Goal: Task Accomplishment & Management: Manage account settings

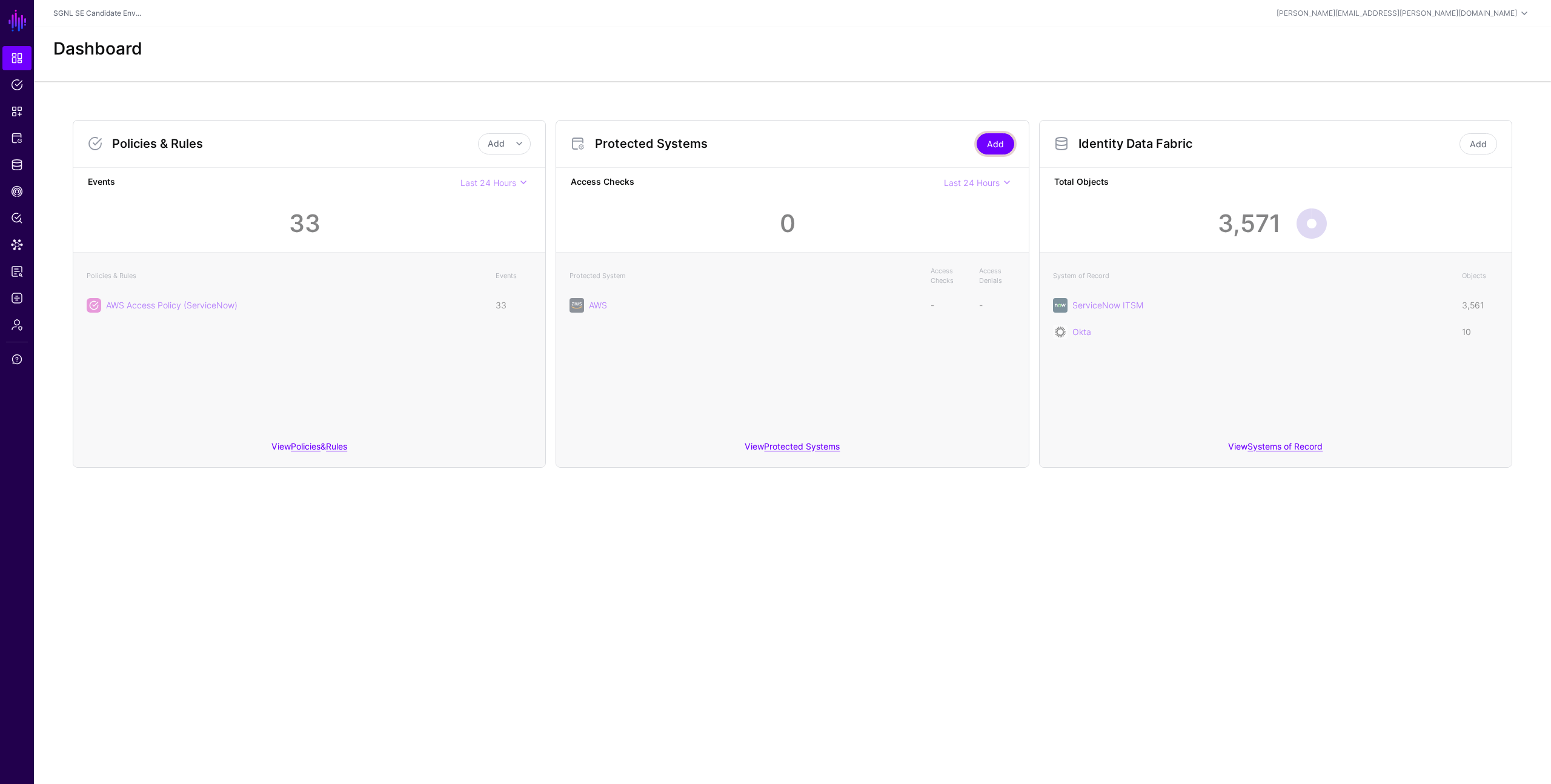
click at [988, 144] on link "Add" at bounding box center [996, 144] width 38 height 21
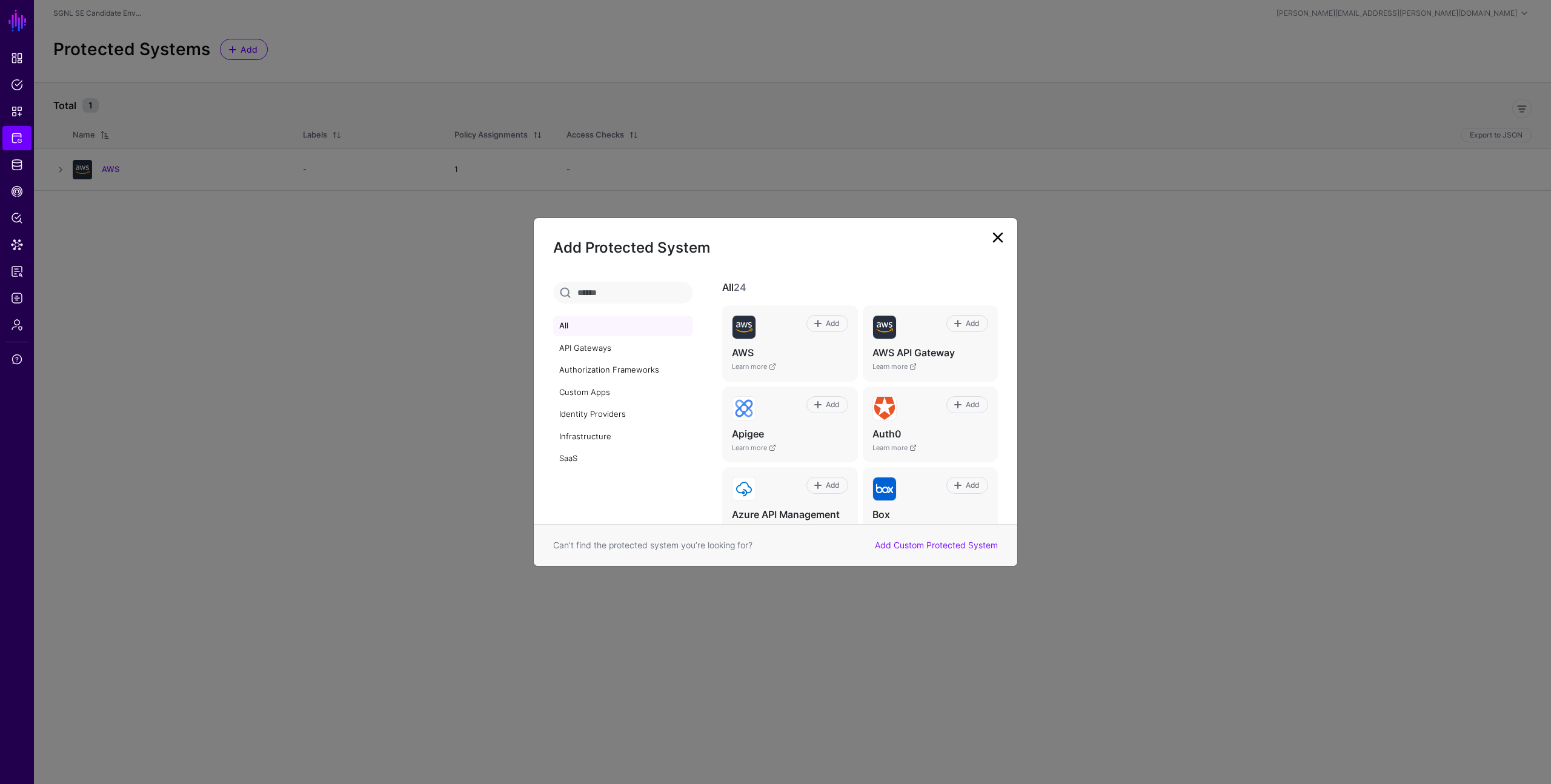
click at [996, 239] on link at bounding box center [998, 238] width 20 height 20
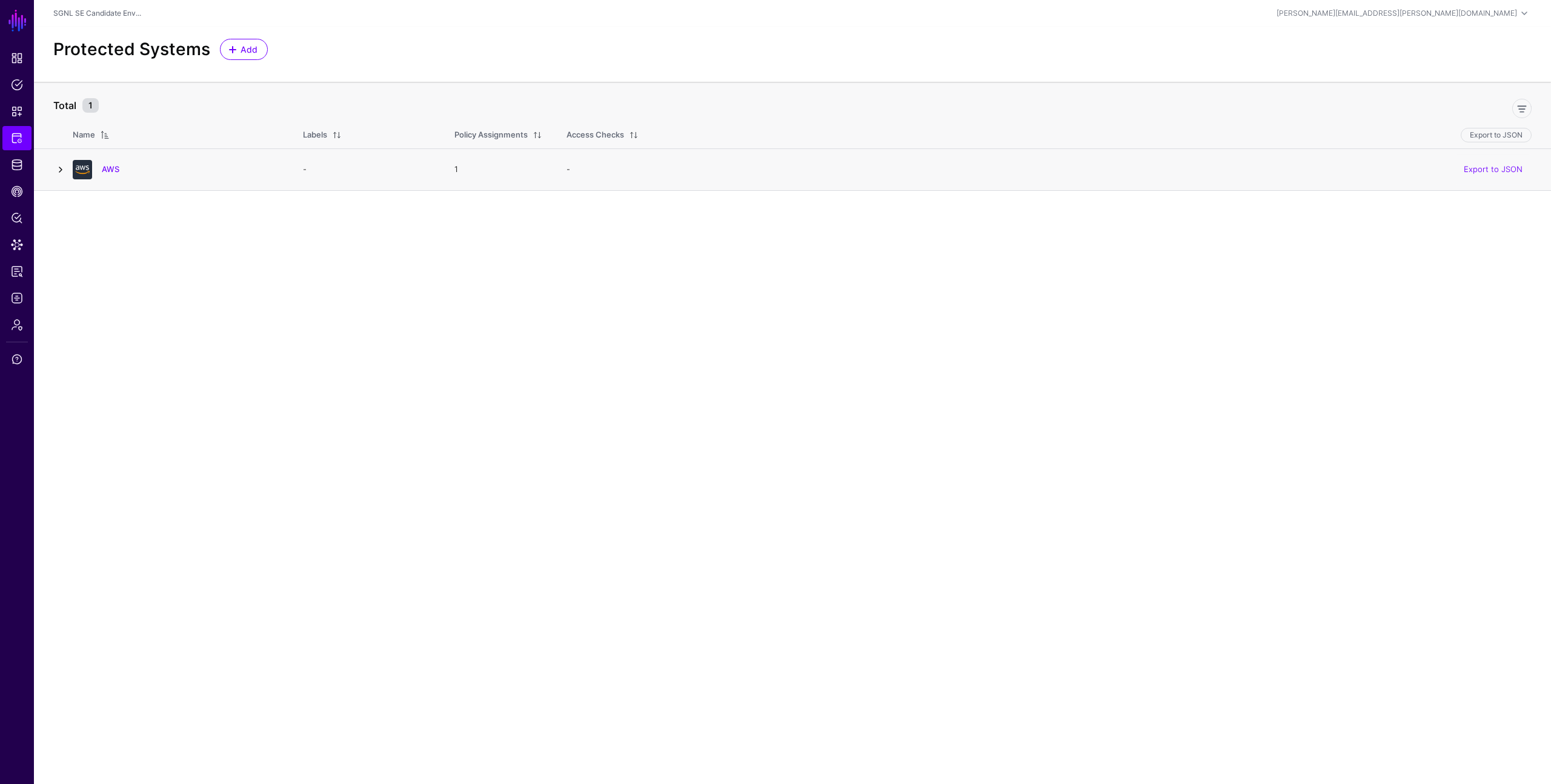
click at [57, 170] on link at bounding box center [61, 170] width 15 height 15
click at [96, 247] on link at bounding box center [94, 246] width 15 height 15
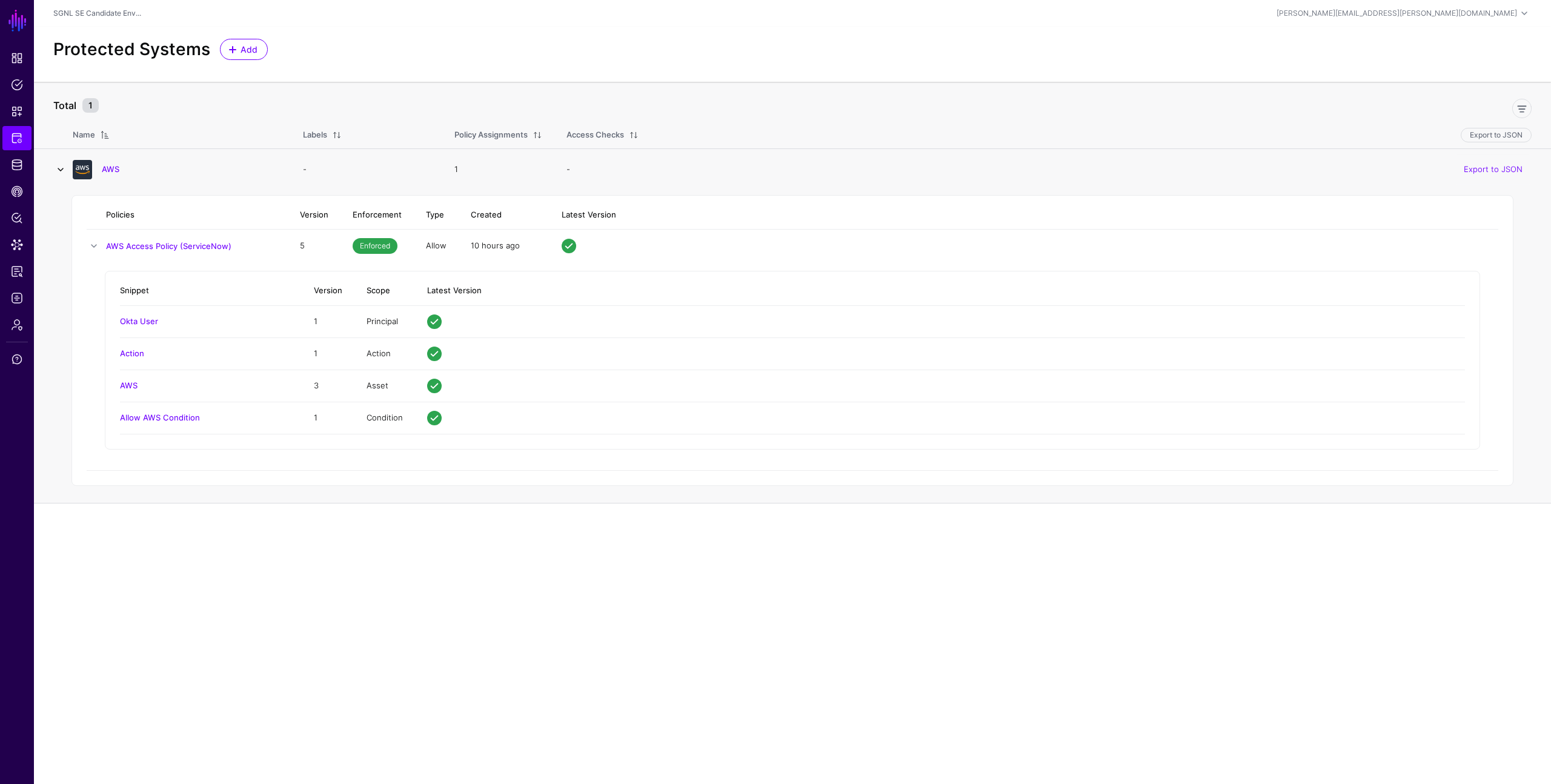
click at [62, 172] on link at bounding box center [61, 170] width 15 height 15
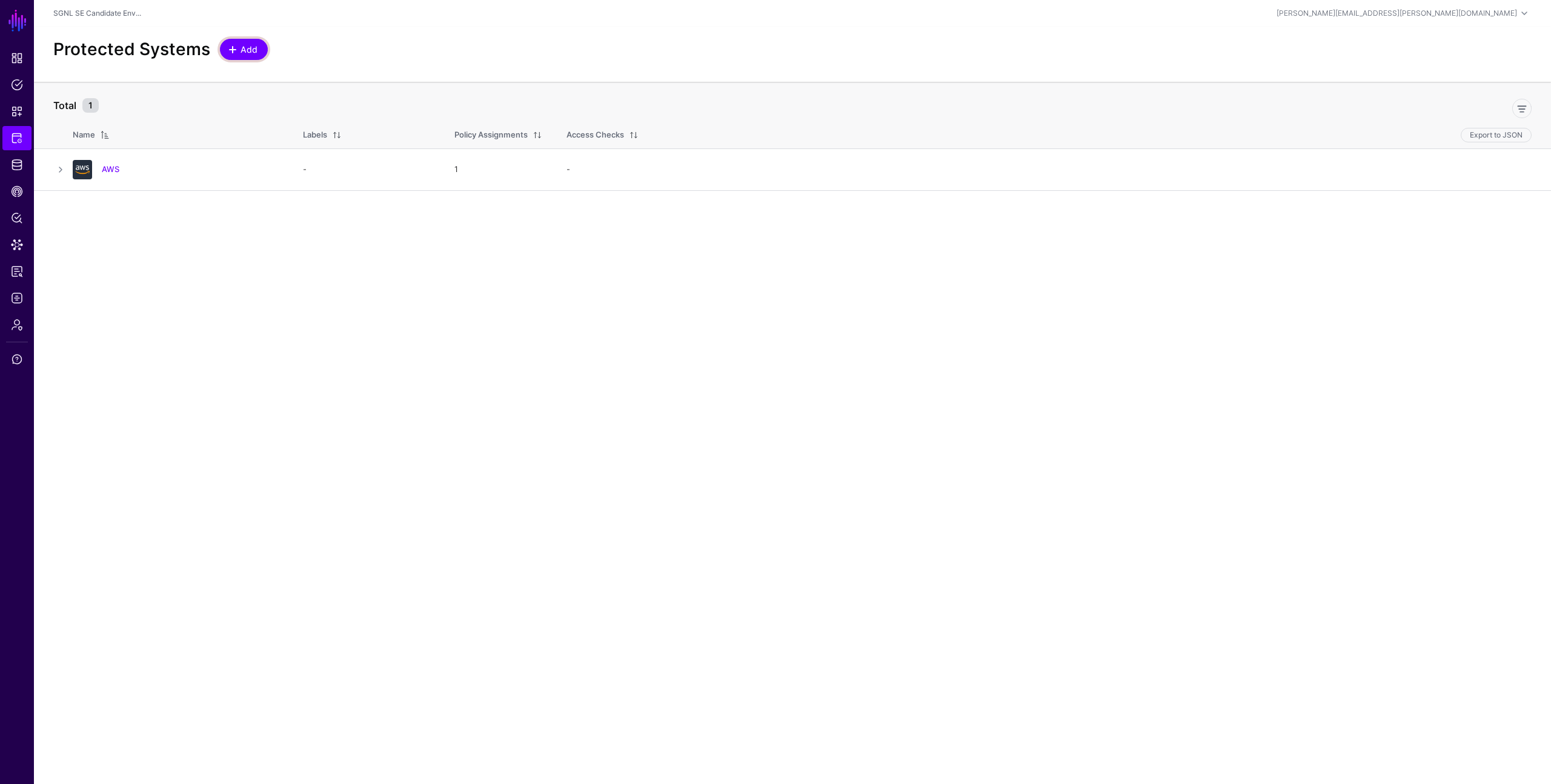
click at [241, 53] on span "Add" at bounding box center [249, 49] width 20 height 13
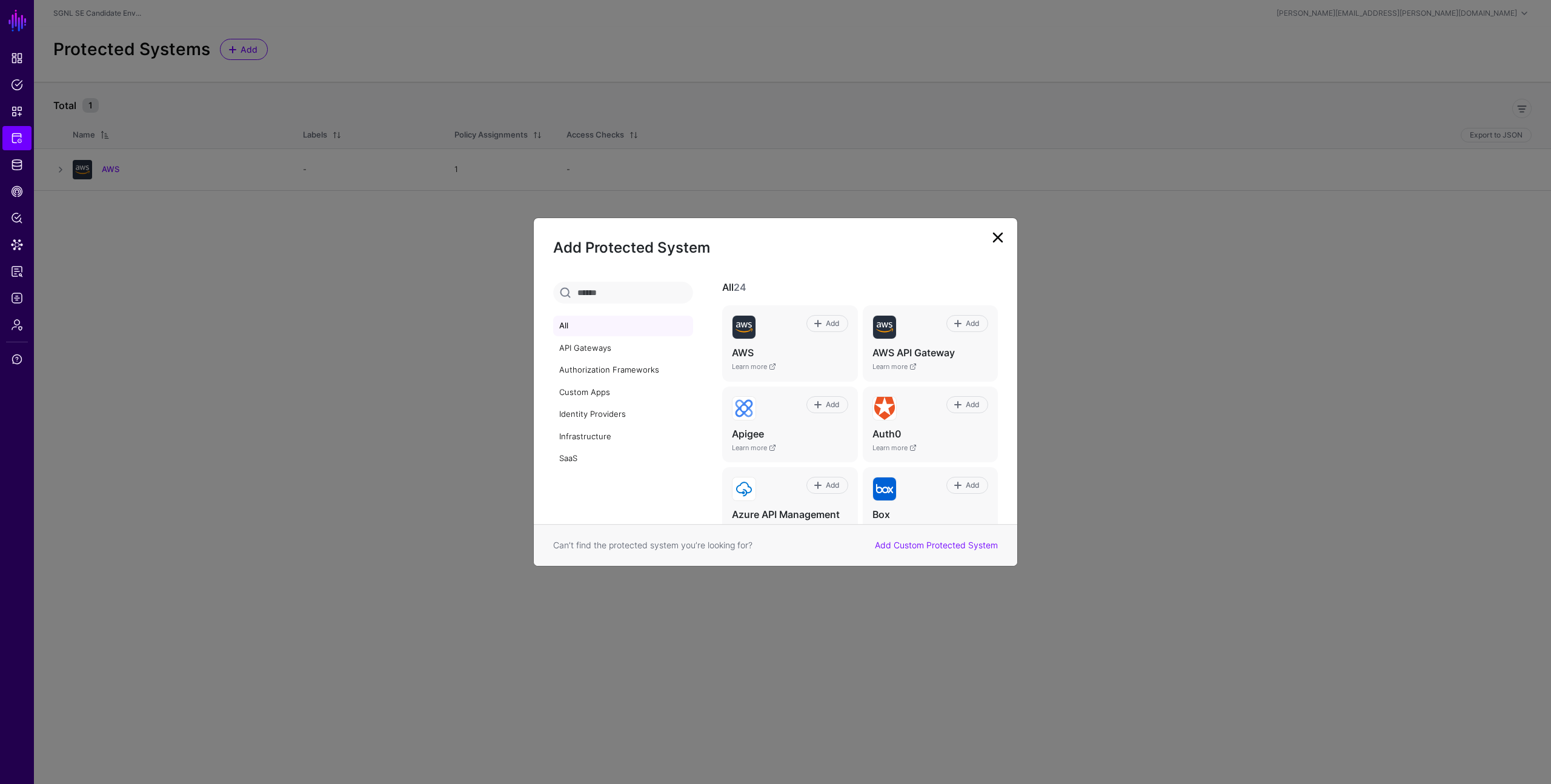
click at [1001, 238] on link at bounding box center [998, 238] width 20 height 20
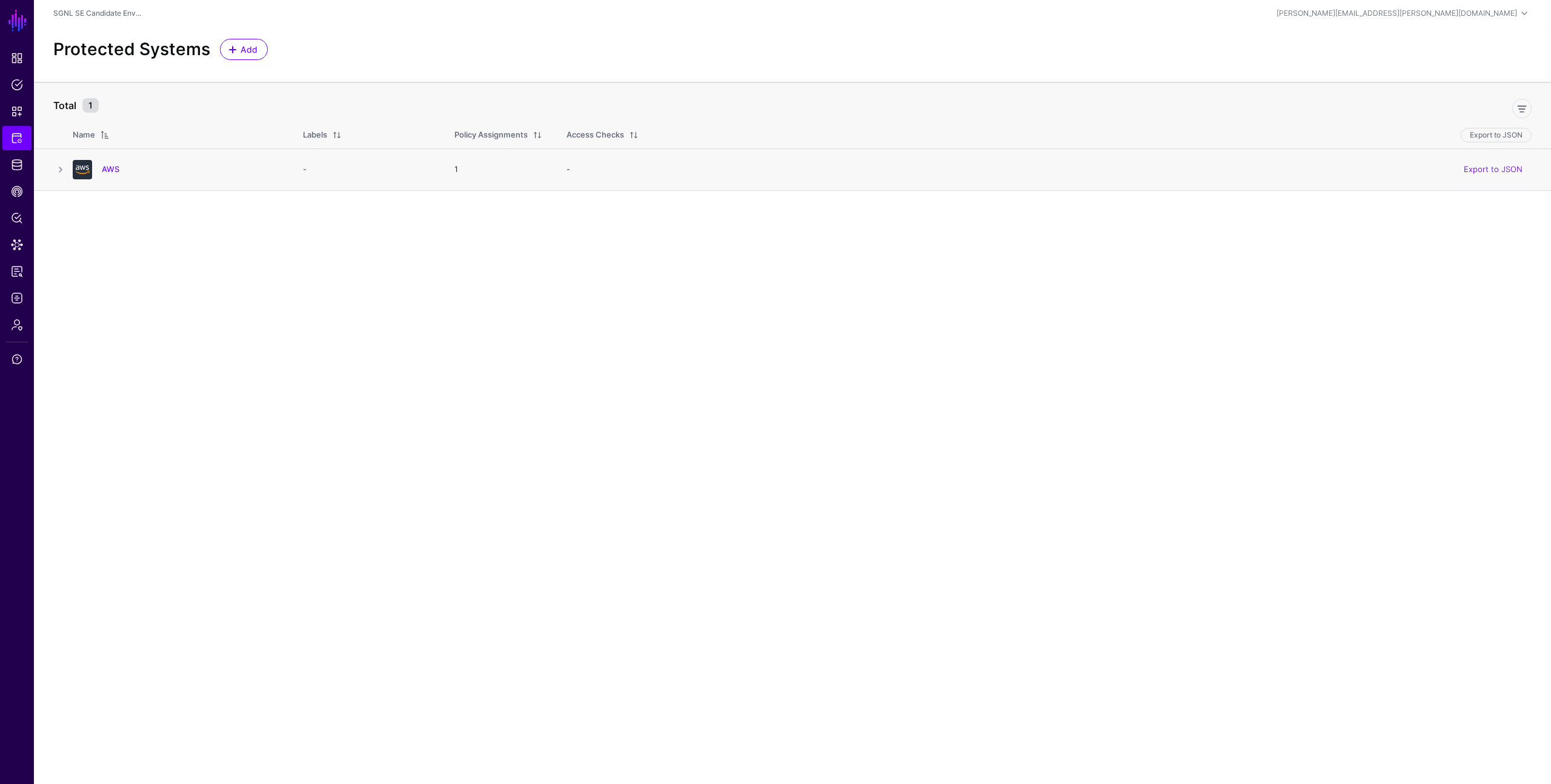
click at [563, 180] on td "- Export to JSON" at bounding box center [1052, 169] width 997 height 42
click at [15, 275] on span "Access Reporting" at bounding box center [16, 271] width 12 height 12
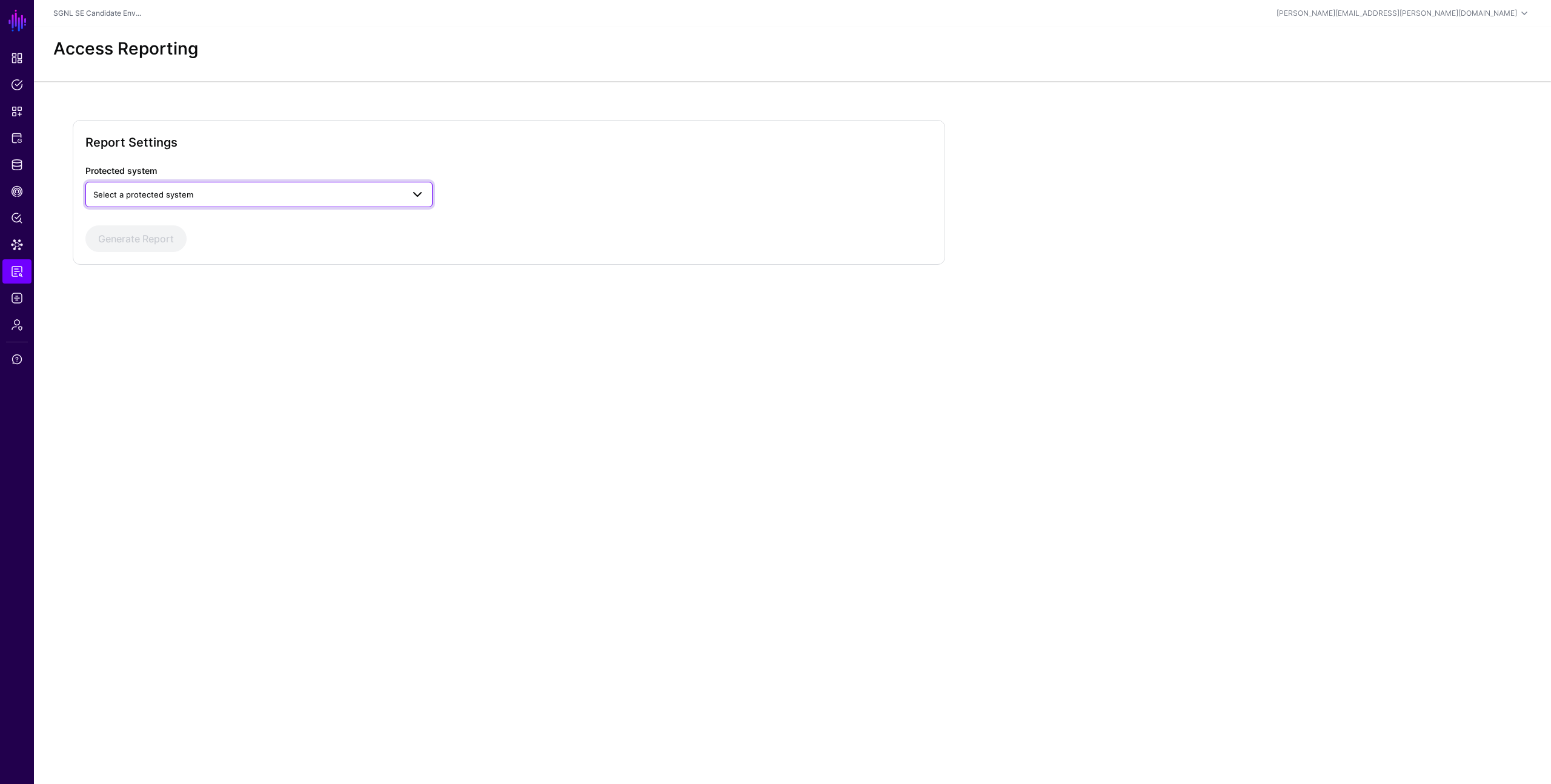
click at [125, 188] on span "Select a protected system" at bounding box center [248, 194] width 309 height 13
click at [121, 217] on div "AWS" at bounding box center [259, 222] width 328 height 12
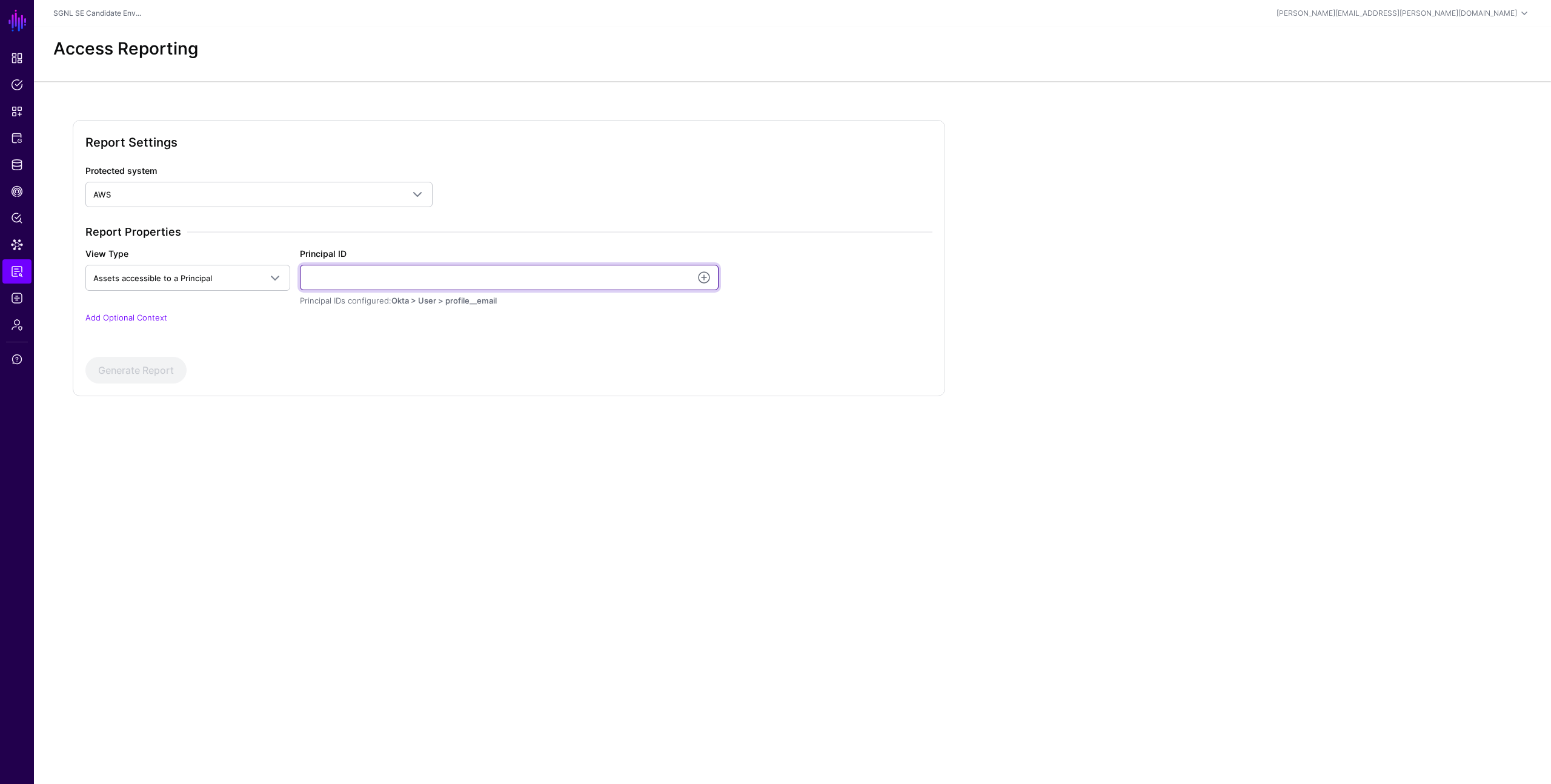
click at [376, 275] on input "Principal ID" at bounding box center [509, 277] width 418 height 25
type input "**********"
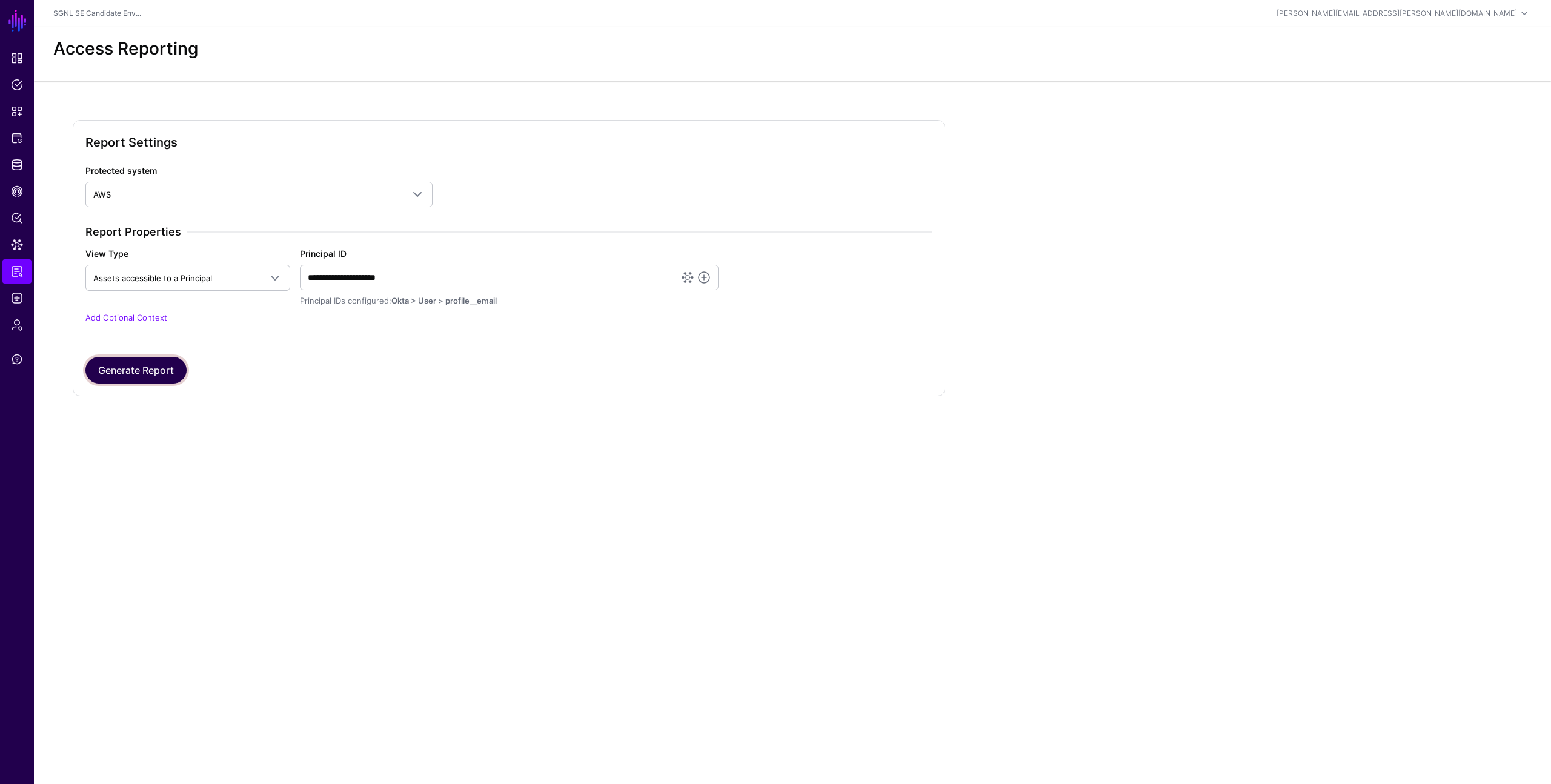
click at [155, 365] on button "Generate Report" at bounding box center [135, 370] width 101 height 27
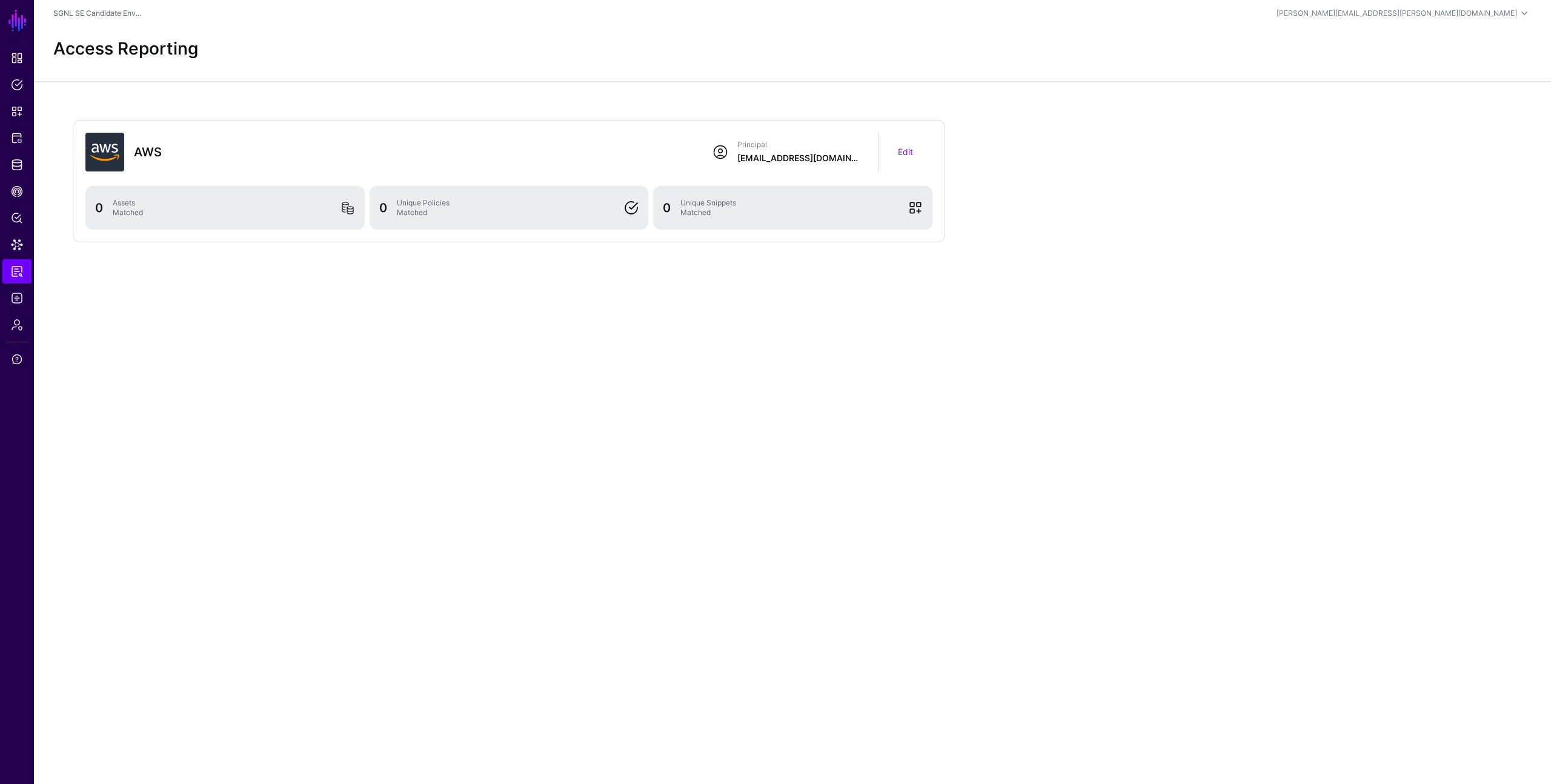
click at [917, 208] on span at bounding box center [915, 208] width 15 height 15
click at [910, 156] on link "Edit" at bounding box center [906, 152] width 15 height 11
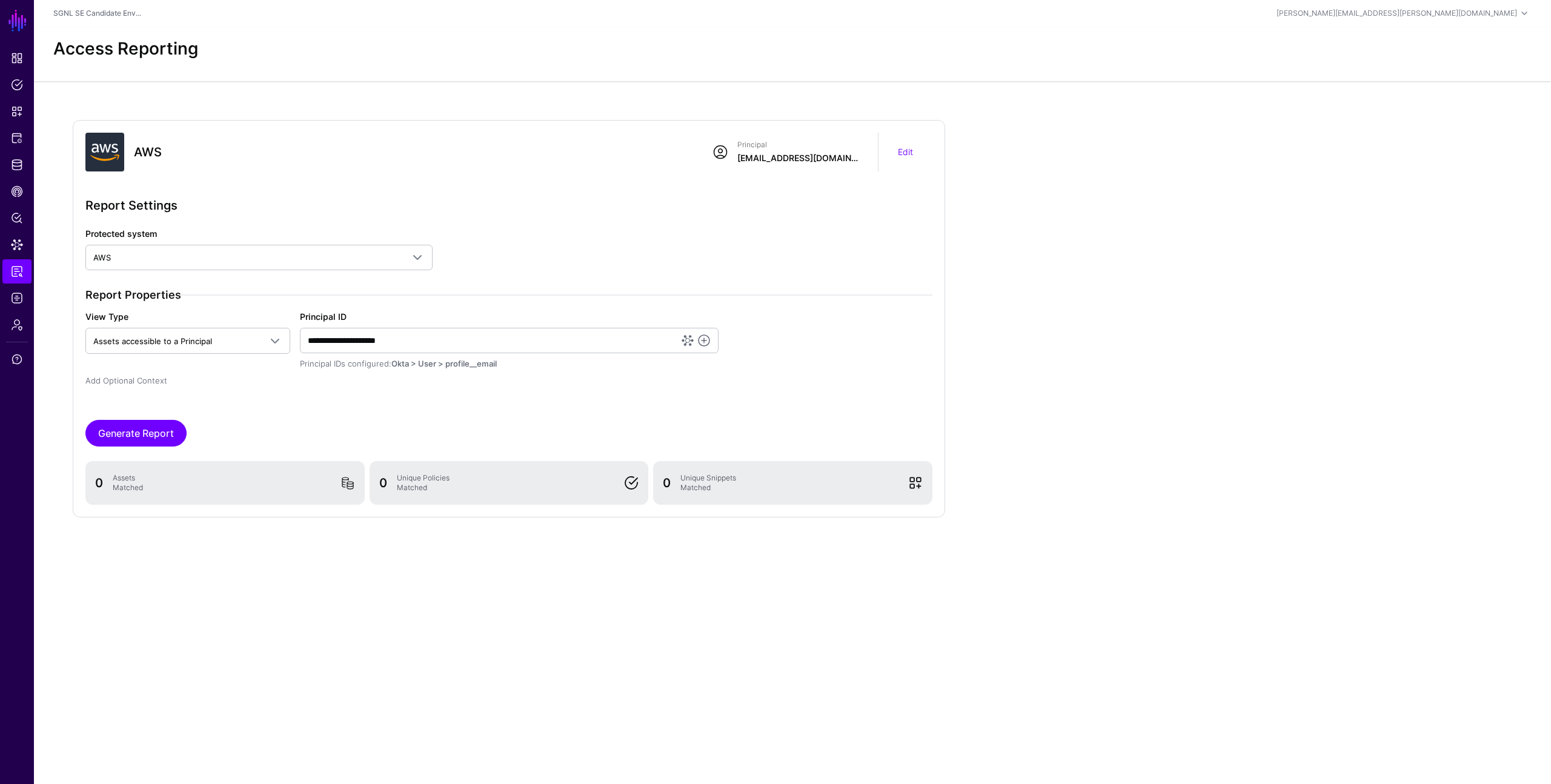
click at [144, 381] on link "Add Optional Context" at bounding box center [126, 381] width 82 height 10
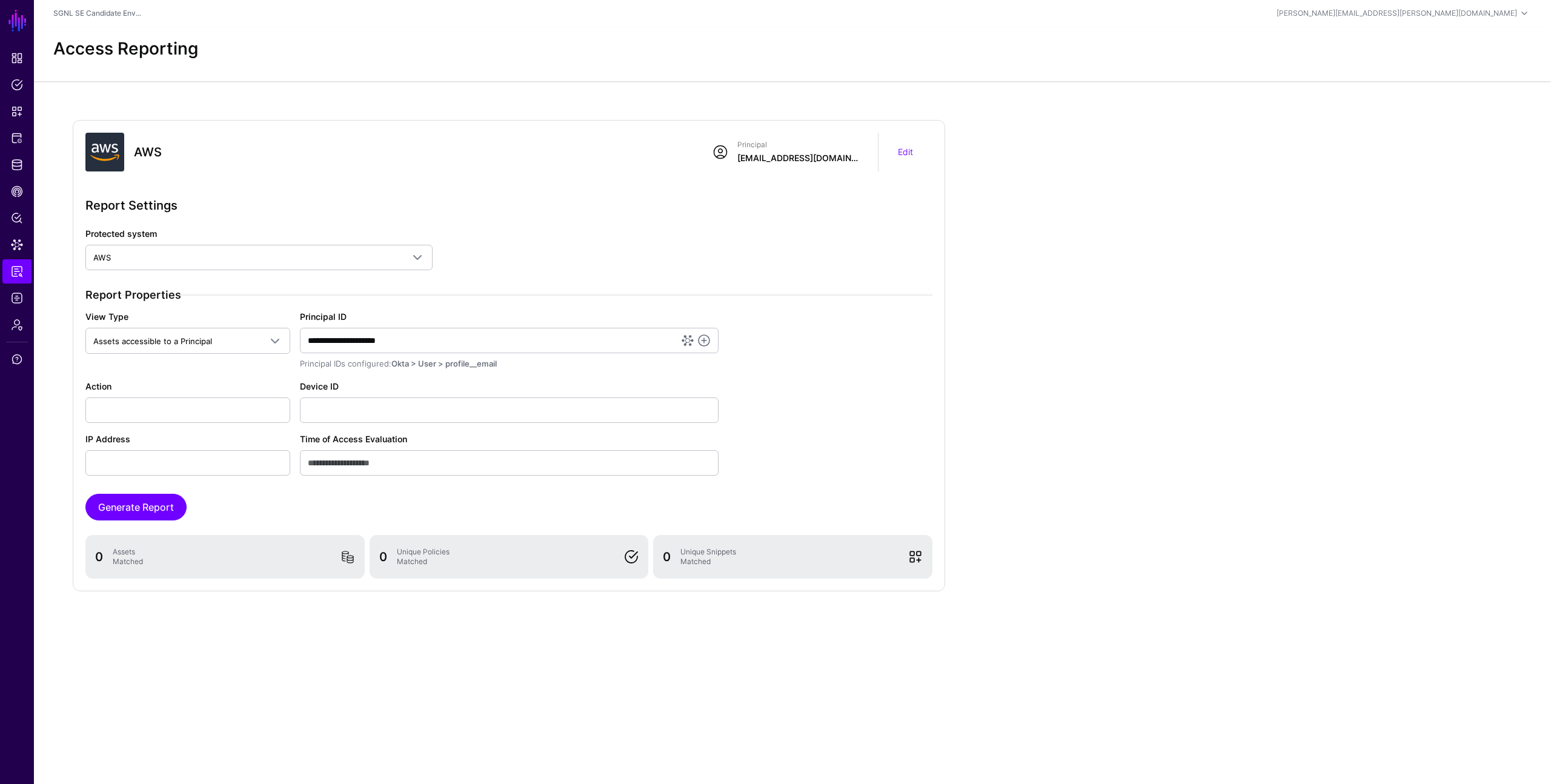
click at [233, 92] on div "**********" at bounding box center [792, 374] width 1517 height 586
click at [20, 326] on span "Admin" at bounding box center [16, 325] width 12 height 12
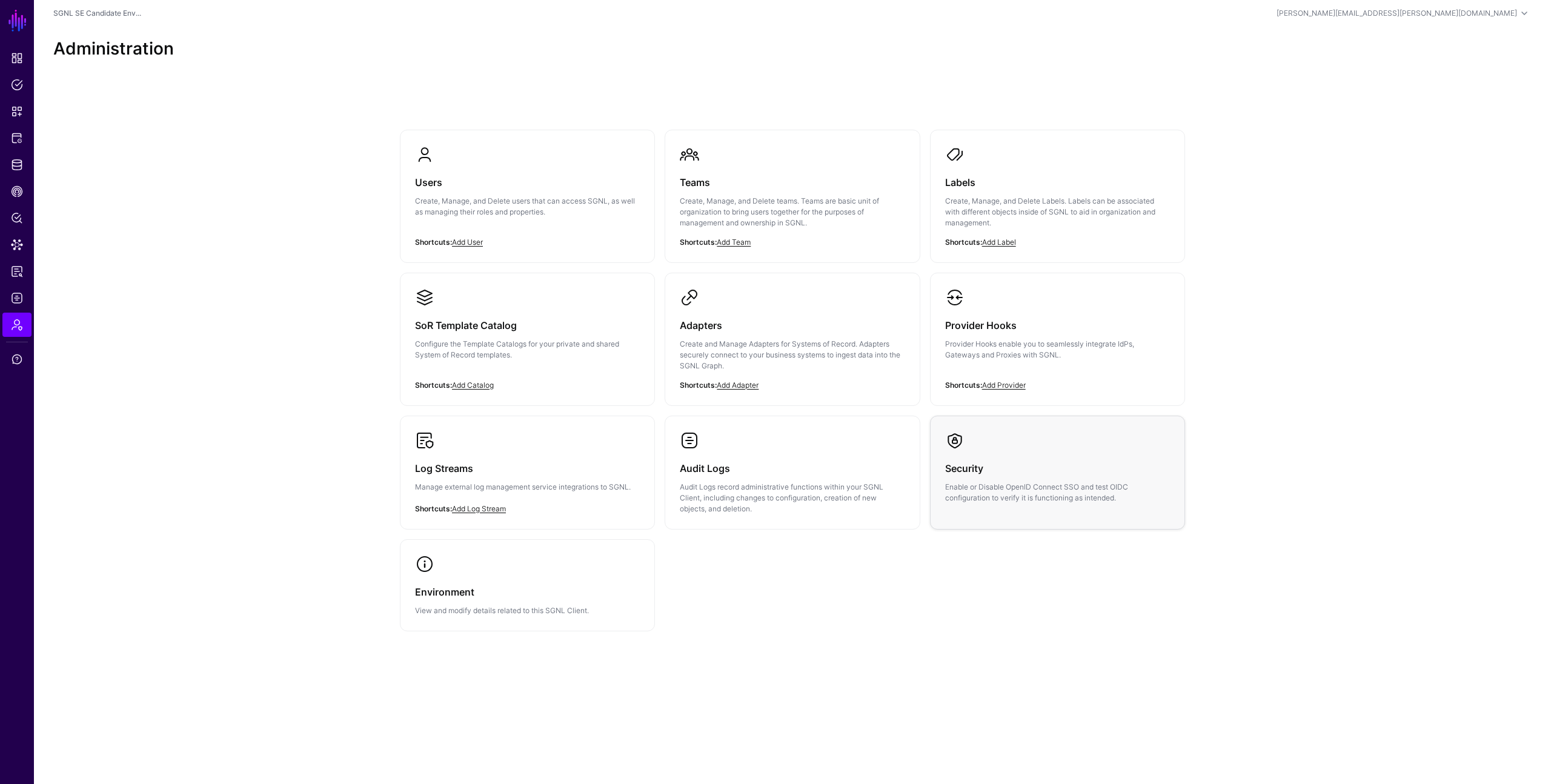
click at [970, 461] on h3 "Security" at bounding box center [1057, 468] width 225 height 17
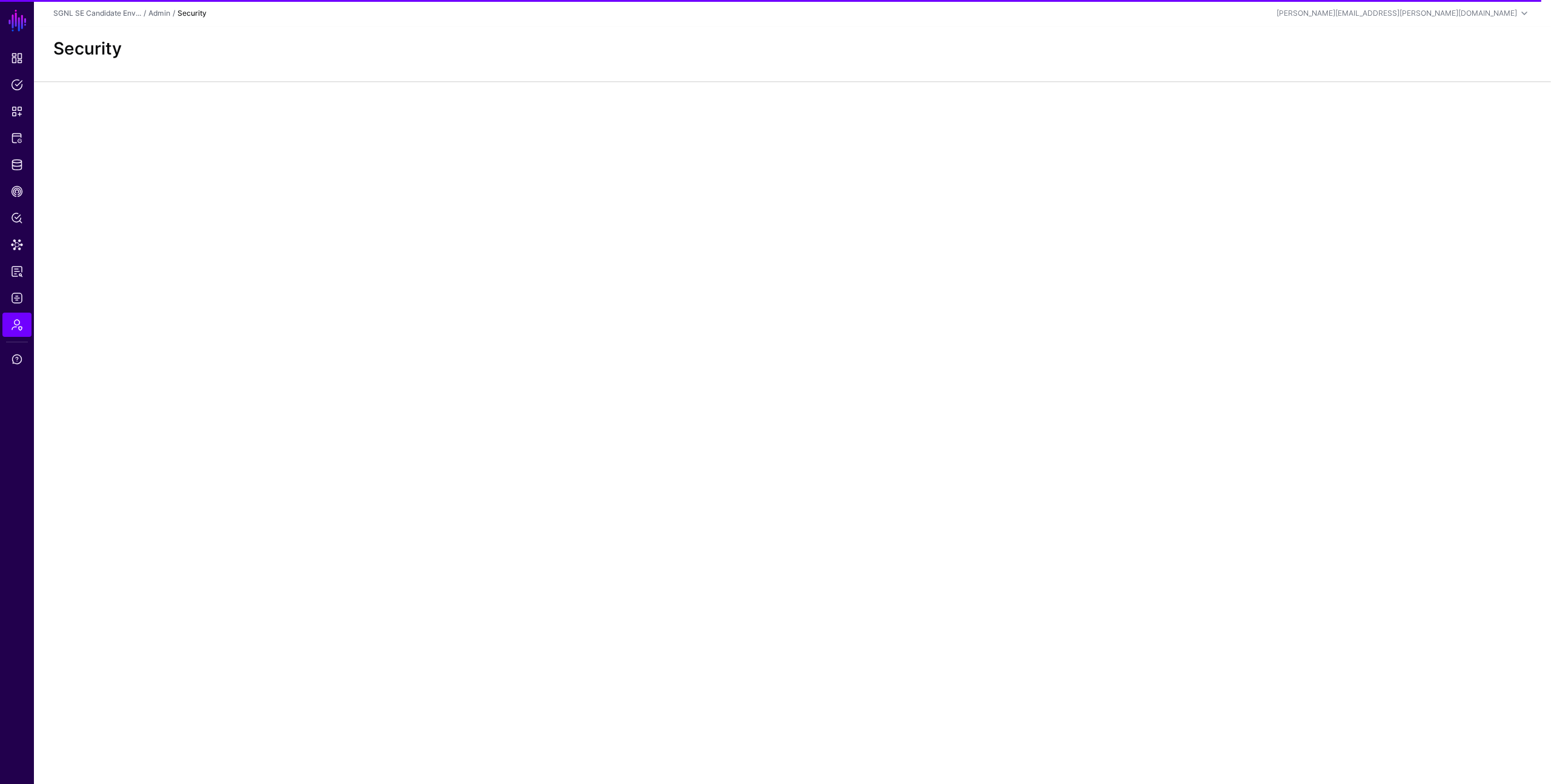
click at [276, 45] on h2 "Security" at bounding box center [792, 48] width 1478 height 21
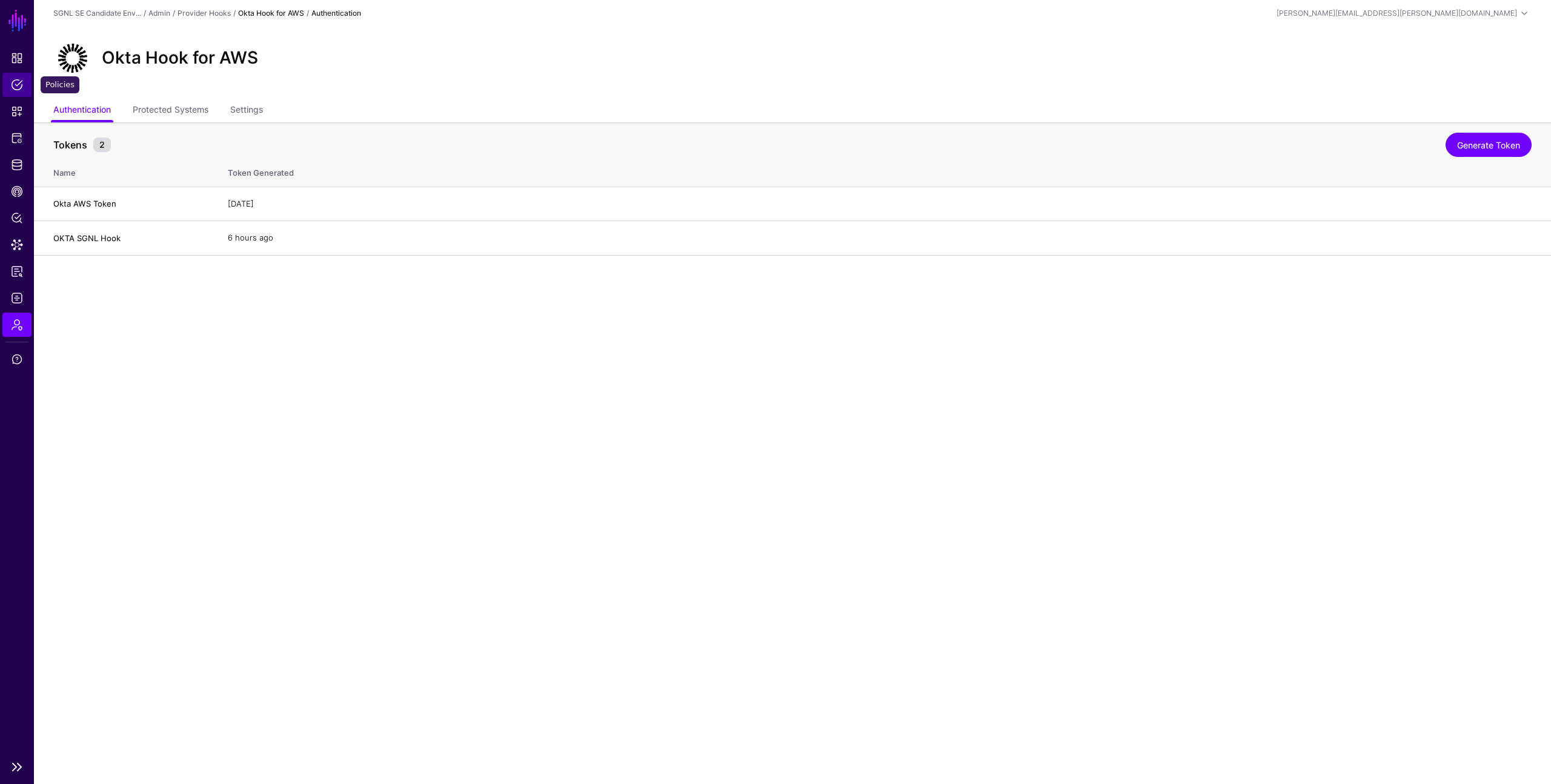
click at [16, 92] on link "Policies" at bounding box center [16, 85] width 29 height 25
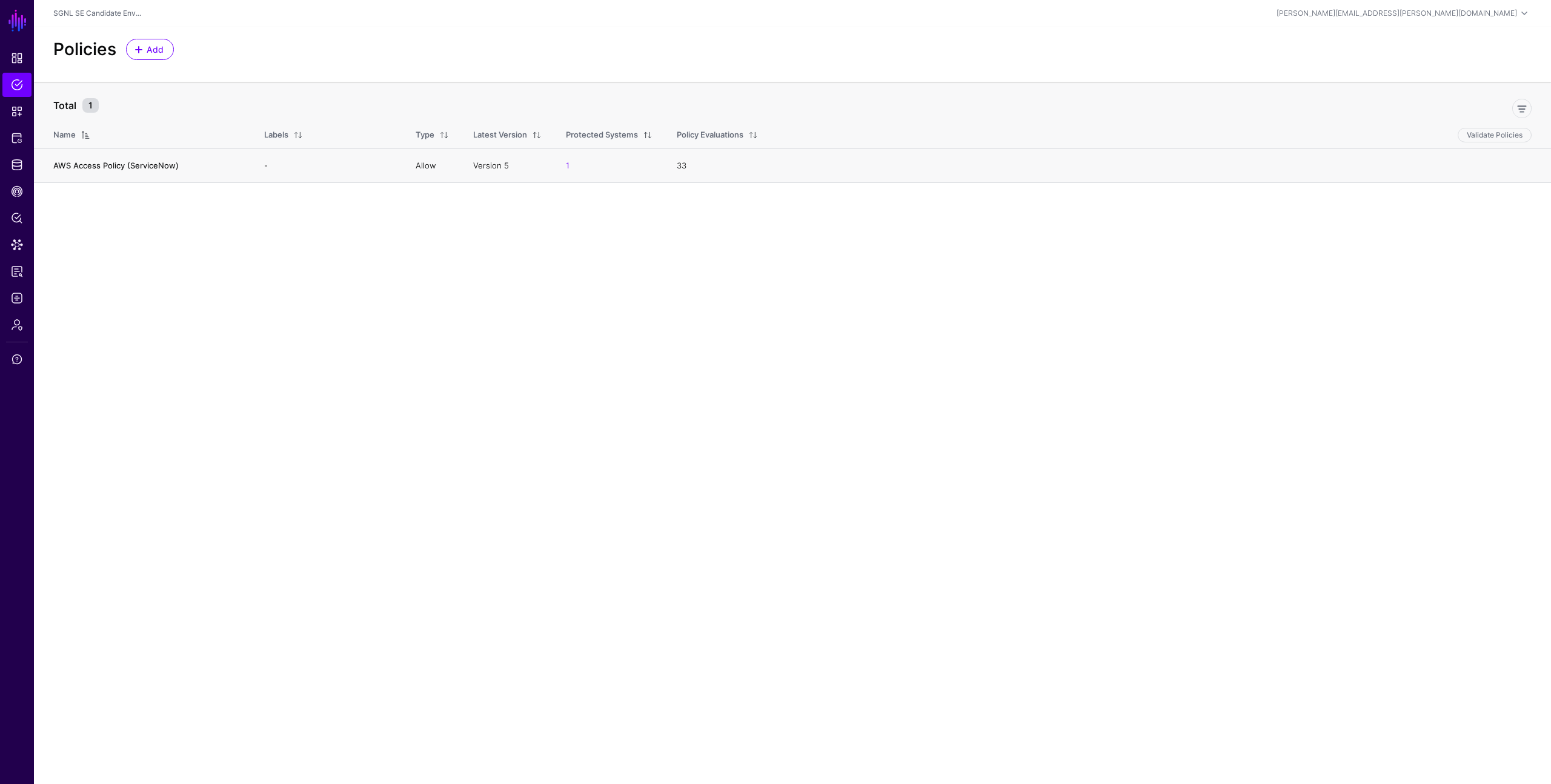
click at [112, 167] on link "AWS Access Policy (ServiceNow)" at bounding box center [116, 166] width 125 height 10
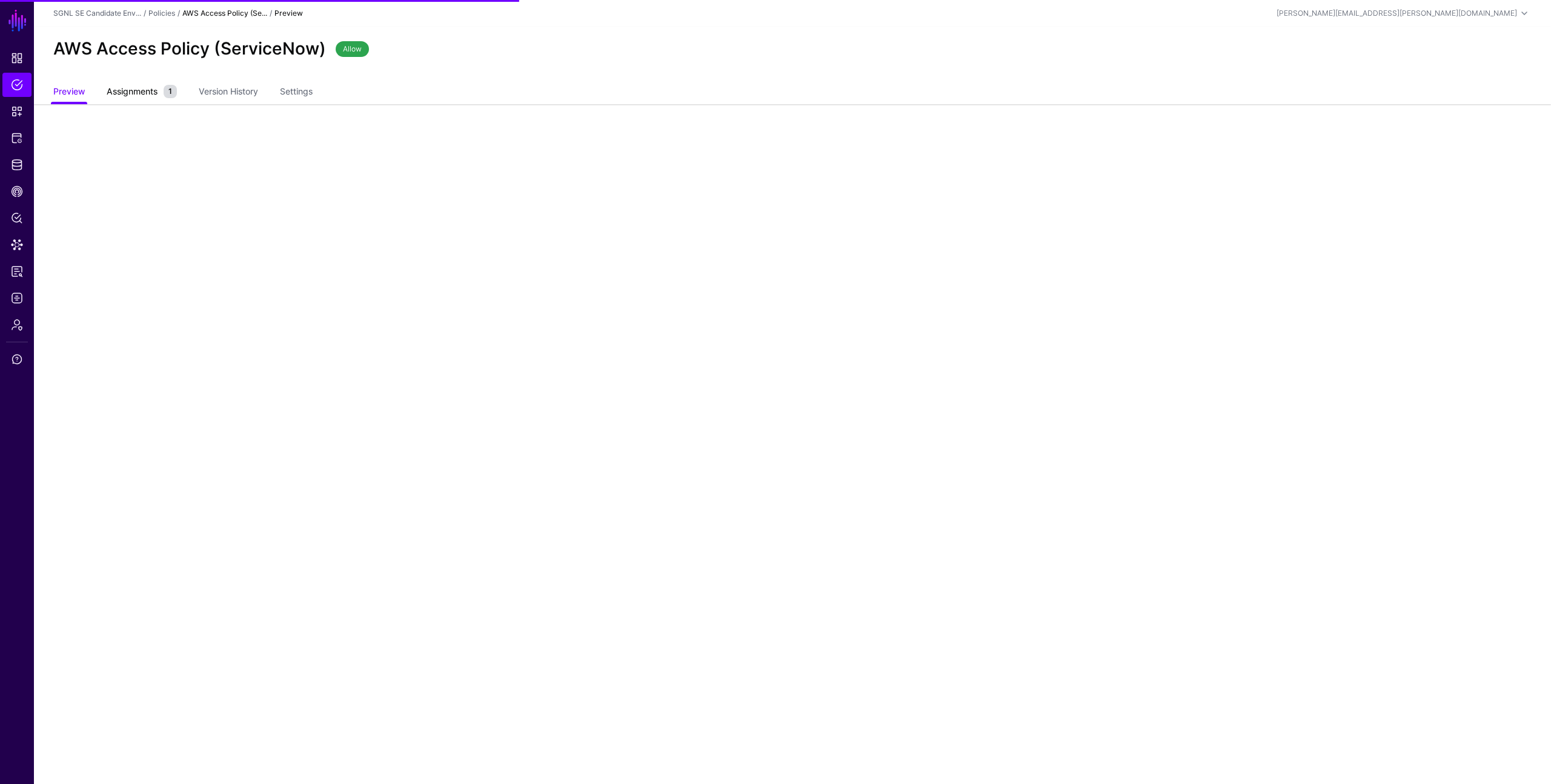
click at [143, 91] on span "Assignments" at bounding box center [131, 91] width 57 height 13
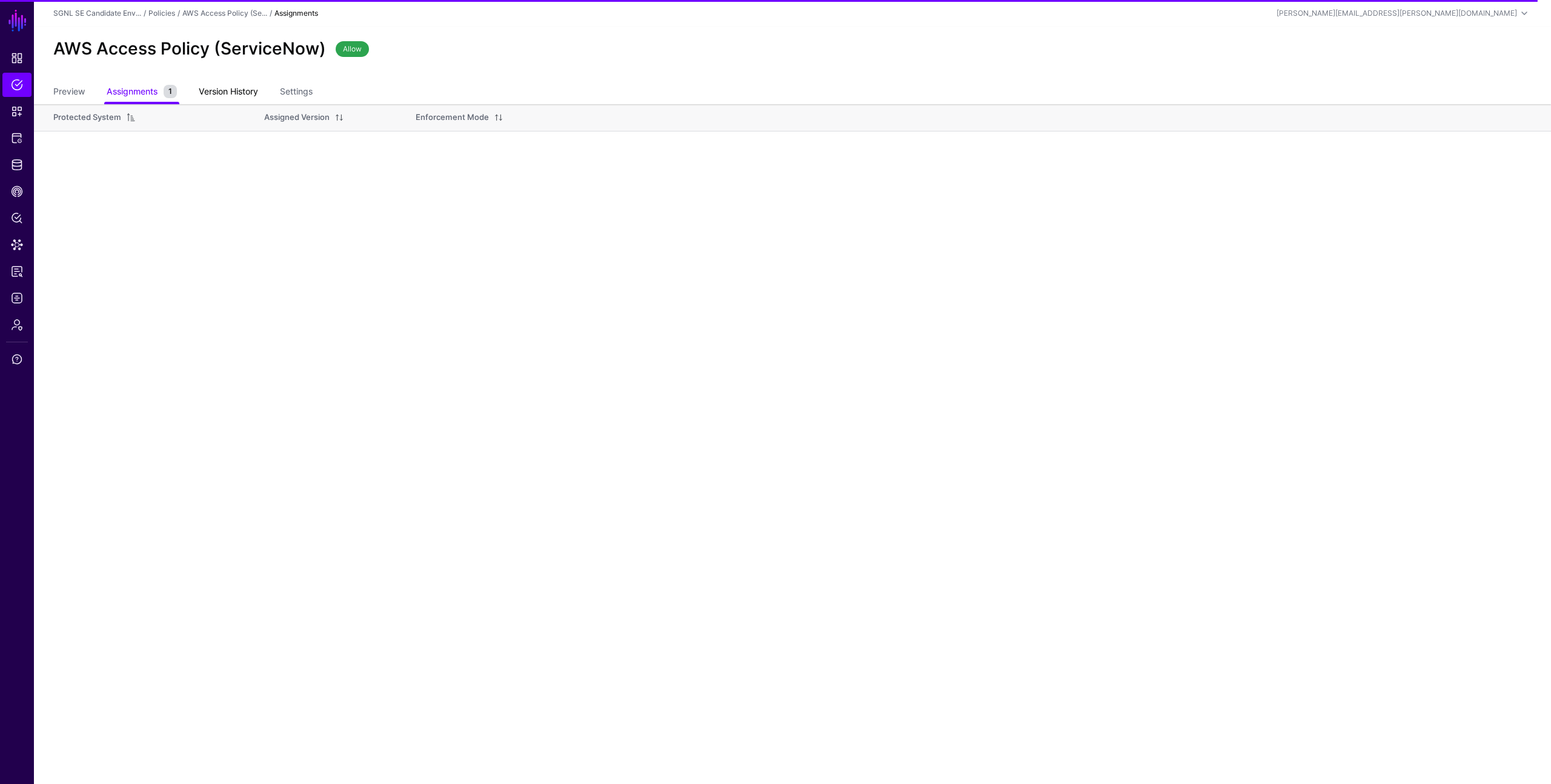
click at [241, 89] on link "Version History" at bounding box center [228, 93] width 59 height 23
click at [300, 89] on link "Settings" at bounding box center [296, 93] width 33 height 23
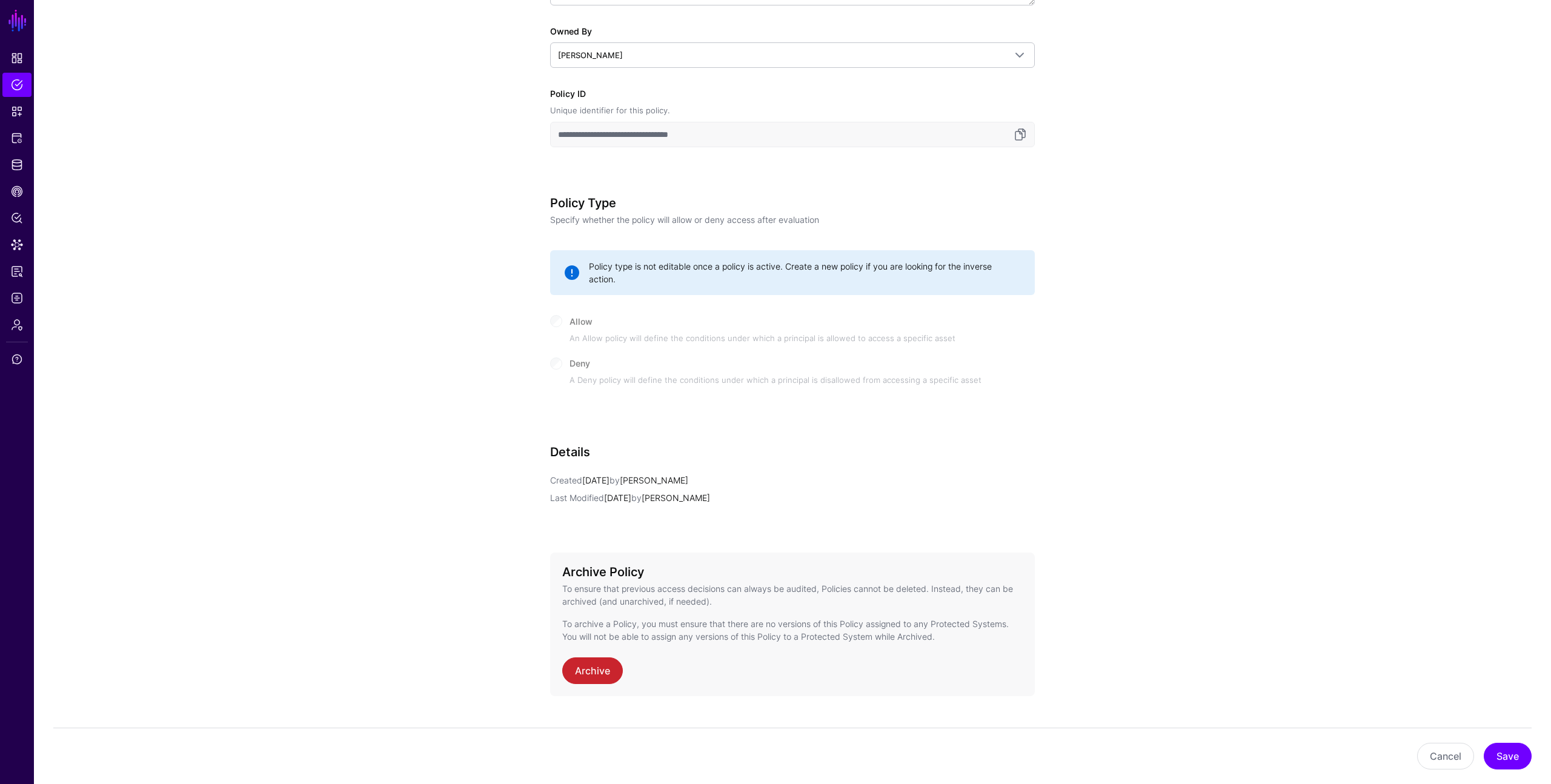
scroll to position [370, 0]
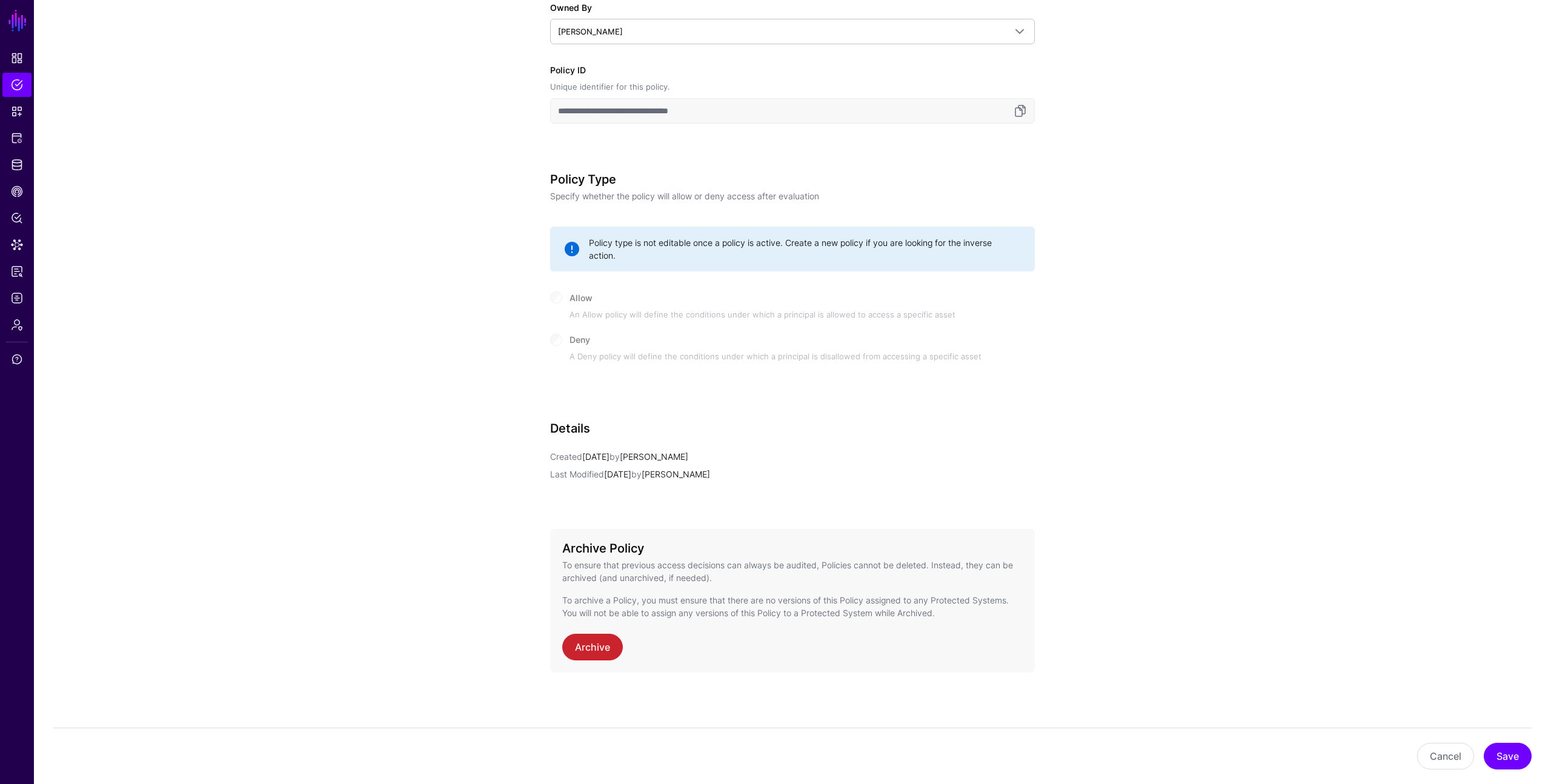
click at [494, 371] on app-policies-v2-item-details "**********" at bounding box center [792, 258] width 1517 height 1049
click at [277, 130] on app-policies-v2-item-details "**********" at bounding box center [792, 258] width 1517 height 1049
click at [17, 136] on span "Protected Systems" at bounding box center [16, 138] width 12 height 12
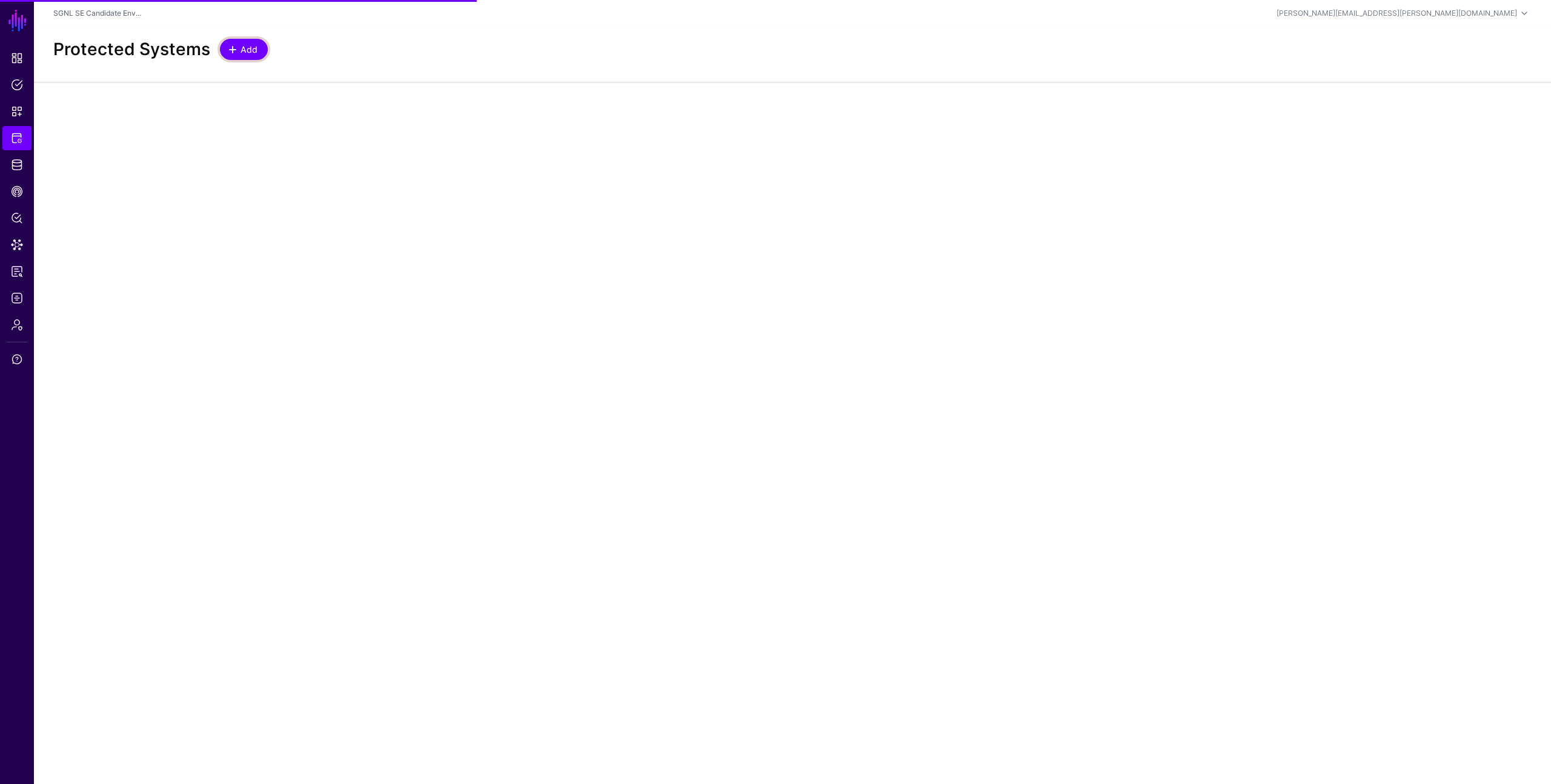
click at [239, 49] on span "Add" at bounding box center [249, 49] width 20 height 13
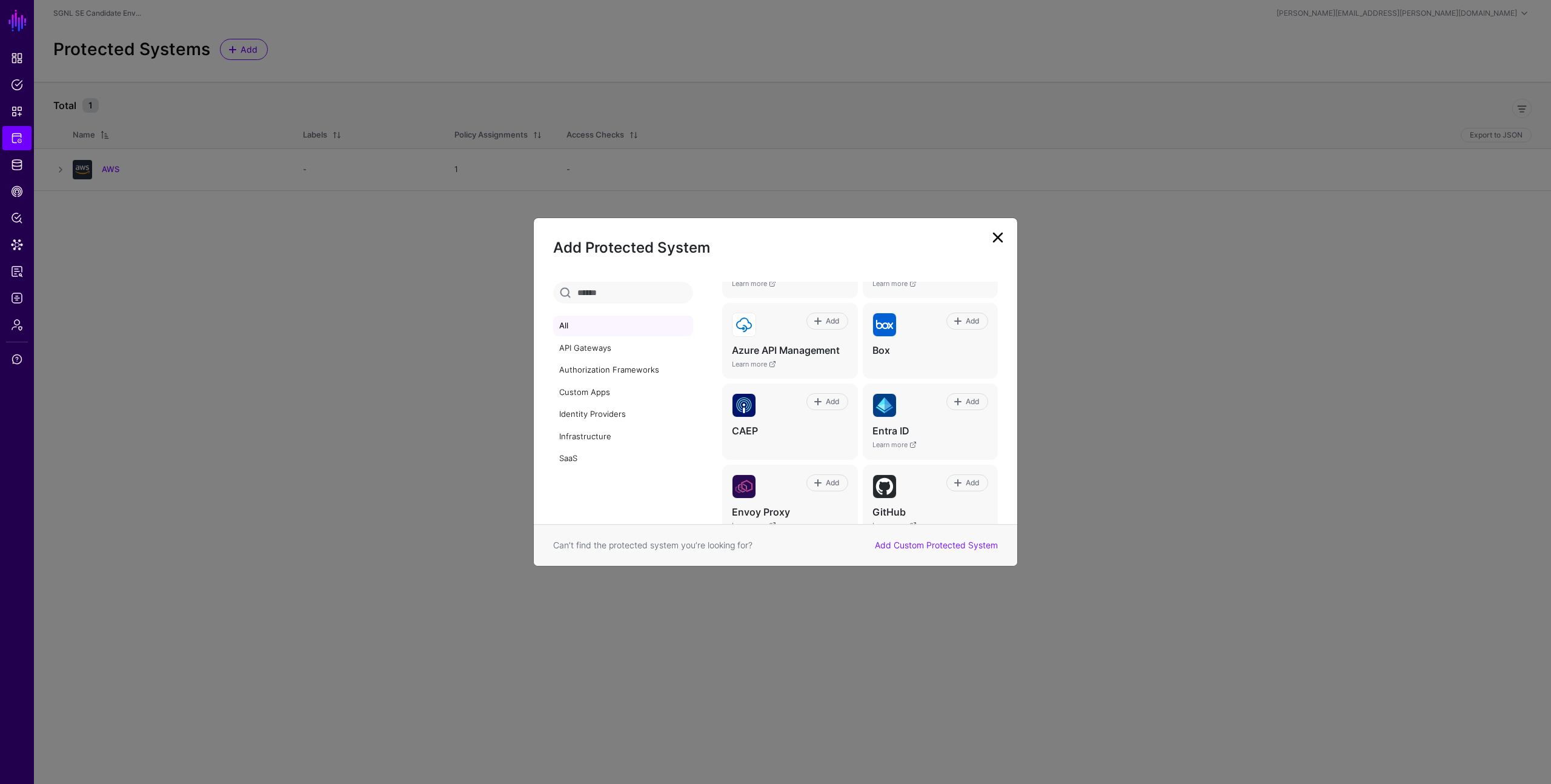
scroll to position [135, 0]
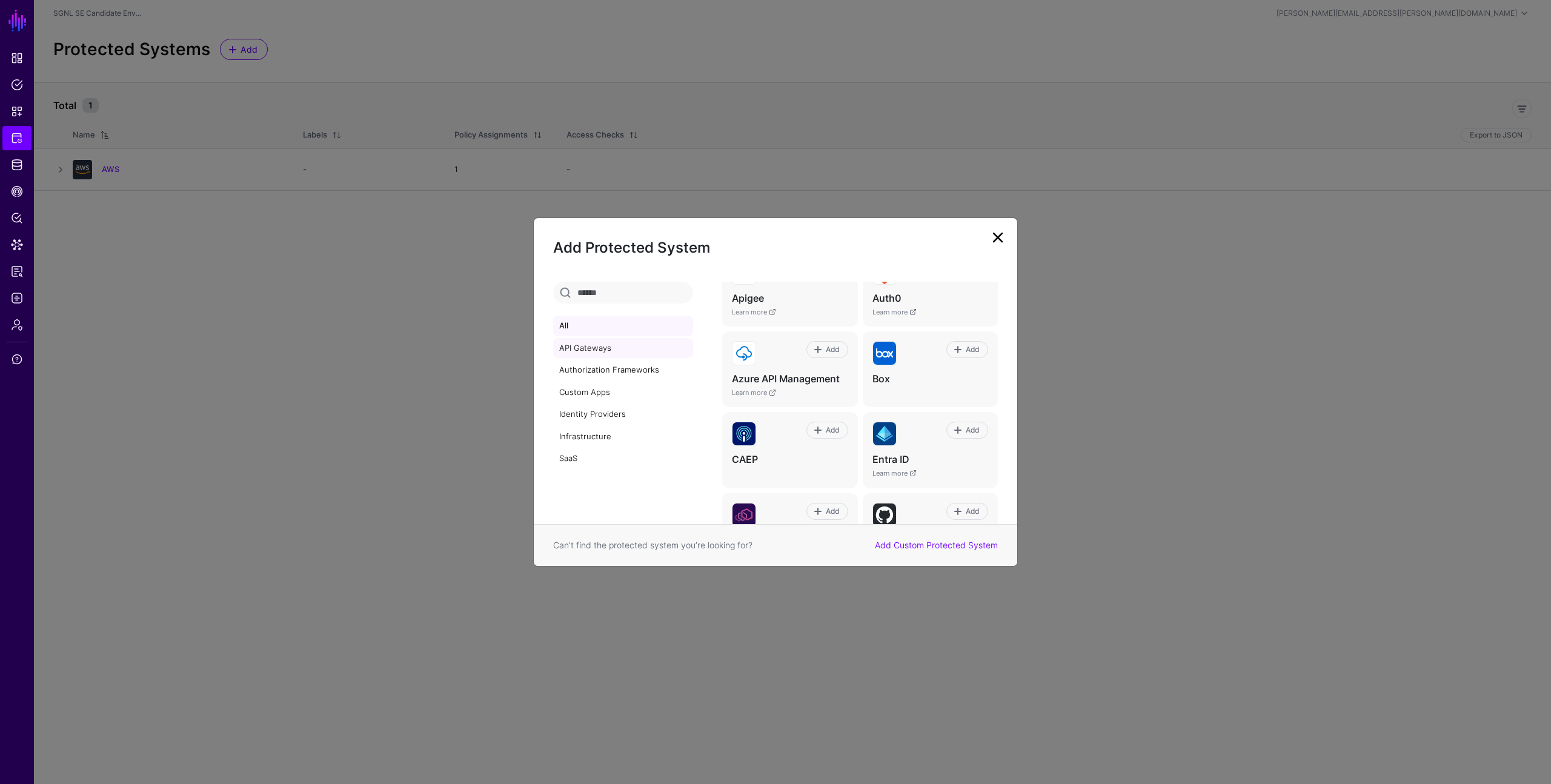
click at [627, 346] on link "API Gateways" at bounding box center [623, 348] width 140 height 21
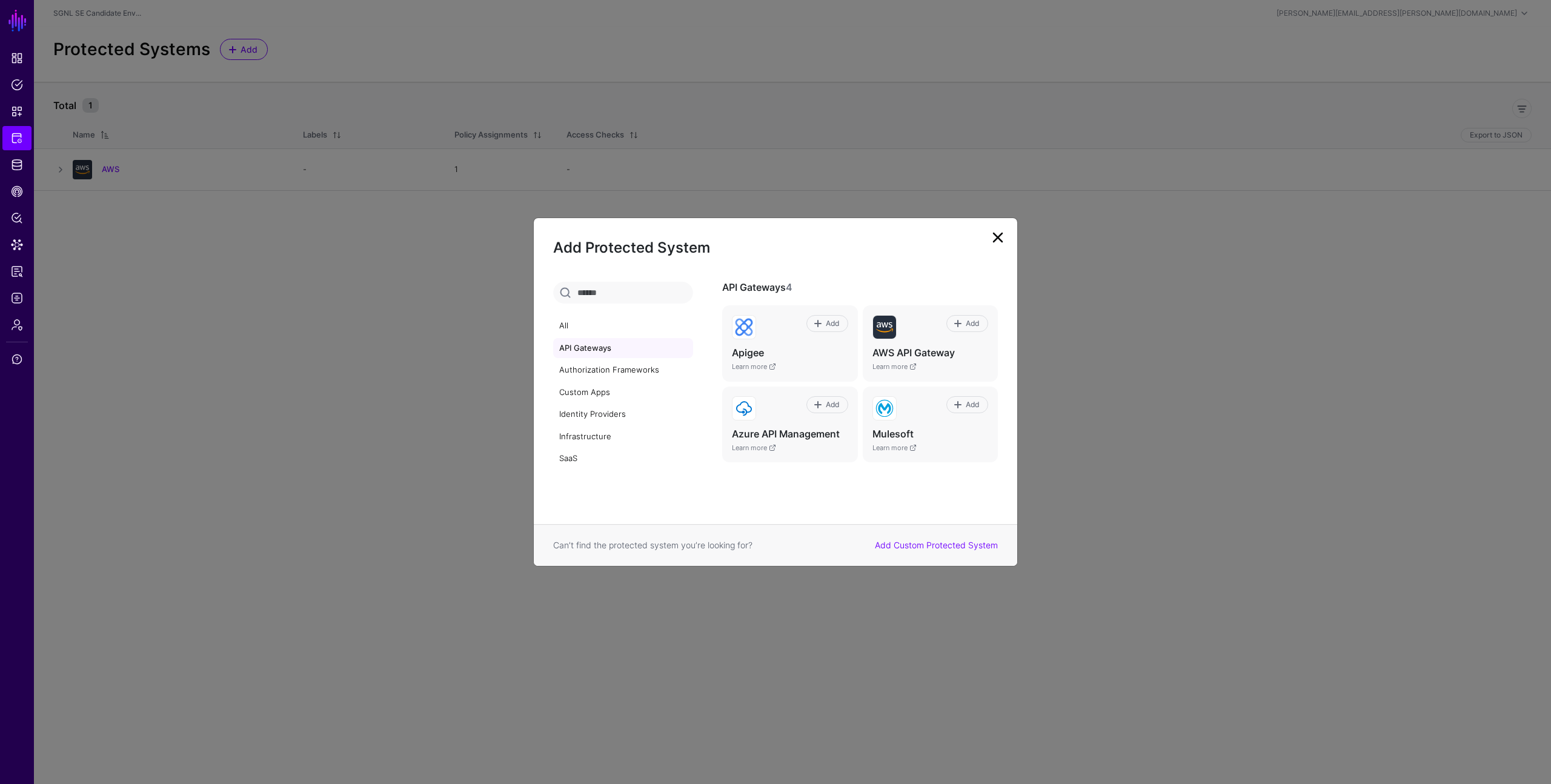
scroll to position [0, 0]
click at [618, 371] on link "Authorization Frameworks" at bounding box center [623, 370] width 140 height 21
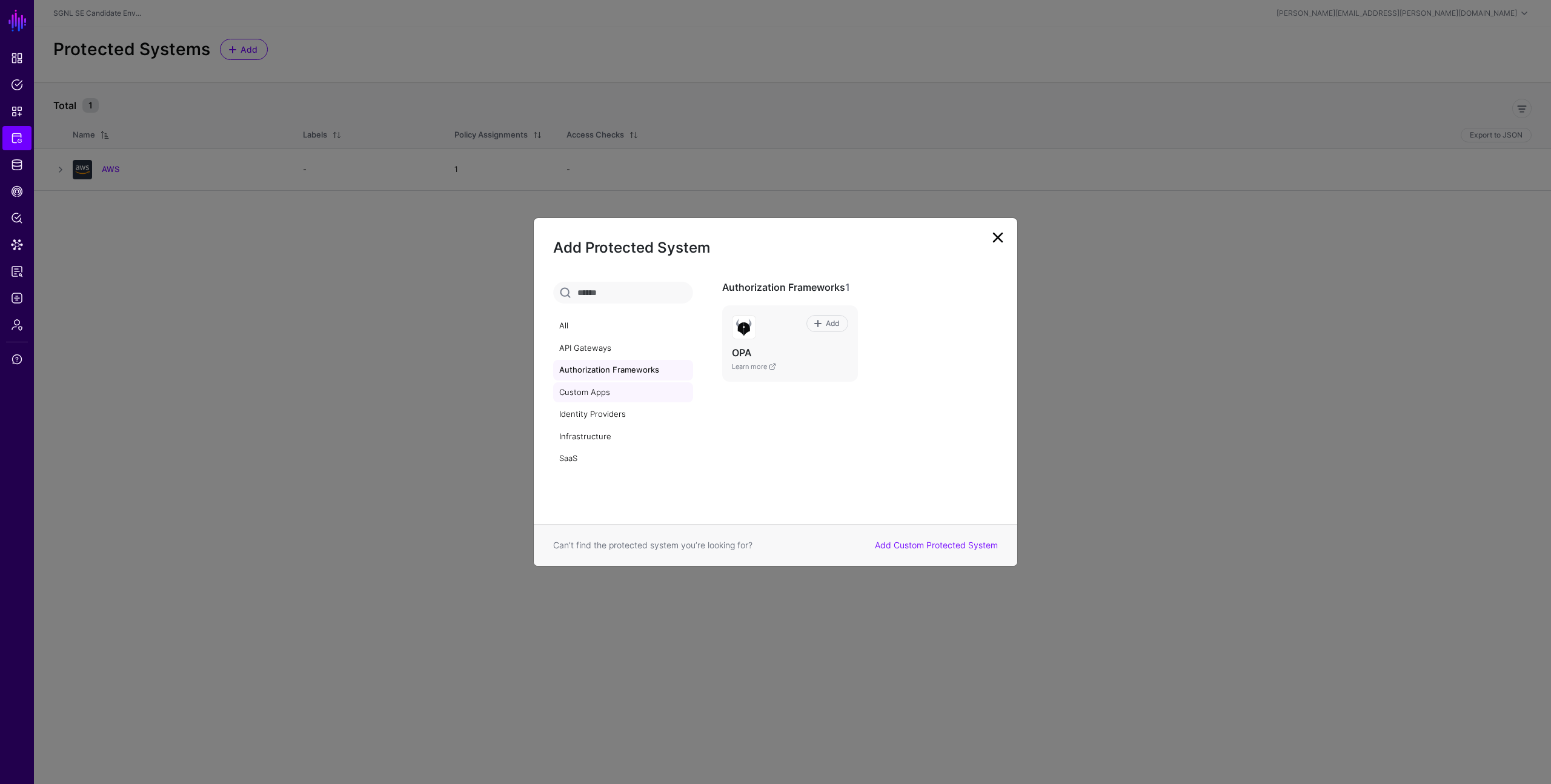
click at [604, 399] on link "Custom Apps" at bounding box center [623, 392] width 140 height 21
click at [600, 413] on link "Identity Providers" at bounding box center [623, 414] width 140 height 21
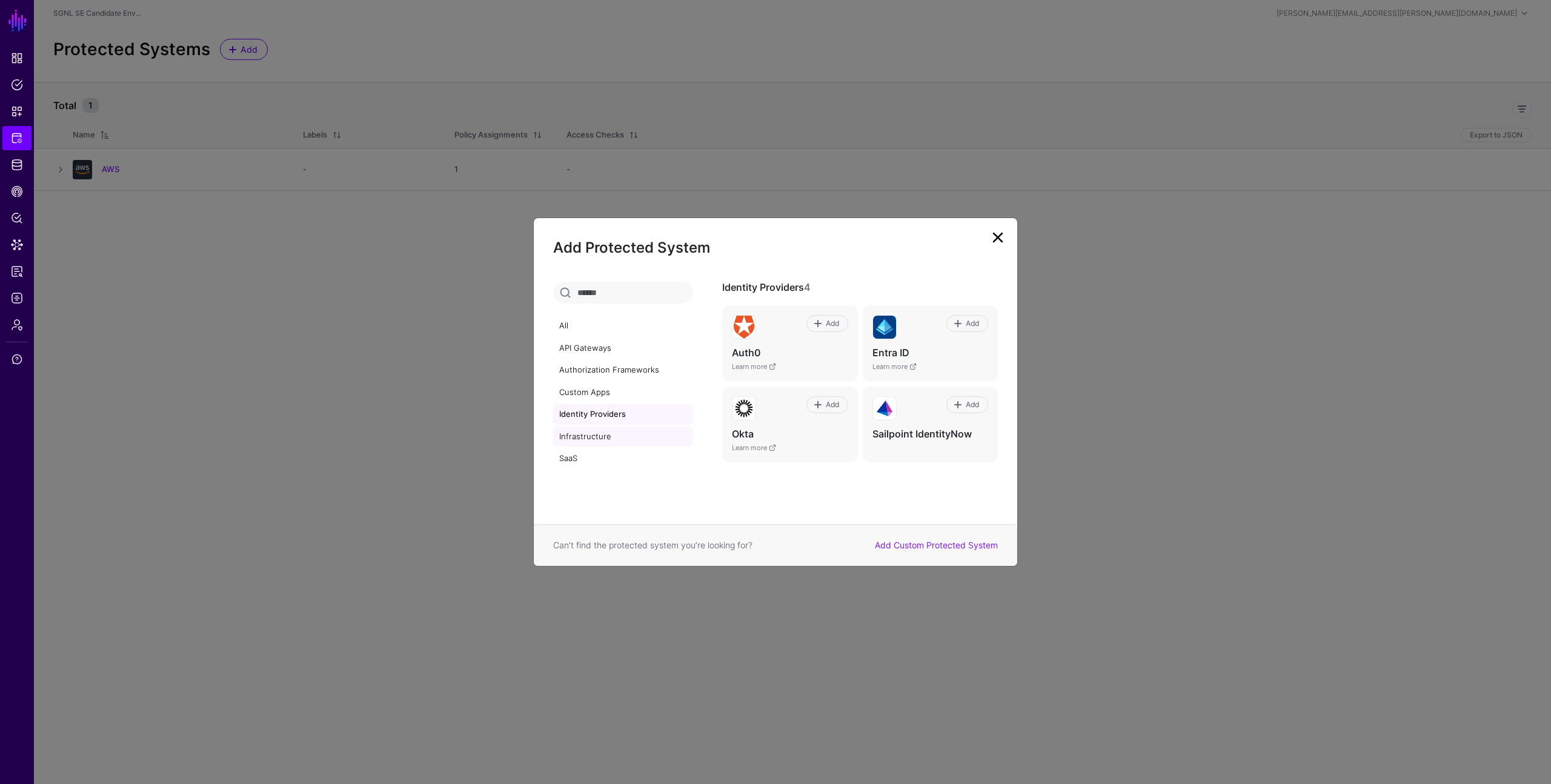
click at [593, 437] on link "Infrastructure" at bounding box center [623, 436] width 140 height 21
click at [912, 540] on link "Add Custom Protected System" at bounding box center [937, 545] width 123 height 11
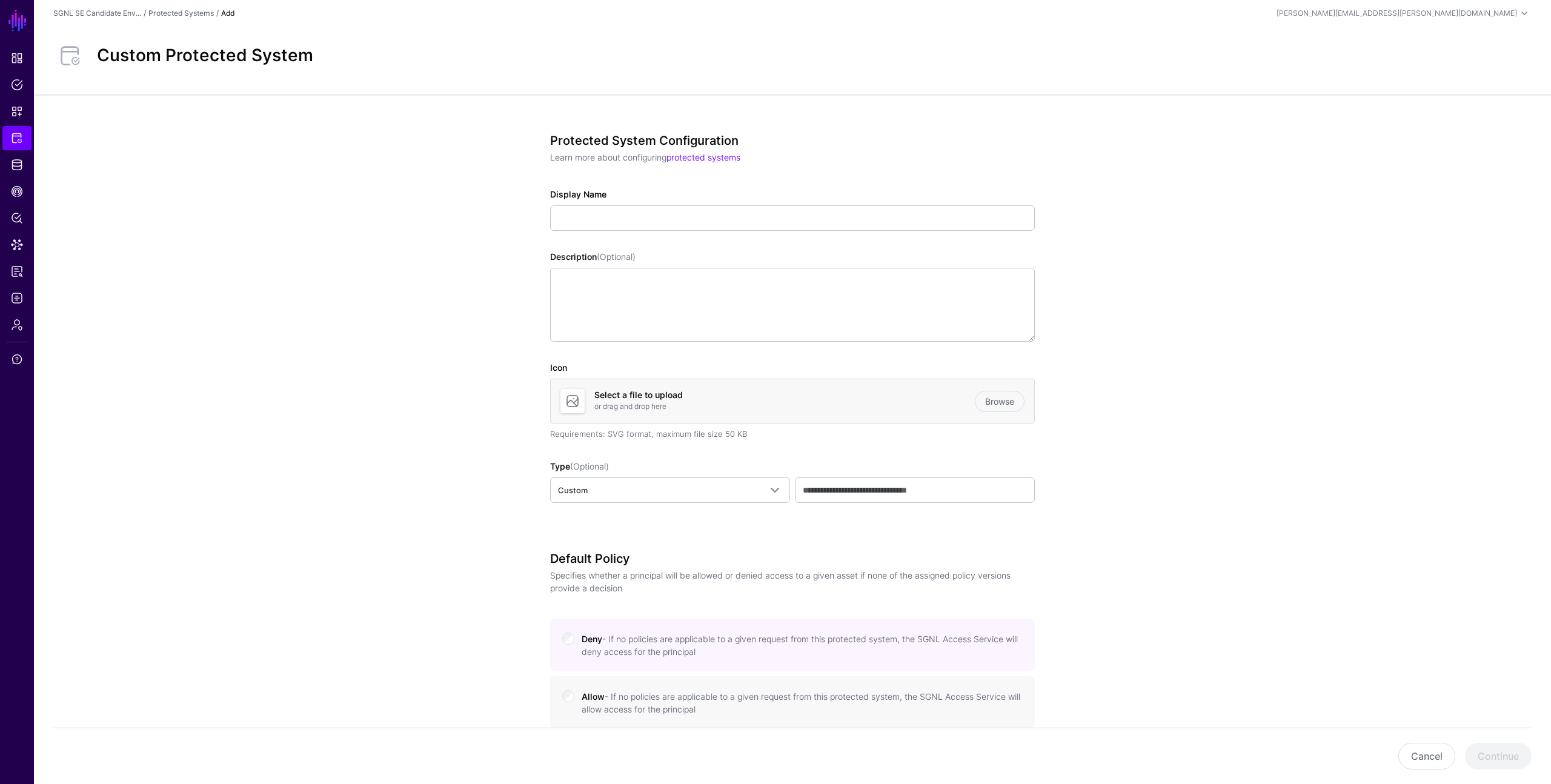
click at [1149, 444] on app-integrations-details-form "Protected System Configuration Learn more about configuring protected systems D…" at bounding box center [792, 613] width 1517 height 1039
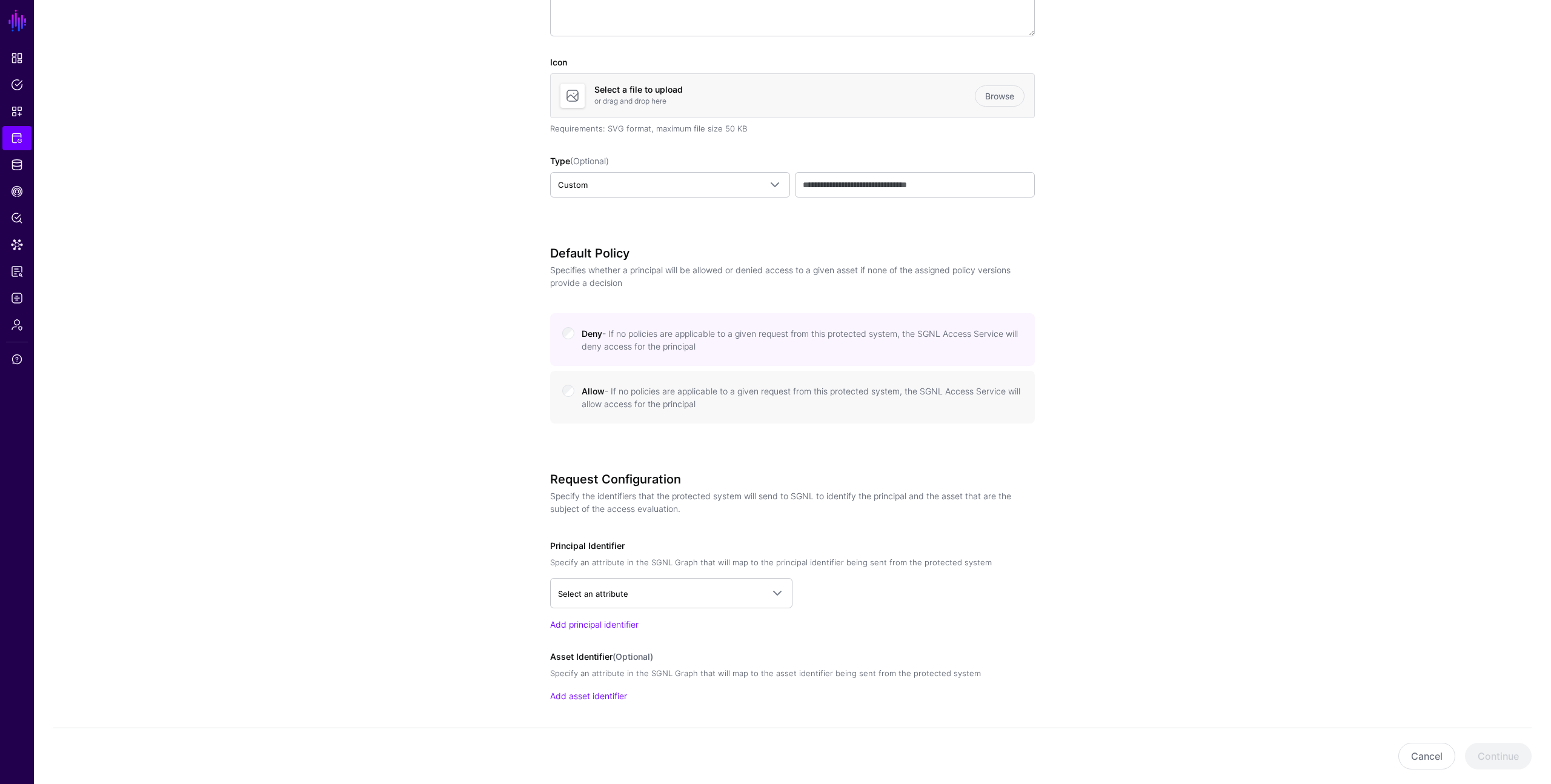
scroll to position [349, 0]
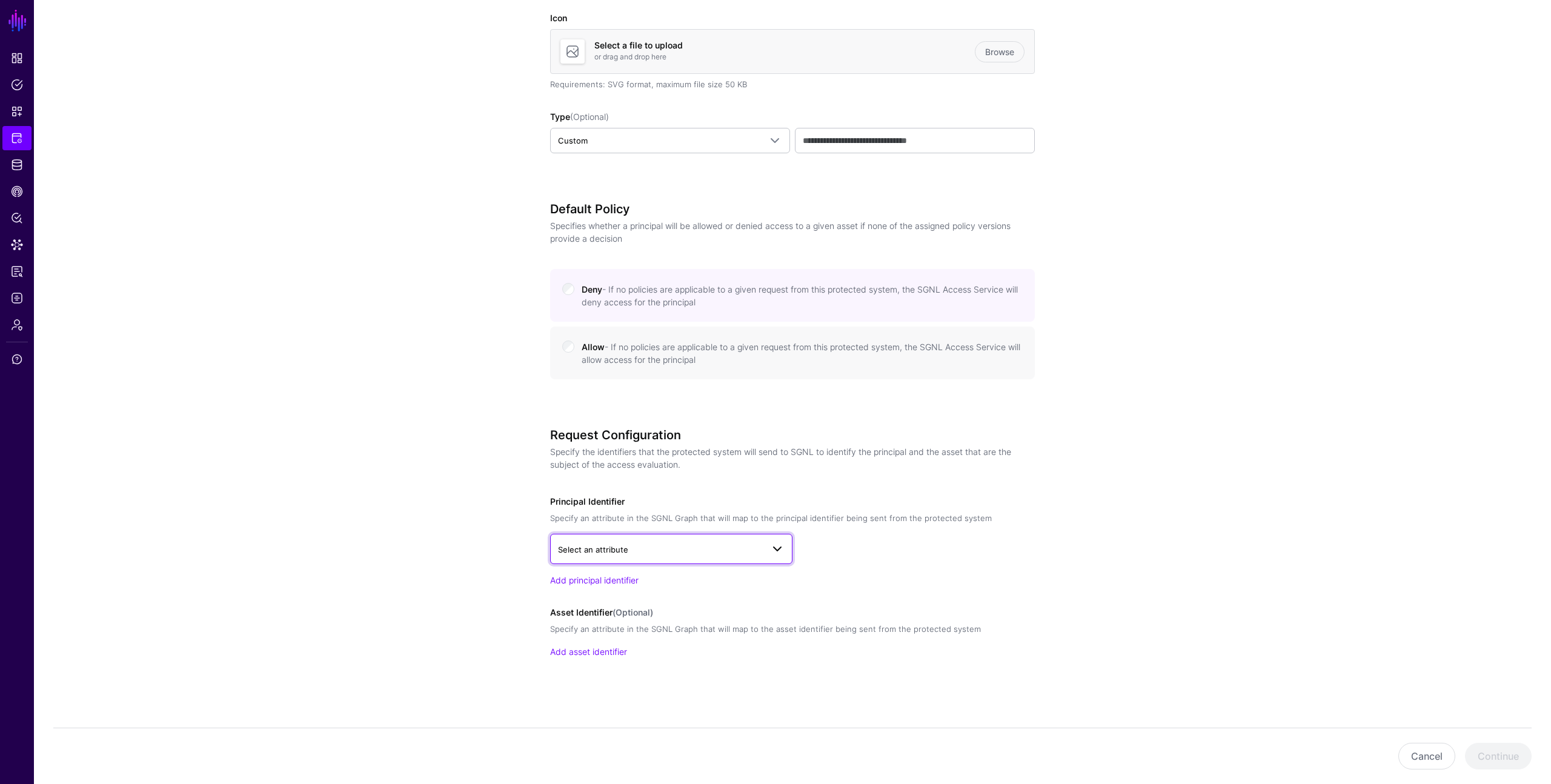
click at [718, 544] on span "Select an attribute" at bounding box center [660, 549] width 205 height 13
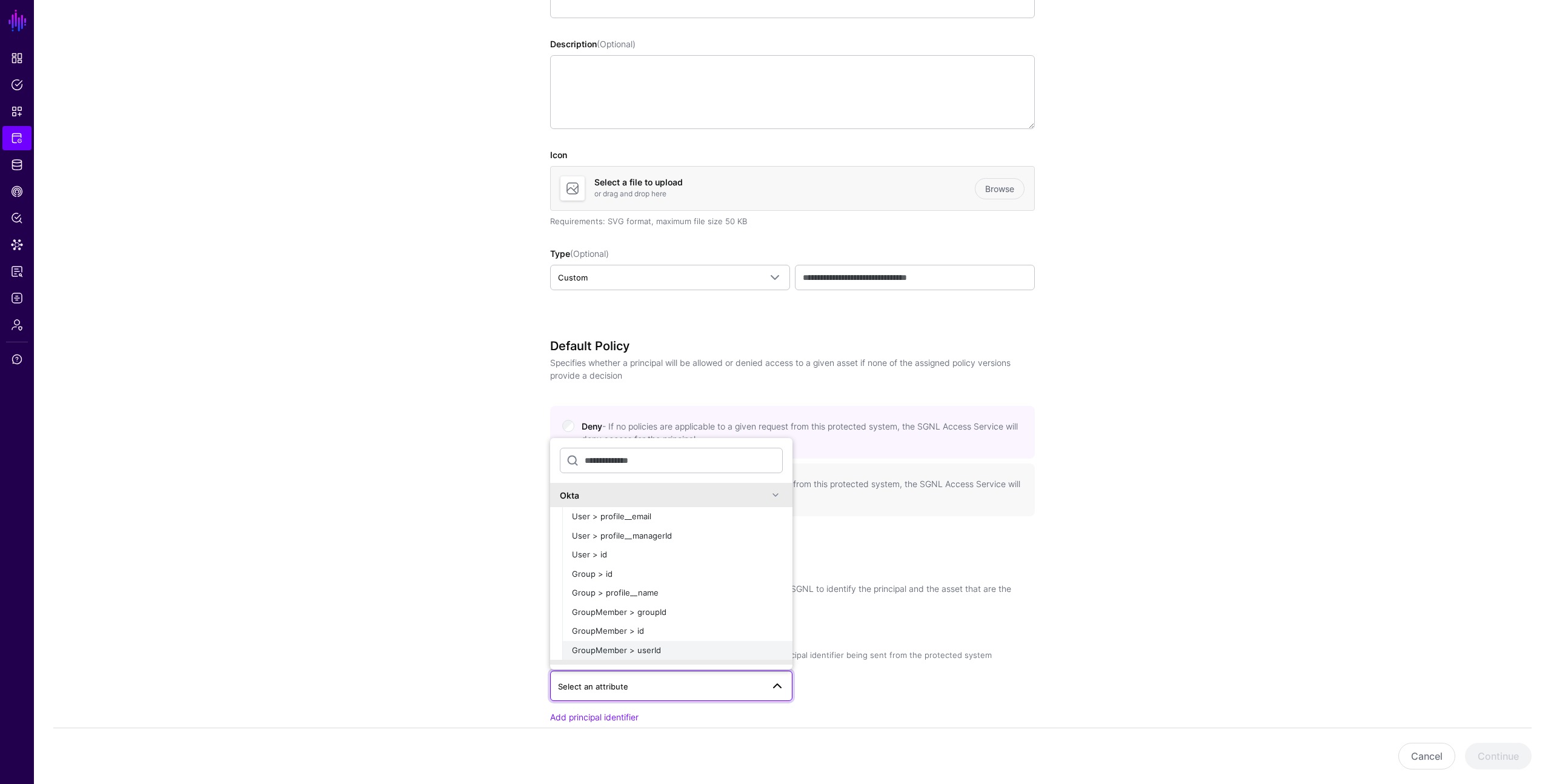
scroll to position [199, 0]
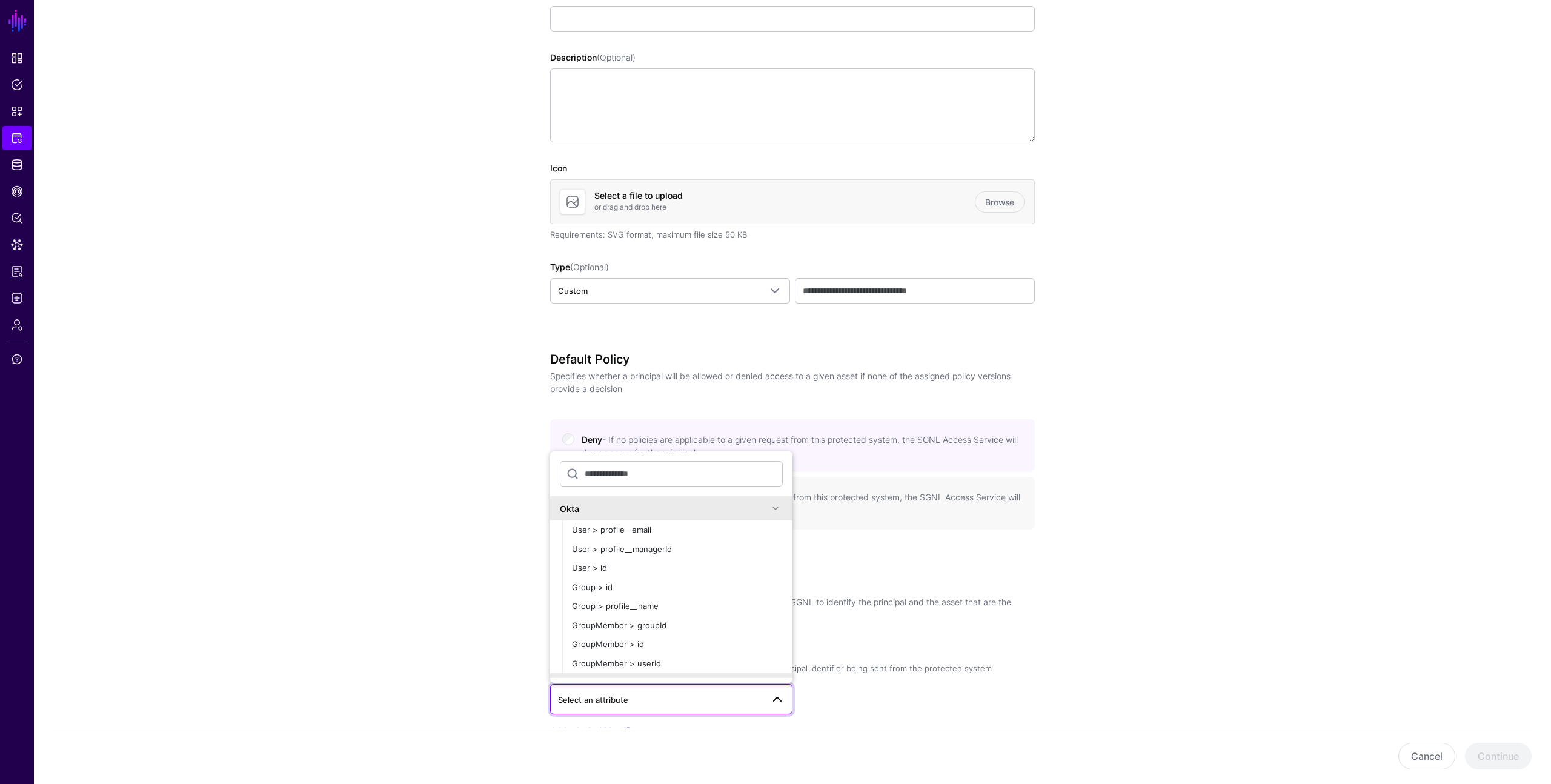
click at [464, 391] on app-integrations-details-form "Protected System Configuration Learn more about configuring protected systems D…" at bounding box center [792, 414] width 1517 height 1039
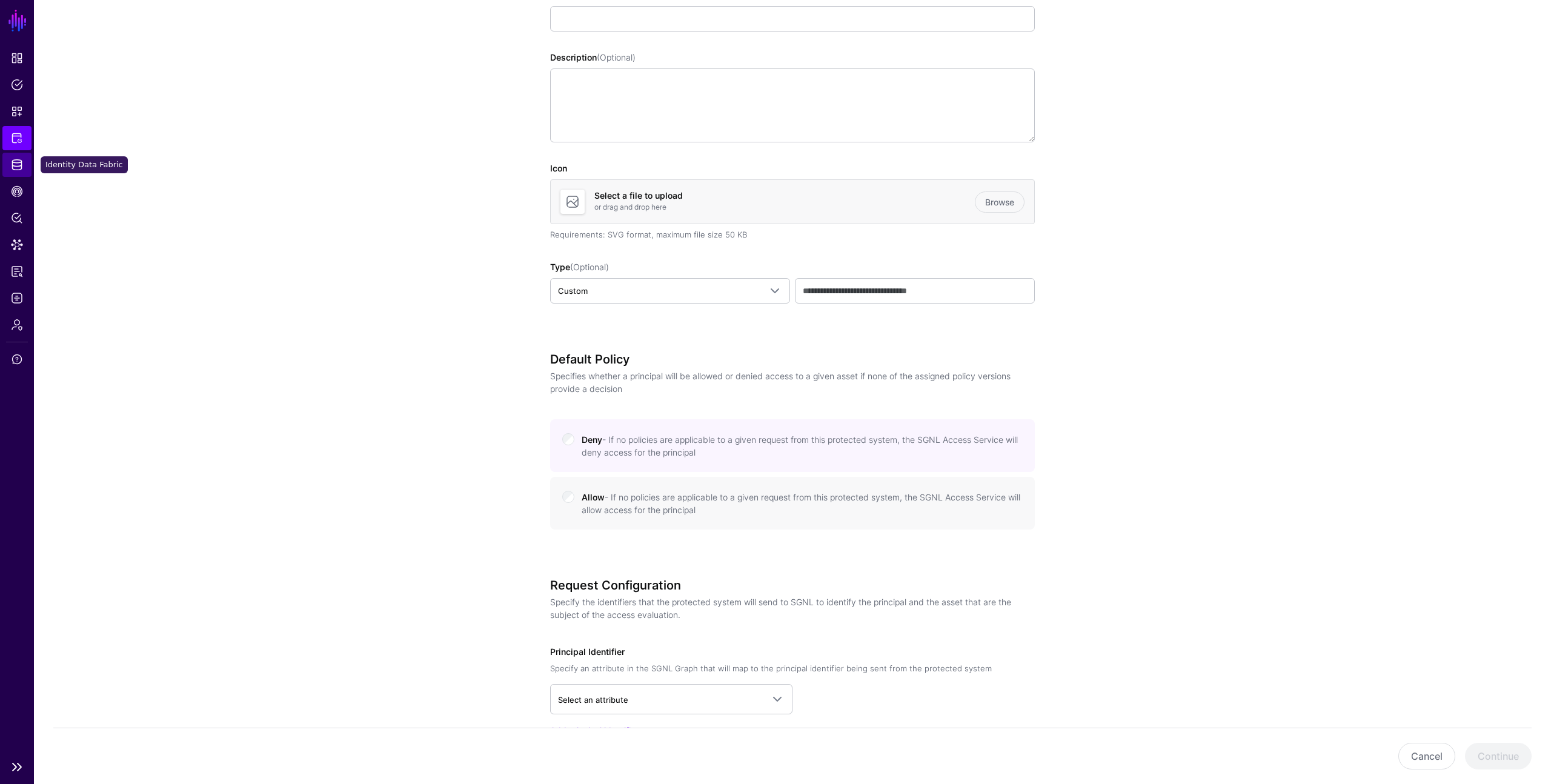
click at [17, 157] on link "Identity Data Fabric" at bounding box center [16, 165] width 29 height 25
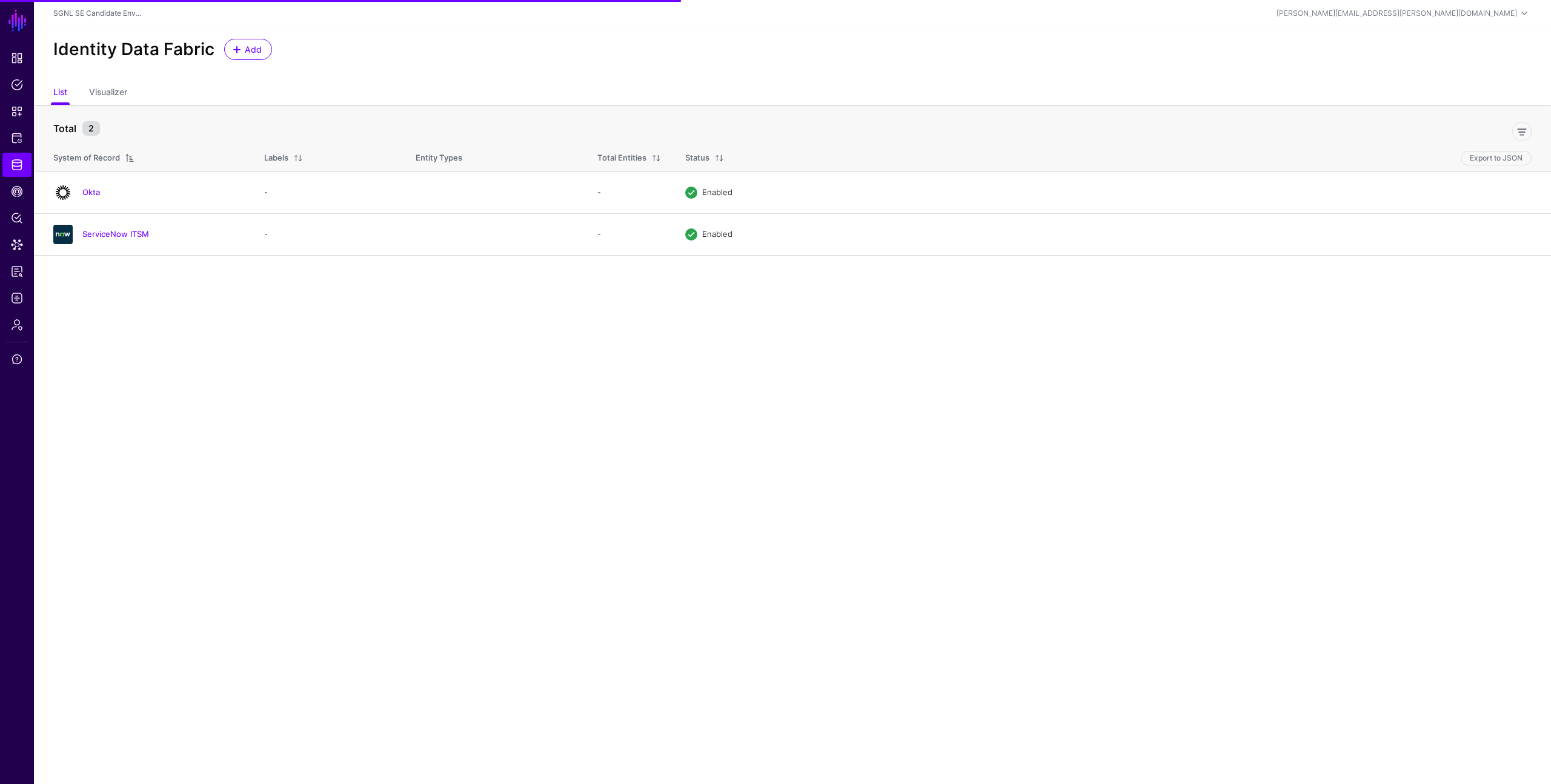
click at [576, 71] on div "Identity Data Fabric Add" at bounding box center [792, 54] width 1517 height 55
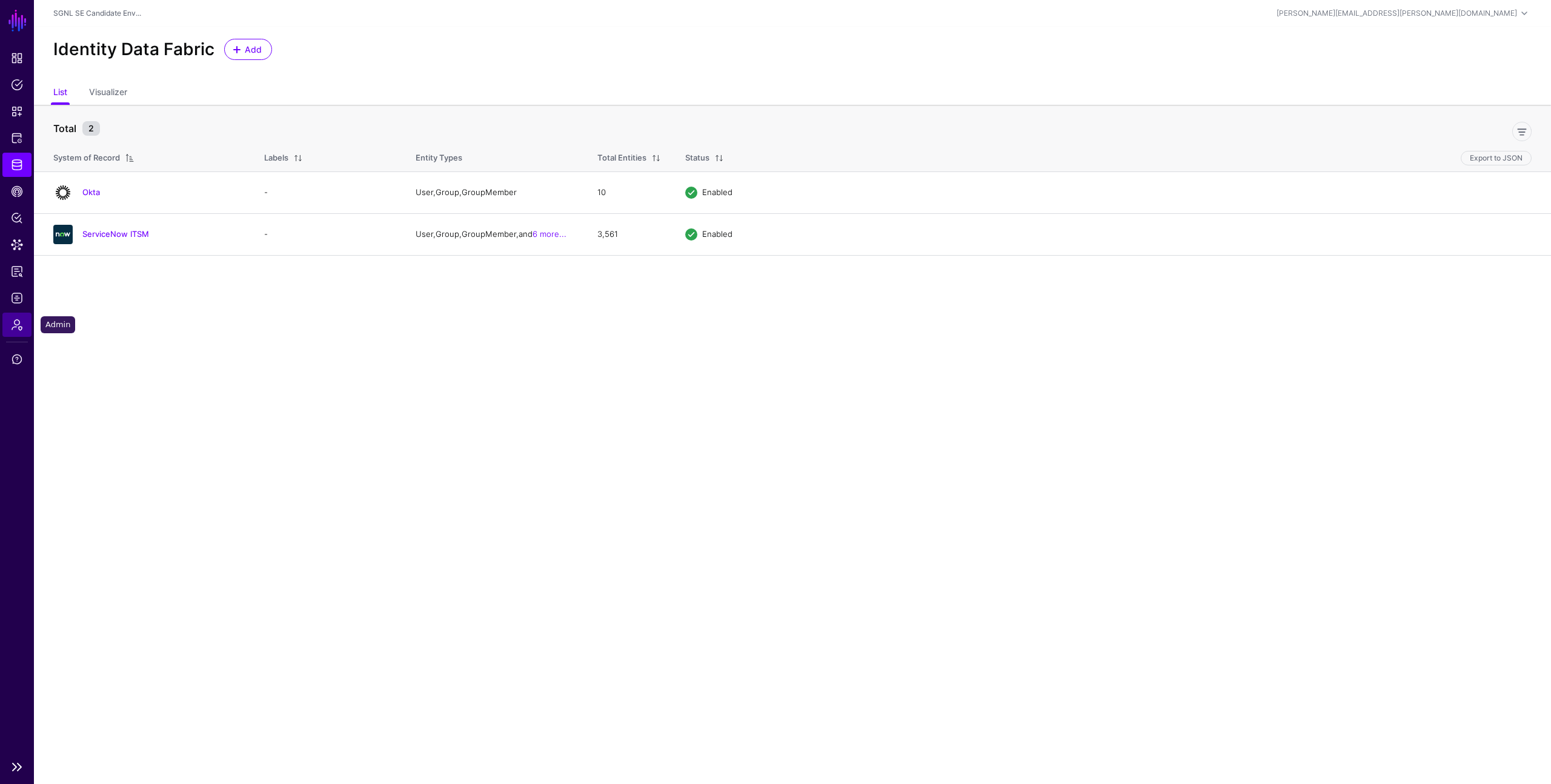
click at [22, 321] on span "Admin" at bounding box center [16, 325] width 12 height 12
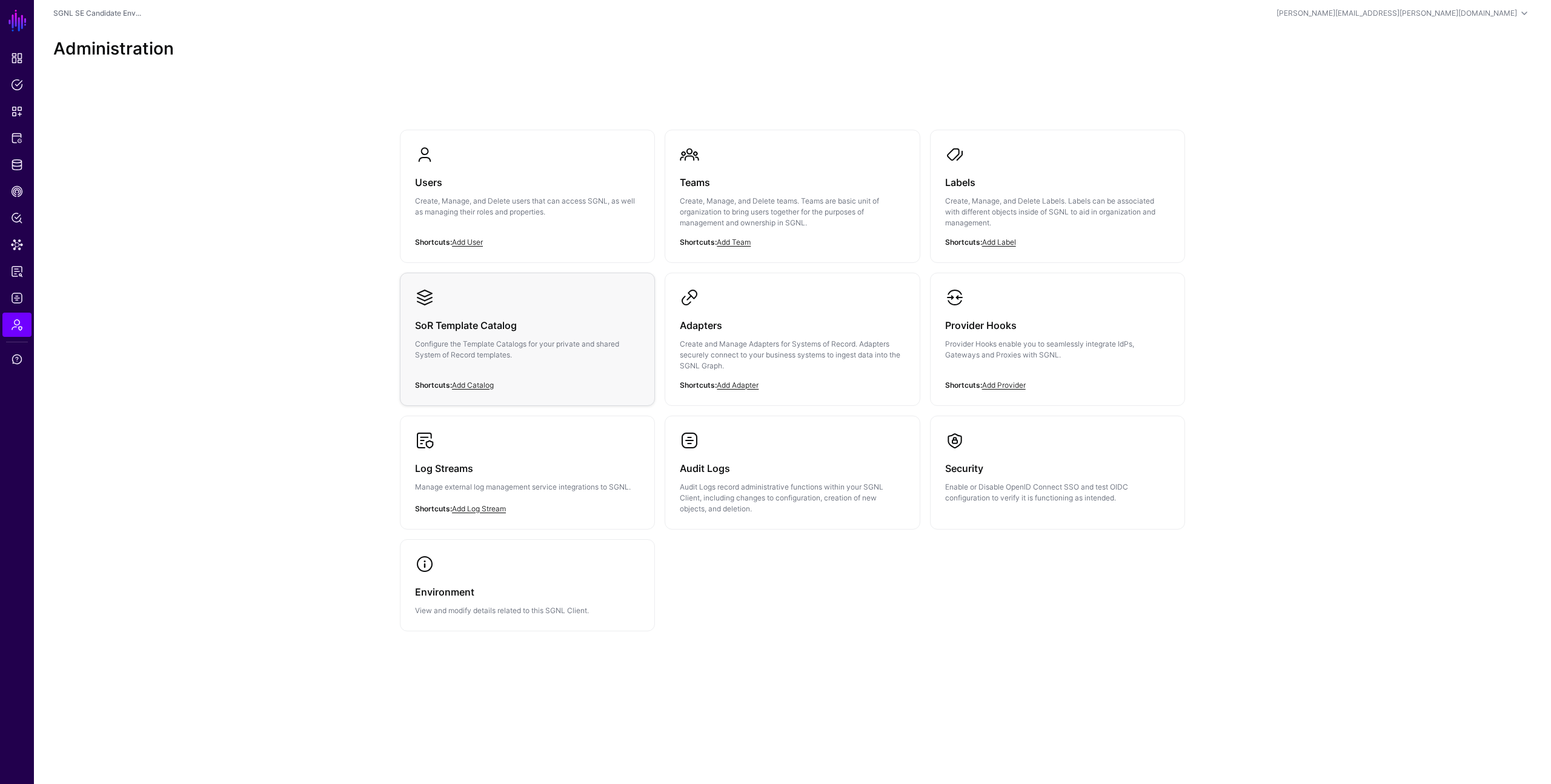
click at [500, 333] on div "SoR Template Catalog Configure the Template Catalogs for your private and share…" at bounding box center [527, 344] width 225 height 73
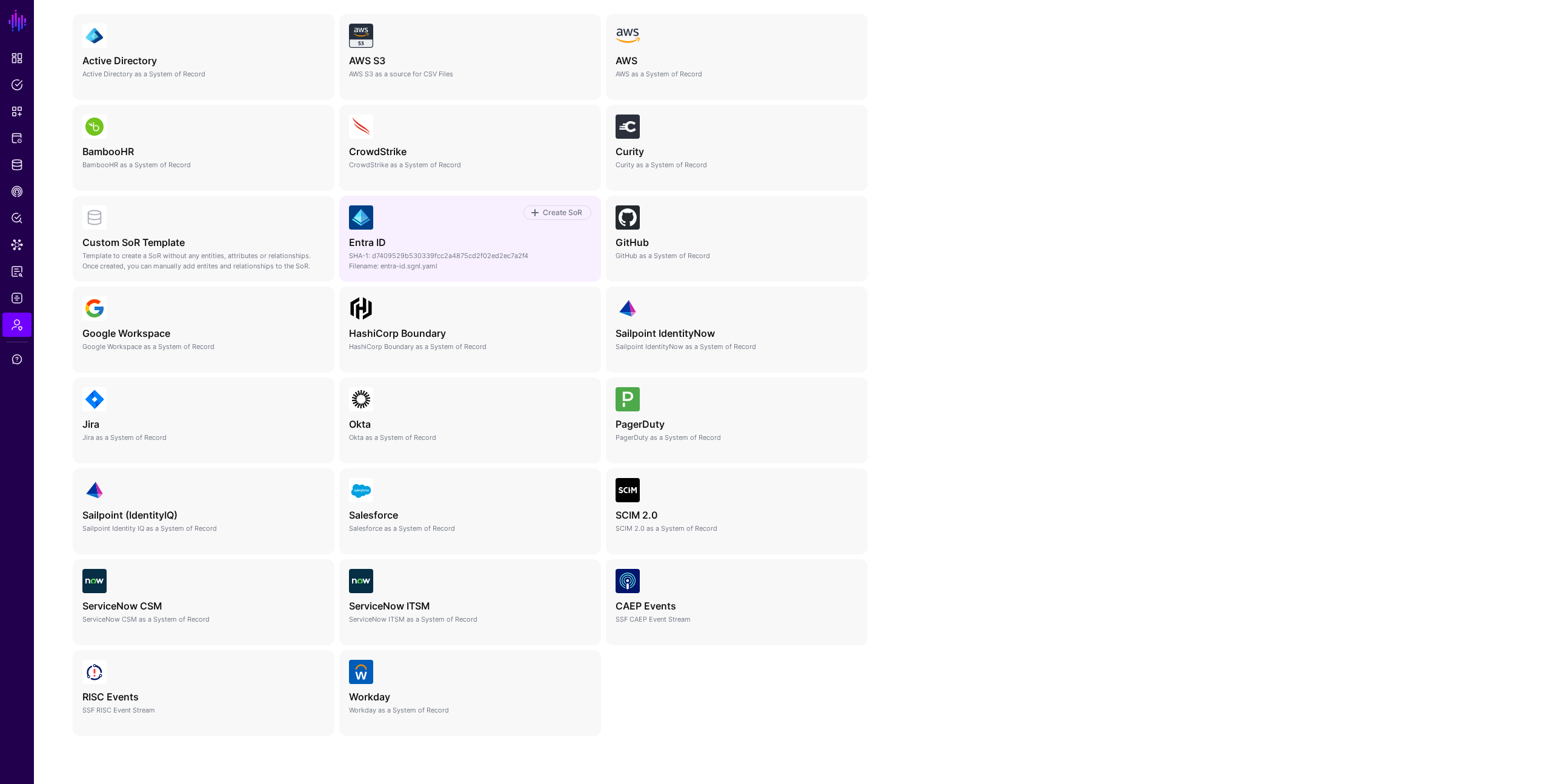
scroll to position [240, 0]
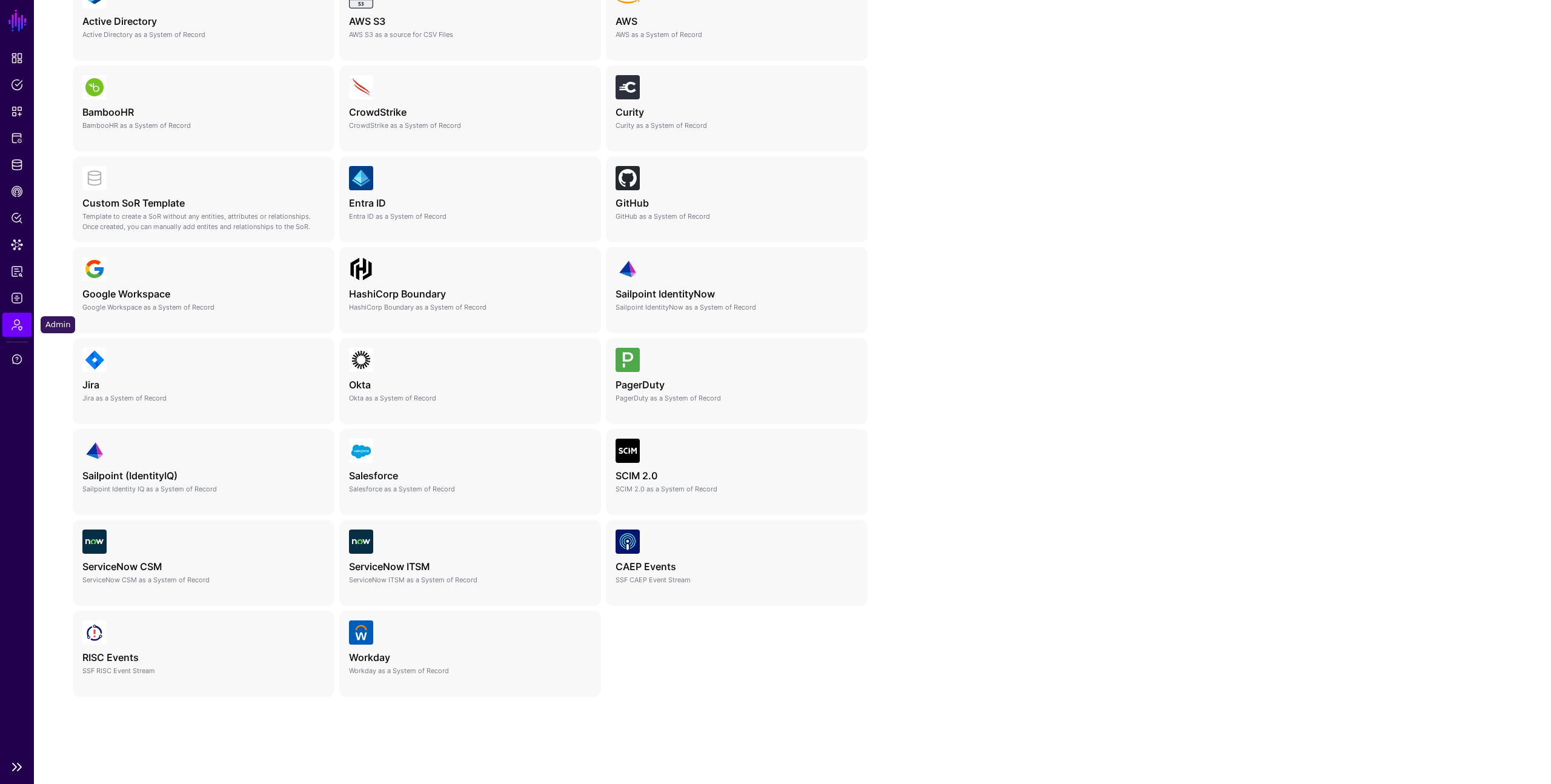
click at [16, 327] on span "Admin" at bounding box center [16, 325] width 12 height 12
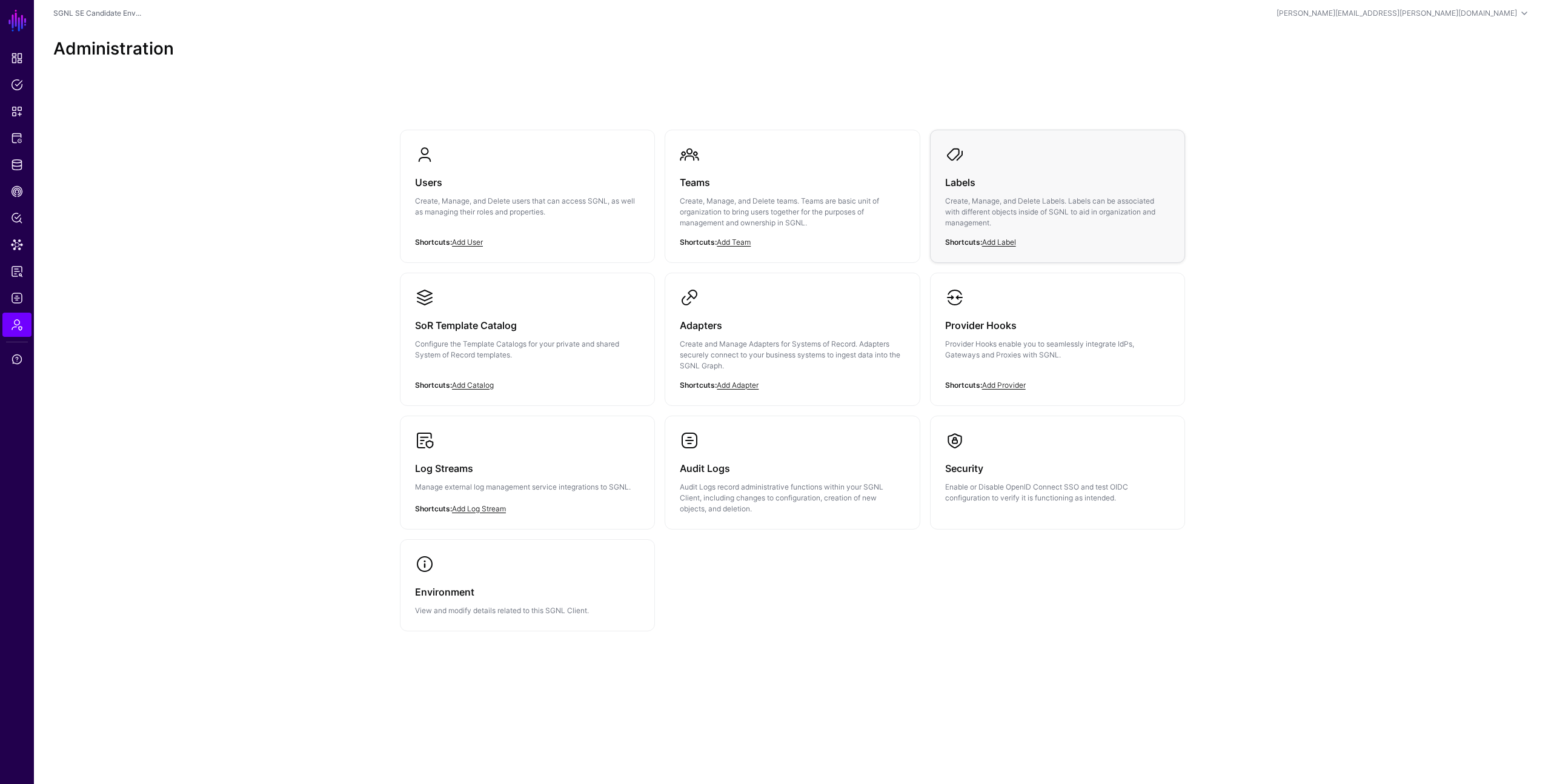
click at [977, 199] on p "Create, Manage, and Delete Labels. Labels can be associated with different obje…" at bounding box center [1057, 212] width 225 height 33
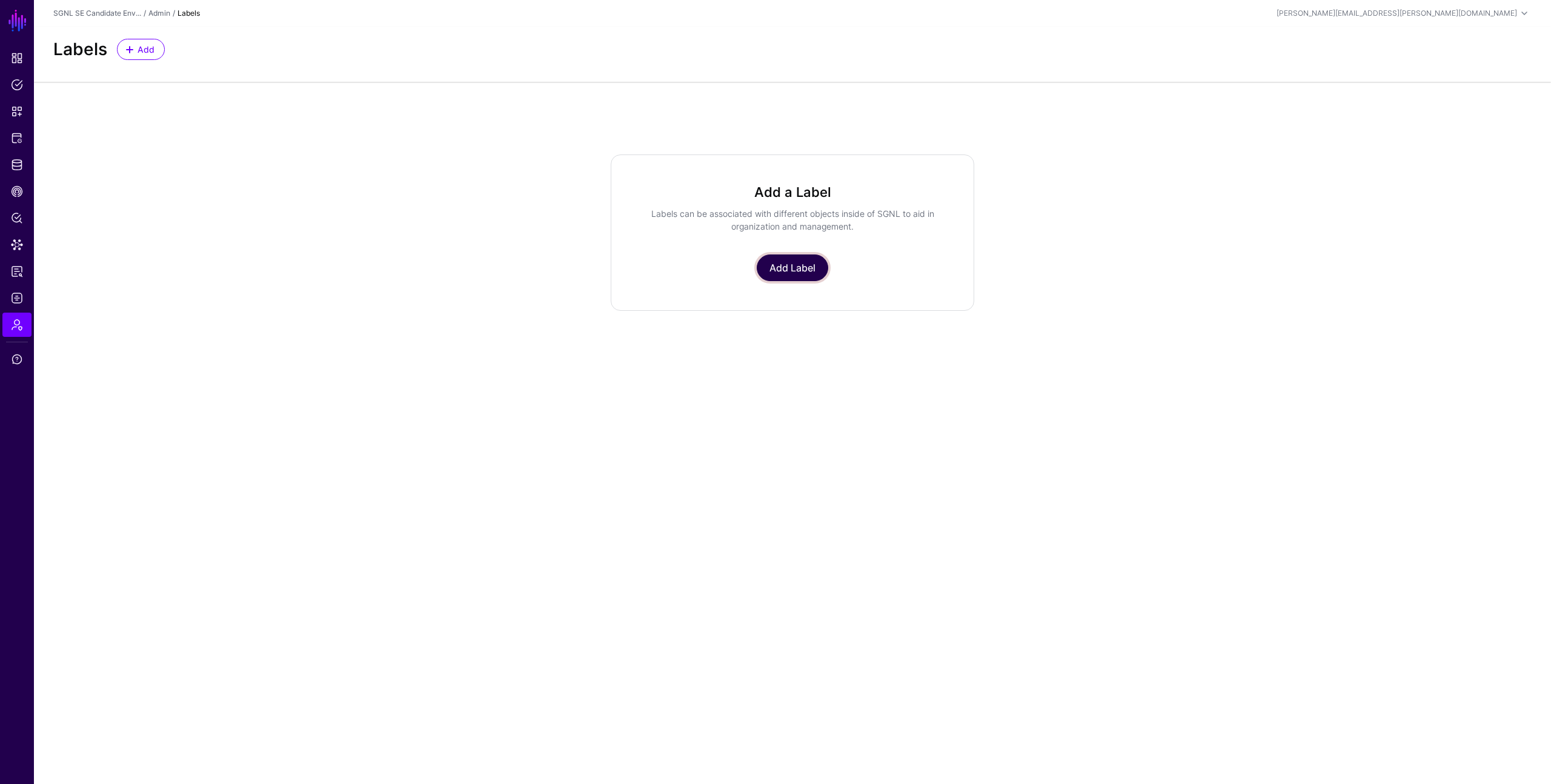
click at [807, 261] on link "Add Label" at bounding box center [792, 267] width 71 height 27
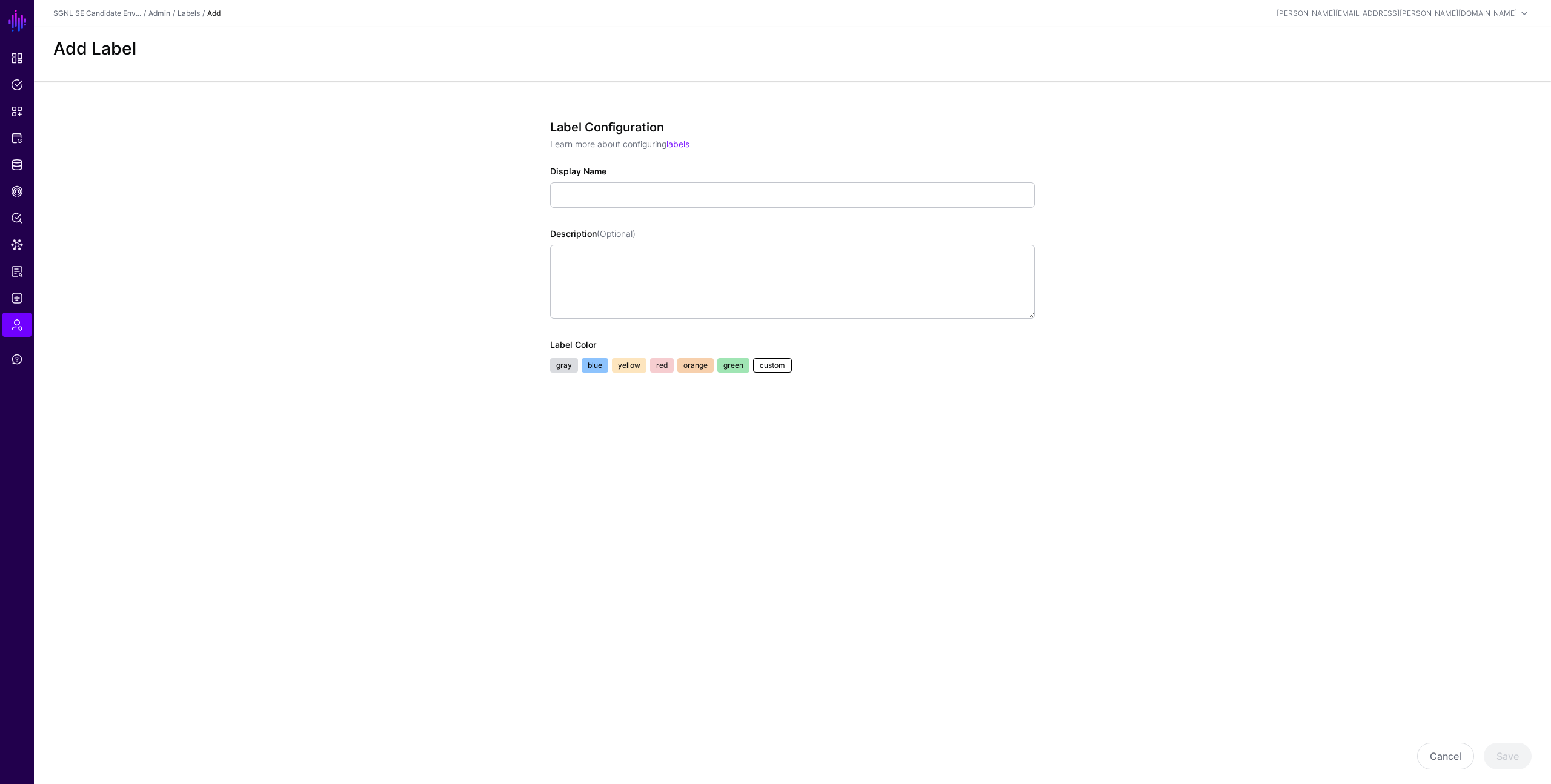
click at [954, 492] on div "Label Configuration Learn more about configuring labels Display Name Descriptio…" at bounding box center [791, 289] width 562 height 417
click at [1448, 752] on button "Cancel" at bounding box center [1445, 756] width 57 height 27
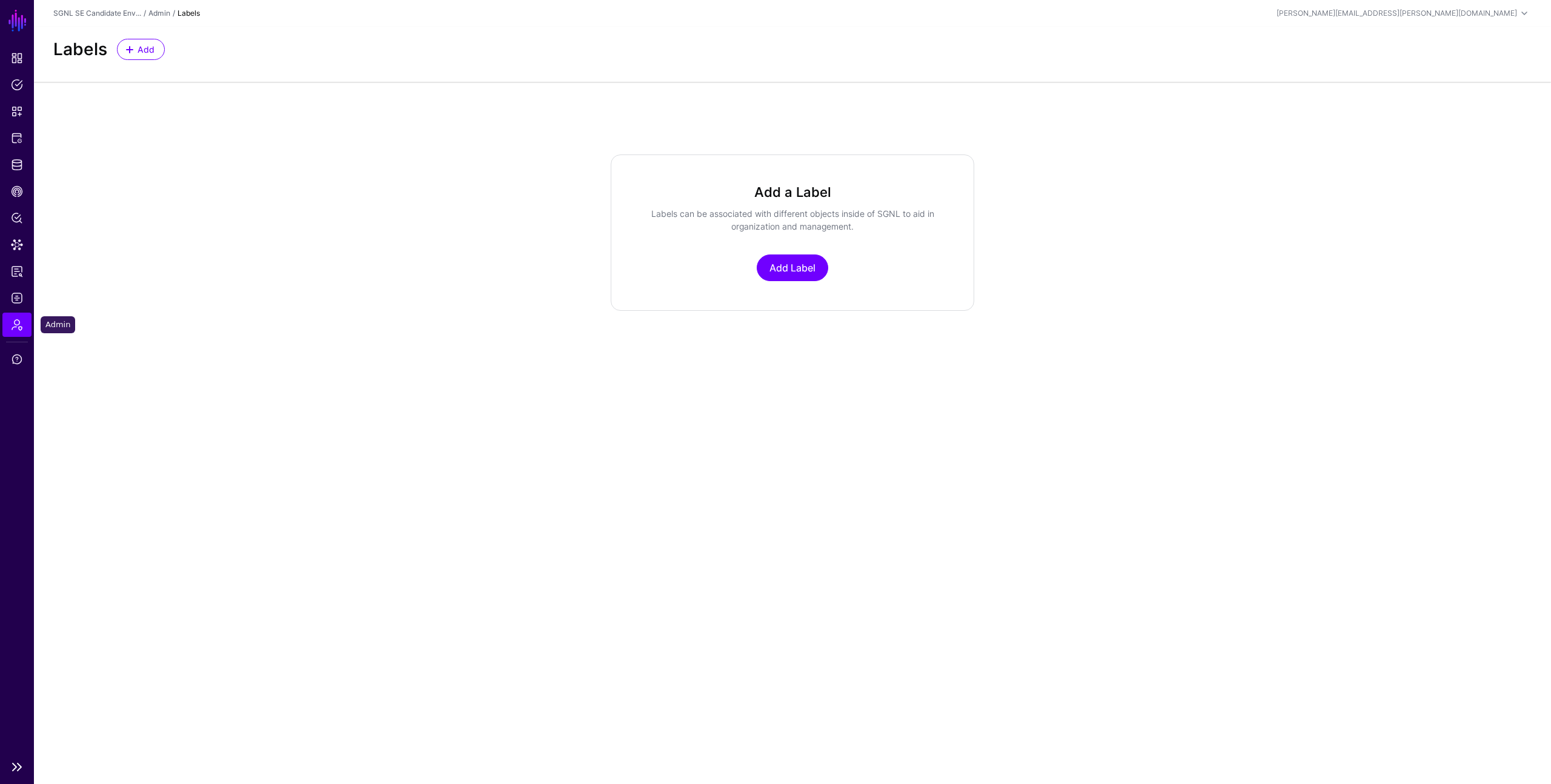
click at [13, 320] on span "Admin" at bounding box center [16, 325] width 12 height 12
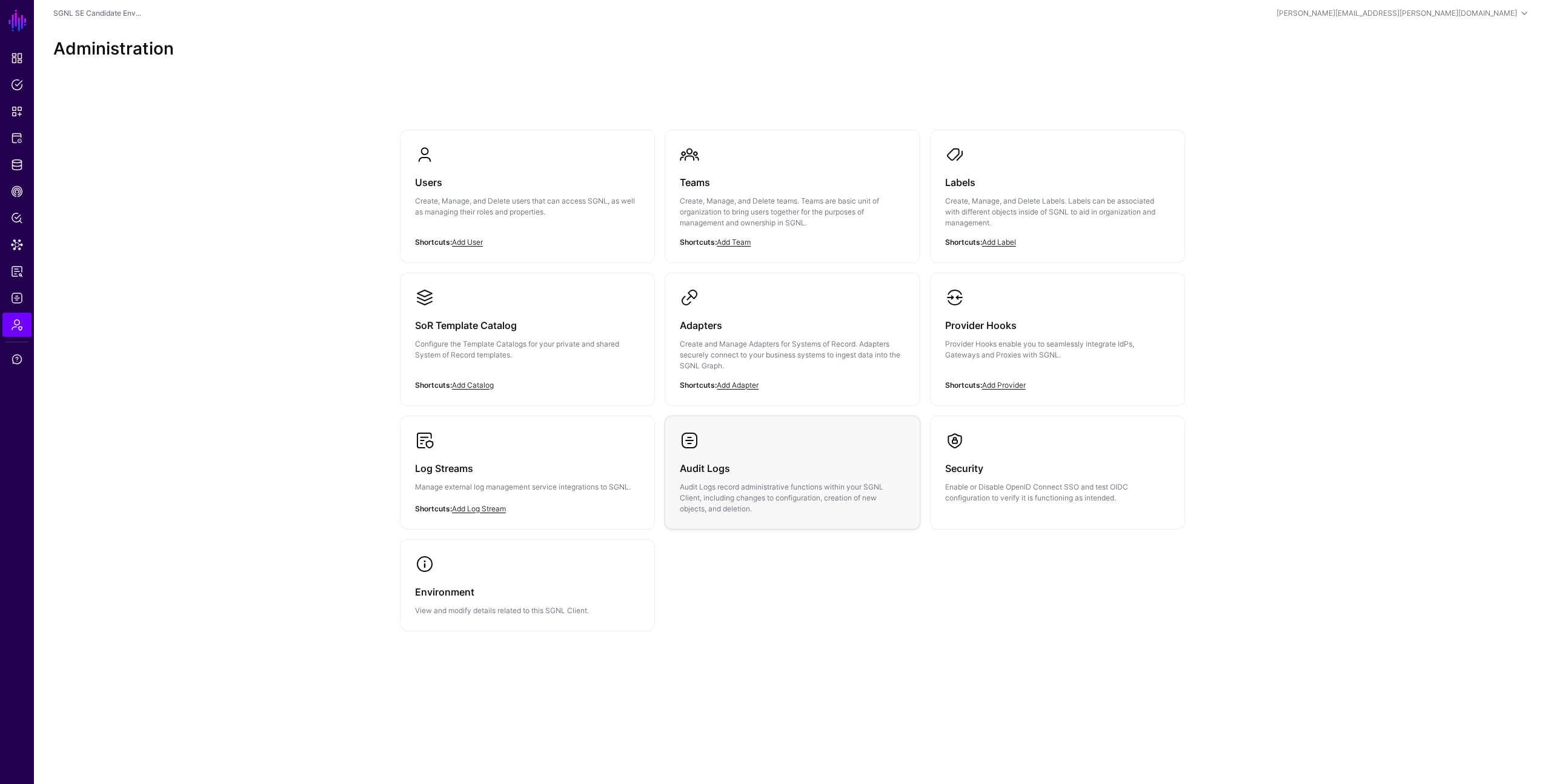
click at [699, 493] on p "Audit Logs record administrative functions within your SGNL Client, including c…" at bounding box center [792, 498] width 225 height 33
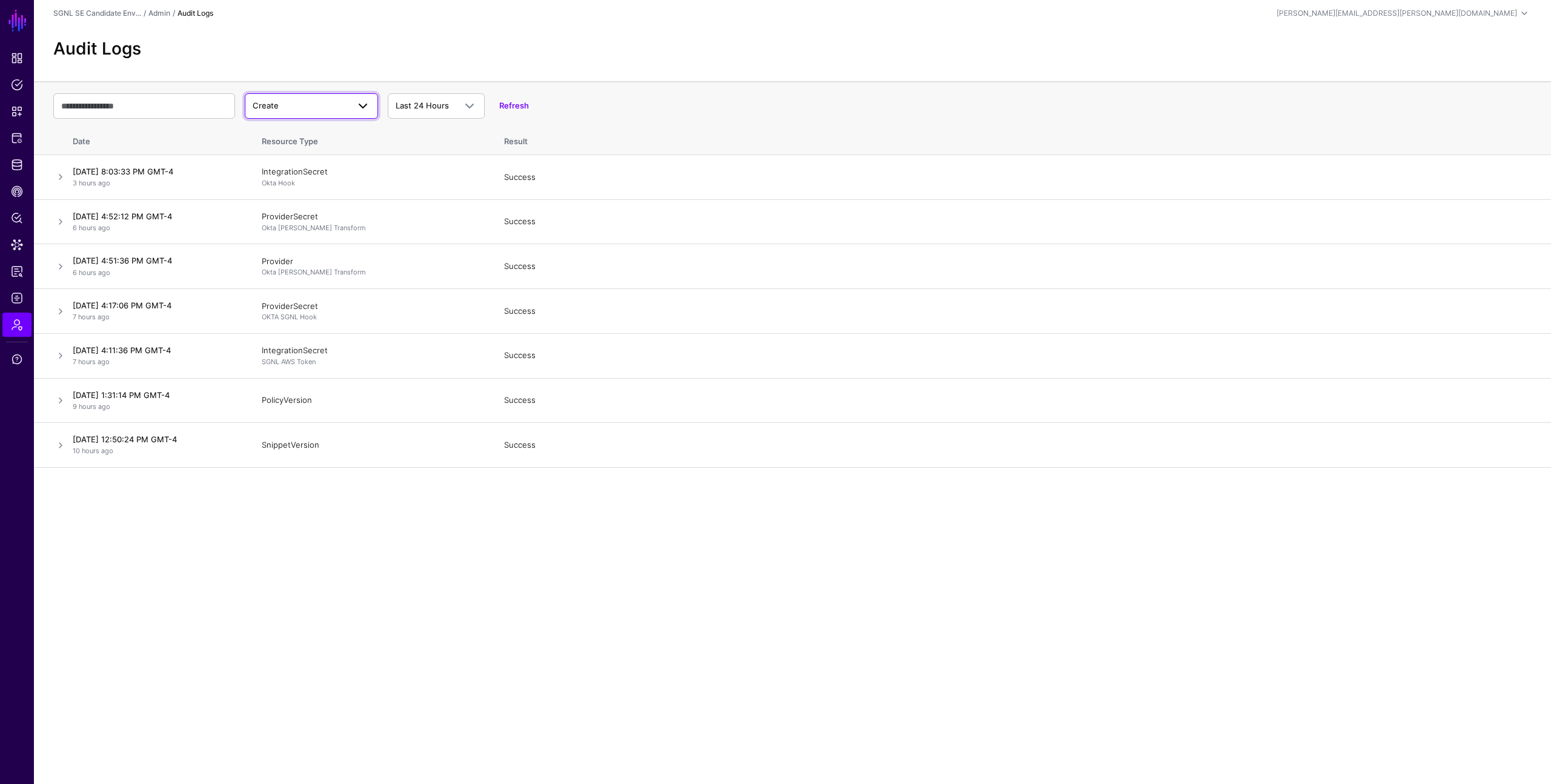
click at [320, 104] on span "Create" at bounding box center [300, 106] width 96 height 12
click at [302, 147] on div "Update" at bounding box center [311, 153] width 114 height 12
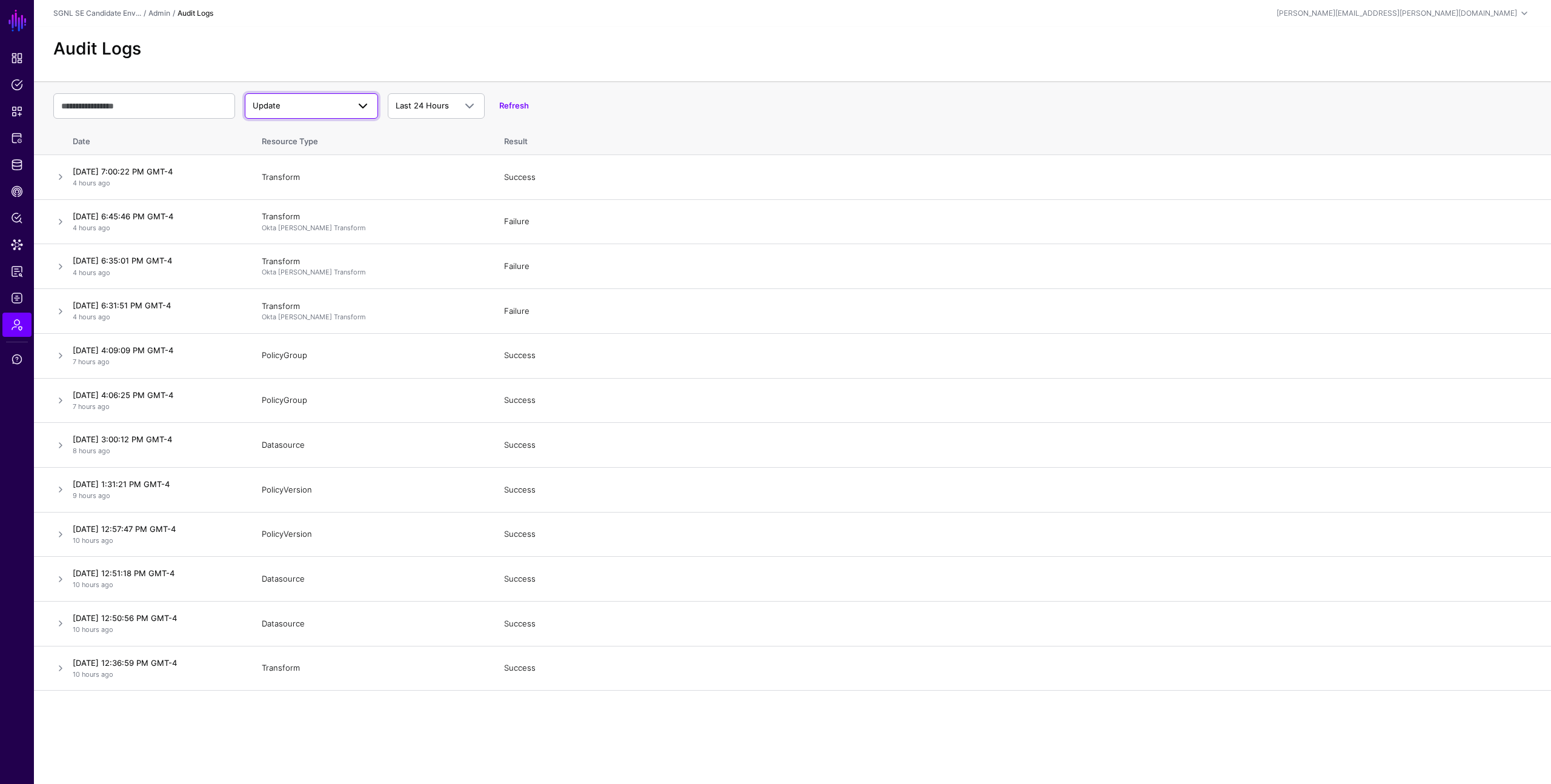
click at [327, 109] on span "Update" at bounding box center [300, 106] width 96 height 12
click at [347, 25] on header "SGNL SE Candidate Env... / Admin / Audit Logs stephen.carrado@gmail.com Stephen…" at bounding box center [792, 13] width 1517 height 27
click at [59, 310] on link at bounding box center [61, 312] width 15 height 15
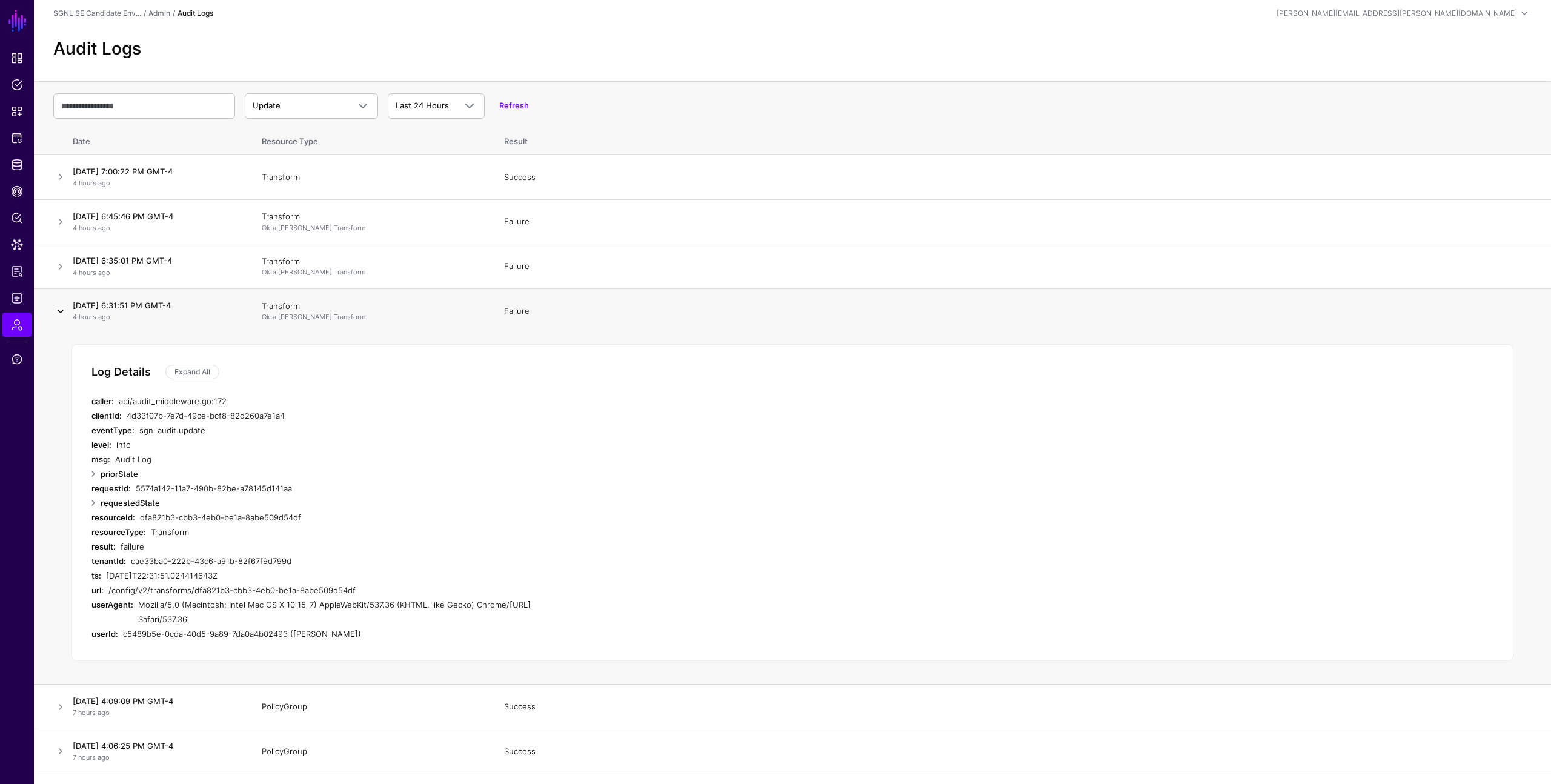
click at [62, 308] on link at bounding box center [61, 312] width 15 height 15
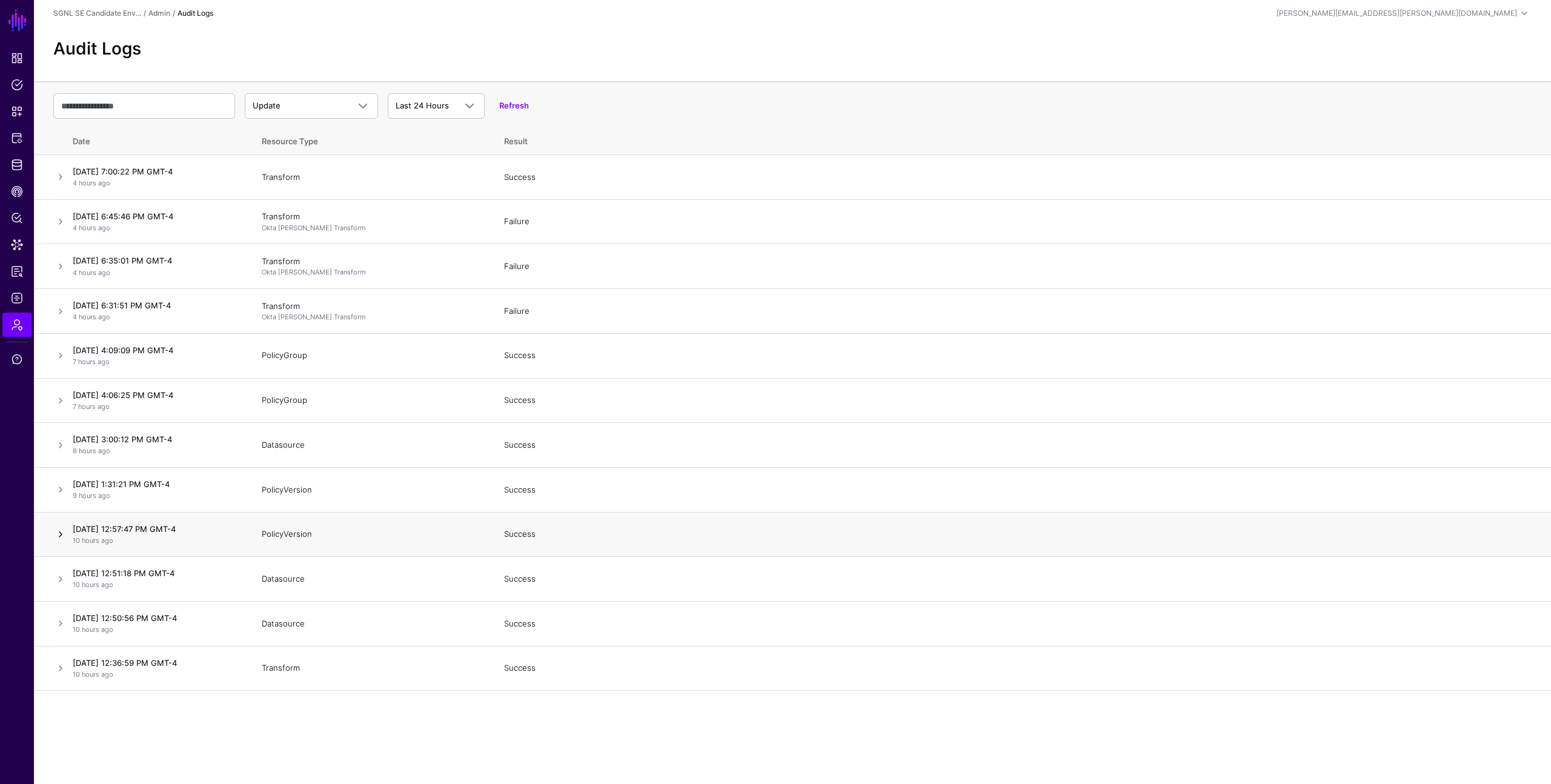
click at [62, 530] on link at bounding box center [61, 535] width 15 height 15
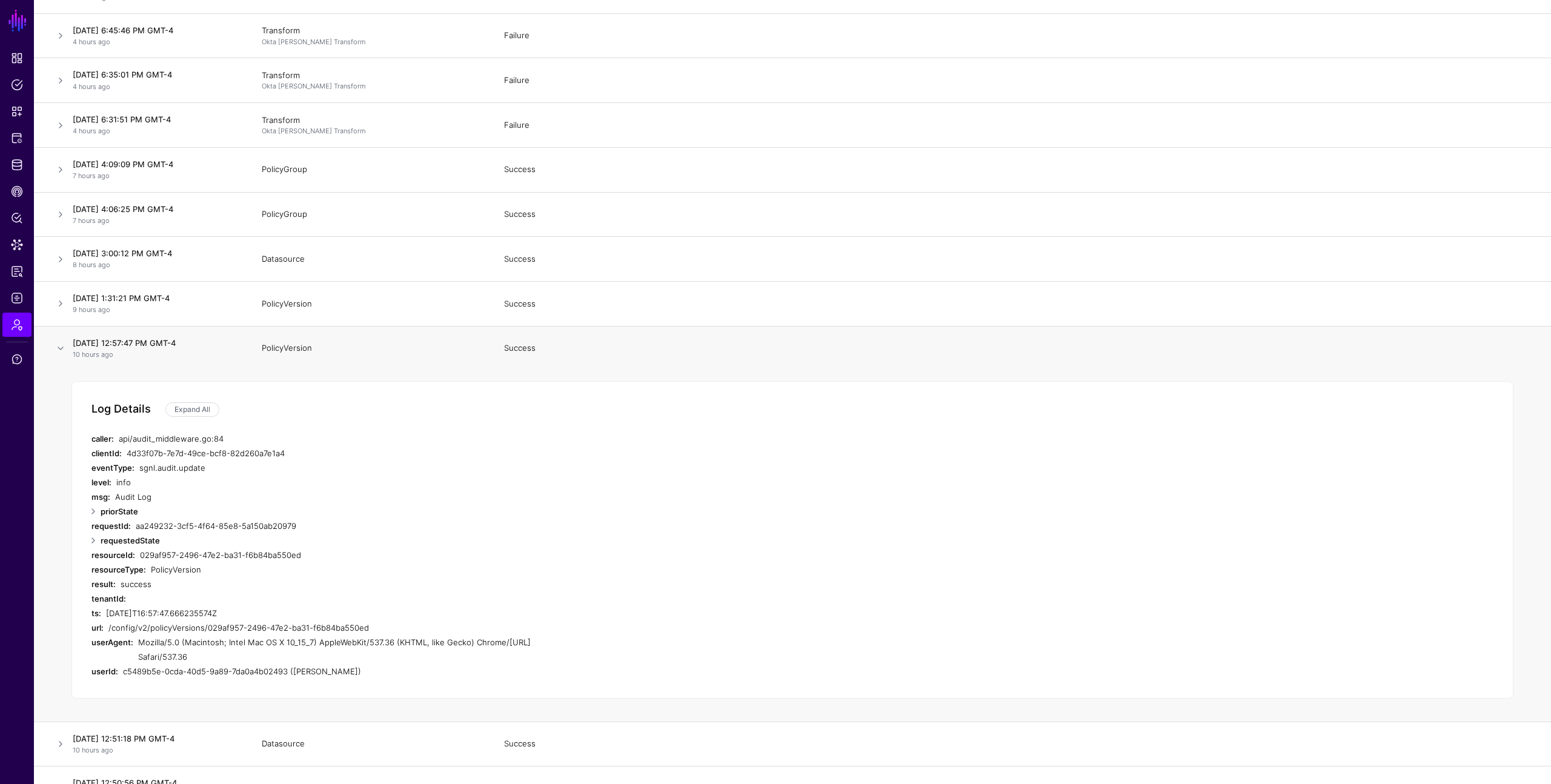
scroll to position [195, 0]
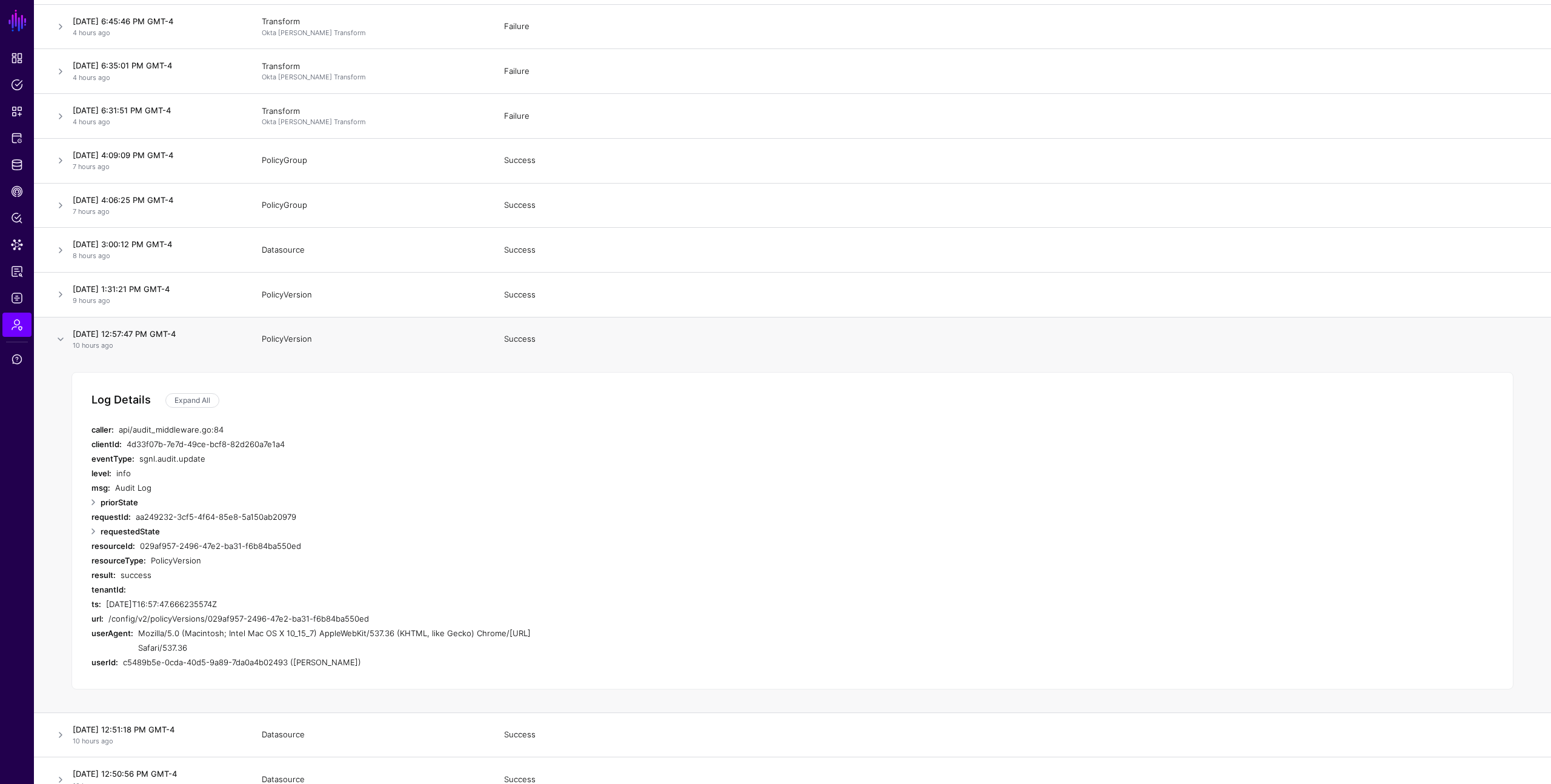
drag, startPoint x: 293, startPoint y: 660, endPoint x: 367, endPoint y: 664, distance: 74.1
click at [367, 664] on div "c5489b5e-0cda-40d5-9a89-7da0a4b02493 (Stephen Carrado)" at bounding box center [349, 663] width 454 height 15
click at [191, 399] on link "Expand All" at bounding box center [193, 400] width 54 height 15
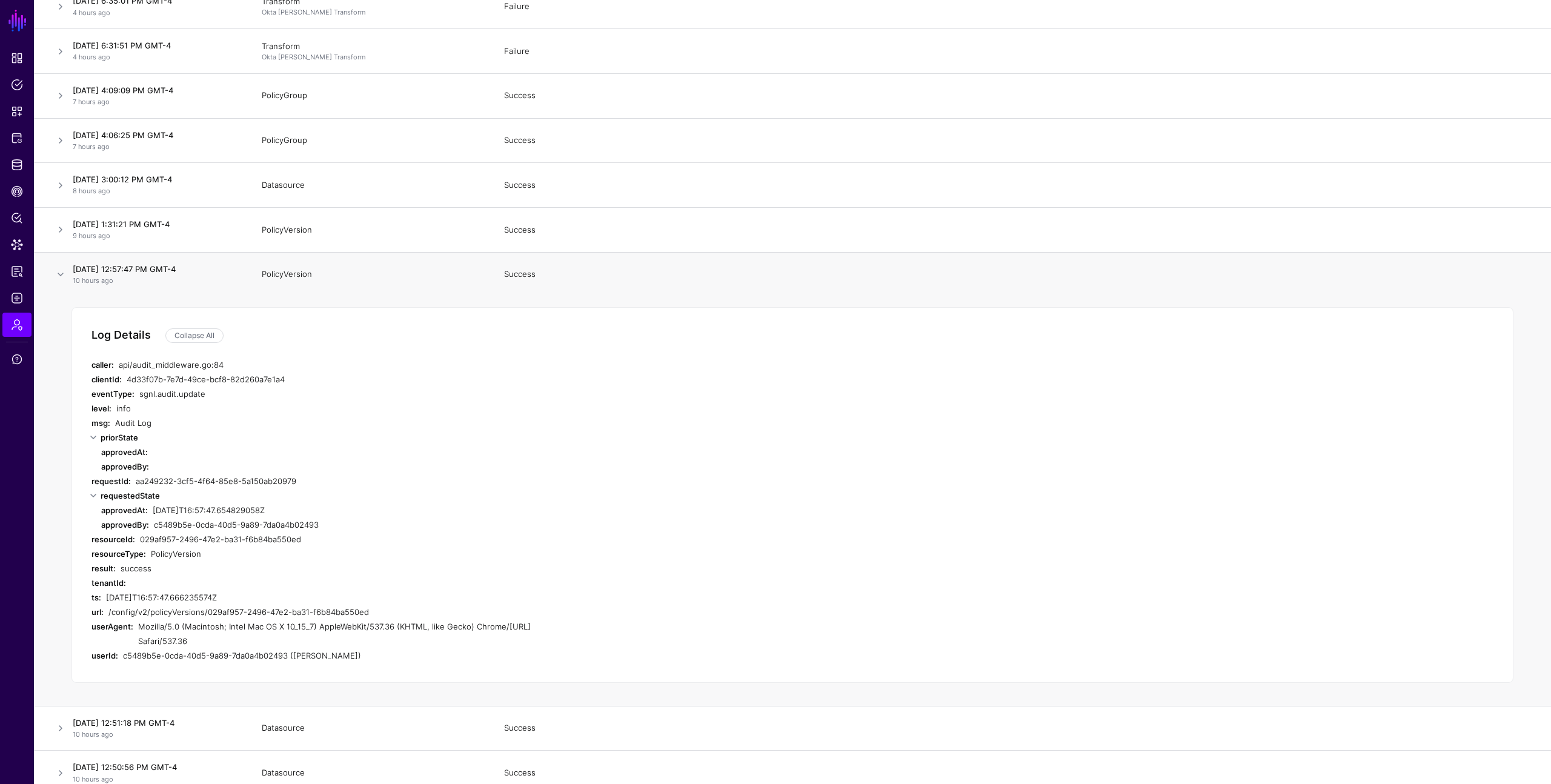
scroll to position [317, 0]
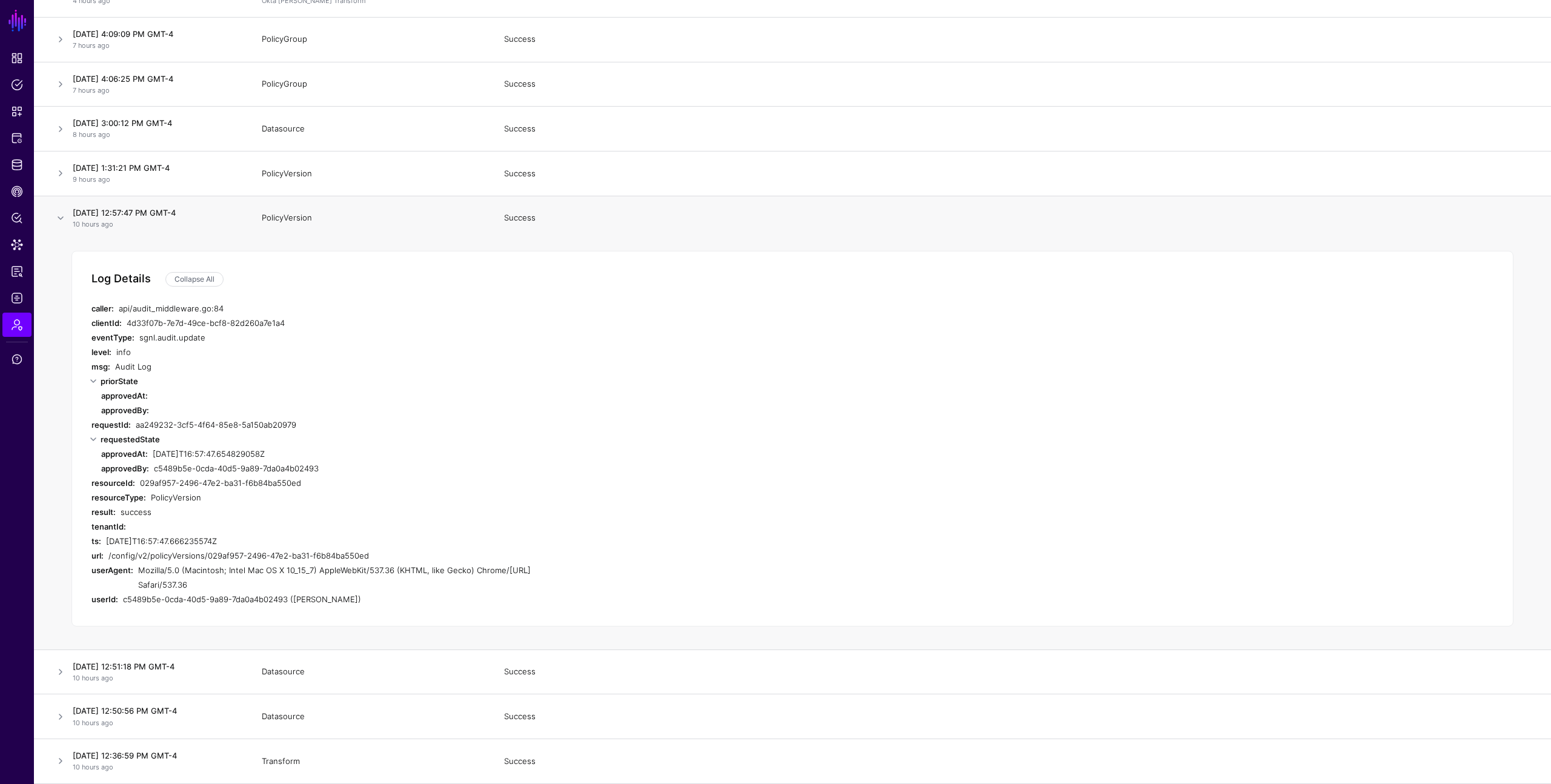
click at [339, 485] on div "029af957-2496-47e2-ba31-f6b84ba550ed" at bounding box center [358, 483] width 436 height 15
click at [94, 437] on link at bounding box center [94, 440] width 15 height 15
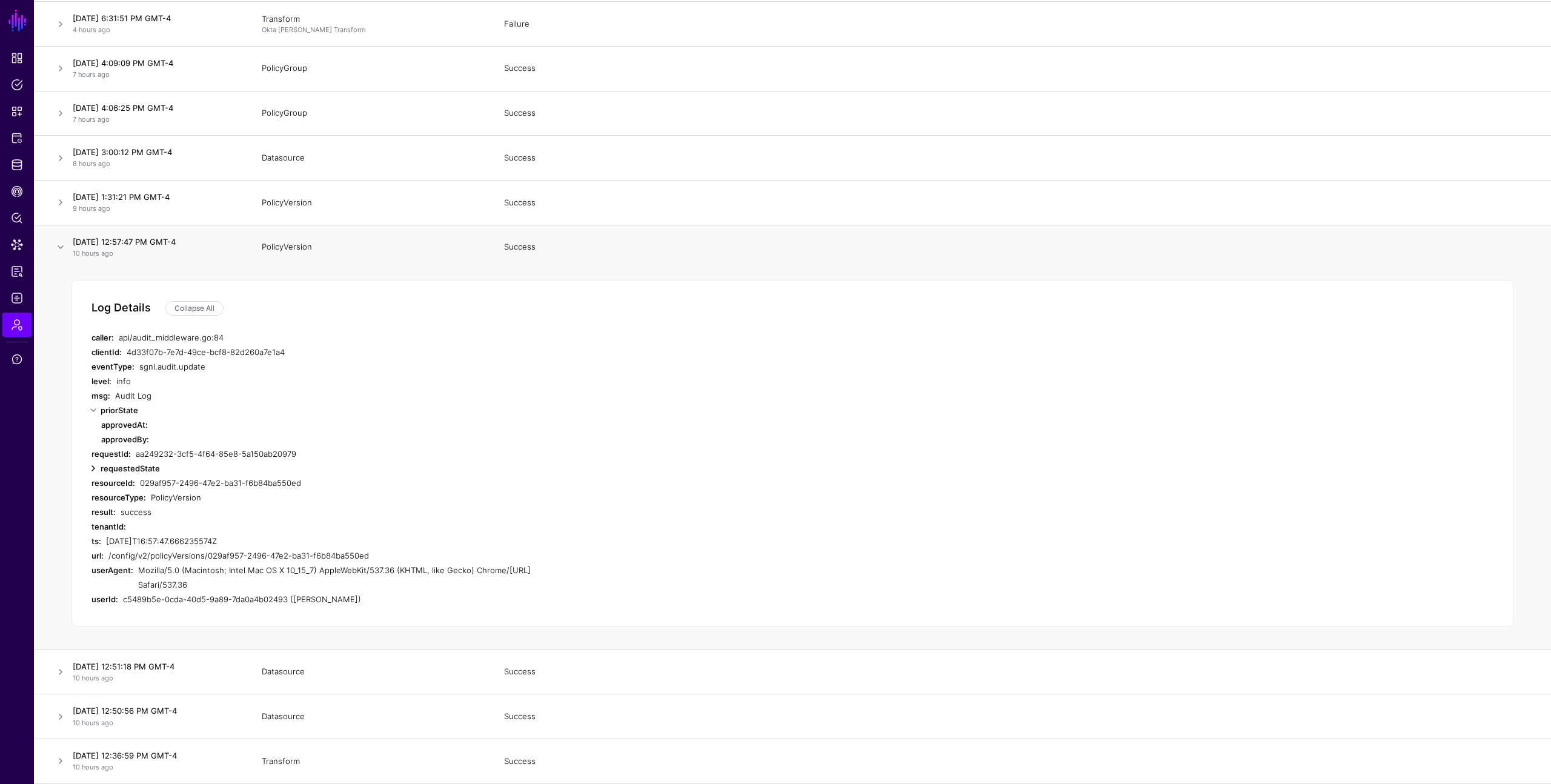
scroll to position [287, 0]
click at [95, 411] on link at bounding box center [94, 410] width 15 height 15
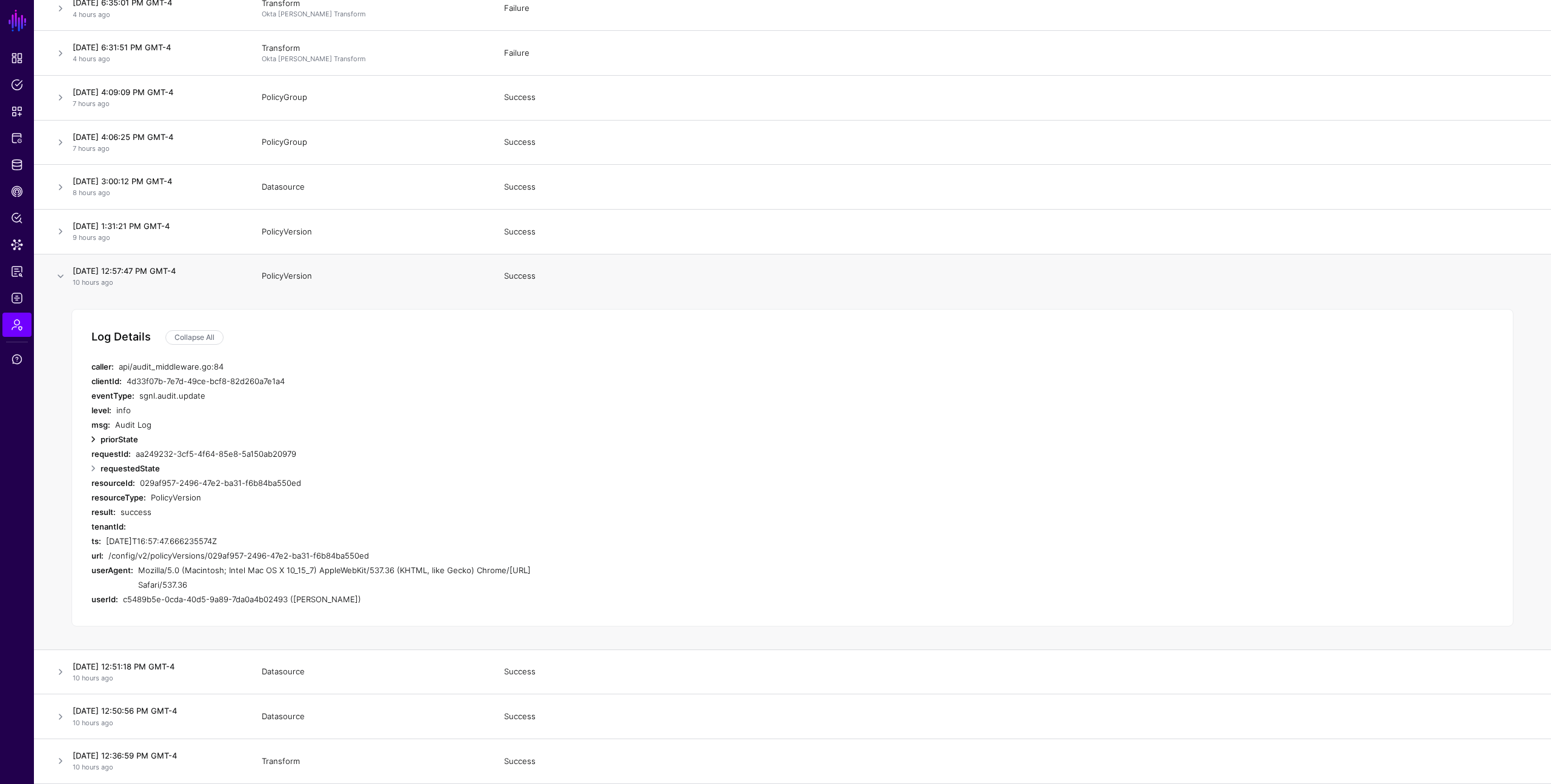
click at [89, 444] on link at bounding box center [94, 440] width 15 height 15
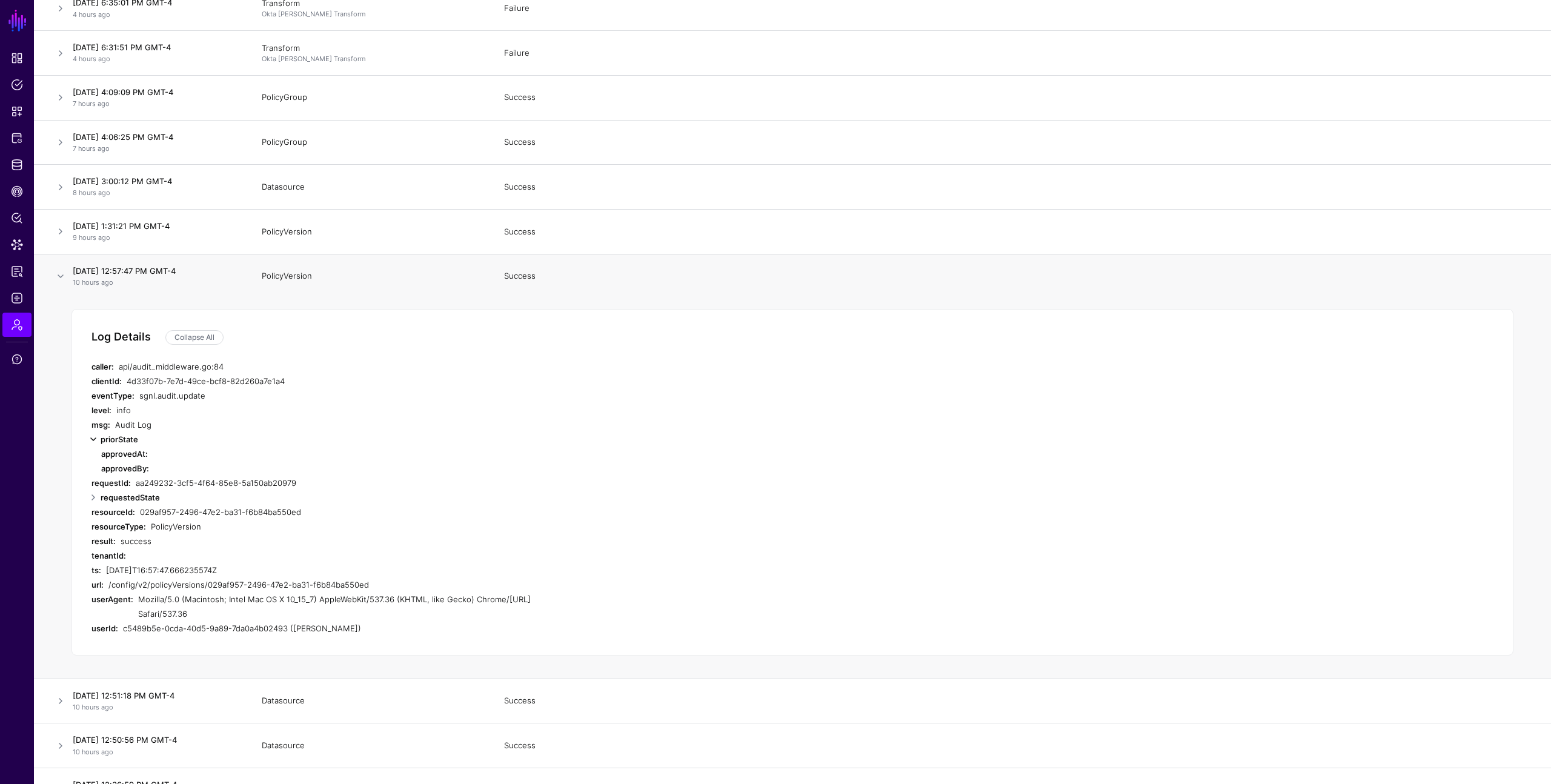
scroll to position [287, 0]
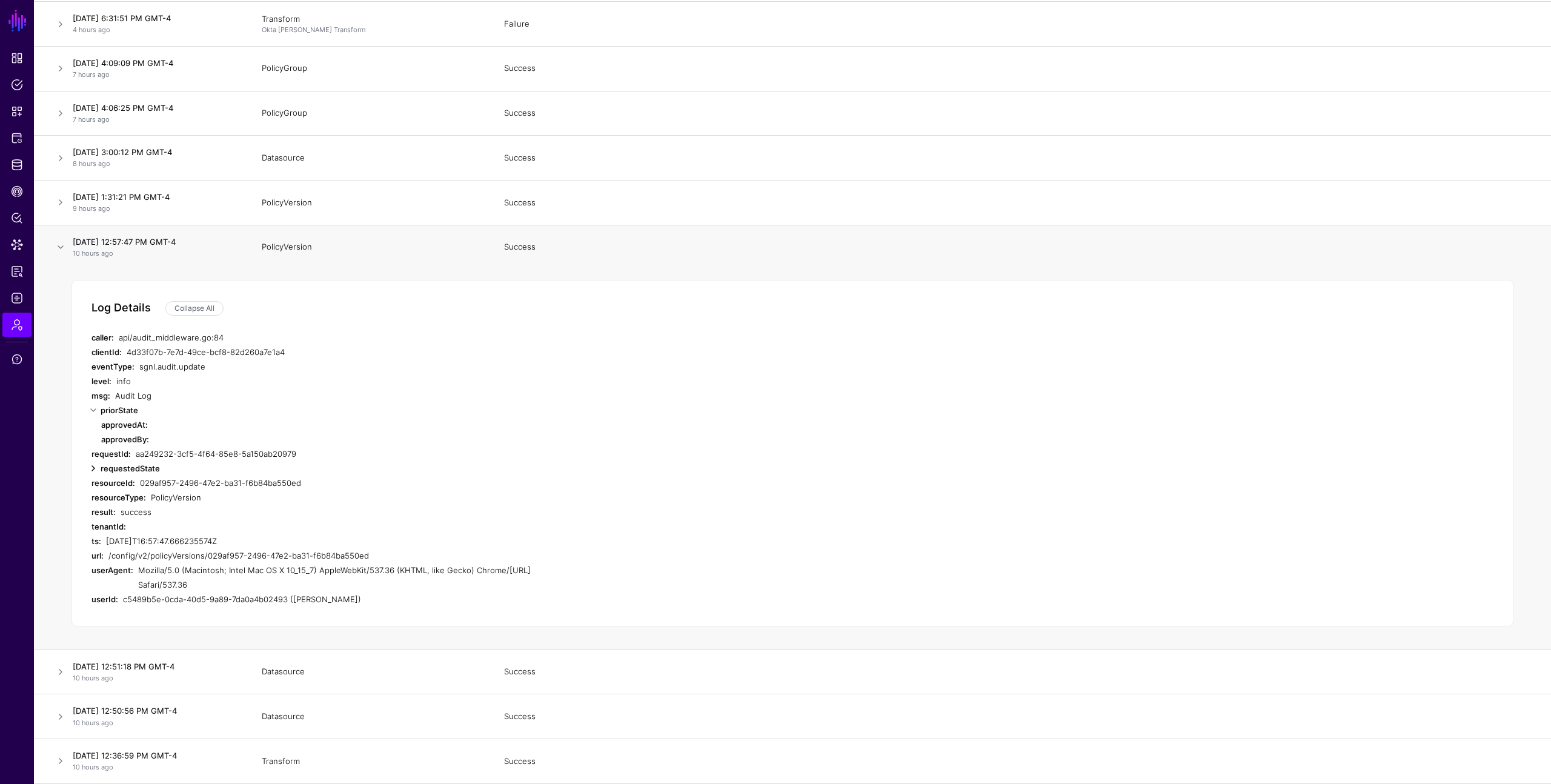
click at [94, 469] on link at bounding box center [94, 468] width 15 height 15
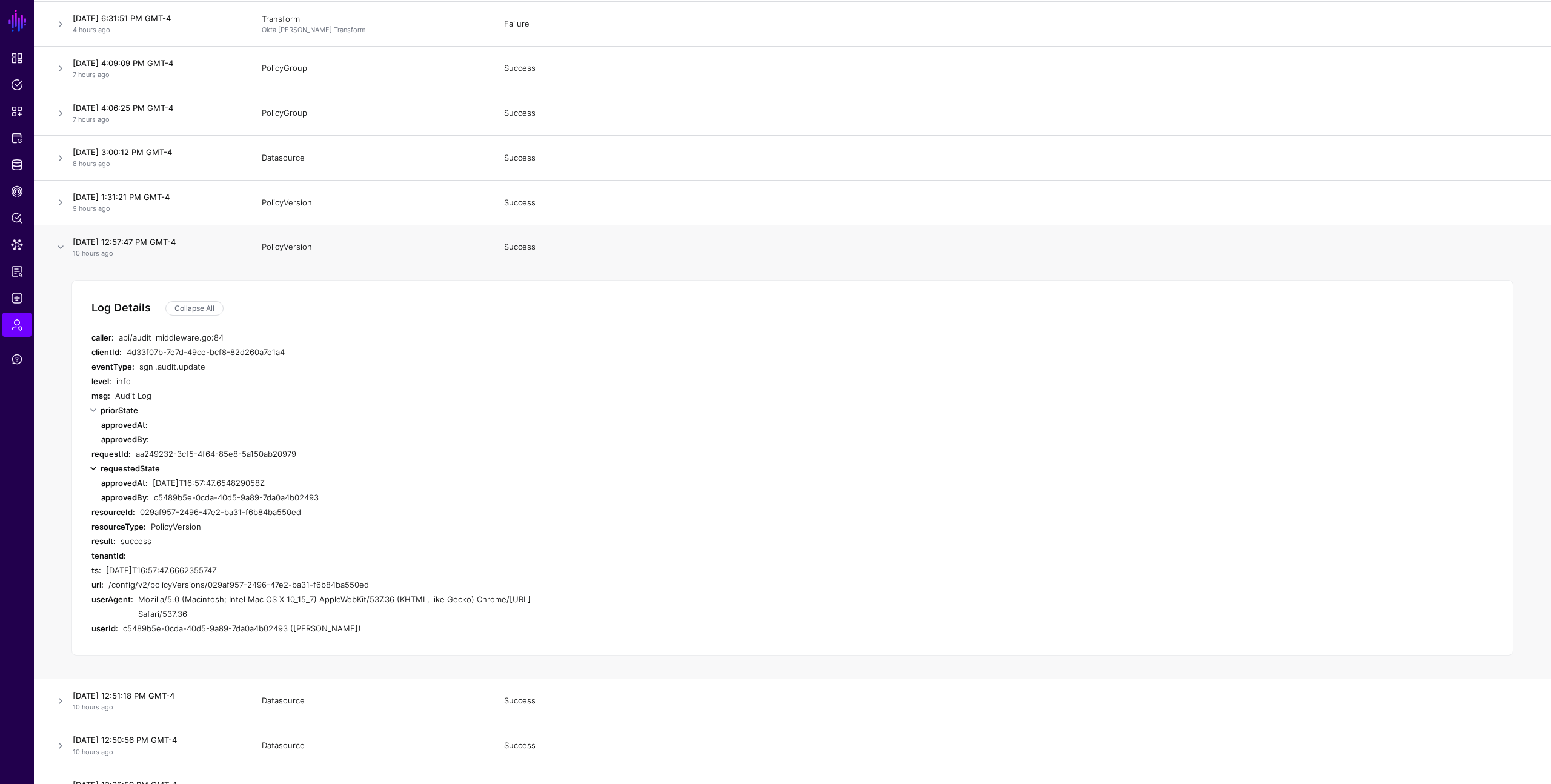
scroll to position [317, 0]
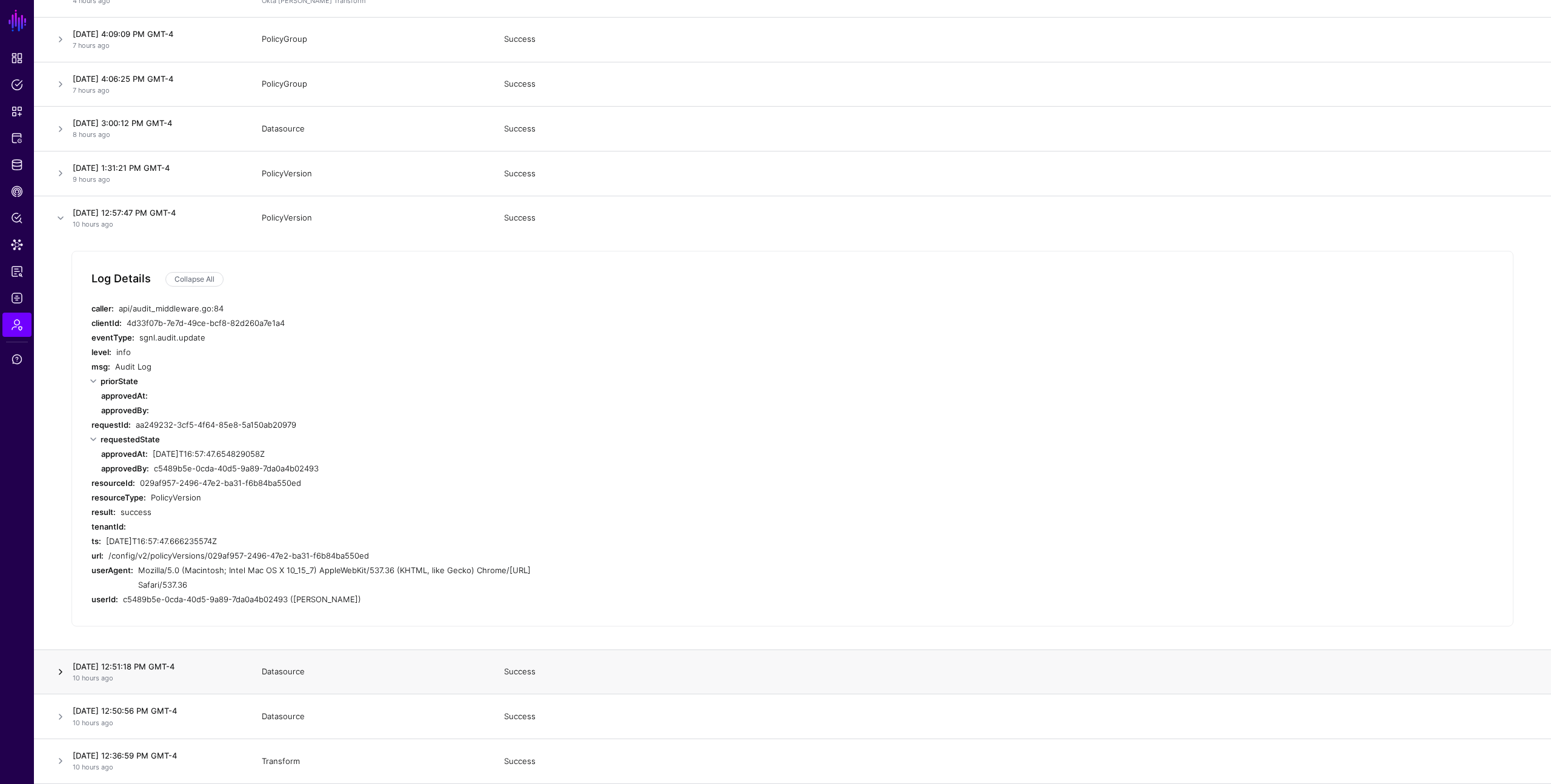
click at [63, 671] on link at bounding box center [61, 672] width 15 height 15
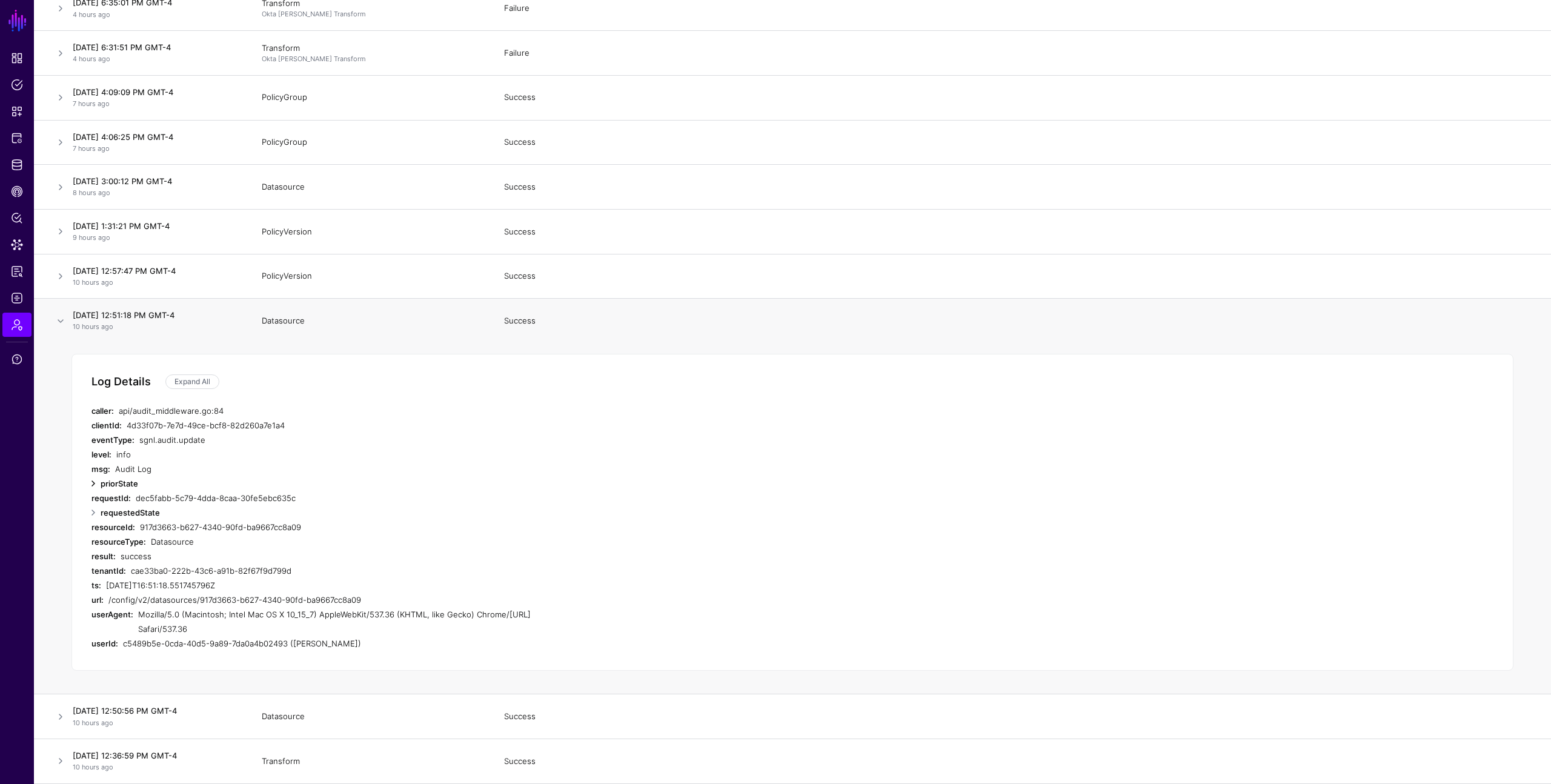
click at [92, 485] on link at bounding box center [94, 484] width 15 height 15
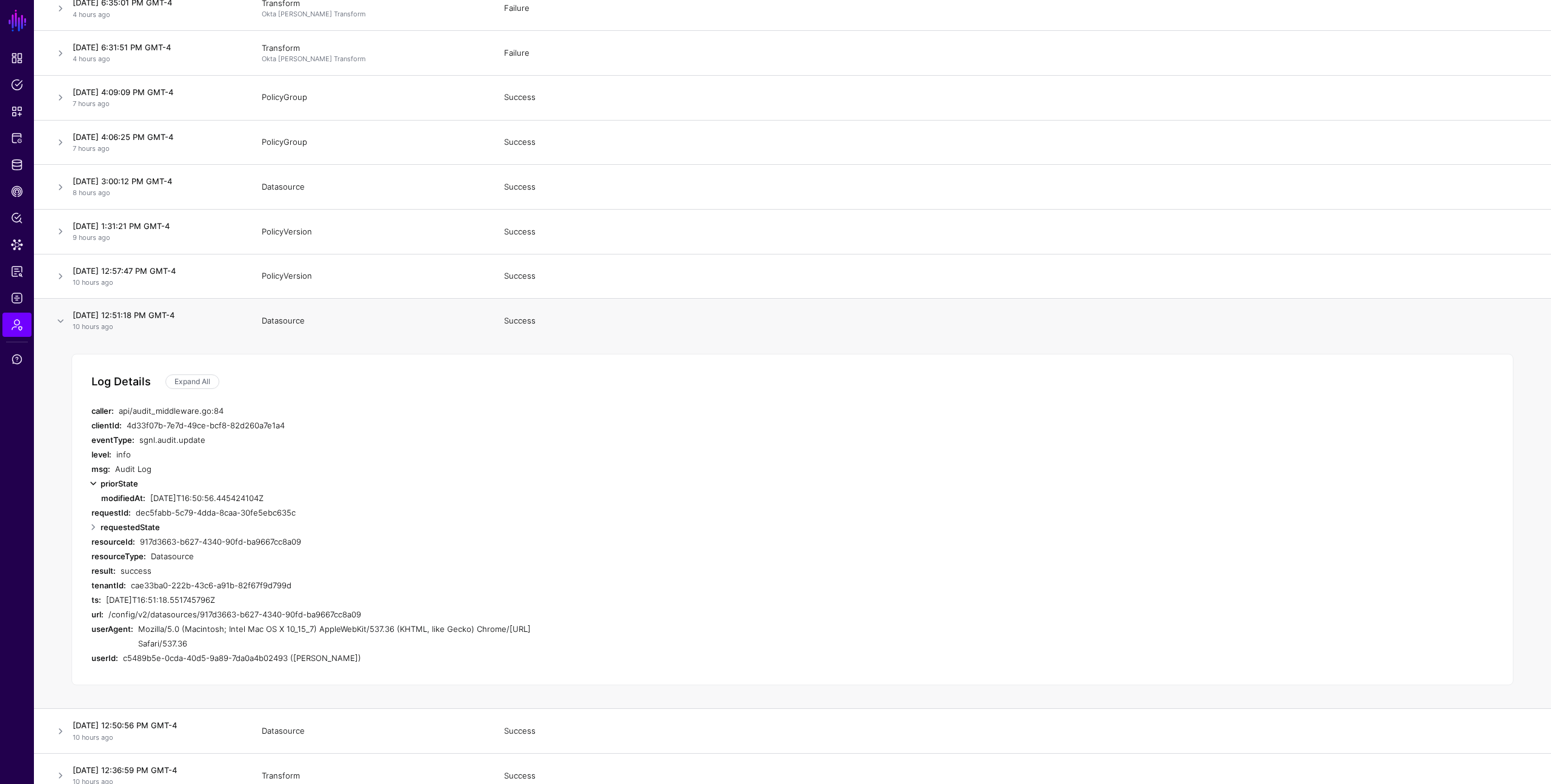
scroll to position [272, 0]
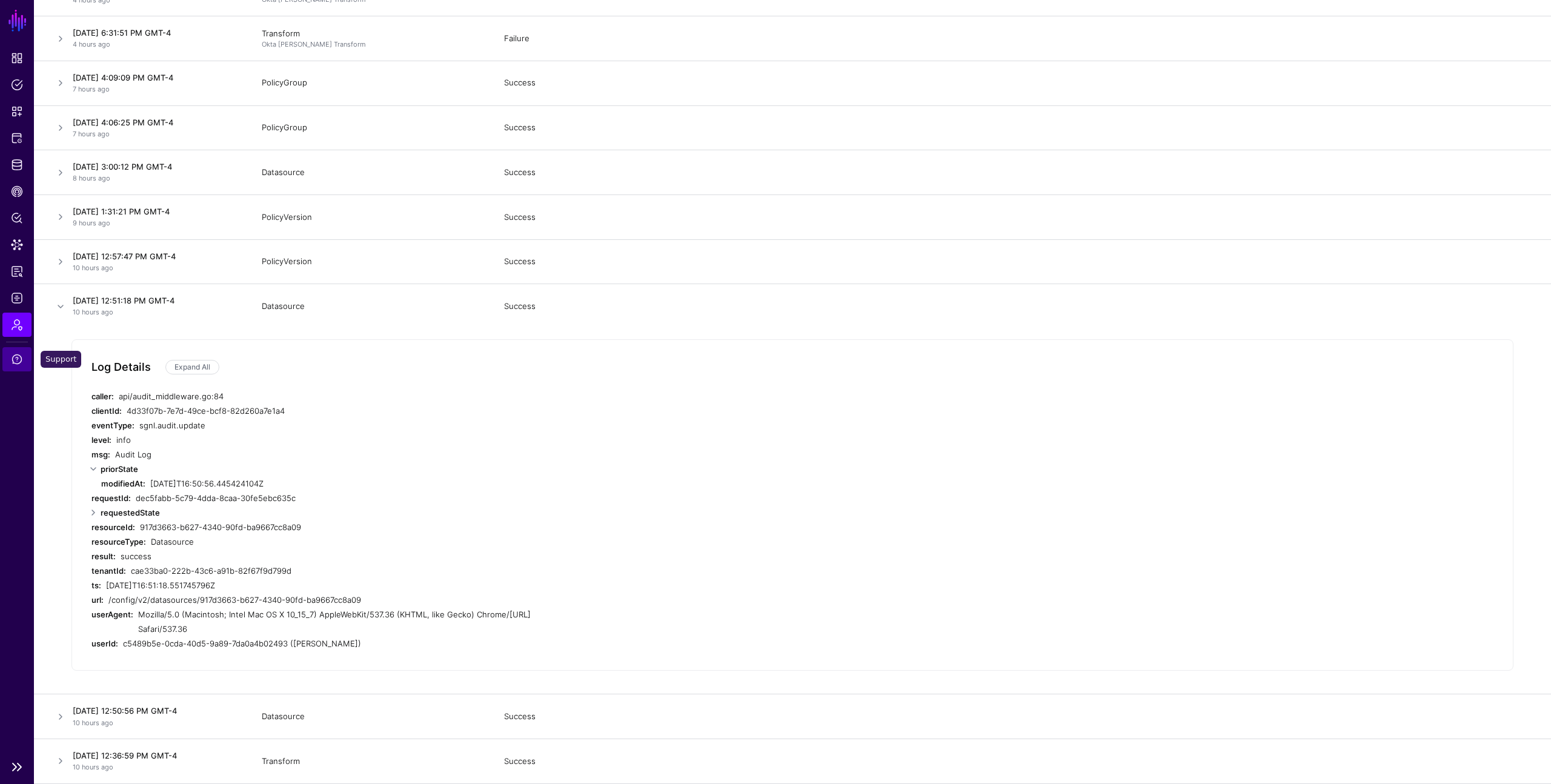
click at [18, 358] on span "Support" at bounding box center [16, 359] width 12 height 12
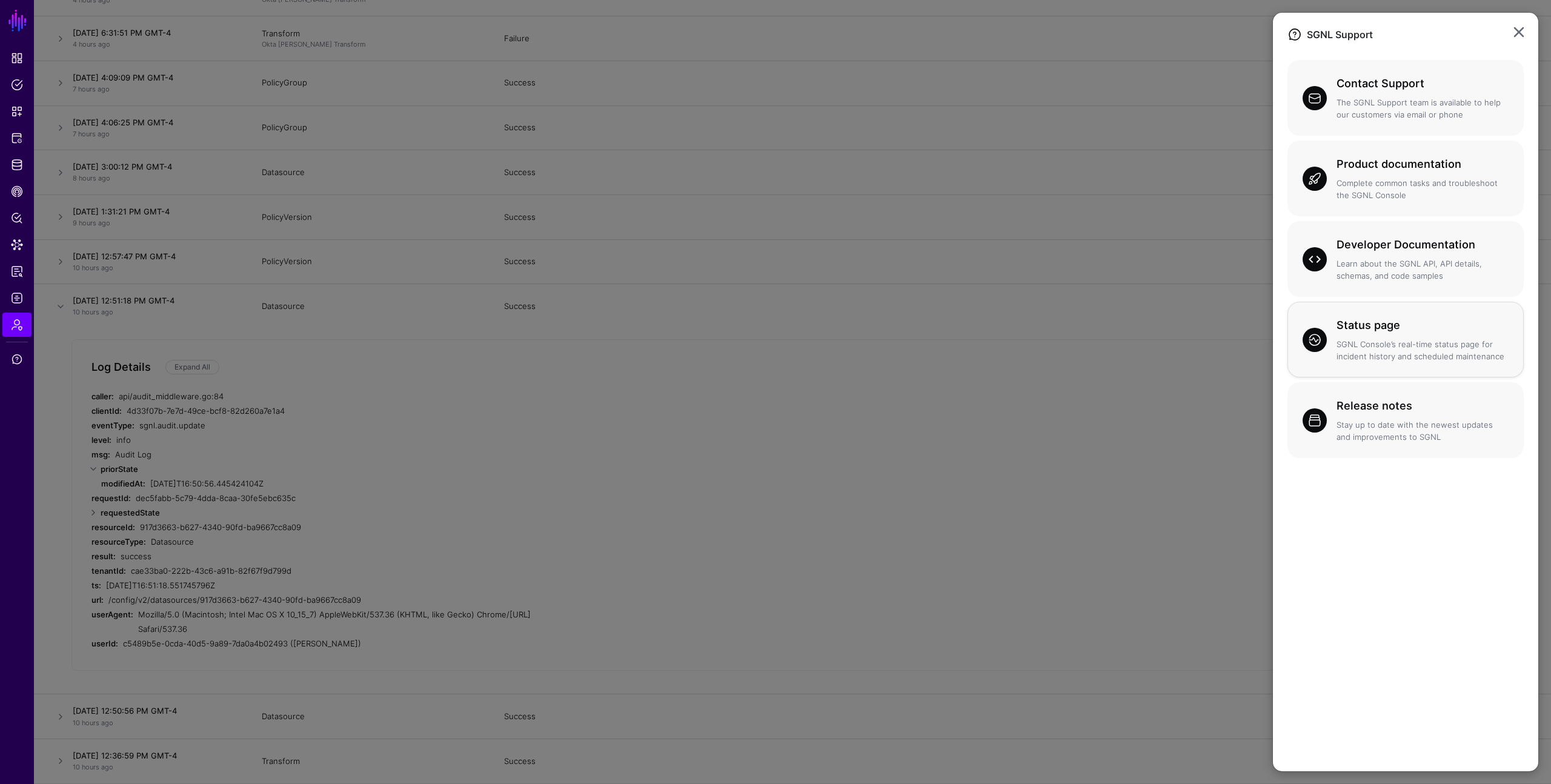
click at [1390, 336] on div "Status page SGNL Console’s real-time status page for incident history and sched…" at bounding box center [1418, 339] width 182 height 45
click at [1515, 31] on link at bounding box center [1519, 32] width 20 height 20
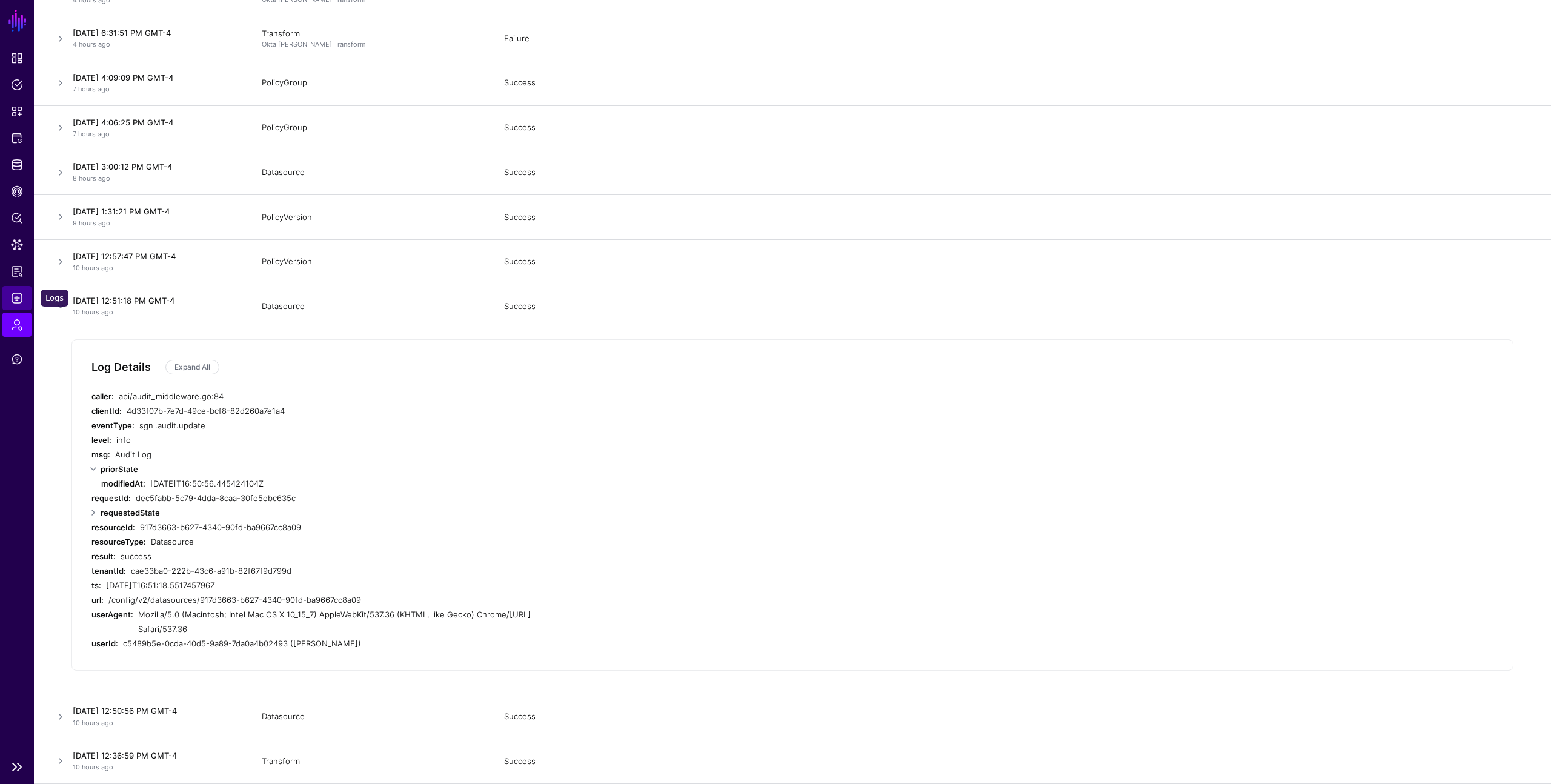
click at [11, 298] on span "Logs" at bounding box center [16, 298] width 12 height 12
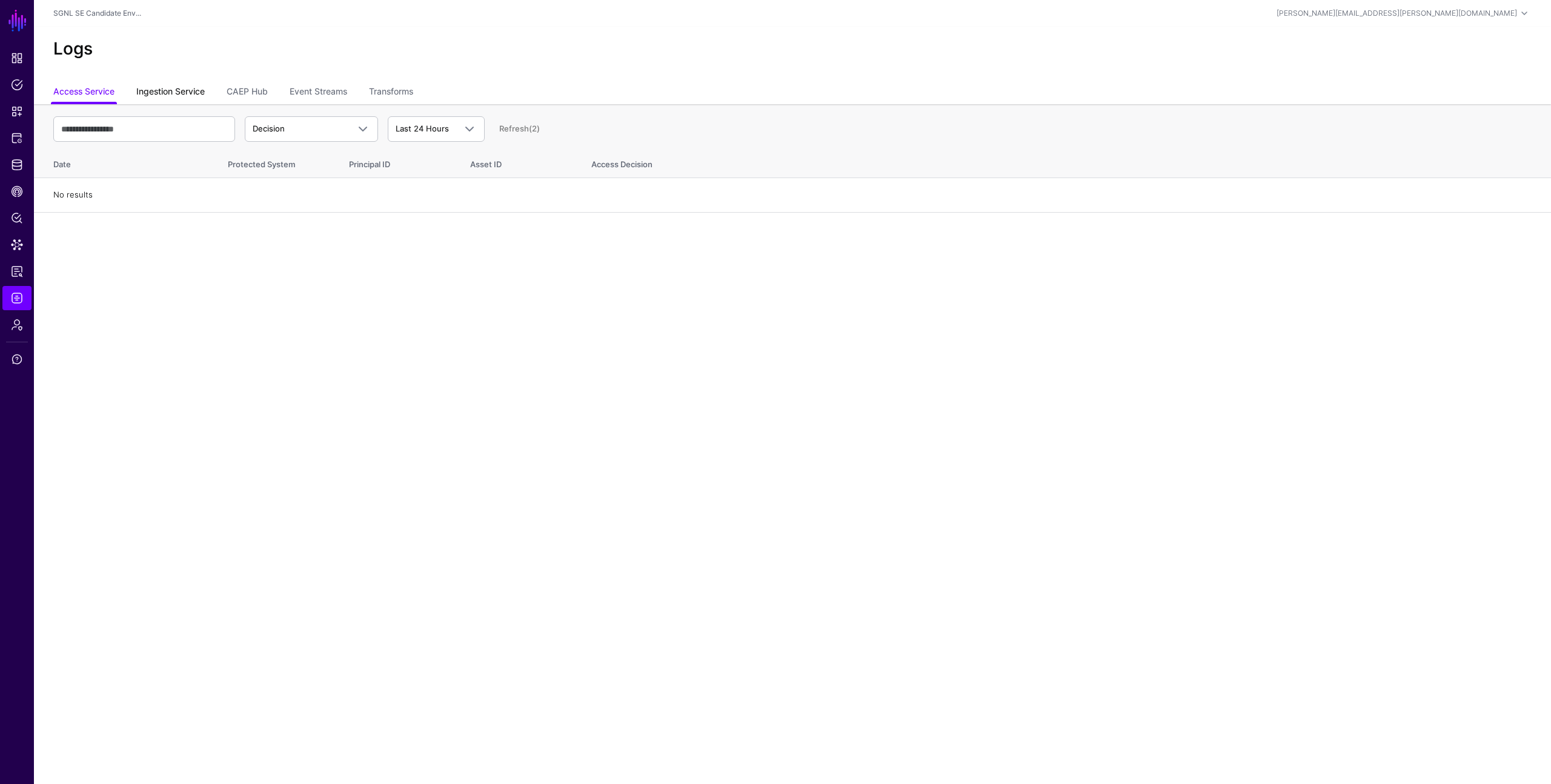
click at [185, 87] on link "Ingestion Service" at bounding box center [170, 93] width 68 height 23
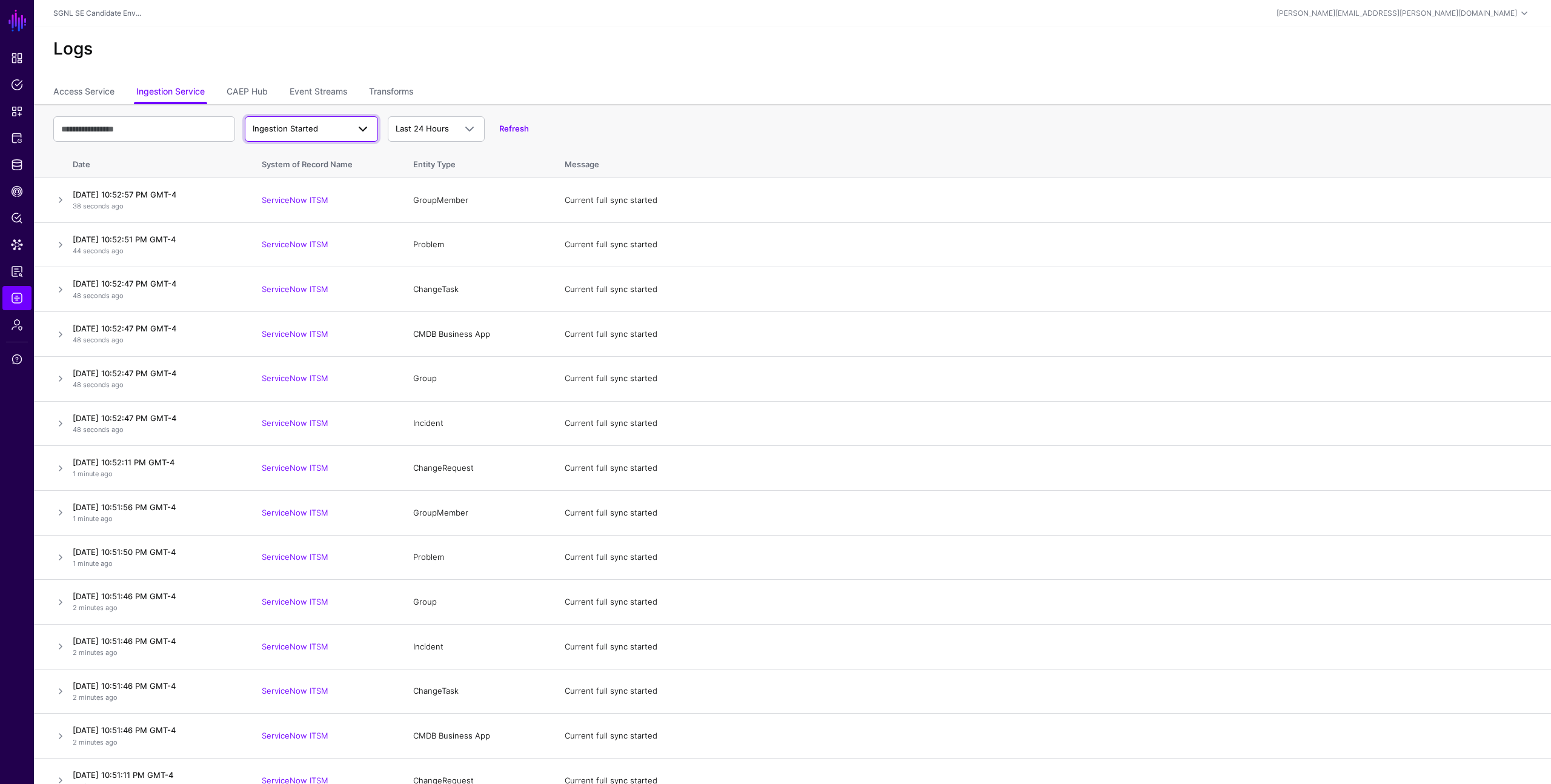
click at [285, 129] on span "Ingestion Started" at bounding box center [285, 129] width 66 height 10
click at [290, 194] on span "Ingestion Failed" at bounding box center [284, 195] width 60 height 10
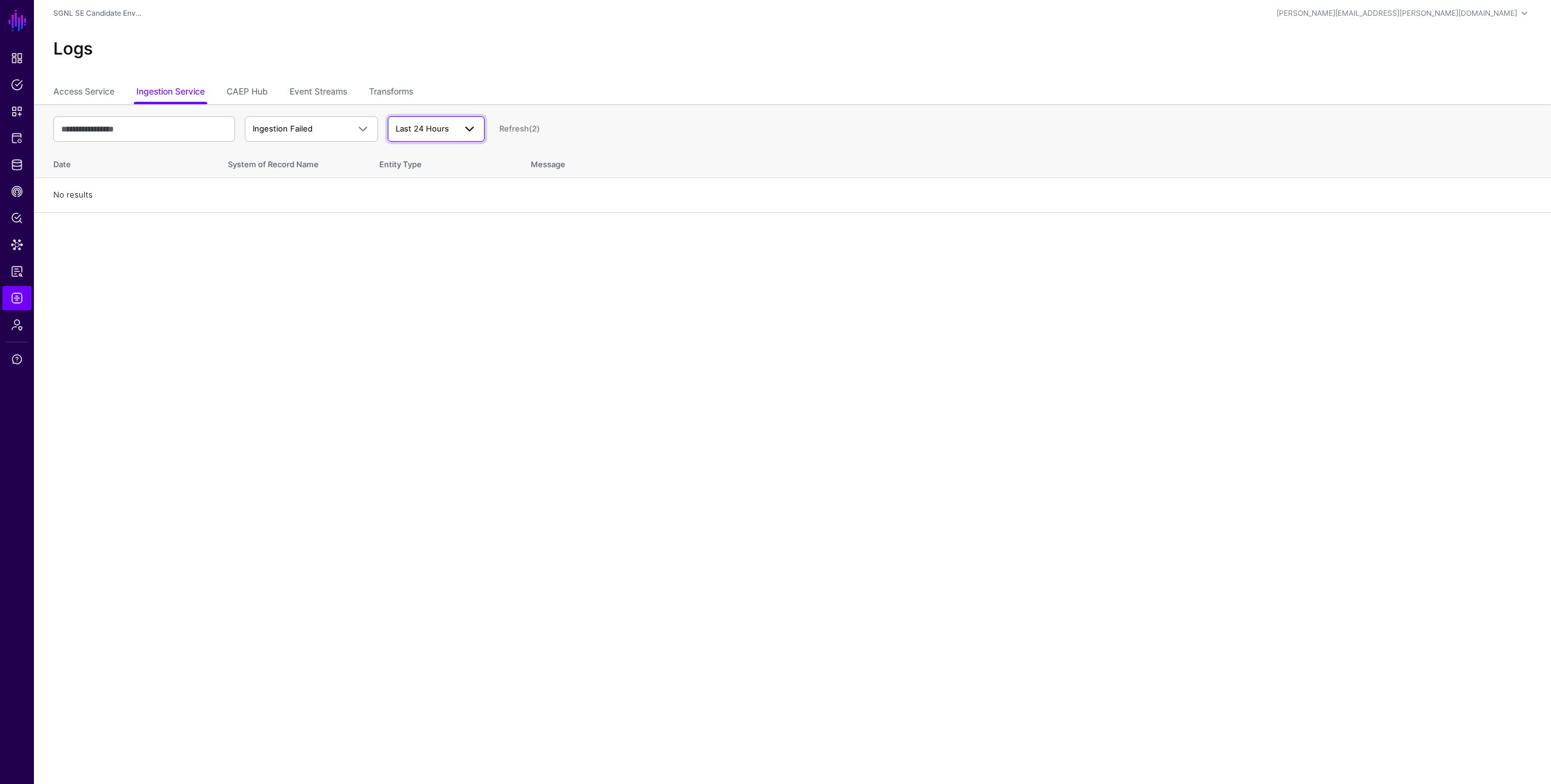
click at [414, 130] on span "Last 24 Hours" at bounding box center [422, 129] width 53 height 10
click at [422, 193] on span "Last 30 Days" at bounding box center [422, 195] width 48 height 10
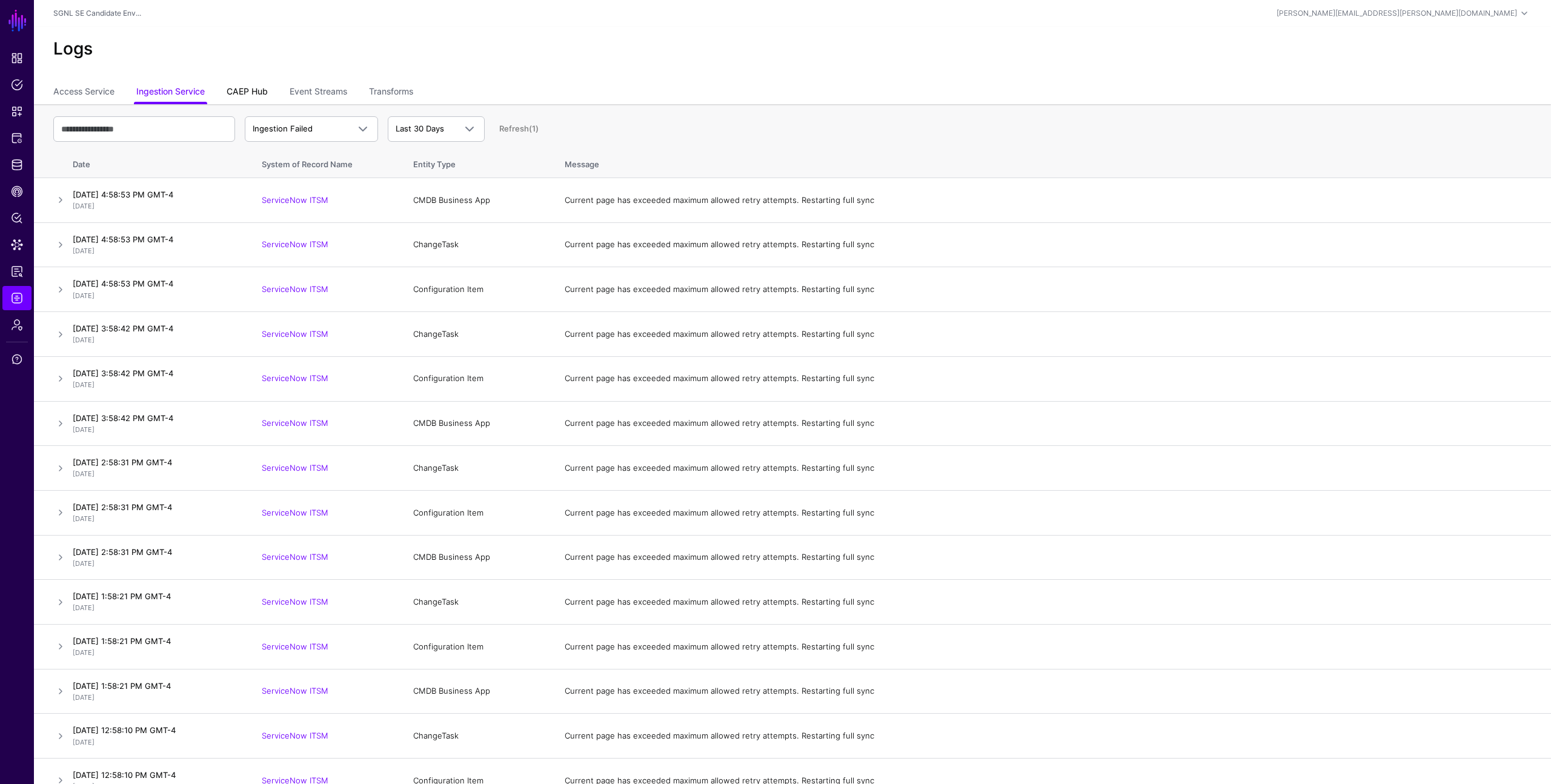
click at [245, 93] on link "CAEP Hub" at bounding box center [247, 93] width 41 height 23
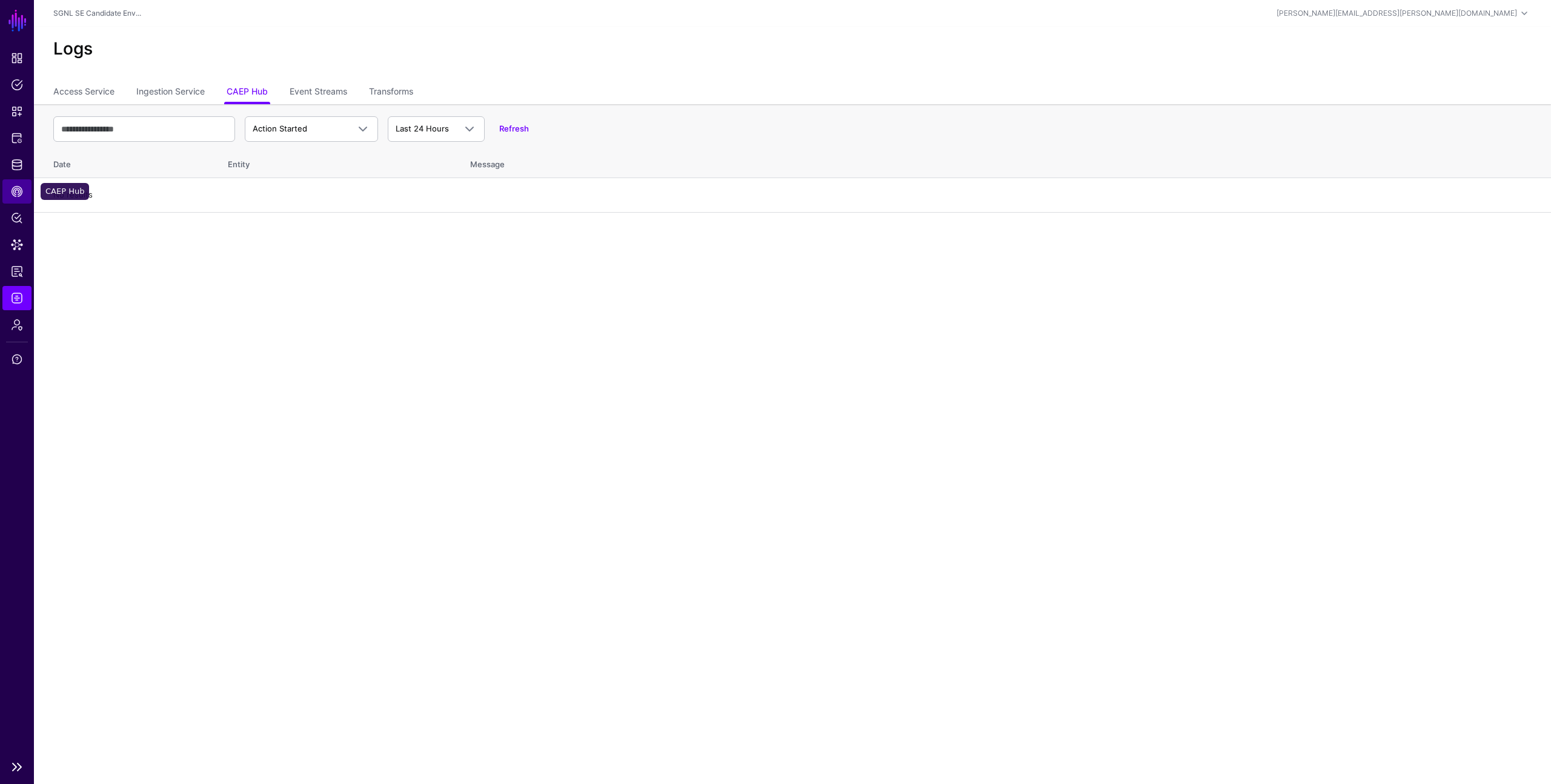
click at [21, 193] on span "CAEP Hub" at bounding box center [16, 191] width 12 height 12
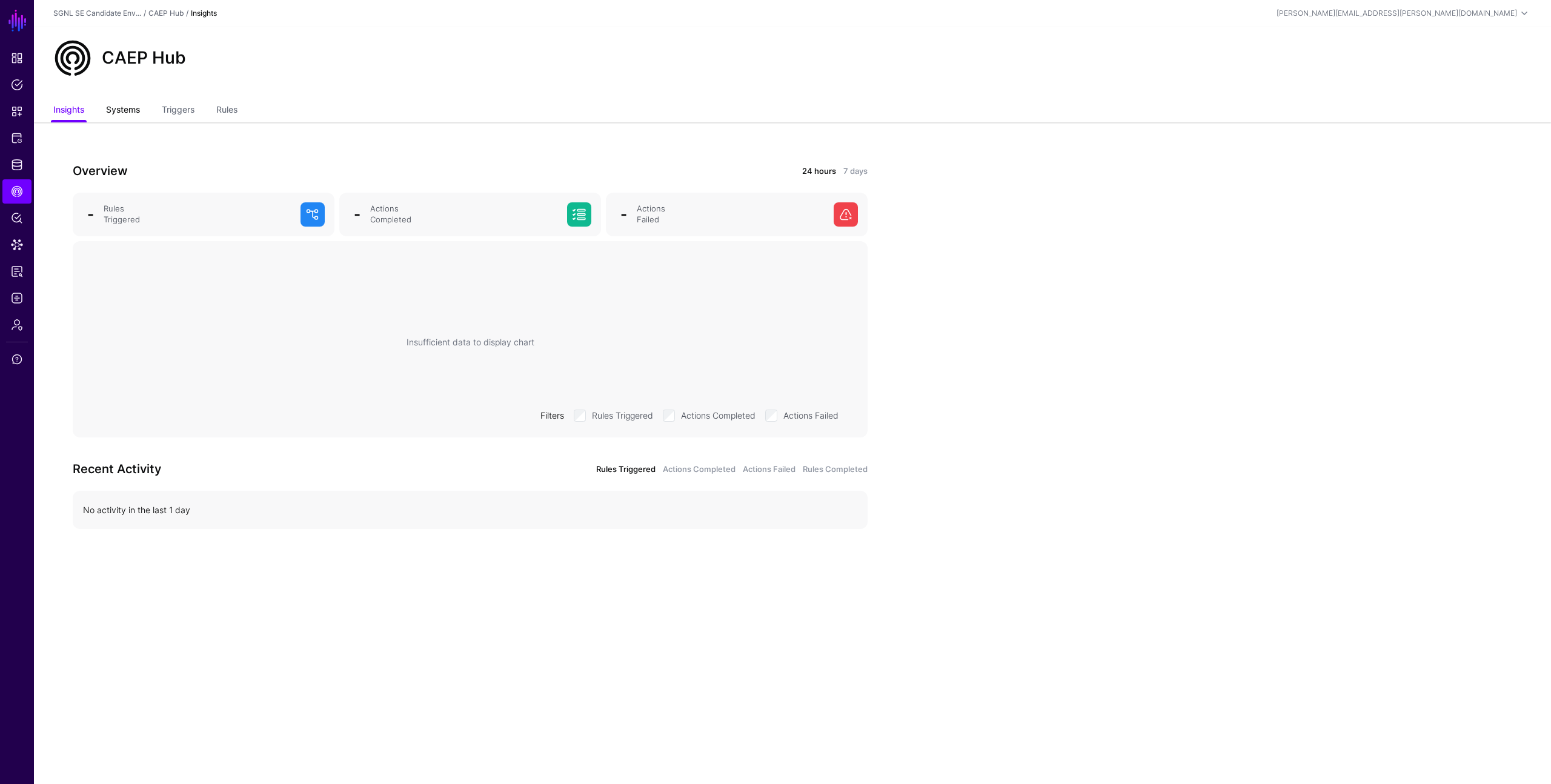
click at [134, 107] on link "Systems" at bounding box center [122, 111] width 34 height 23
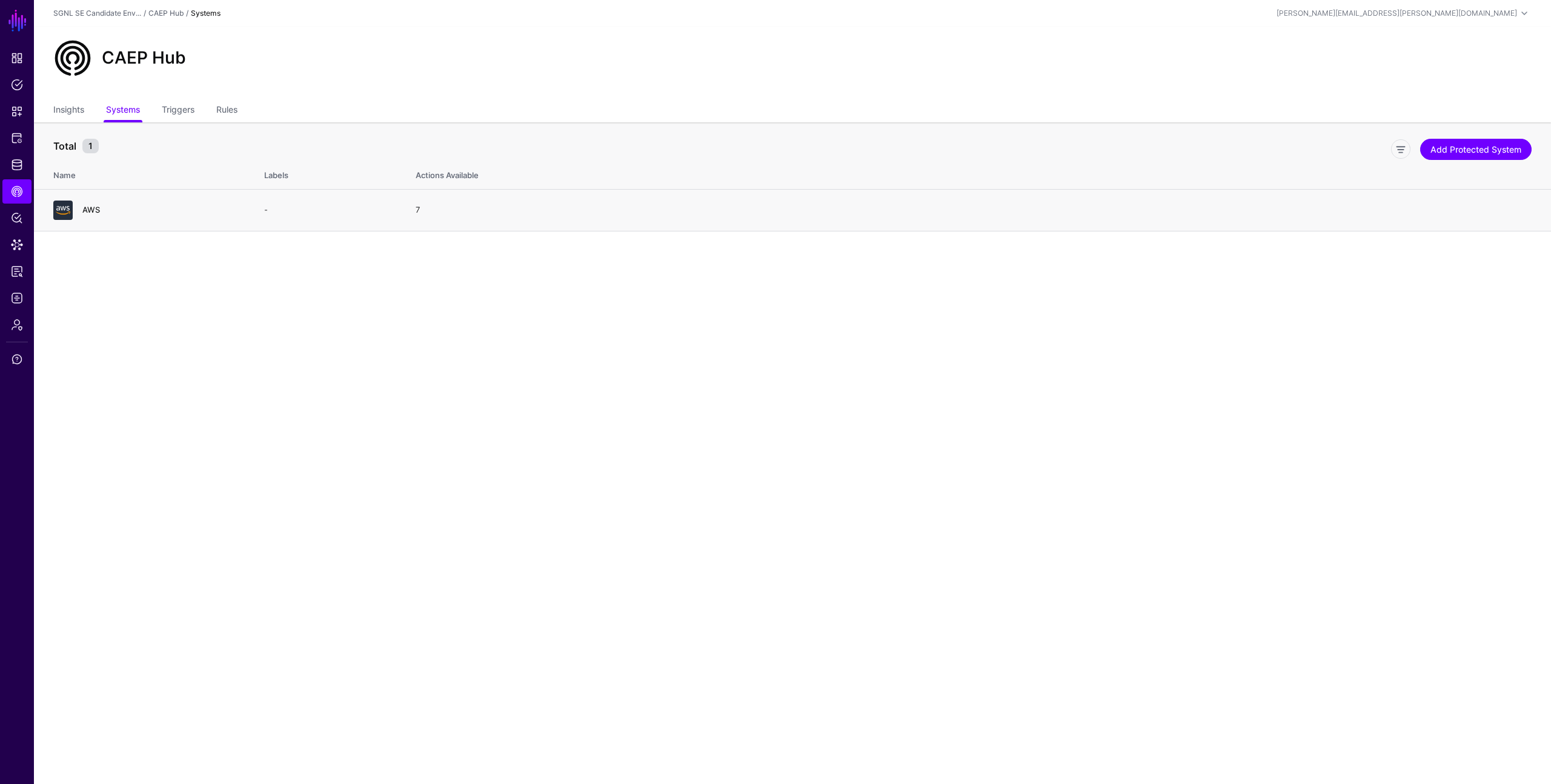
click at [92, 211] on link "AWS" at bounding box center [90, 210] width 17 height 10
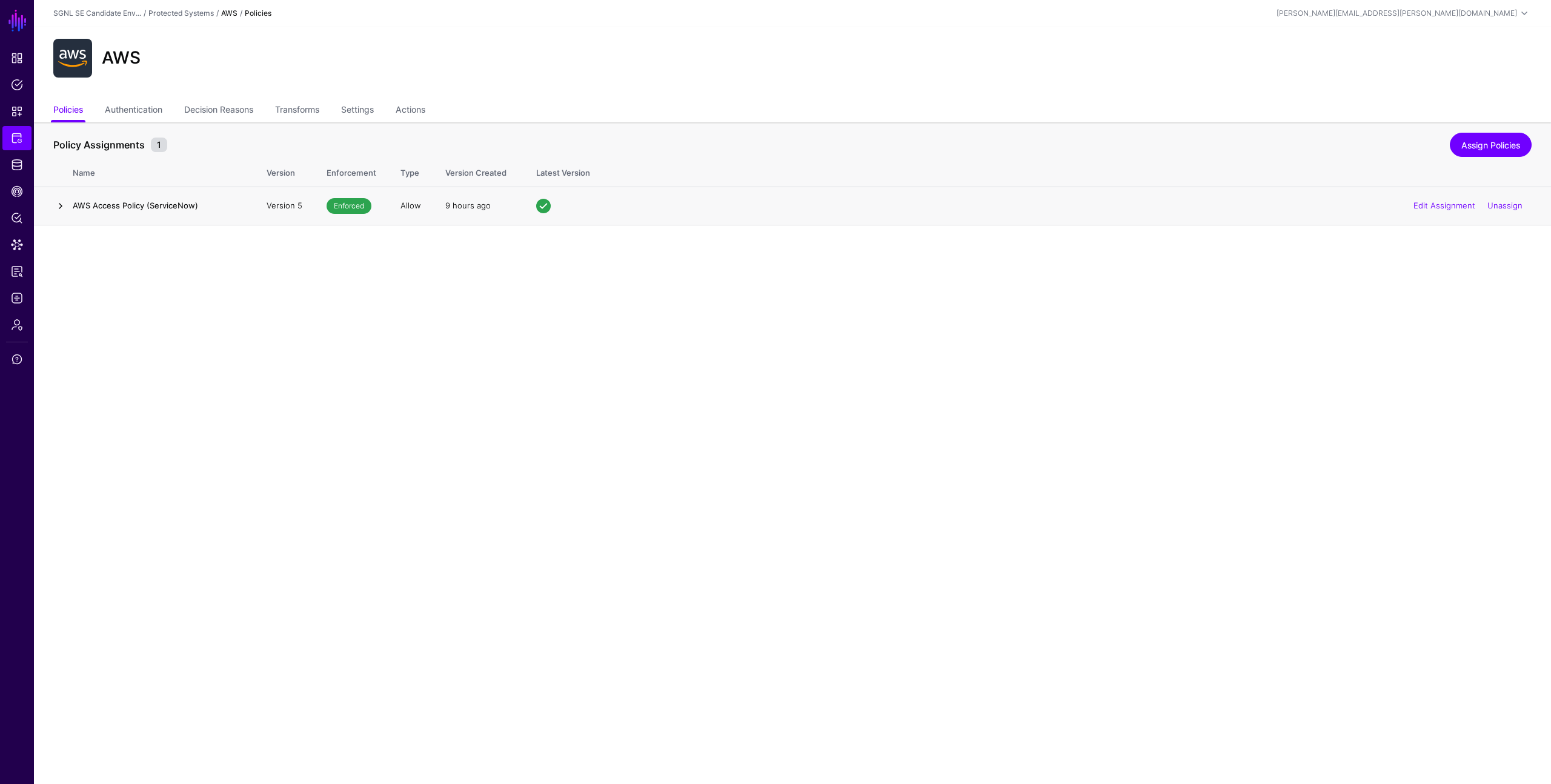
click at [67, 207] on link at bounding box center [61, 206] width 15 height 15
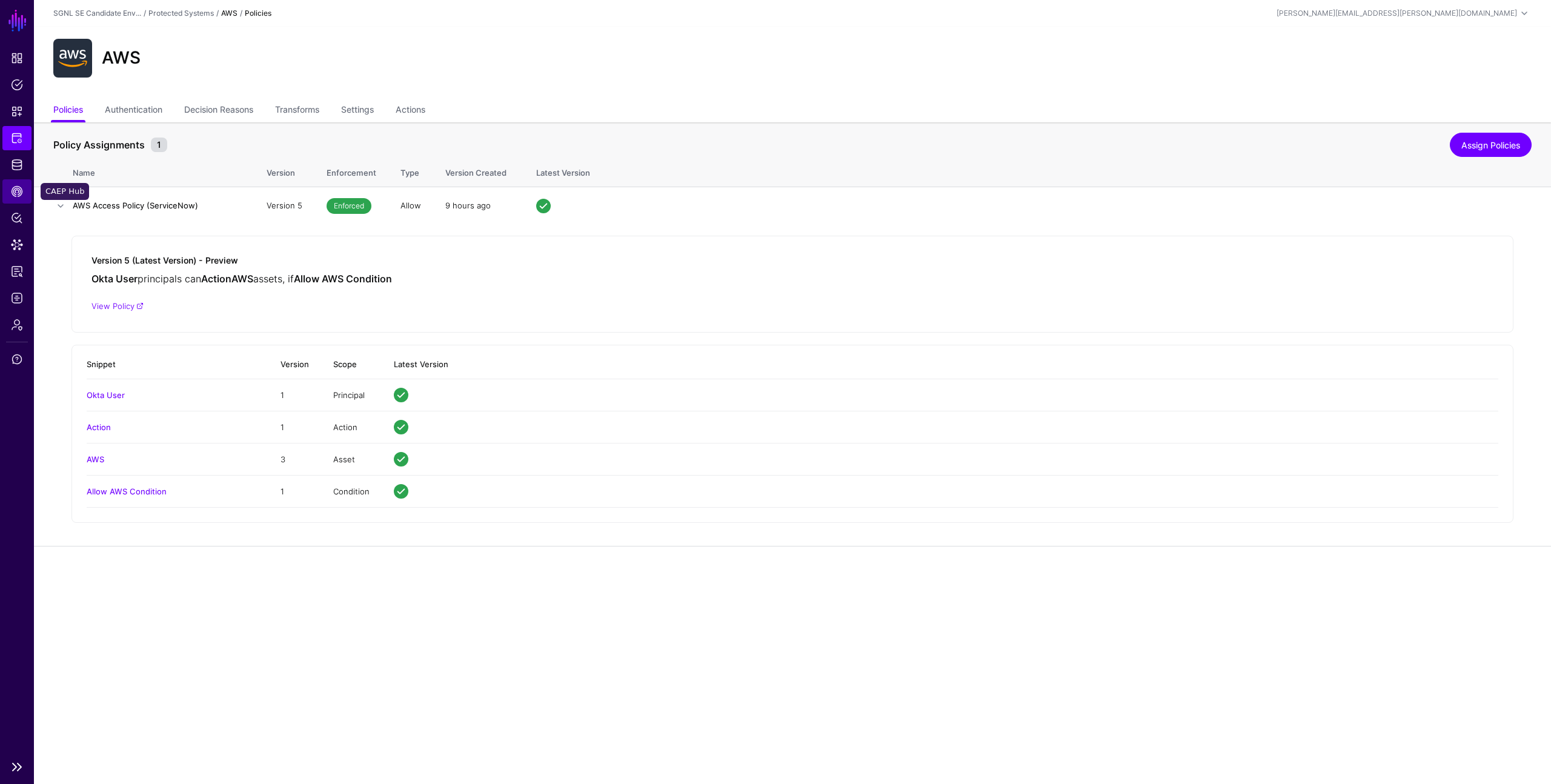
click at [14, 196] on span "CAEP Hub" at bounding box center [16, 191] width 12 height 12
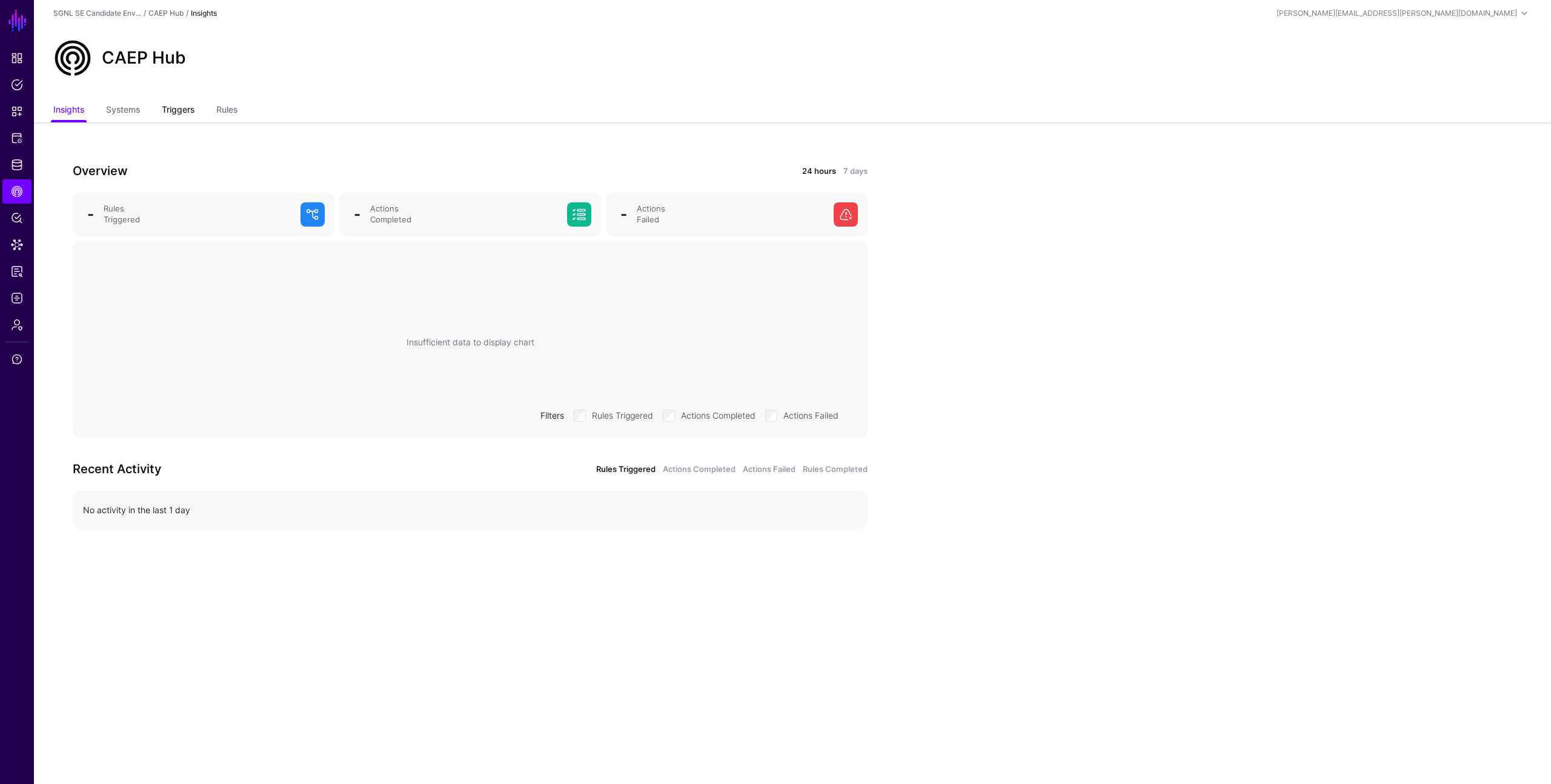
click at [182, 113] on link "Triggers" at bounding box center [178, 111] width 33 height 23
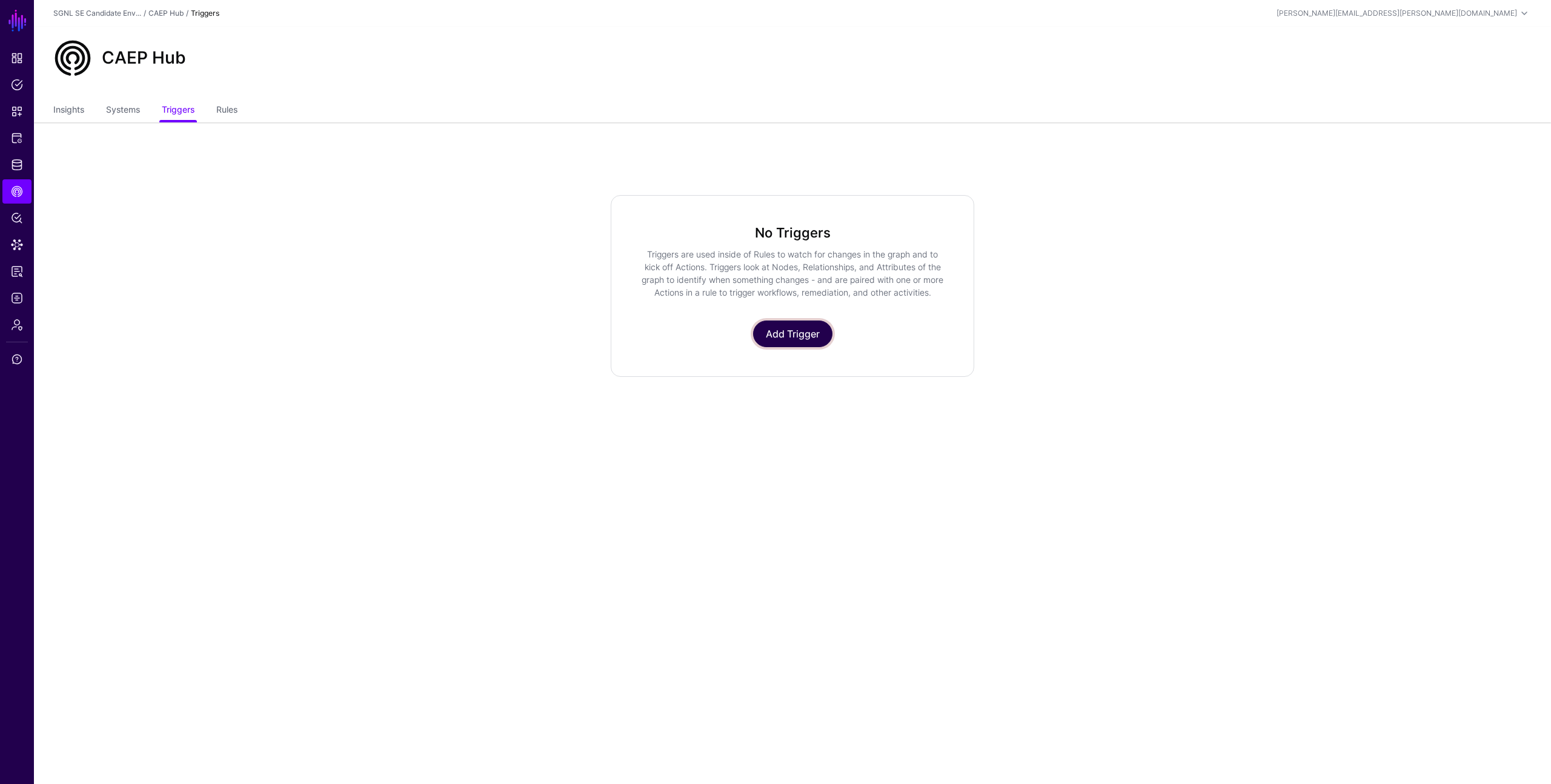
click at [782, 336] on link "Add Trigger" at bounding box center [792, 334] width 80 height 27
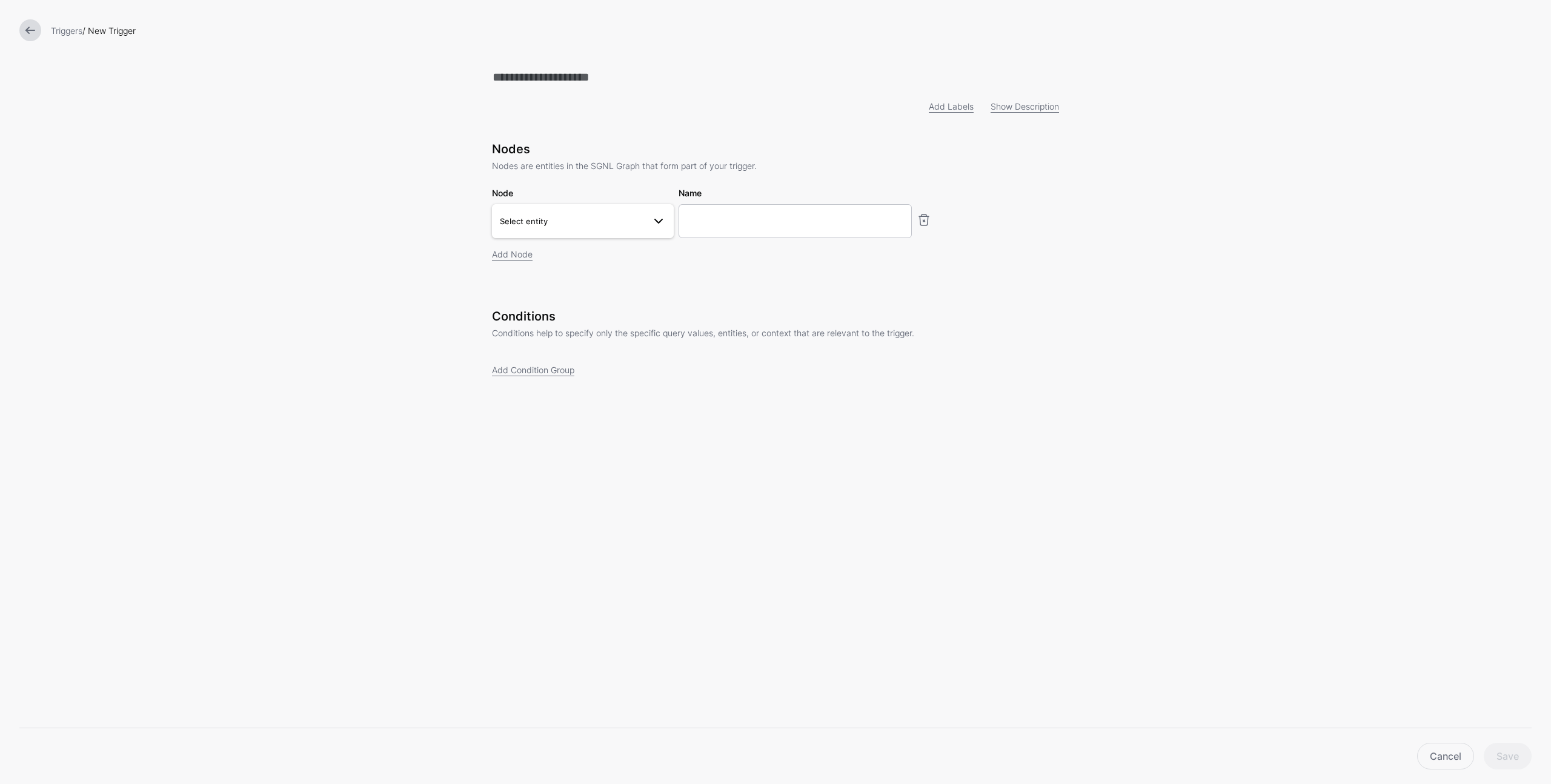
click at [597, 233] on link "Select entity" at bounding box center [583, 221] width 182 height 34
click at [569, 407] on button "ChangeRequest" at bounding box center [589, 400] width 170 height 20
click at [947, 108] on link "Add Labels" at bounding box center [951, 106] width 45 height 11
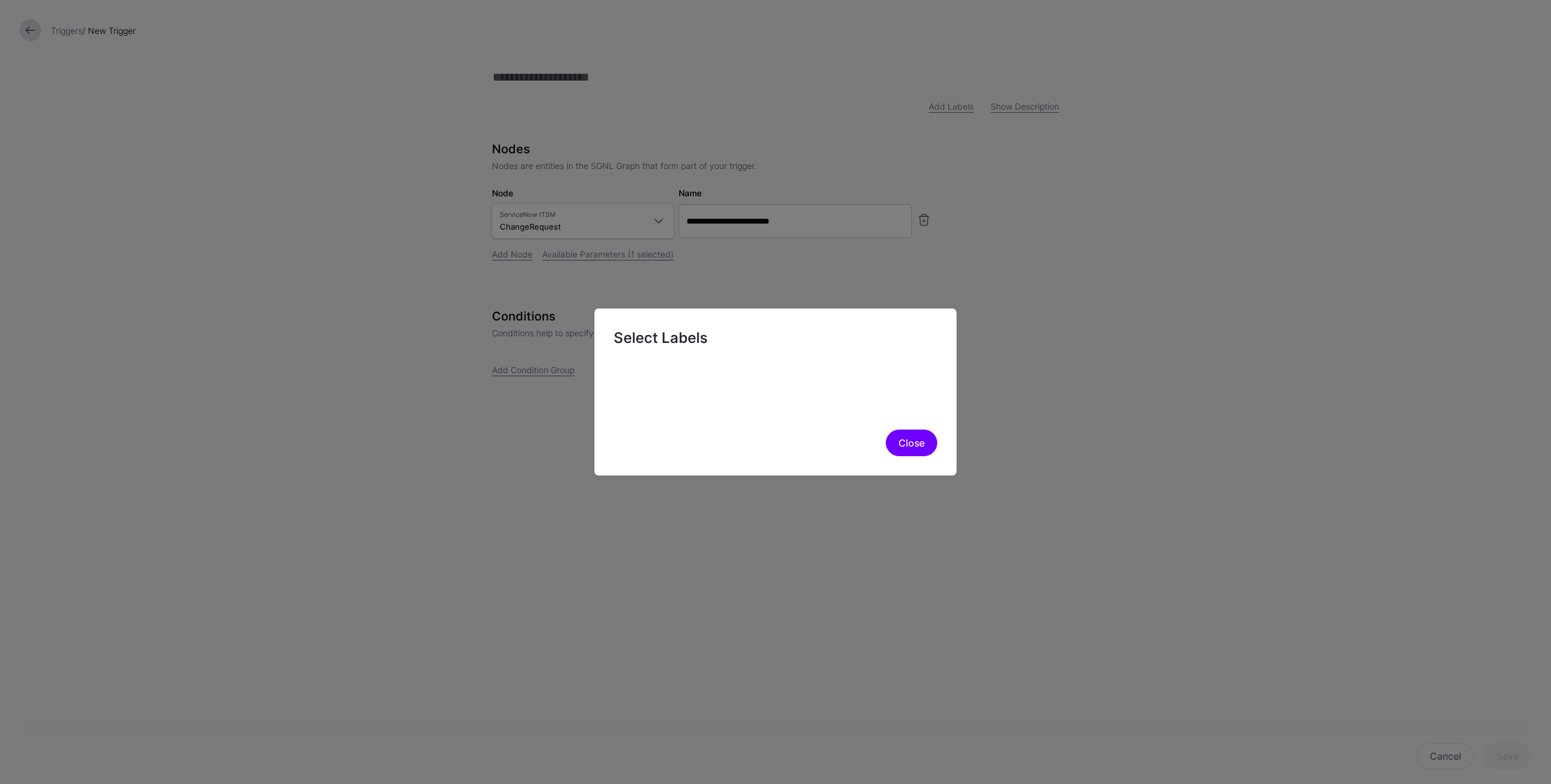
click at [912, 441] on button "Close" at bounding box center [911, 443] width 52 height 27
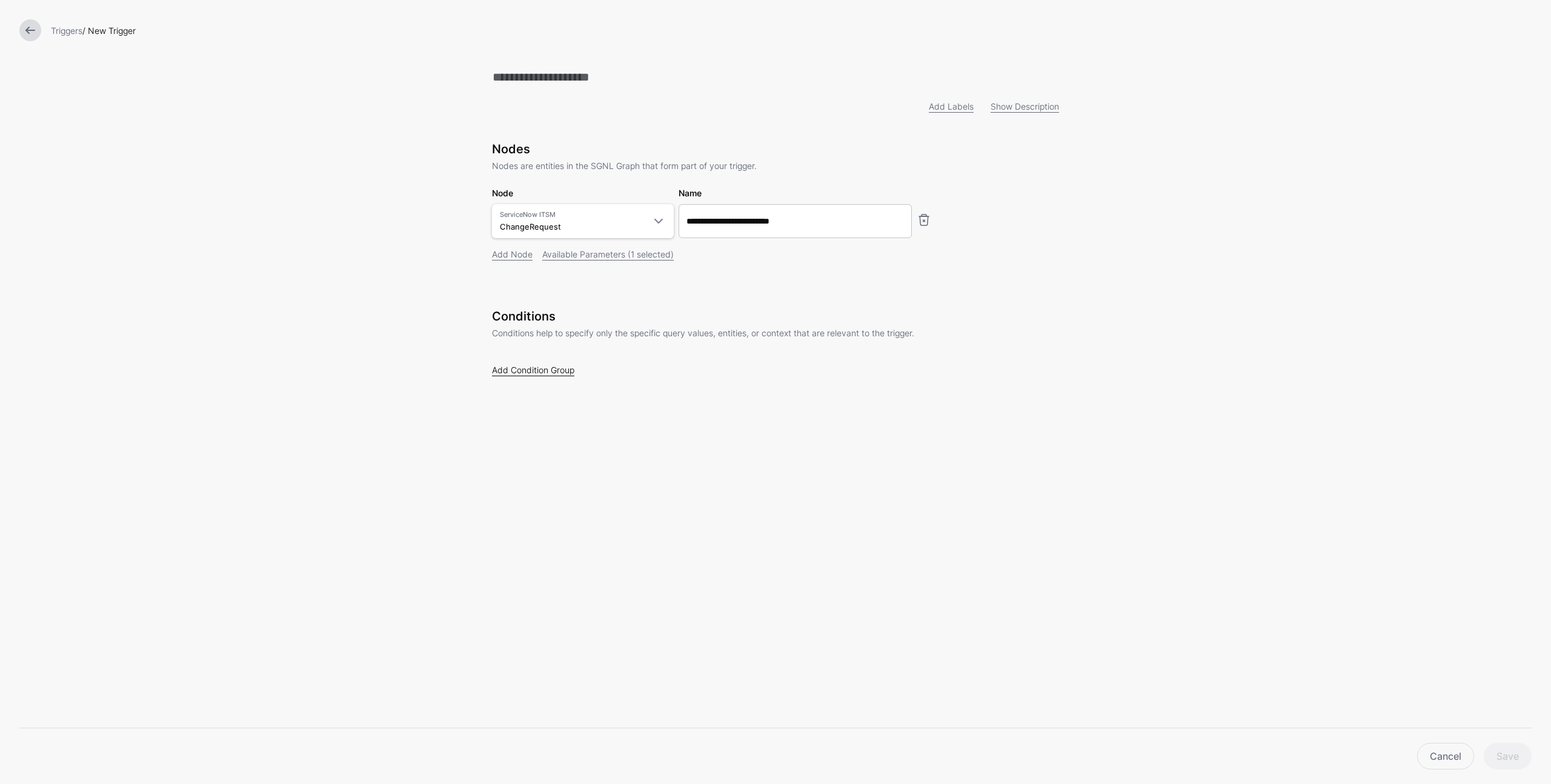
click at [549, 371] on link "Add Condition Group" at bounding box center [533, 370] width 82 height 11
click at [566, 444] on span "Select parameter" at bounding box center [542, 444] width 65 height 10
click at [586, 524] on span "ChangeRequest > state ServiceNowITSMChangeRequest" at bounding box center [599, 527] width 150 height 29
click at [810, 441] on span "Contains" at bounding box center [805, 444] width 59 height 13
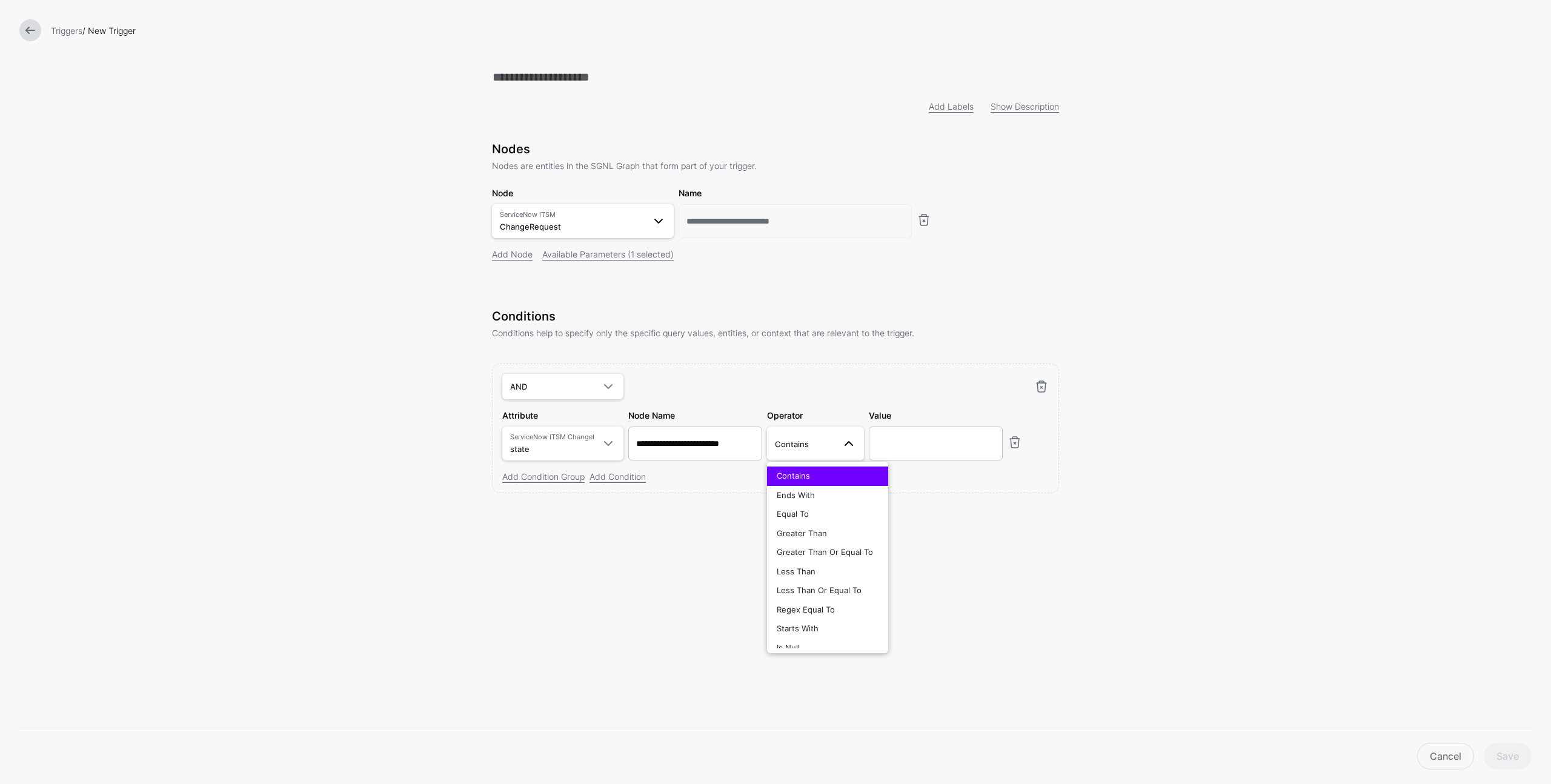
click at [651, 219] on span at bounding box center [659, 221] width 15 height 15
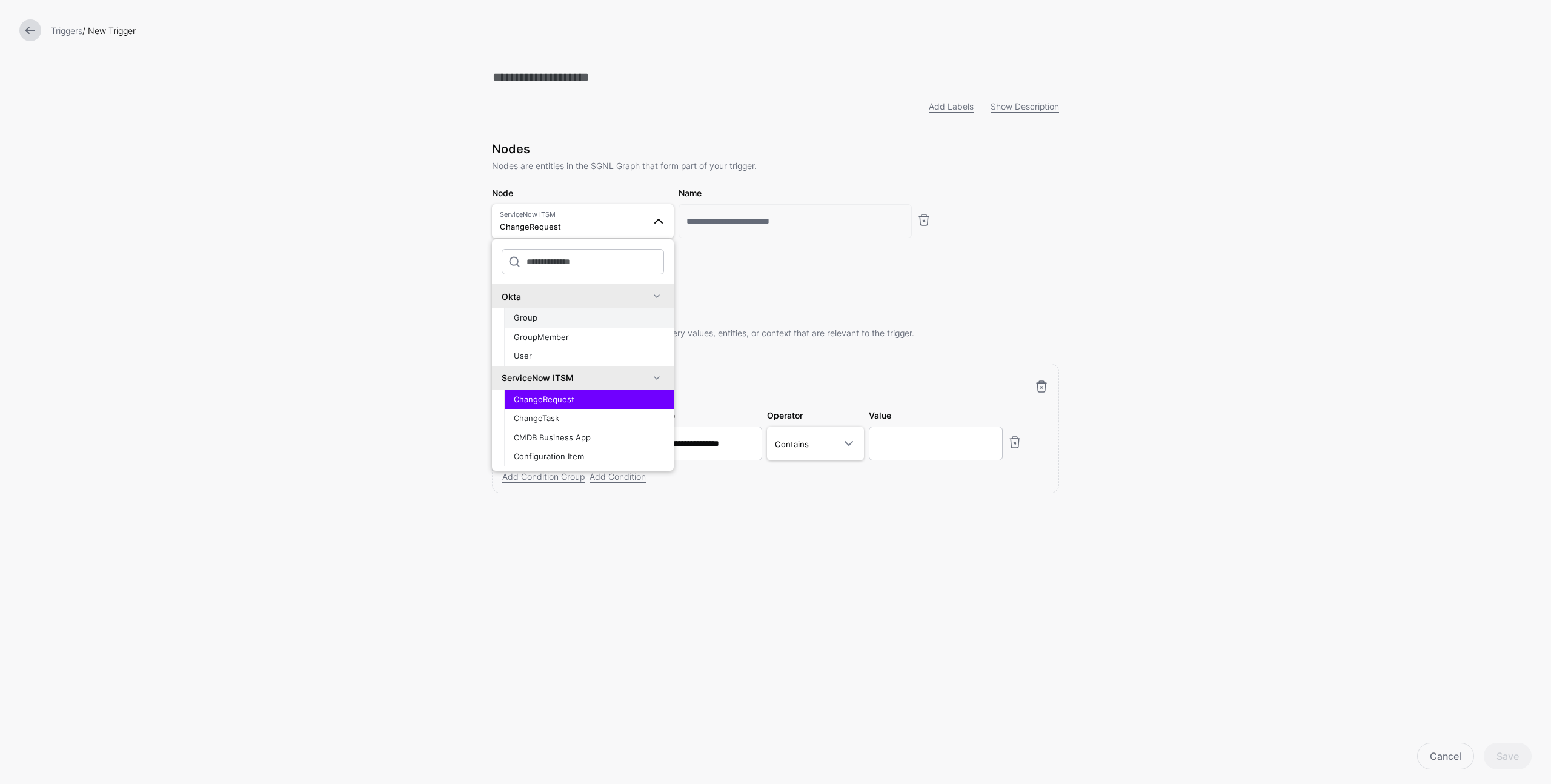
click at [571, 322] on div "Group" at bounding box center [588, 317] width 150 height 12
type input "*********"
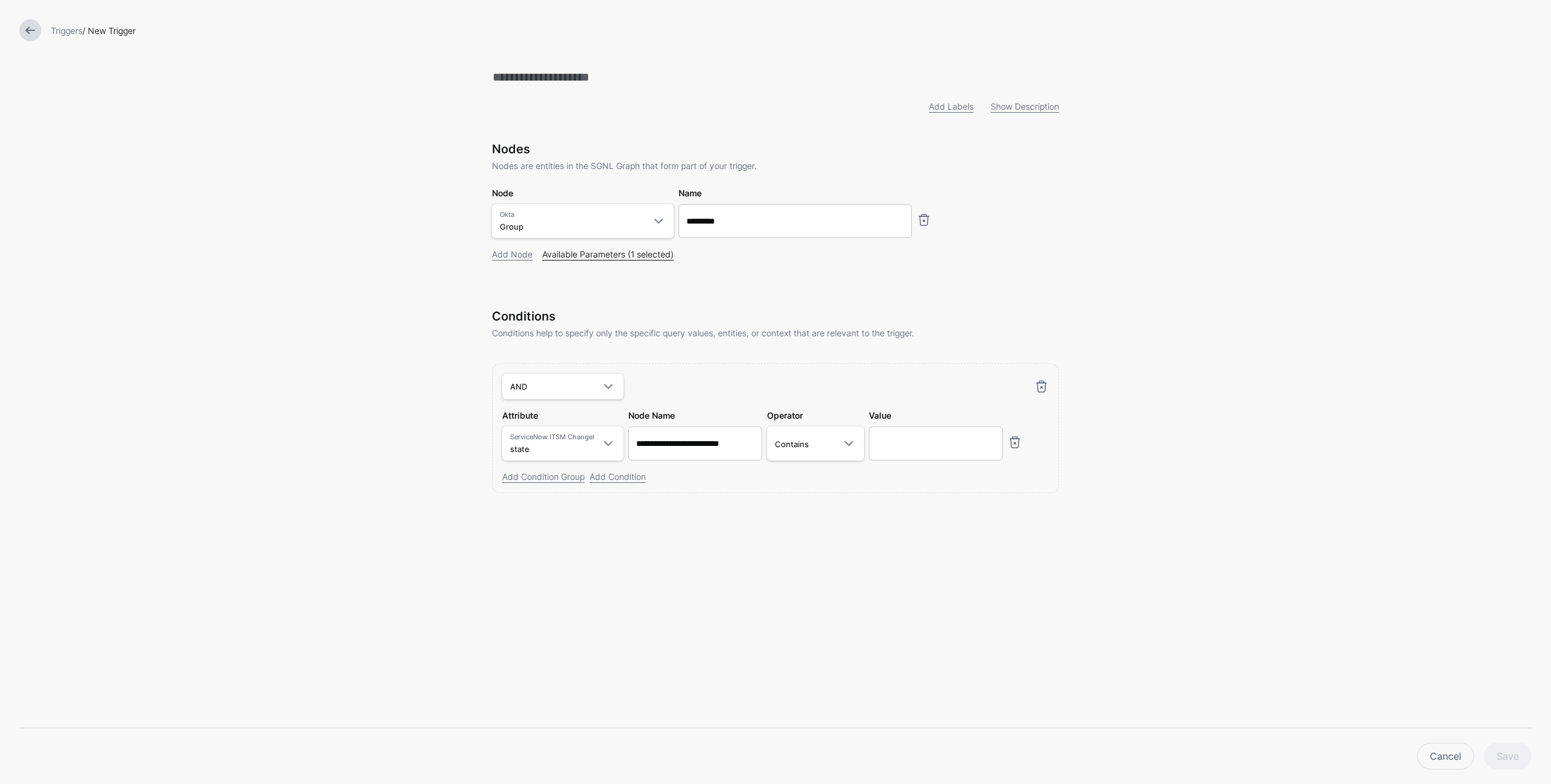
click at [567, 254] on link "Available Parameters (1 selected)" at bounding box center [608, 254] width 131 height 11
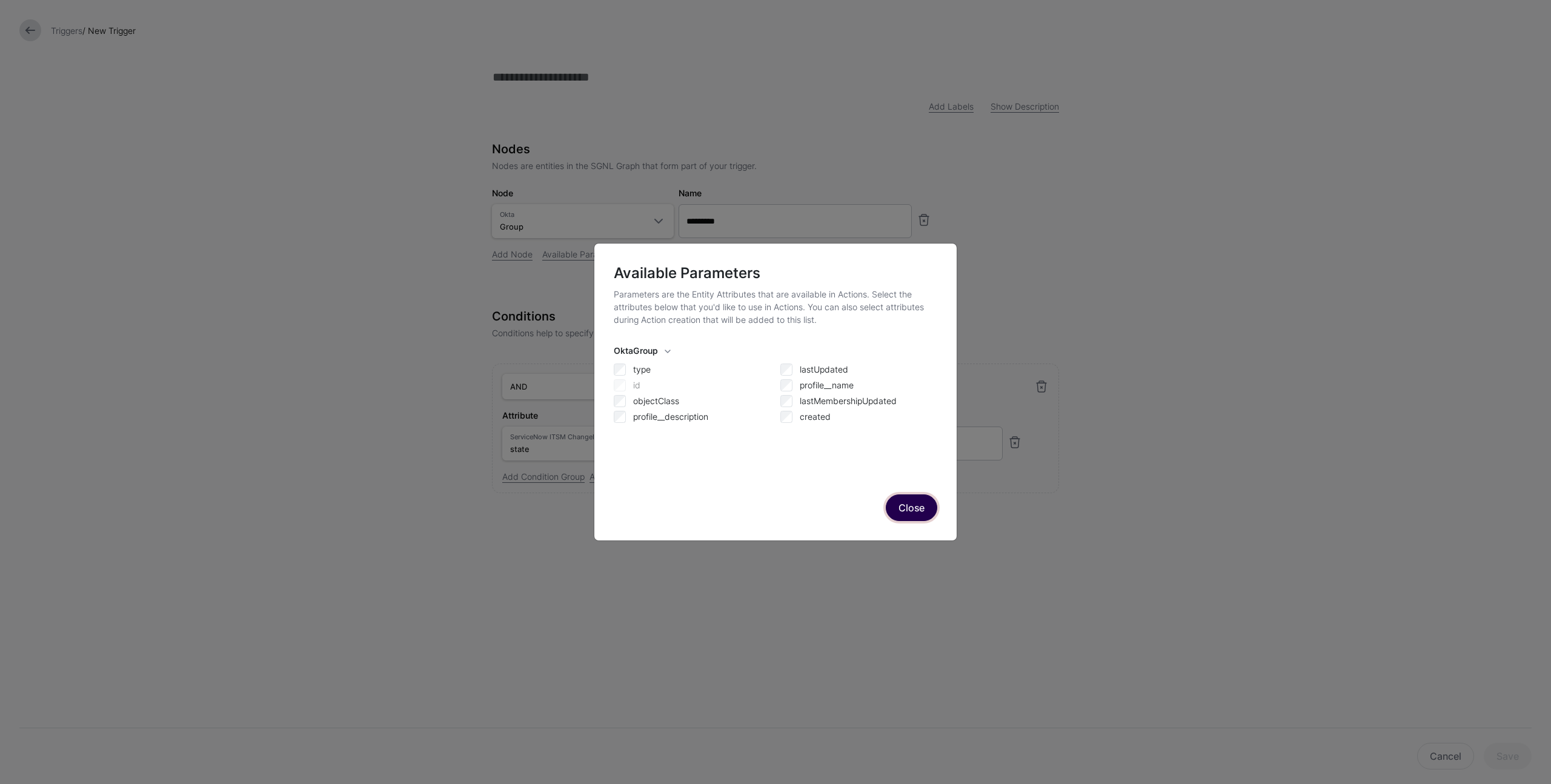
click at [914, 516] on button "Close" at bounding box center [911, 508] width 52 height 27
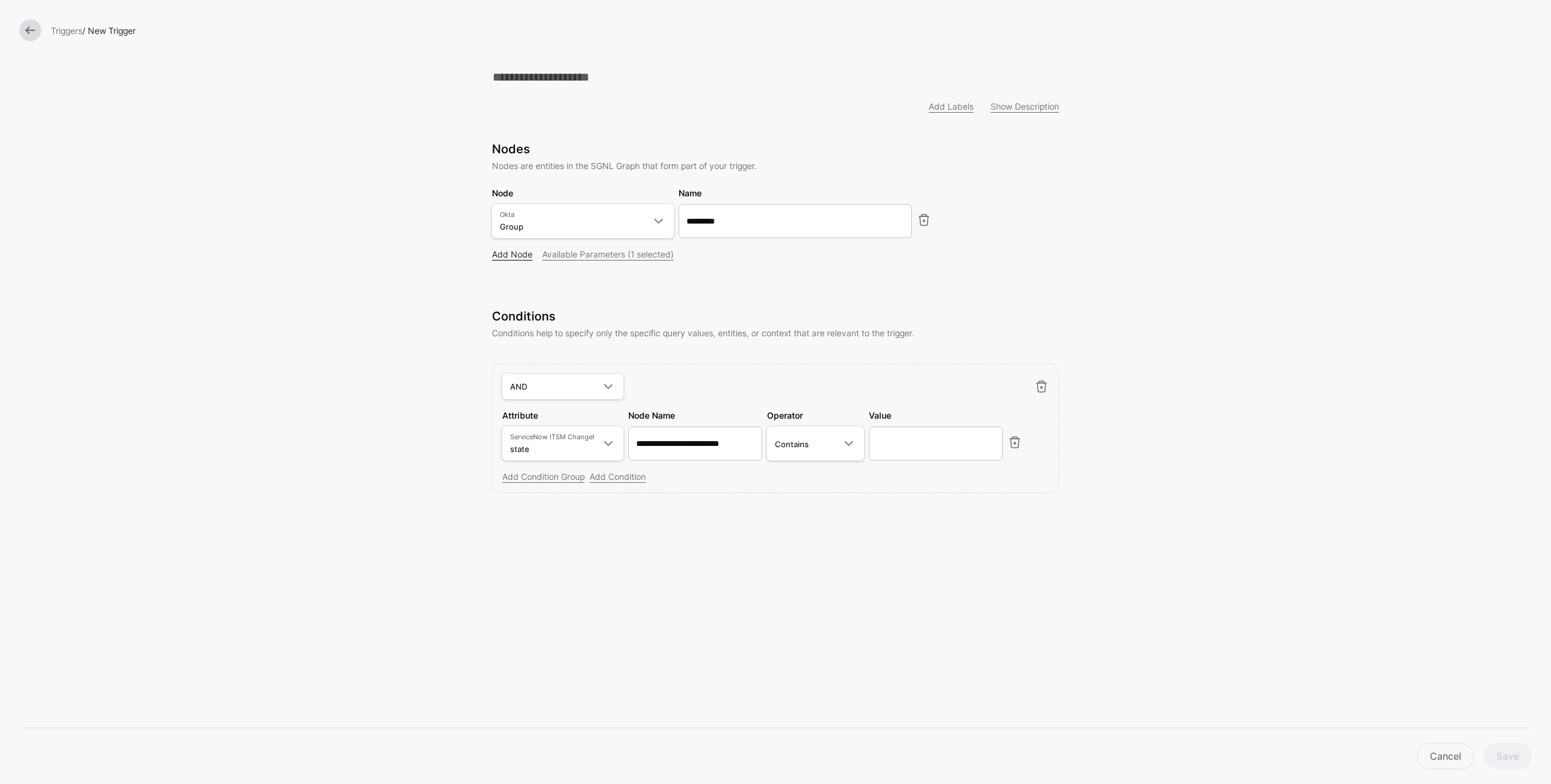
click at [520, 258] on link "Add Node" at bounding box center [512, 254] width 40 height 11
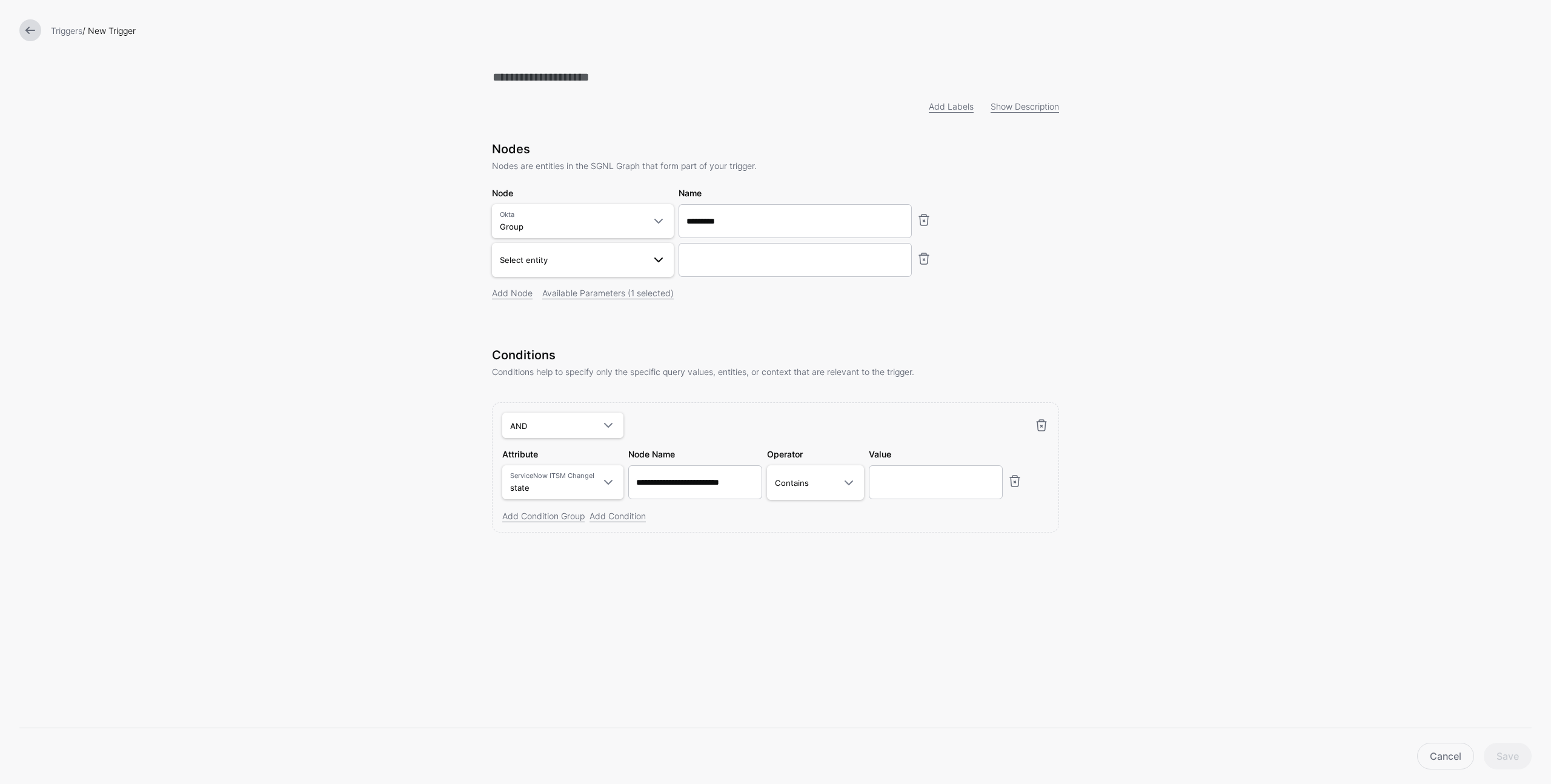
click at [573, 263] on span "Select entity" at bounding box center [572, 260] width 144 height 13
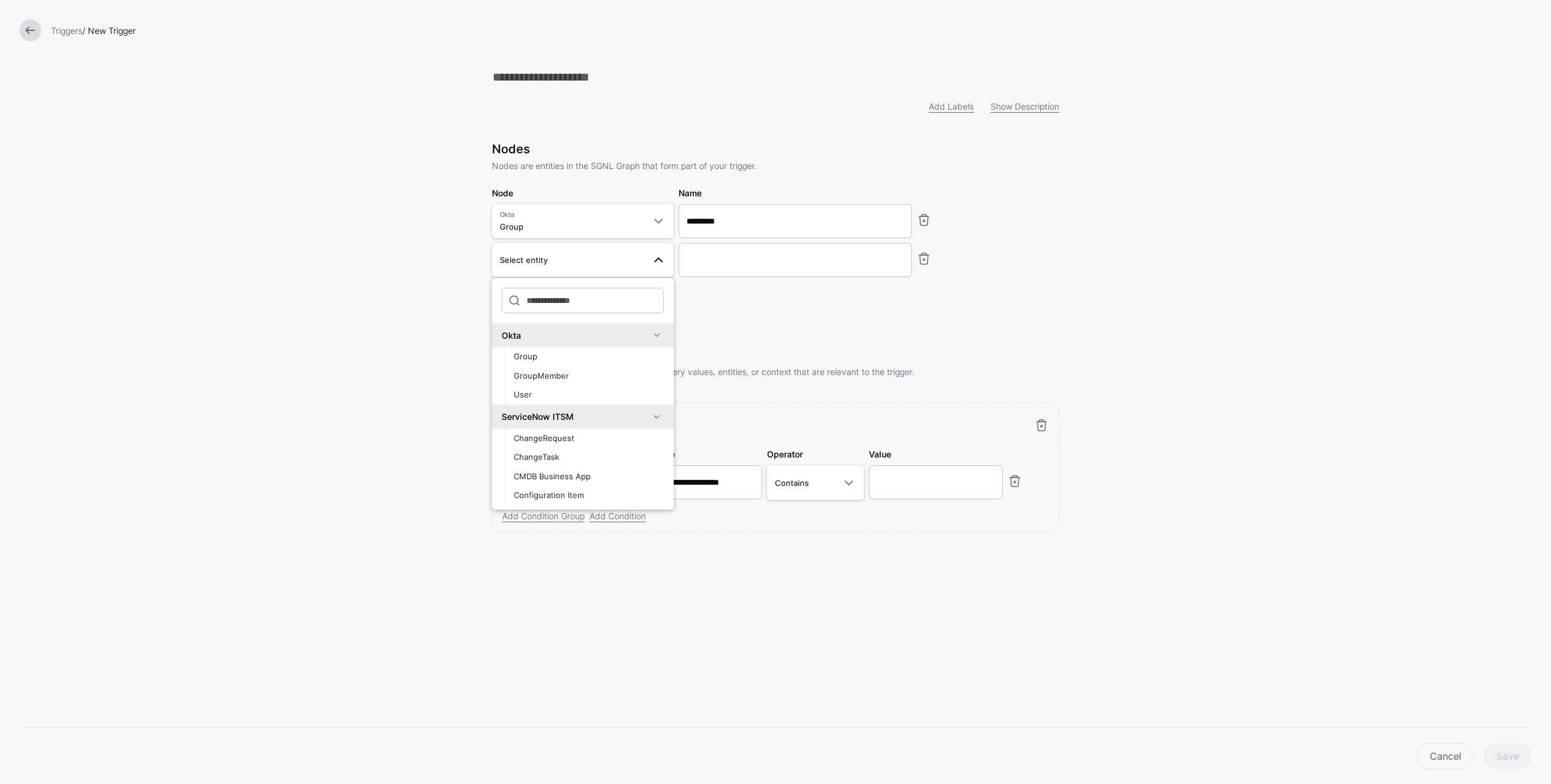
click at [787, 328] on div "Nodes Nodes are entities in the SGNL Graph that form part of your trigger. Node…" at bounding box center [775, 237] width 567 height 191
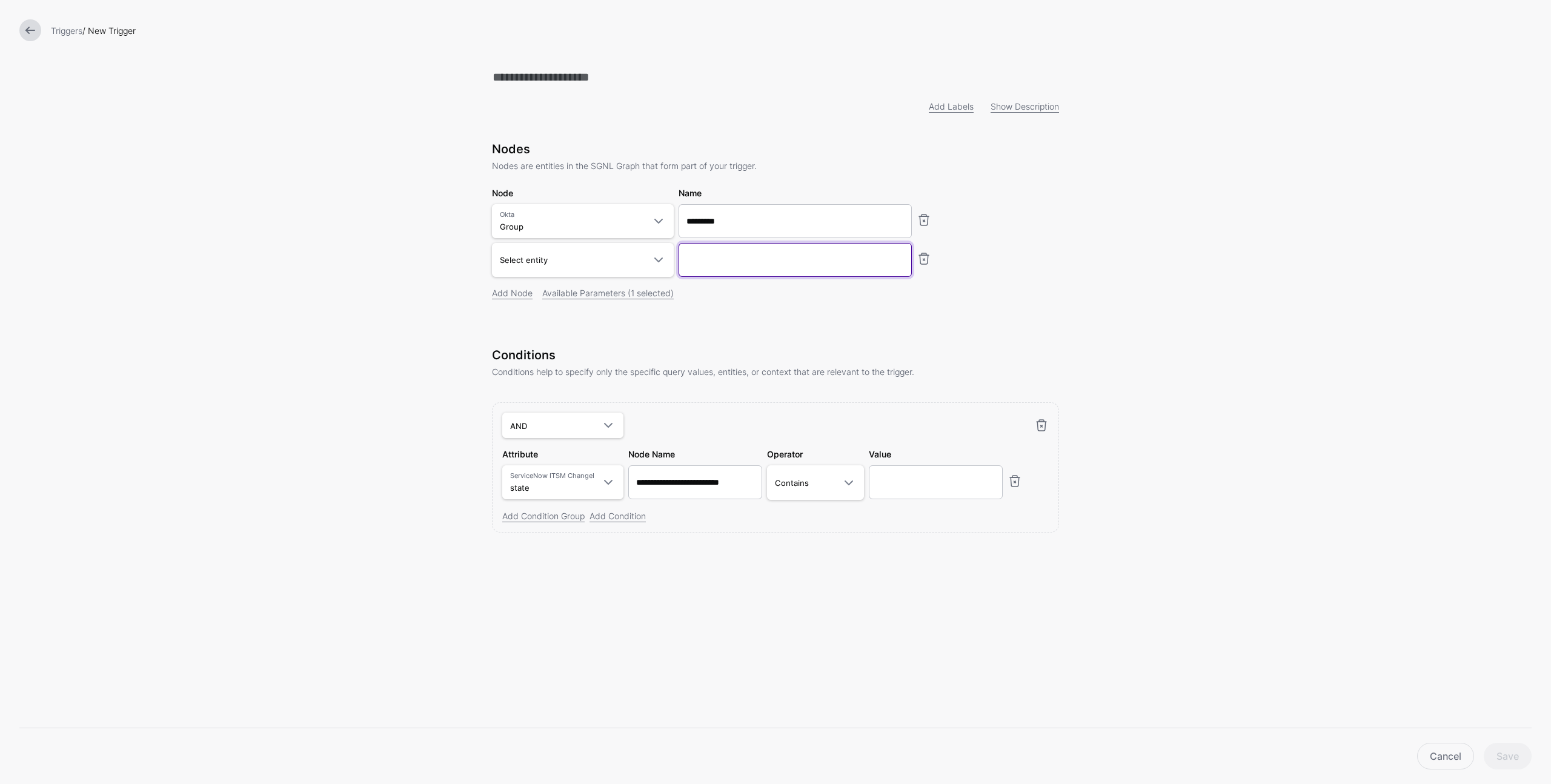
click at [727, 238] on input "Name" at bounding box center [795, 221] width 233 height 34
click at [634, 261] on span "Select entity" at bounding box center [572, 260] width 144 height 13
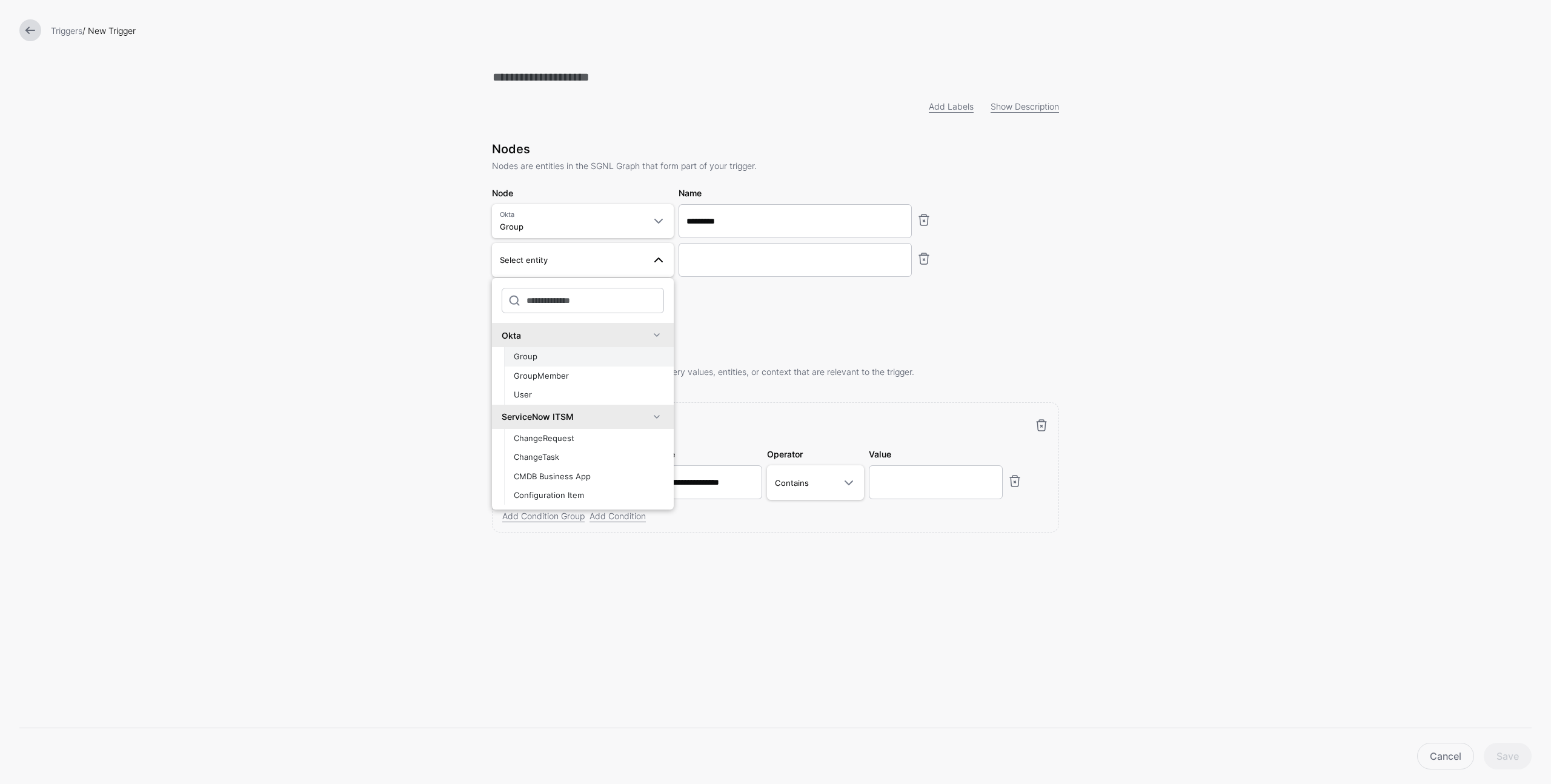
click at [569, 358] on div "Group" at bounding box center [588, 357] width 150 height 12
type input "**********"
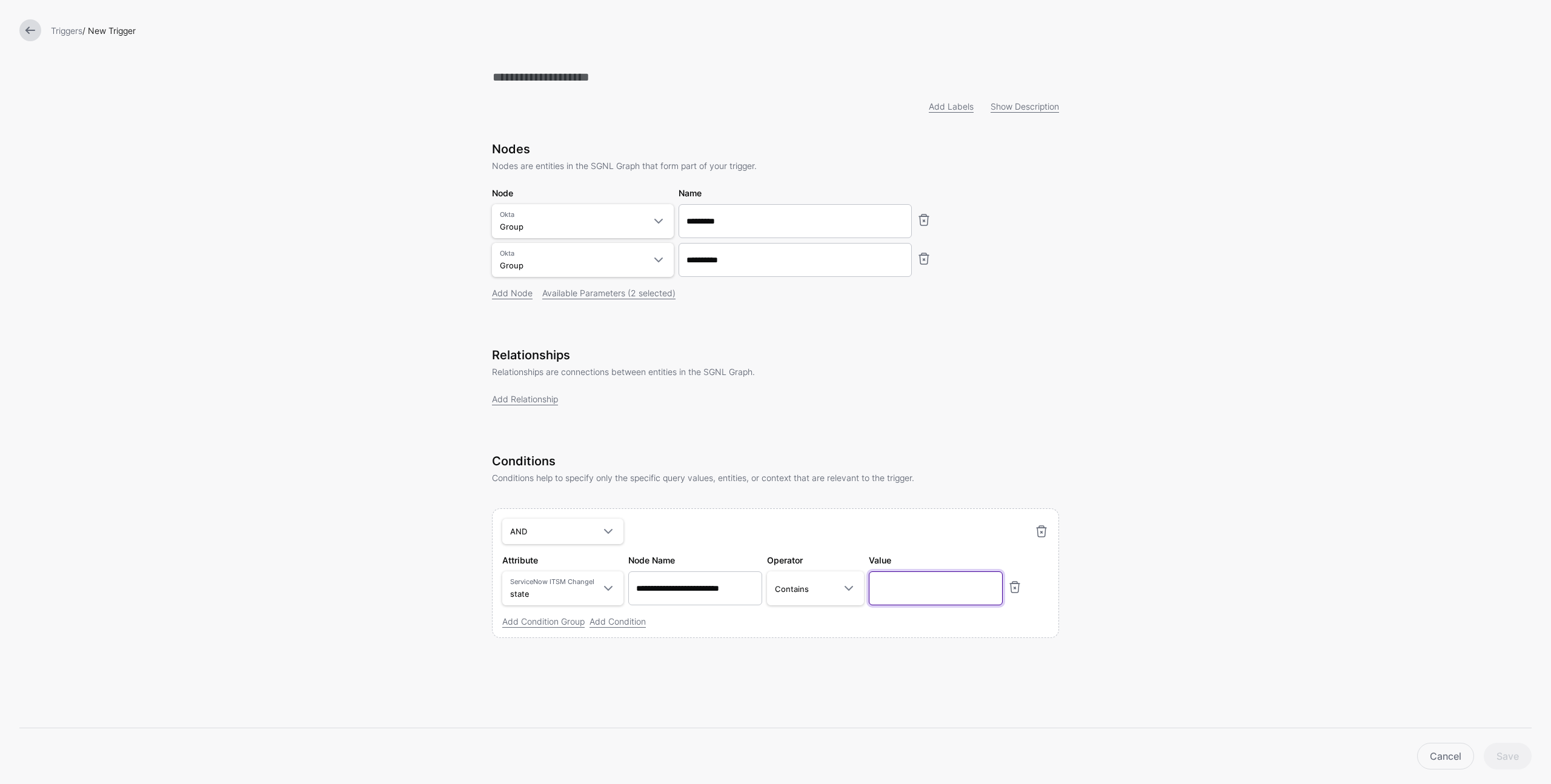
click at [912, 594] on input "text" at bounding box center [935, 588] width 134 height 34
type input "****"
click at [1077, 451] on div "**********" at bounding box center [775, 371] width 606 height 743
click at [545, 402] on link "Add Relationship" at bounding box center [525, 399] width 66 height 11
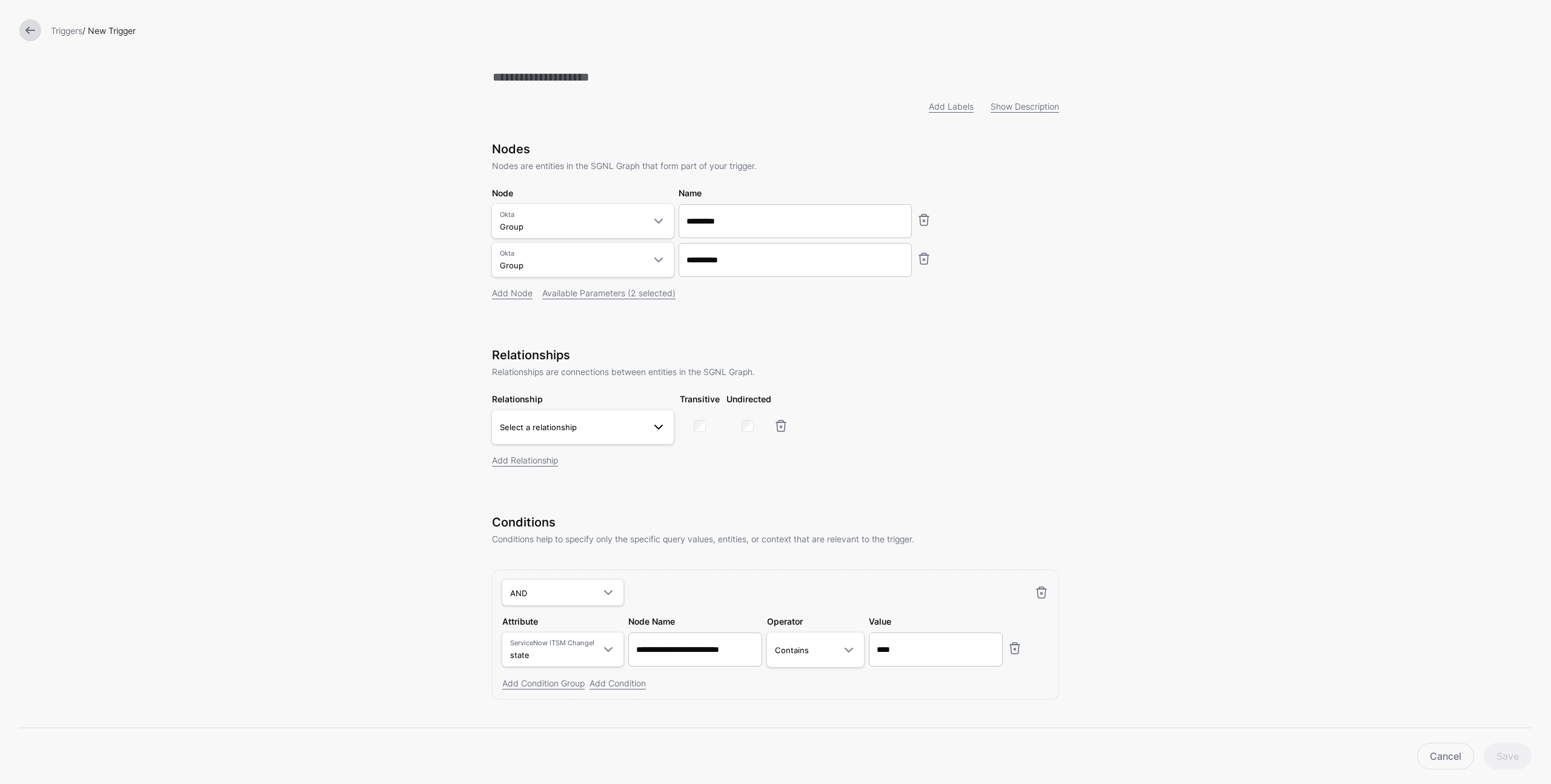
click at [560, 432] on span "Select a relationship" at bounding box center [538, 427] width 77 height 10
click at [561, 432] on span "Select a relationship" at bounding box center [538, 427] width 77 height 10
click at [664, 426] on span at bounding box center [659, 427] width 15 height 15
click at [26, 27] on link at bounding box center [30, 30] width 22 height 22
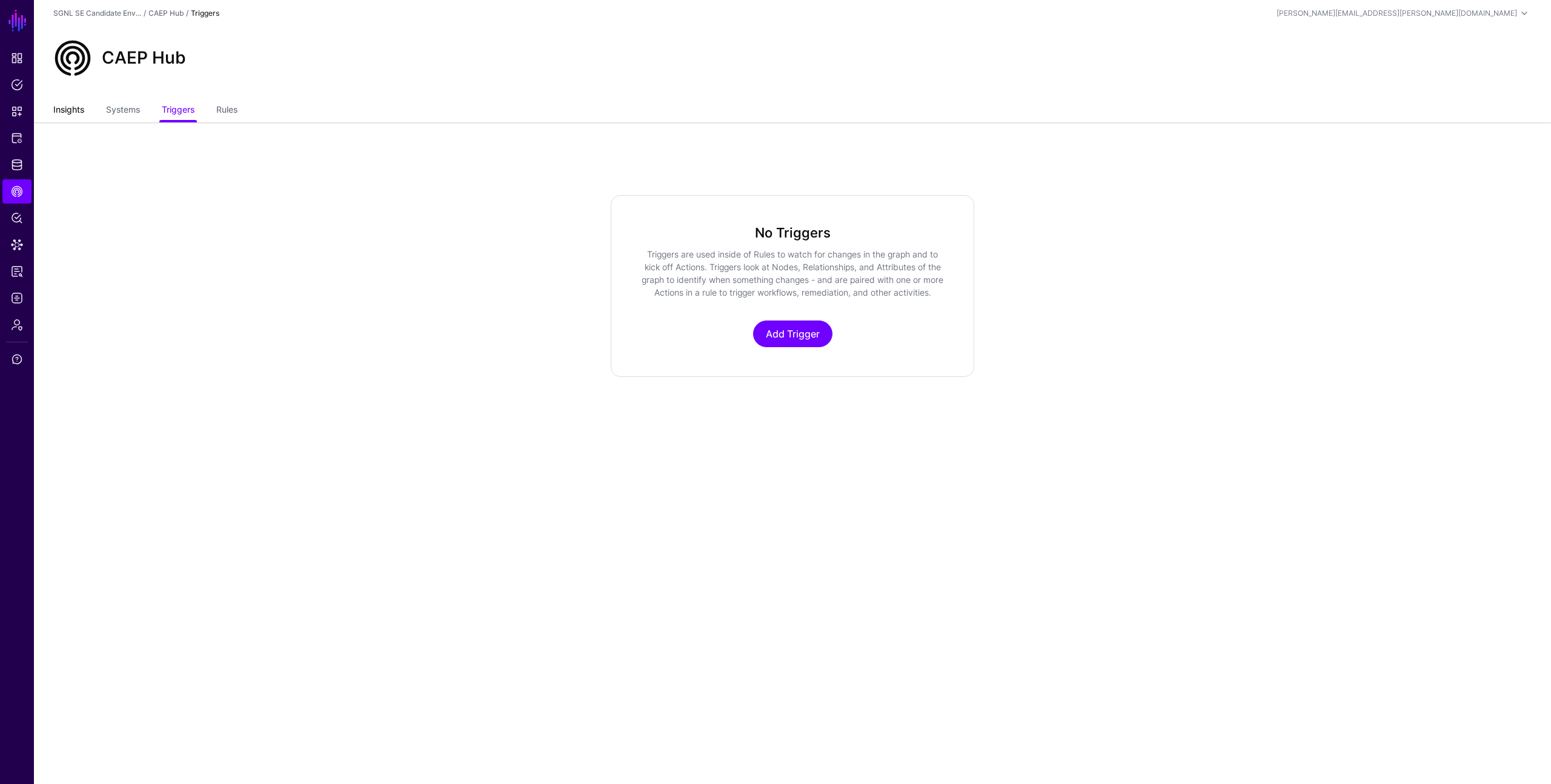
click at [74, 113] on link "Insights" at bounding box center [69, 111] width 31 height 23
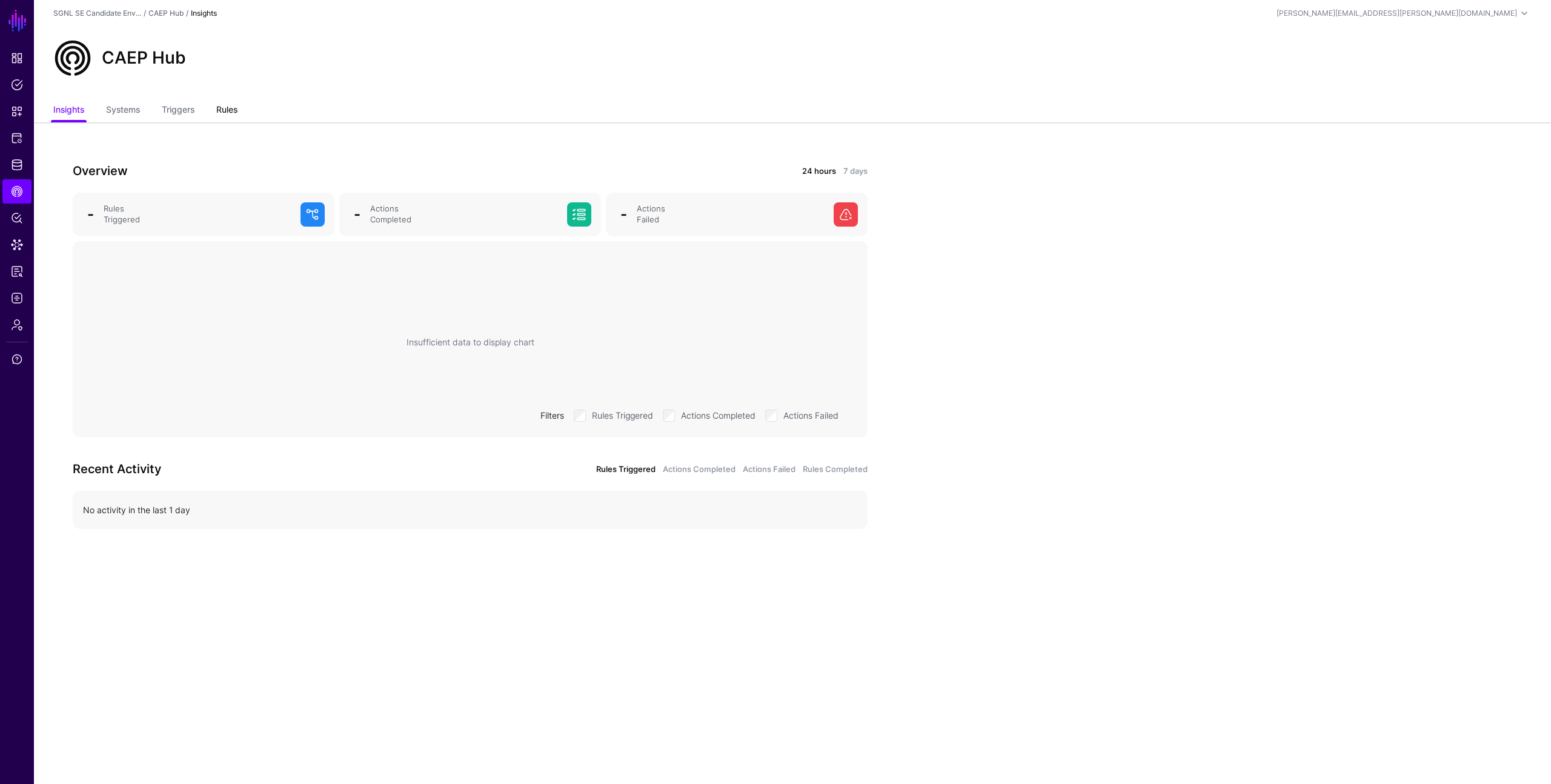
click at [235, 113] on link "Rules" at bounding box center [227, 111] width 21 height 23
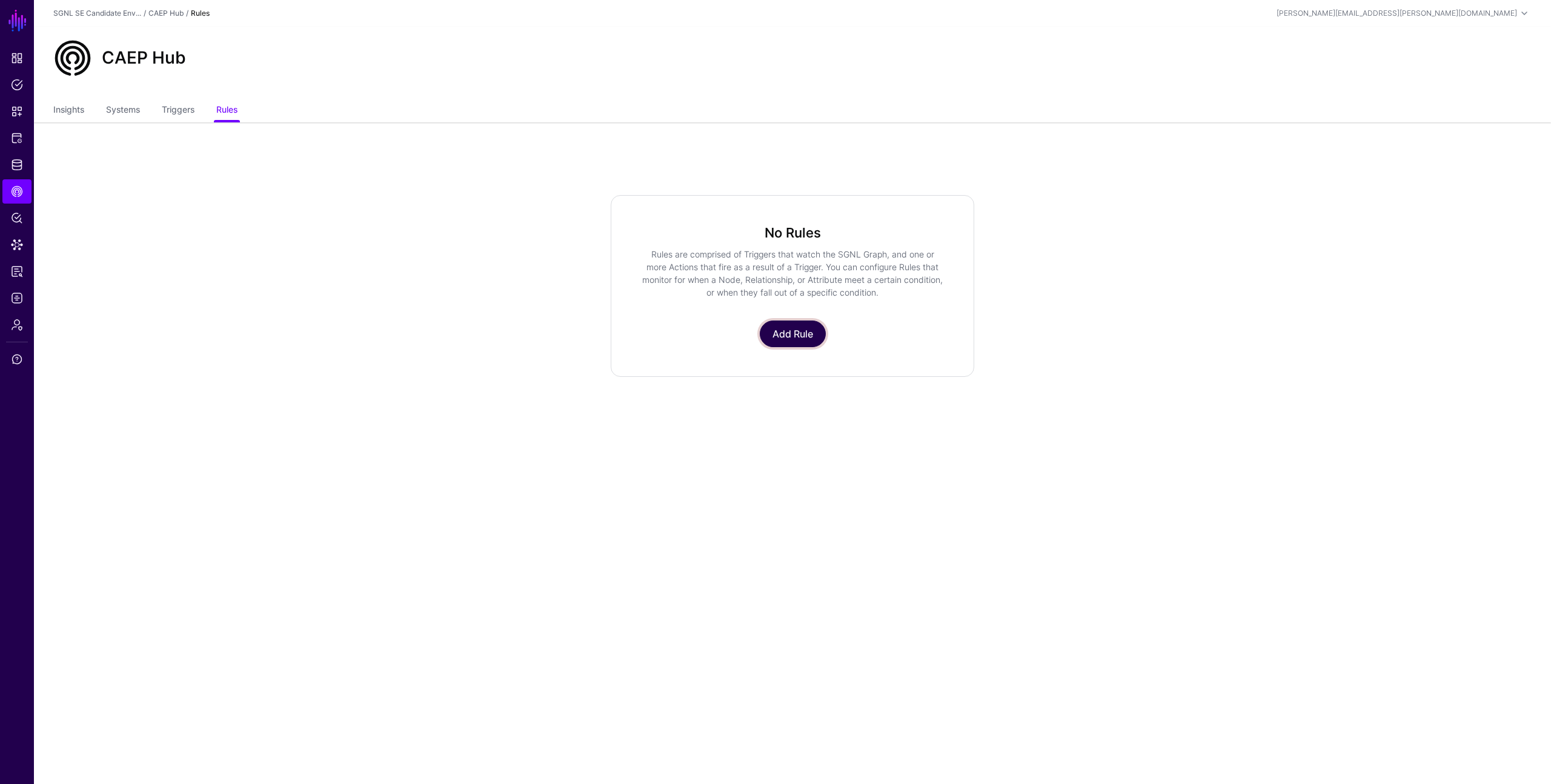
click at [794, 329] on link "Add Rule" at bounding box center [792, 334] width 66 height 27
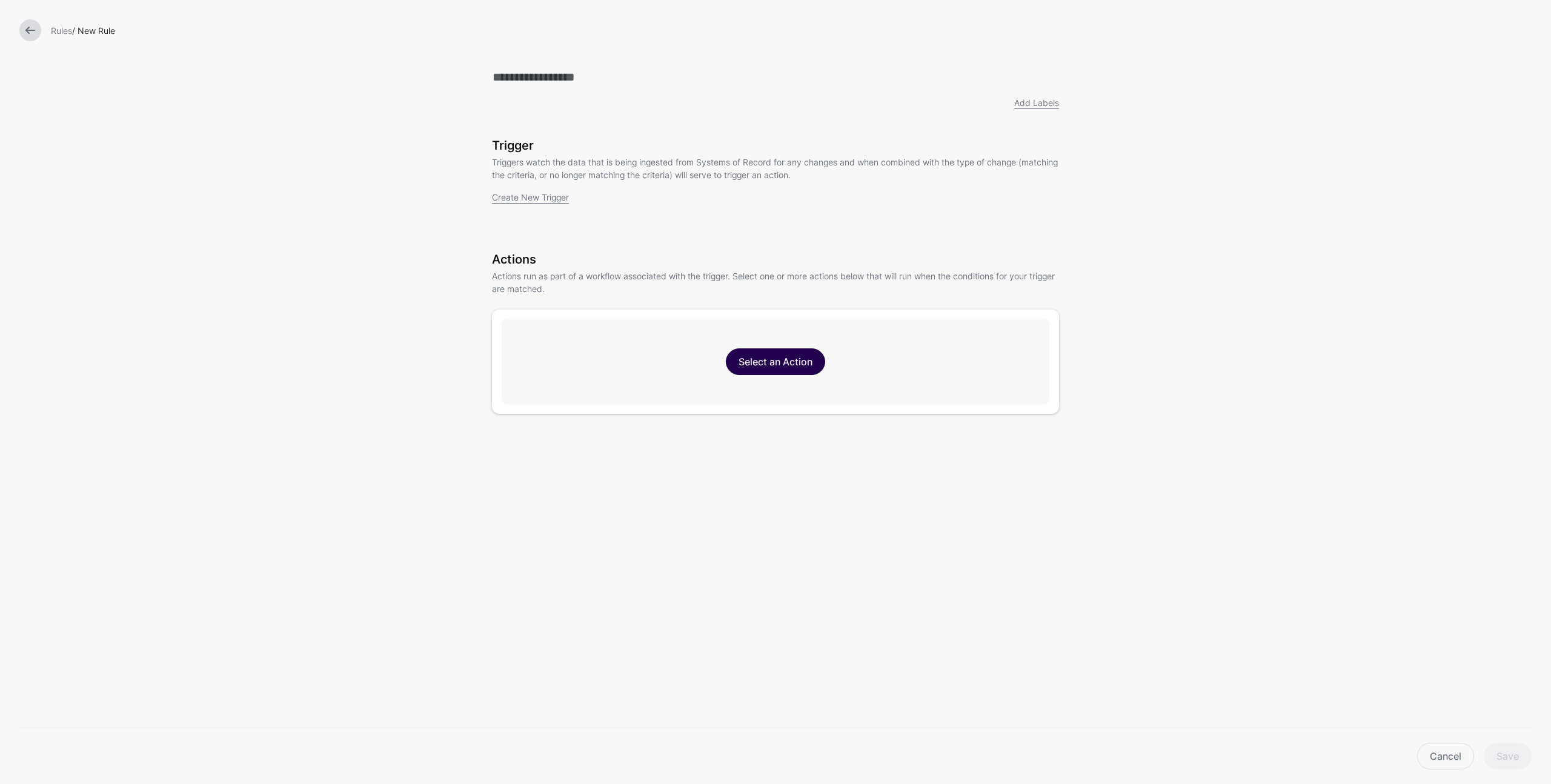
click at [782, 358] on link "Select an Action" at bounding box center [775, 362] width 99 height 27
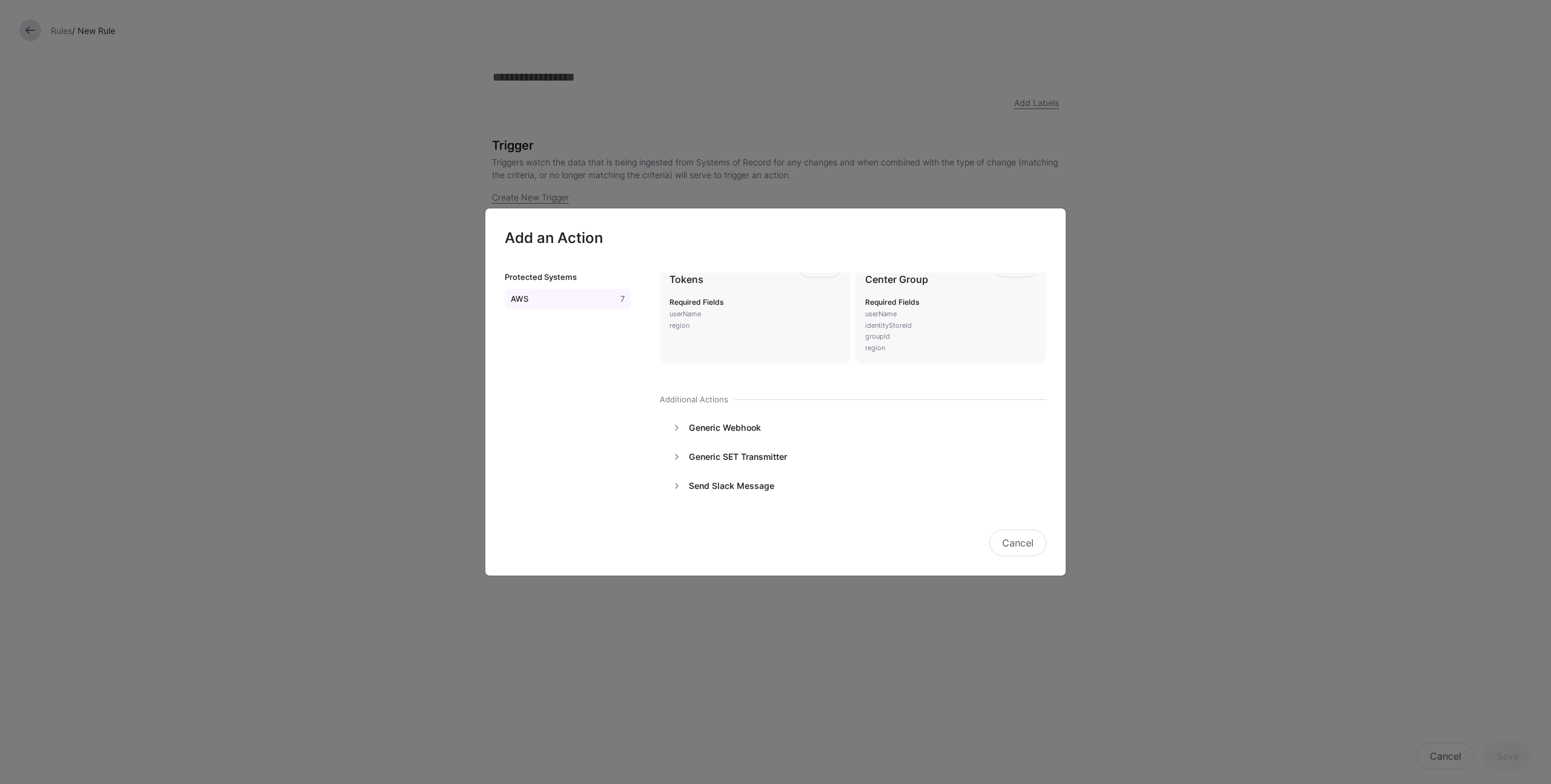
scroll to position [261, 0]
click at [682, 478] on link at bounding box center [677, 479] width 15 height 15
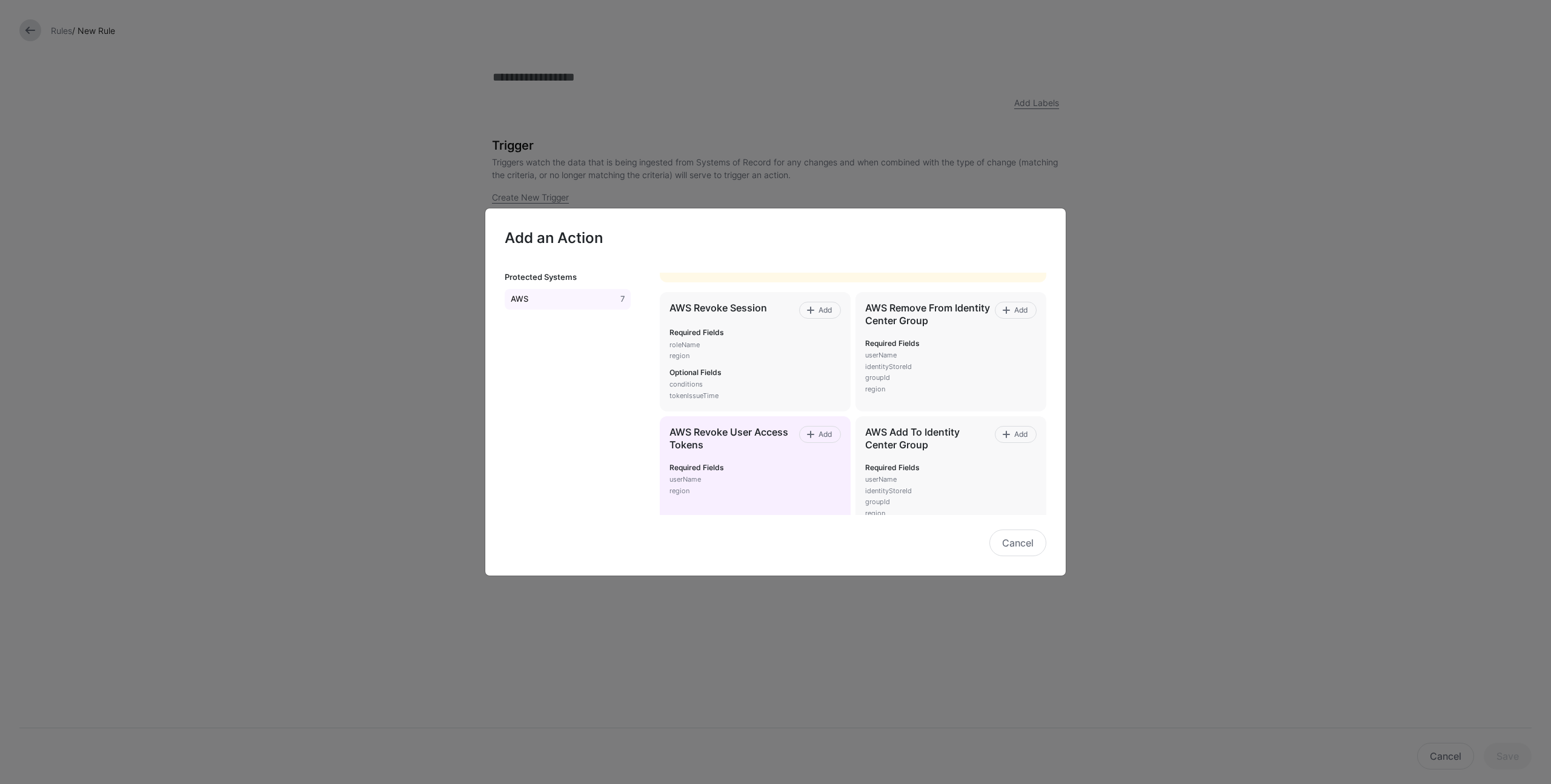
scroll to position [86, 0]
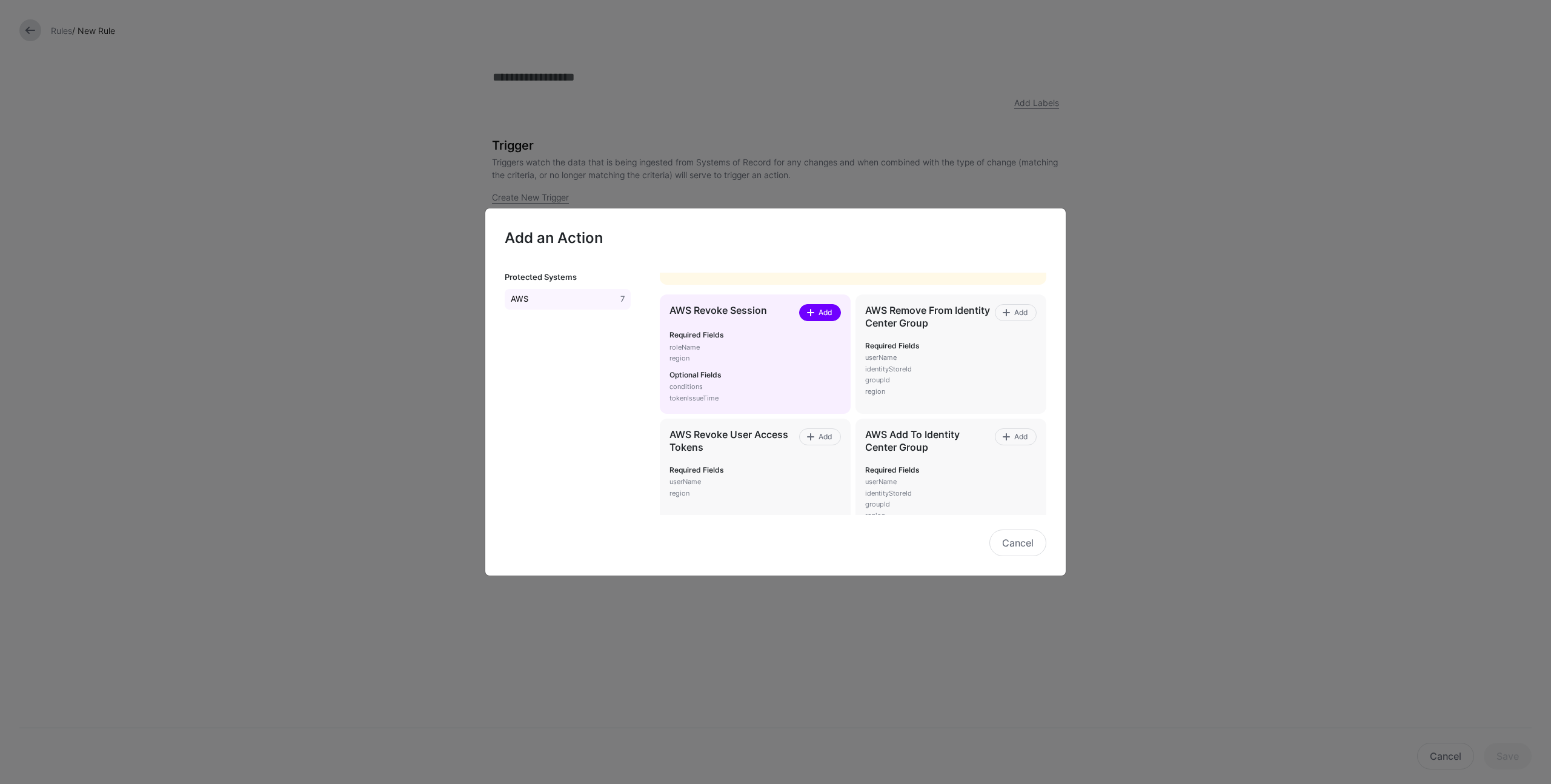
click at [822, 308] on span "Add" at bounding box center [825, 312] width 16 height 11
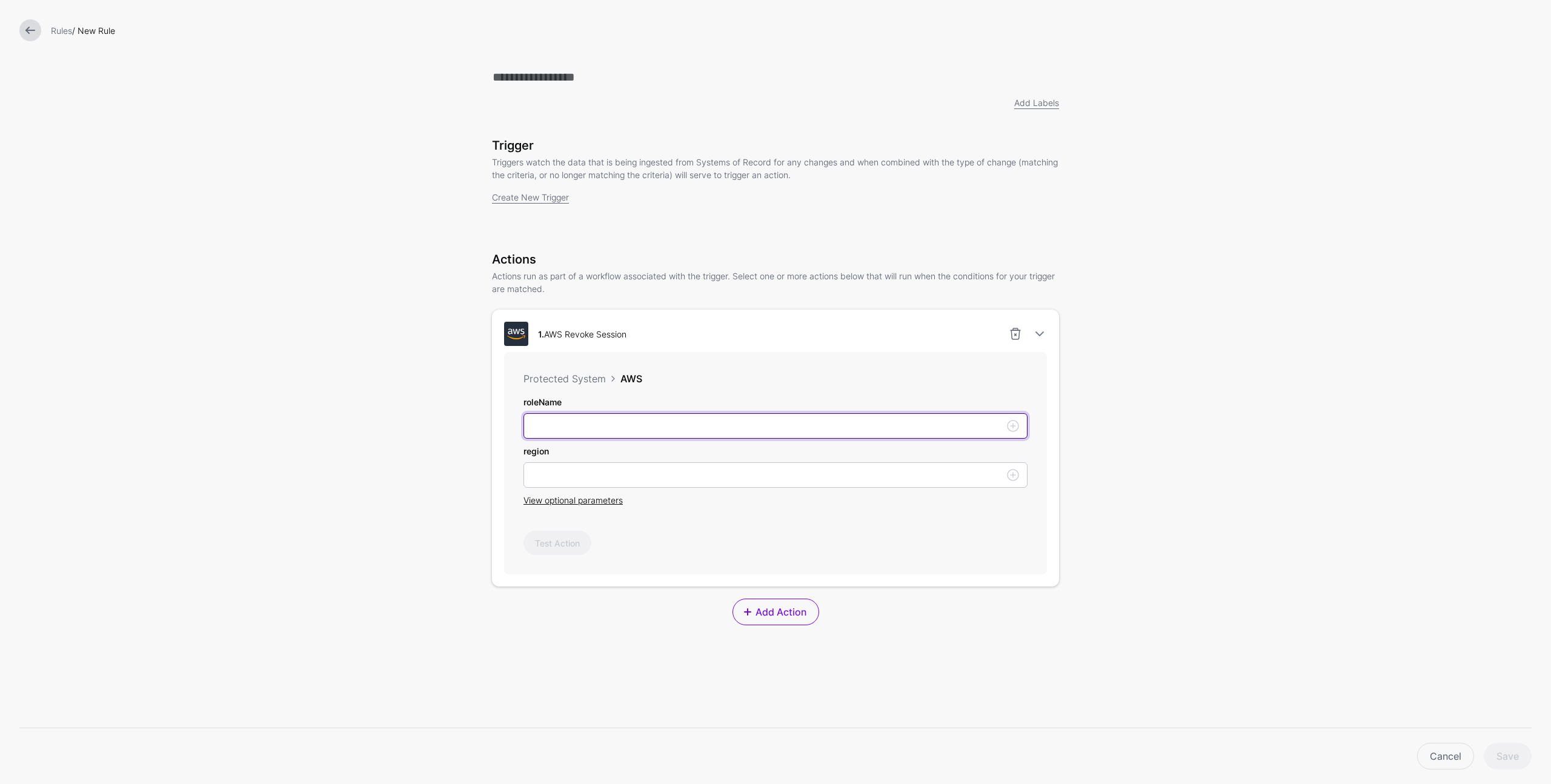
click at [786, 430] on input "roleName" at bounding box center [775, 426] width 504 height 25
type input "**********"
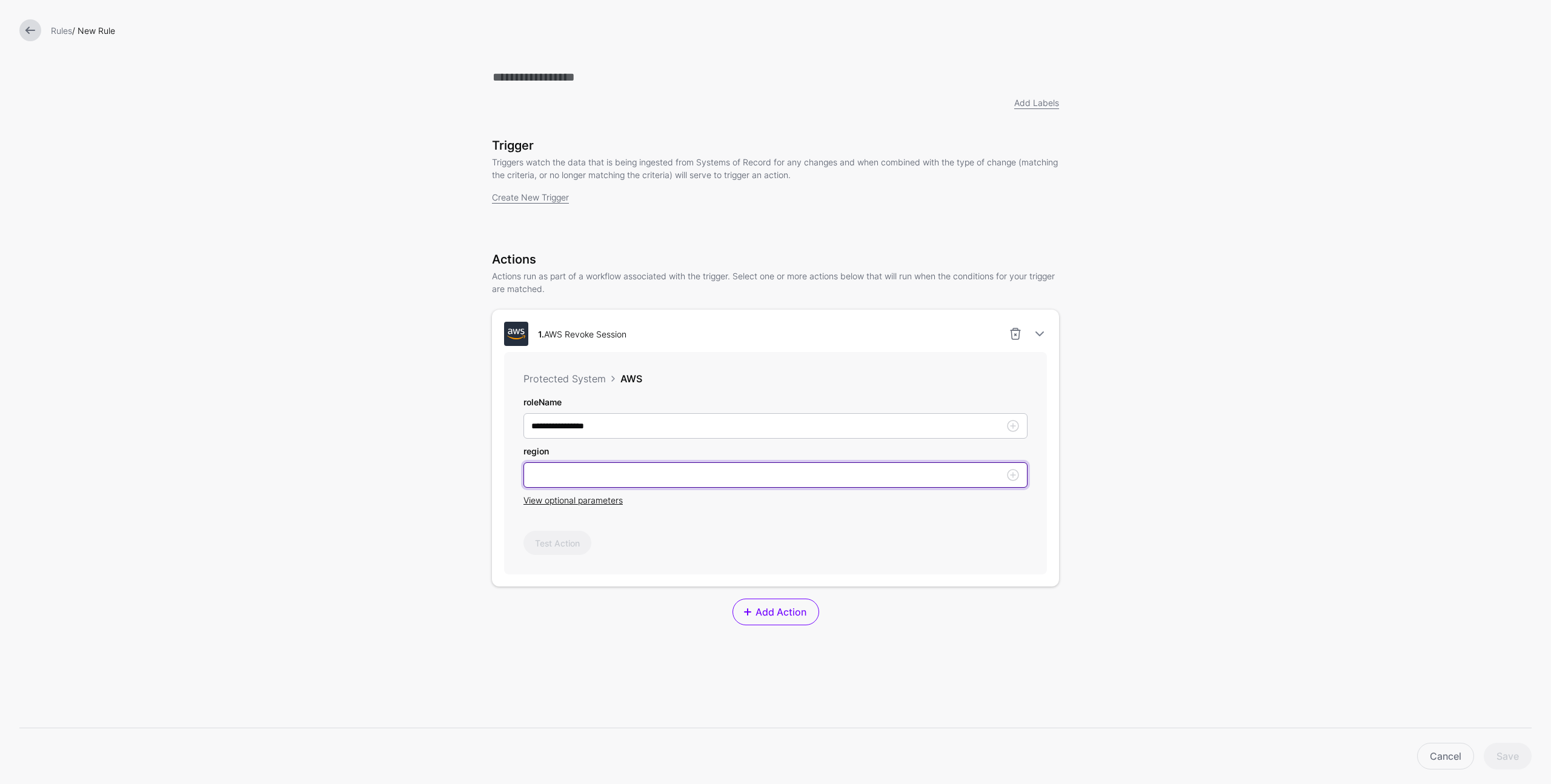
click at [615, 474] on input "roleName" at bounding box center [775, 475] width 504 height 25
type input "*********"
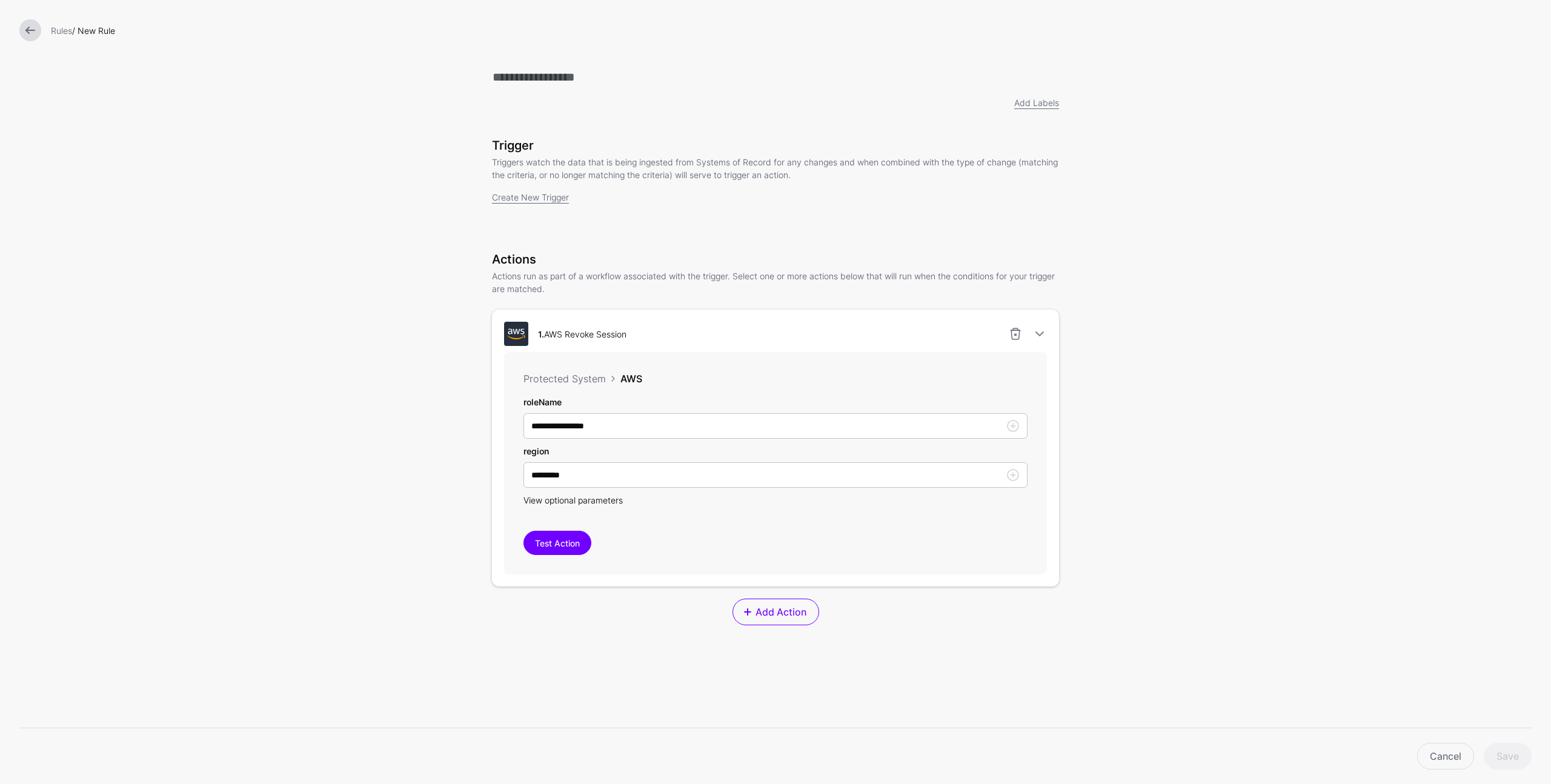
click at [591, 503] on span "View optional parameters" at bounding box center [573, 500] width 99 height 11
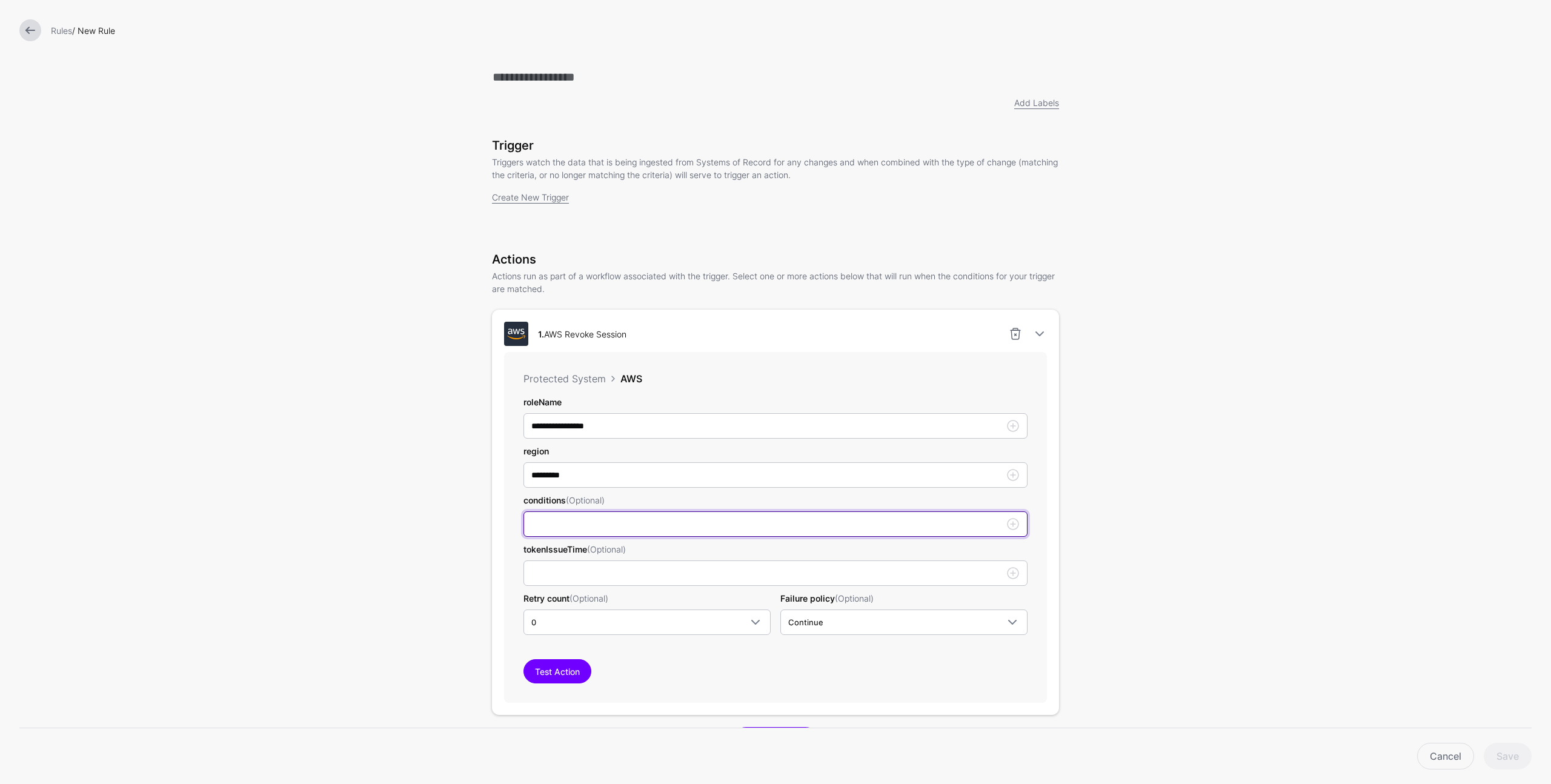
click at [581, 528] on input "roleName" at bounding box center [775, 523] width 504 height 25
click at [497, 516] on div "**********" at bounding box center [775, 512] width 567 height 405
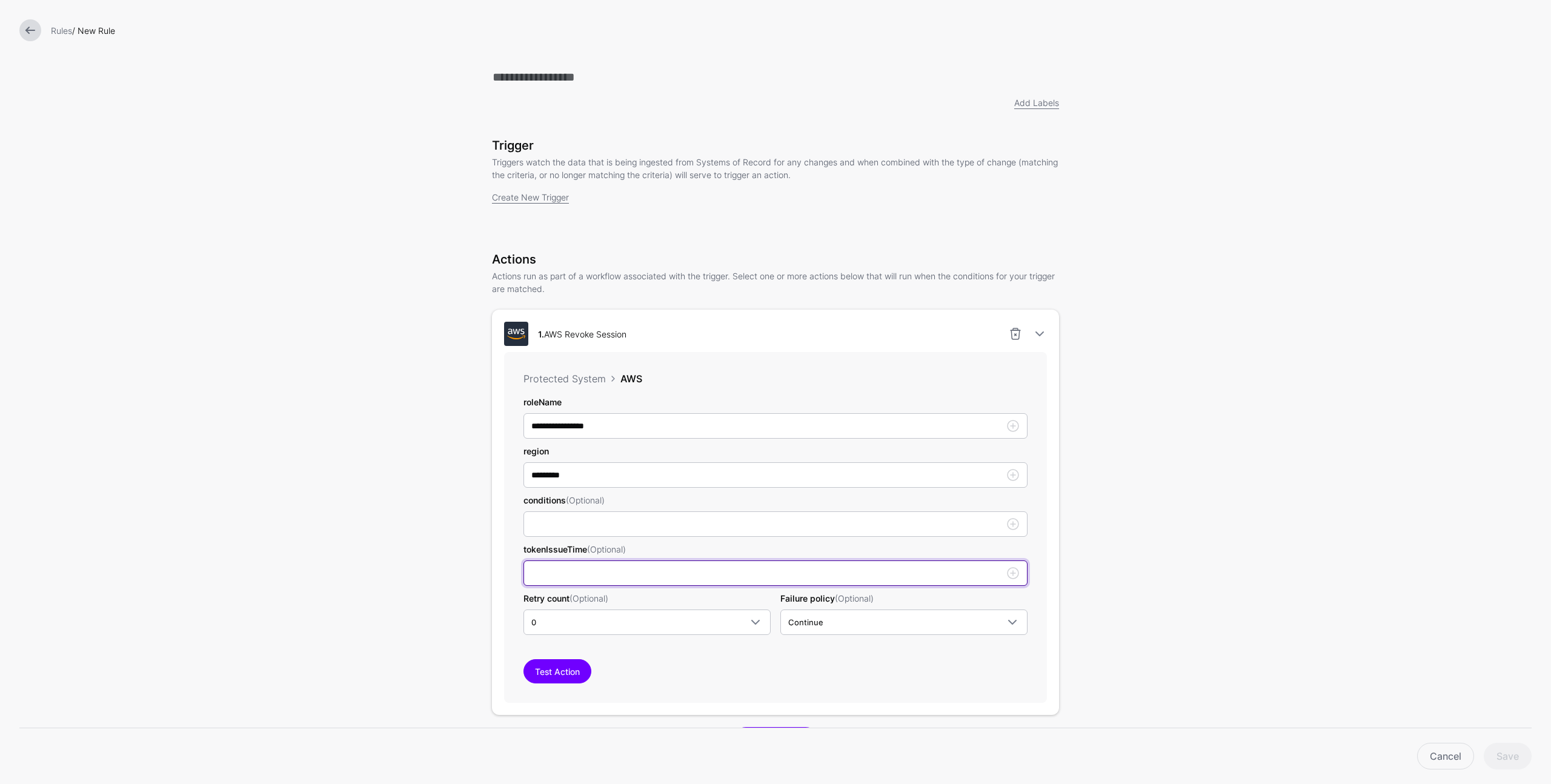
click at [553, 574] on input "roleName" at bounding box center [775, 572] width 504 height 25
click at [504, 534] on div "**********" at bounding box center [776, 527] width 543 height 351
click at [794, 613] on link "Continue" at bounding box center [903, 622] width 247 height 25
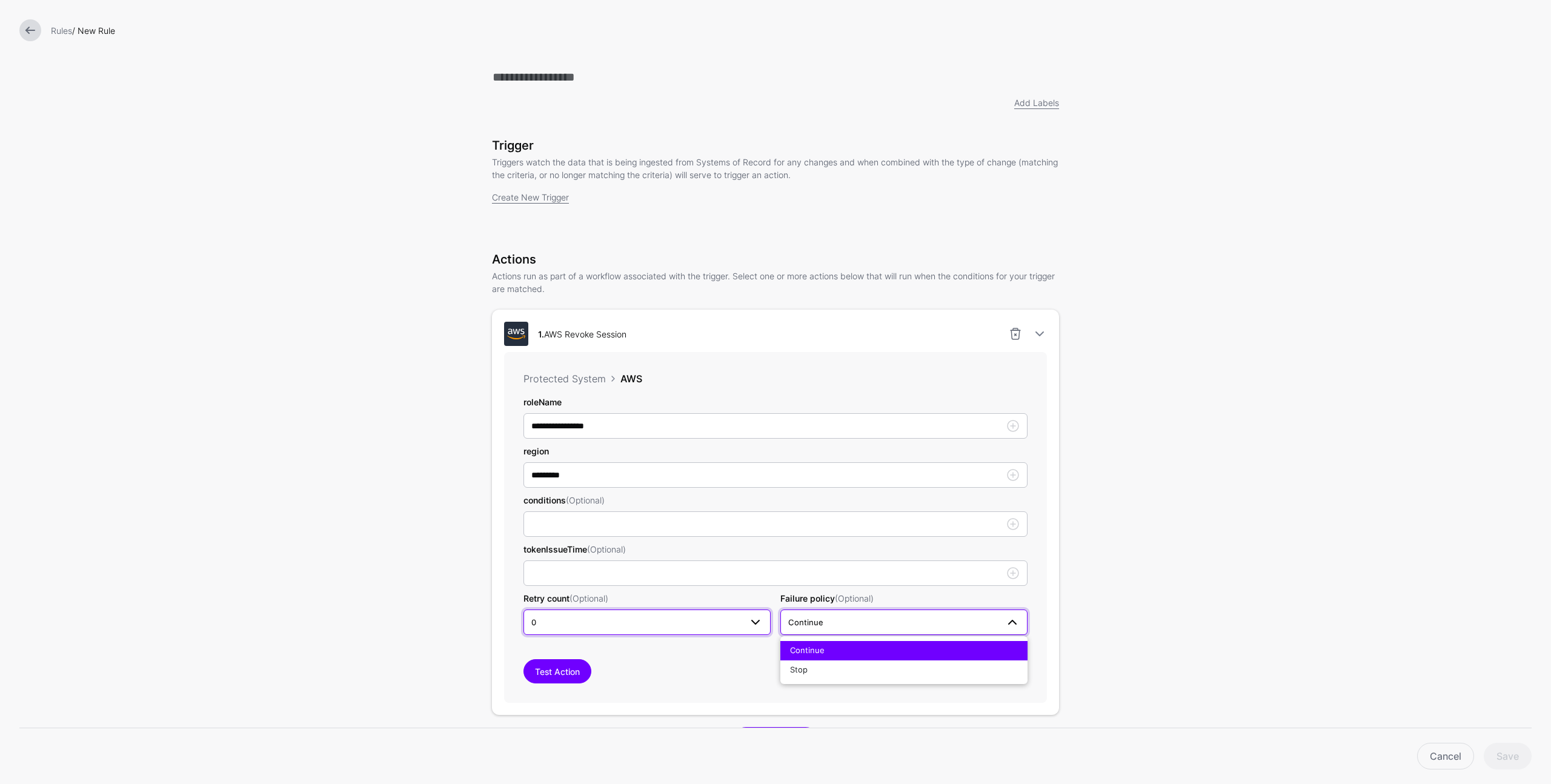
click at [696, 627] on span "0" at bounding box center [636, 622] width 210 height 13
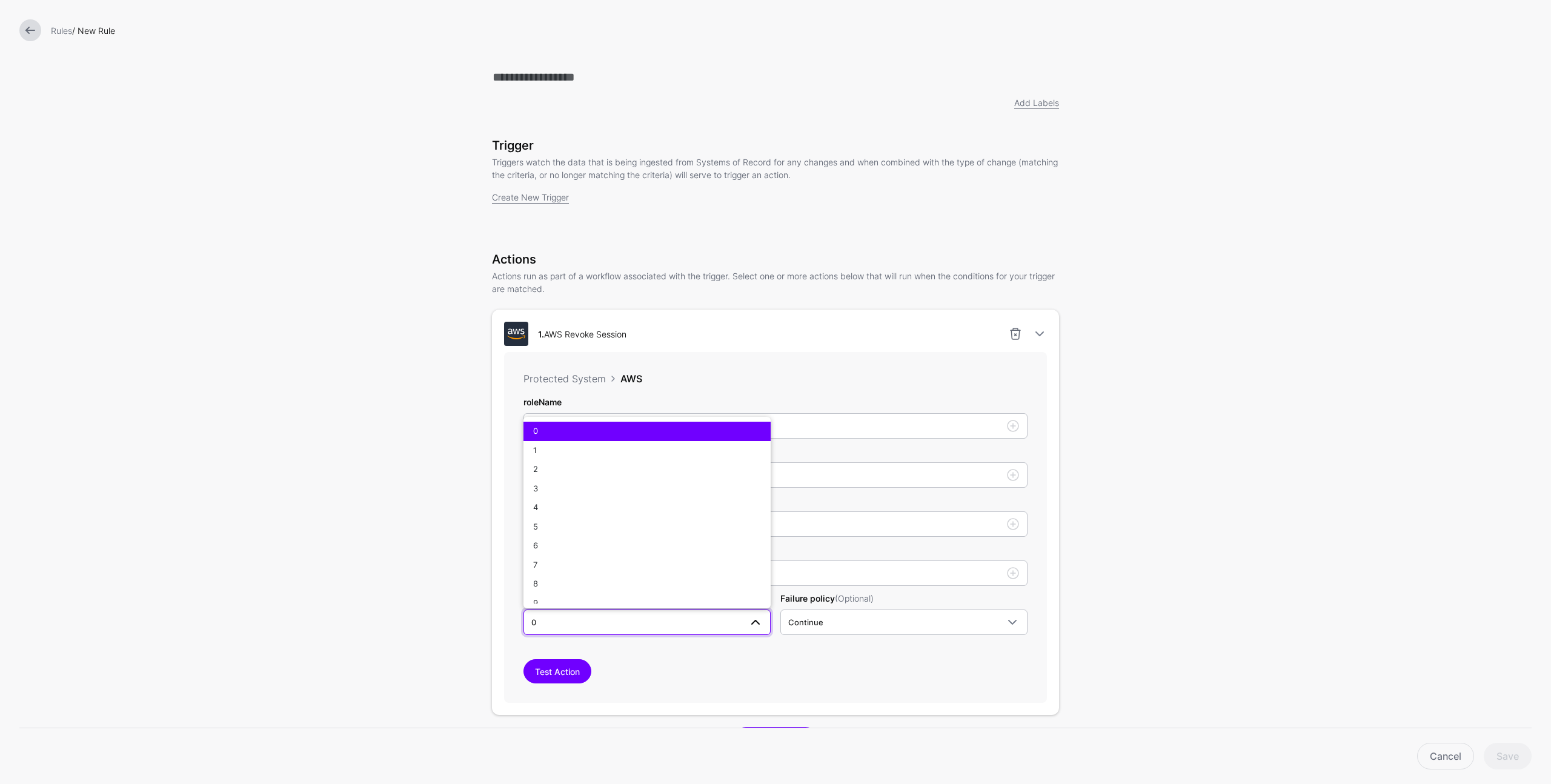
click at [499, 474] on div "**********" at bounding box center [775, 512] width 567 height 405
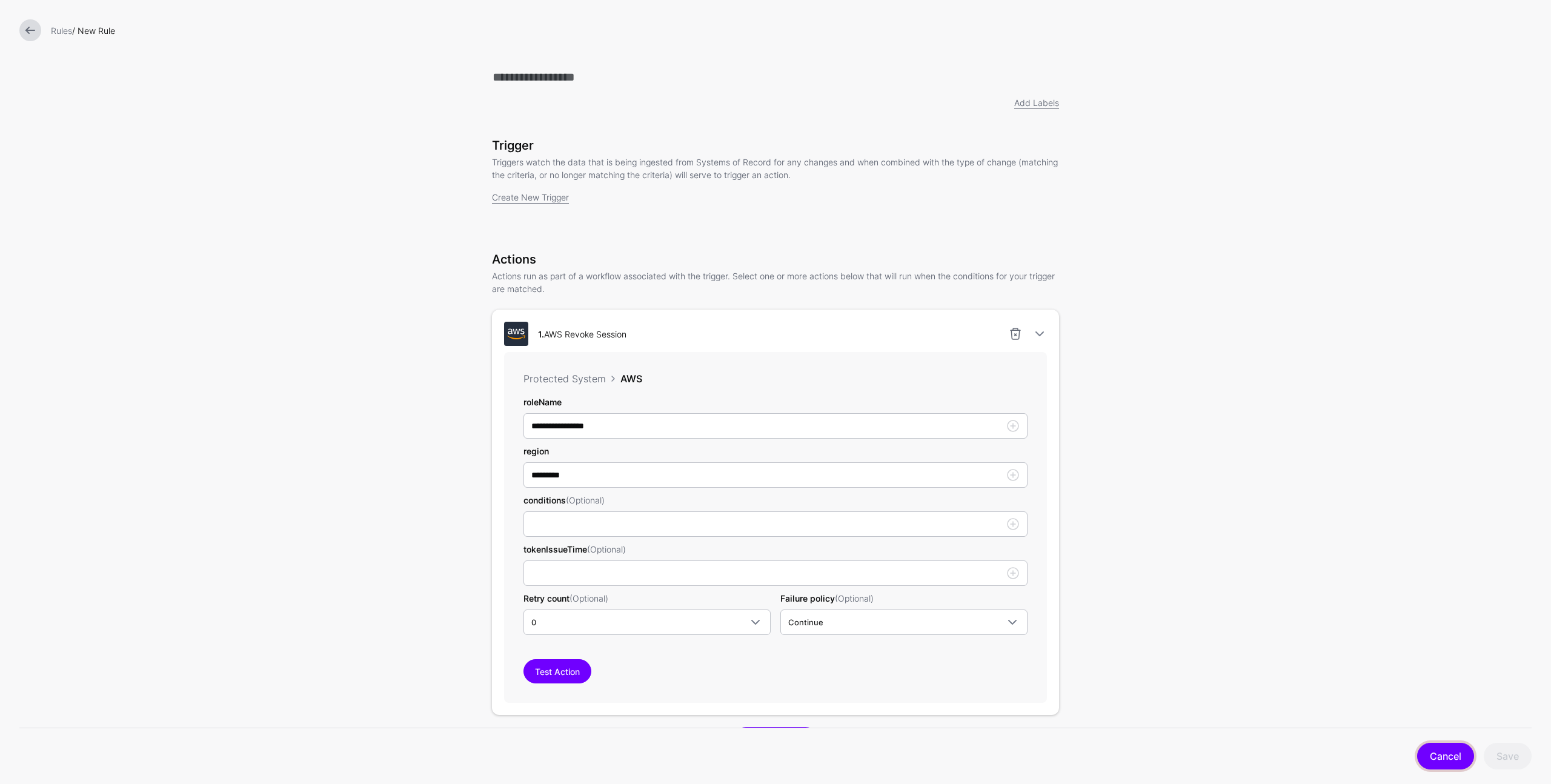
click at [1434, 752] on link "Cancel" at bounding box center [1445, 756] width 57 height 27
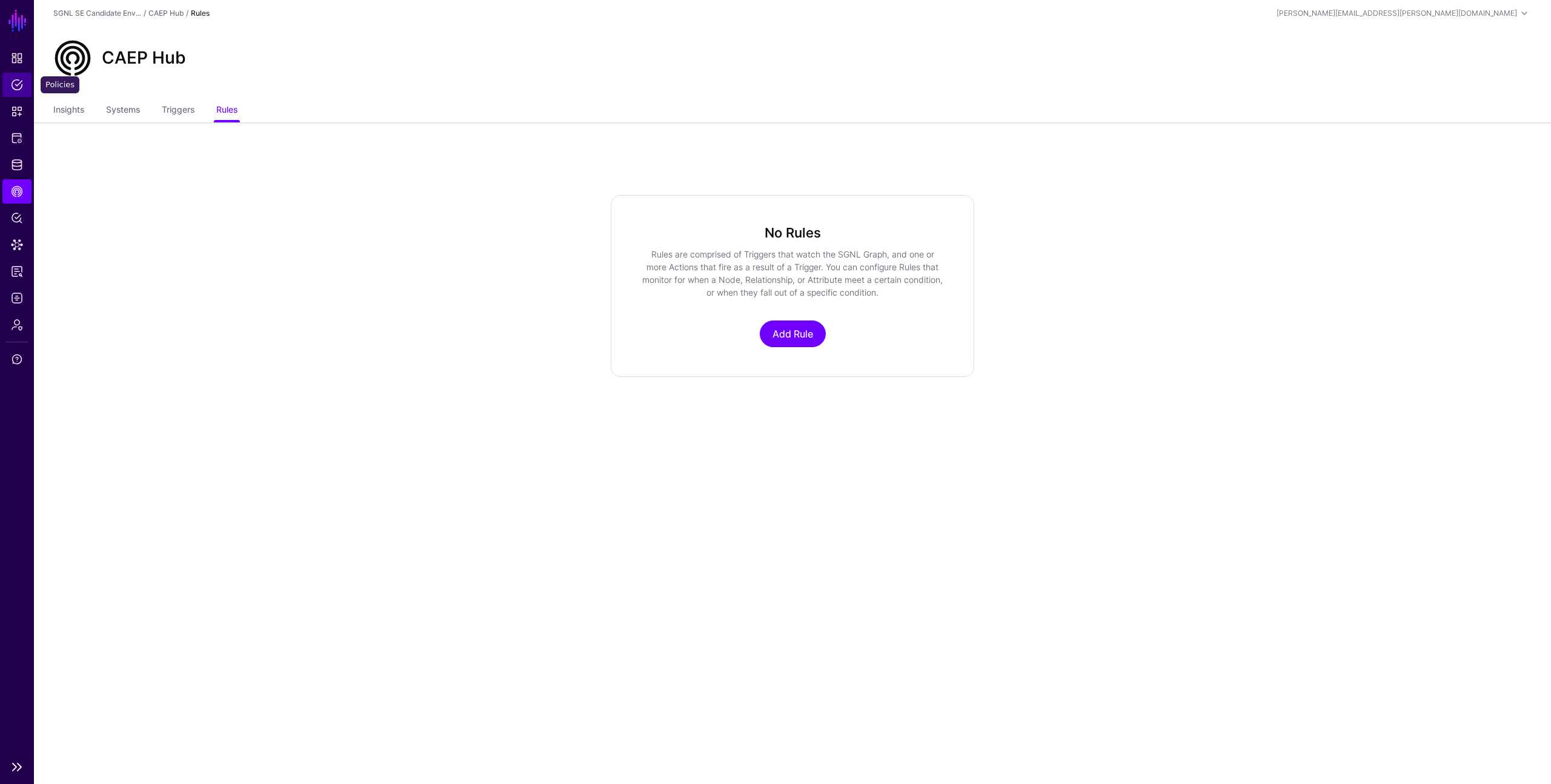
click at [16, 85] on span "Policies" at bounding box center [16, 84] width 12 height 12
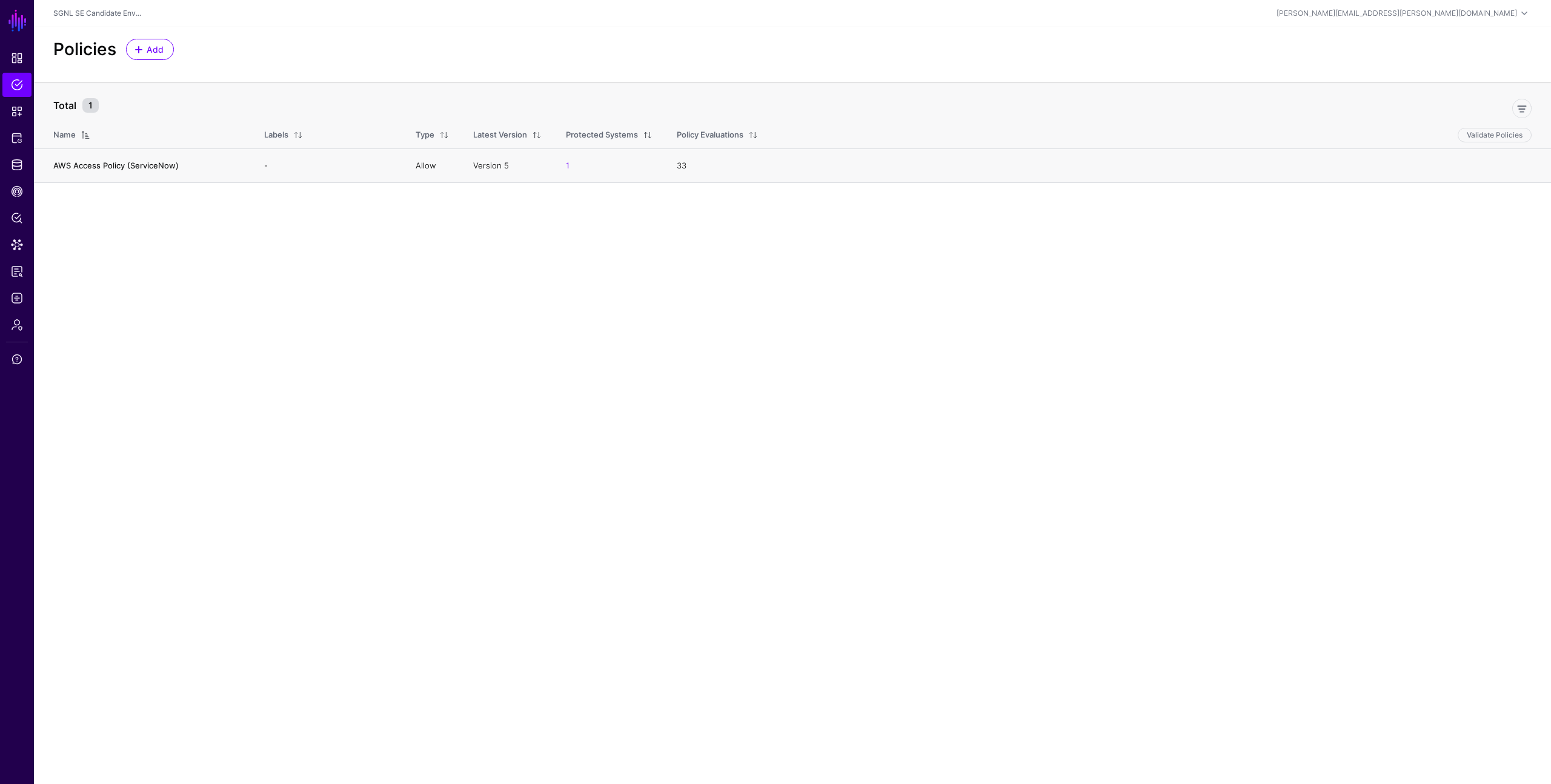
click at [100, 166] on link "AWS Access Policy (ServiceNow)" at bounding box center [116, 166] width 125 height 10
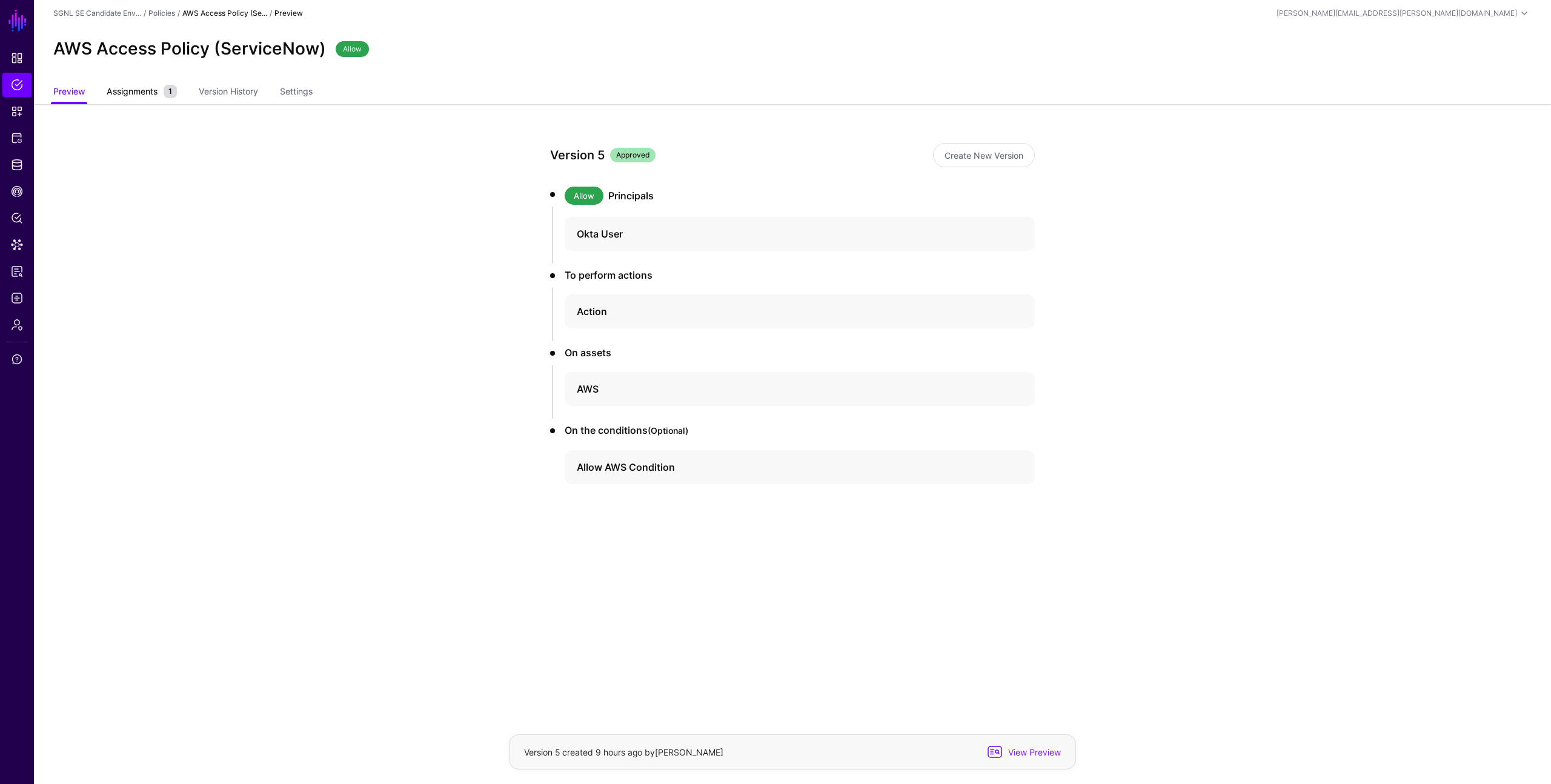
click at [144, 93] on span "Assignments" at bounding box center [131, 91] width 57 height 13
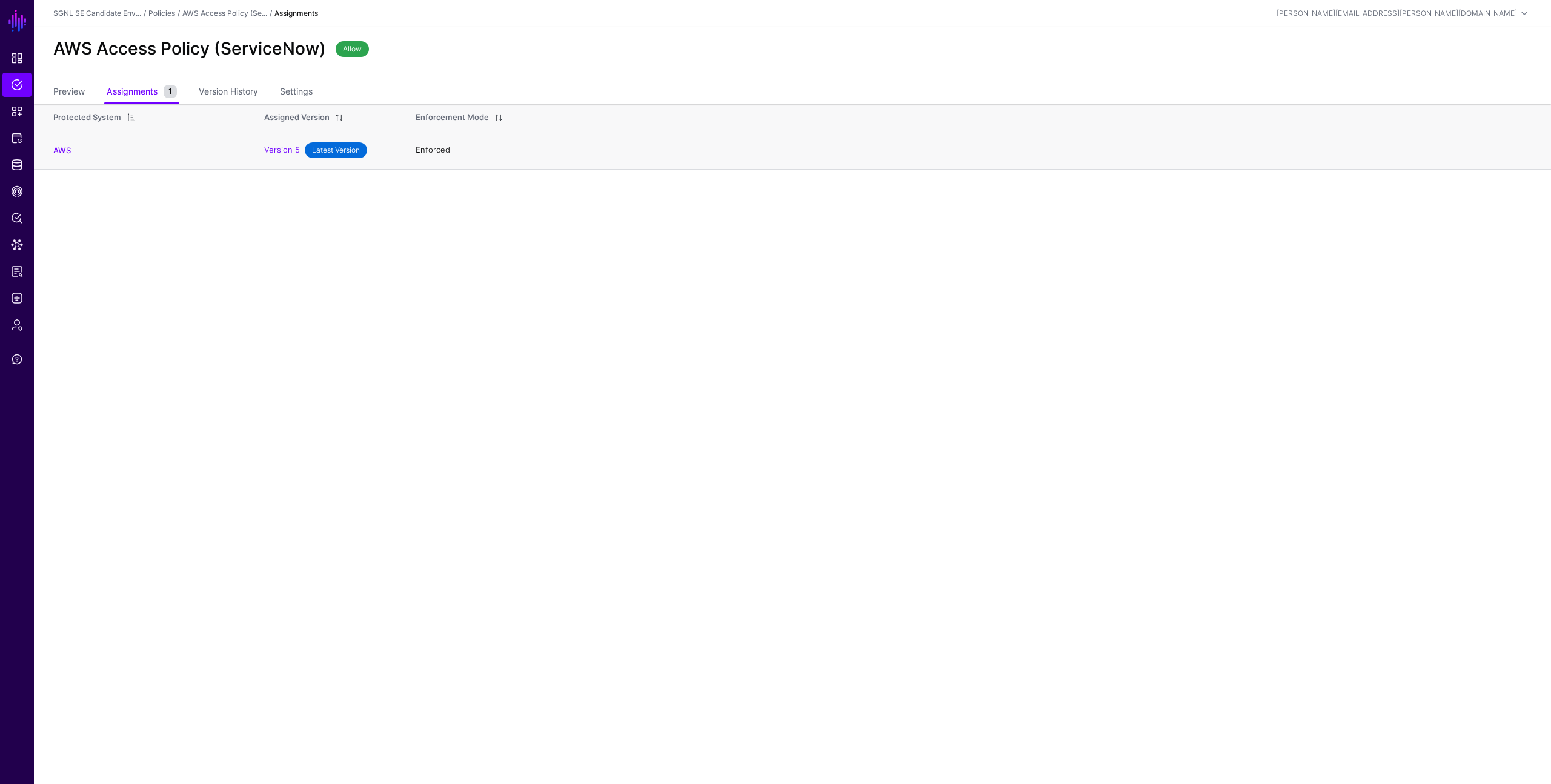
click at [1380, 161] on td "Enforced" at bounding box center [977, 150] width 1147 height 39
click at [62, 146] on link "AWS" at bounding box center [62, 150] width 17 height 10
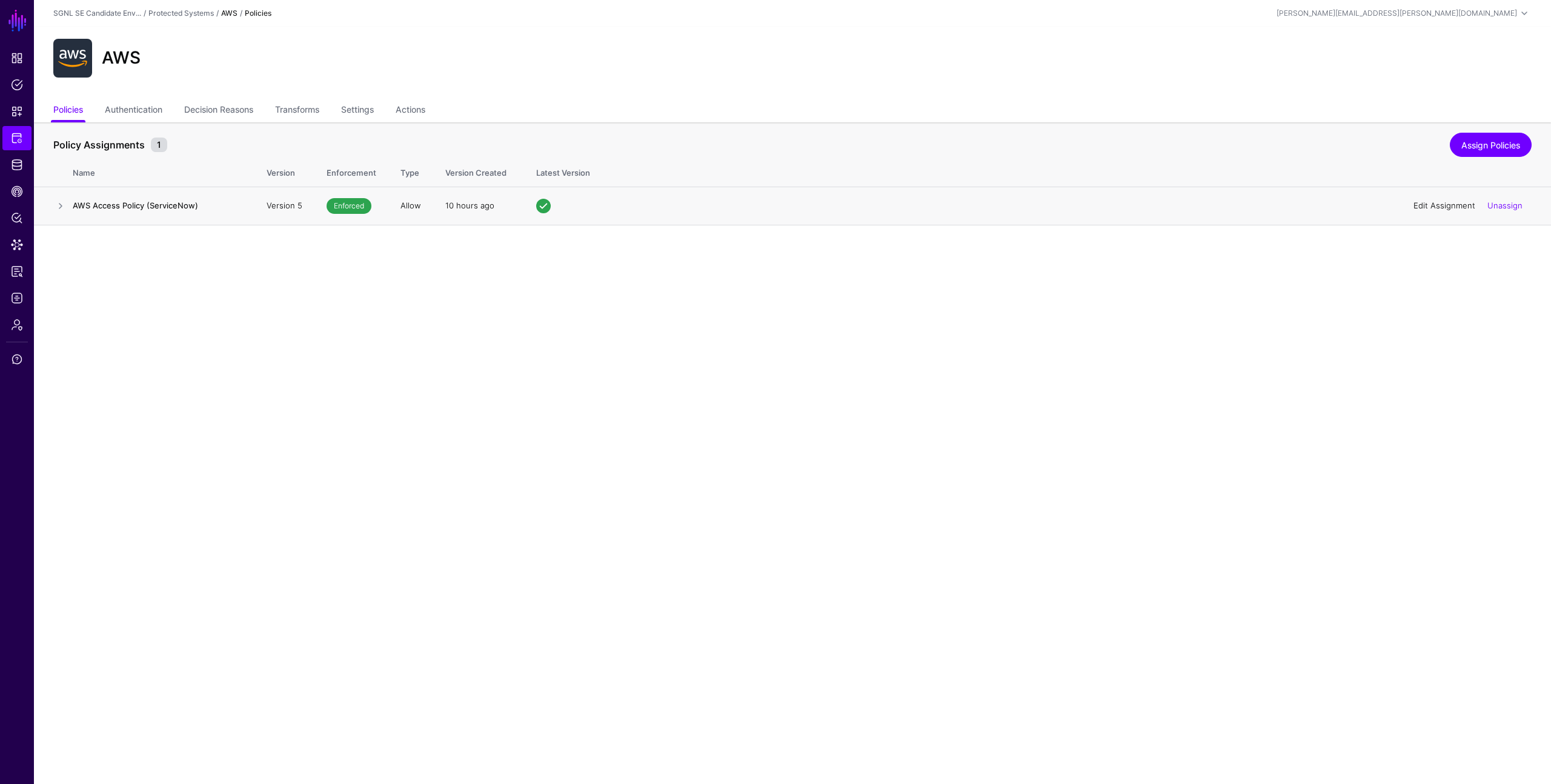
click at [1426, 207] on link "Edit Assignment" at bounding box center [1444, 206] width 62 height 10
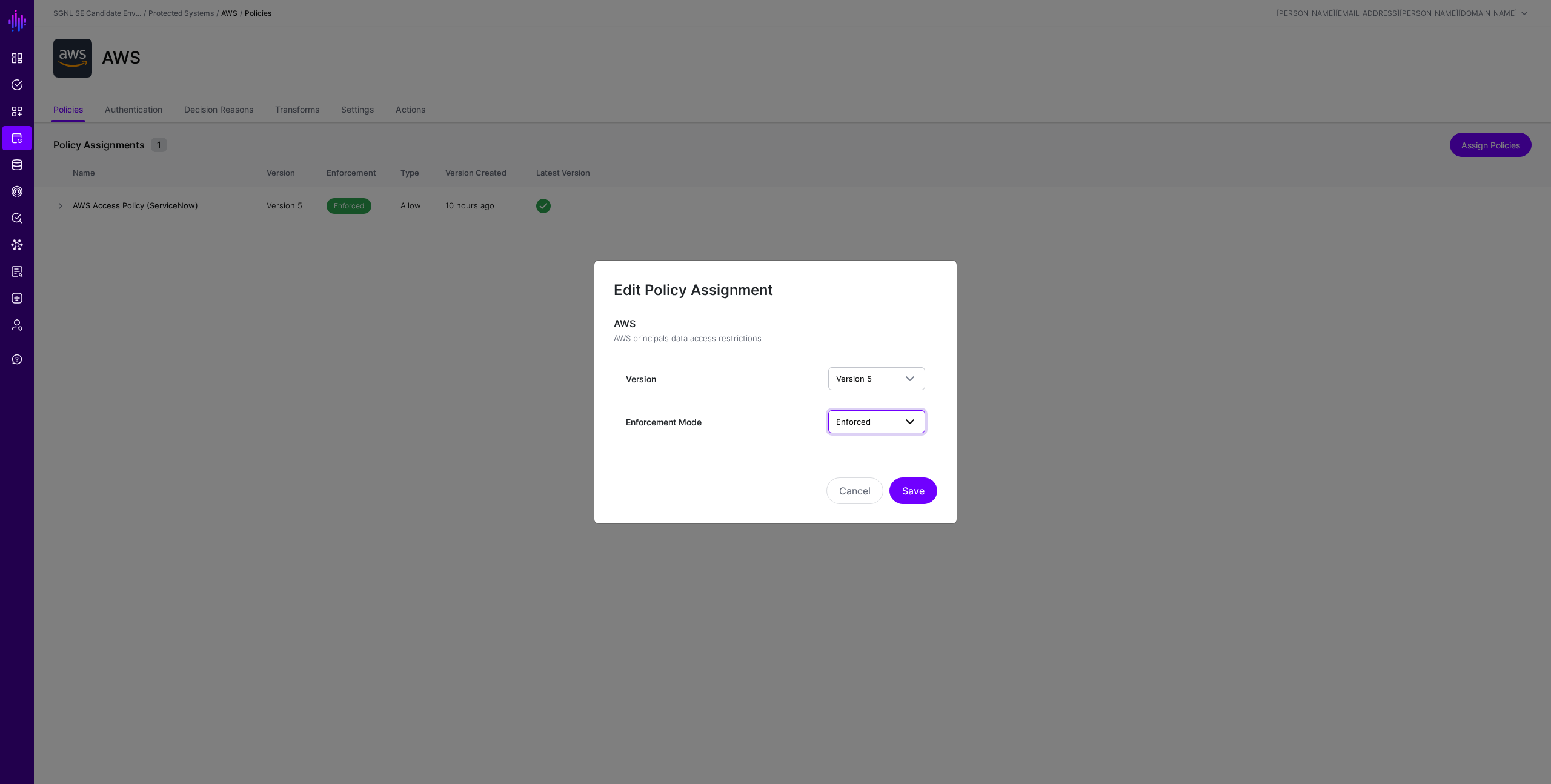
click at [858, 422] on span "Enforced" at bounding box center [853, 422] width 34 height 10
click at [790, 410] on div "Enforcement Mode Enforced Enforced Simulated" at bounding box center [775, 422] width 299 height 23
click at [855, 490] on button "Cancel" at bounding box center [855, 490] width 57 height 27
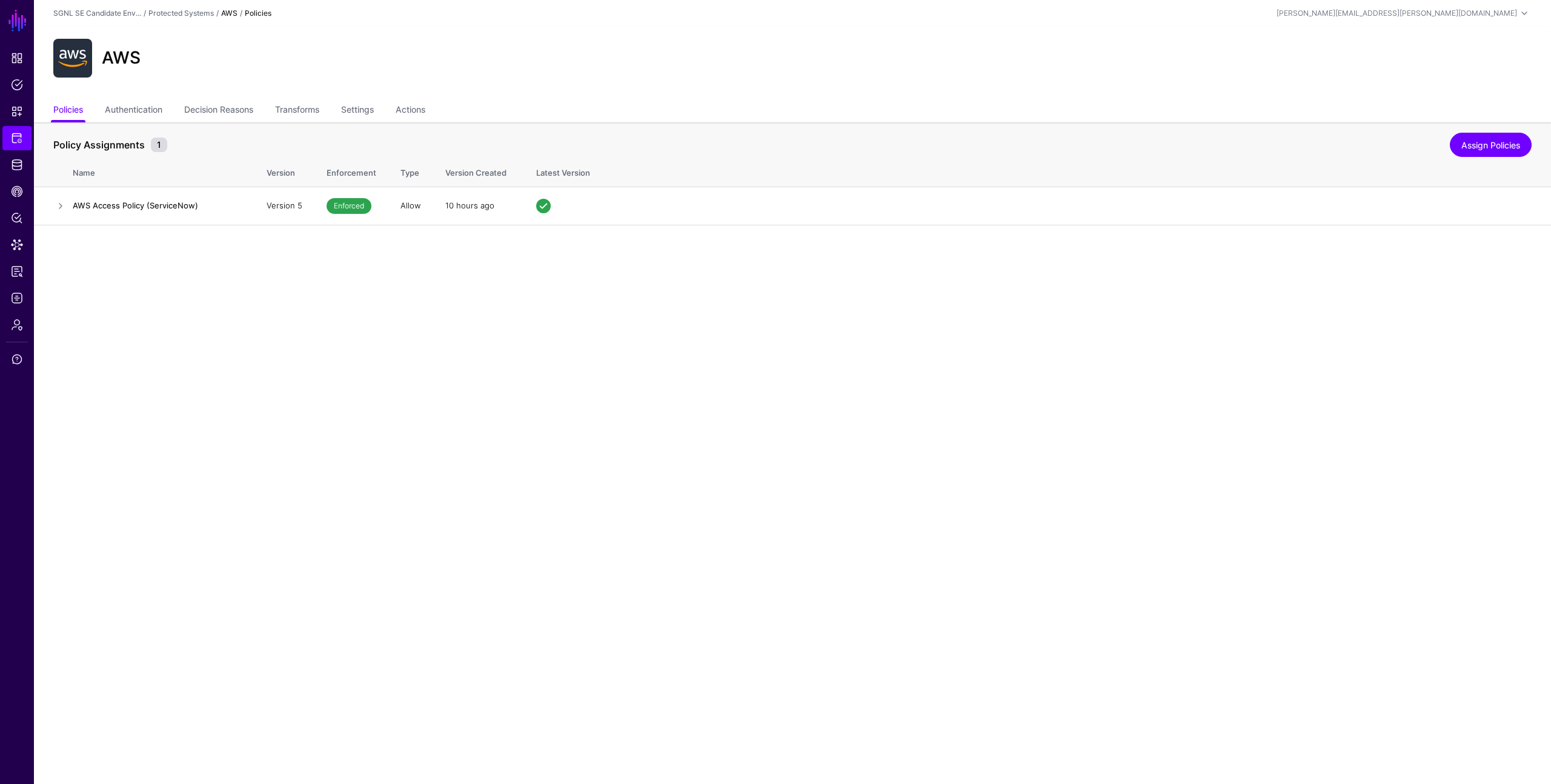
click at [718, 341] on main "SGNL Dashboard Policies Snippets Protected Systems Identity Data Fabric CAEP Hu…" at bounding box center [775, 392] width 1551 height 784
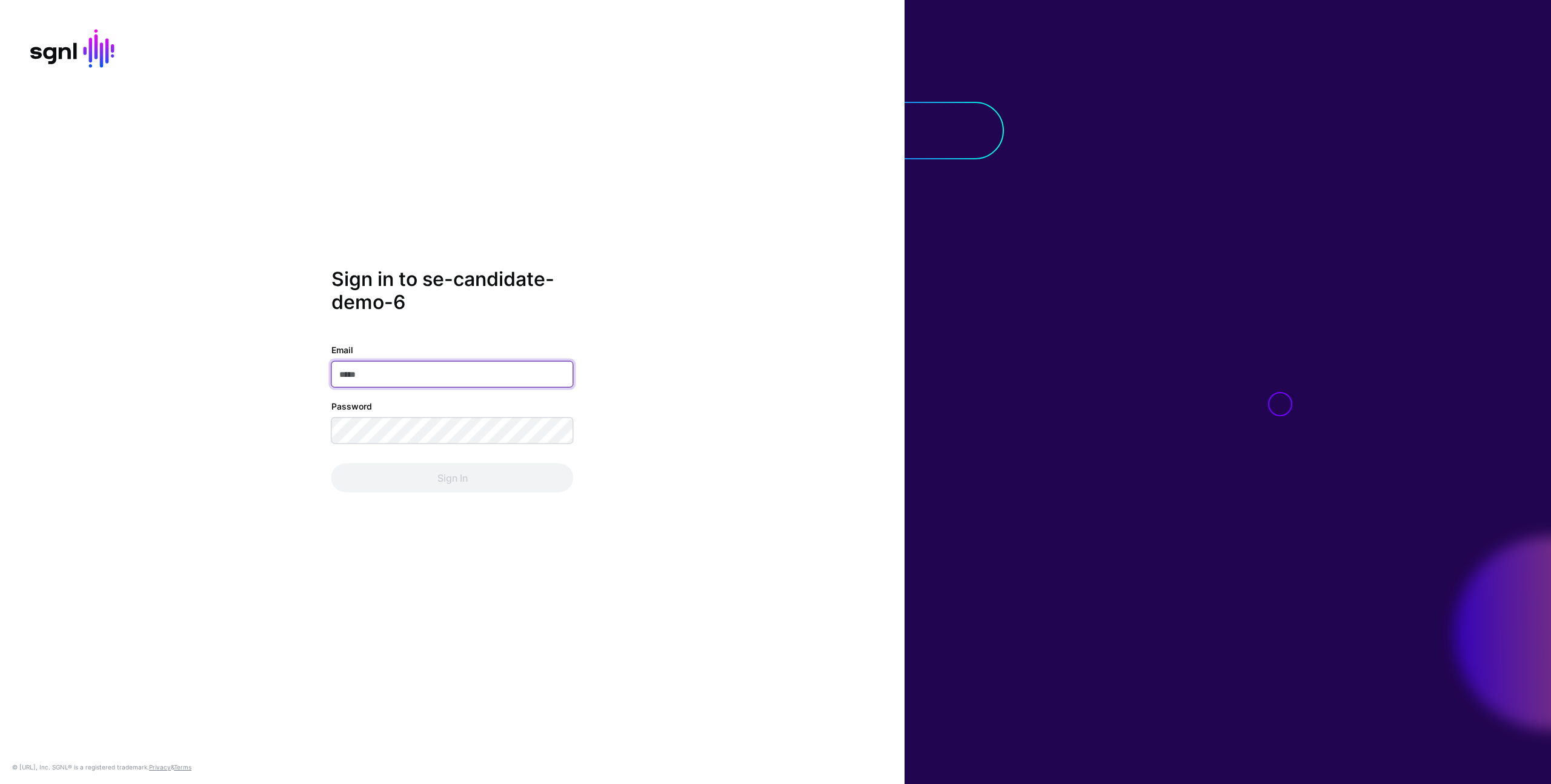
type input "**********"
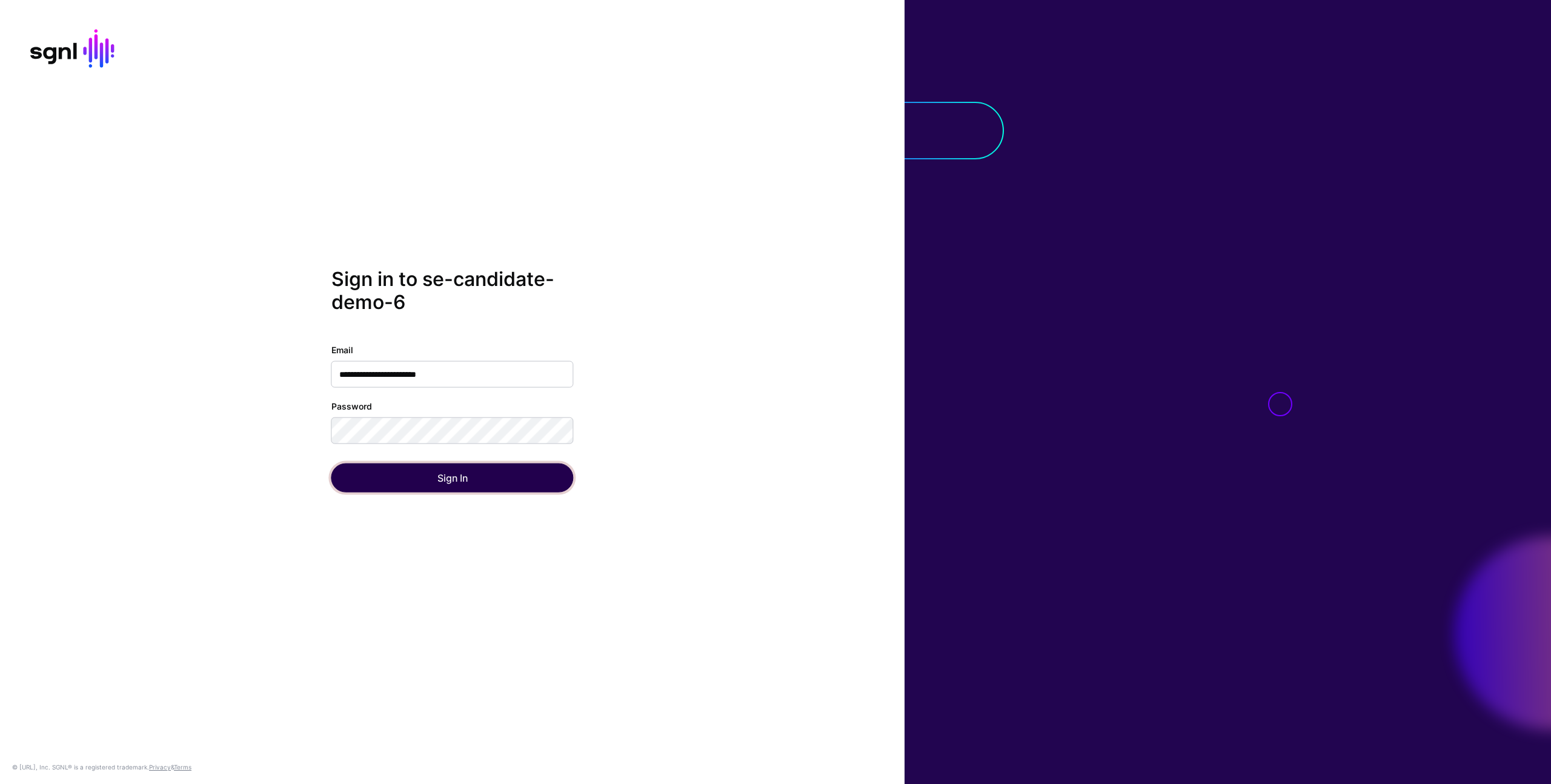
click at [423, 480] on button "Sign In" at bounding box center [452, 476] width 242 height 29
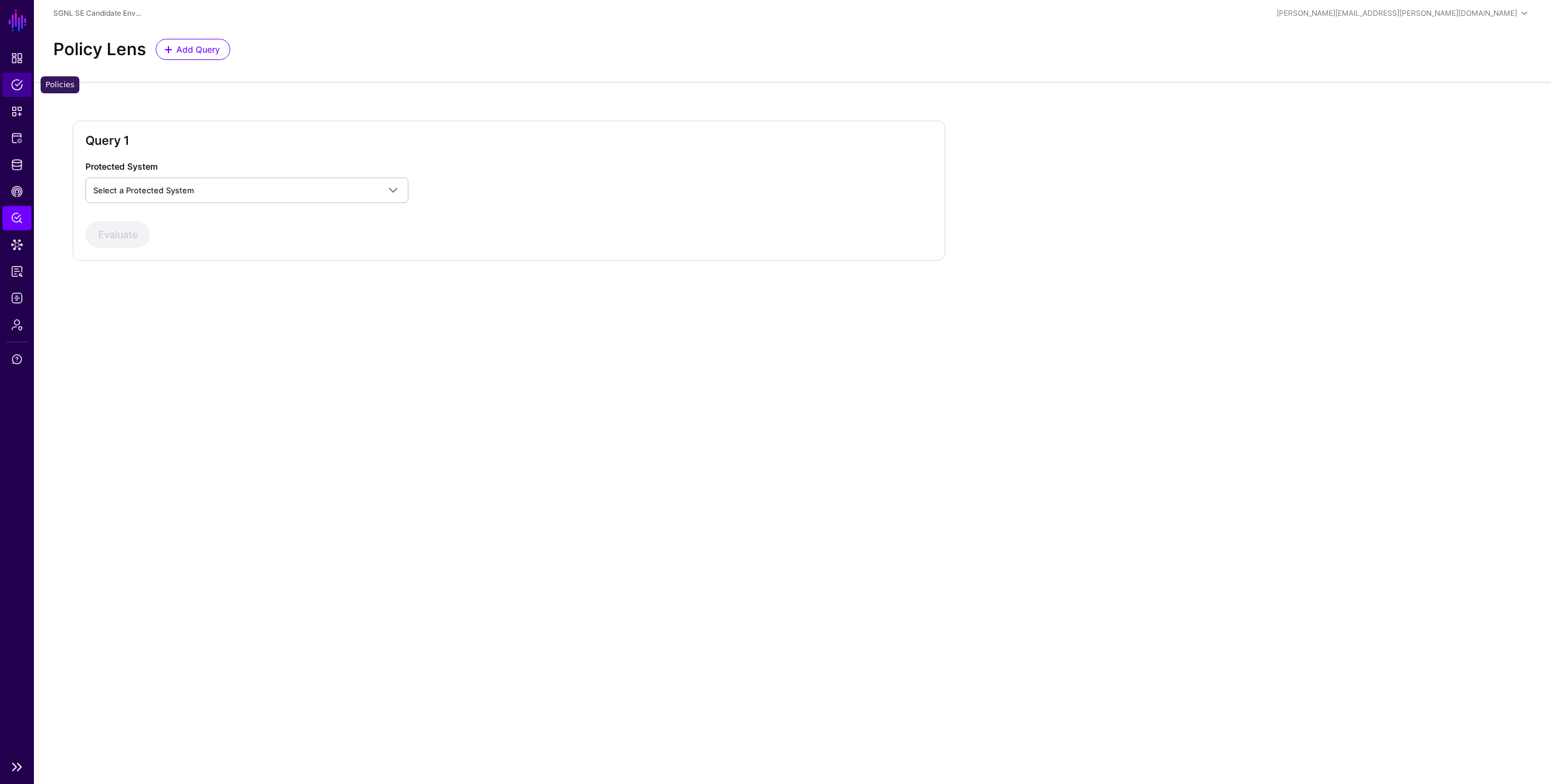
click at [15, 88] on span "Policies" at bounding box center [16, 84] width 12 height 12
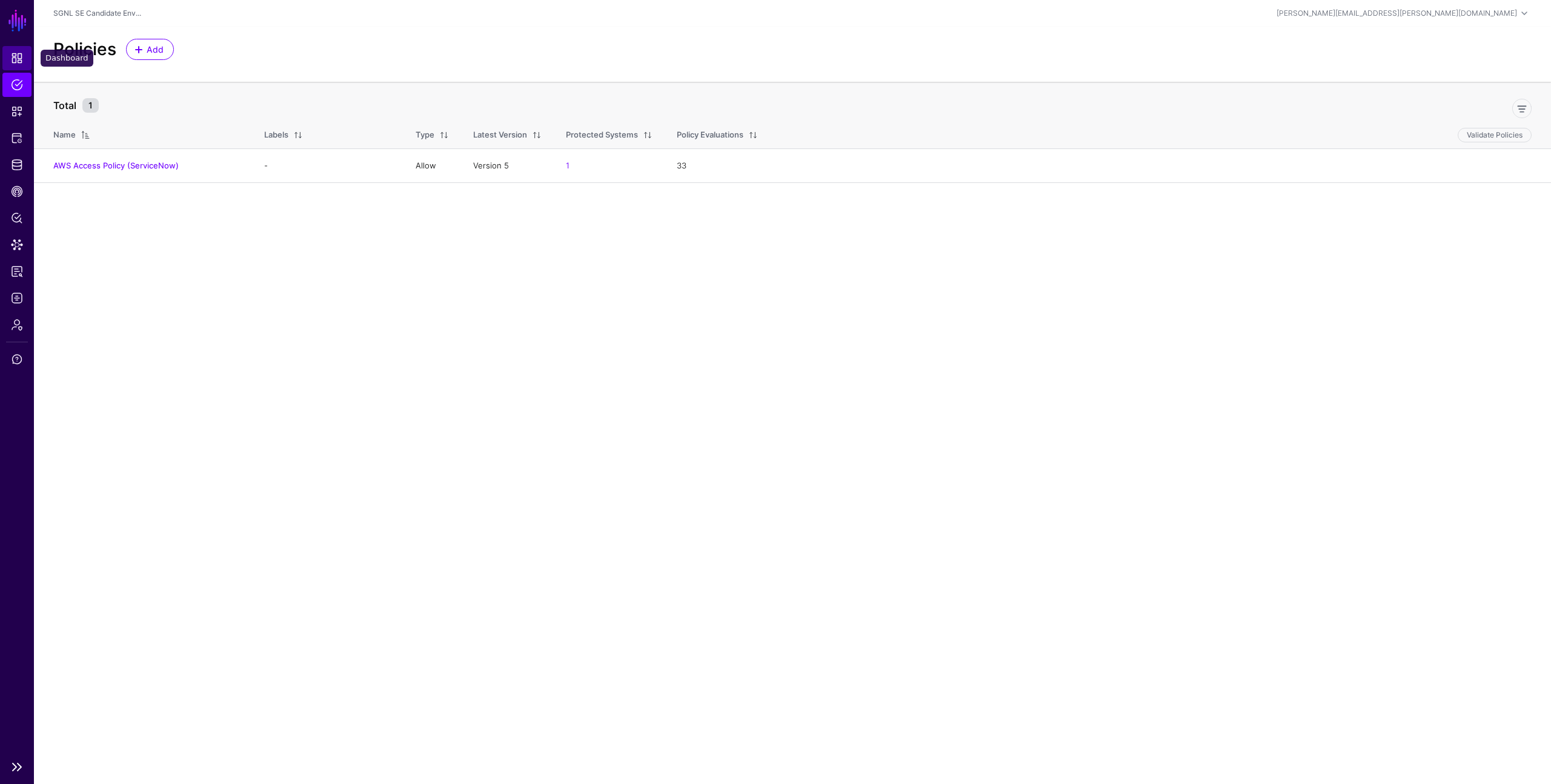
click at [14, 64] on link "Dashboard" at bounding box center [16, 58] width 29 height 25
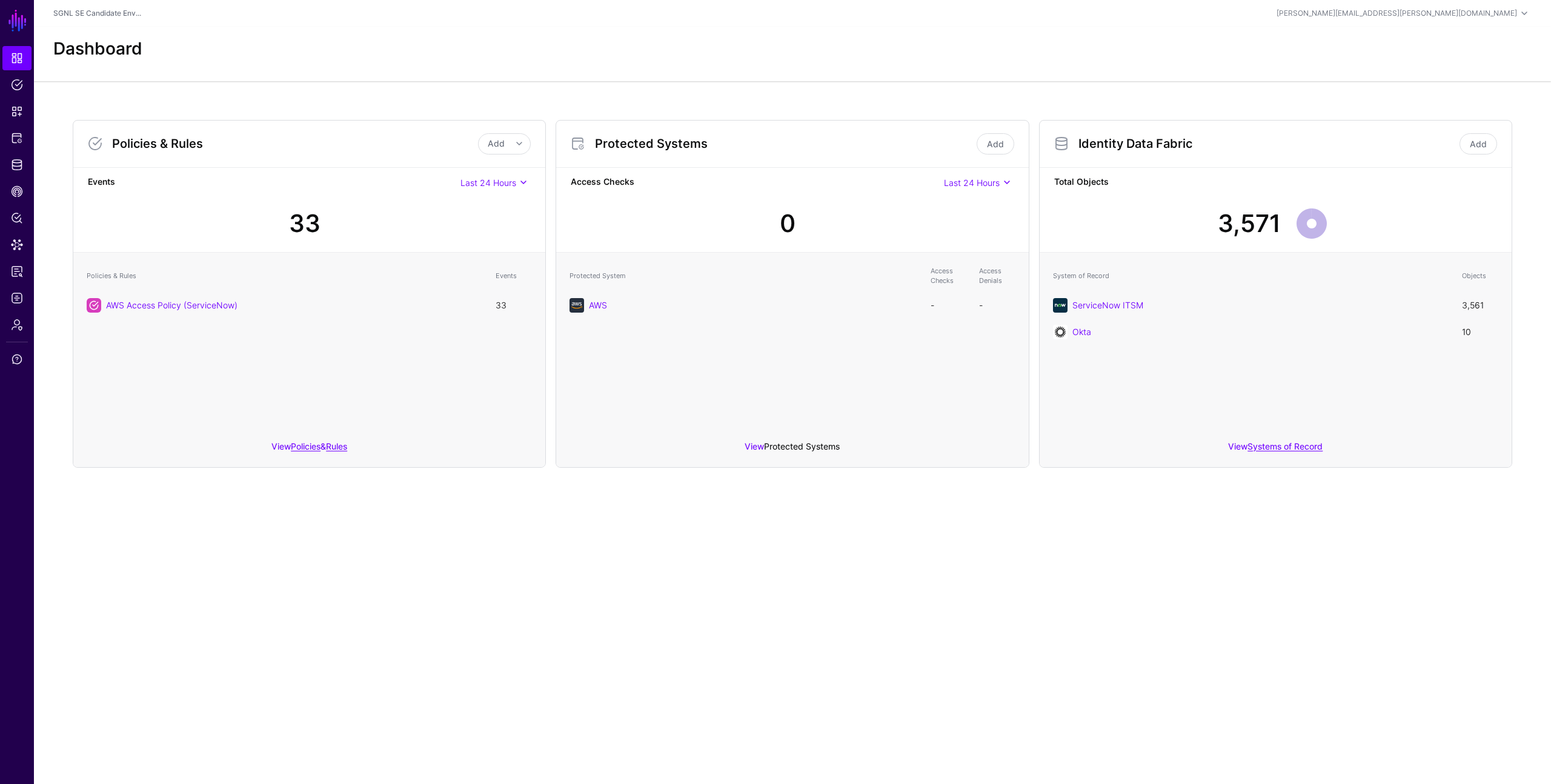
click at [805, 443] on link "Protected Systems" at bounding box center [801, 446] width 75 height 11
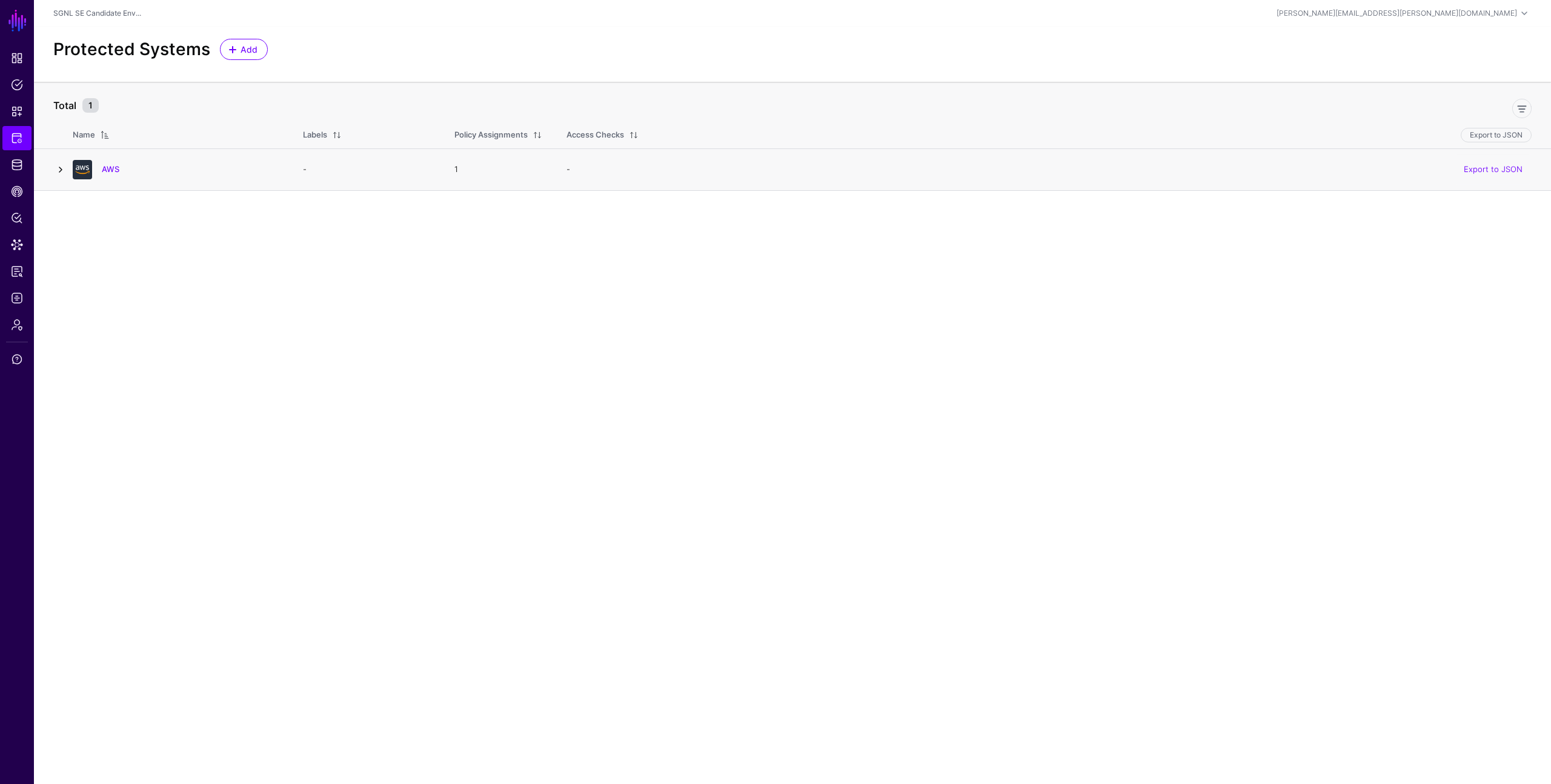
click at [60, 166] on link at bounding box center [61, 170] width 15 height 15
click at [93, 247] on link at bounding box center [94, 246] width 15 height 15
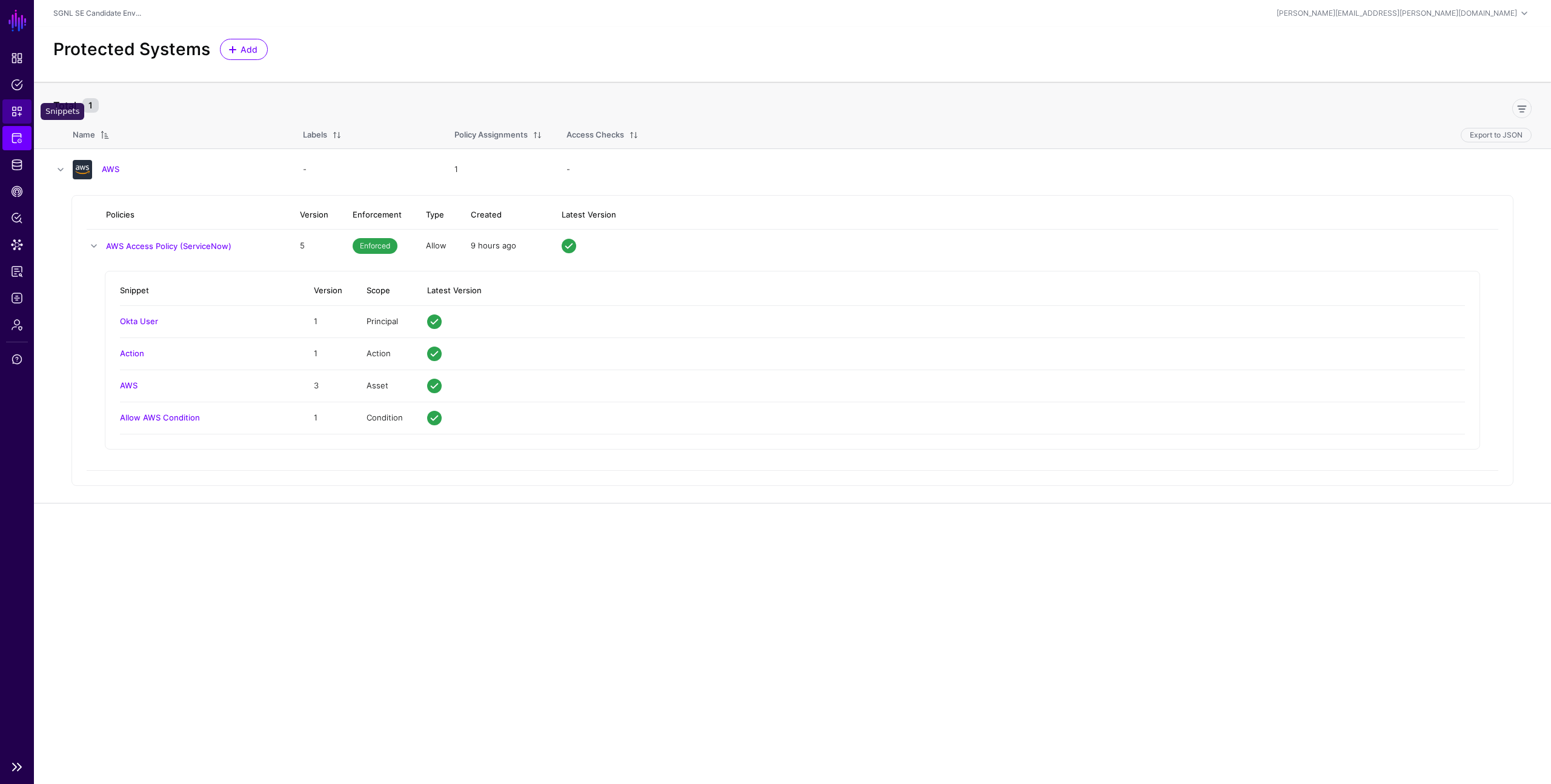
click at [13, 109] on span "Snippets" at bounding box center [16, 112] width 12 height 12
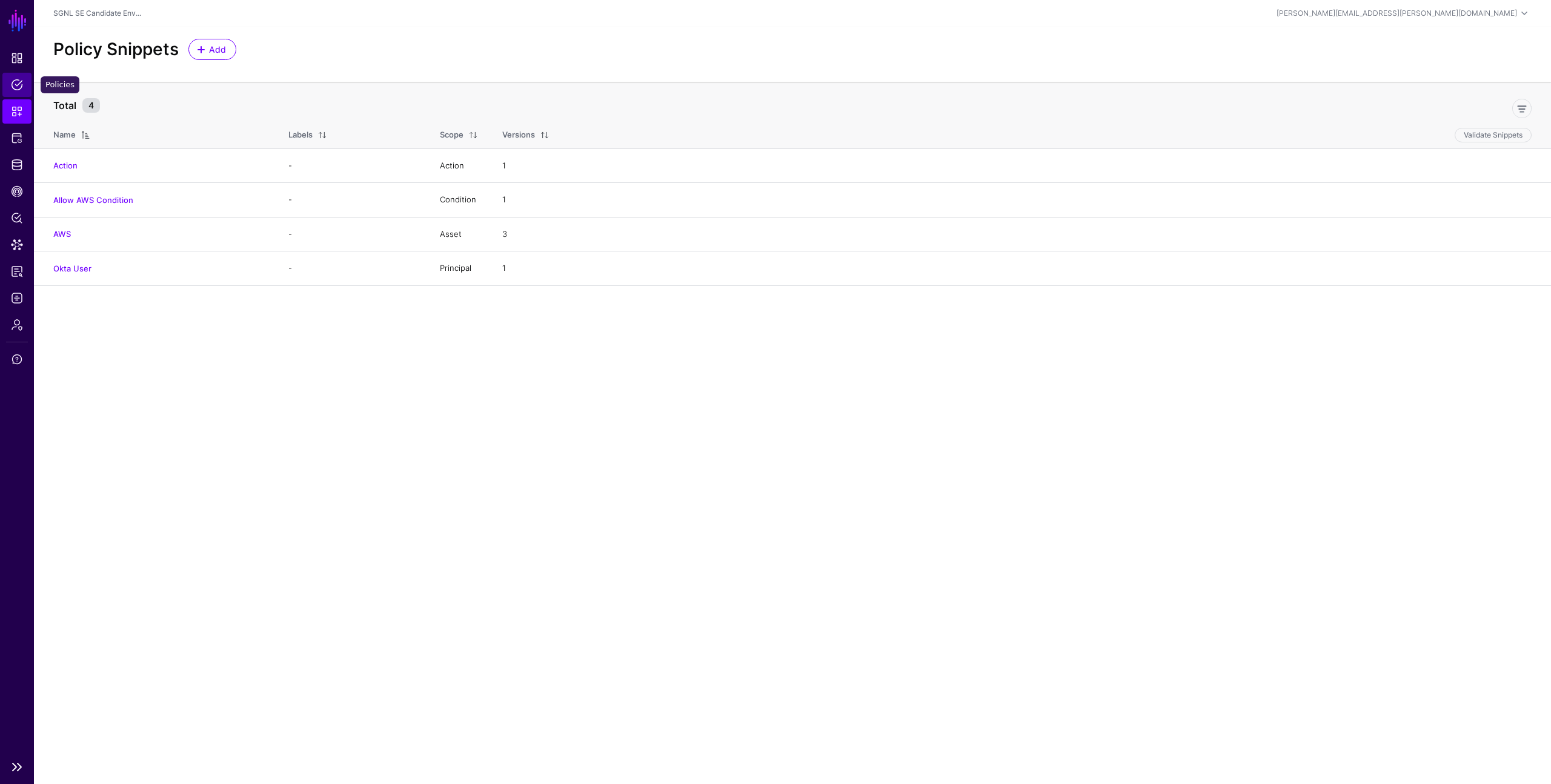
click at [19, 84] on span "Policies" at bounding box center [16, 84] width 12 height 12
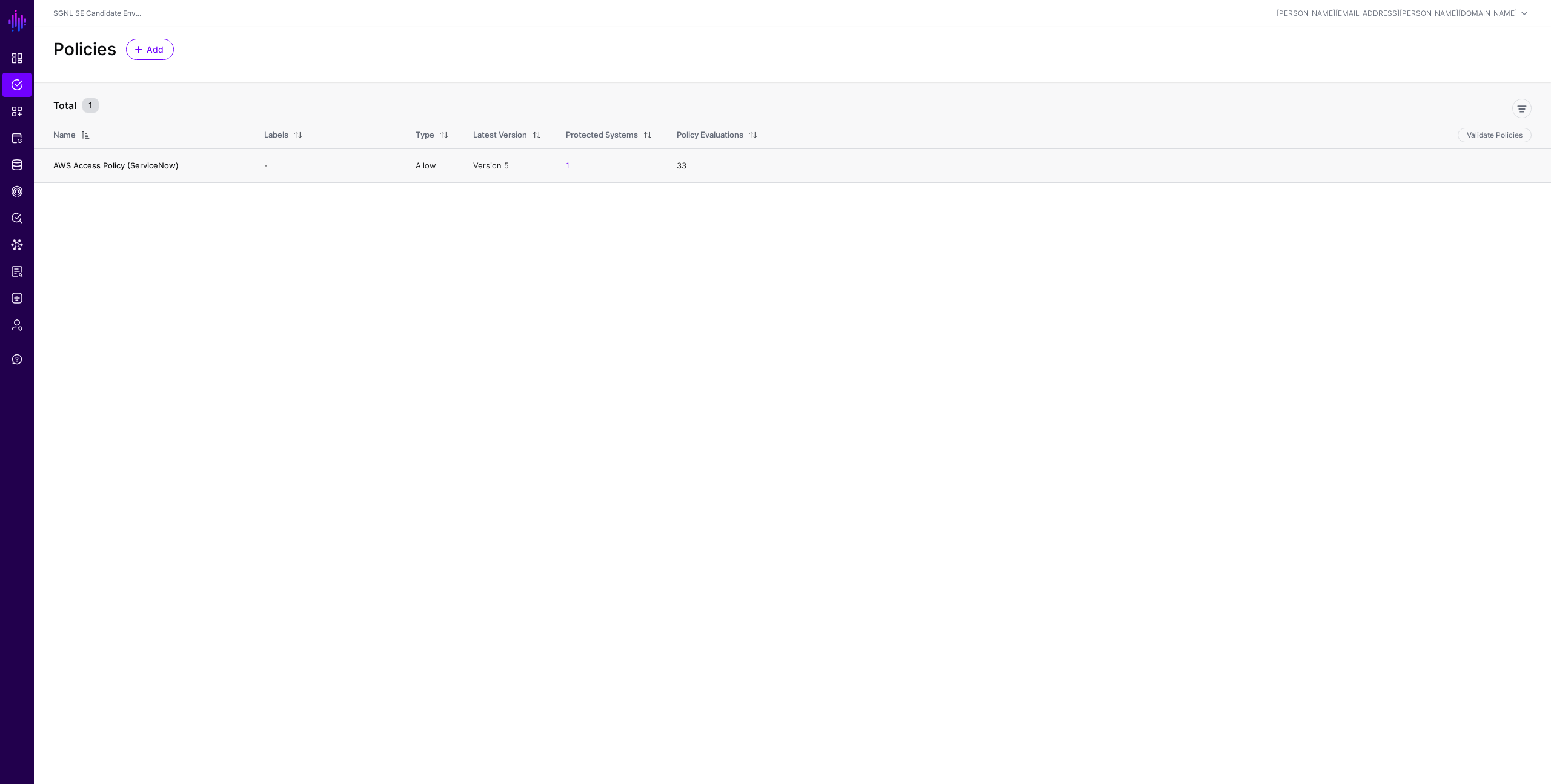
click at [86, 161] on link "AWS Access Policy (ServiceNow)" at bounding box center [116, 166] width 125 height 10
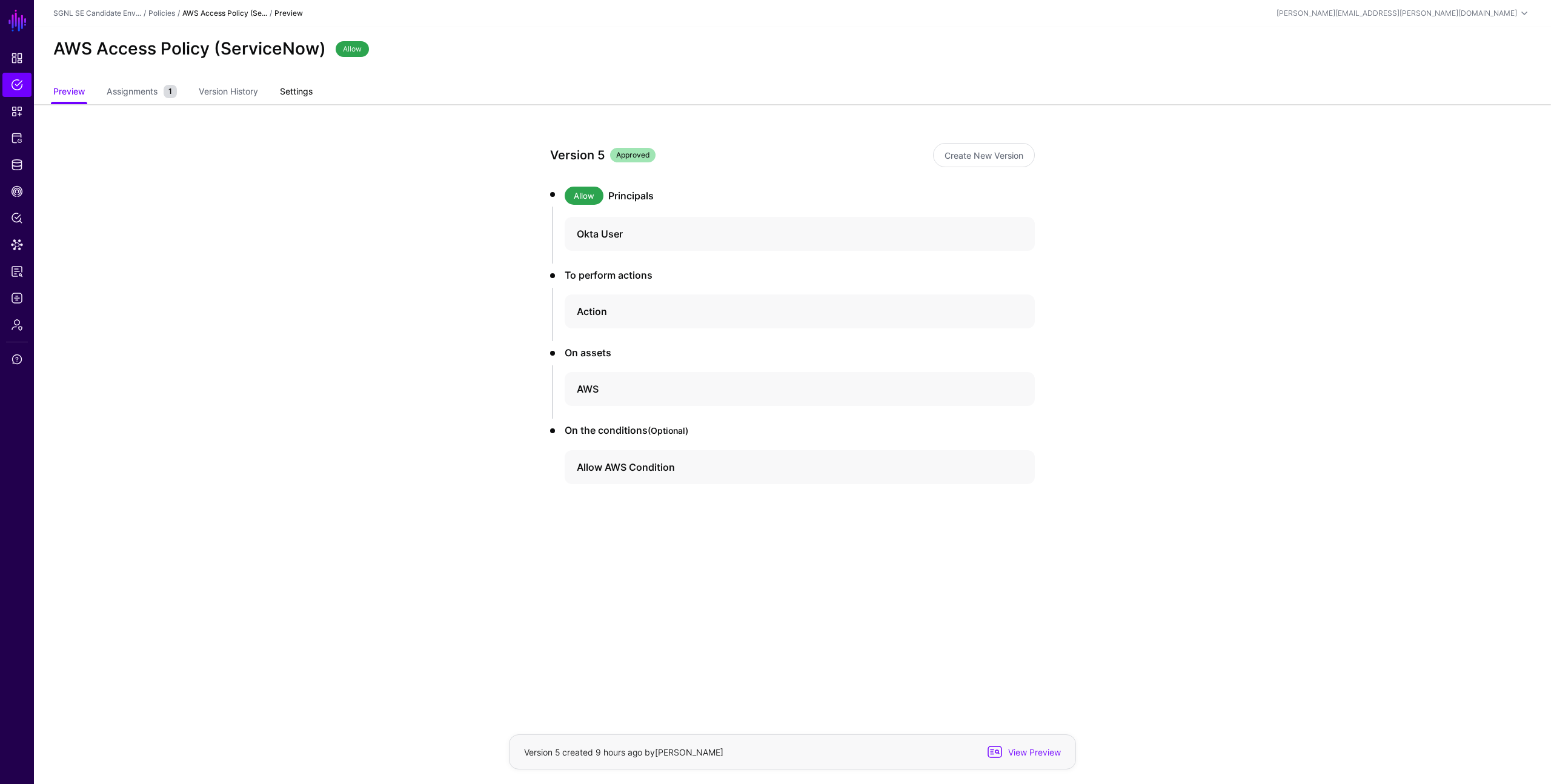
click at [294, 92] on link "Settings" at bounding box center [296, 93] width 33 height 23
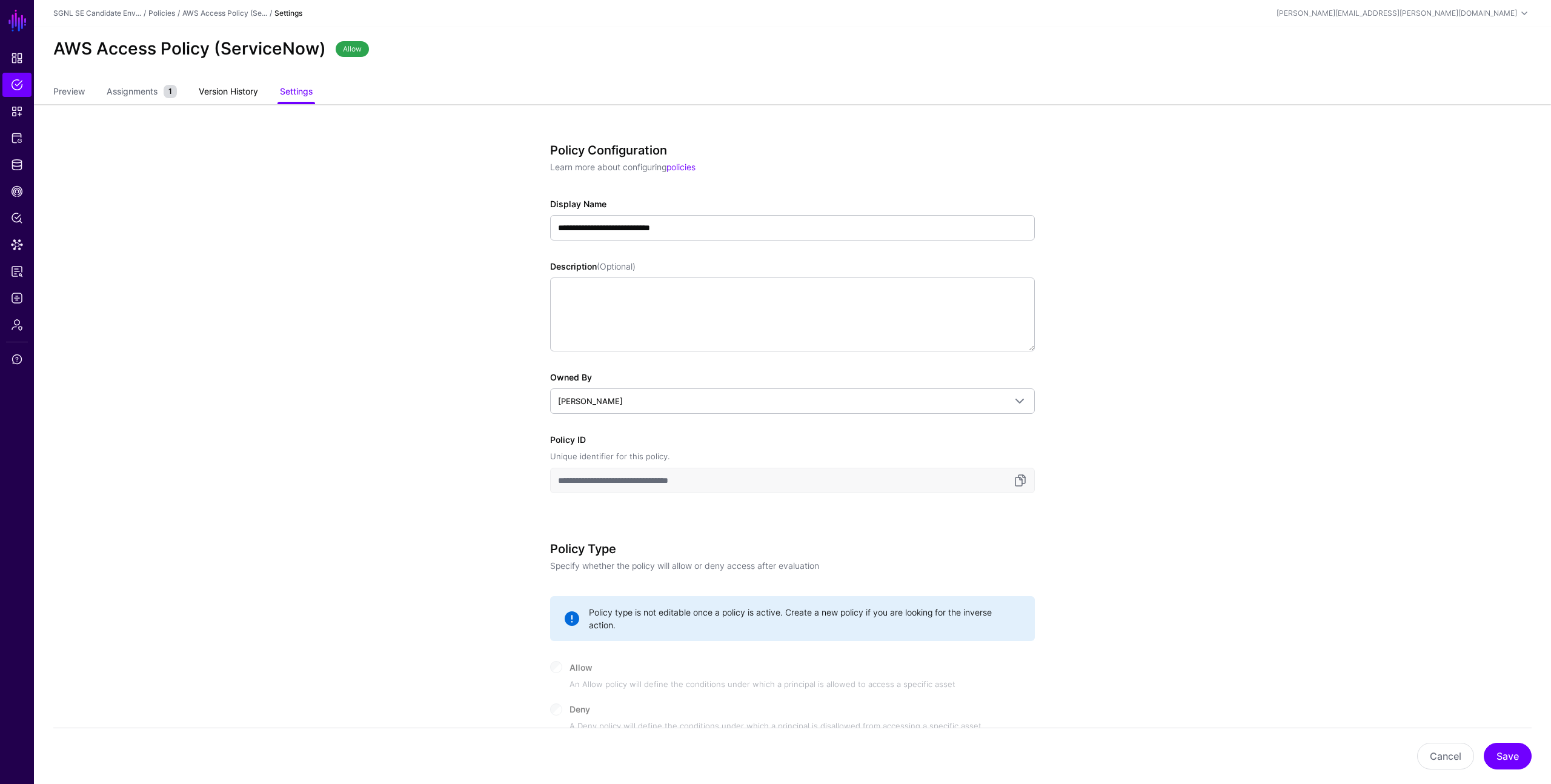
click at [240, 89] on link "Version History" at bounding box center [228, 93] width 59 height 23
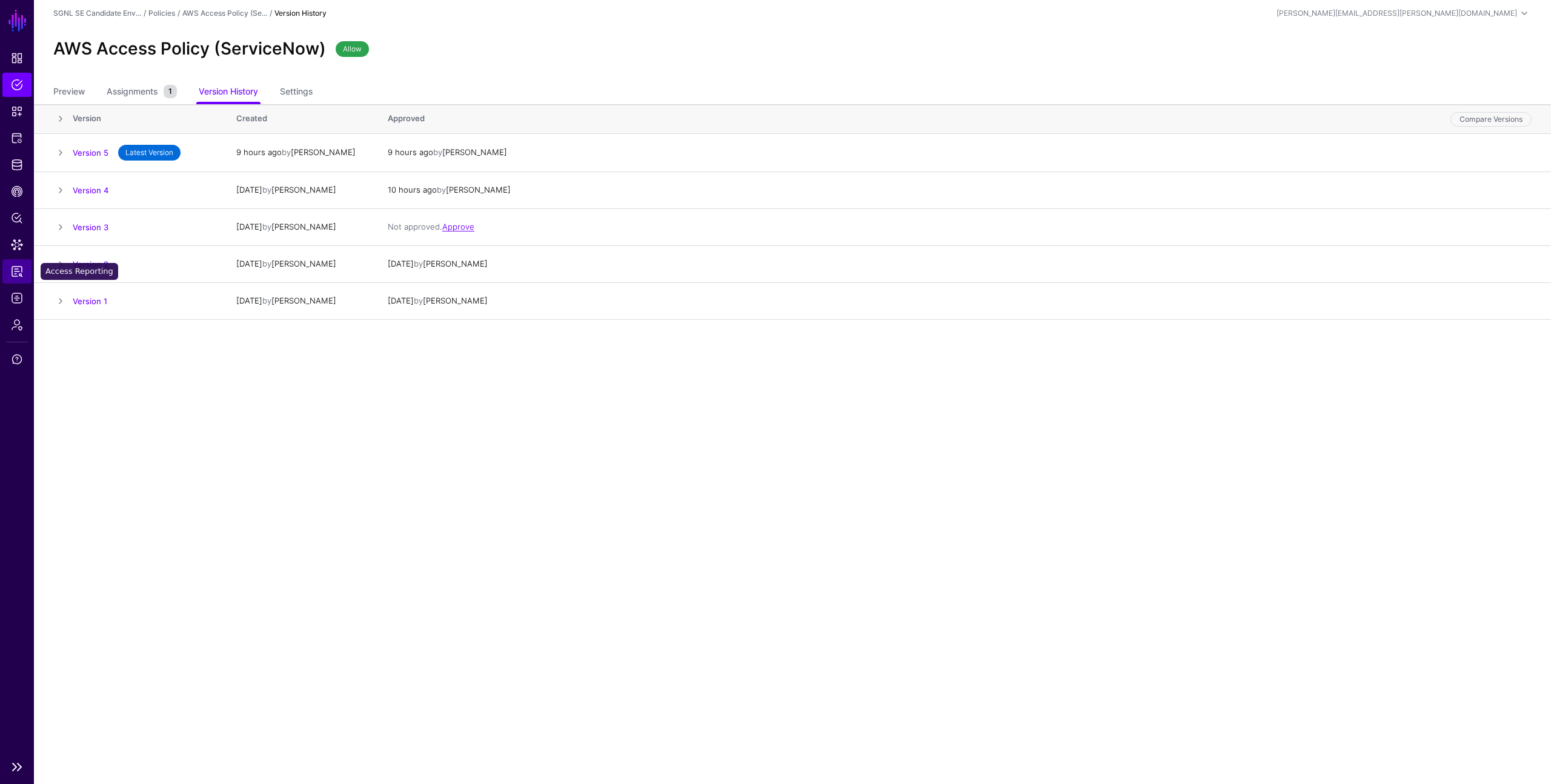
click at [19, 267] on span "Access Reporting" at bounding box center [16, 271] width 12 height 12
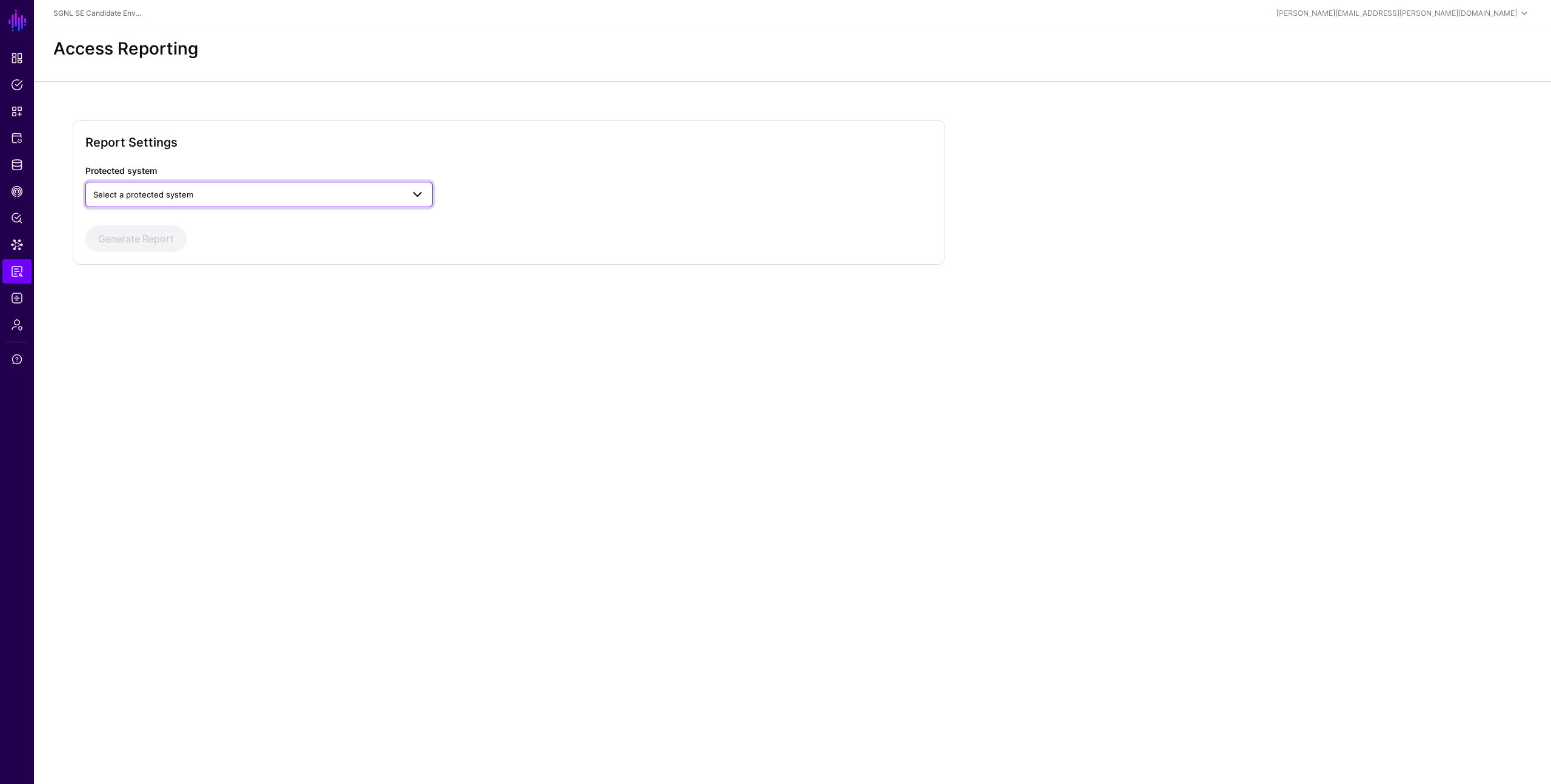
click at [162, 201] on span "Select a protected system" at bounding box center [259, 194] width 331 height 15
click at [157, 214] on button "AWS" at bounding box center [258, 223] width 347 height 20
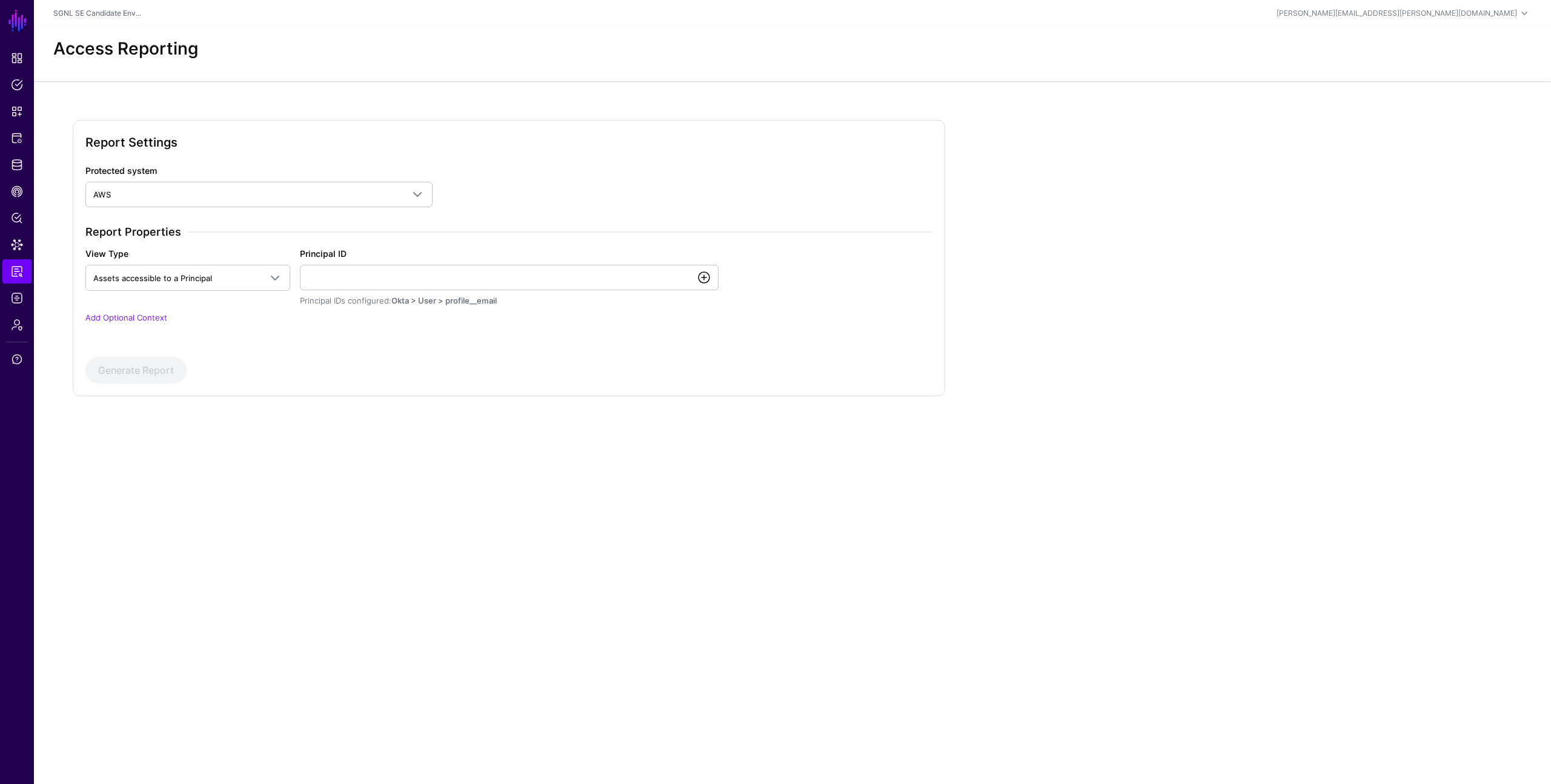
click at [705, 279] on link at bounding box center [704, 277] width 15 height 15
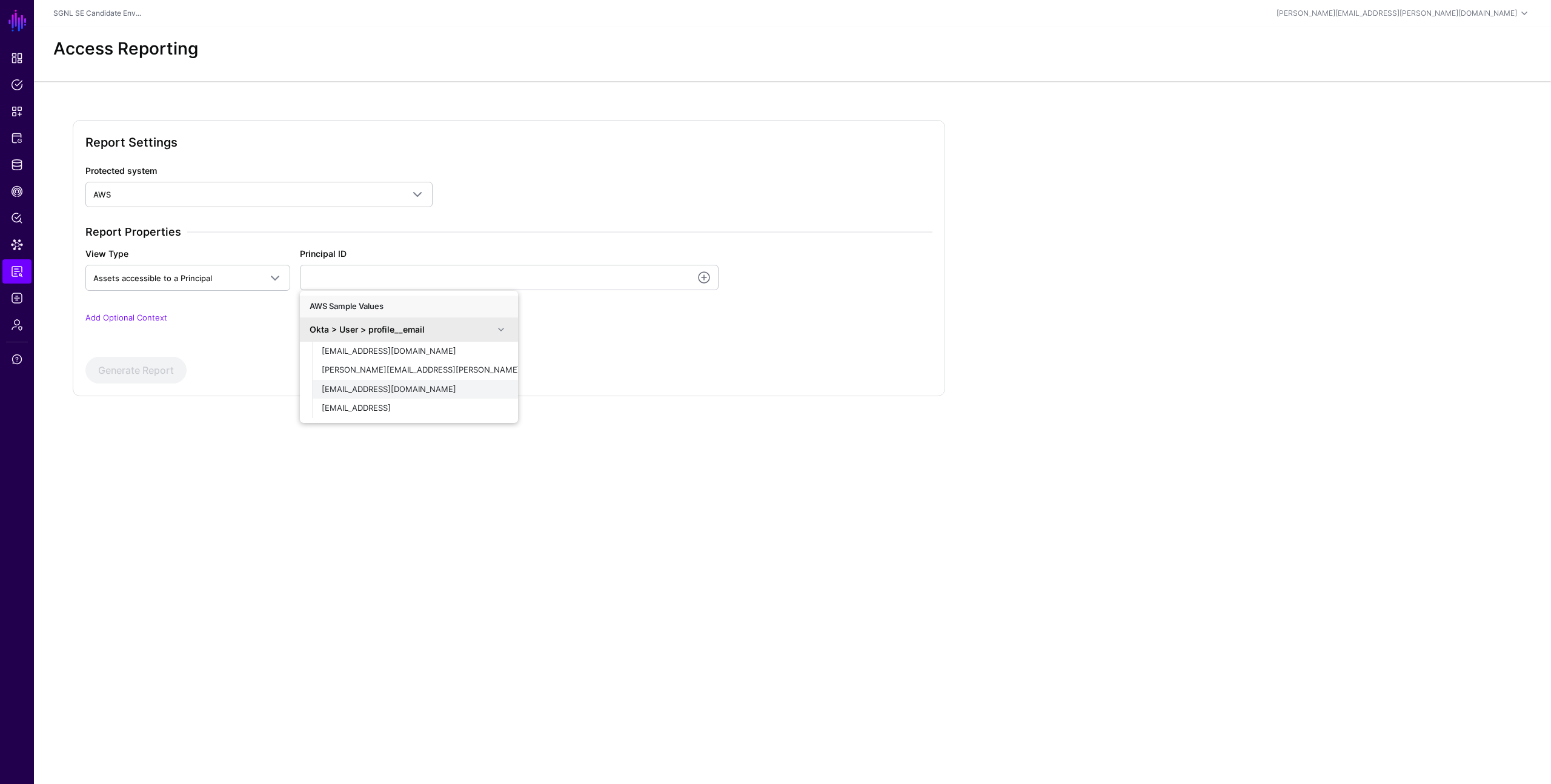
click at [390, 392] on span "[EMAIL_ADDRESS][DOMAIN_NAME]" at bounding box center [389, 389] width 135 height 10
type input "**********"
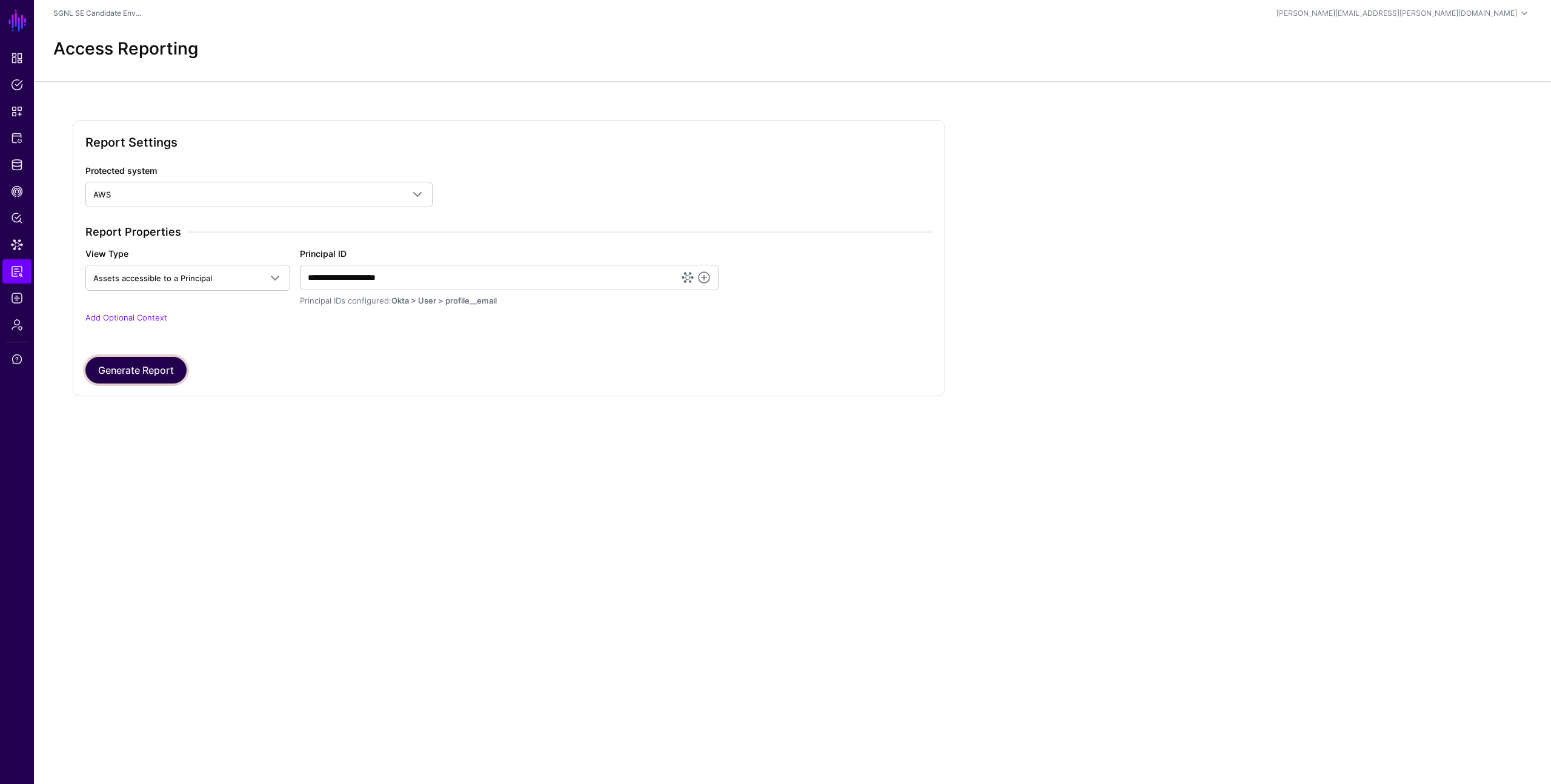
click at [167, 374] on button "Generate Report" at bounding box center [135, 370] width 101 height 27
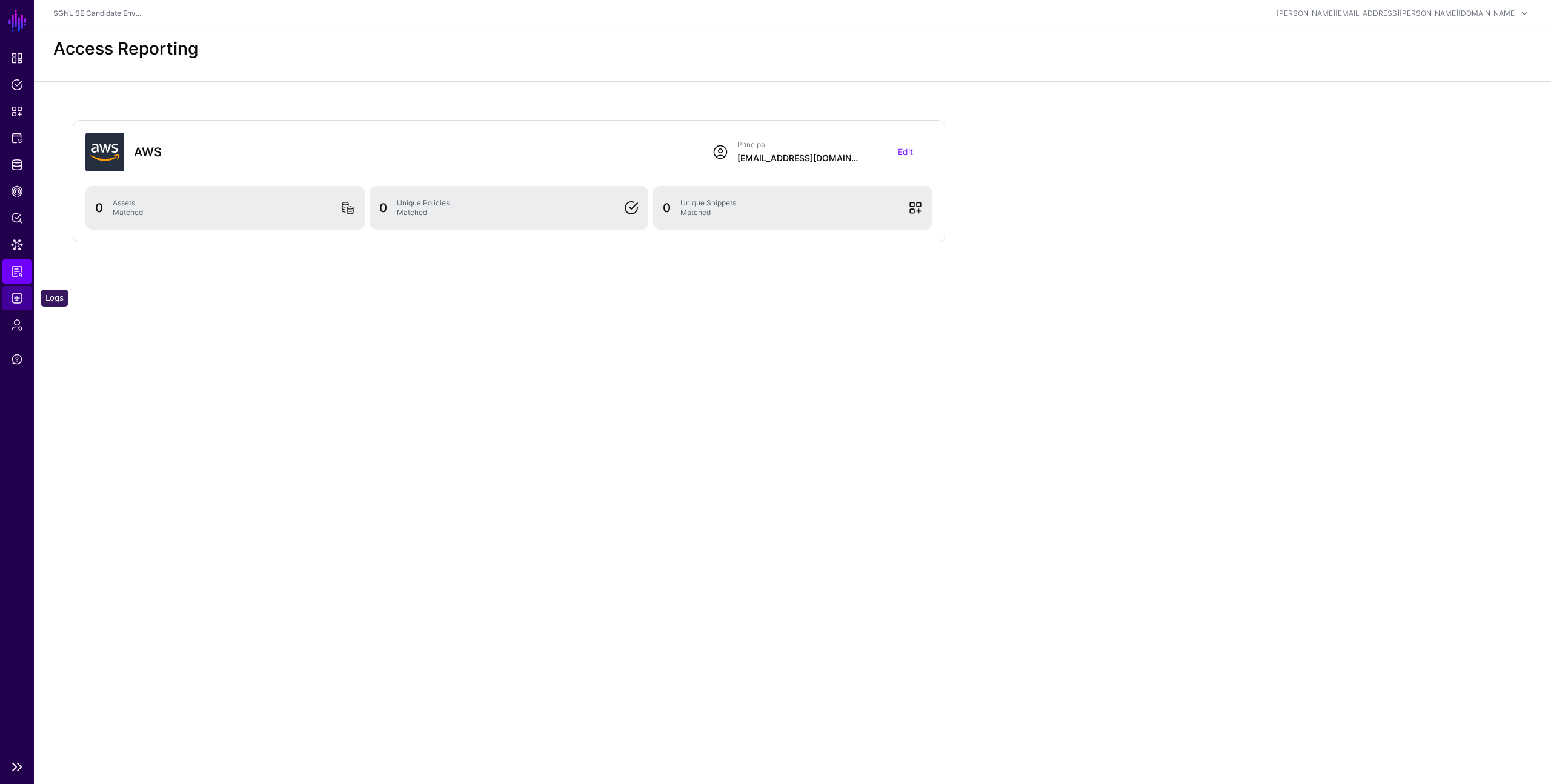
click at [21, 295] on span "Logs" at bounding box center [16, 298] width 12 height 12
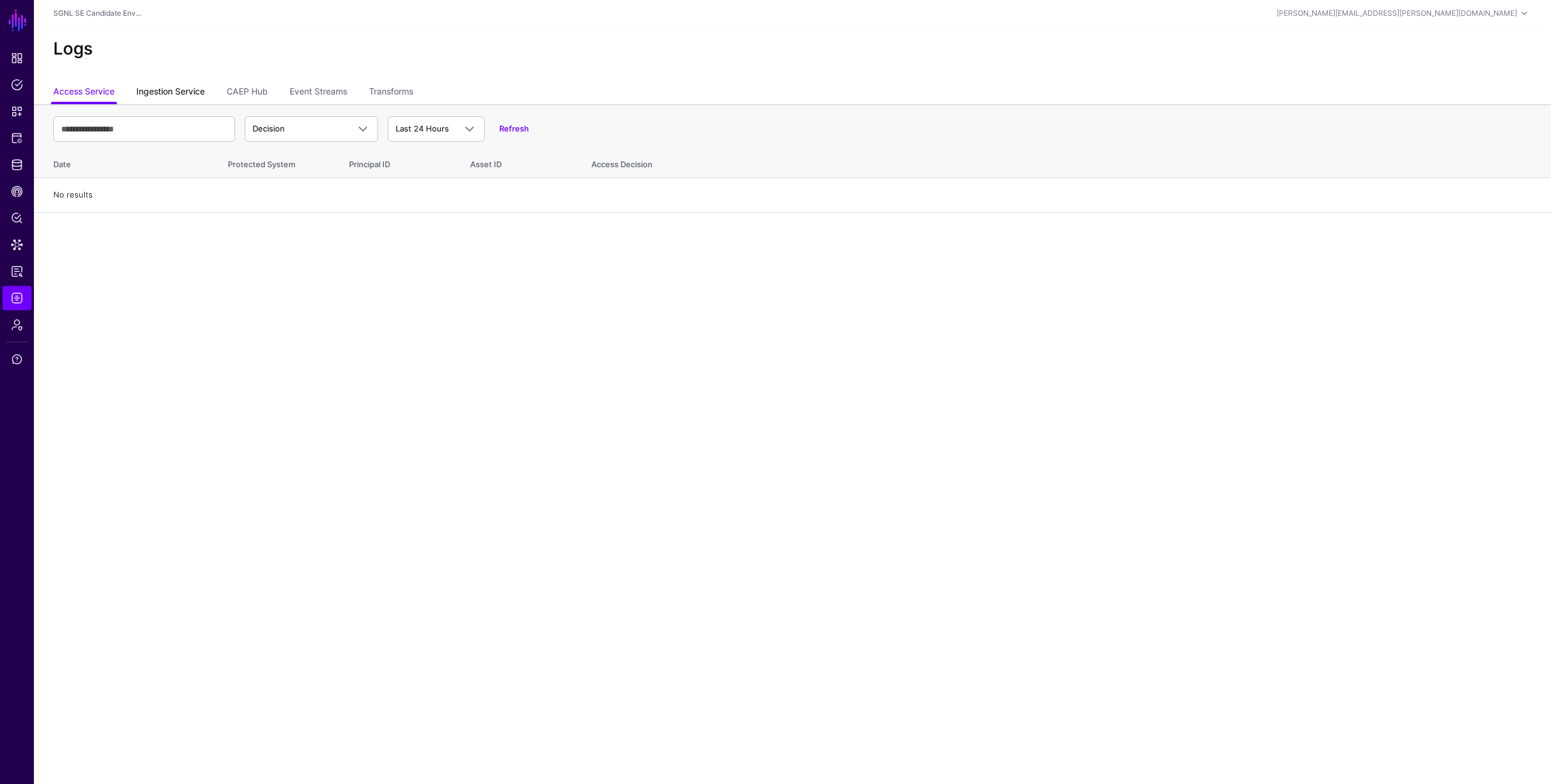
click at [160, 93] on link "Ingestion Service" at bounding box center [170, 93] width 68 height 23
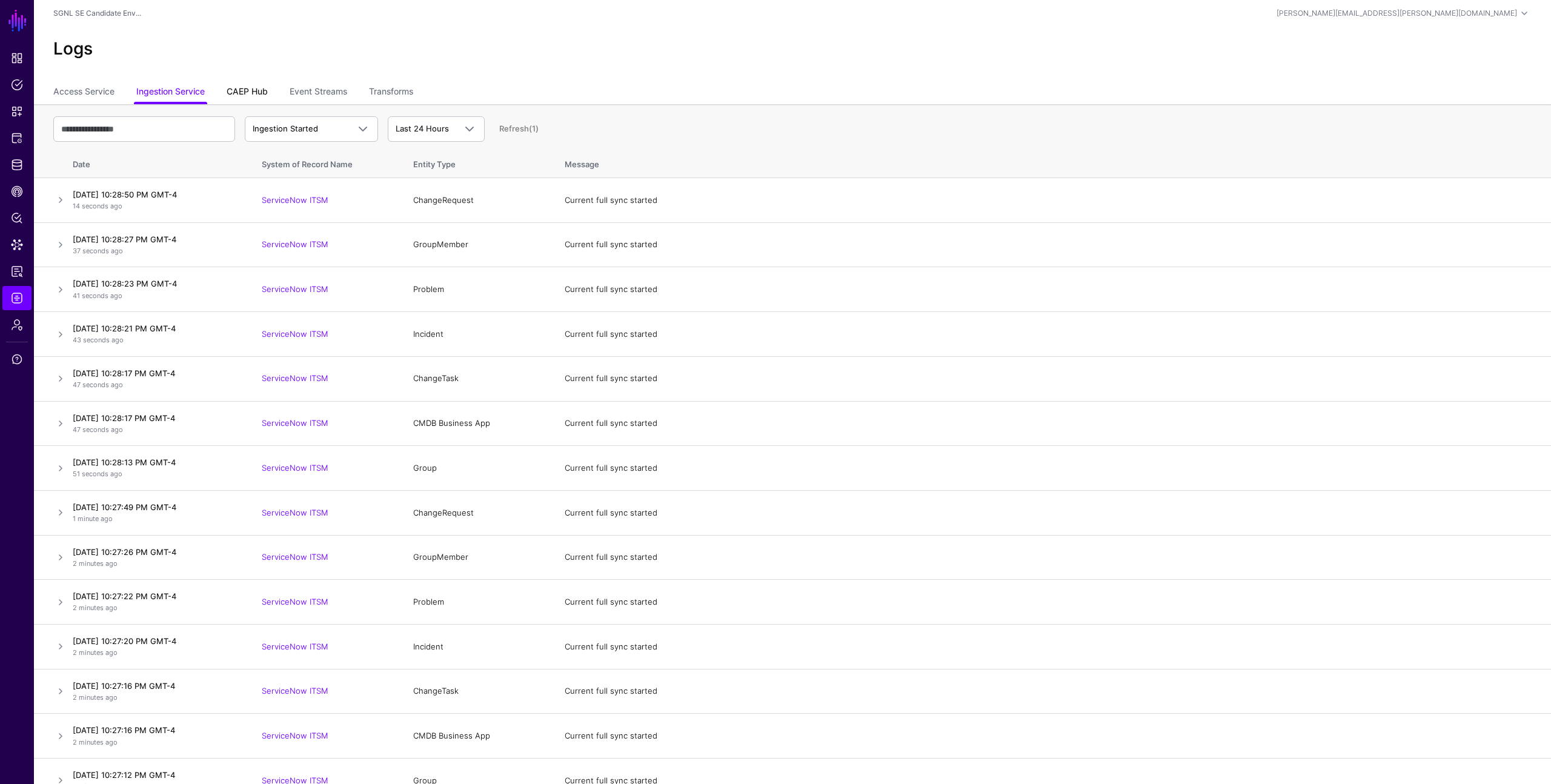
click at [267, 95] on link "CAEP Hub" at bounding box center [247, 93] width 41 height 23
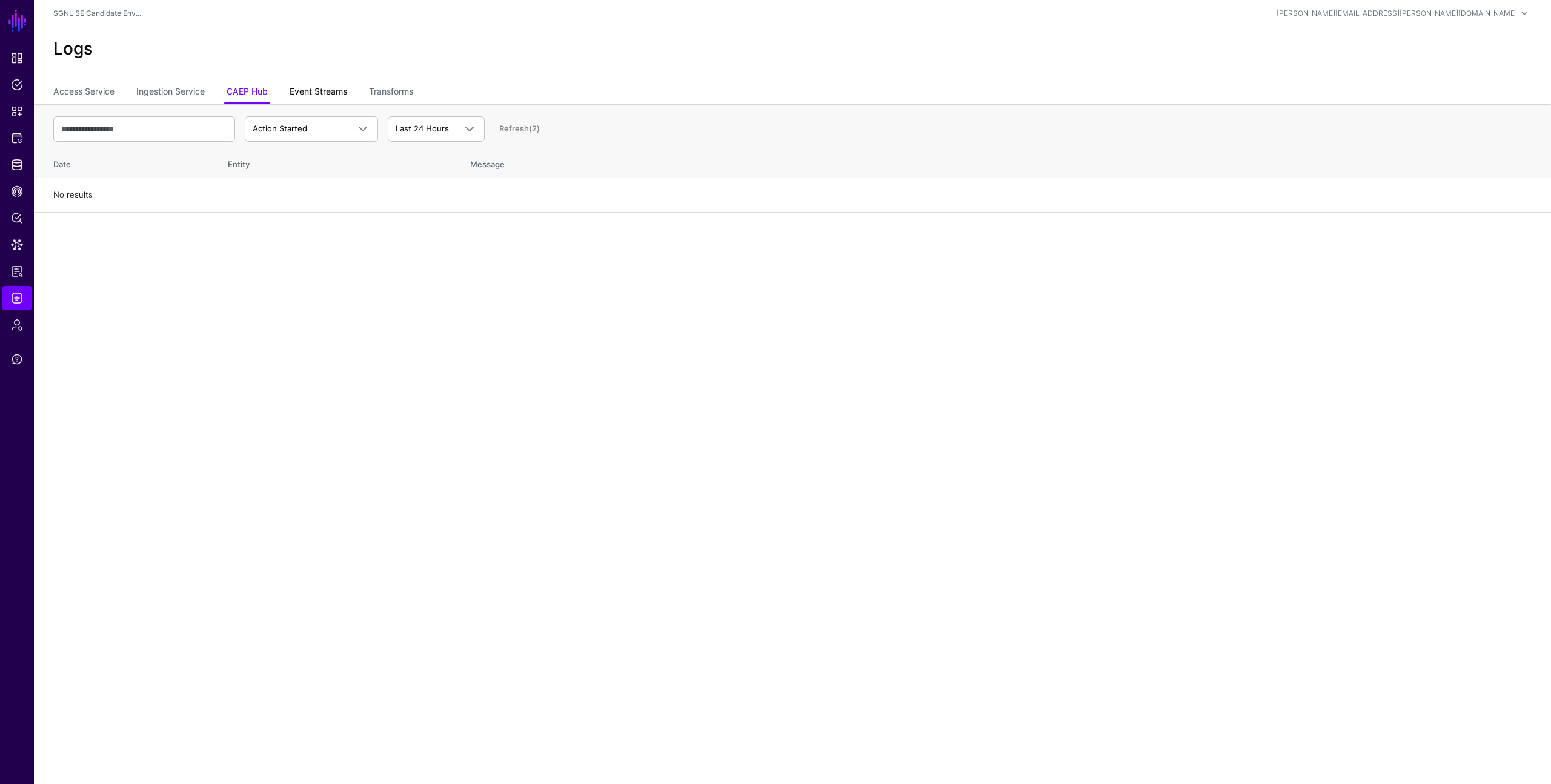
click at [317, 96] on link "Event Streams" at bounding box center [318, 93] width 57 height 23
click at [385, 93] on link "Transforms" at bounding box center [391, 93] width 44 height 23
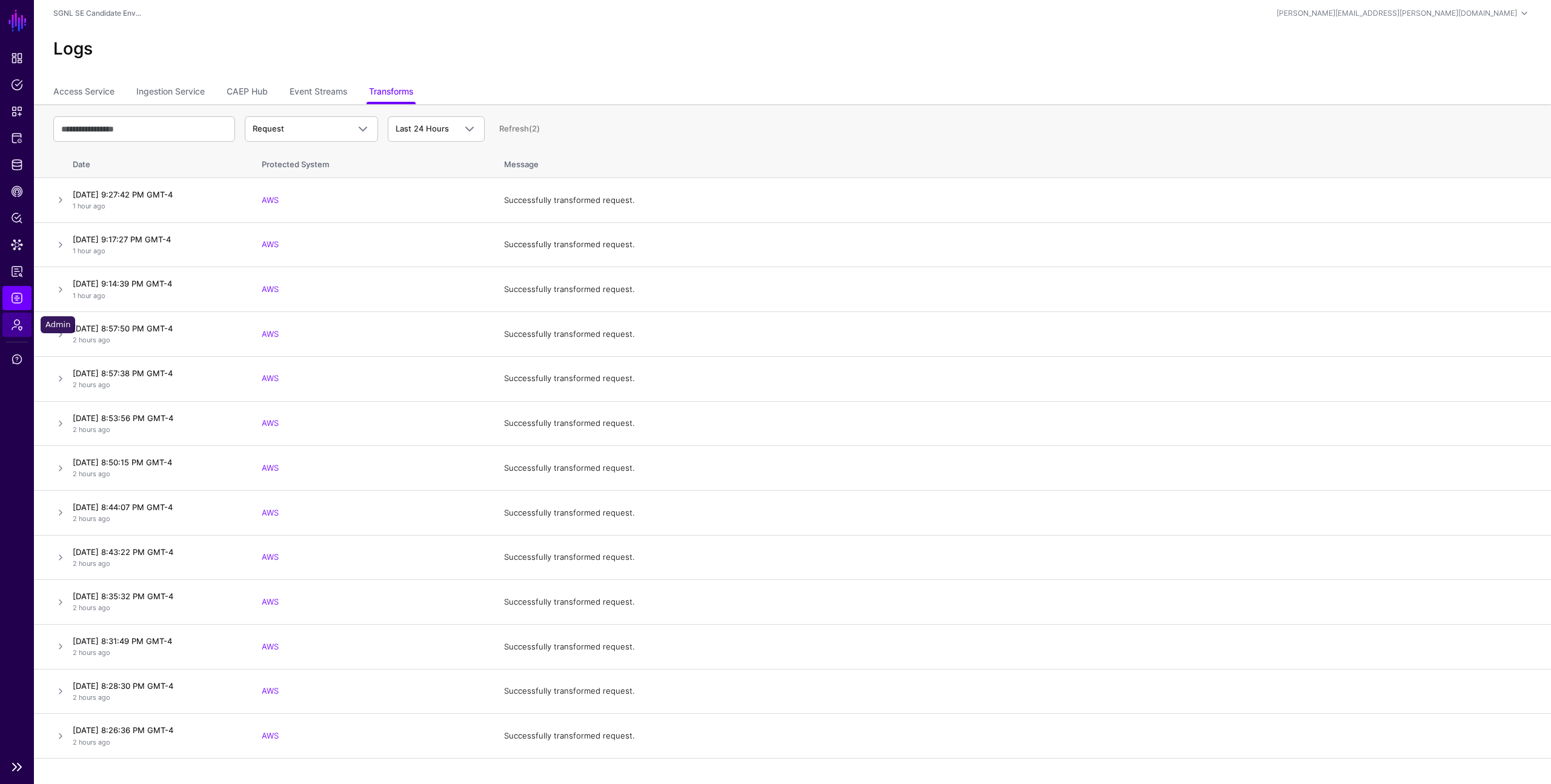
click at [7, 317] on link "Admin" at bounding box center [16, 325] width 29 height 25
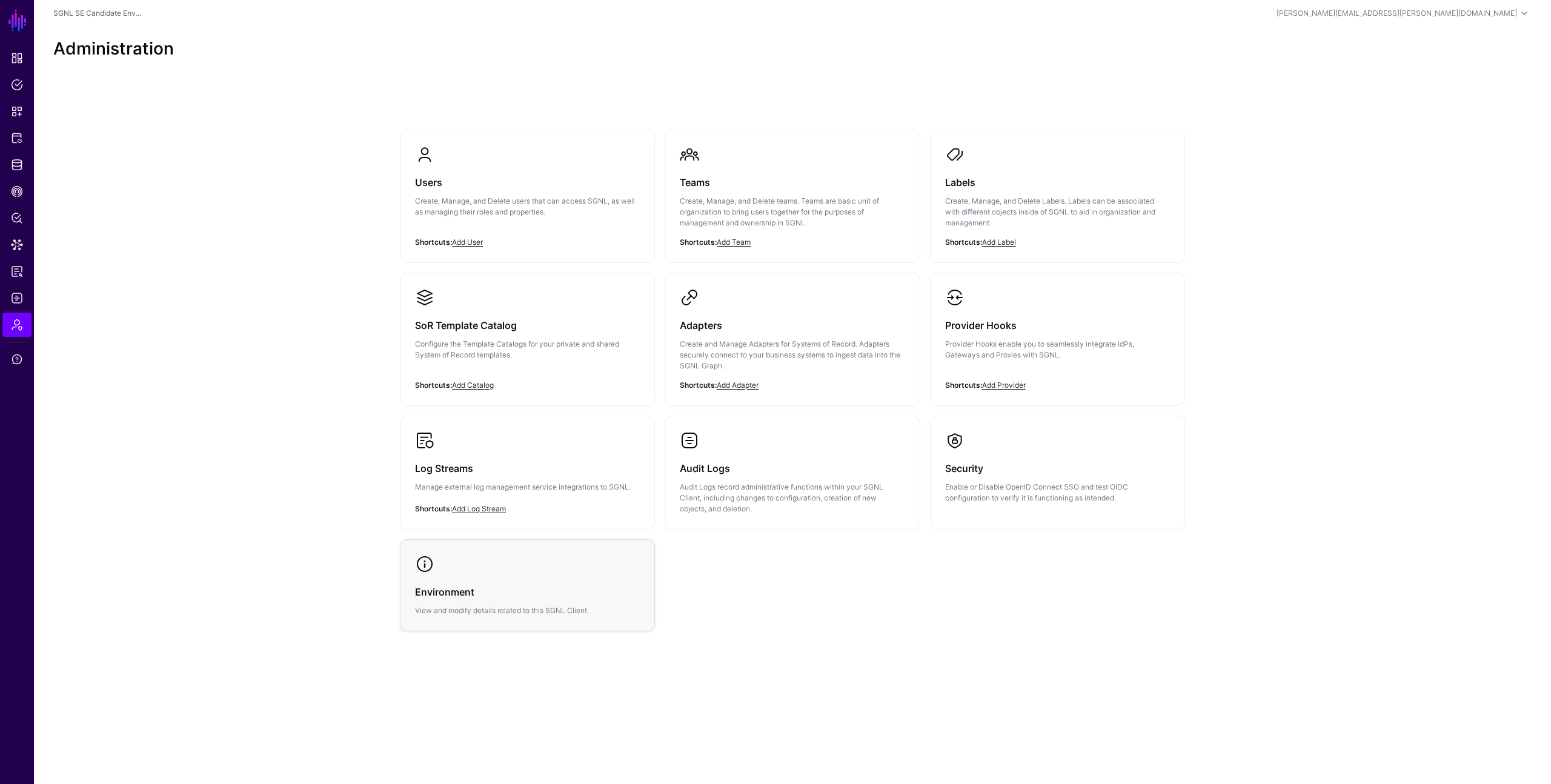
click at [472, 561] on link "Environment View and modify details related to this SGNL Client." at bounding box center [527, 585] width 254 height 91
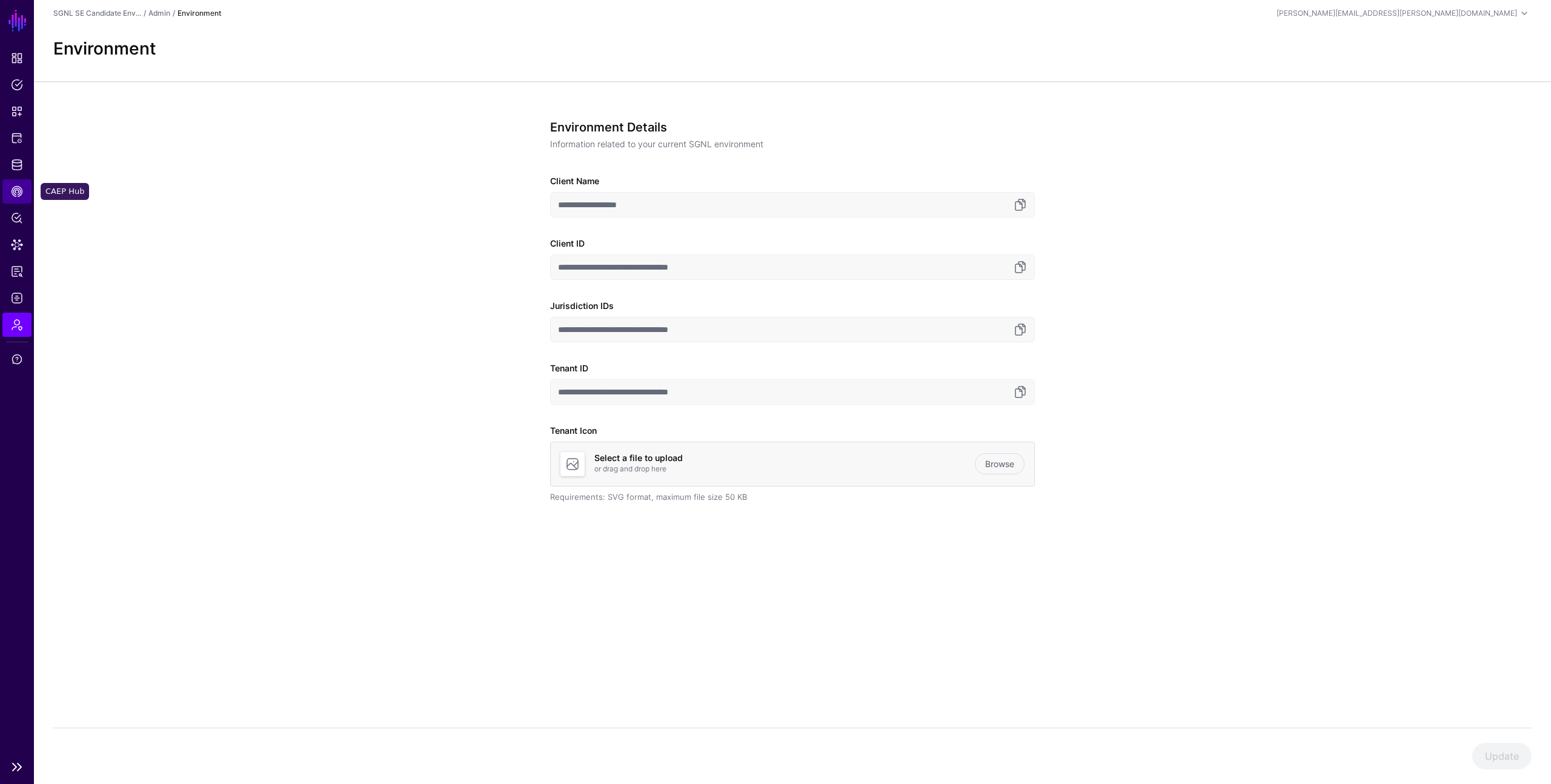
click at [15, 194] on span "CAEP Hub" at bounding box center [16, 191] width 12 height 12
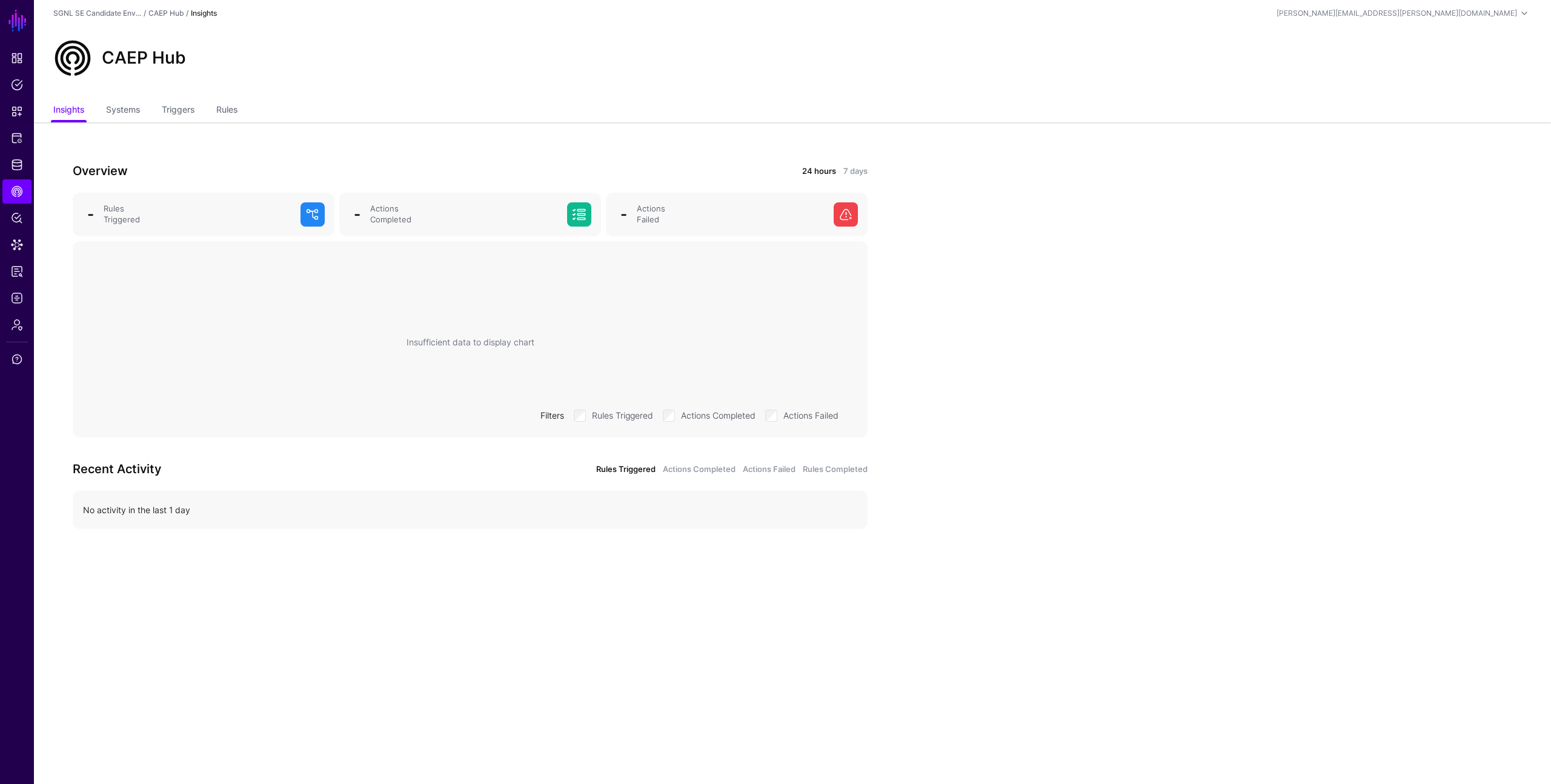
click at [249, 285] on div "Insufficient data to display chart Filters Rules Triggered Actions Completed Ac…" at bounding box center [470, 342] width 776 height 182
click at [121, 110] on link "Systems" at bounding box center [122, 111] width 34 height 23
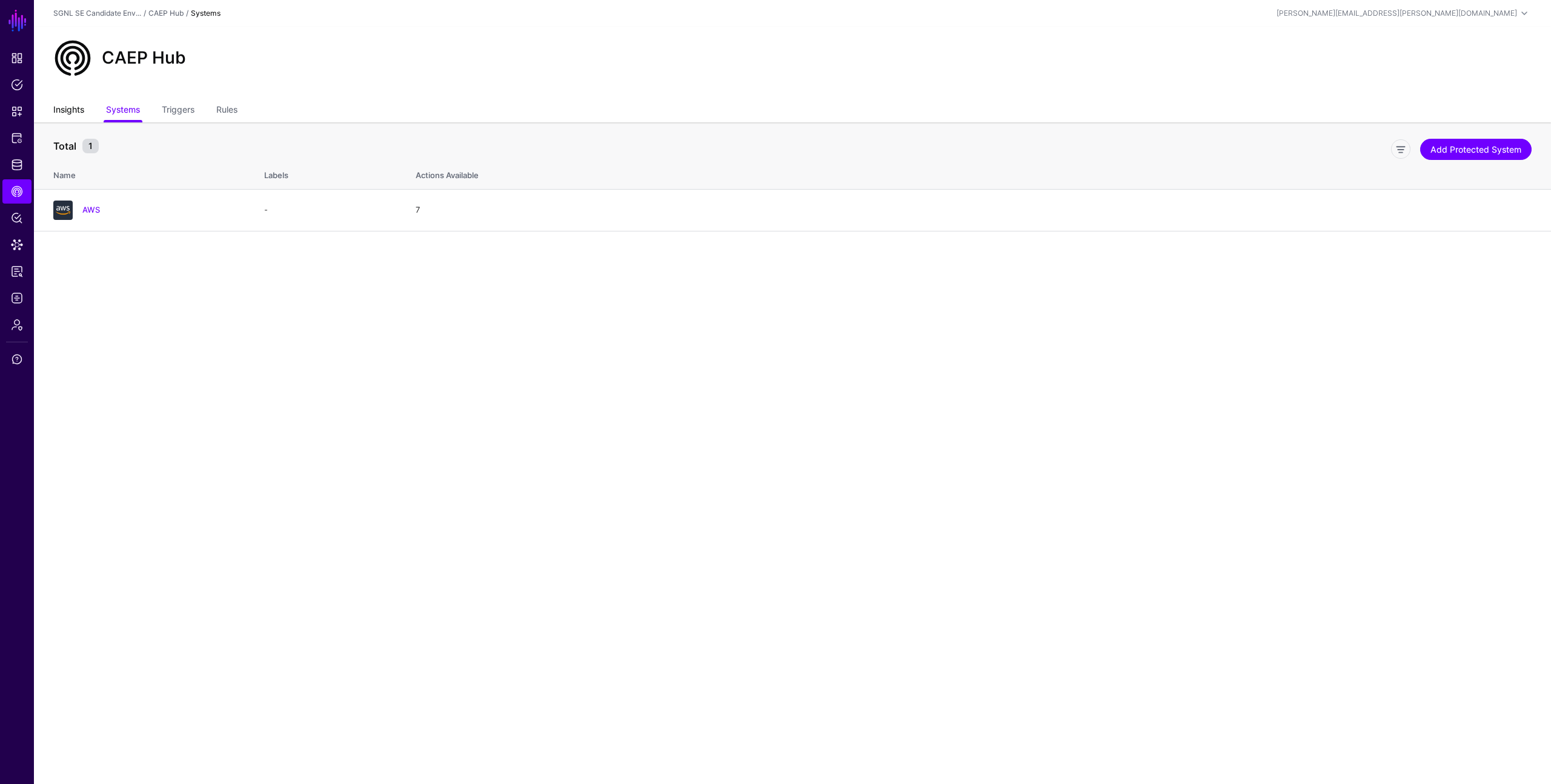
click at [72, 110] on link "Insights" at bounding box center [69, 111] width 31 height 23
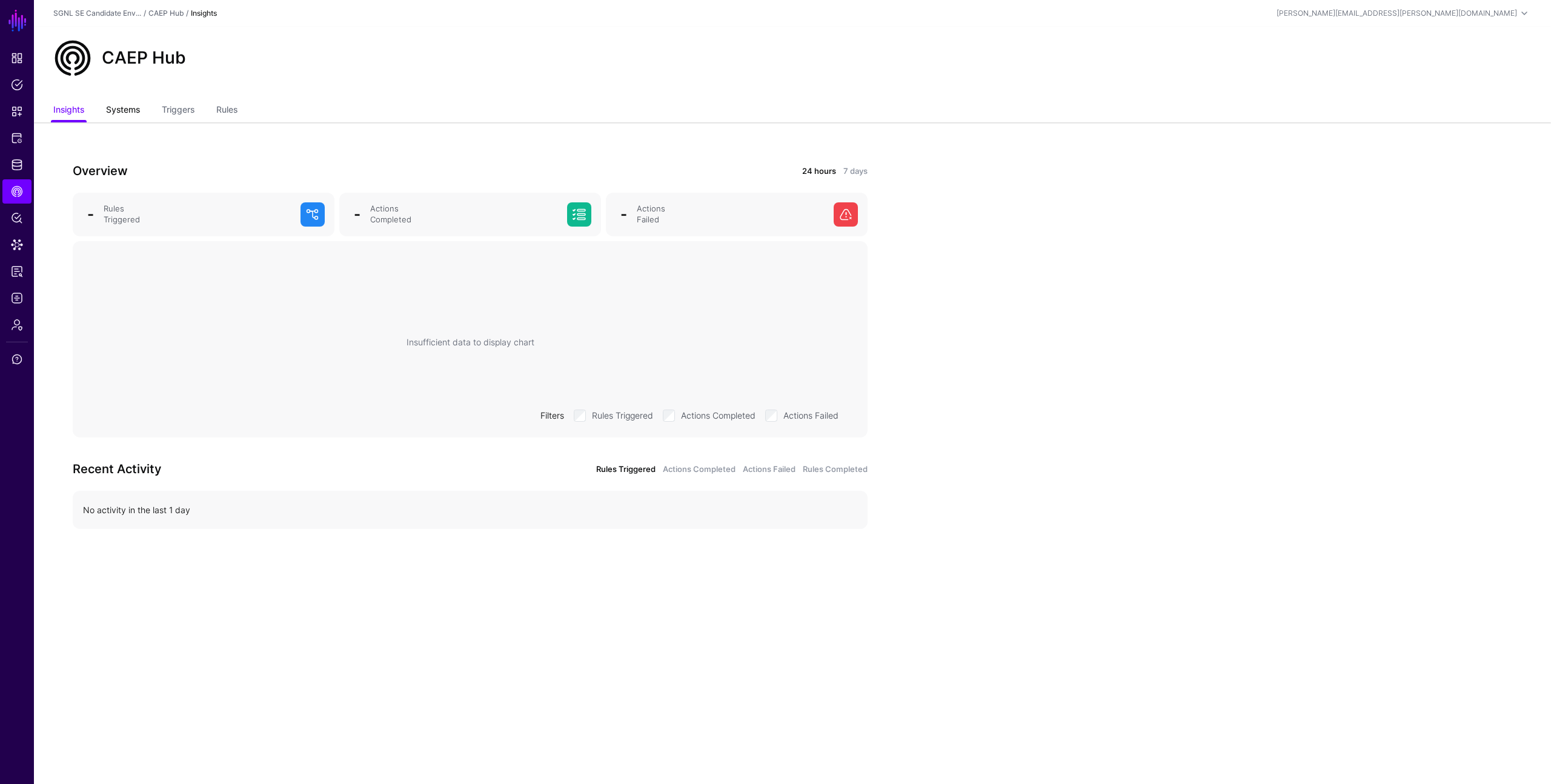
click at [131, 110] on link "Systems" at bounding box center [122, 111] width 34 height 23
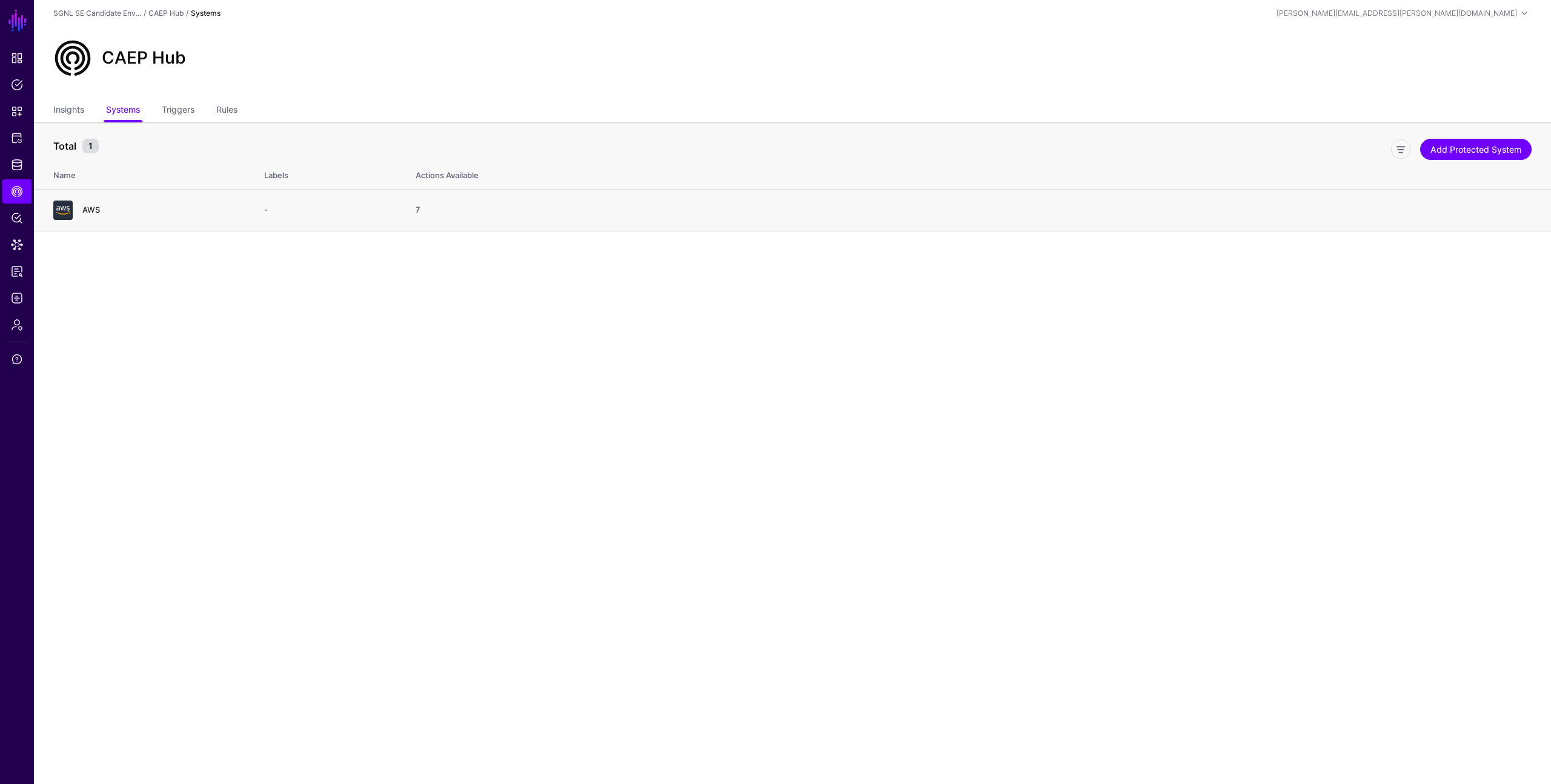
click at [85, 205] on link "AWS" at bounding box center [90, 210] width 17 height 10
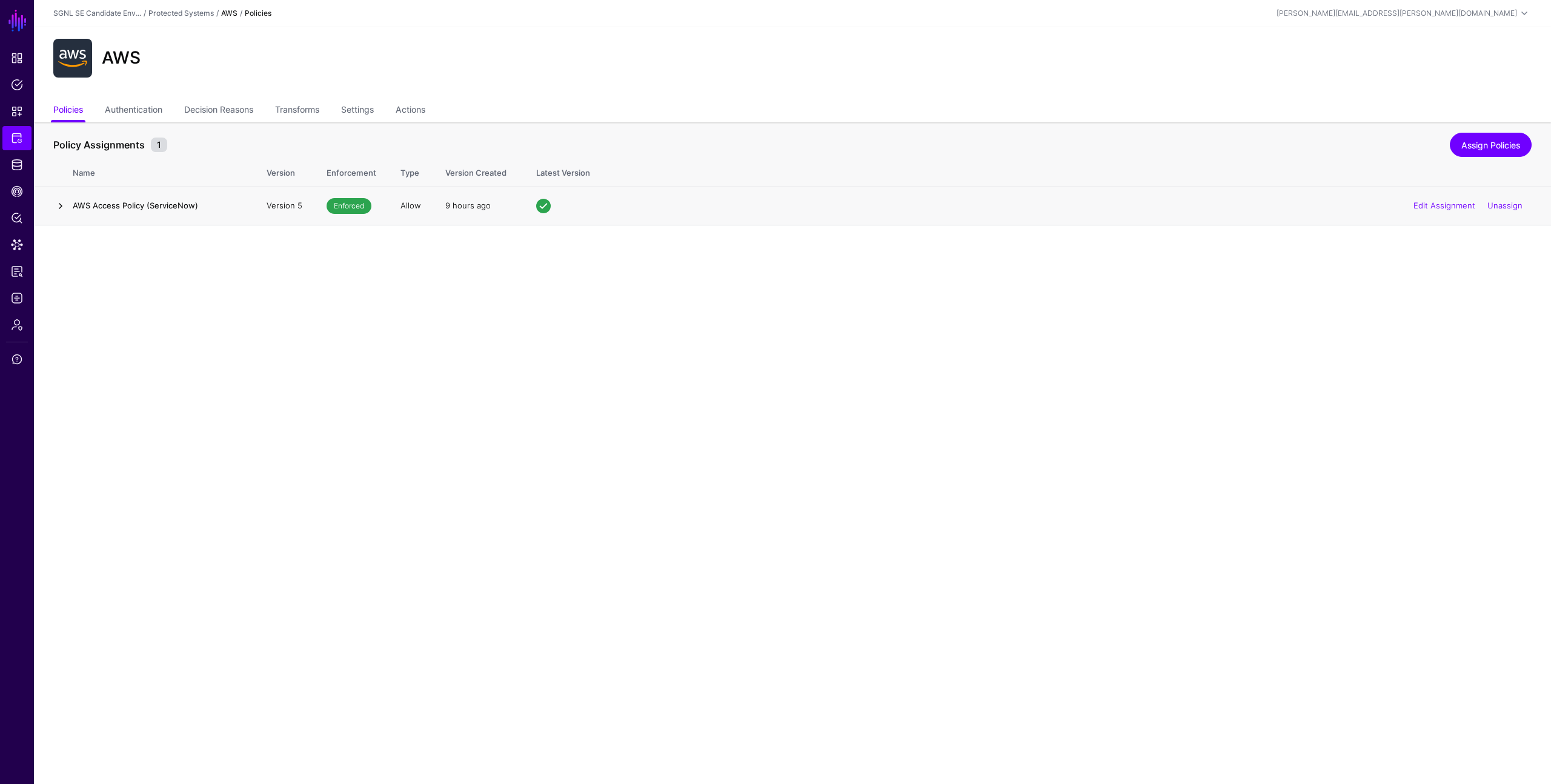
click at [59, 204] on link at bounding box center [61, 206] width 15 height 15
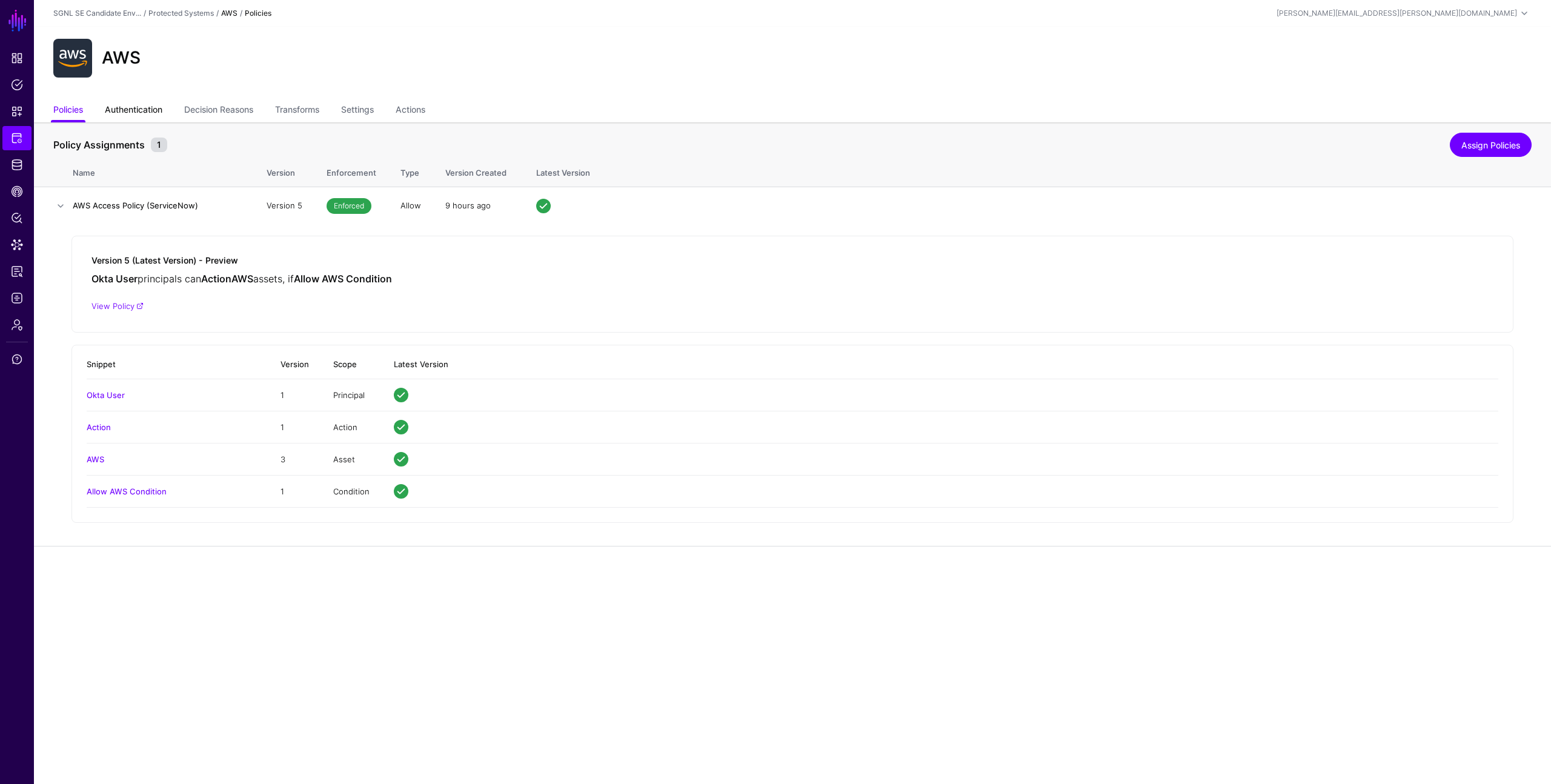
click at [135, 112] on link "Authentication" at bounding box center [134, 111] width 57 height 23
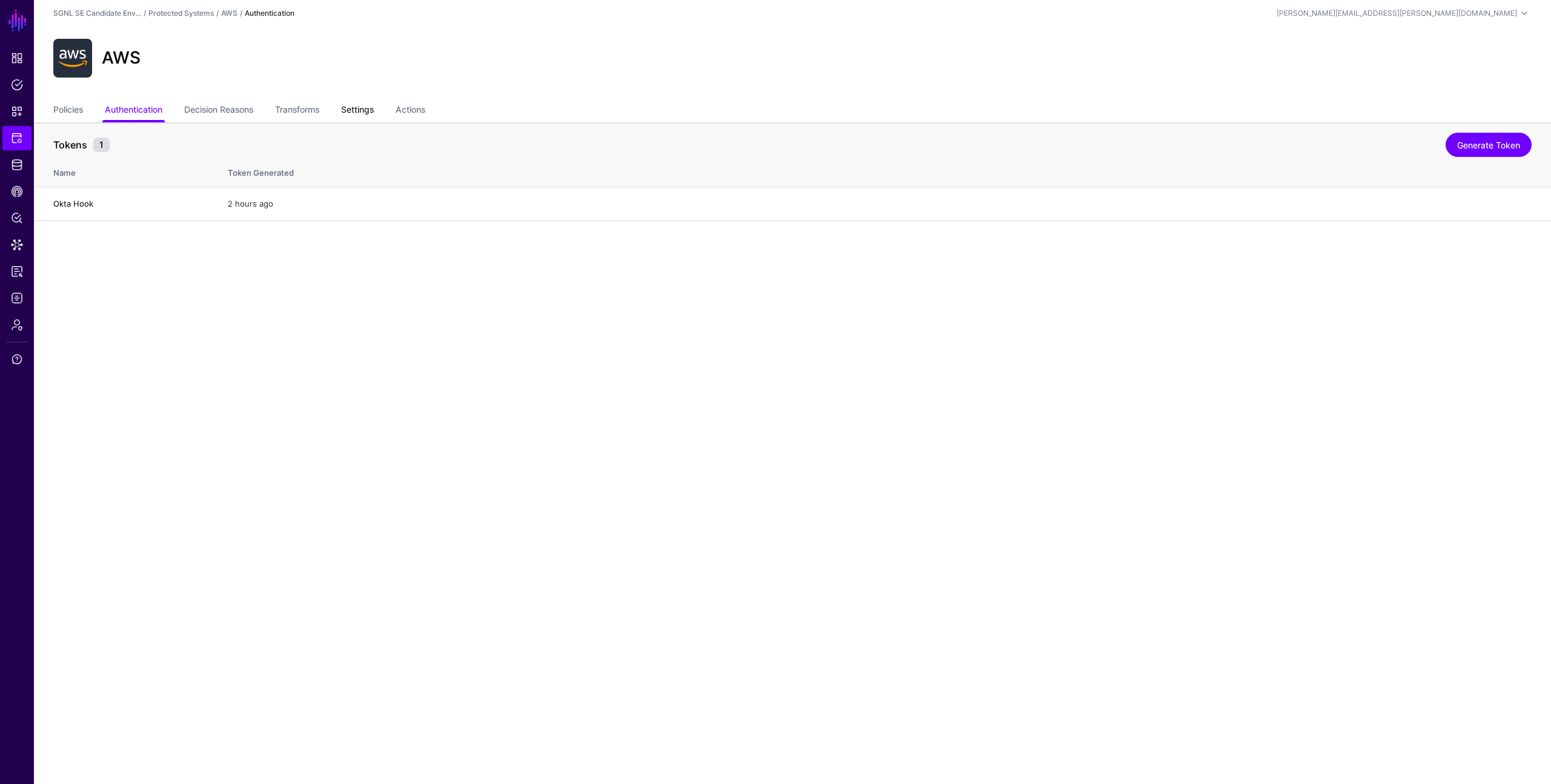
click at [366, 112] on link "Settings" at bounding box center [358, 111] width 33 height 23
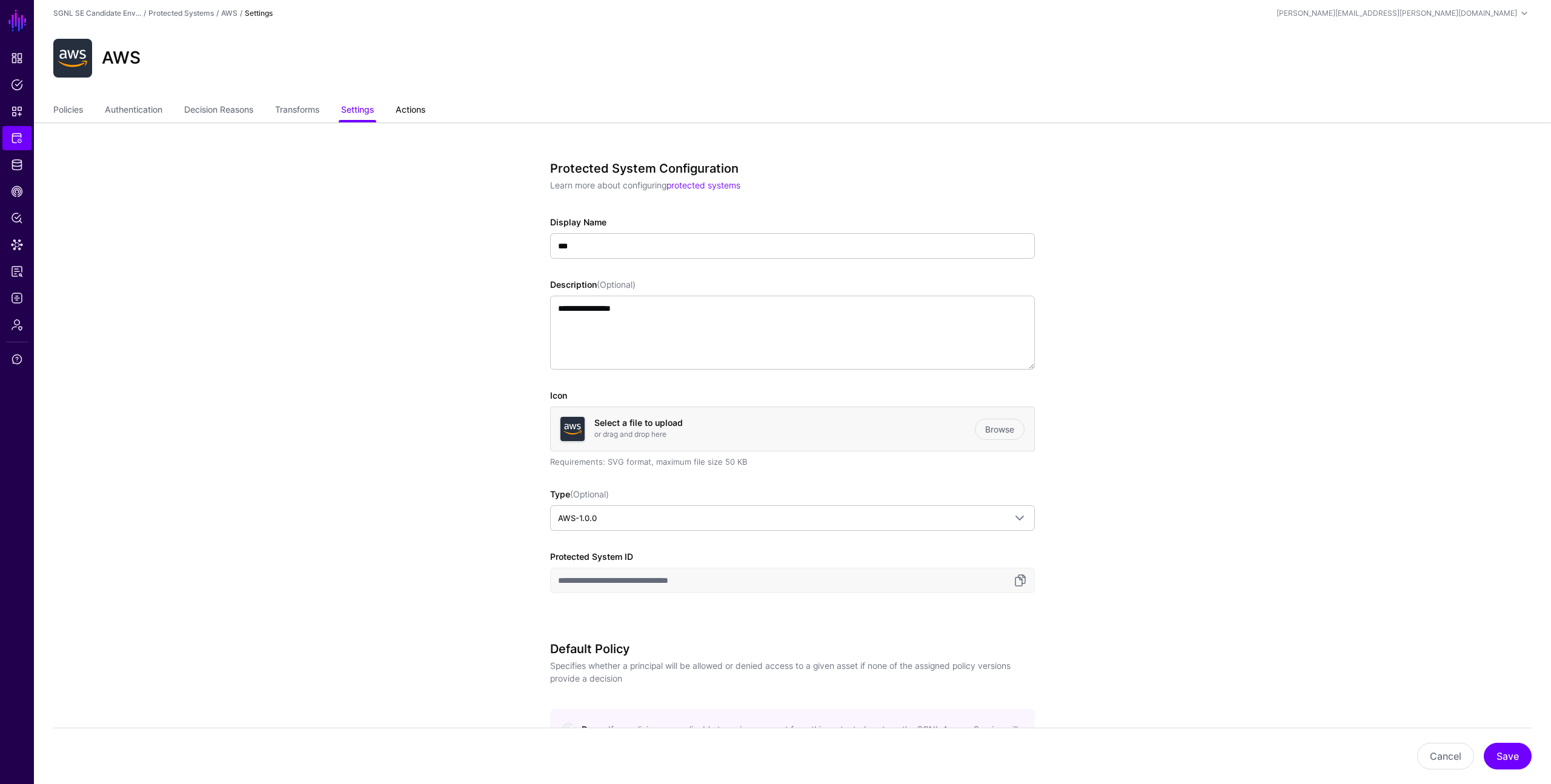
click at [419, 114] on link "Actions" at bounding box center [410, 111] width 30 height 23
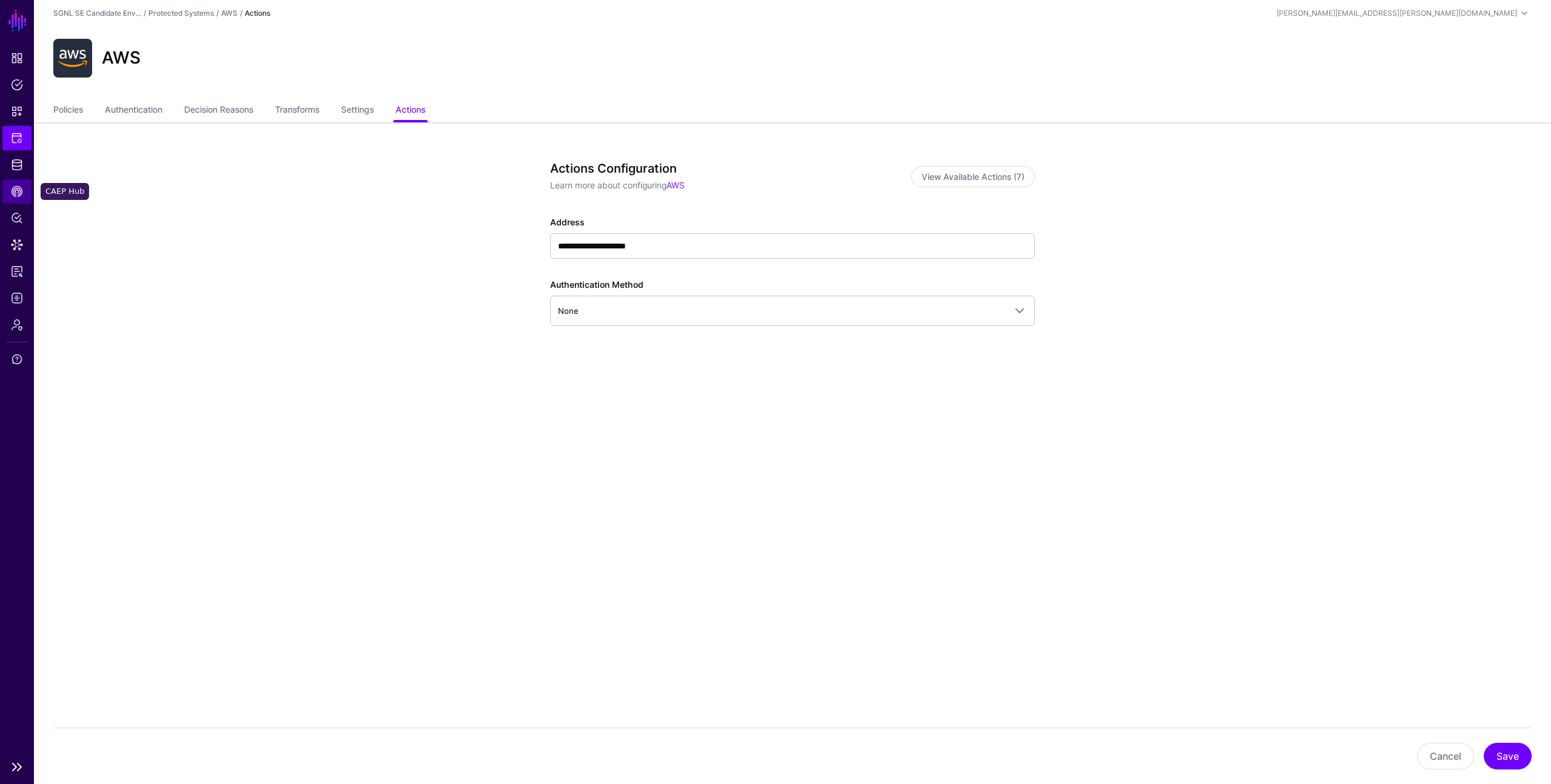
click at [20, 183] on link "CAEP Hub" at bounding box center [16, 192] width 29 height 25
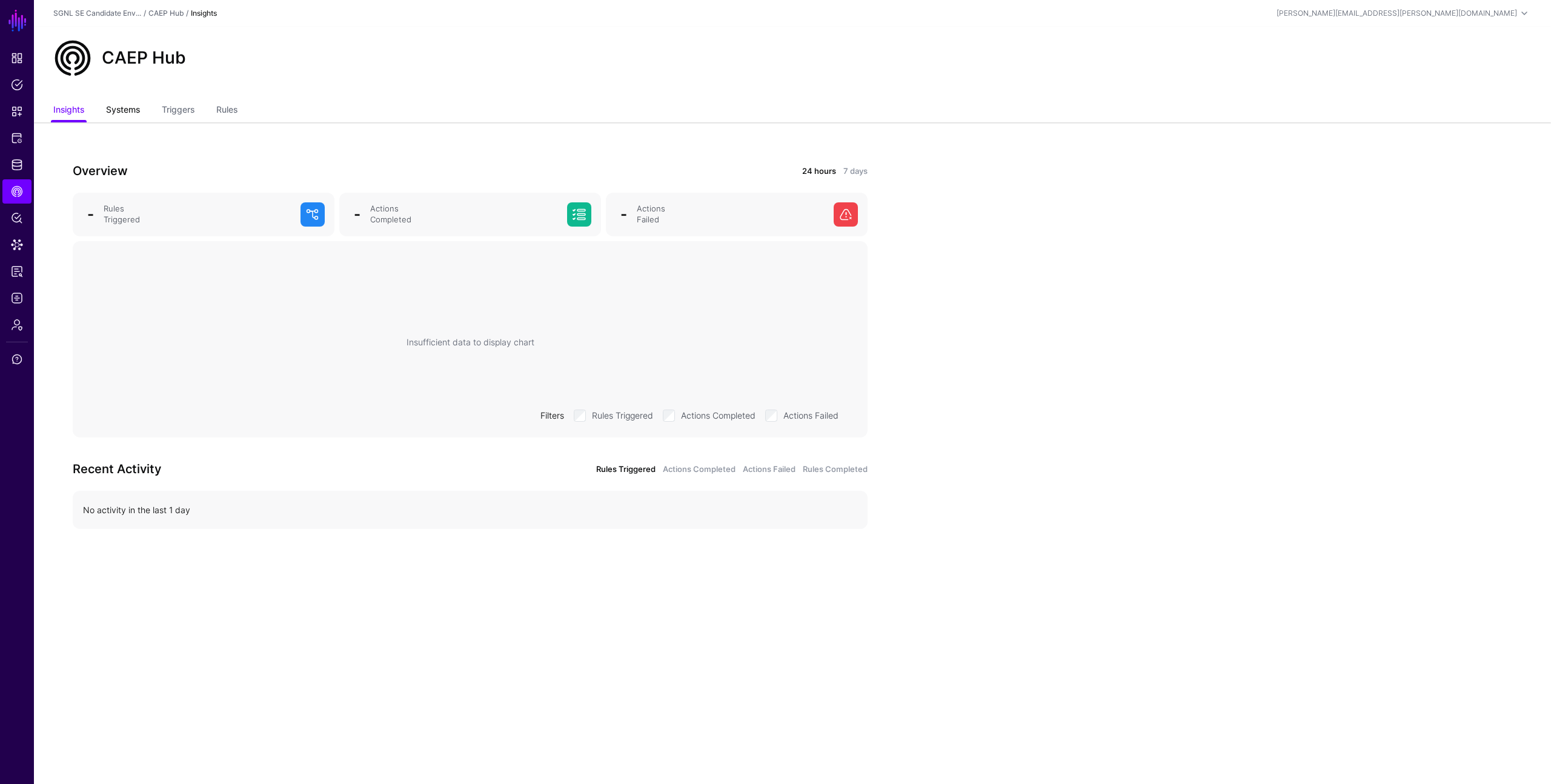
click at [124, 113] on link "Systems" at bounding box center [122, 111] width 34 height 23
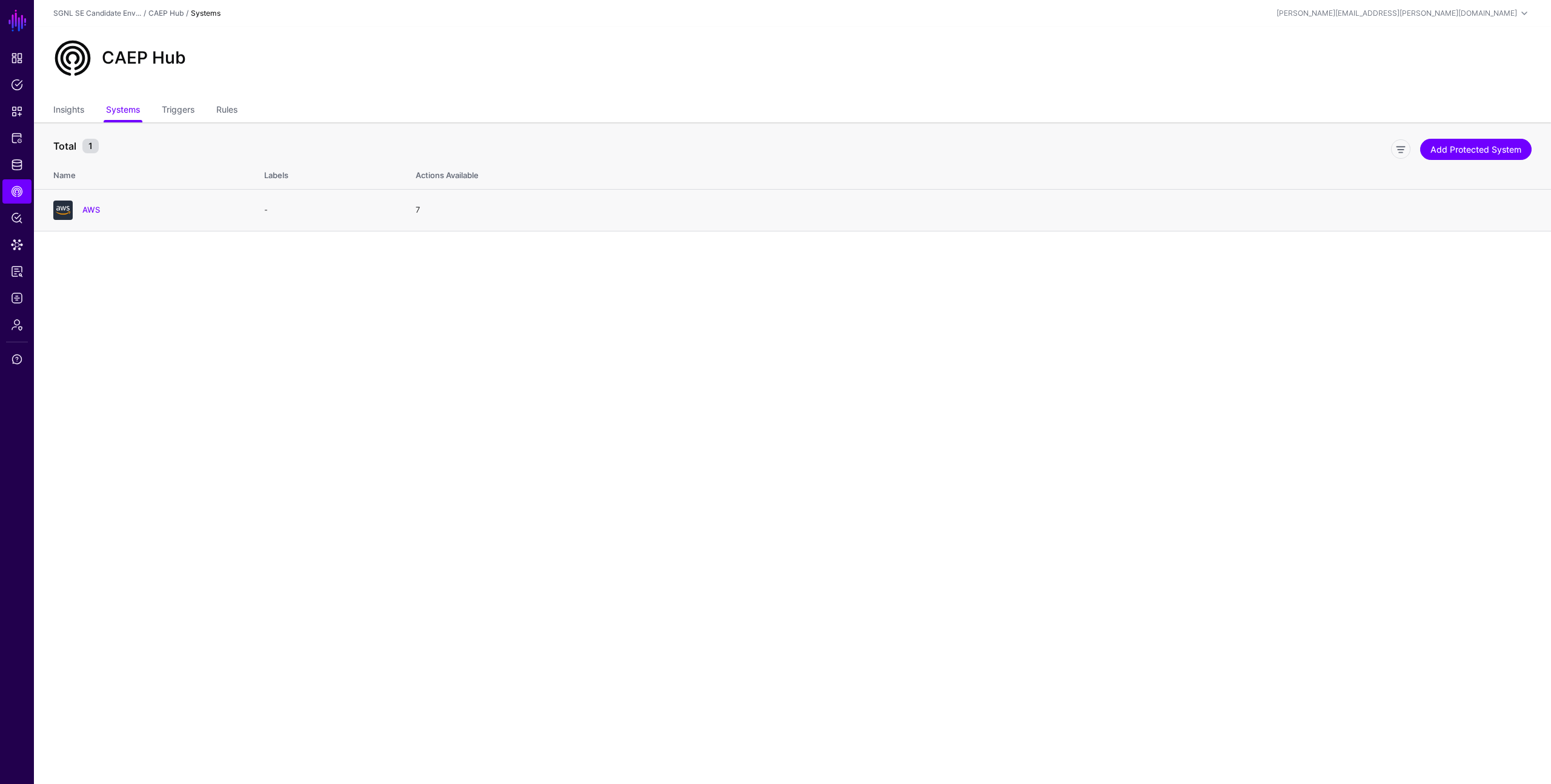
click at [89, 203] on div "AWS" at bounding box center [146, 211] width 196 height 20
click at [94, 207] on link "AWS" at bounding box center [90, 210] width 17 height 10
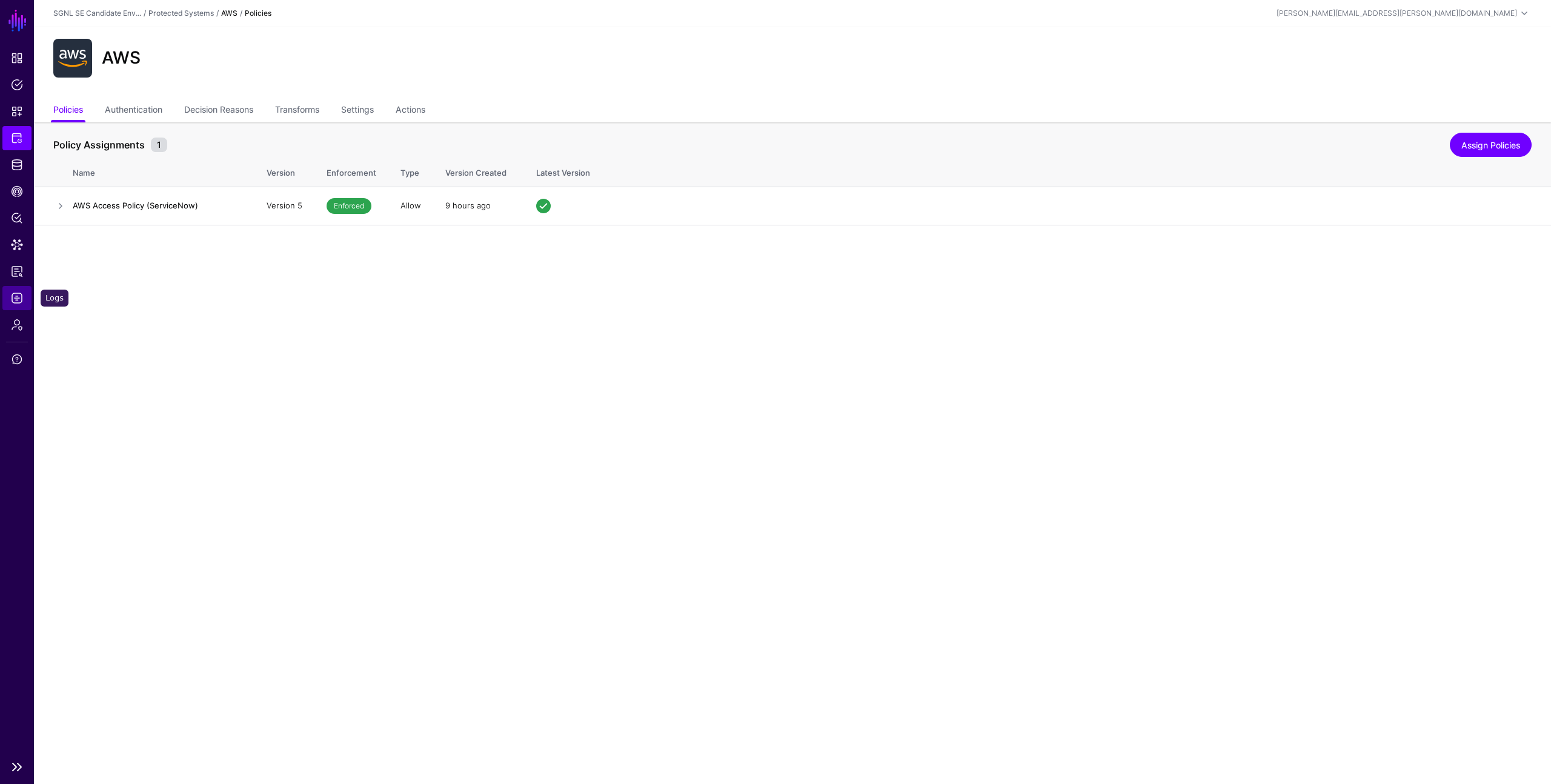
click at [16, 308] on link "Logs" at bounding box center [16, 299] width 29 height 25
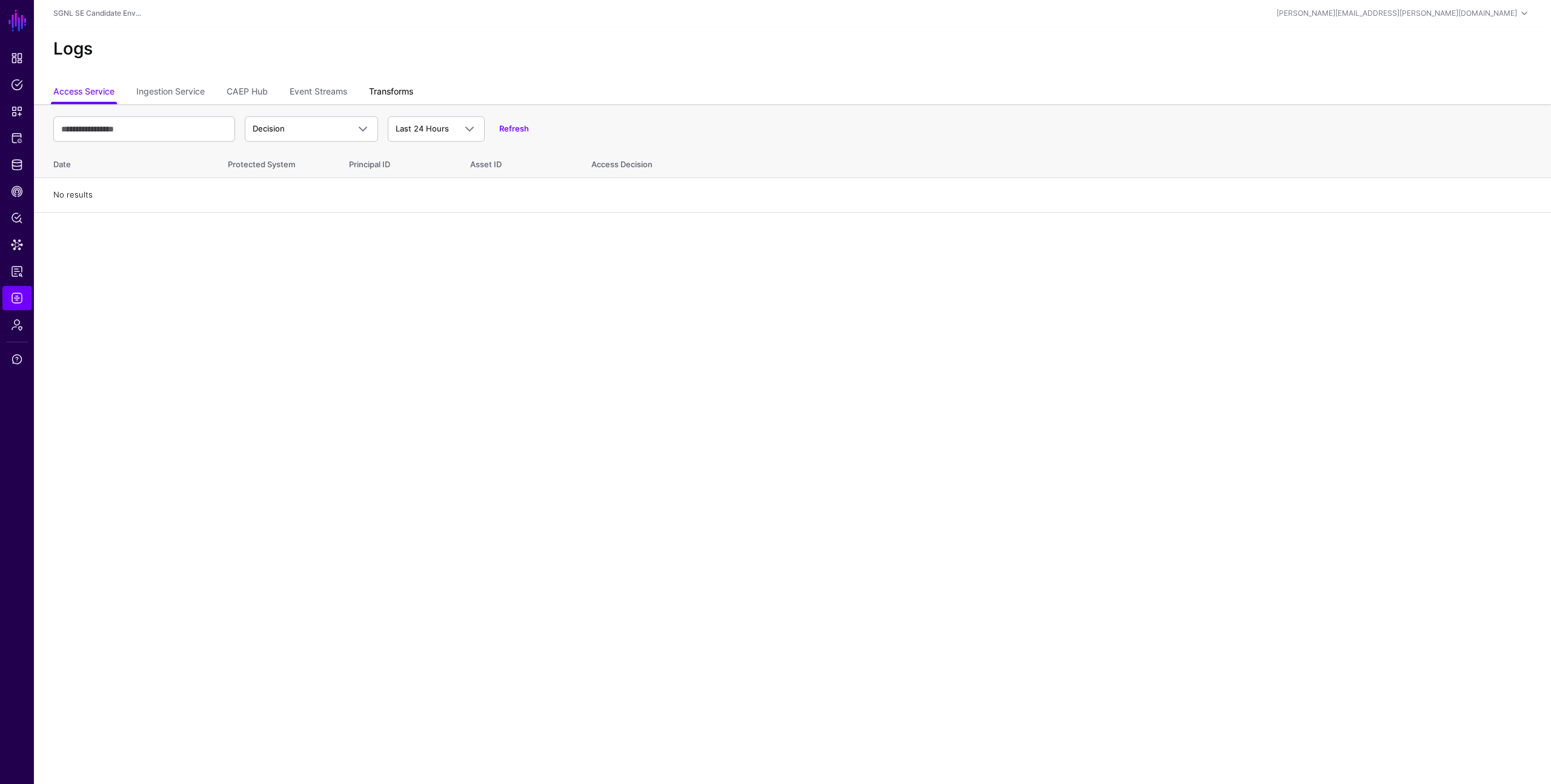
click at [384, 84] on link "Transforms" at bounding box center [391, 93] width 44 height 23
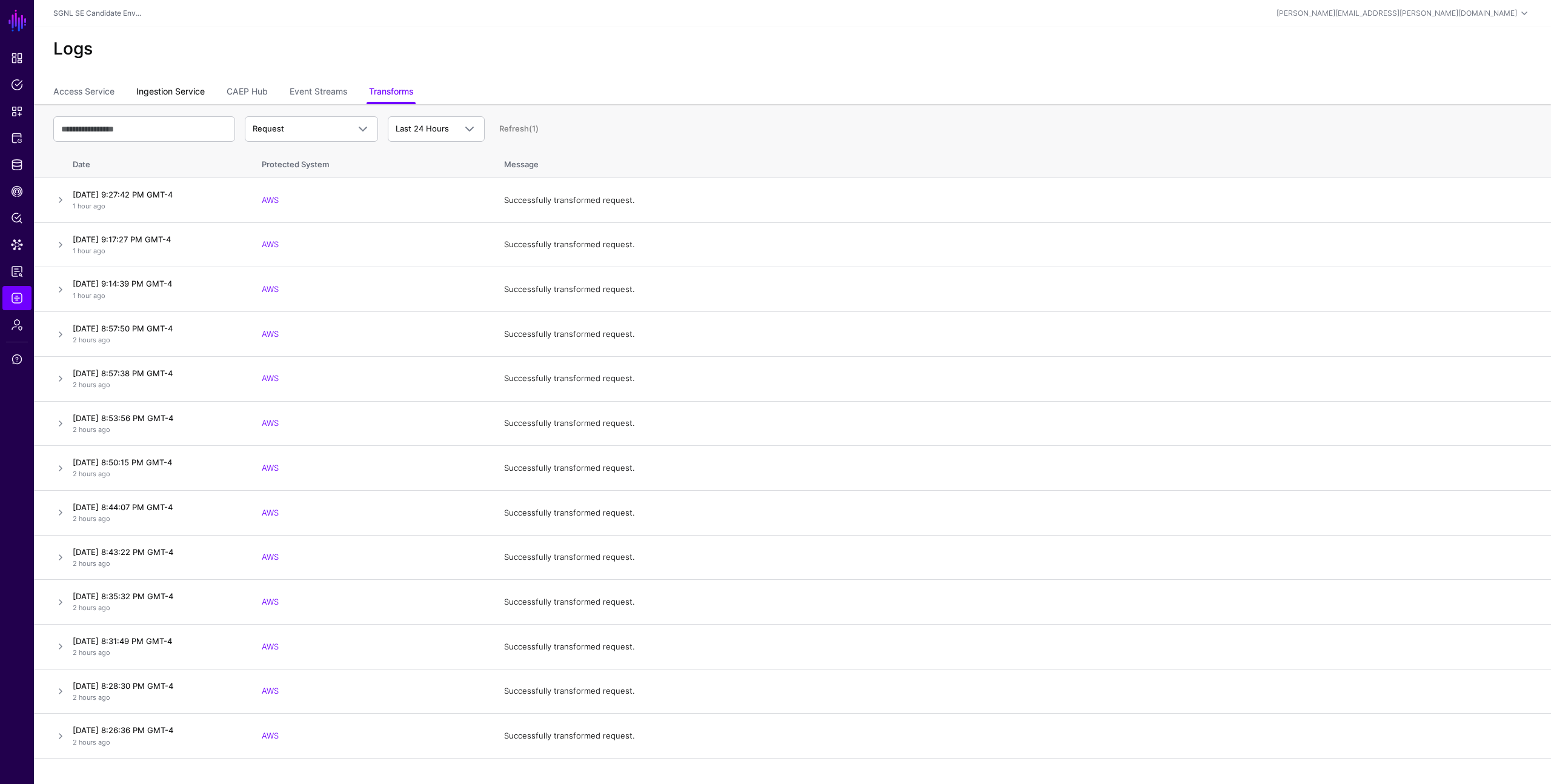
click at [190, 95] on link "Ingestion Service" at bounding box center [170, 93] width 68 height 23
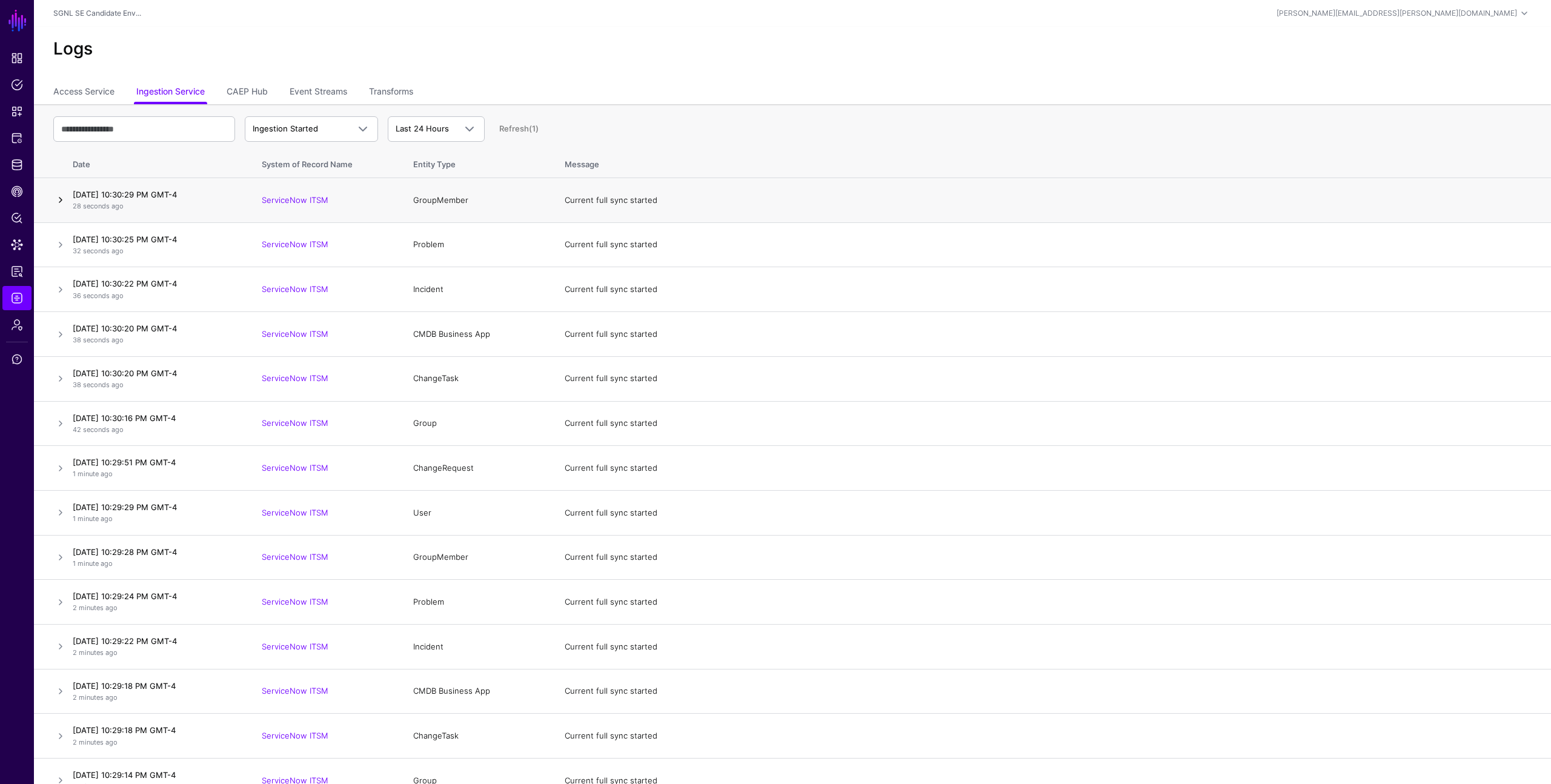
click at [62, 201] on link at bounding box center [61, 200] width 15 height 15
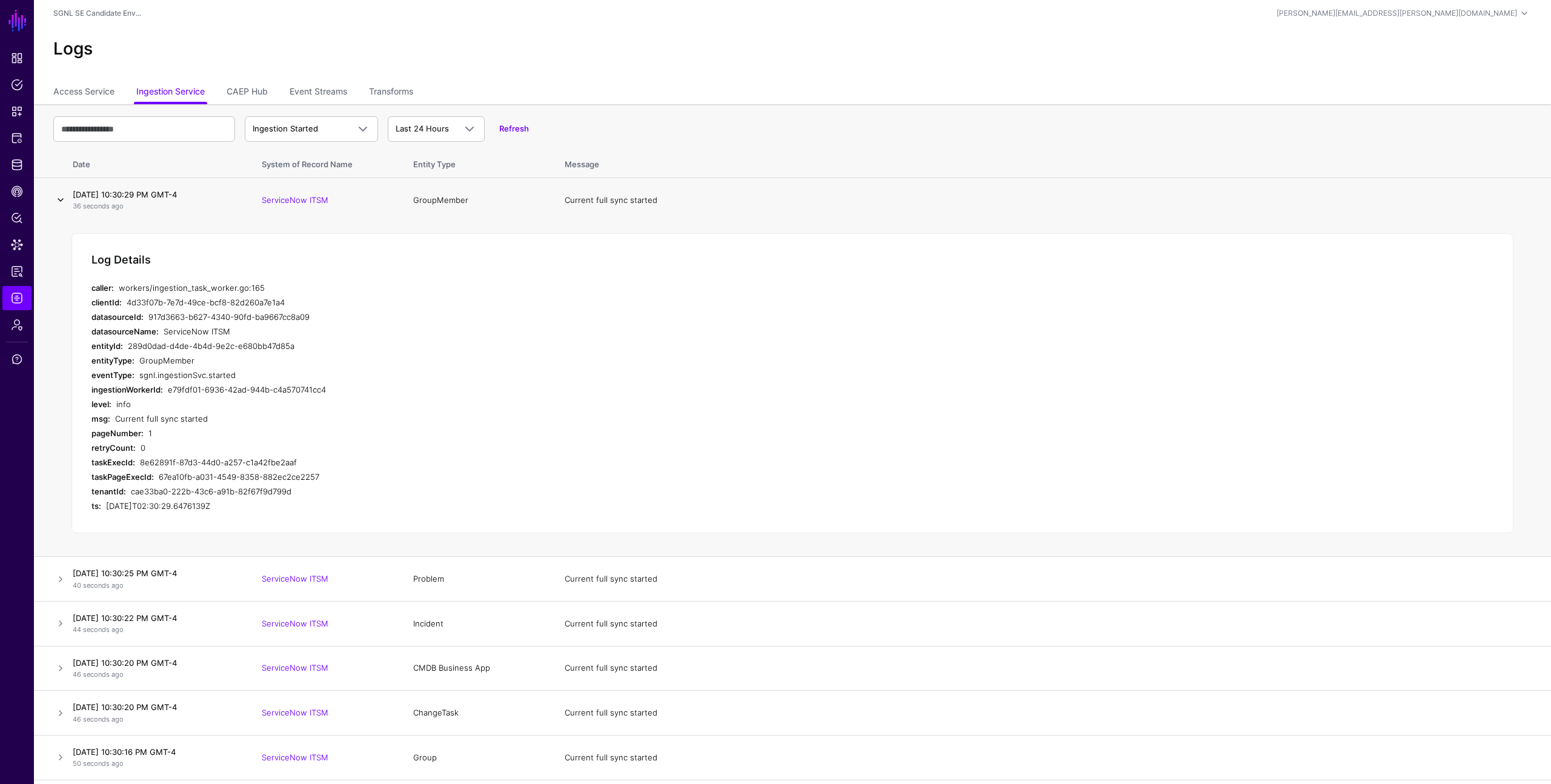
click at [59, 201] on link at bounding box center [61, 200] width 15 height 15
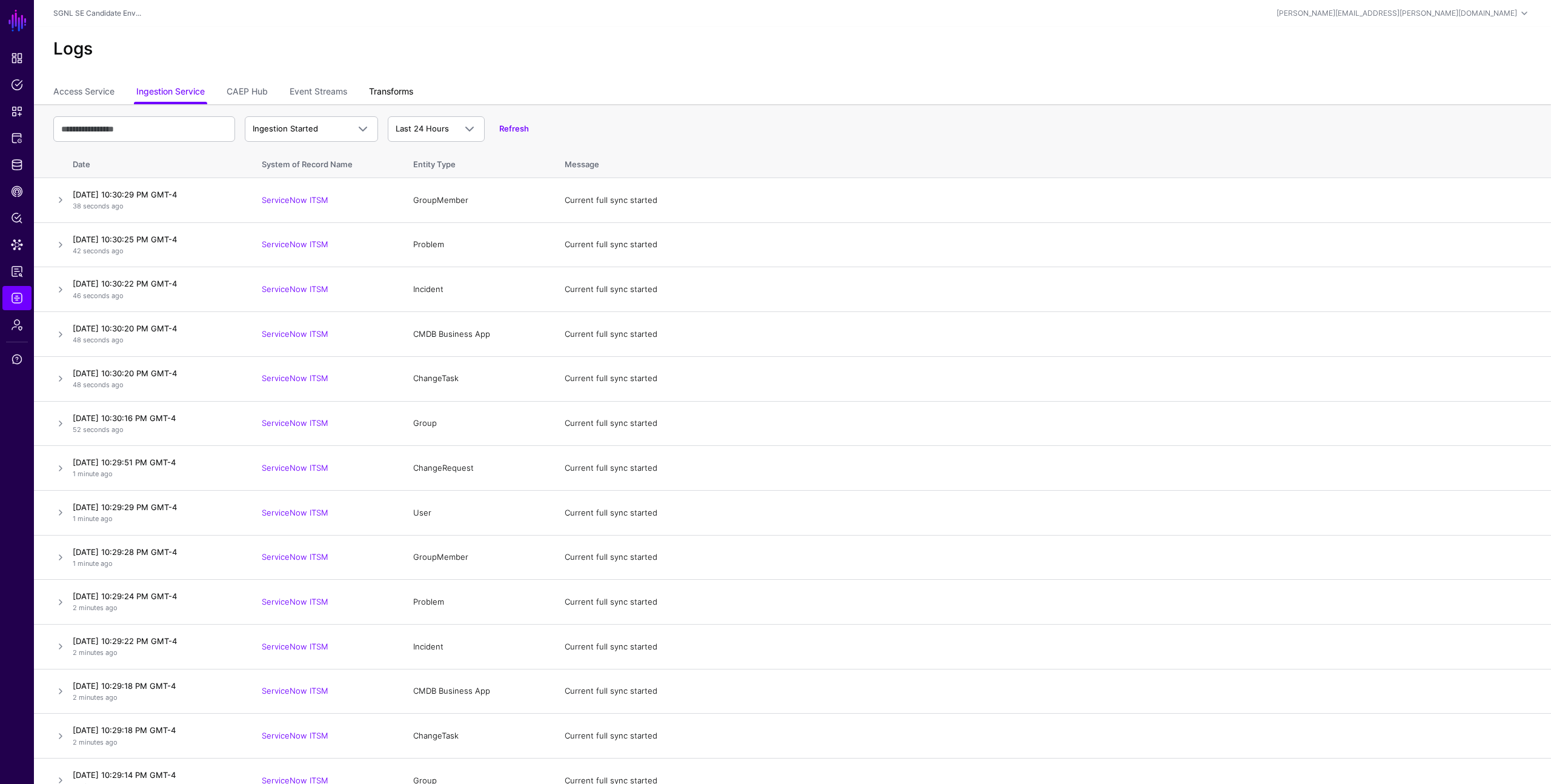
click at [391, 96] on link "Transforms" at bounding box center [391, 93] width 44 height 23
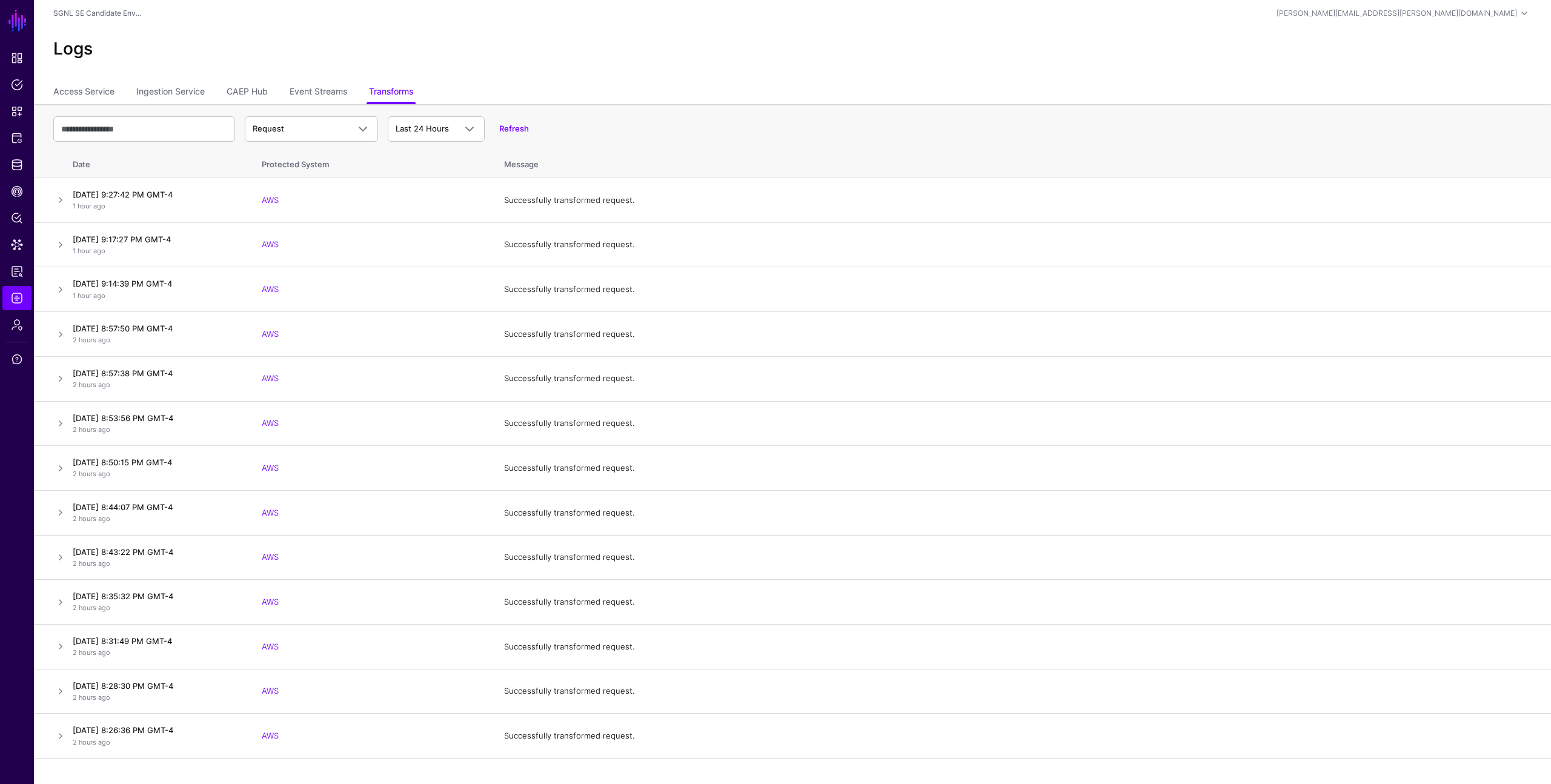
click at [702, 63] on div "Logs" at bounding box center [792, 54] width 1517 height 54
click at [17, 57] on span "Dashboard" at bounding box center [16, 58] width 12 height 12
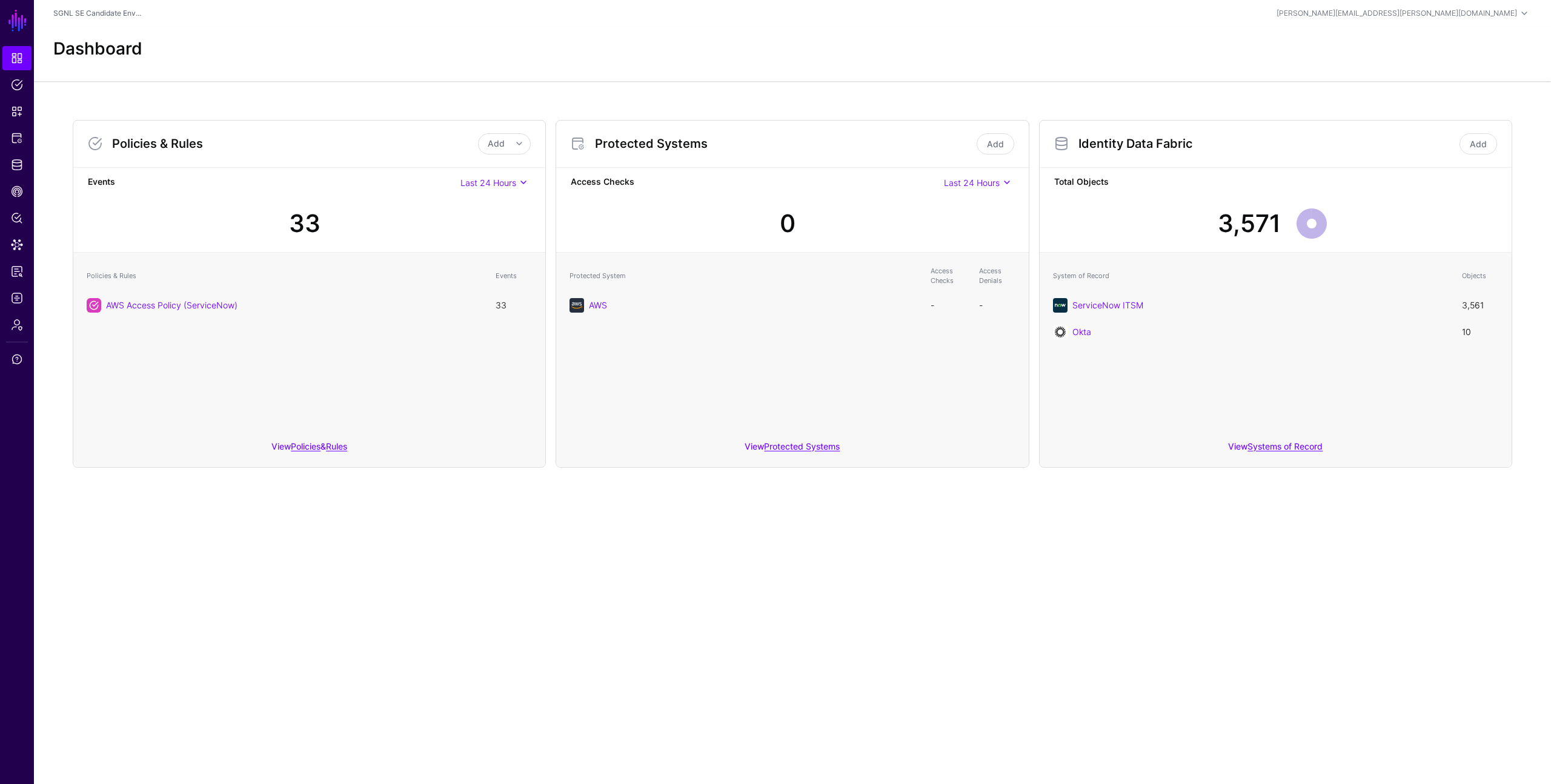
click at [299, 215] on div "33" at bounding box center [304, 223] width 31 height 36
click at [17, 84] on span "Policies" at bounding box center [16, 84] width 12 height 12
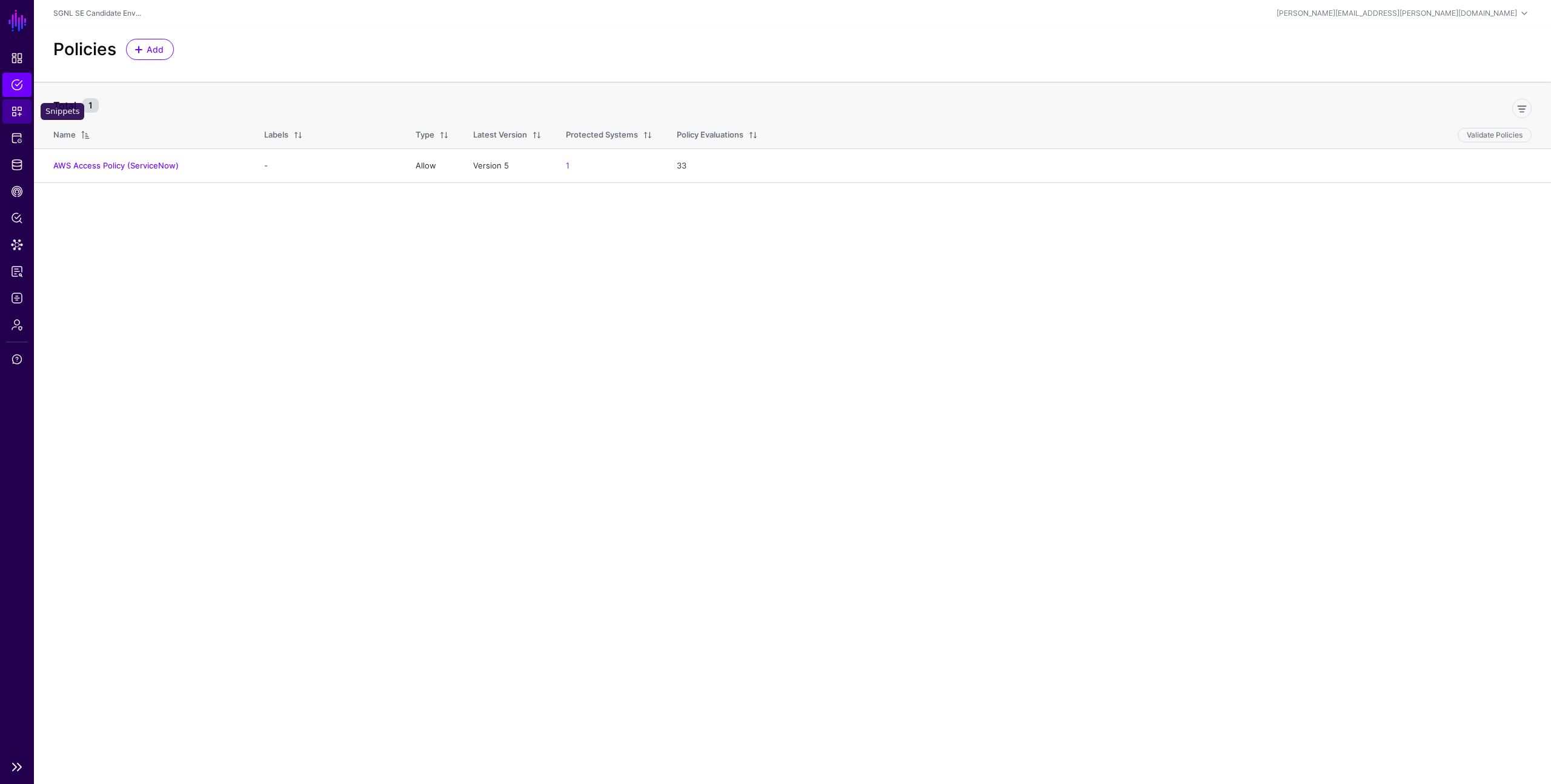
click at [16, 111] on span "Snippets" at bounding box center [16, 112] width 12 height 12
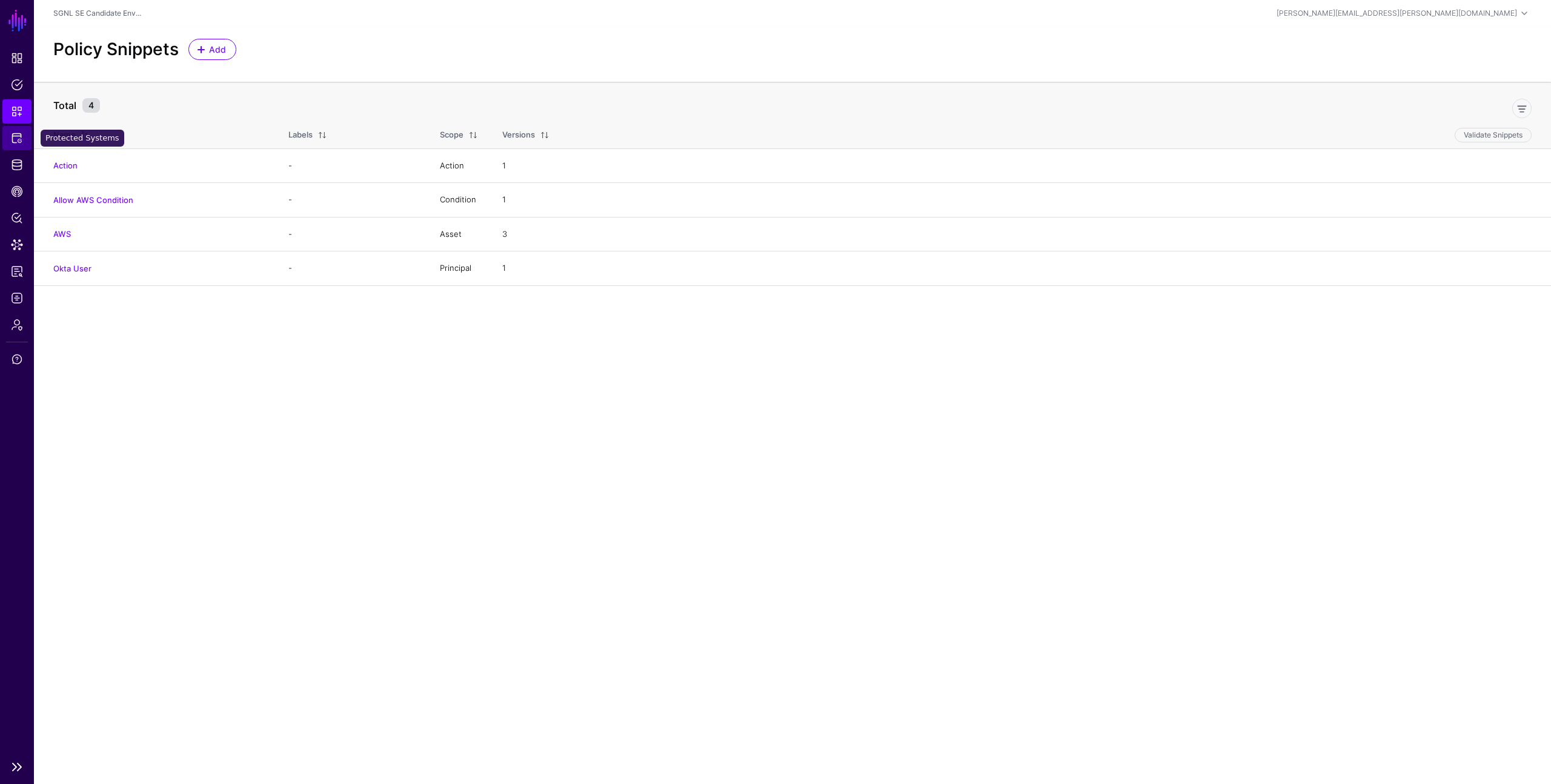
click at [17, 135] on span "Protected Systems" at bounding box center [16, 138] width 12 height 12
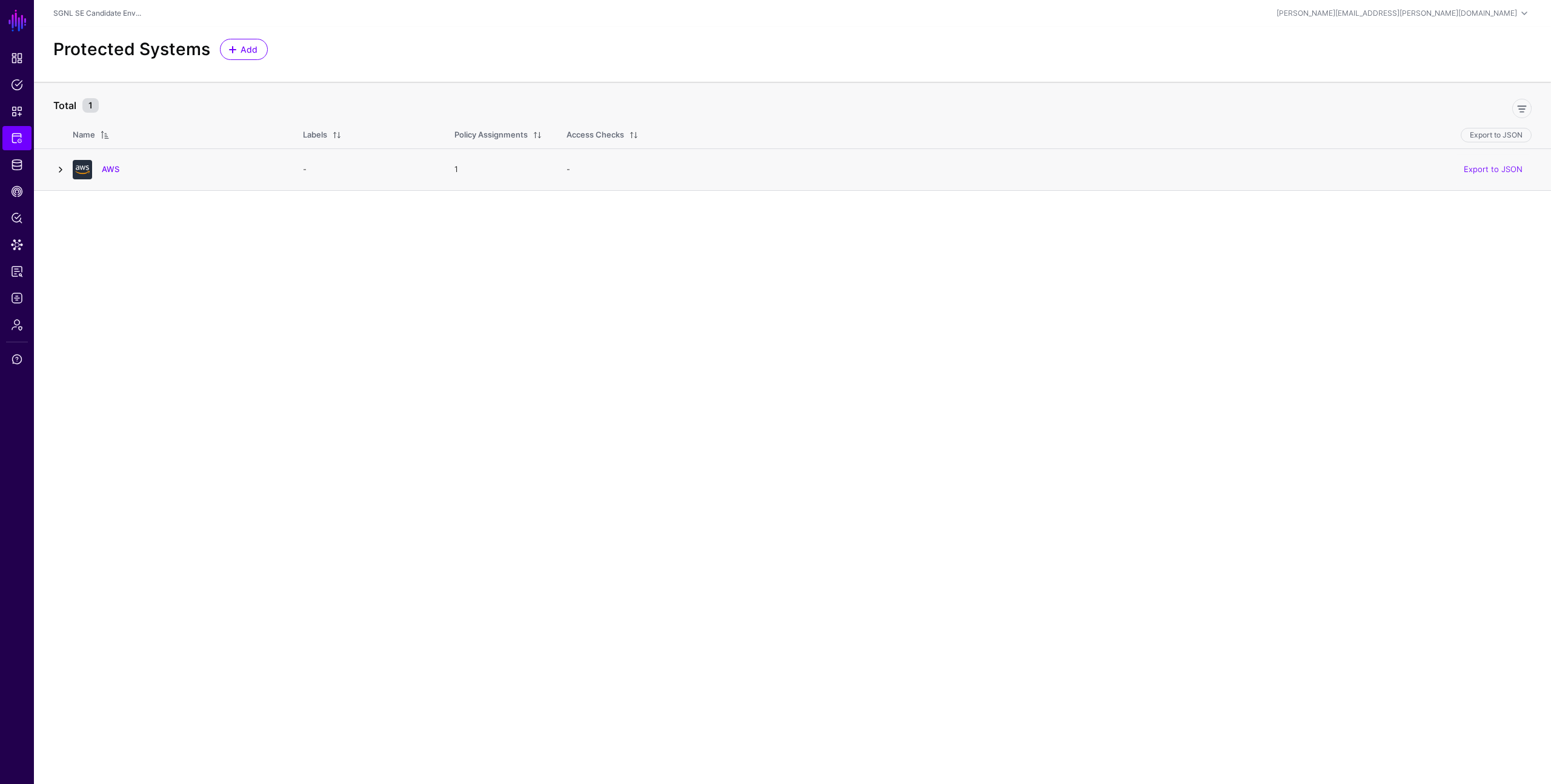
click at [62, 173] on link at bounding box center [61, 170] width 15 height 15
click at [96, 245] on link at bounding box center [94, 246] width 15 height 15
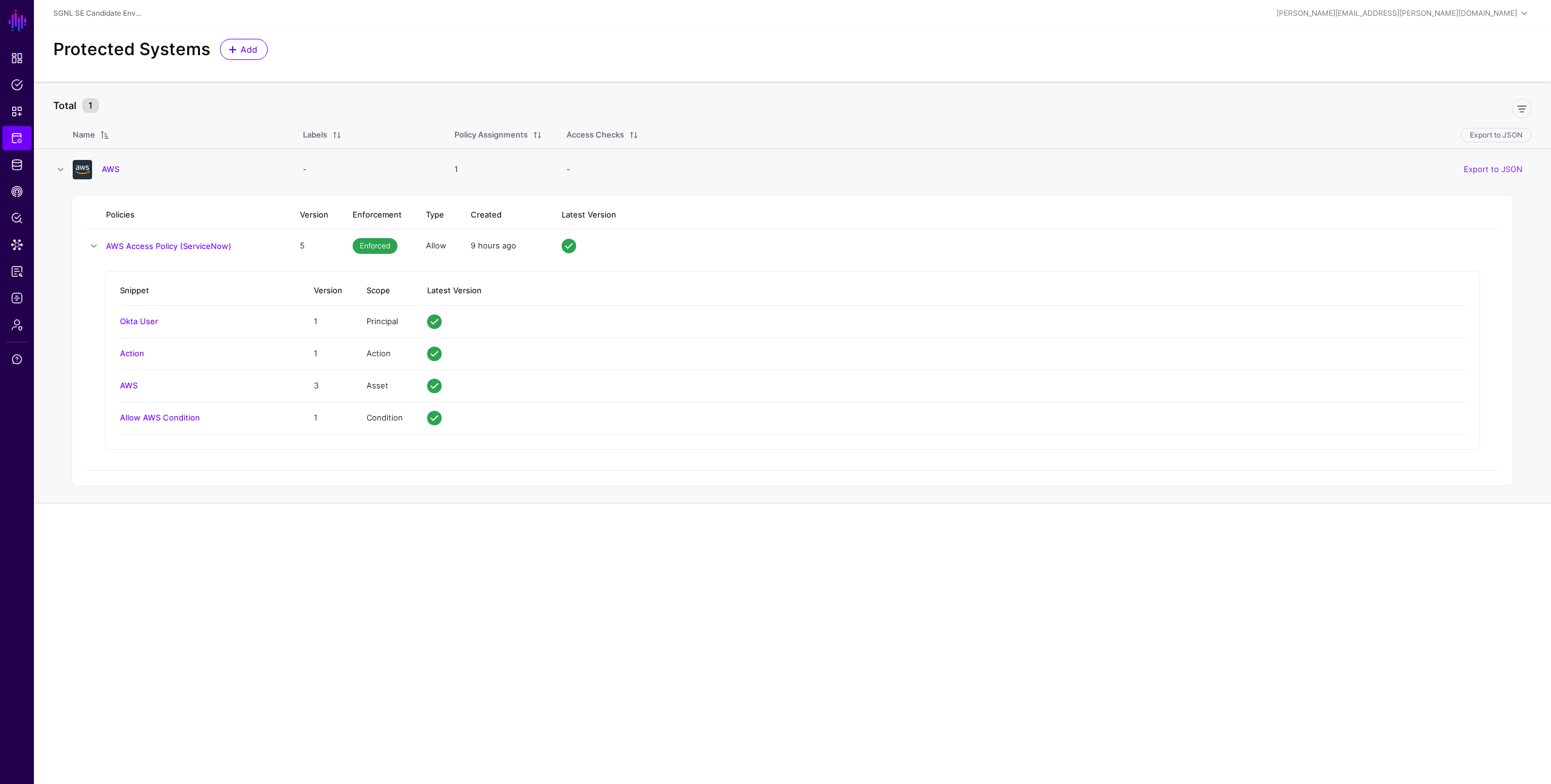
click at [53, 242] on td "Policies Version Enforcement Type Created Latest Version AWS Access Policy (Ser…" at bounding box center [792, 347] width 1517 height 313
click at [70, 244] on td "Policies Version Enforcement Type Created Latest Version AWS Access Policy (Ser…" at bounding box center [792, 347] width 1517 height 313
click at [52, 257] on td "Policies Version Enforcement Type Created Latest Version AWS Access Policy (Ser…" at bounding box center [792, 347] width 1517 height 313
click at [471, 101] on div at bounding box center [819, 106] width 1433 height 25
click at [14, 110] on span "Snippets" at bounding box center [16, 112] width 12 height 12
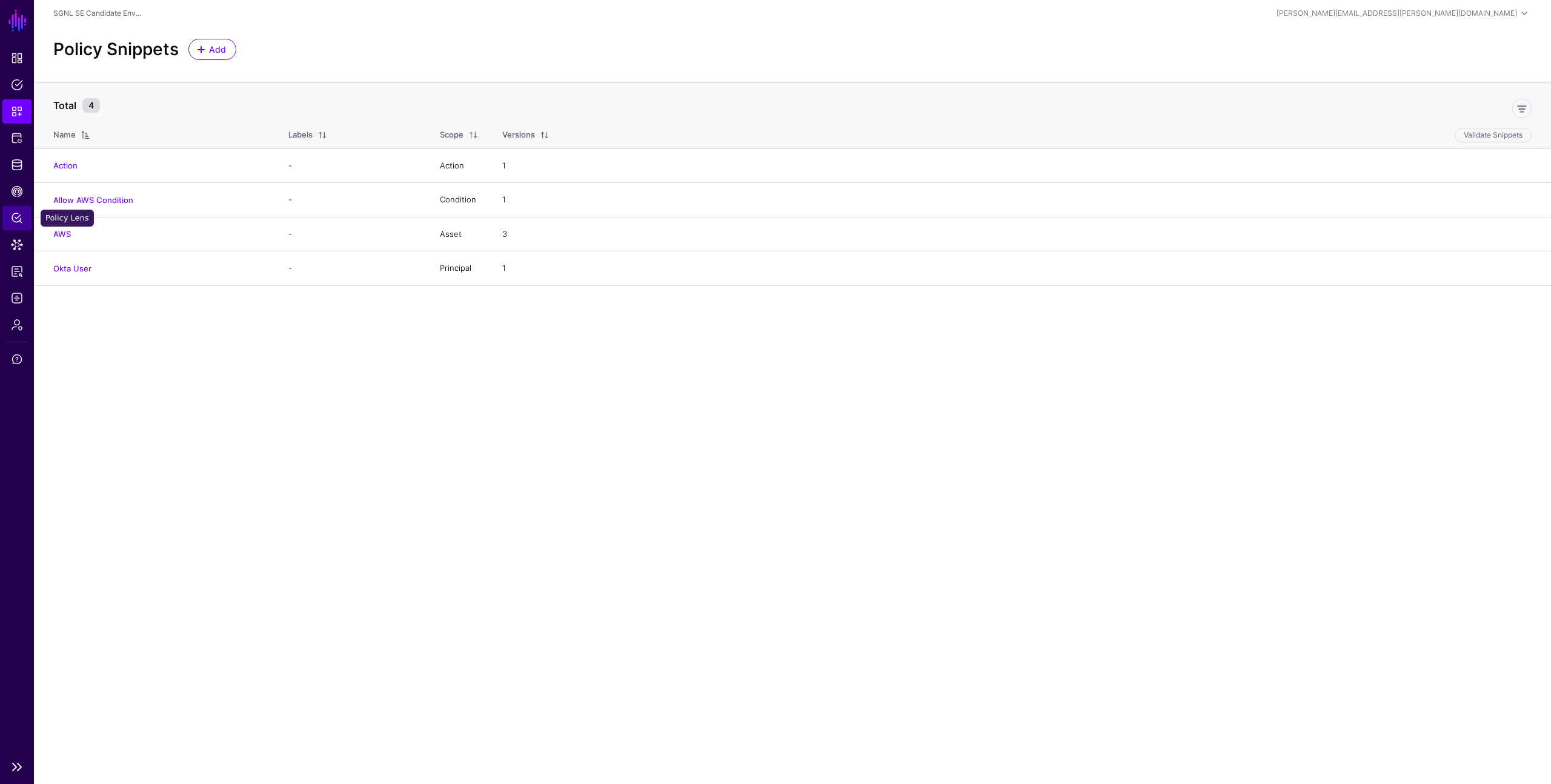
click at [11, 211] on link "Policy Lens" at bounding box center [16, 218] width 29 height 25
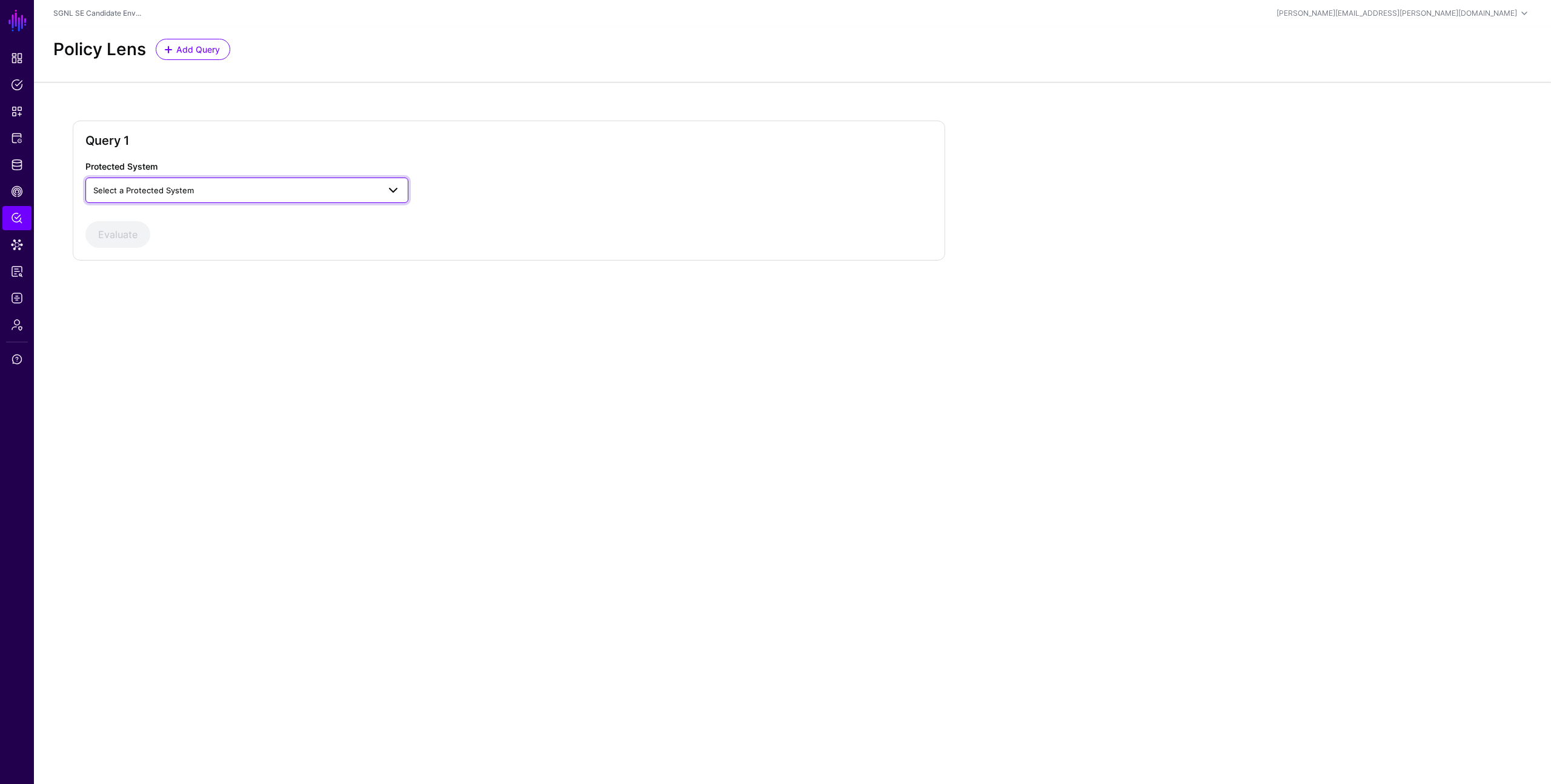
click at [176, 190] on span "Select a Protected System" at bounding box center [144, 190] width 101 height 10
click at [180, 54] on span "Add Query" at bounding box center [198, 49] width 47 height 13
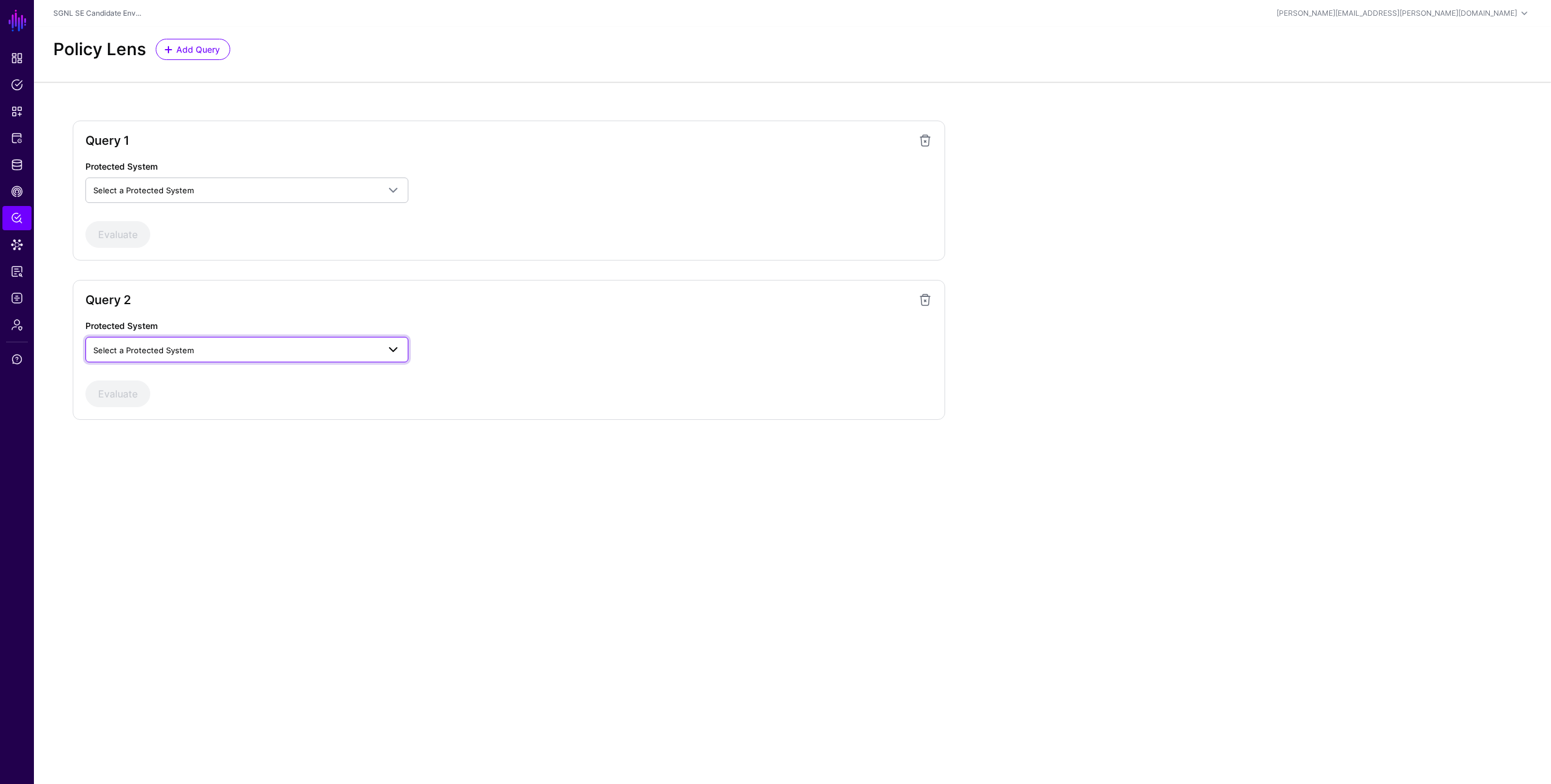
click at [254, 340] on link "Select a Protected System" at bounding box center [247, 349] width 323 height 25
click at [245, 367] on div "AWS" at bounding box center [247, 377] width 323 height 29
click at [242, 372] on div "AWS" at bounding box center [247, 378] width 303 height 12
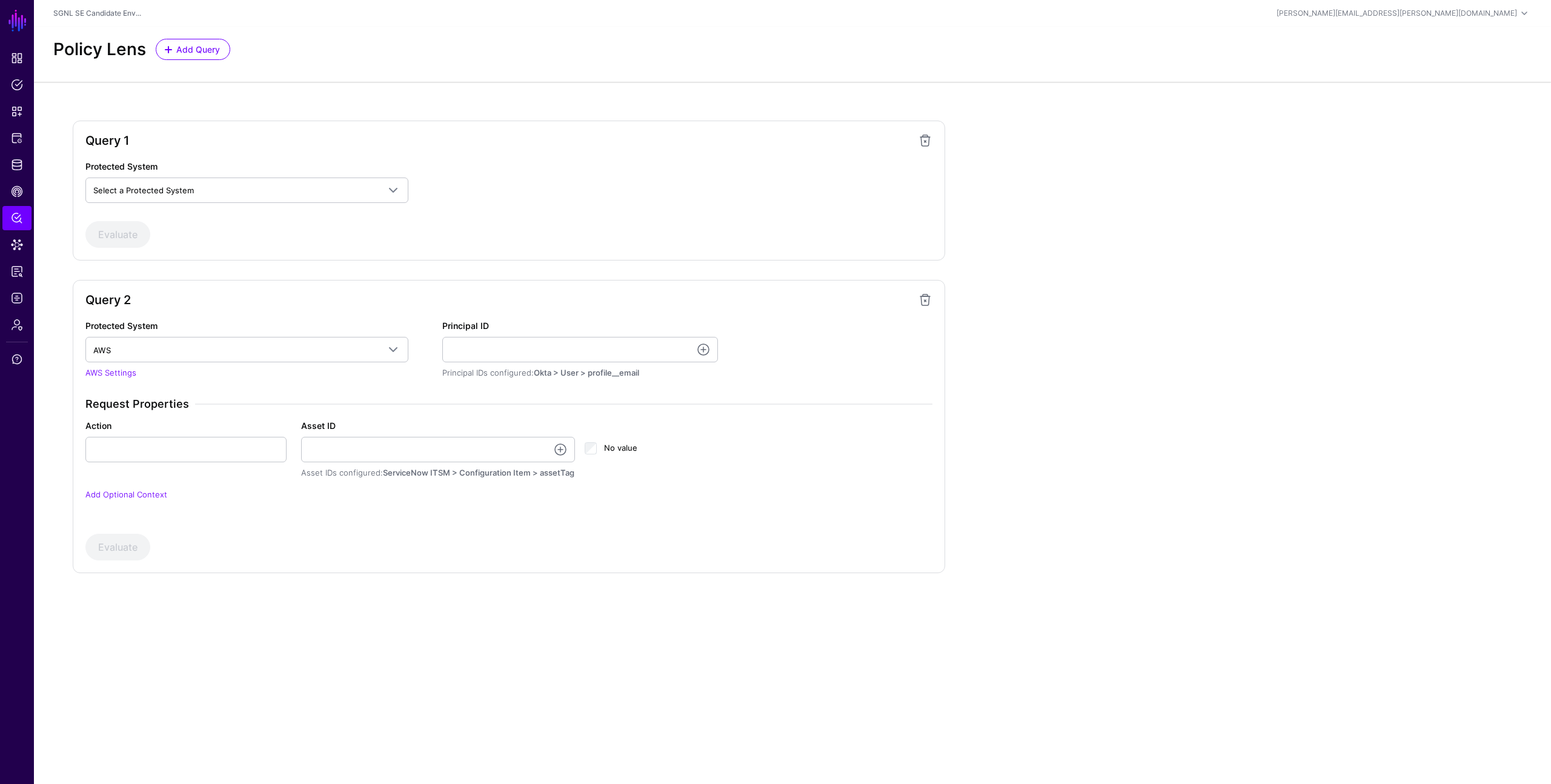
click at [924, 299] on span at bounding box center [925, 300] width 15 height 15
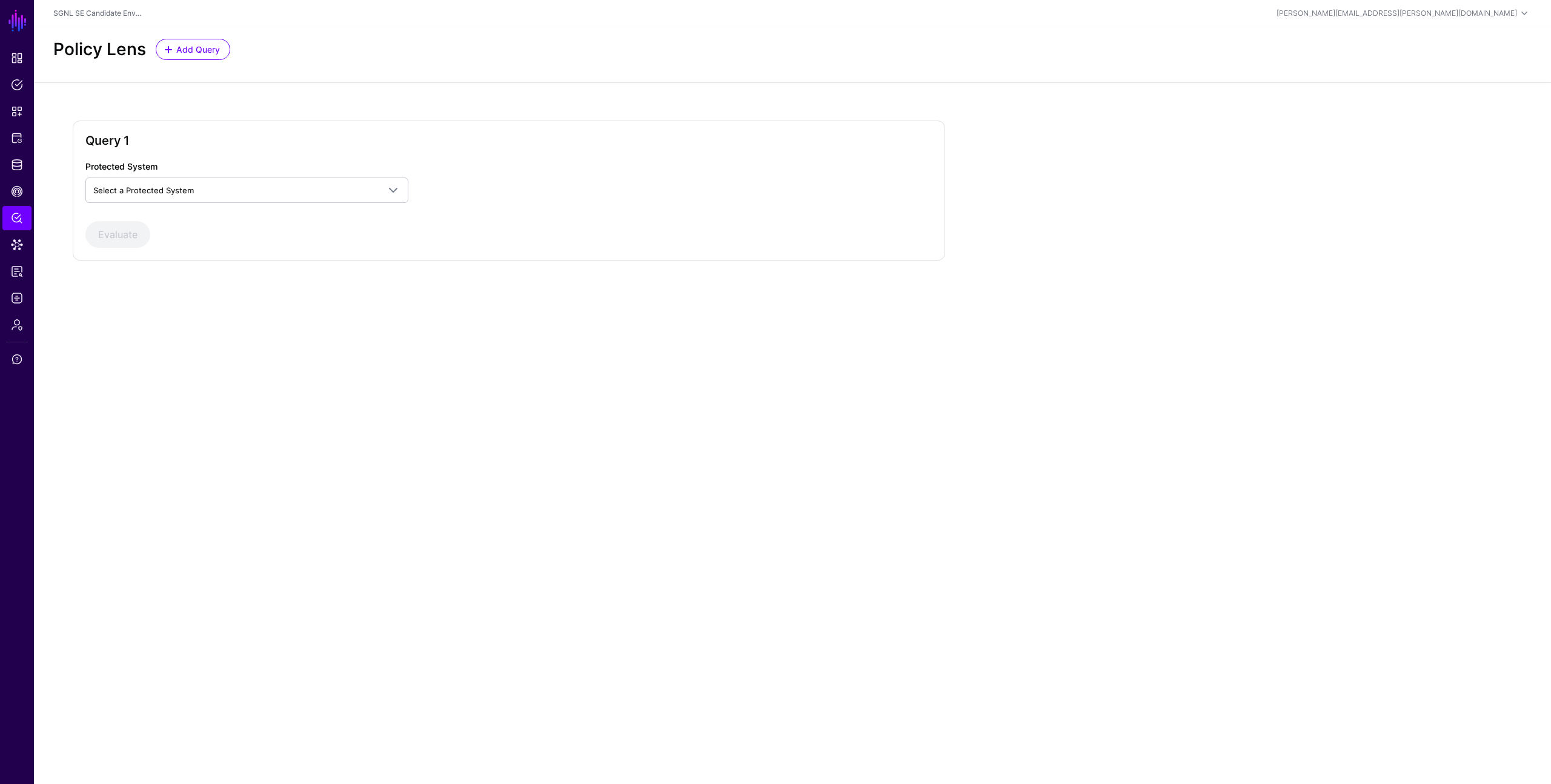
click at [573, 381] on main "SGNL Dashboard Policies Snippets Protected Systems Identity Data Fabric CAEP Hu…" at bounding box center [775, 392] width 1551 height 784
click at [19, 242] on span "Data Lens" at bounding box center [16, 244] width 12 height 12
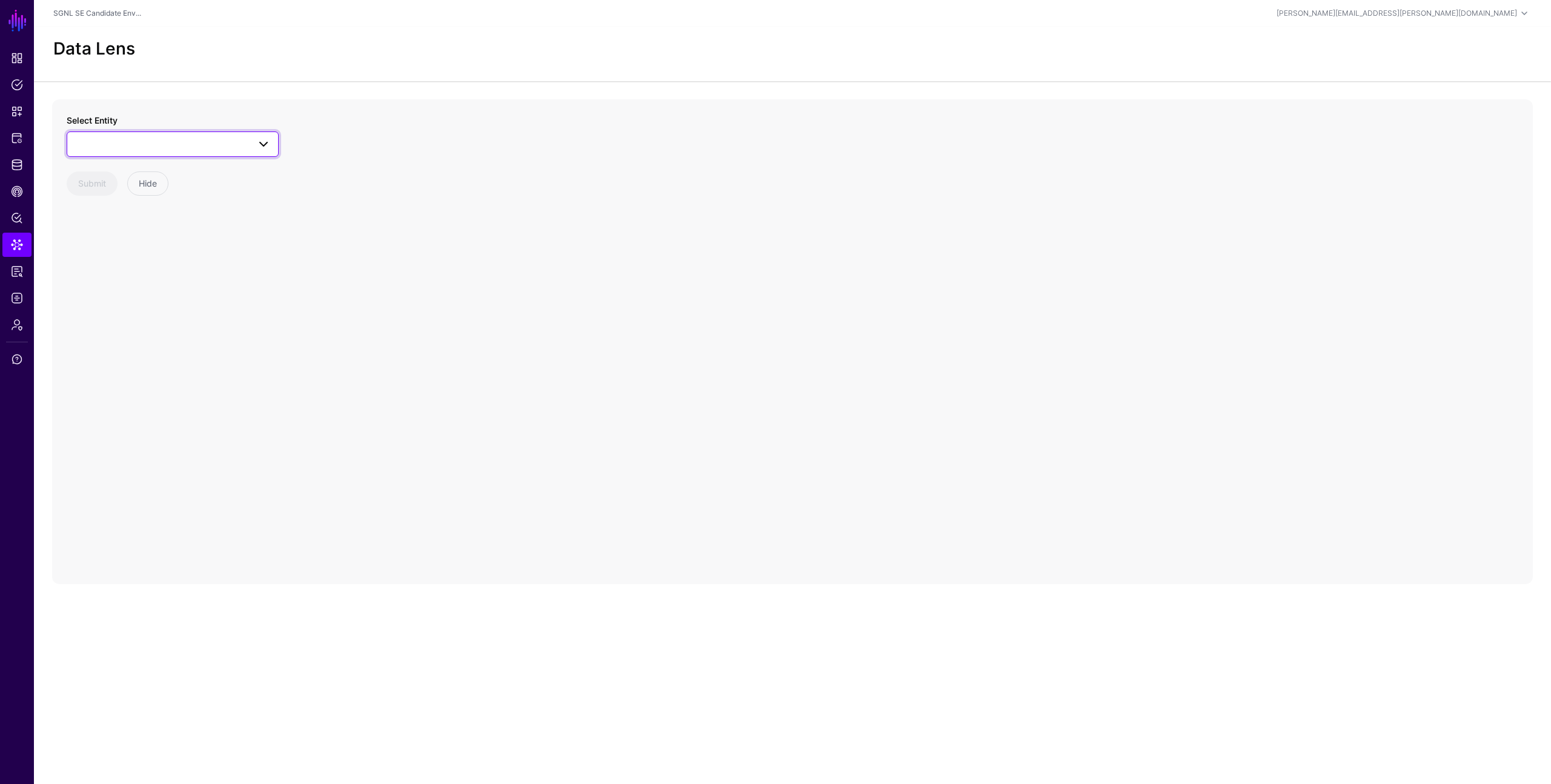
click at [185, 146] on span at bounding box center [172, 144] width 196 height 15
click at [151, 238] on div "ChangeRequest" at bounding box center [179, 236] width 180 height 12
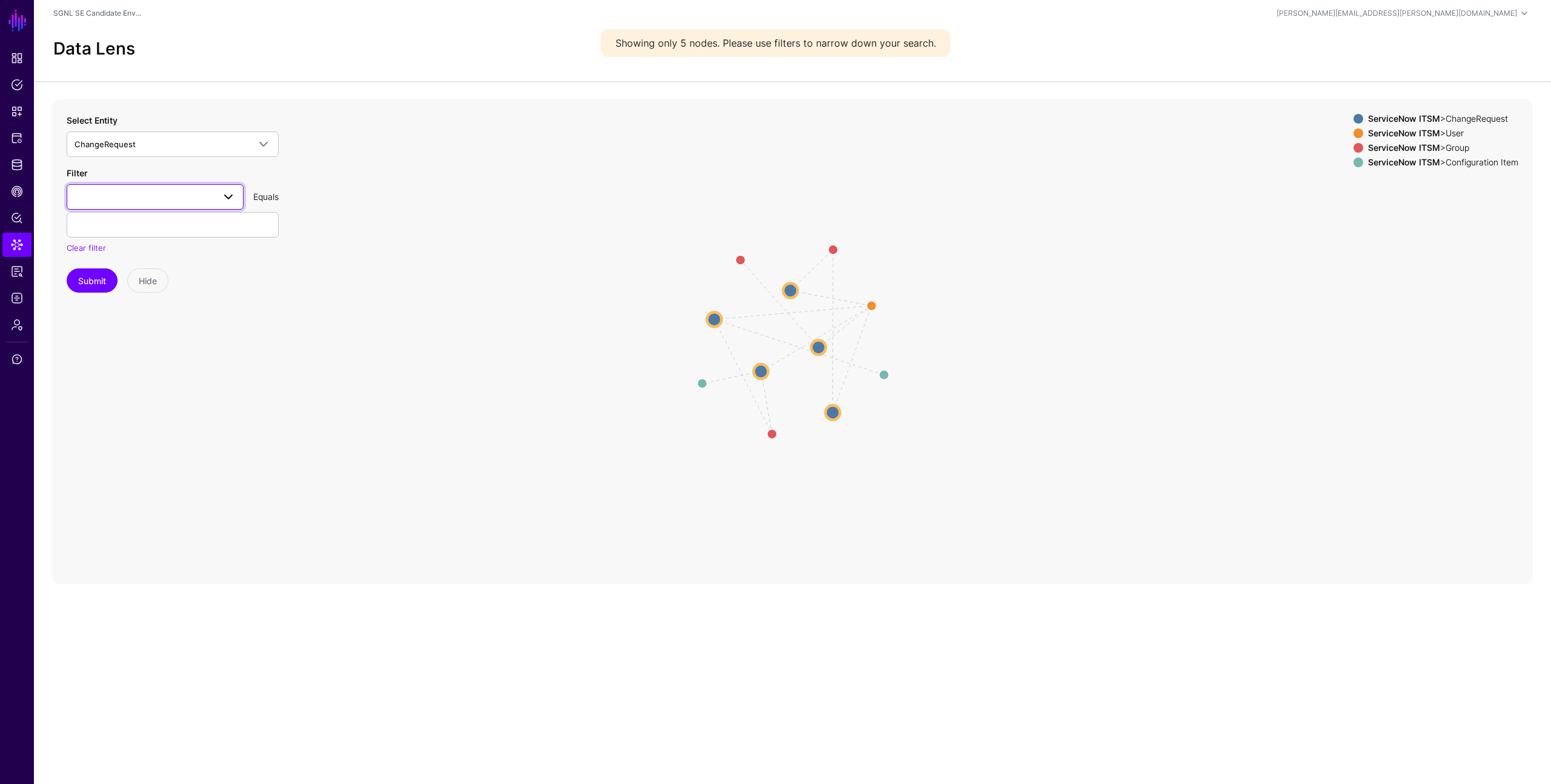
click at [230, 193] on span at bounding box center [229, 197] width 15 height 15
click at [130, 337] on div "closedAt" at bounding box center [155, 341] width 157 height 12
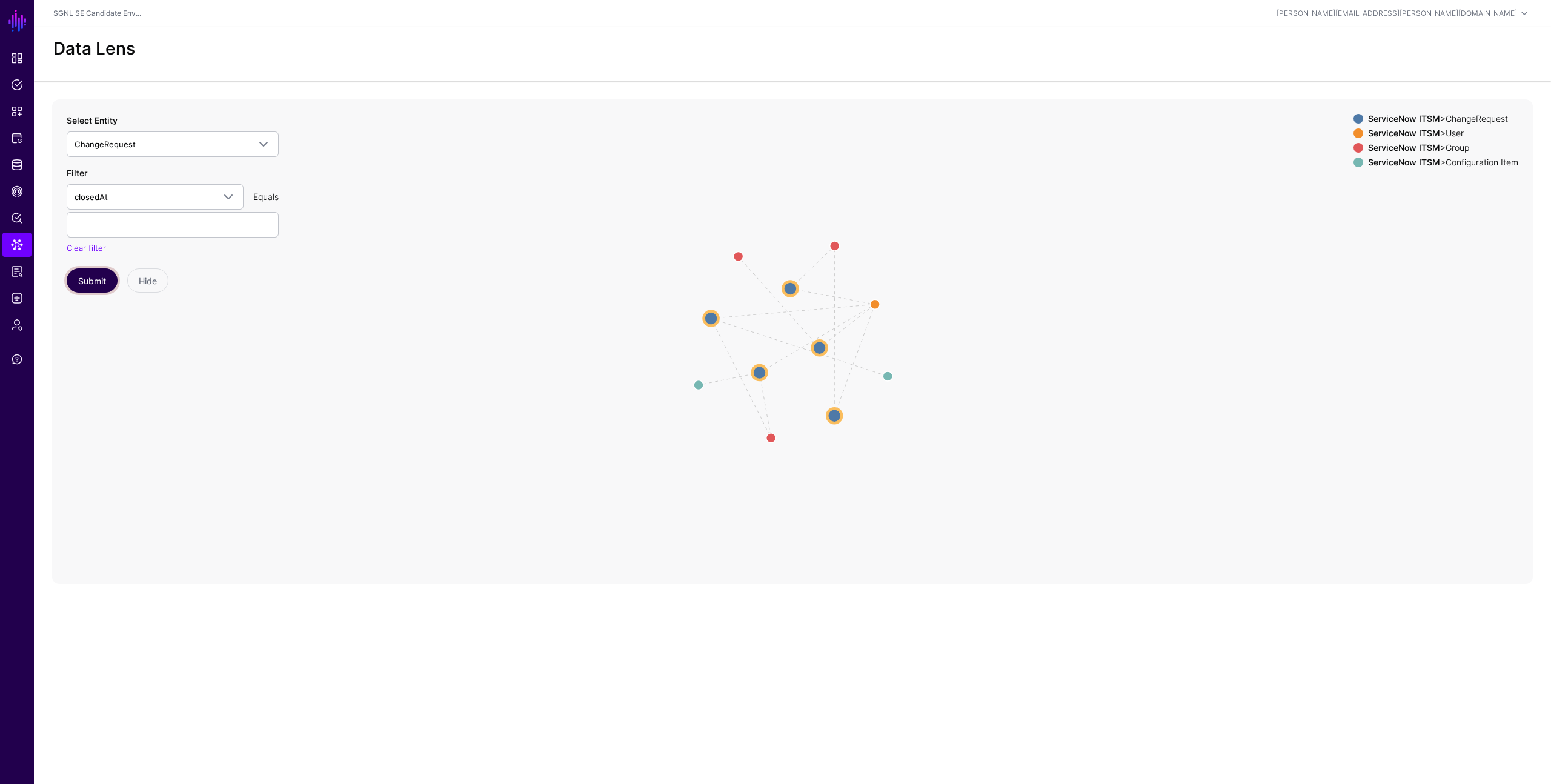
click at [101, 276] on button "Submit" at bounding box center [92, 280] width 51 height 25
click at [815, 349] on circle at bounding box center [819, 348] width 15 height 15
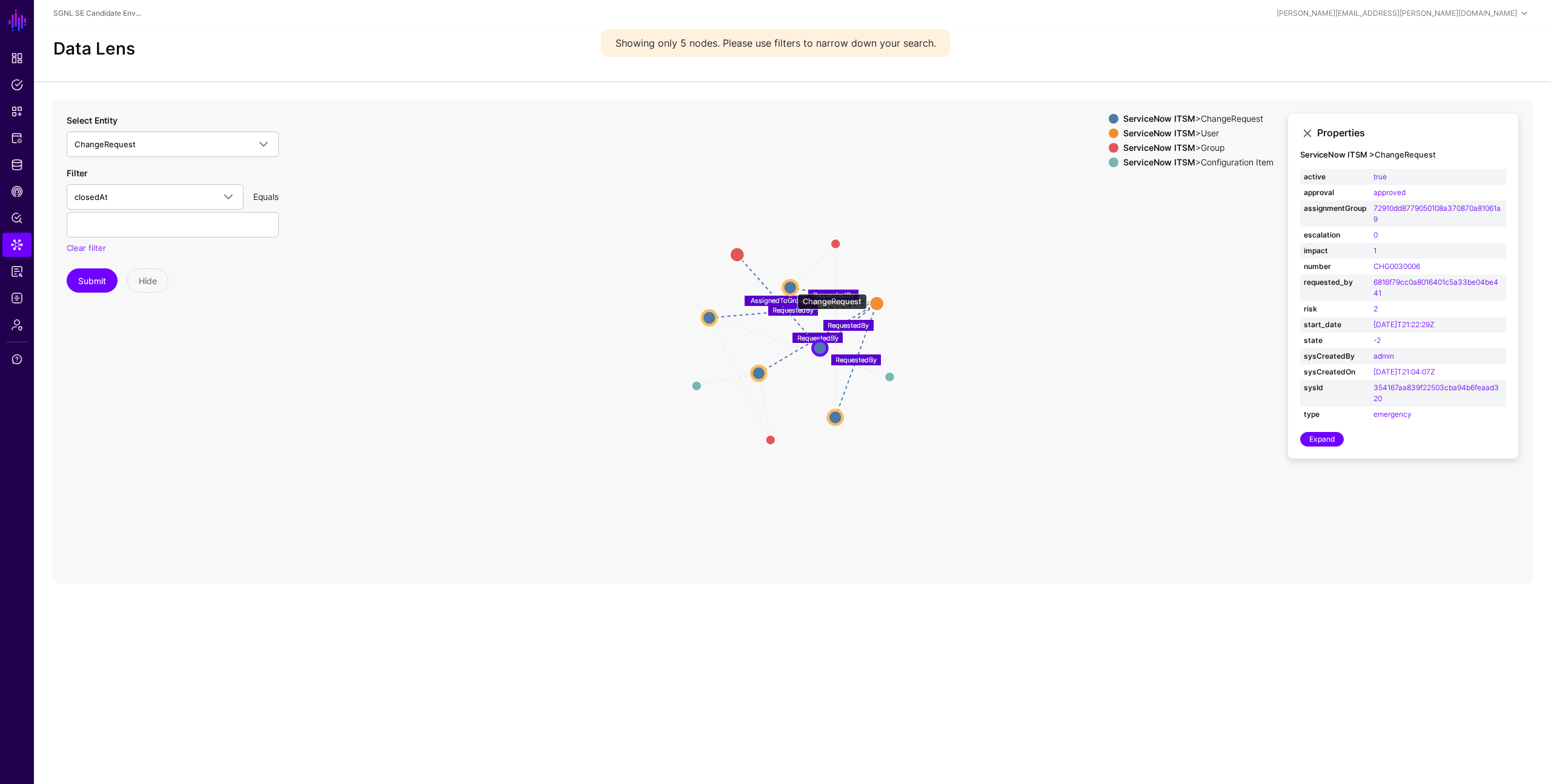
click at [791, 288] on circle at bounding box center [790, 287] width 15 height 15
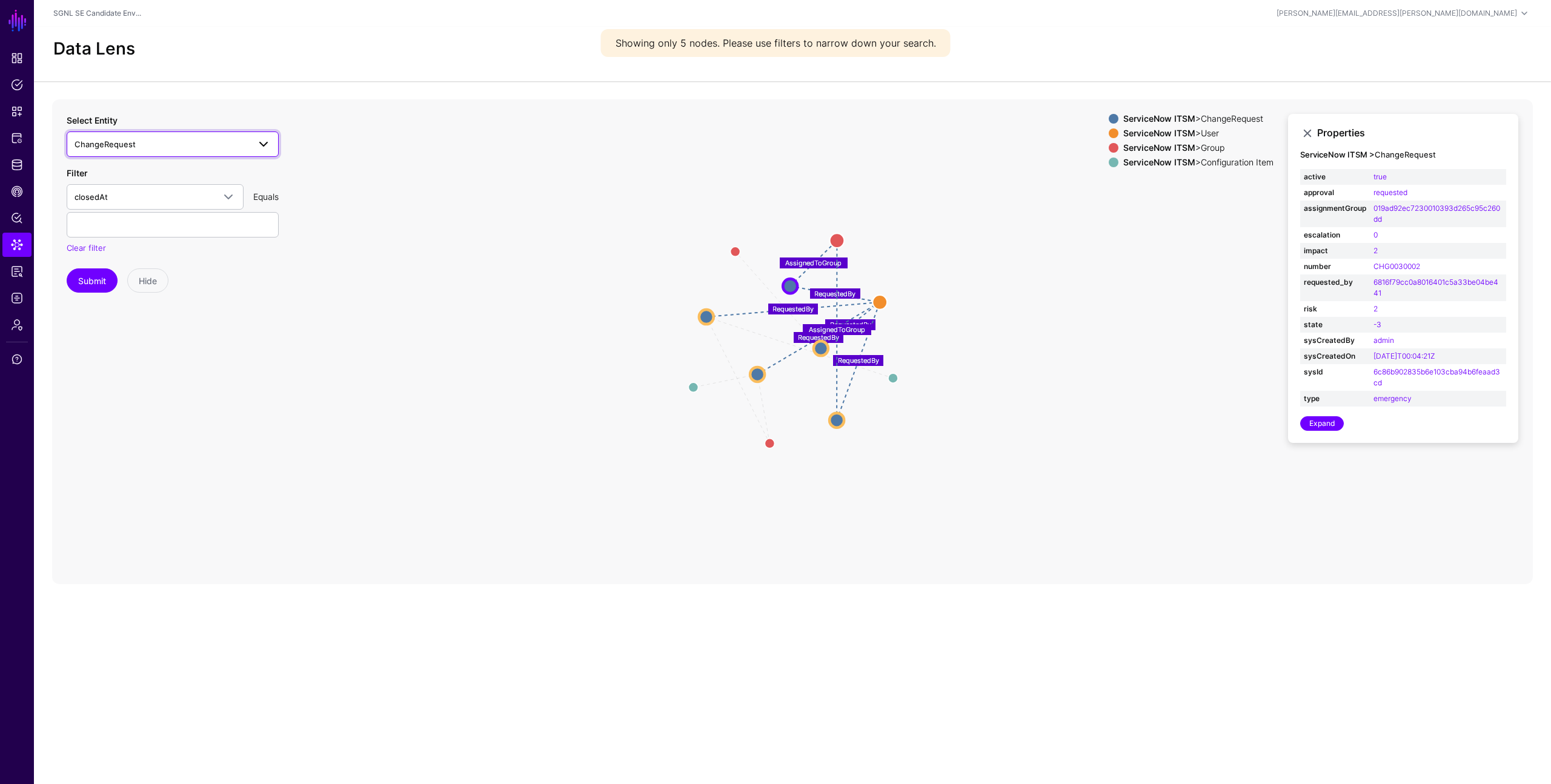
click at [216, 145] on span "ChangeRequest" at bounding box center [162, 144] width 175 height 13
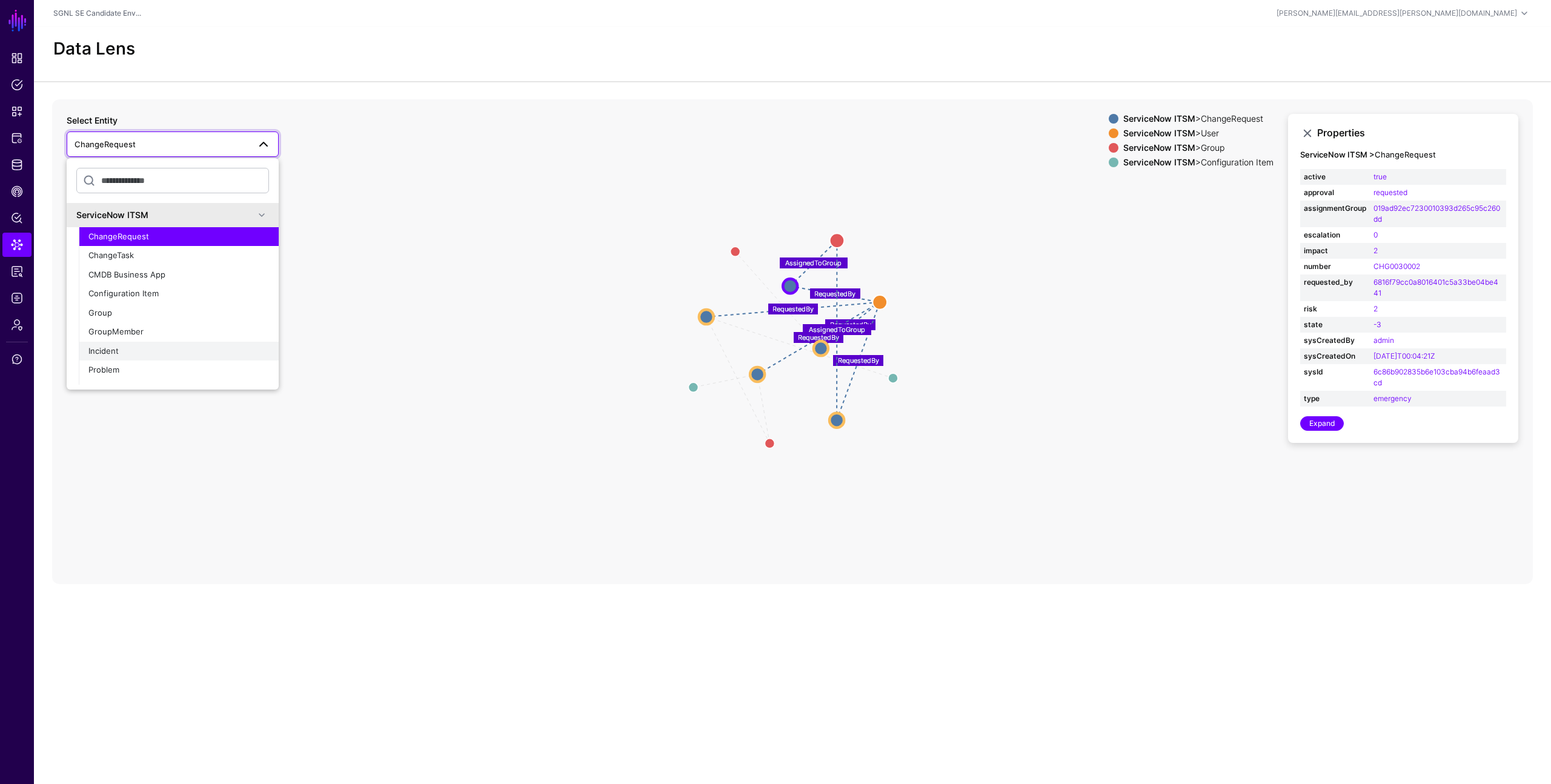
click at [170, 356] on div "Incident" at bounding box center [179, 351] width 180 height 12
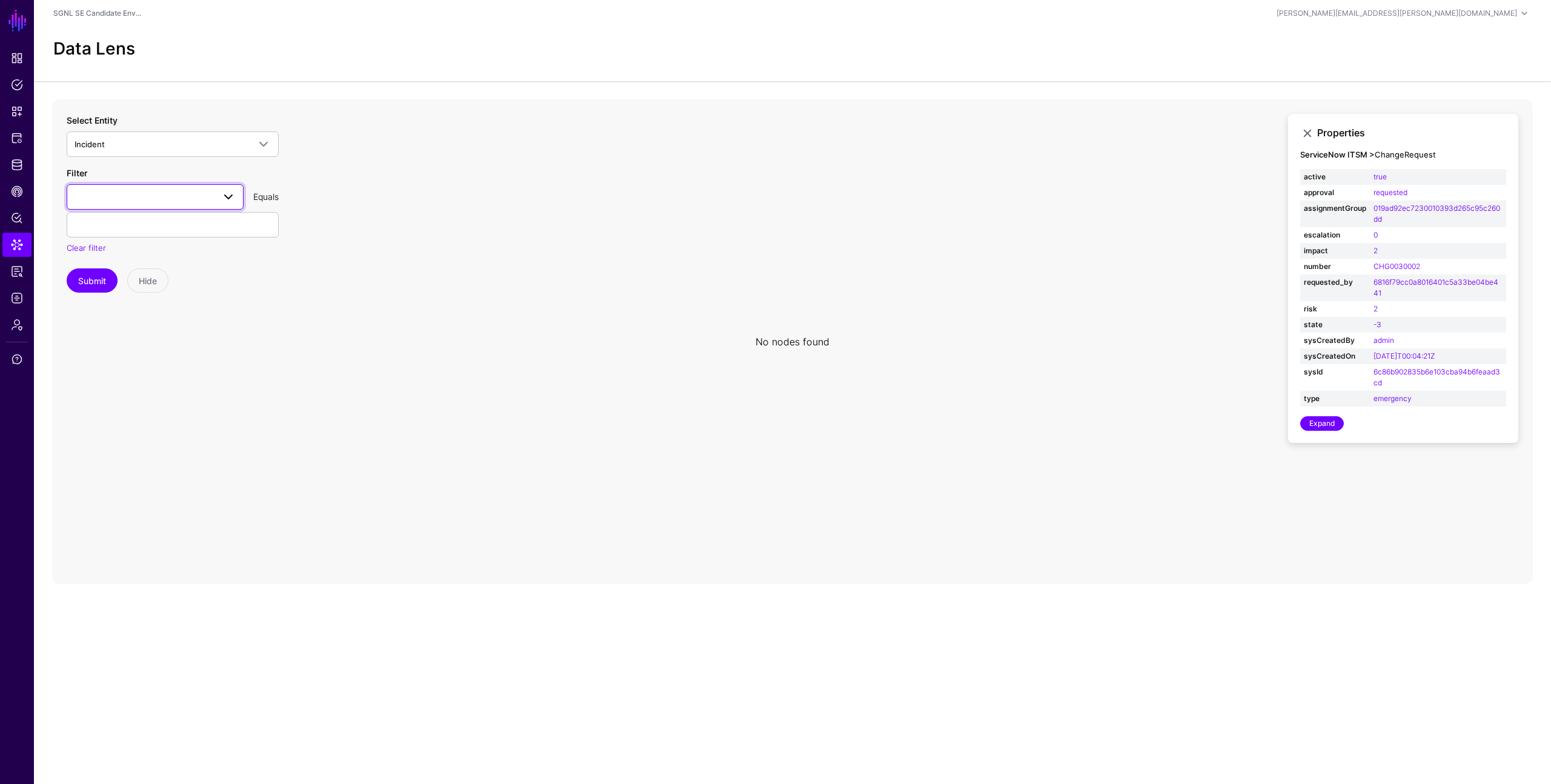
click at [226, 198] on span at bounding box center [229, 197] width 15 height 15
click at [170, 268] on div "active" at bounding box center [155, 265] width 157 height 12
click at [224, 201] on span at bounding box center [229, 197] width 15 height 15
click at [360, 363] on icon at bounding box center [792, 341] width 1480 height 485
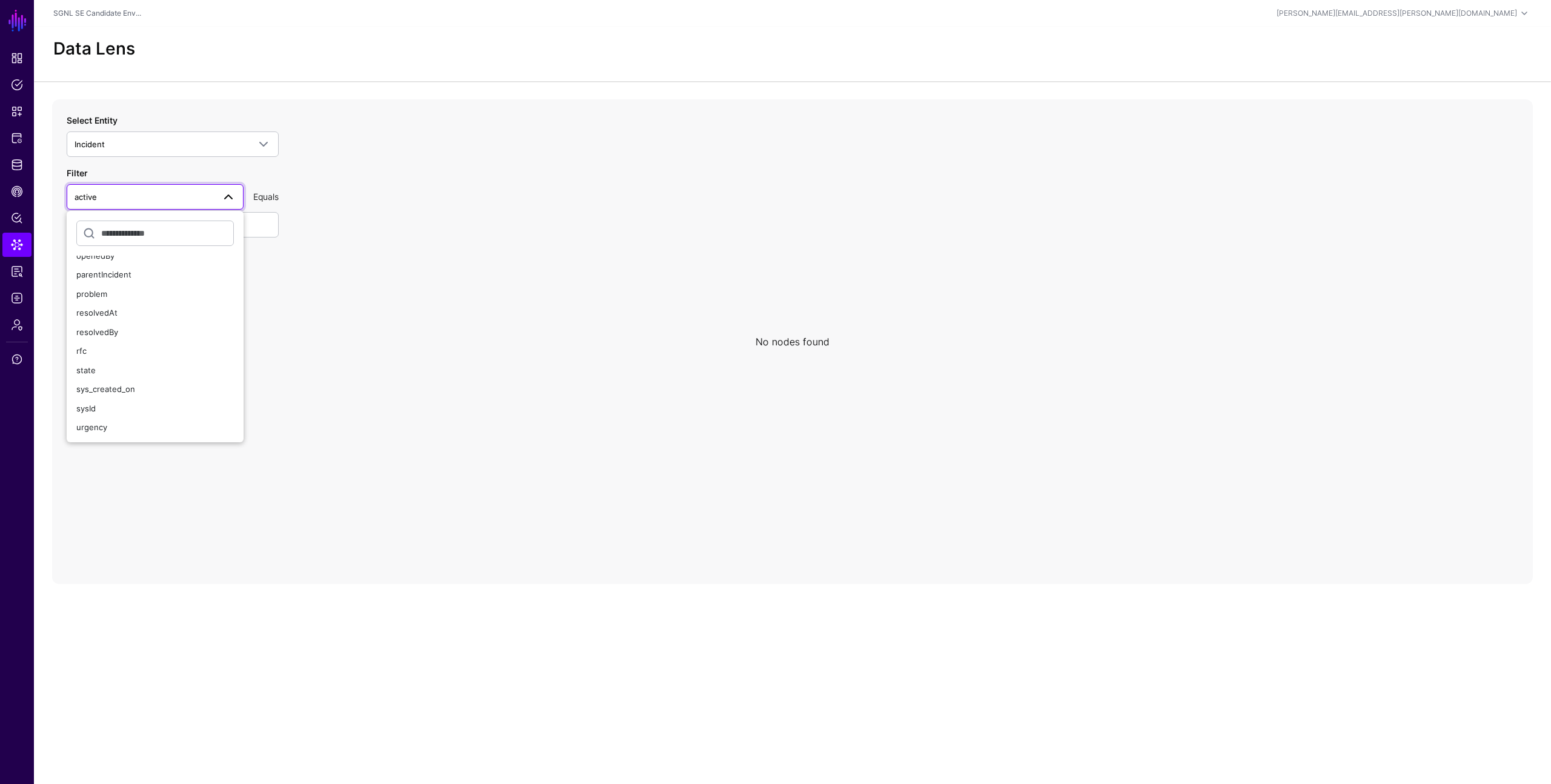
click at [289, 304] on icon at bounding box center [792, 341] width 1480 height 485
click at [21, 273] on span "Access Reporting" at bounding box center [16, 271] width 12 height 12
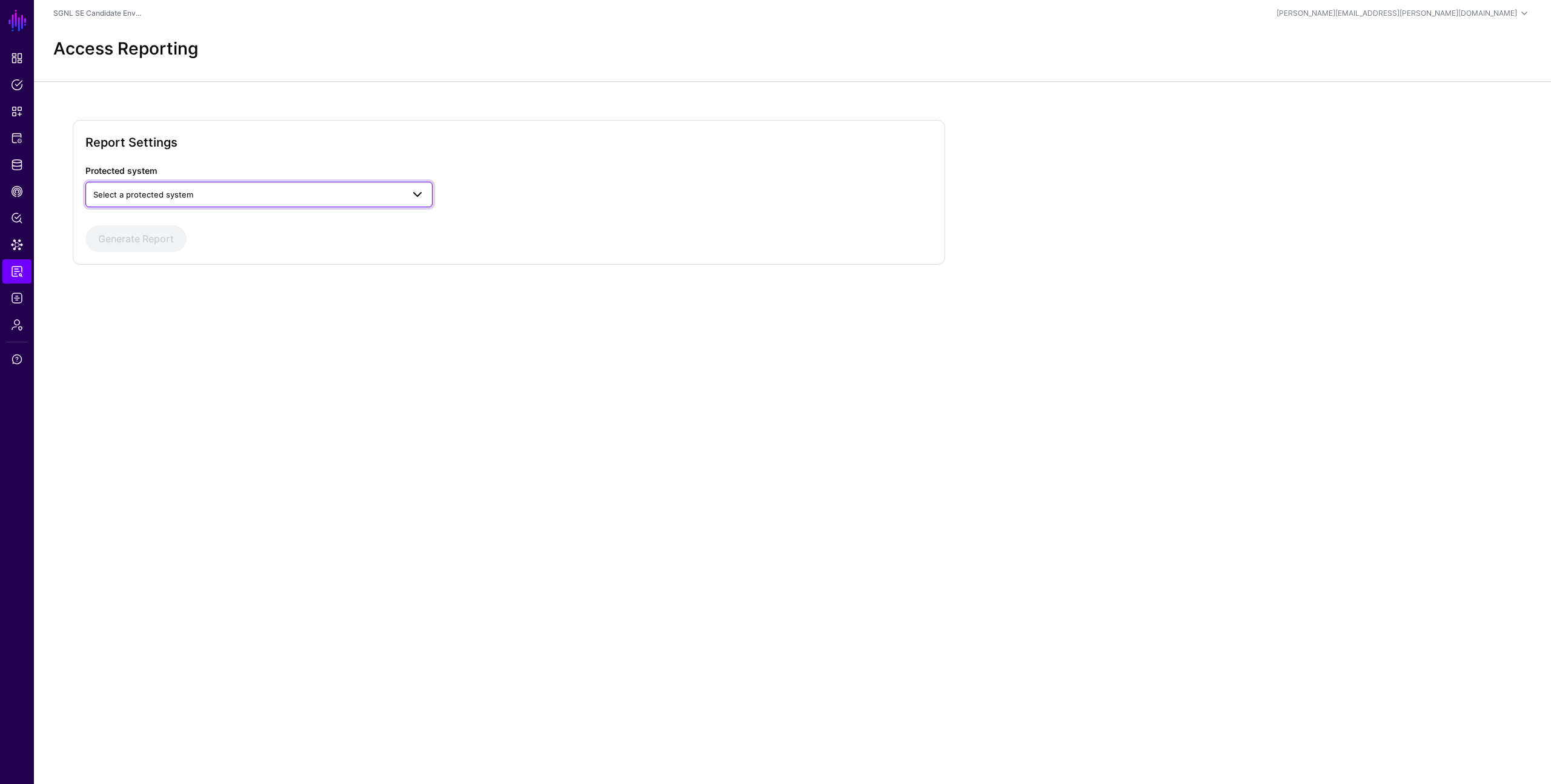
click at [220, 198] on span "Select a protected system" at bounding box center [248, 194] width 309 height 13
click at [217, 225] on div "AWS" at bounding box center [259, 222] width 328 height 12
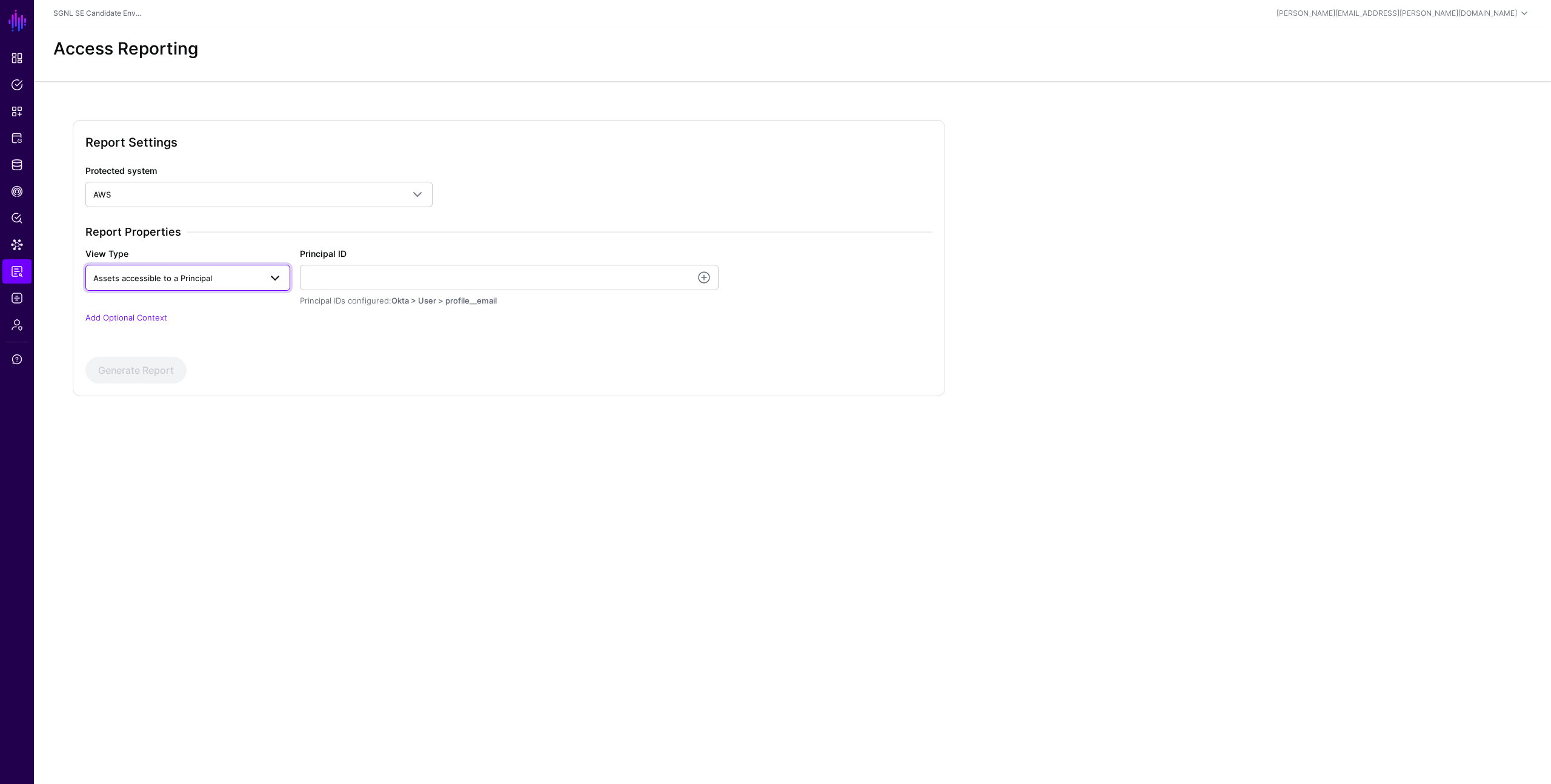
click at [229, 271] on span "Assets accessible to a Principal" at bounding box center [177, 278] width 167 height 13
click at [210, 325] on span "Principals with access to an asset" at bounding box center [159, 325] width 128 height 10
click at [704, 277] on link at bounding box center [704, 277] width 15 height 15
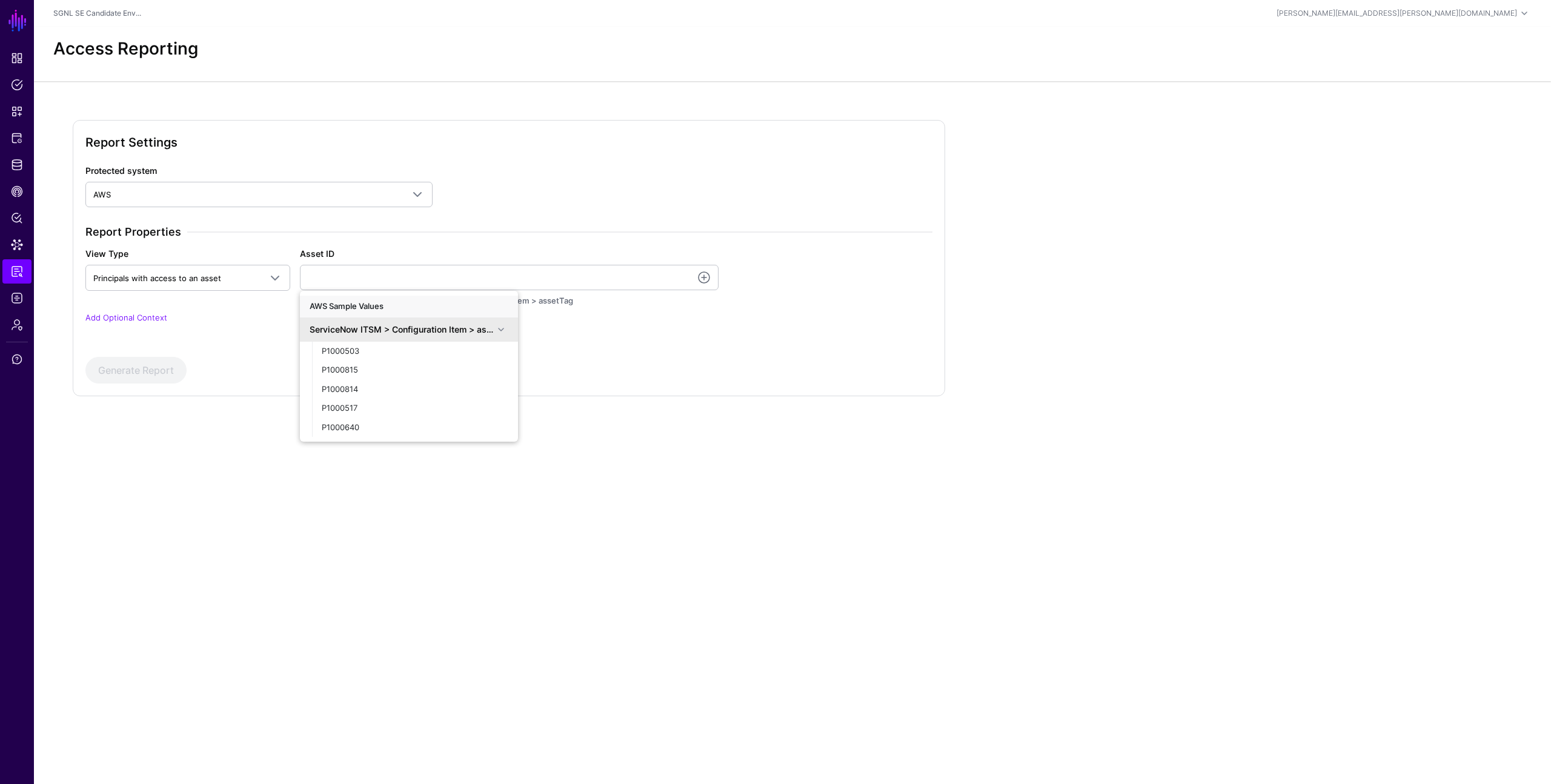
click at [435, 328] on div "ServiceNow ITSM > Configuration Item > assetTag" at bounding box center [401, 330] width 185 height 13
click at [459, 326] on div "ServiceNow ITSM > Configuration Item > assetTag" at bounding box center [401, 330] width 185 height 13
click at [419, 277] on input "Asset ID" at bounding box center [509, 277] width 418 height 25
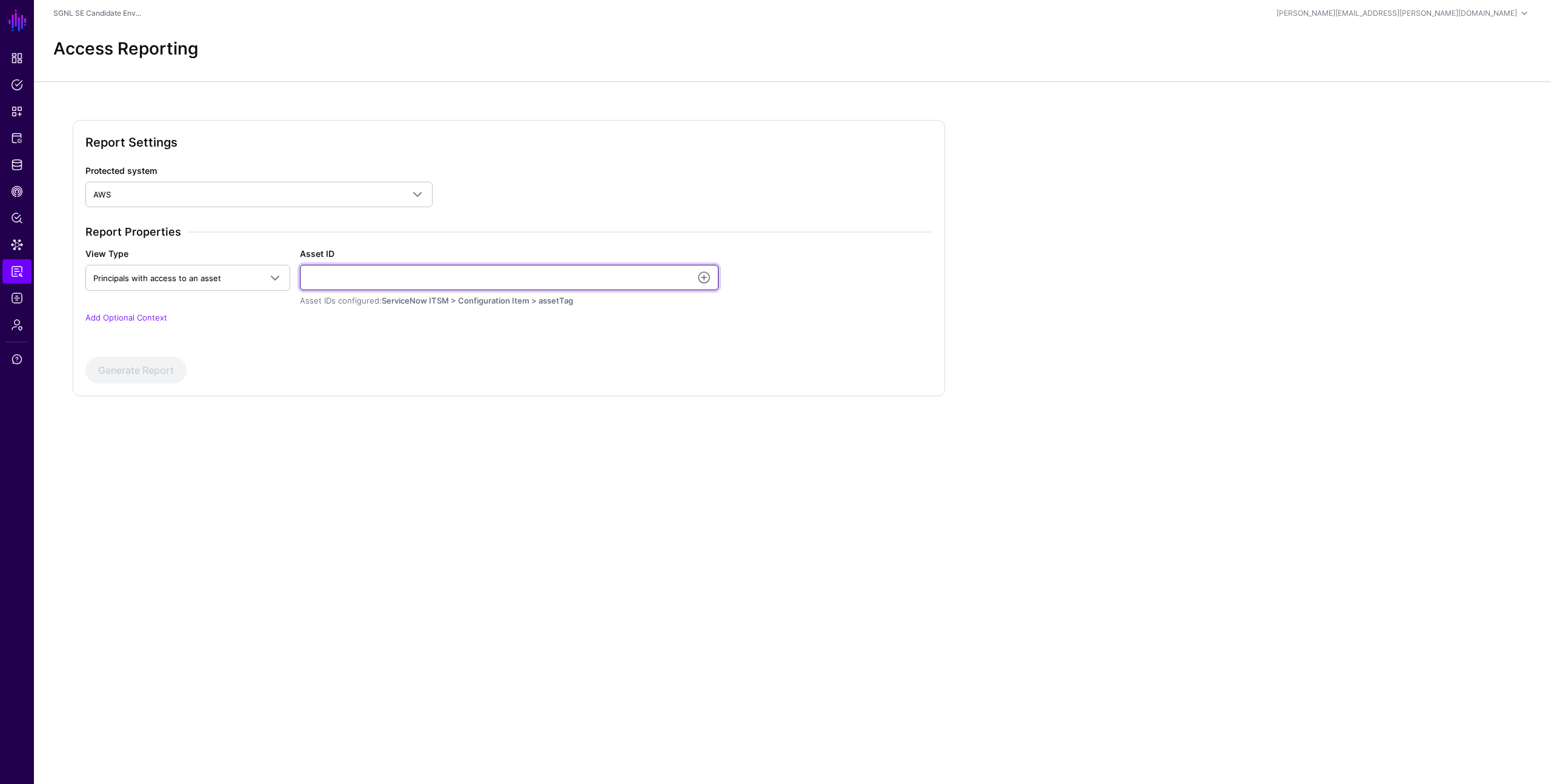
type input "**********"
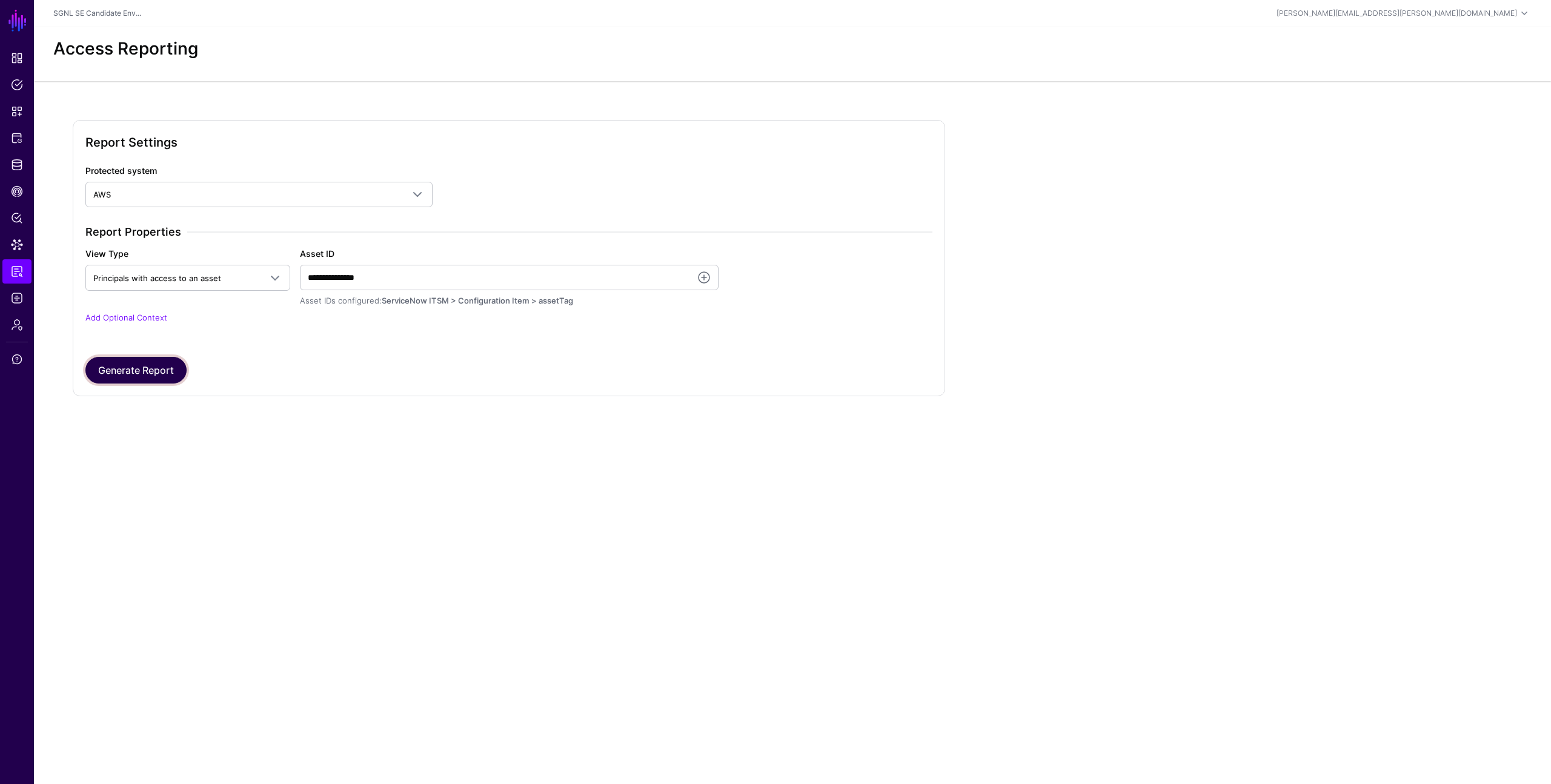
click at [159, 367] on button "Generate Report" at bounding box center [135, 370] width 101 height 27
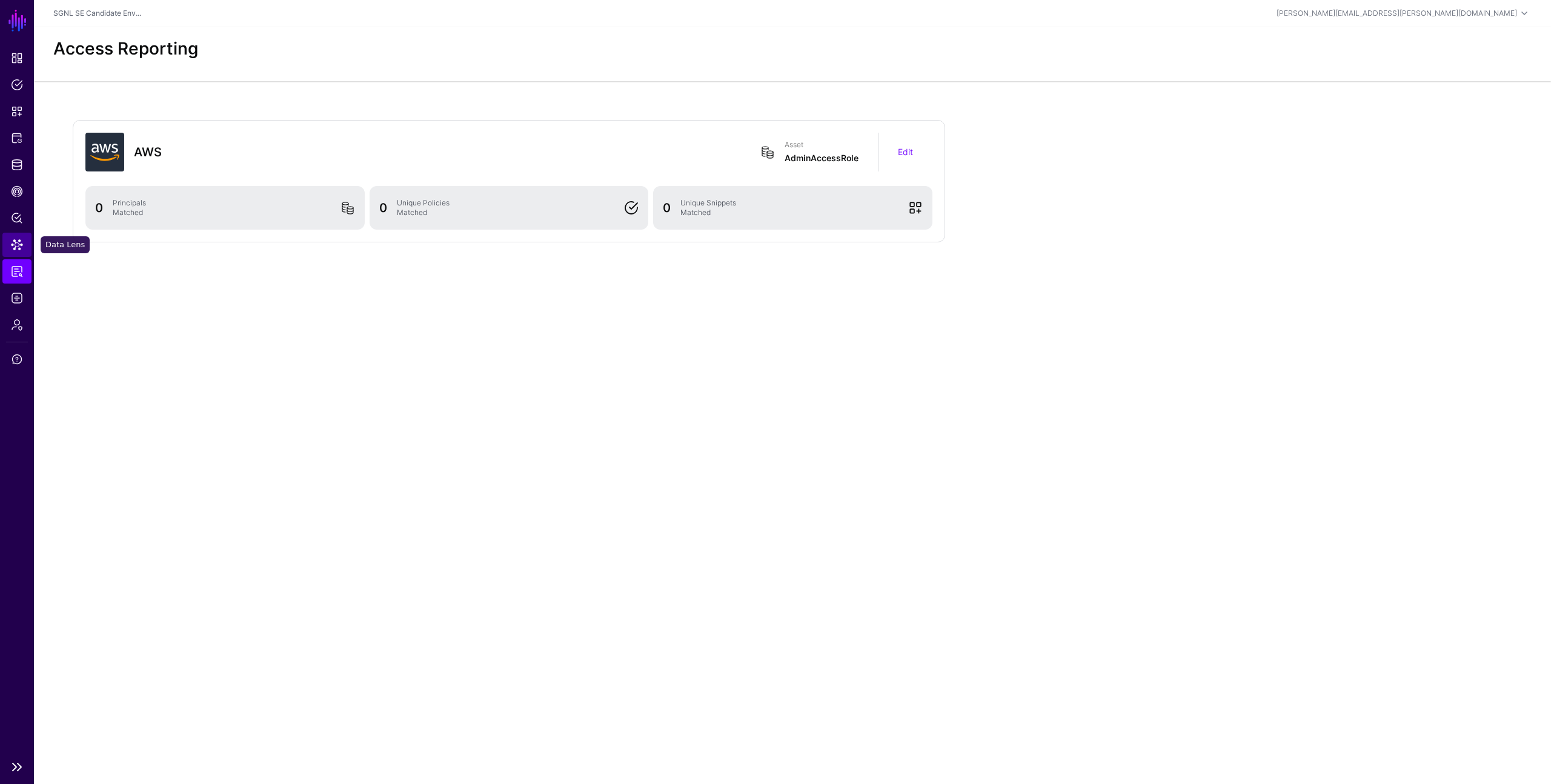
click at [10, 252] on link "Data Lens" at bounding box center [16, 245] width 29 height 25
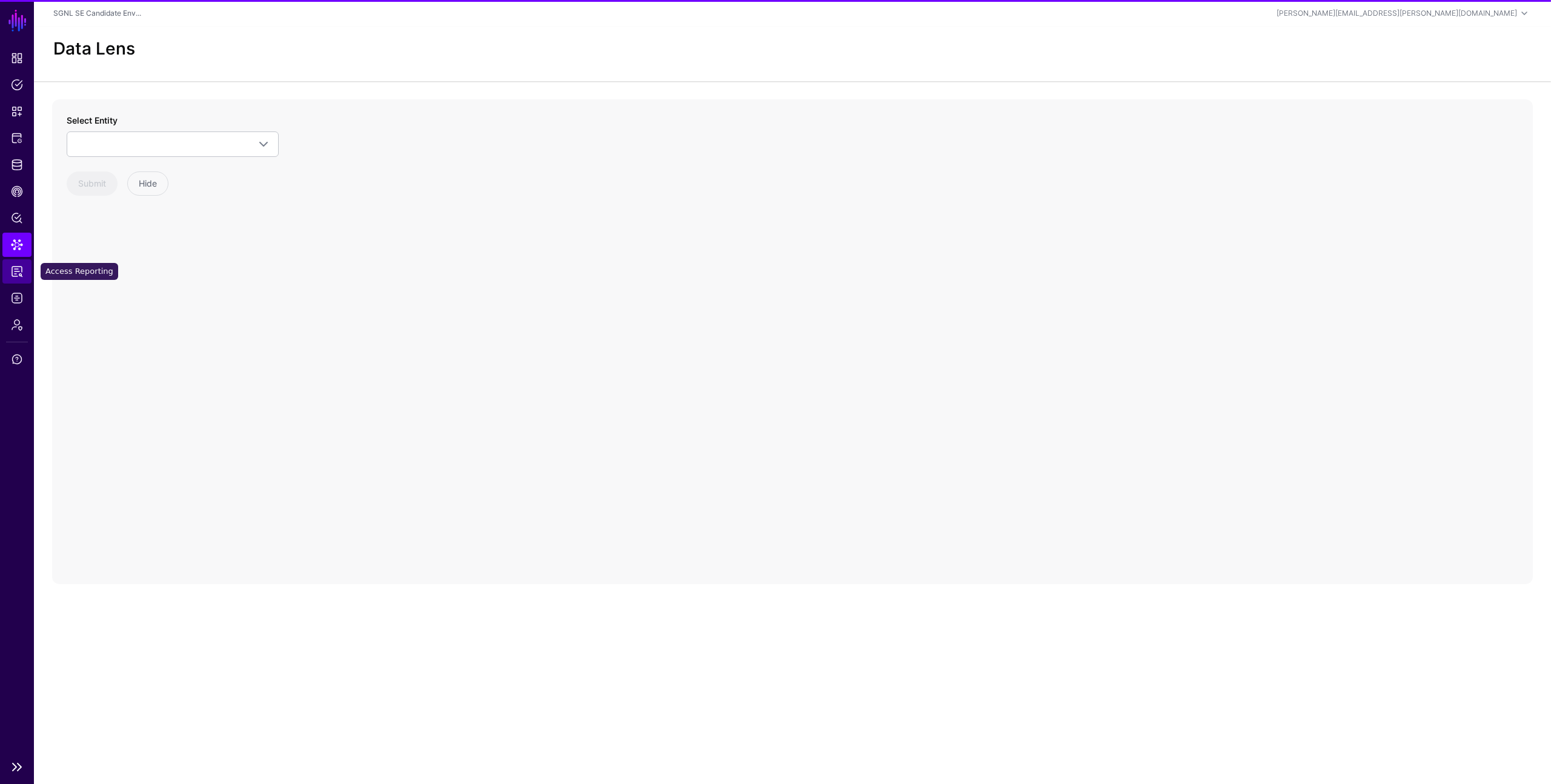
click at [15, 267] on span "Access Reporting" at bounding box center [16, 271] width 12 height 12
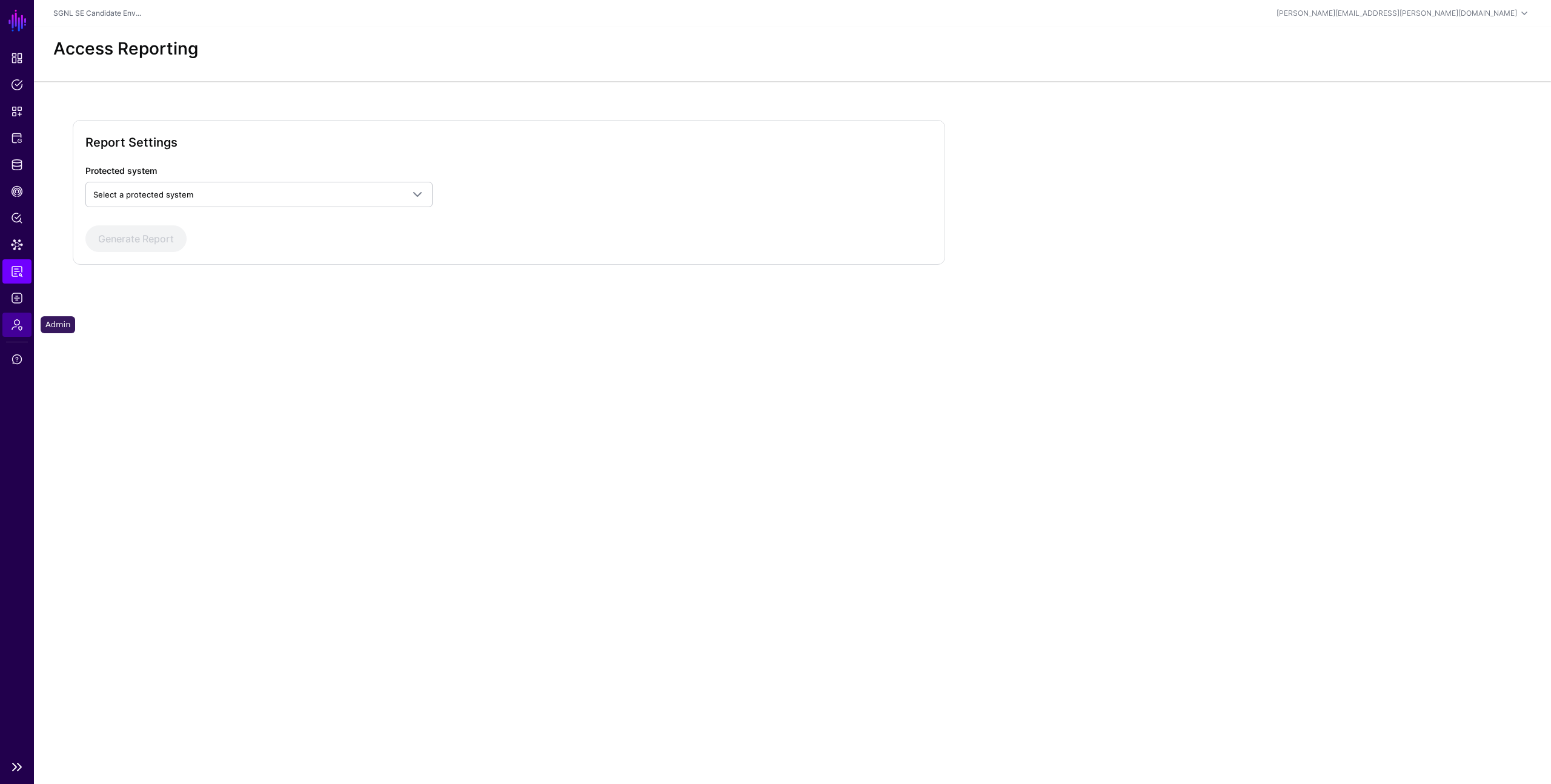
click at [14, 326] on span "Admin" at bounding box center [16, 325] width 12 height 12
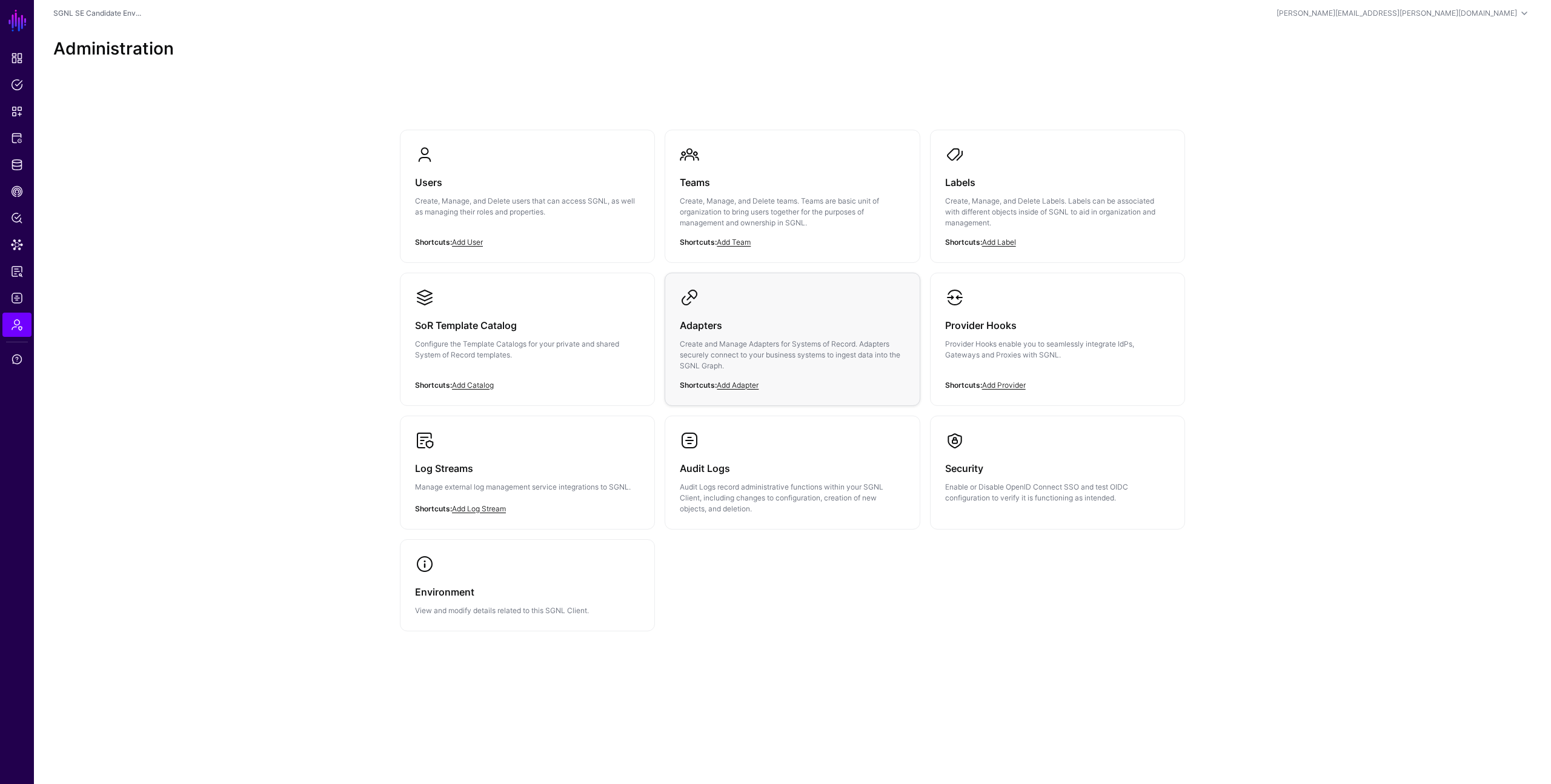
click at [767, 340] on p "Create and Manage Adapters for Systems of Record. Adapters securely connect to …" at bounding box center [792, 355] width 225 height 33
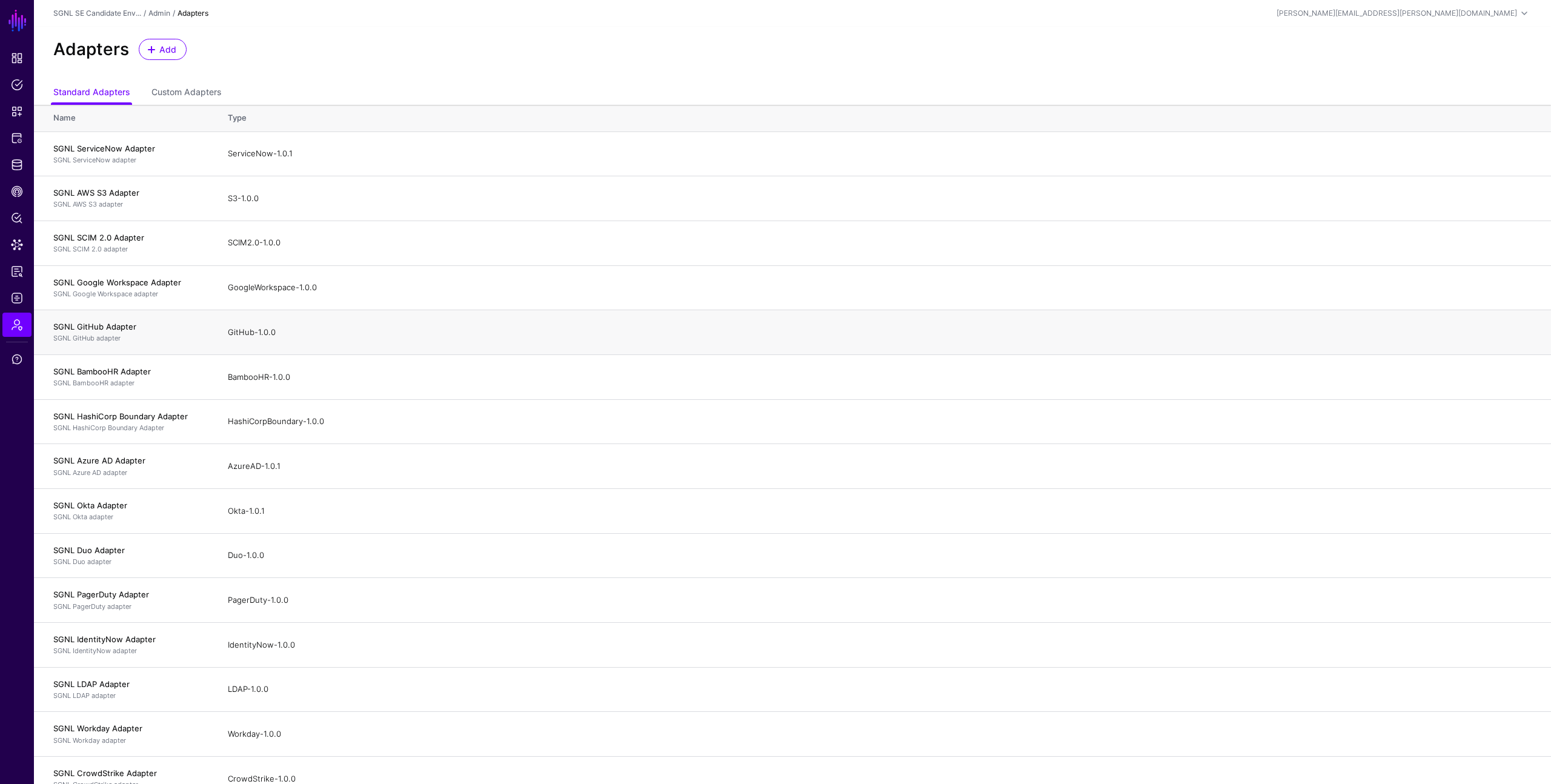
click at [428, 331] on div "GitHub-1.0.0" at bounding box center [880, 332] width 1304 height 12
click at [19, 135] on span "Protected Systems" at bounding box center [16, 138] width 12 height 12
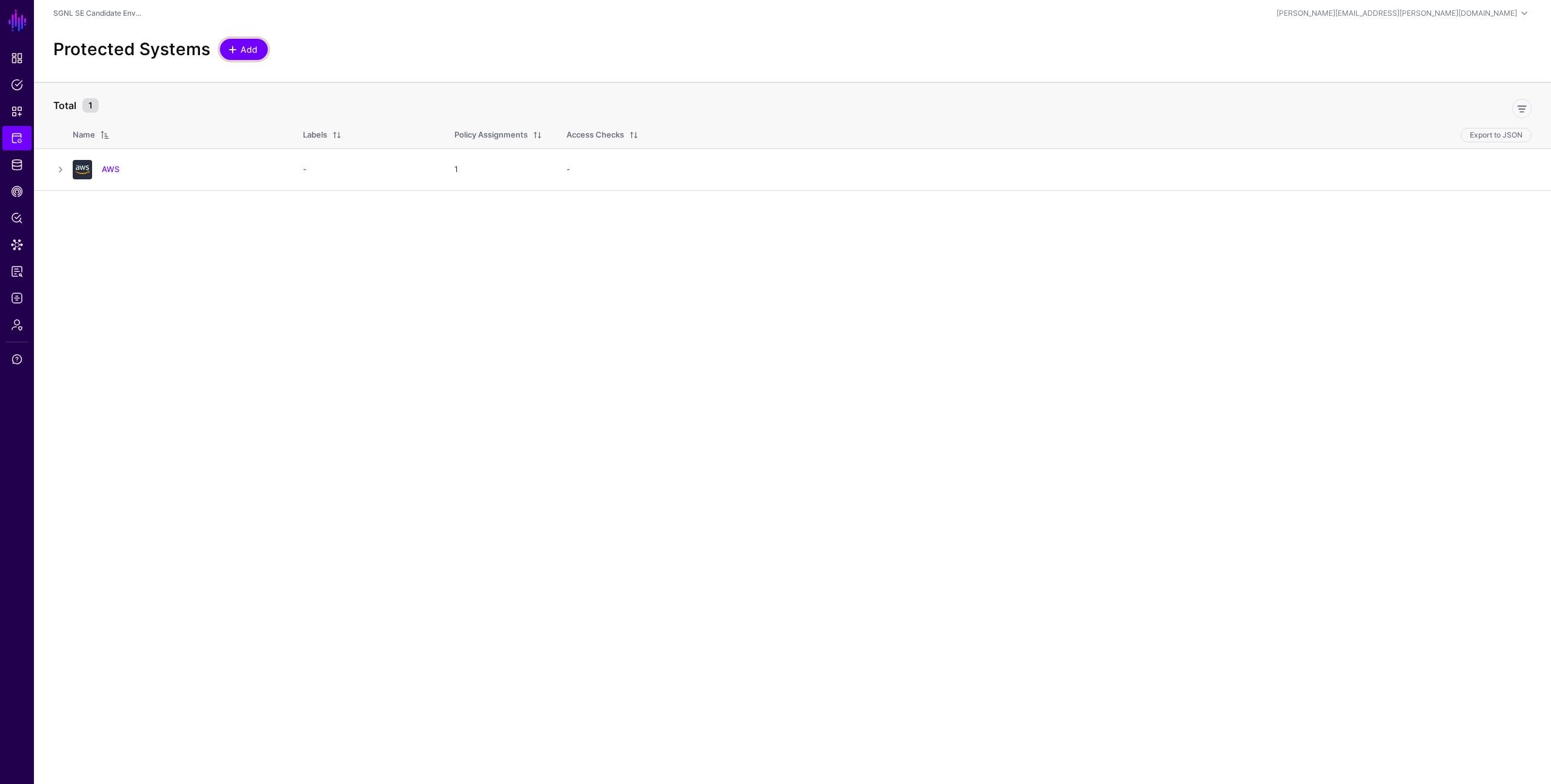
click at [244, 52] on span "Add" at bounding box center [249, 49] width 20 height 13
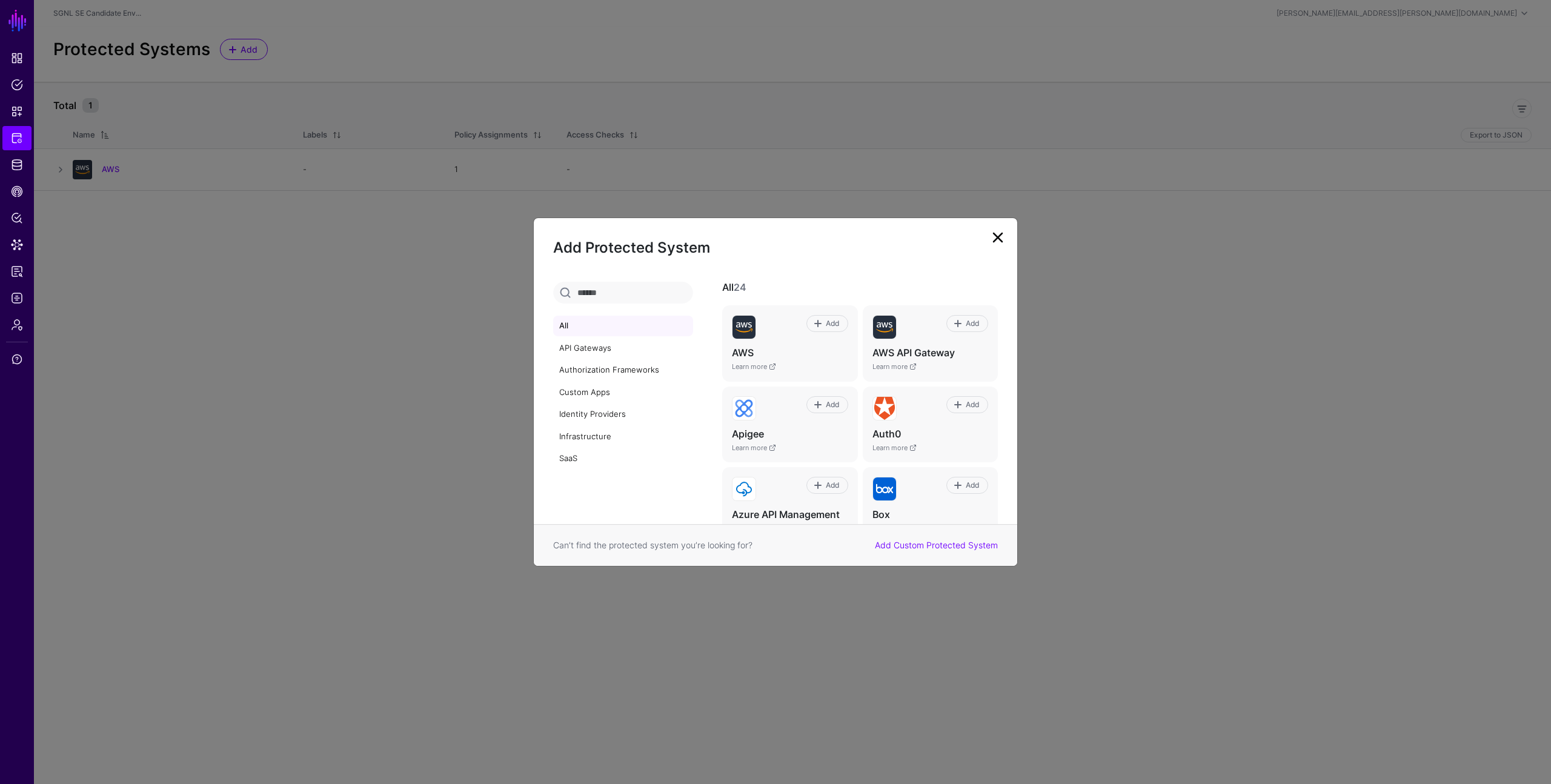
click at [997, 235] on link at bounding box center [998, 238] width 20 height 20
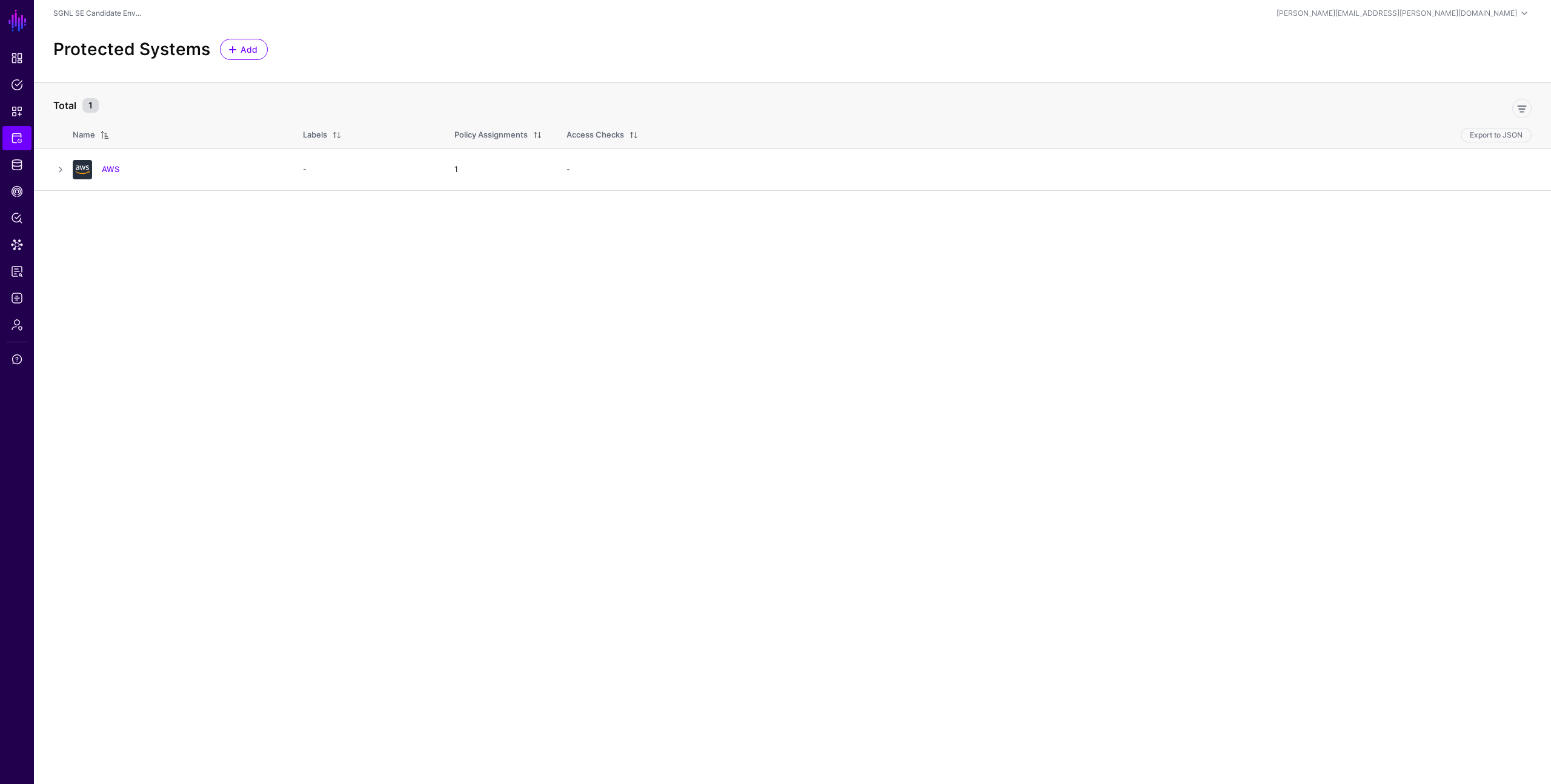
click at [781, 333] on main "SGNL Dashboard Policies Snippets Protected Systems Identity Data Fabric CAEP Hu…" at bounding box center [775, 392] width 1551 height 784
click at [15, 167] on span "Identity Data Fabric" at bounding box center [16, 165] width 12 height 12
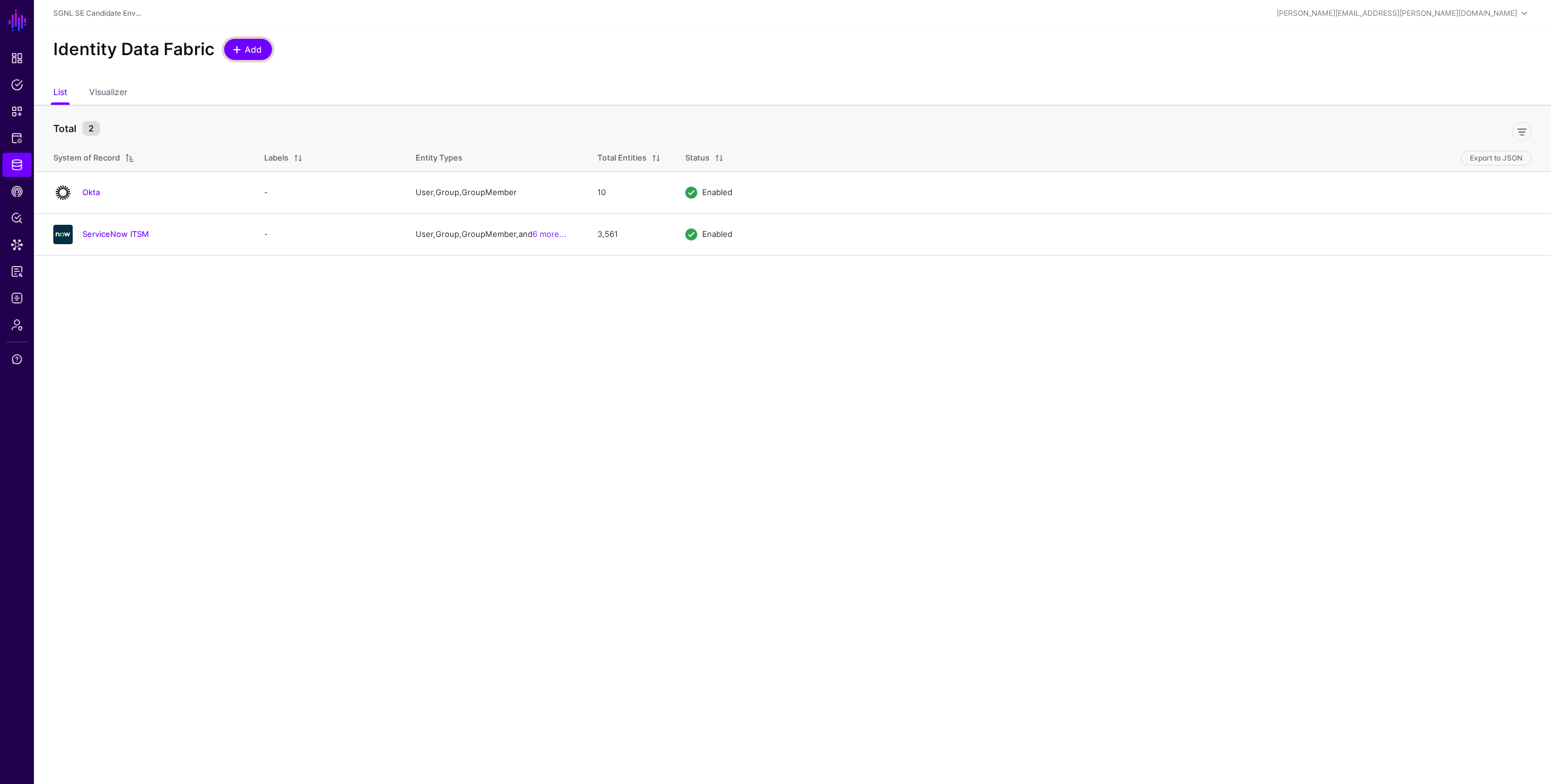
click at [244, 50] on span "Add" at bounding box center [253, 49] width 20 height 13
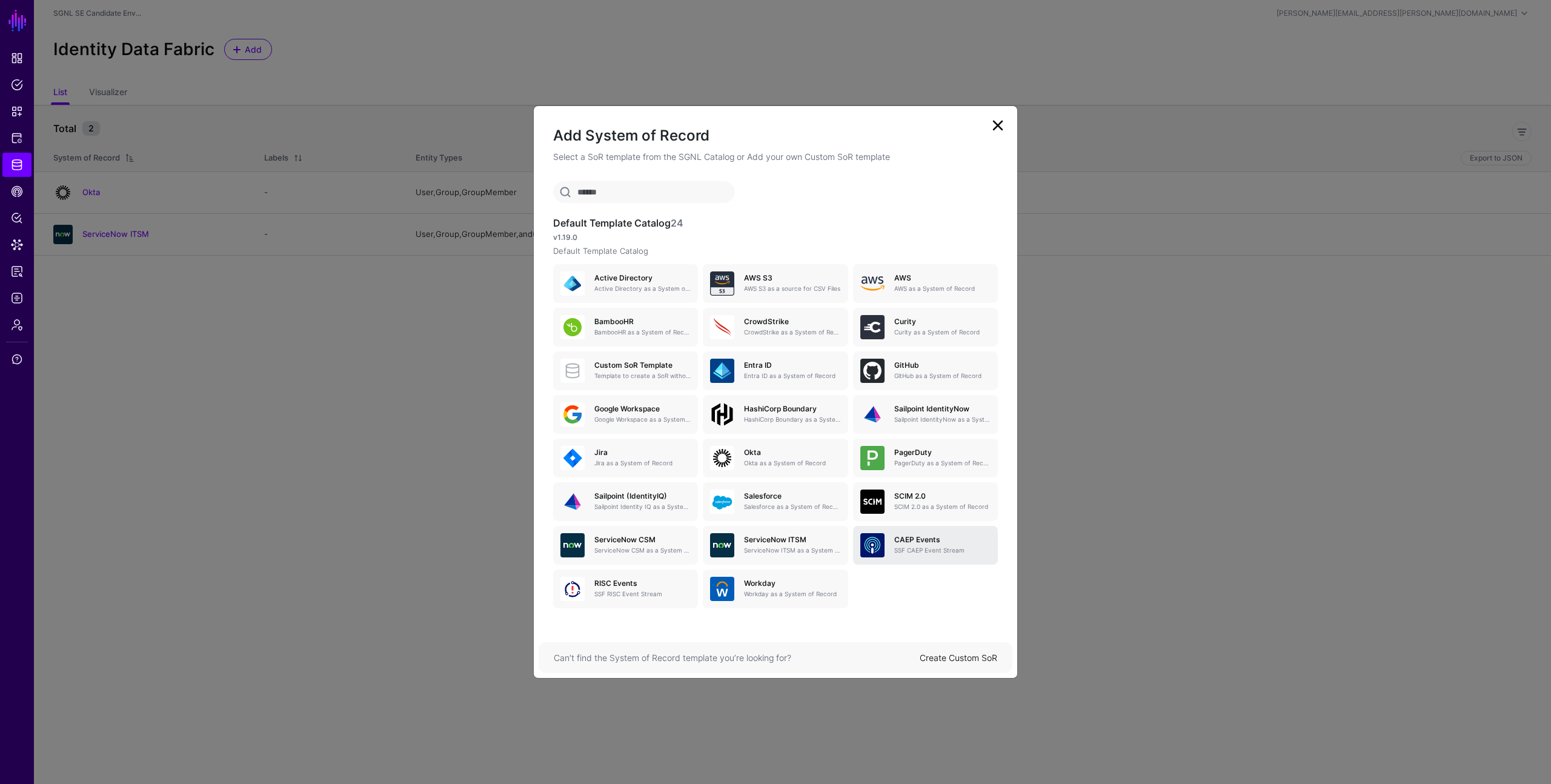
click at [901, 543] on h5 "CAEP Events" at bounding box center [942, 540] width 96 height 8
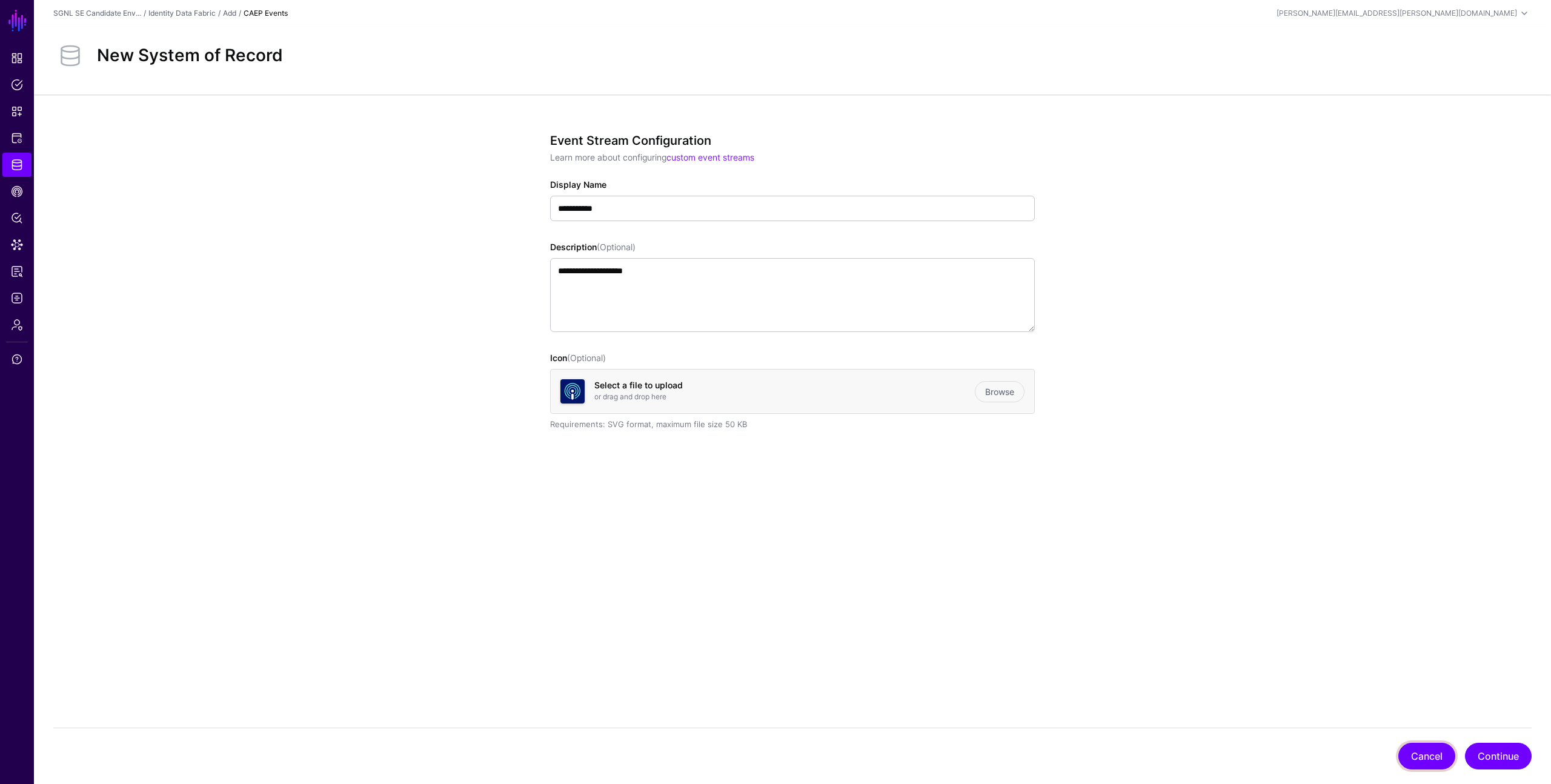
click at [1410, 750] on button "Cancel" at bounding box center [1426, 756] width 57 height 27
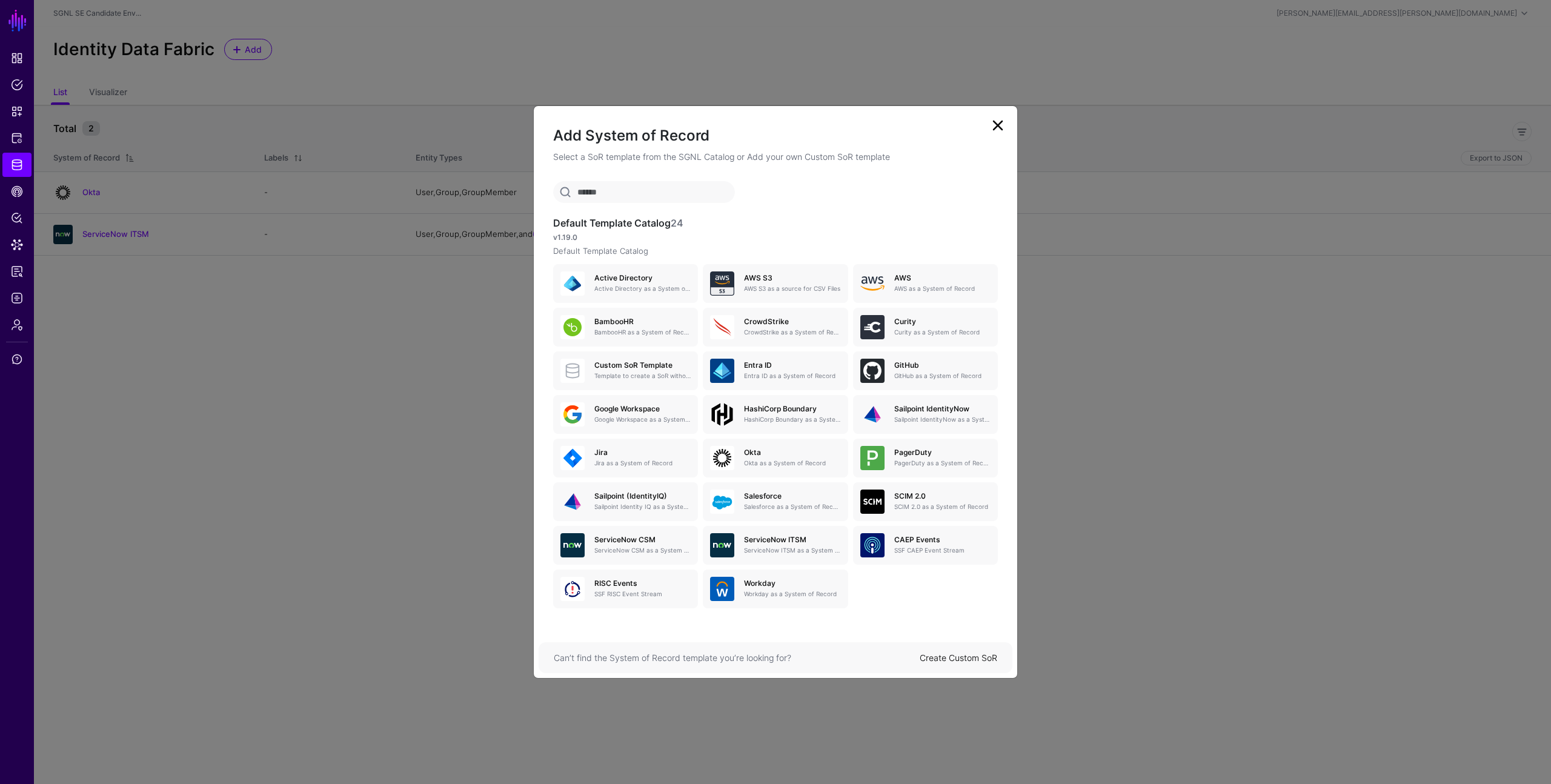
click at [996, 125] on link at bounding box center [998, 125] width 20 height 20
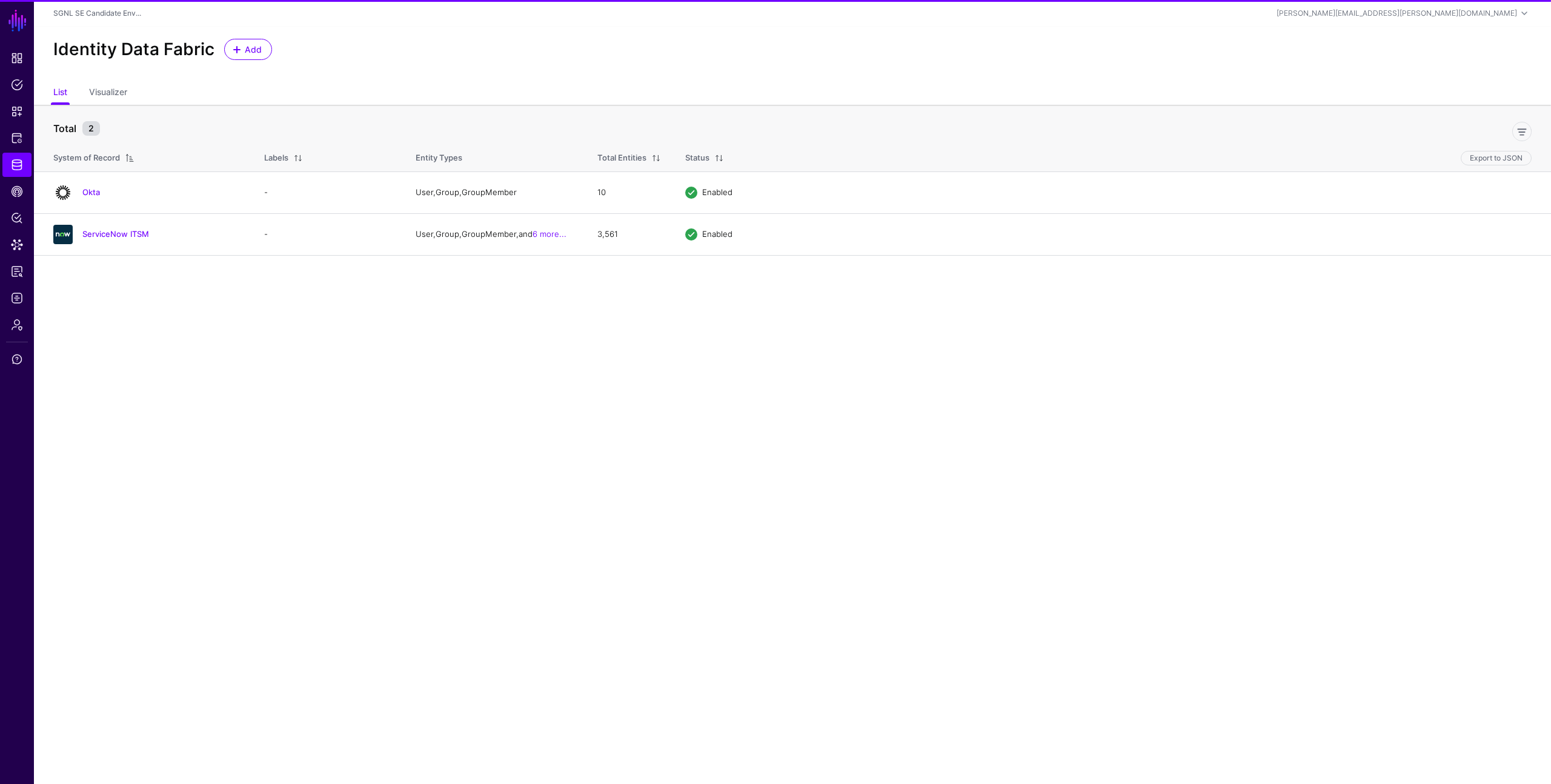
click at [847, 369] on main "SGNL Dashboard Policies Snippets Protected Systems Identity Data Fabric CAEP Hu…" at bounding box center [775, 392] width 1551 height 784
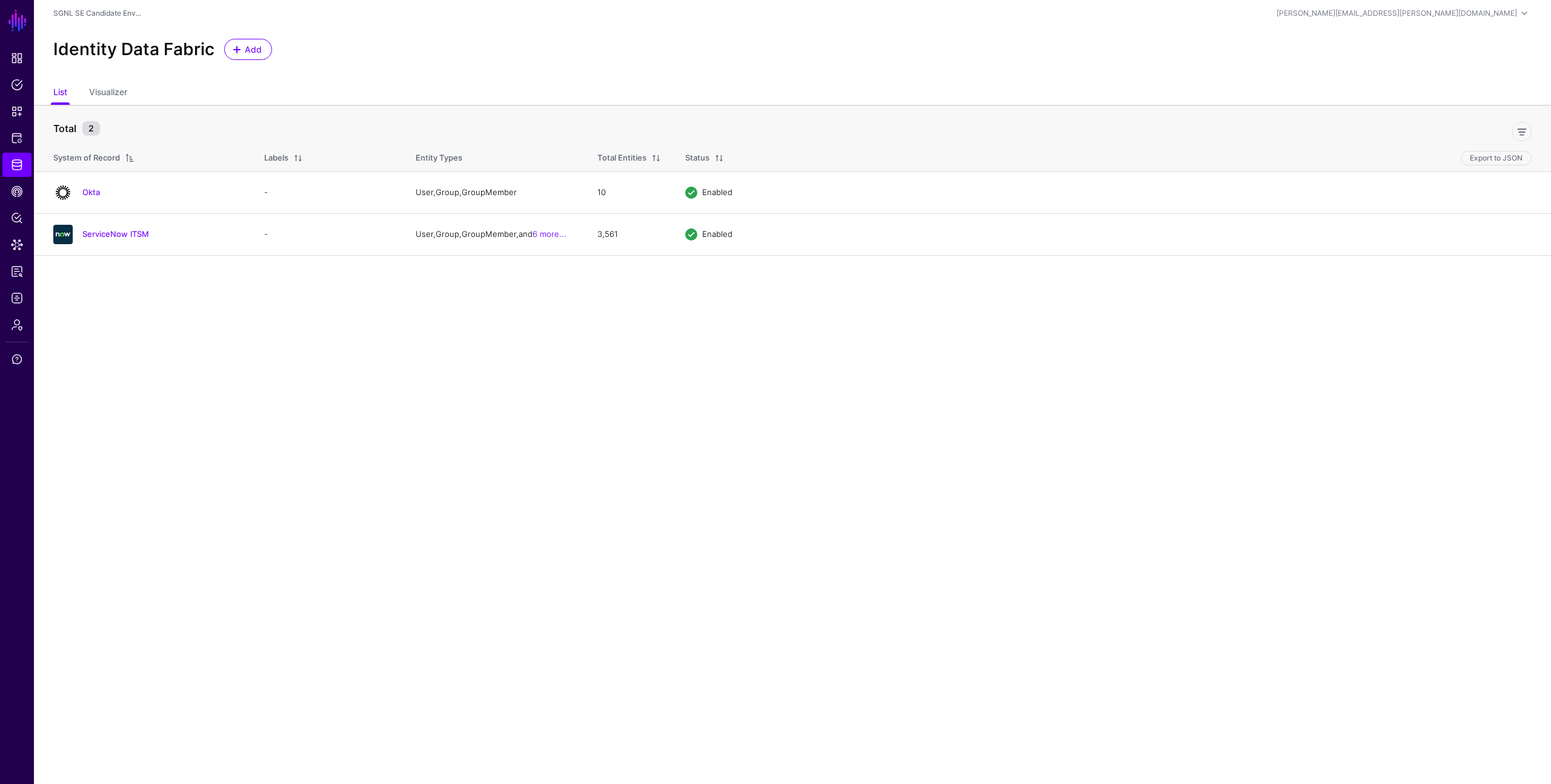
click at [352, 91] on ul "List Visualizer" at bounding box center [792, 93] width 1478 height 23
click at [348, 88] on ul "List Visualizer" at bounding box center [792, 93] width 1478 height 23
click at [295, 353] on main "SGNL Dashboard Policies Snippets Protected Systems Identity Data Fabric CAEP Hu…" at bounding box center [775, 392] width 1551 height 784
click at [193, 318] on main "SGNL Dashboard Policies Snippets Protected Systems Identity Data Fabric CAEP Hu…" at bounding box center [775, 392] width 1551 height 784
click at [100, 97] on link "Visualizer" at bounding box center [108, 93] width 39 height 23
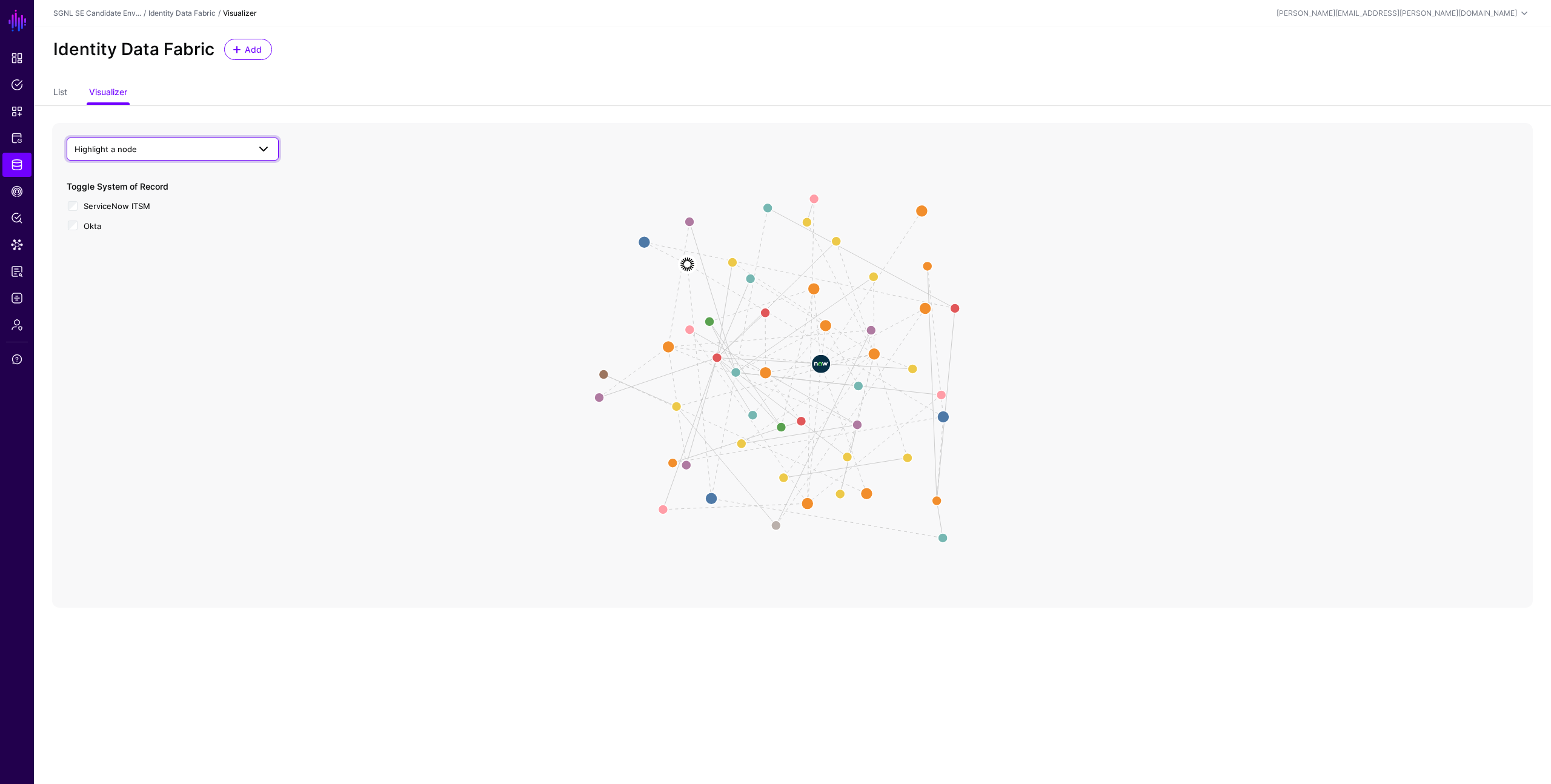
click at [125, 138] on link "Highlight a node" at bounding box center [172, 149] width 212 height 23
click at [128, 340] on span "ChangeTask" at bounding box center [111, 335] width 45 height 10
click at [690, 219] on circle at bounding box center [690, 222] width 20 height 20
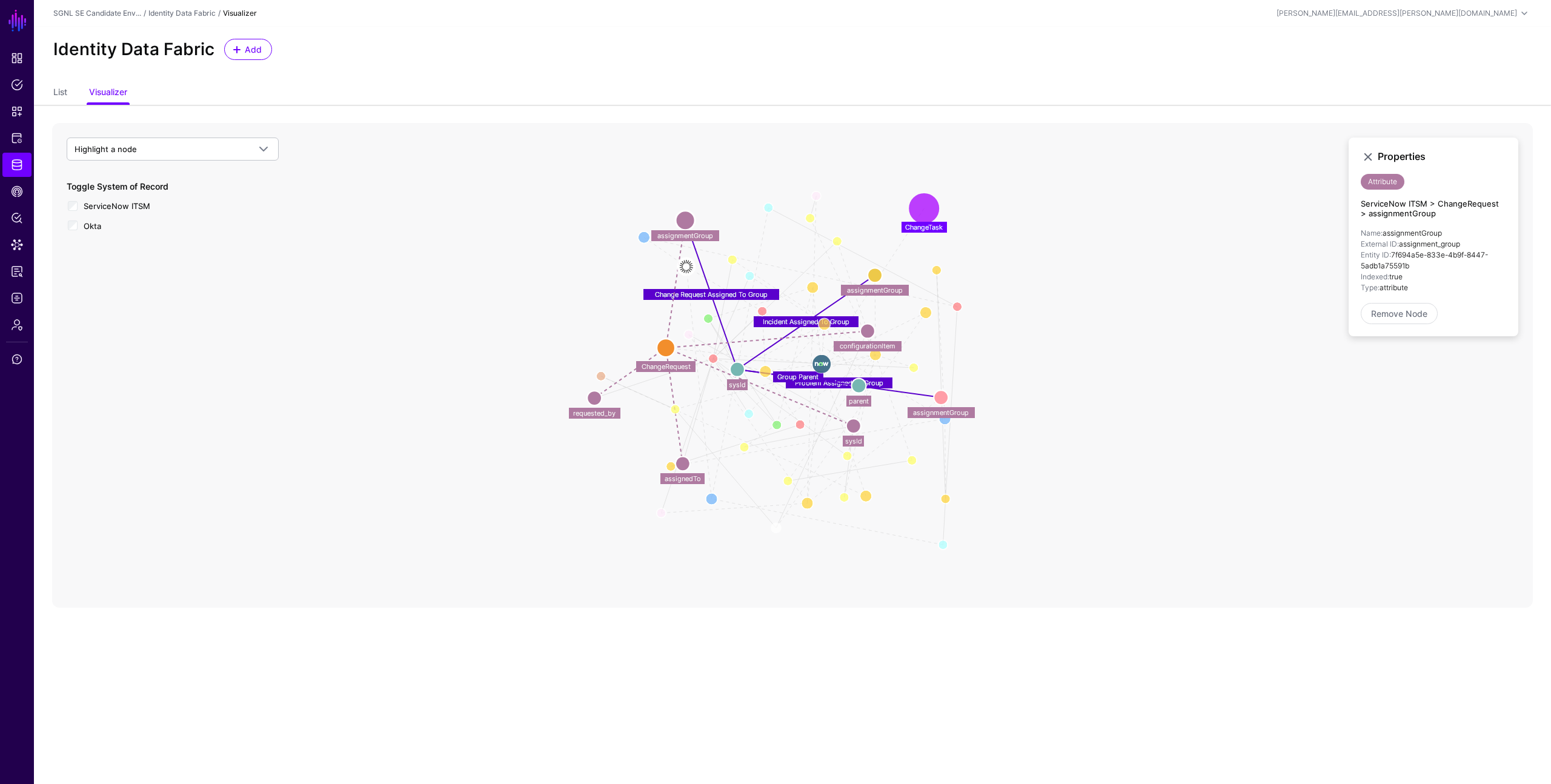
click at [926, 214] on circle at bounding box center [924, 208] width 25 height 25
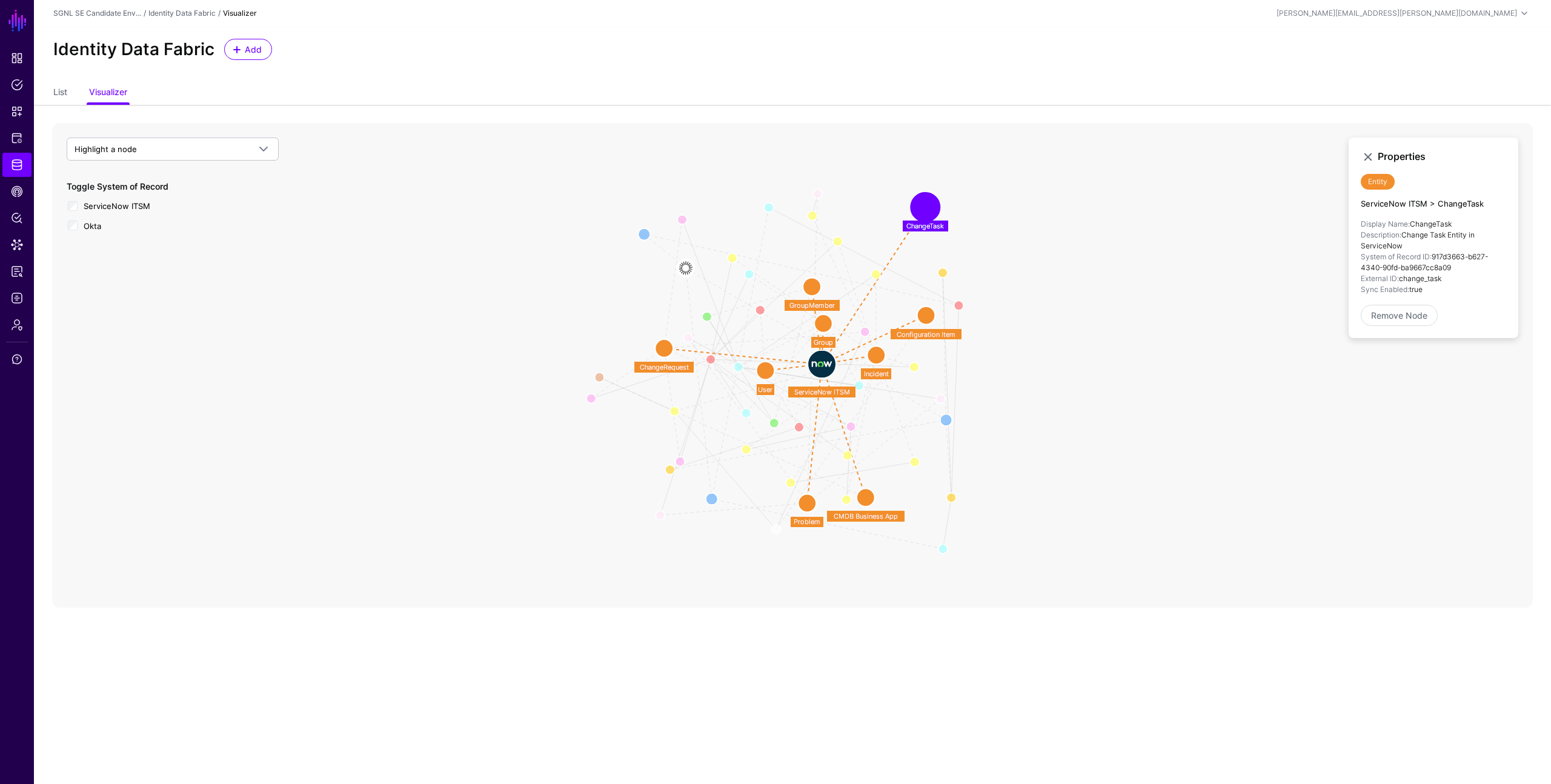
click at [926, 215] on circle at bounding box center [925, 207] width 25 height 25
click at [879, 358] on circle at bounding box center [878, 356] width 18 height 18
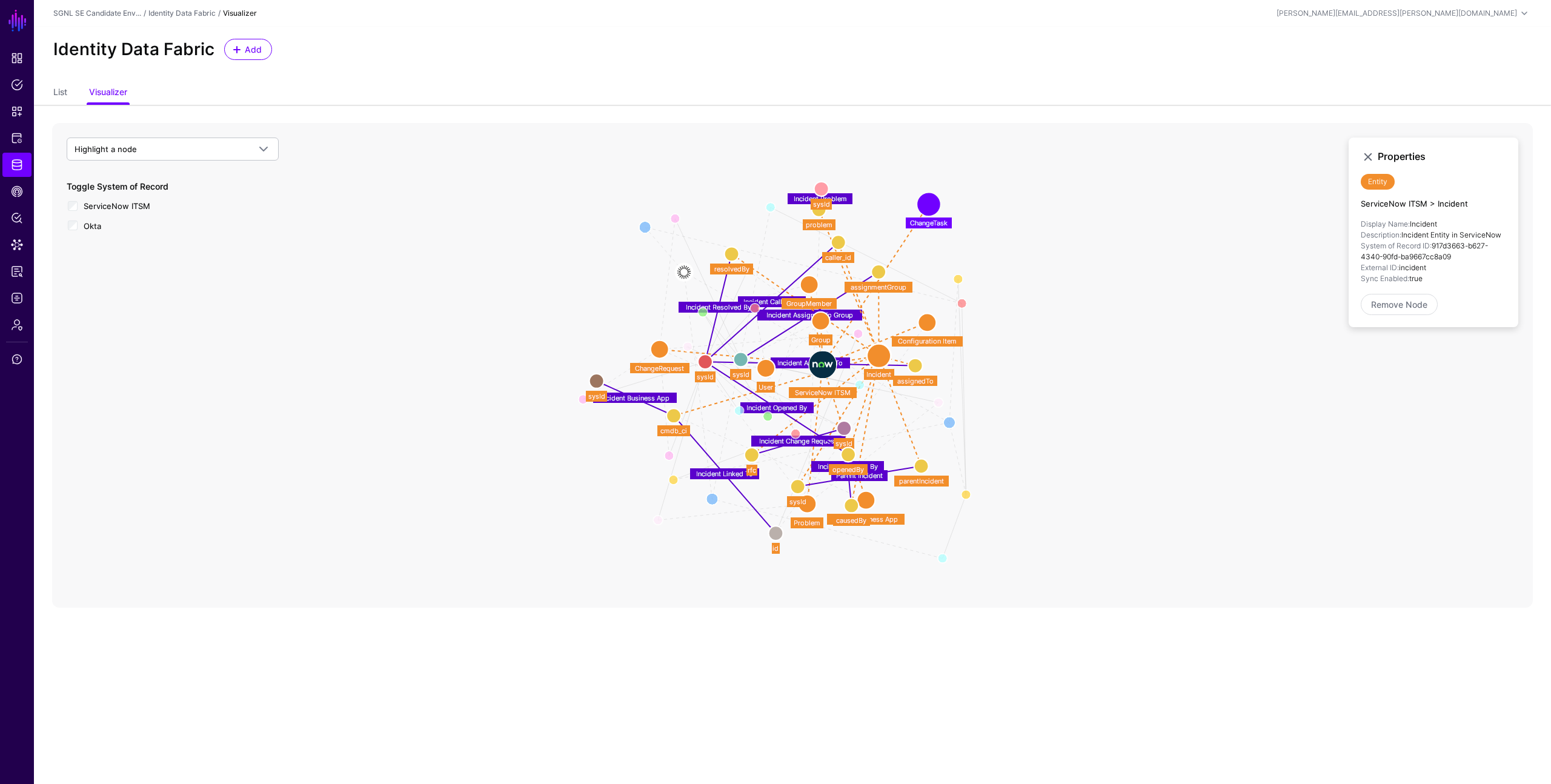
click at [880, 358] on circle at bounding box center [879, 356] width 25 height 25
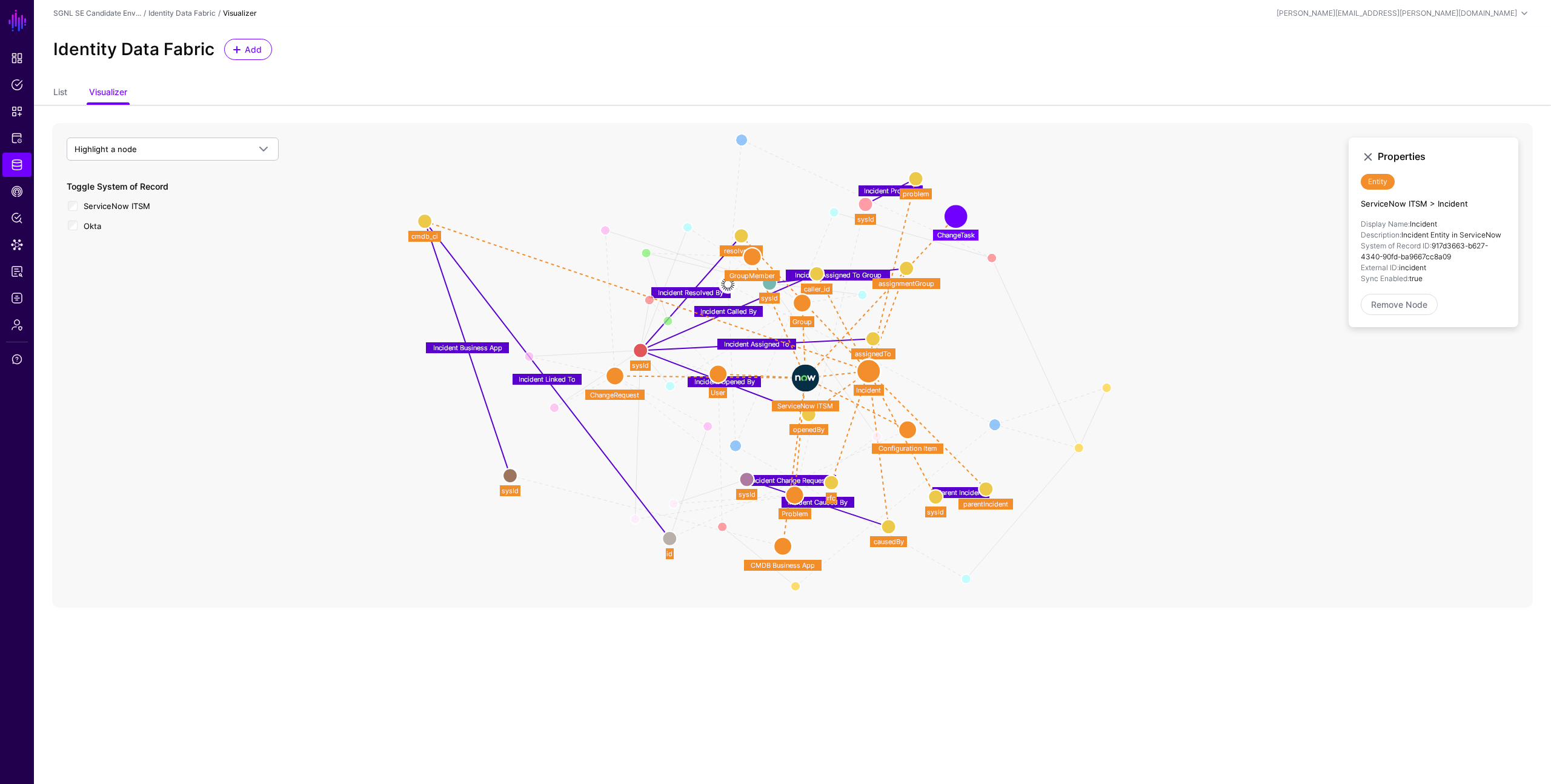
drag, startPoint x: 676, startPoint y: 418, endPoint x: 427, endPoint y: 221, distance: 317.5
click at [427, 221] on circle at bounding box center [425, 221] width 15 height 15
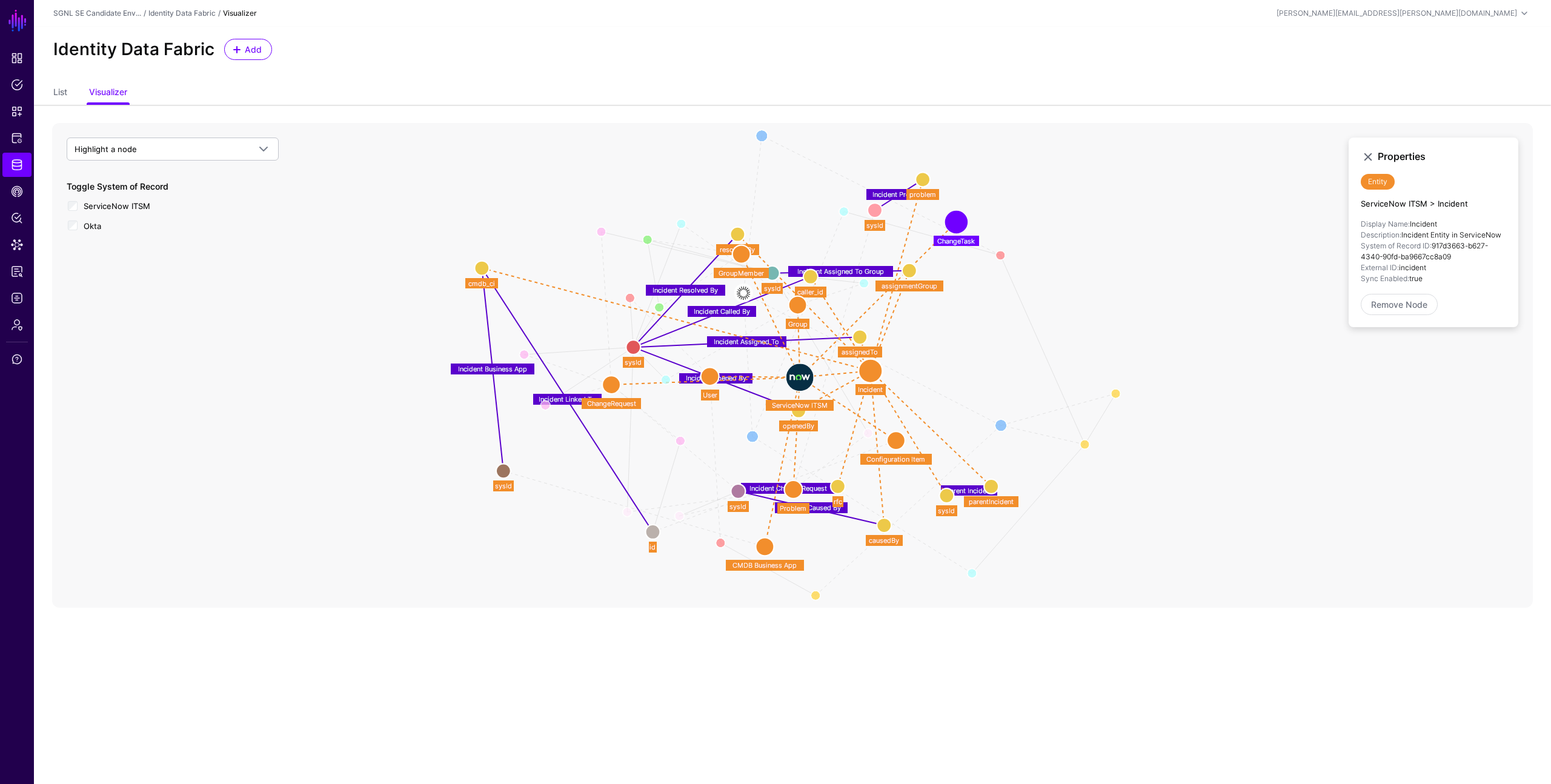
click at [347, 262] on icon "Group Membership User Manager Member User Member Group Group Default Assignee U…" at bounding box center [792, 365] width 1480 height 485
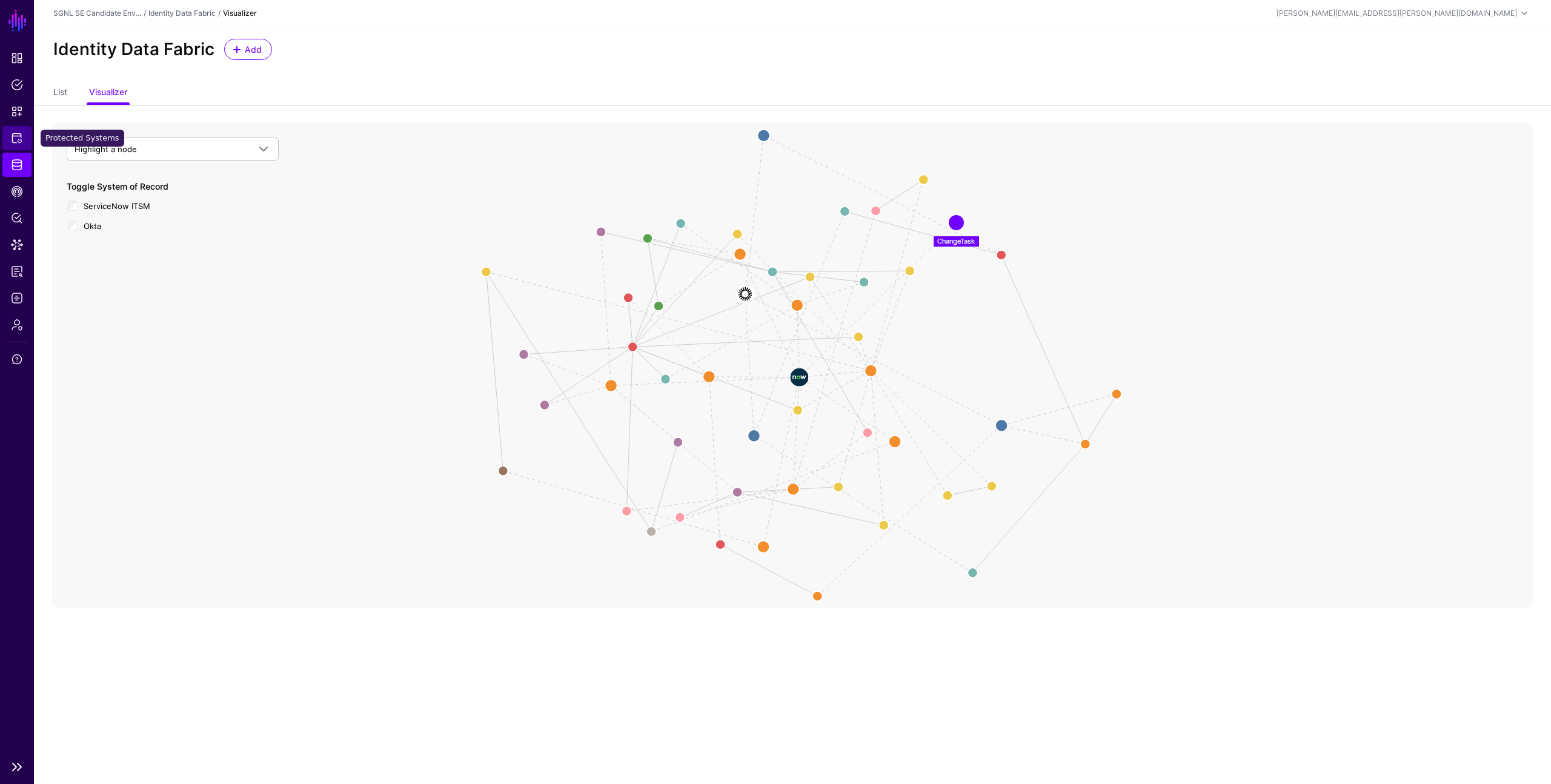
click at [16, 138] on span "Protected Systems" at bounding box center [16, 138] width 12 height 12
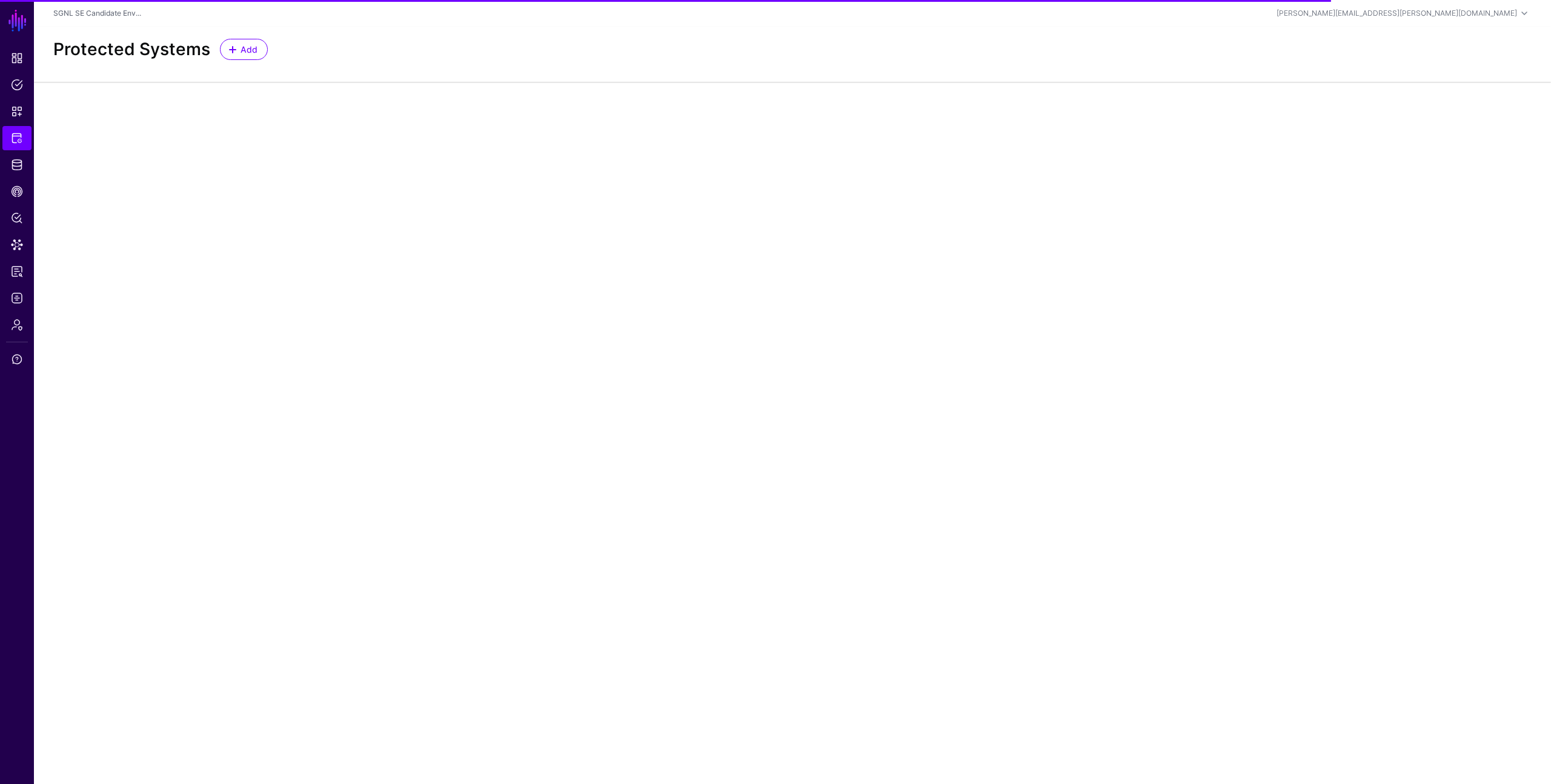
click at [107, 81] on div "Protected Systems Add" at bounding box center [792, 54] width 1517 height 55
click at [17, 108] on span "Snippets" at bounding box center [16, 112] width 12 height 12
click at [165, 215] on main "SGNL Dashboard Policies Snippets Protected Systems Identity Data Fabric CAEP Hu…" at bounding box center [775, 392] width 1551 height 784
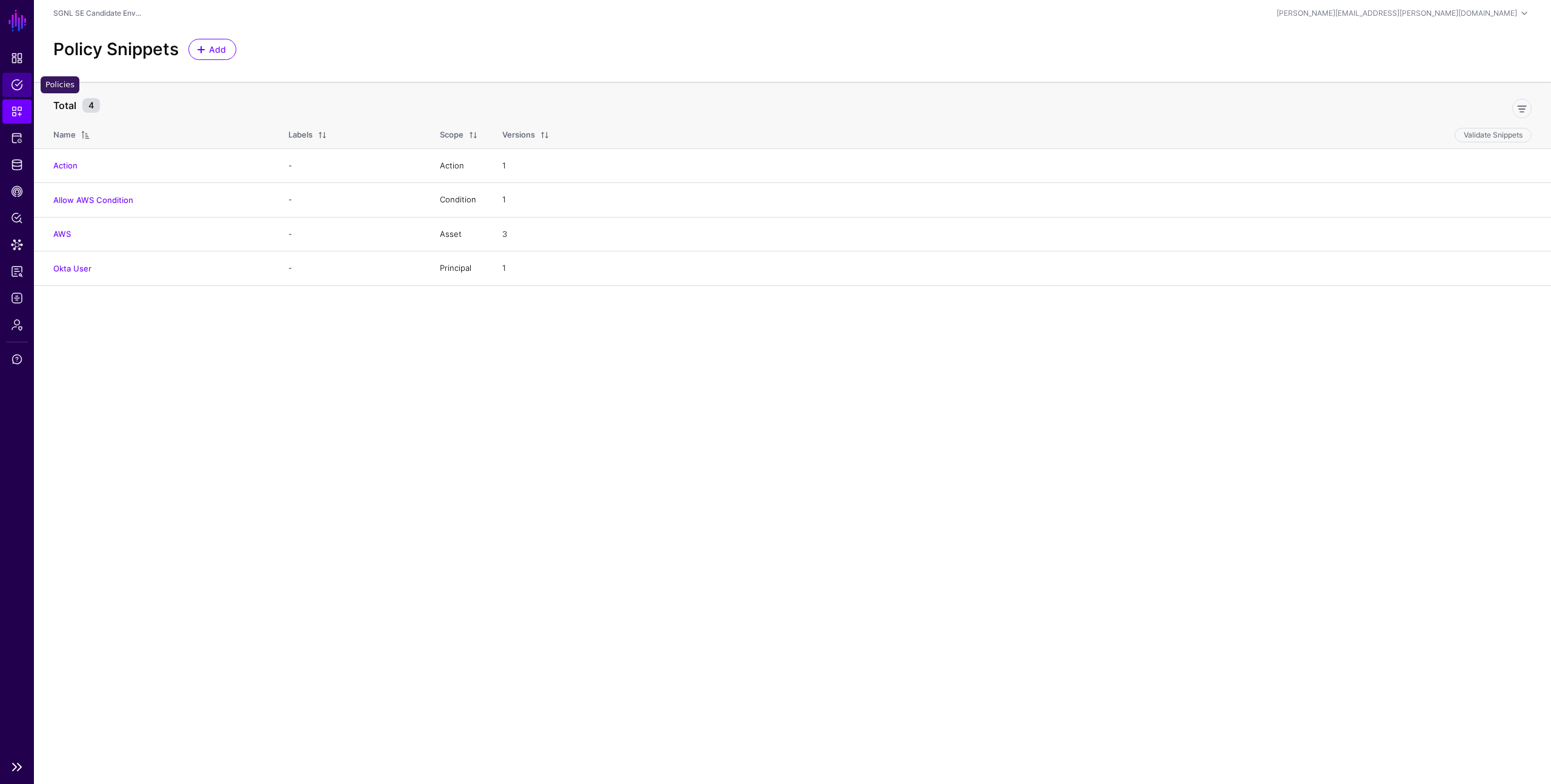
click at [14, 83] on span "Policies" at bounding box center [16, 84] width 12 height 12
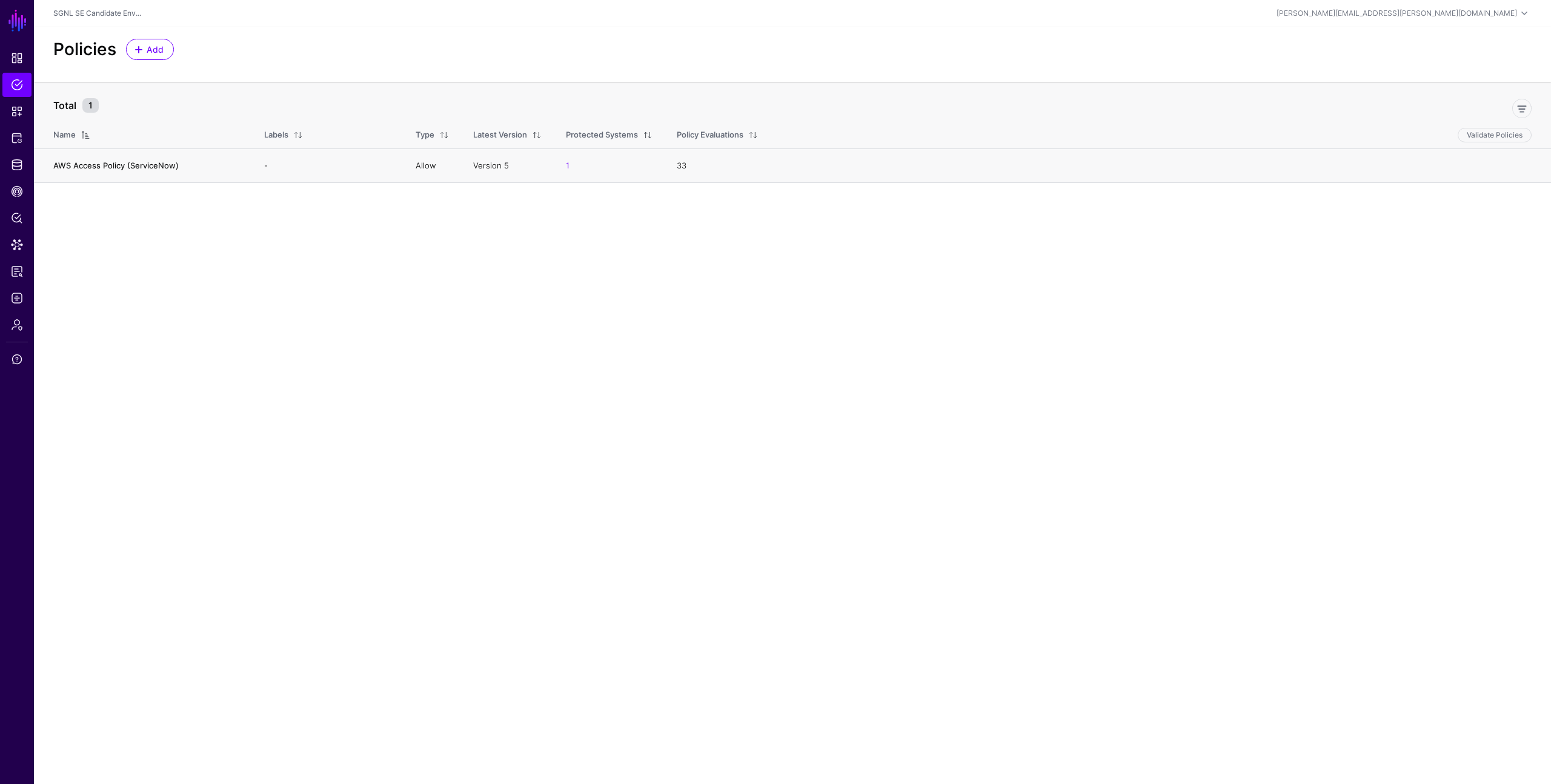
click at [88, 163] on link "AWS Access Policy (ServiceNow)" at bounding box center [116, 166] width 125 height 10
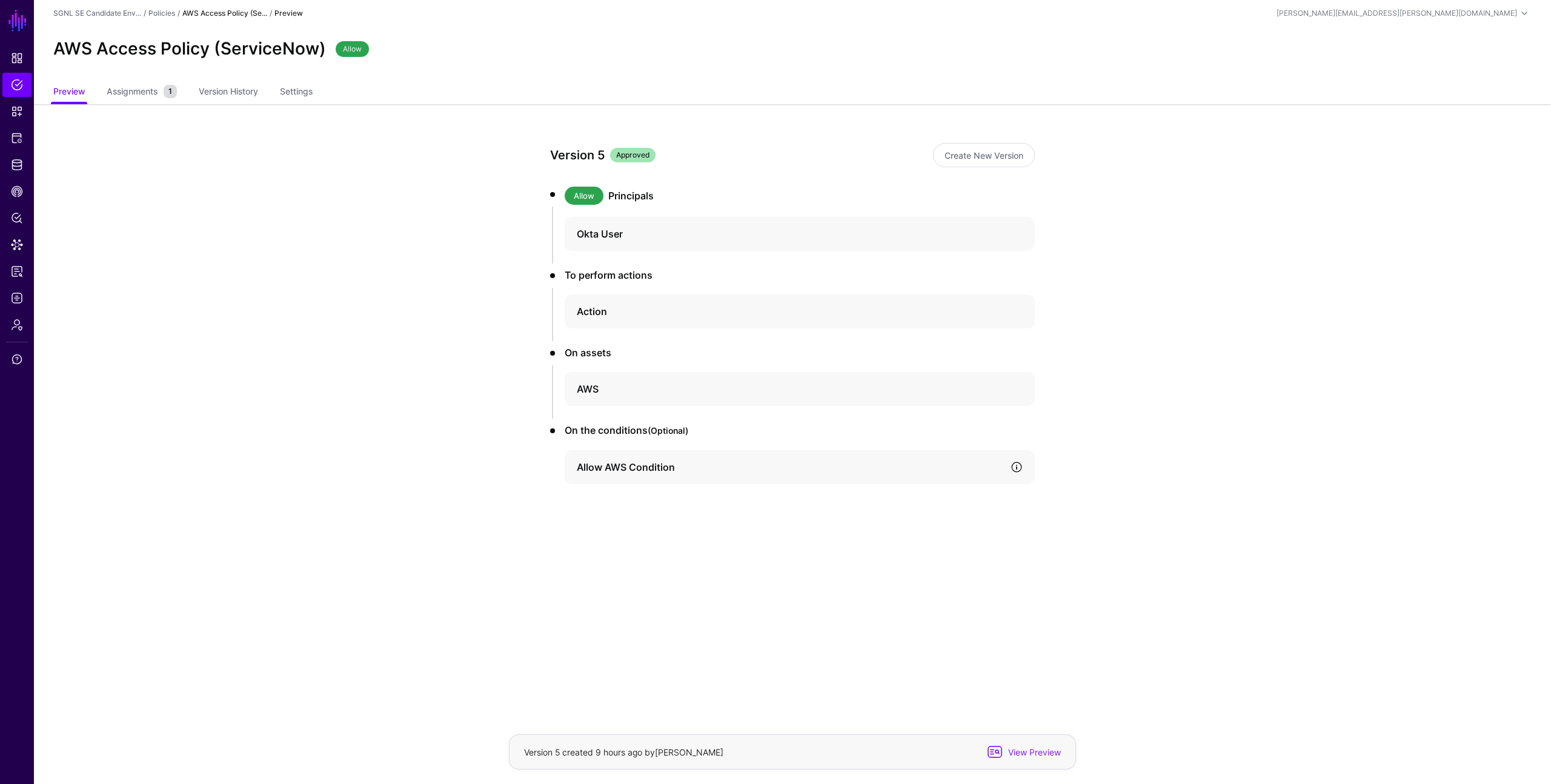
click at [1017, 465] on link at bounding box center [1016, 467] width 12 height 12
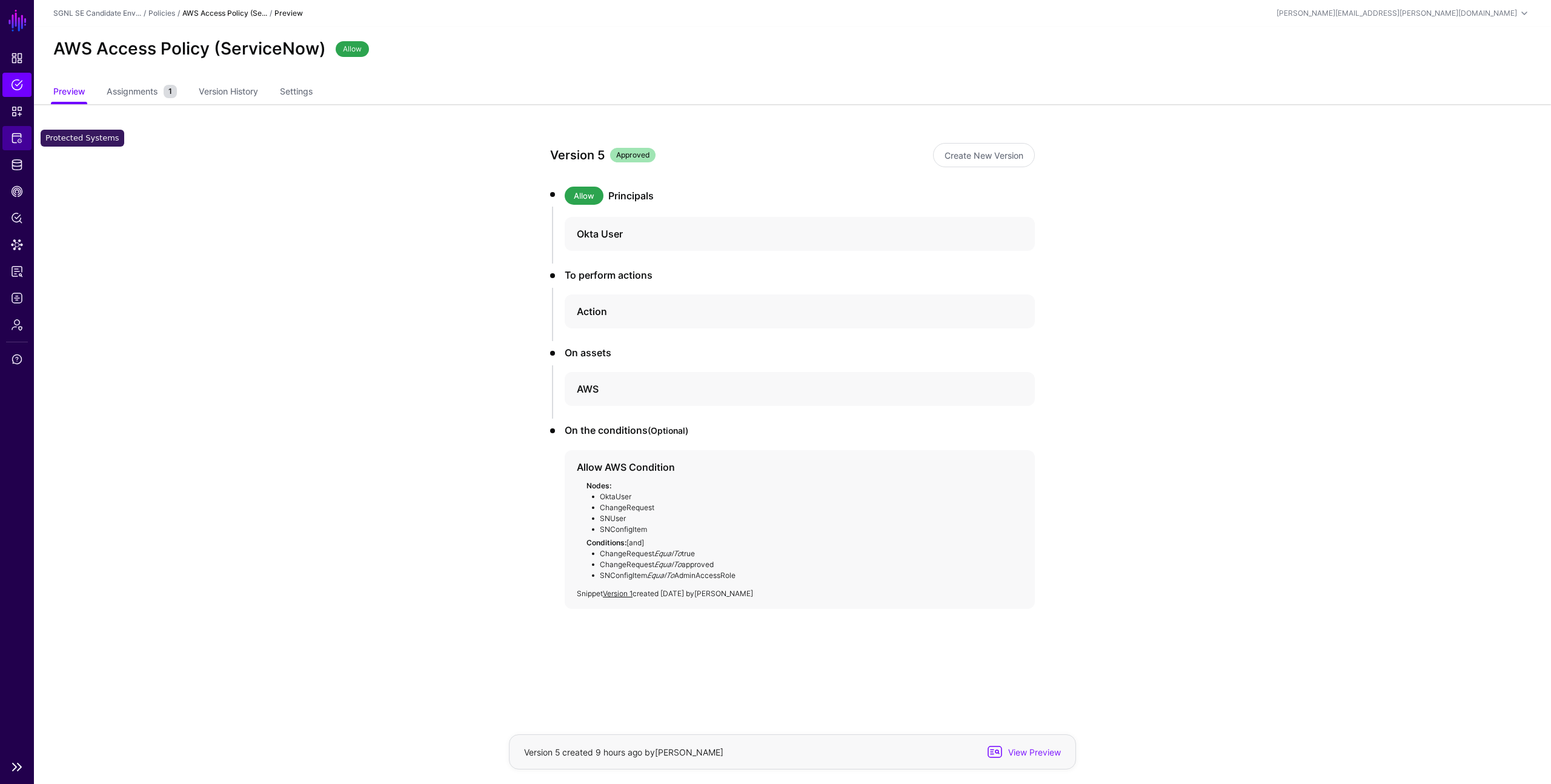
click at [17, 136] on span "Protected Systems" at bounding box center [16, 138] width 12 height 12
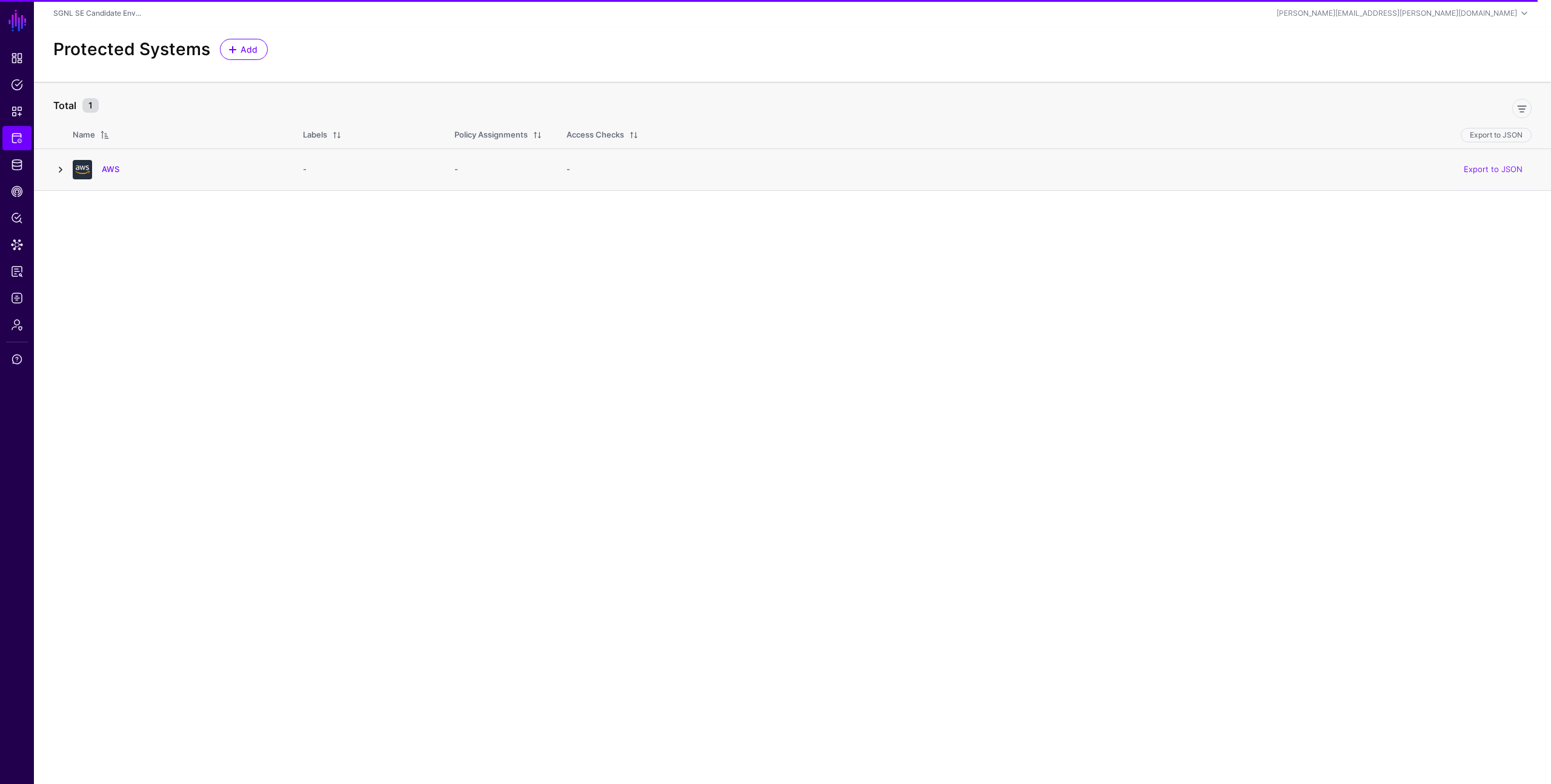
click at [60, 167] on link at bounding box center [61, 170] width 15 height 15
click at [112, 166] on link "AWS" at bounding box center [110, 169] width 17 height 10
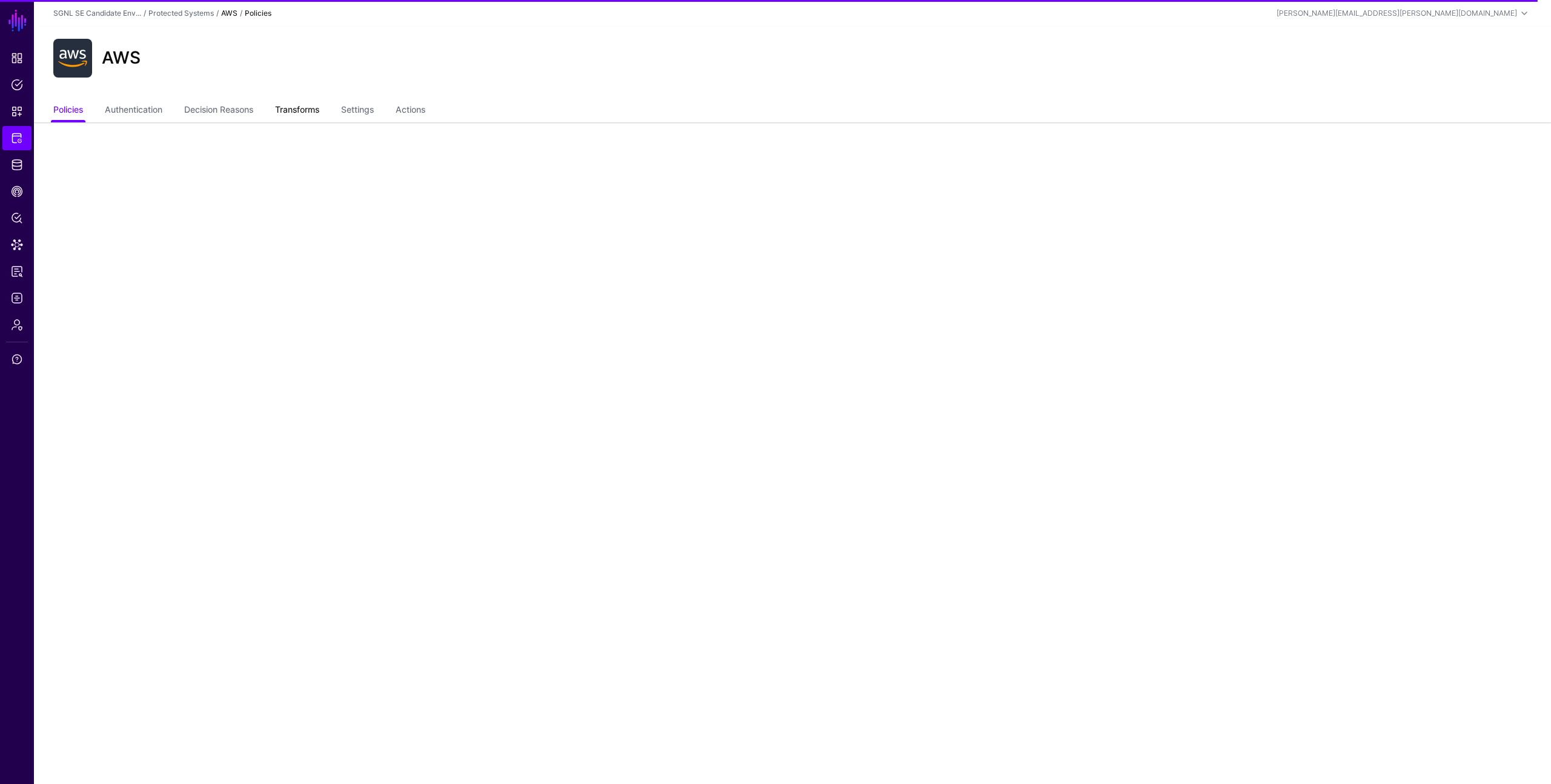
click at [305, 107] on link "Transforms" at bounding box center [297, 111] width 44 height 23
click at [608, 180] on div at bounding box center [791, 169] width 562 height 94
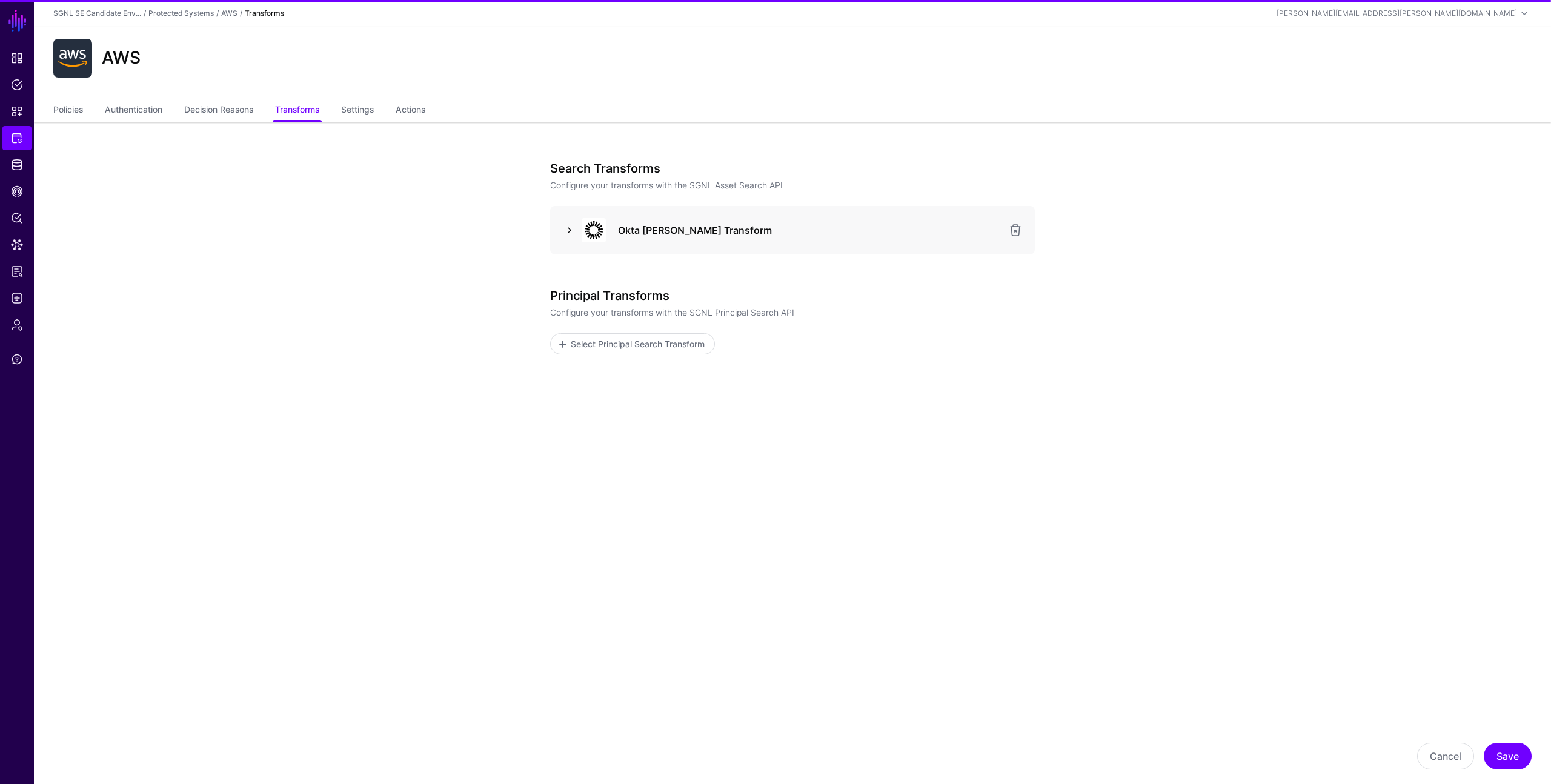
click at [565, 233] on link at bounding box center [569, 230] width 15 height 15
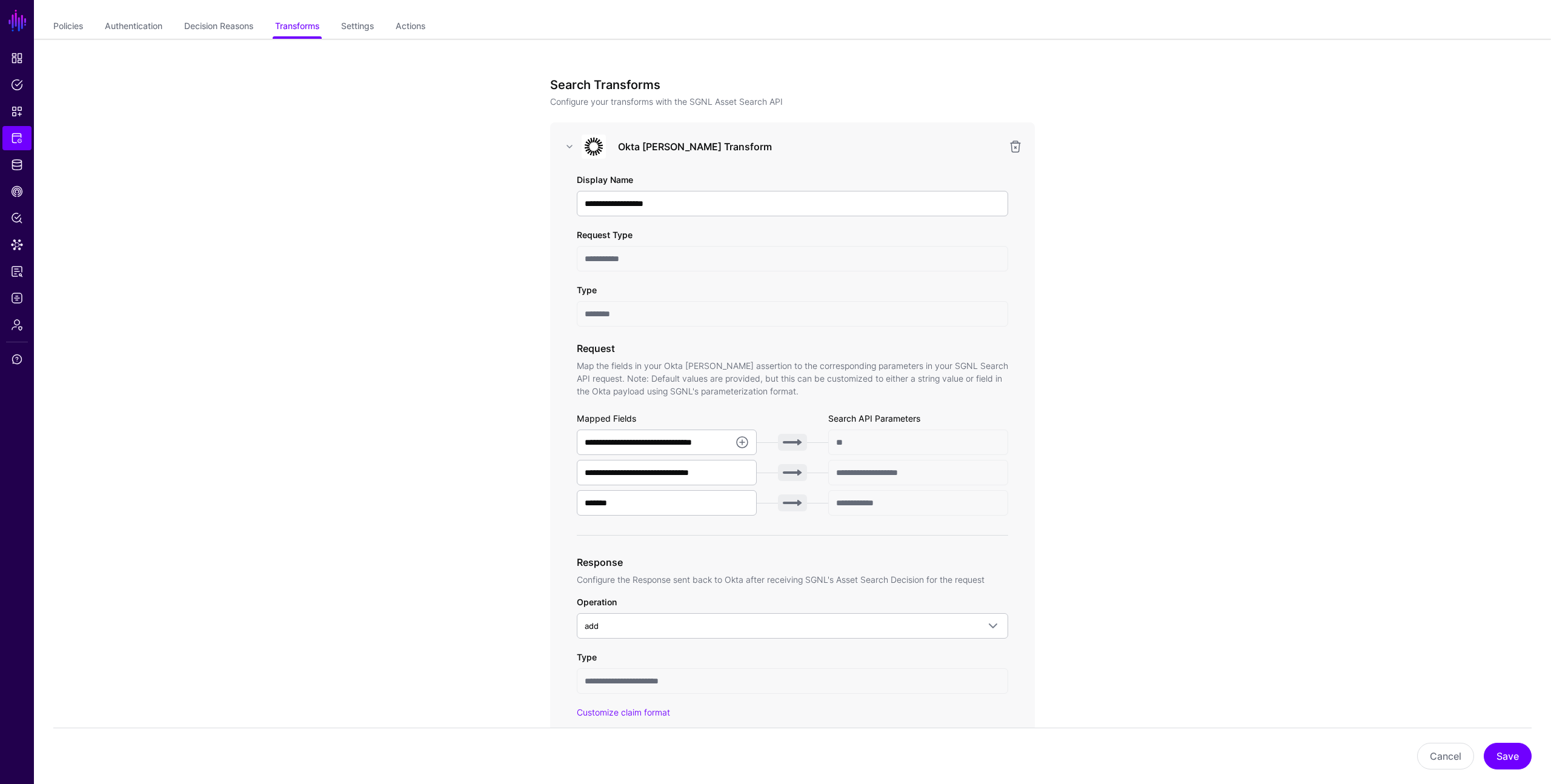
scroll to position [82, 0]
click at [423, 29] on link "Actions" at bounding box center [410, 29] width 30 height 23
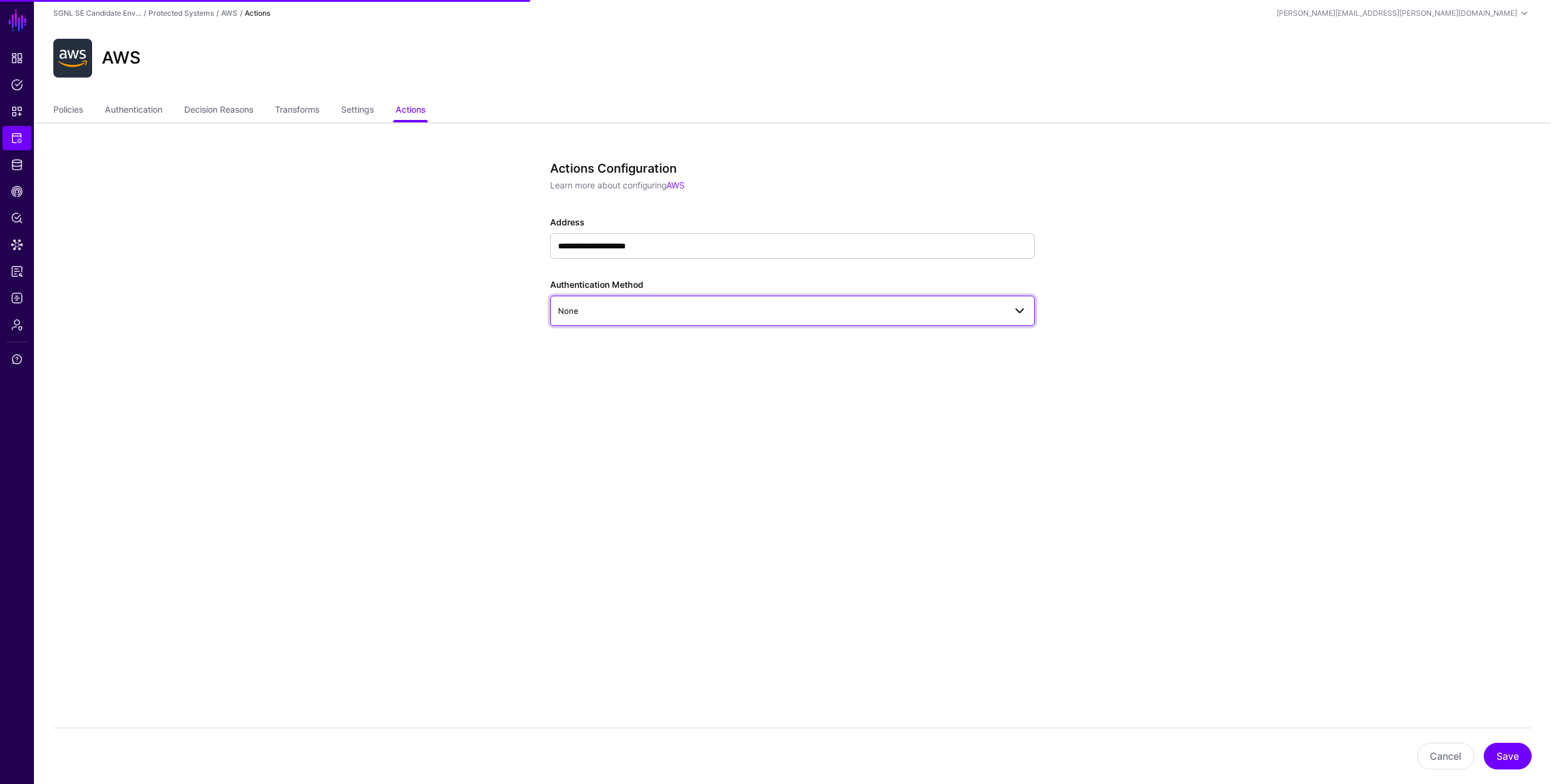
click at [622, 312] on span "None" at bounding box center [781, 311] width 447 height 13
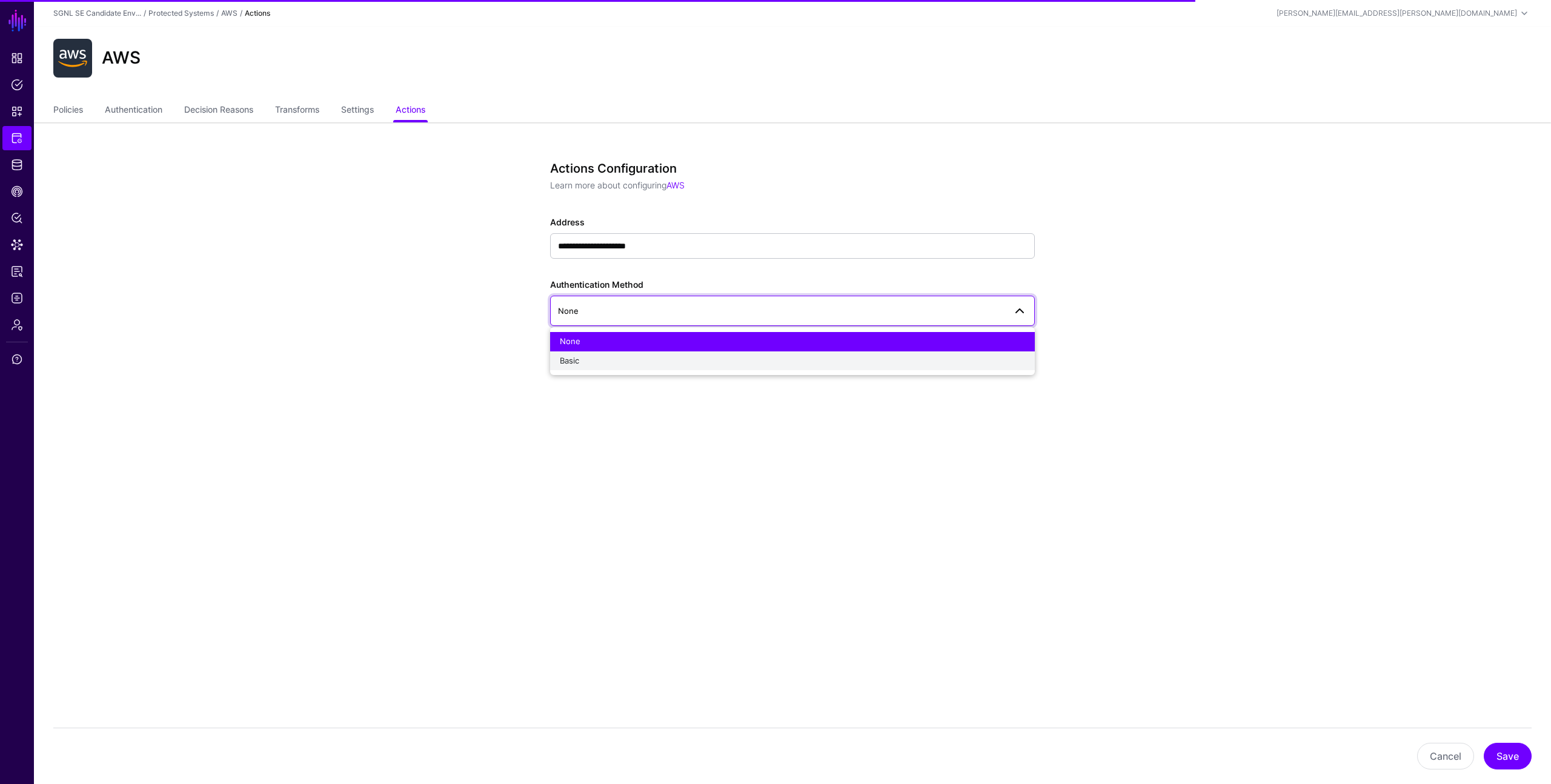
click at [602, 357] on div "Basic" at bounding box center [792, 361] width 465 height 12
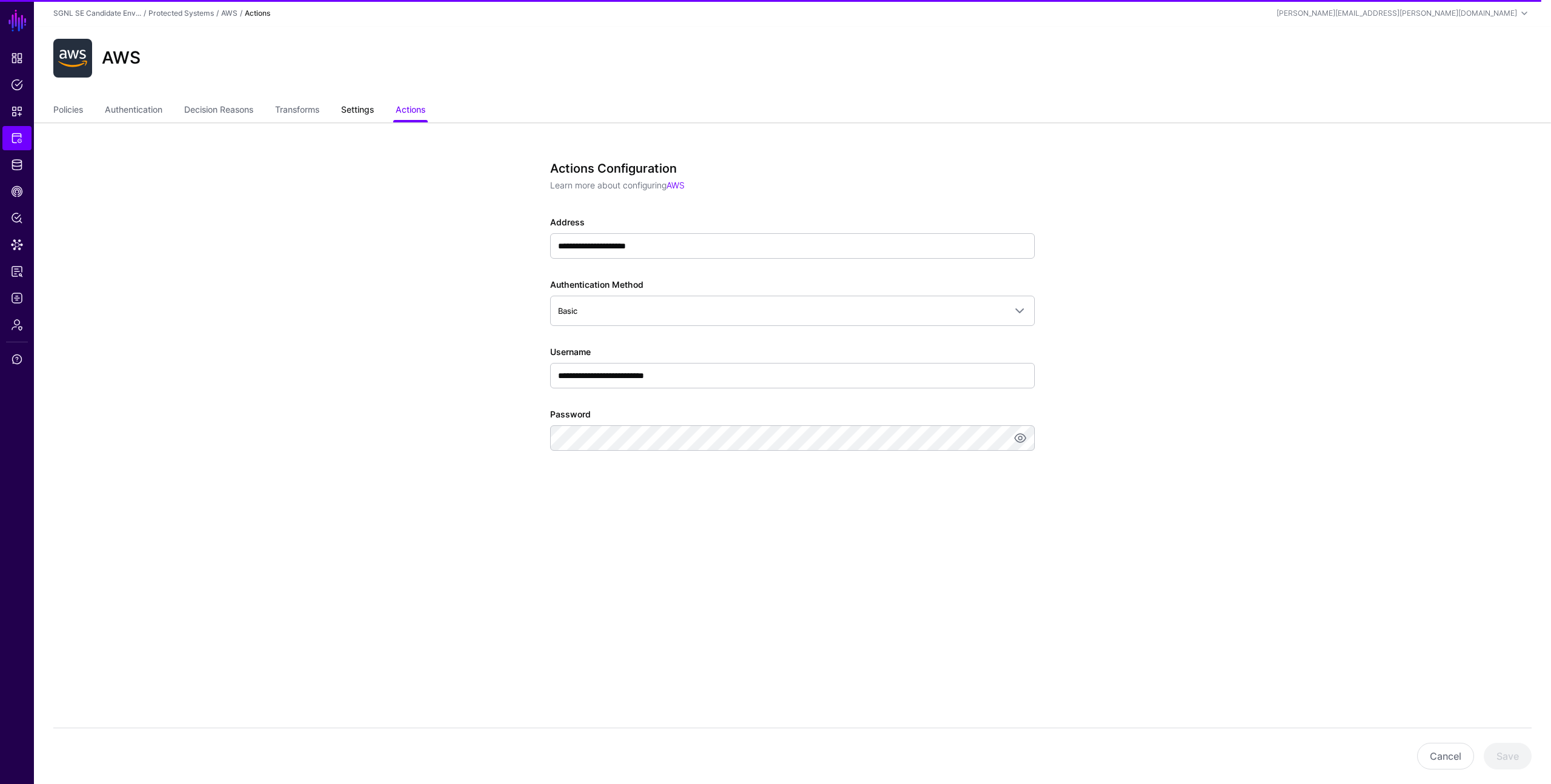
click at [367, 114] on link "Settings" at bounding box center [358, 111] width 33 height 23
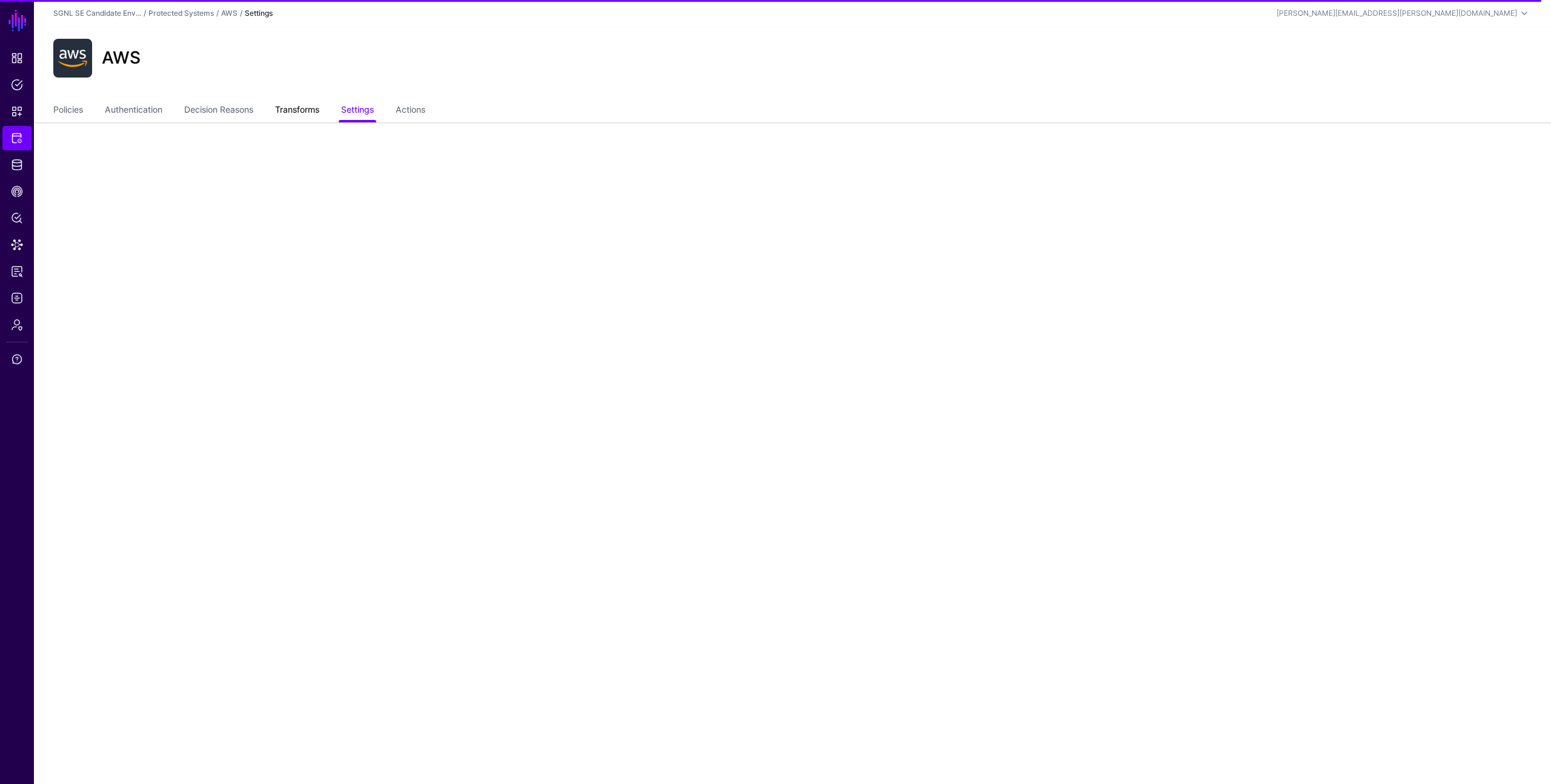
click at [293, 113] on link "Transforms" at bounding box center [297, 111] width 44 height 23
click at [296, 308] on main "SGNL Dashboard Policies Snippets Protected Systems Identity Data Fabric CAEP Hu…" at bounding box center [775, 392] width 1551 height 784
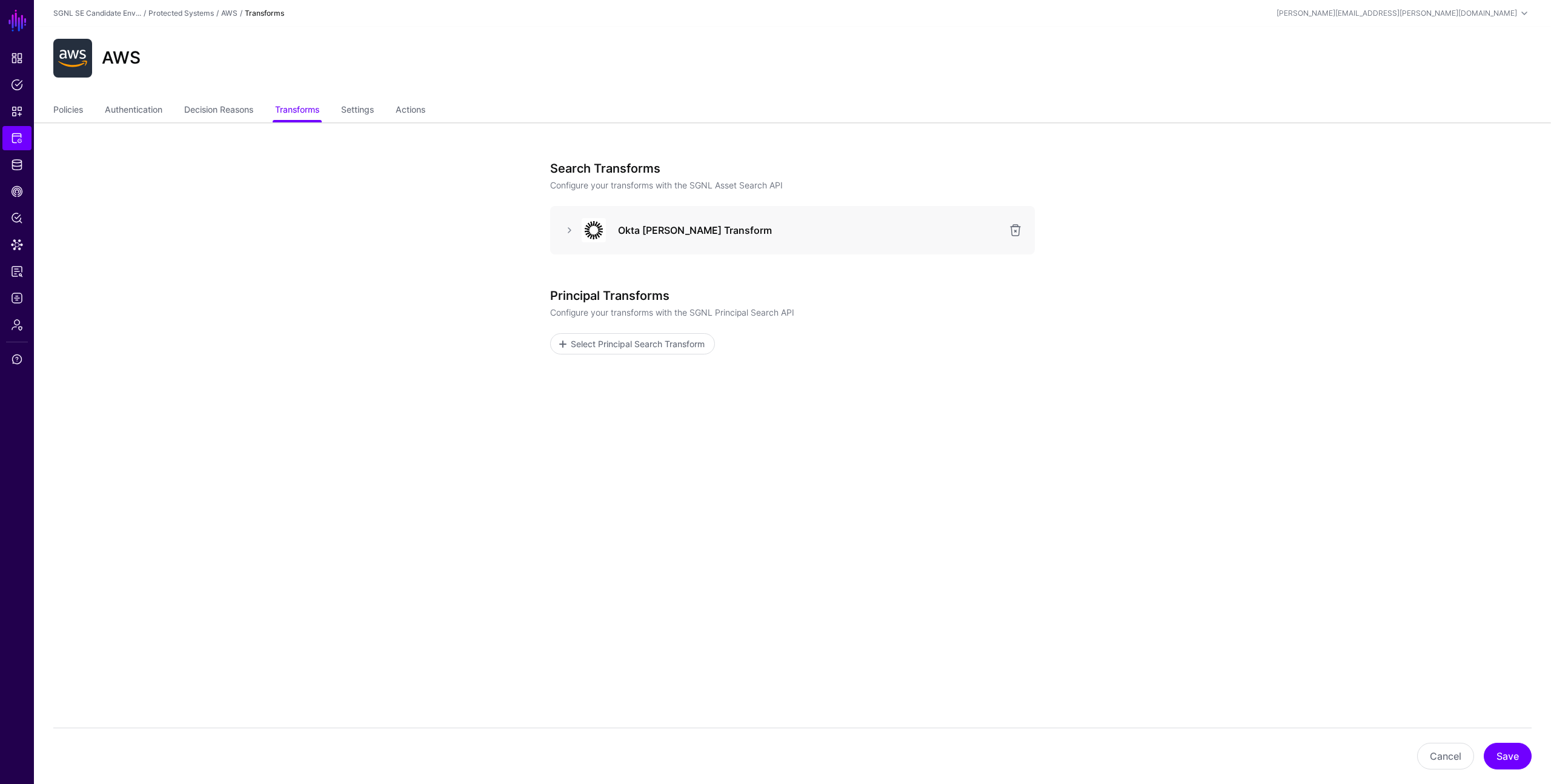
click at [499, 406] on app-integrations-item-transforms "Search Transforms Configure your transforms with the SGNL Asset Search API Okta…" at bounding box center [792, 328] width 1517 height 412
click at [568, 230] on link at bounding box center [569, 230] width 15 height 15
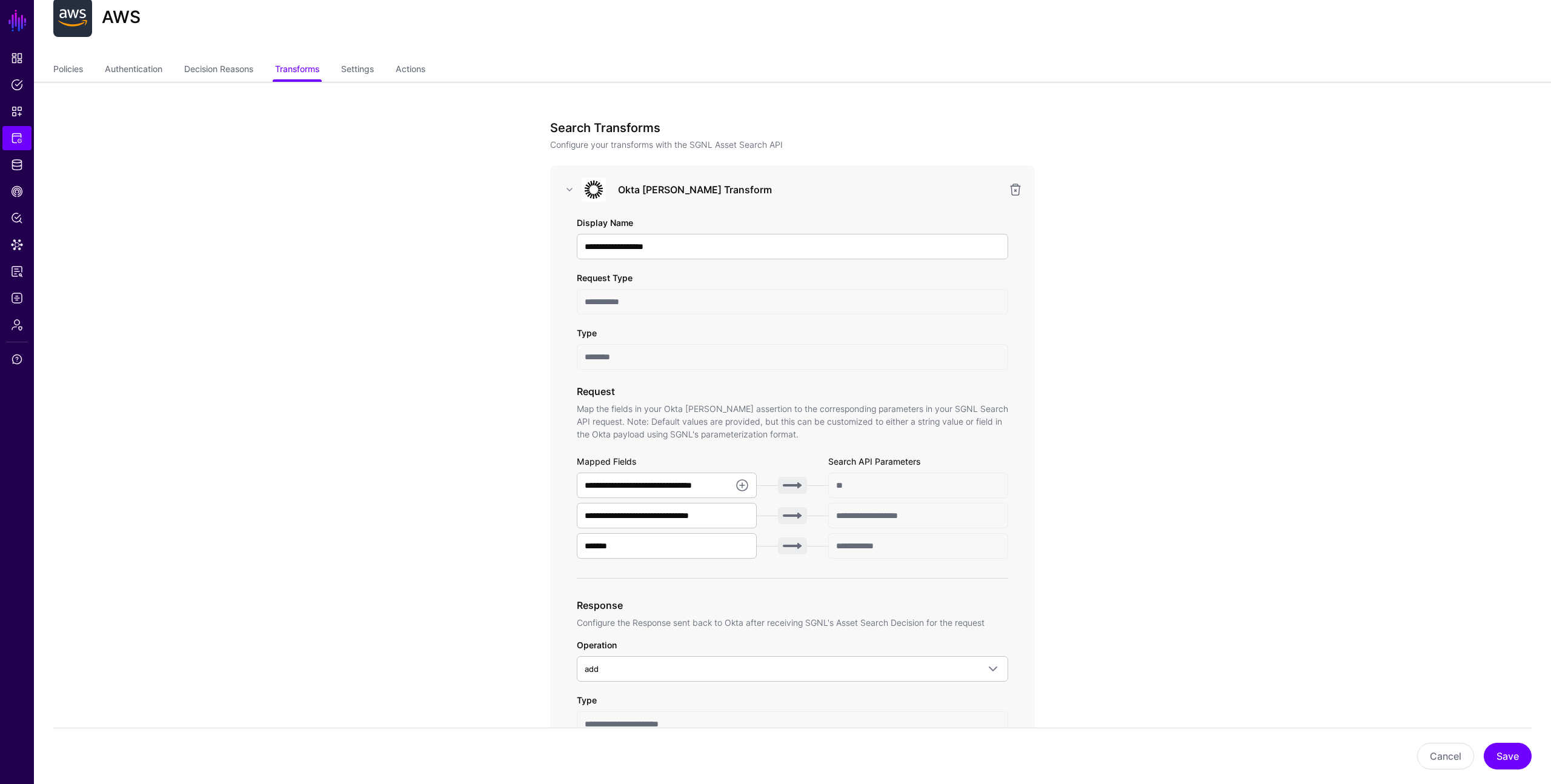
scroll to position [40, 0]
click at [66, 66] on link "Policies" at bounding box center [68, 71] width 30 height 23
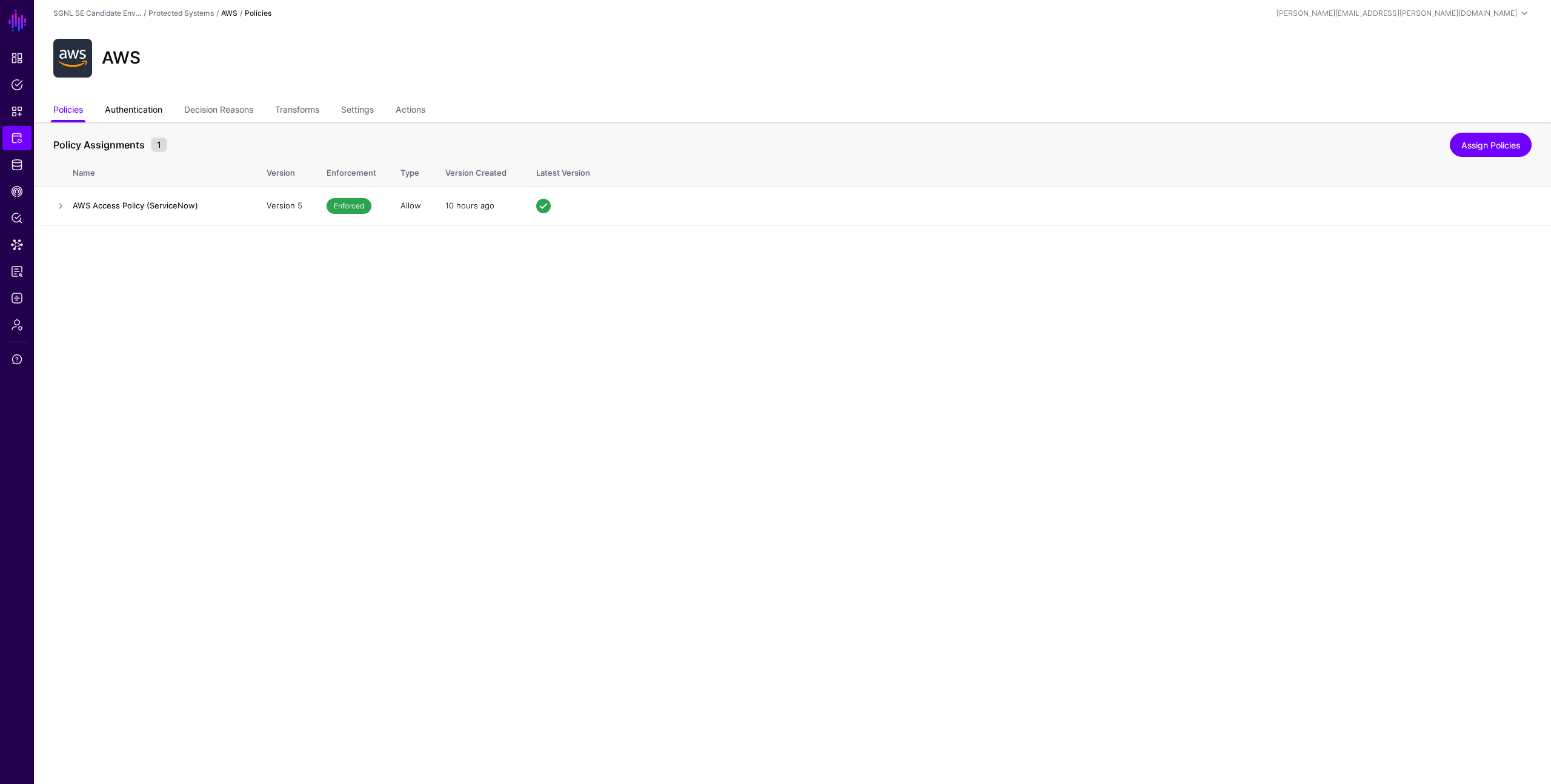
click at [122, 112] on link "Authentication" at bounding box center [134, 111] width 57 height 23
click at [75, 113] on link "Policies" at bounding box center [68, 111] width 30 height 23
click at [16, 92] on link "Policies" at bounding box center [16, 85] width 29 height 25
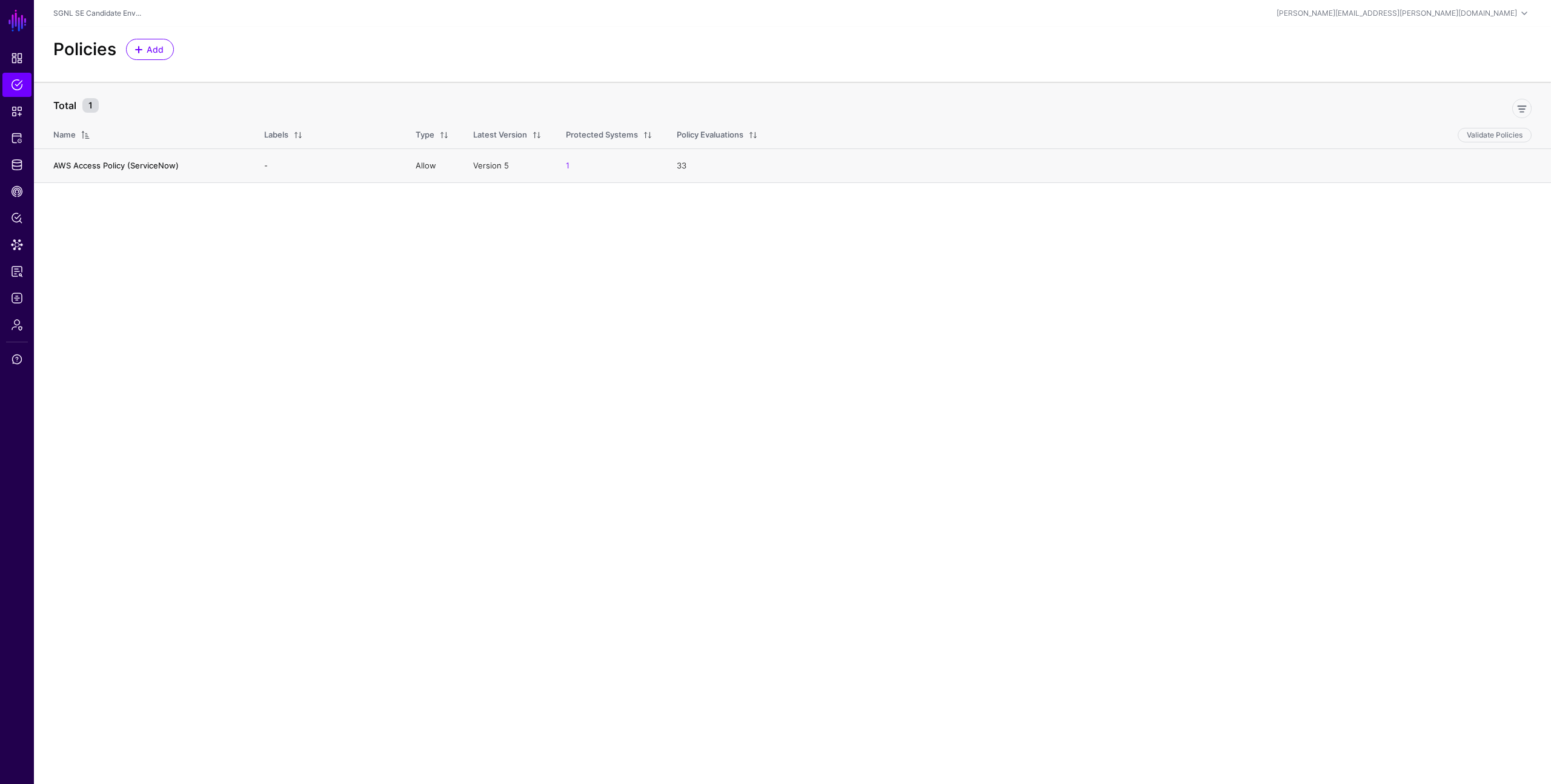
click at [57, 164] on link "AWS Access Policy (ServiceNow)" at bounding box center [116, 166] width 125 height 10
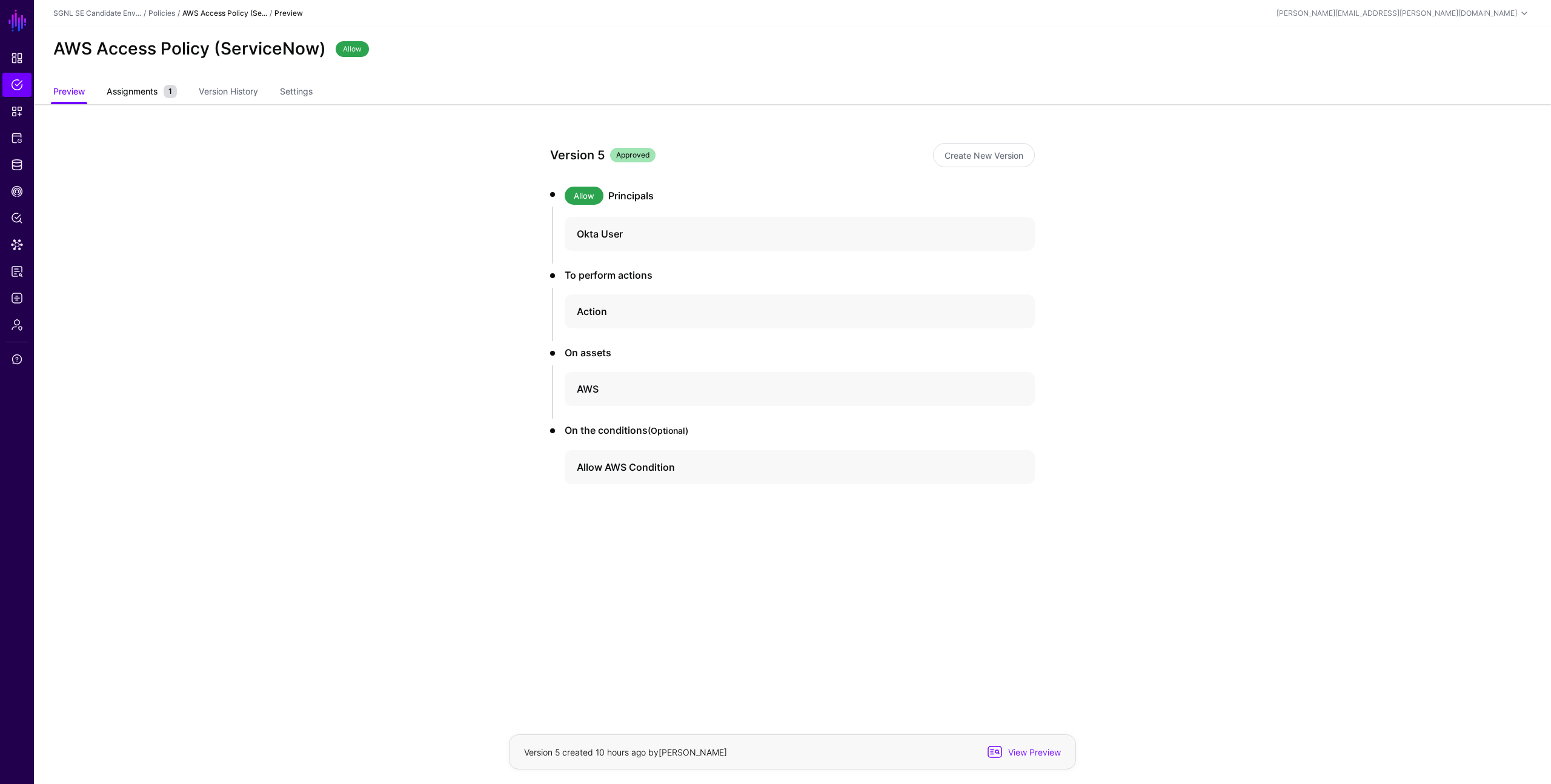
click at [154, 96] on span "Assignments" at bounding box center [131, 91] width 57 height 13
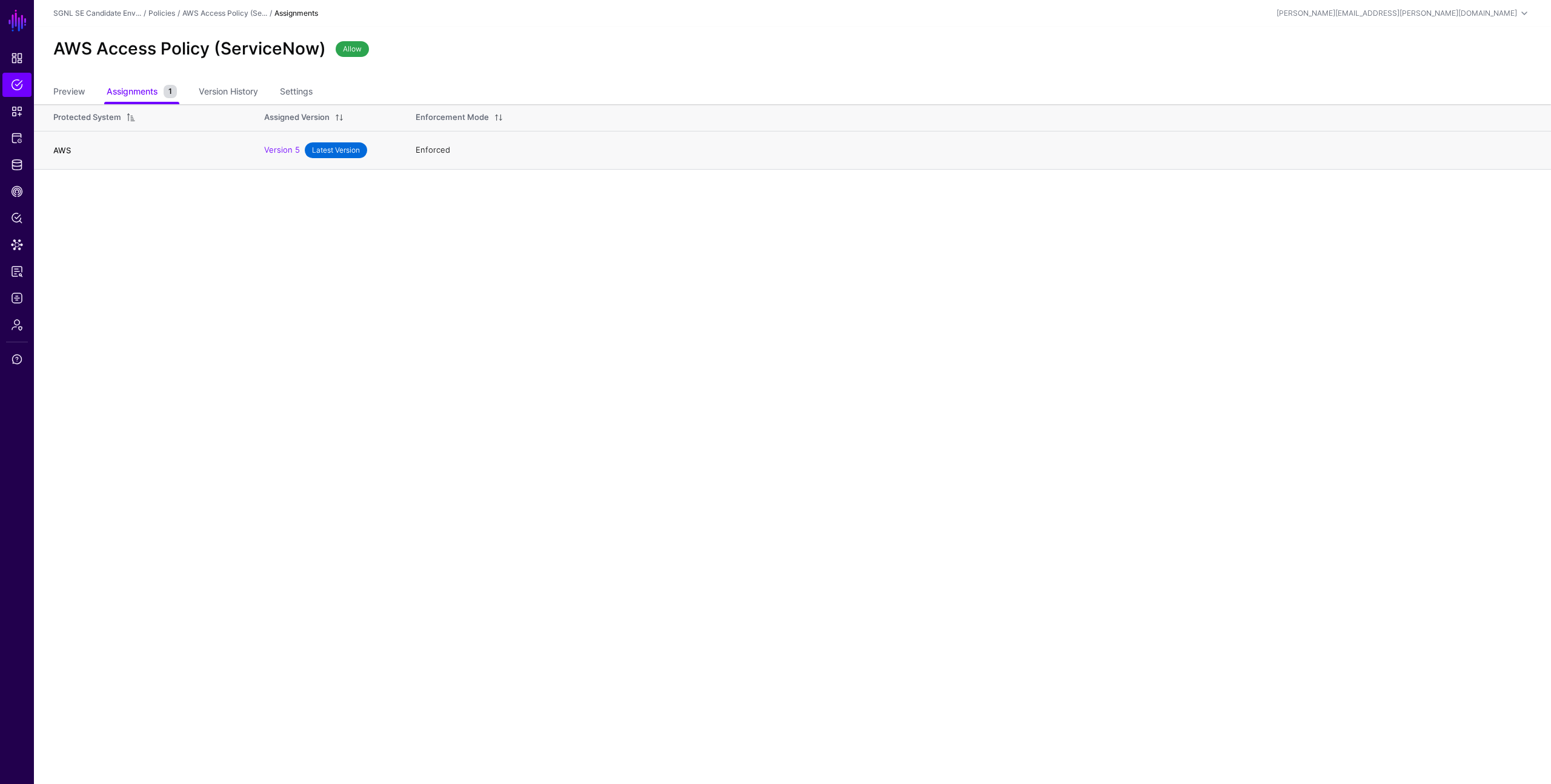
click at [70, 147] on link "AWS" at bounding box center [62, 150] width 17 height 10
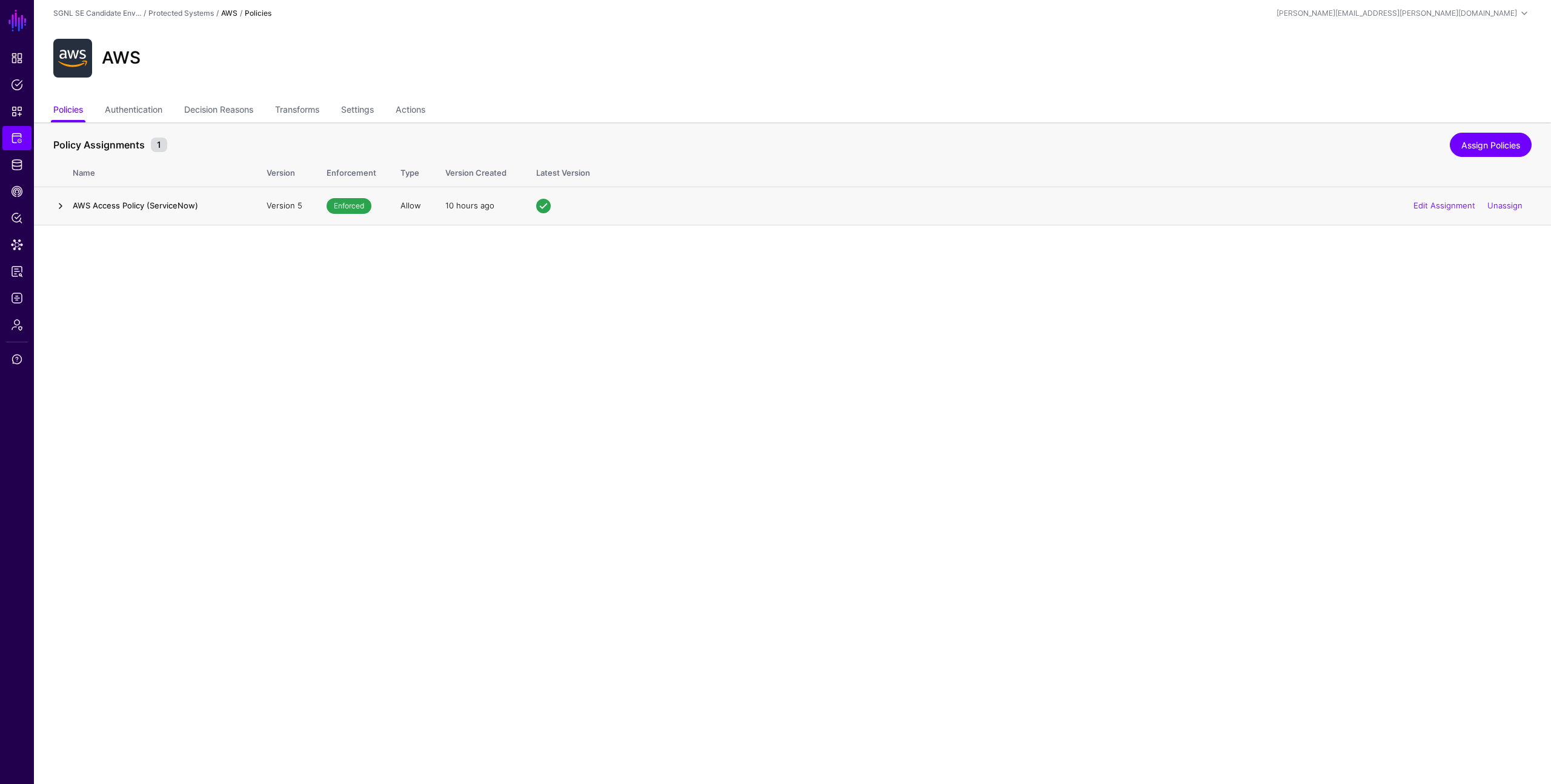
click at [61, 203] on link at bounding box center [61, 206] width 15 height 15
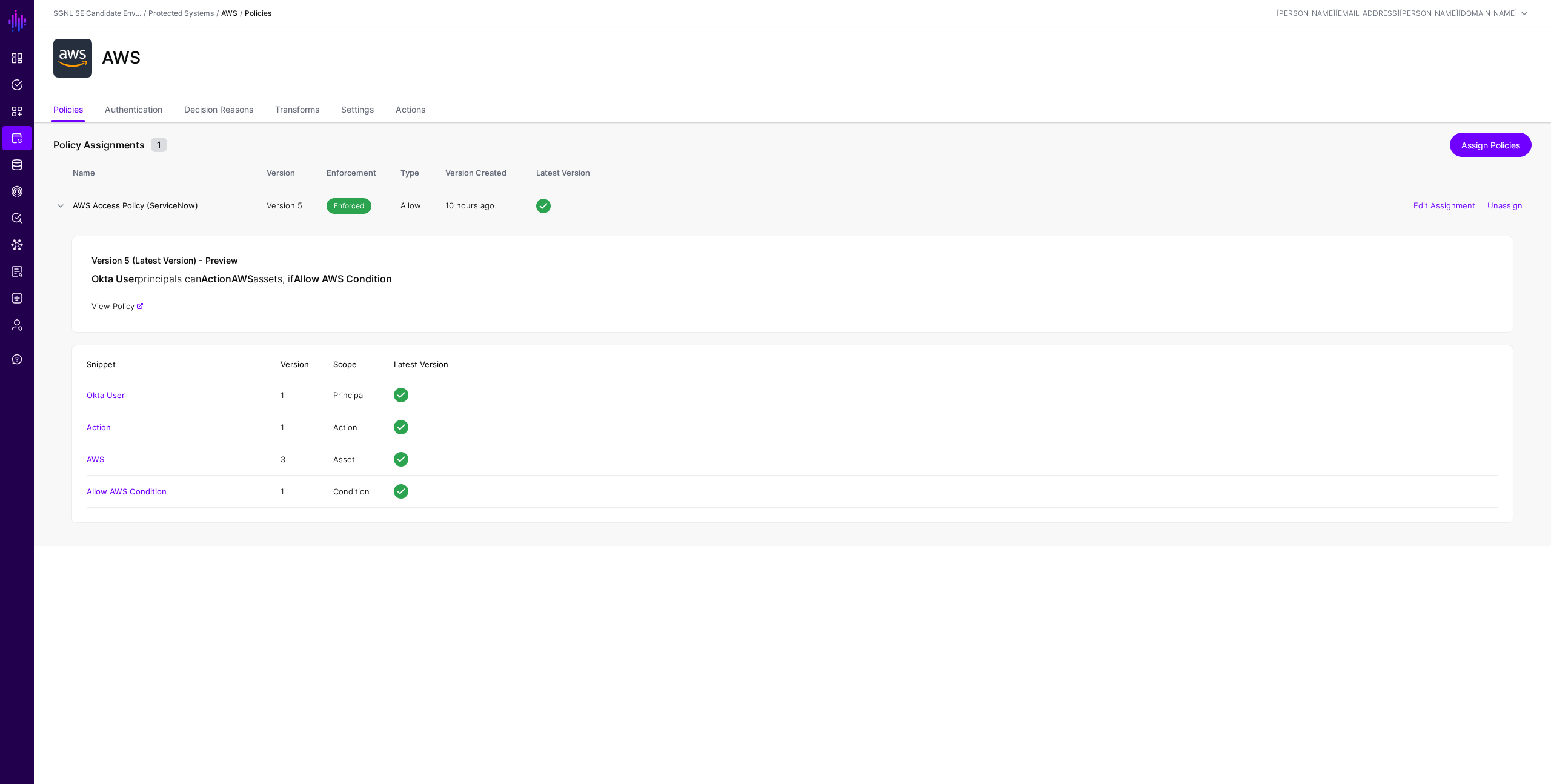
click at [129, 303] on link "View Policy" at bounding box center [118, 306] width 52 height 10
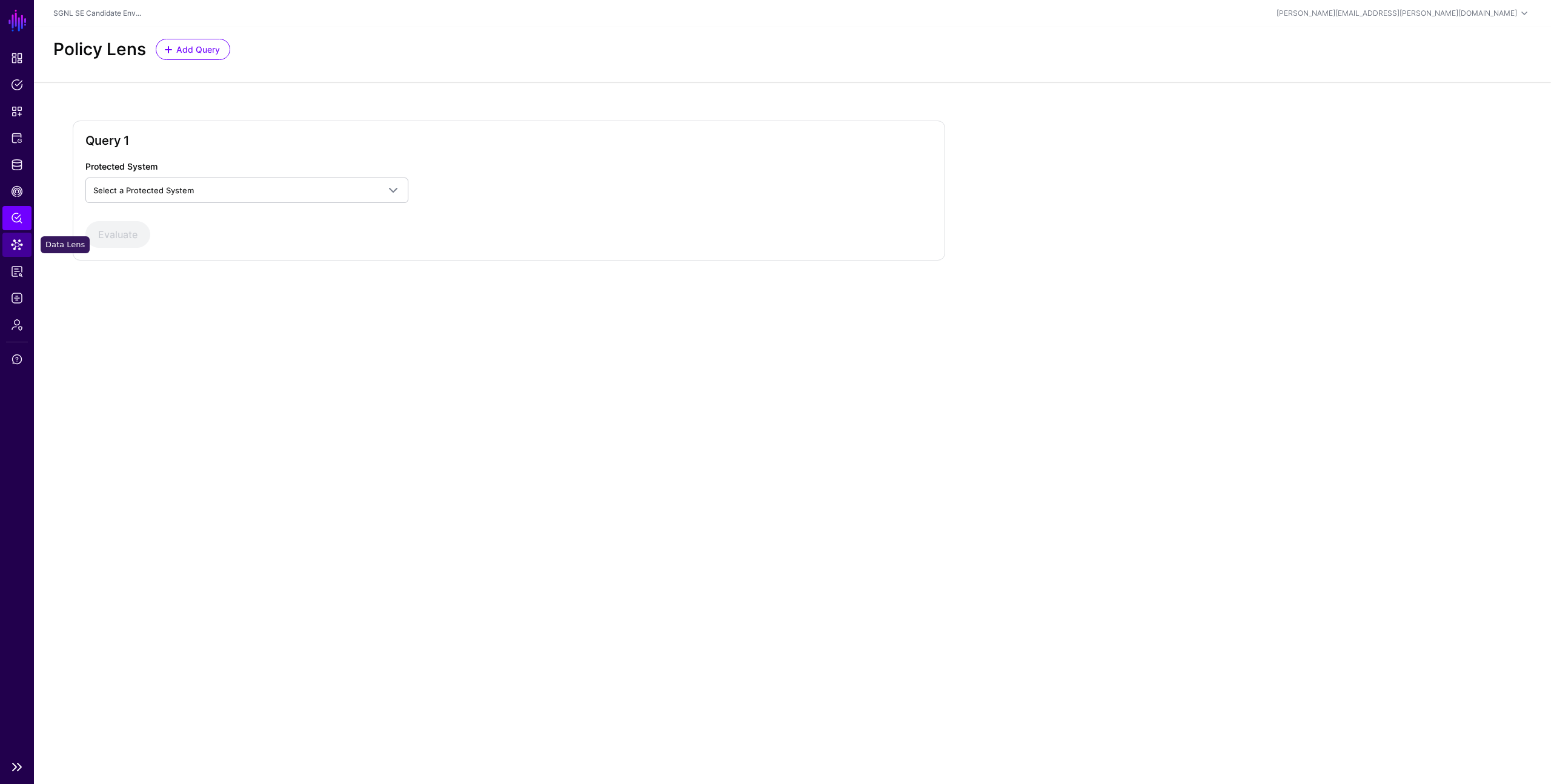
click at [21, 241] on span "Data Lens" at bounding box center [16, 244] width 12 height 12
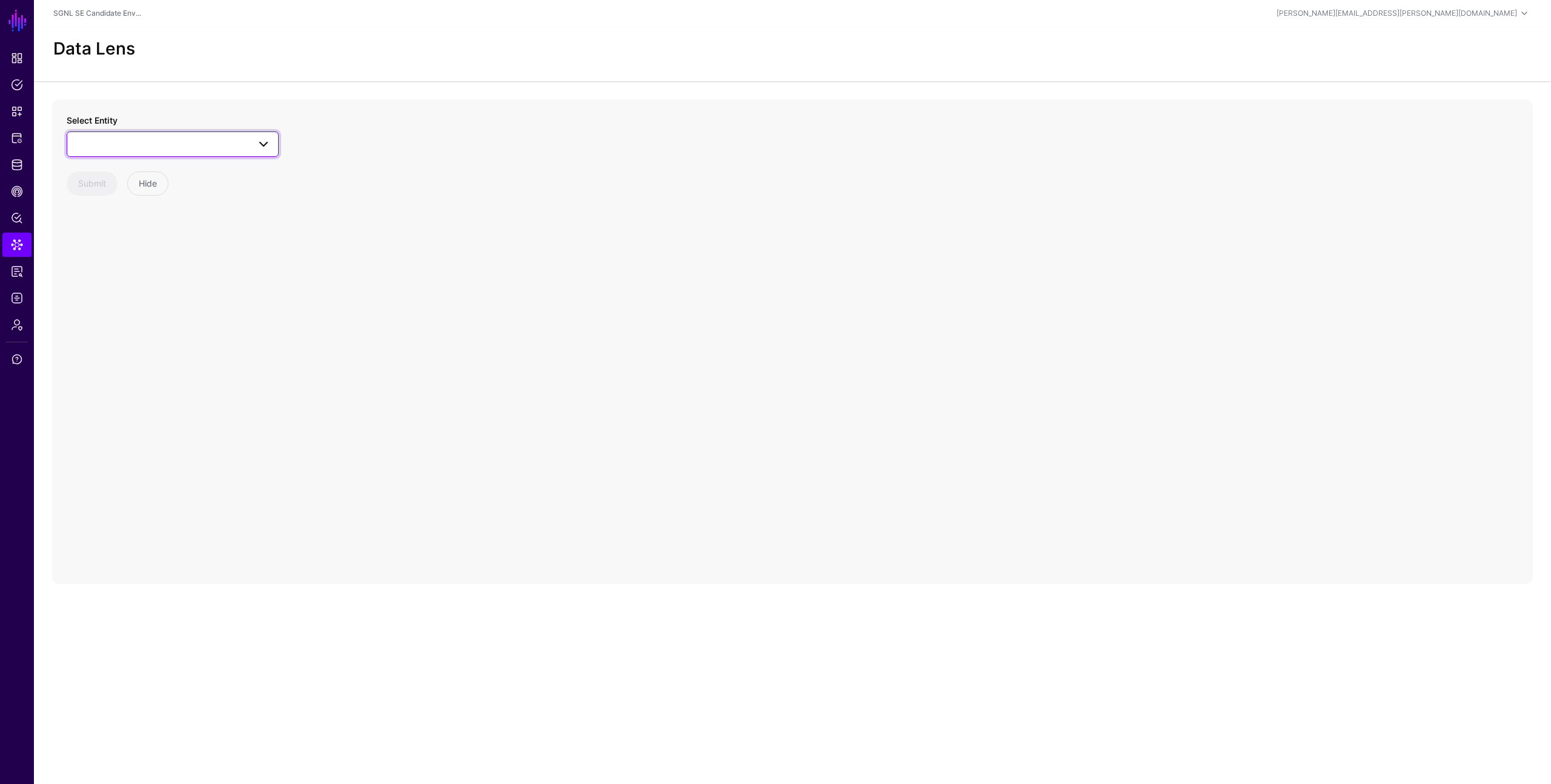
click at [173, 147] on span at bounding box center [172, 144] width 196 height 15
click at [147, 291] on span "Configuration Item" at bounding box center [124, 294] width 71 height 10
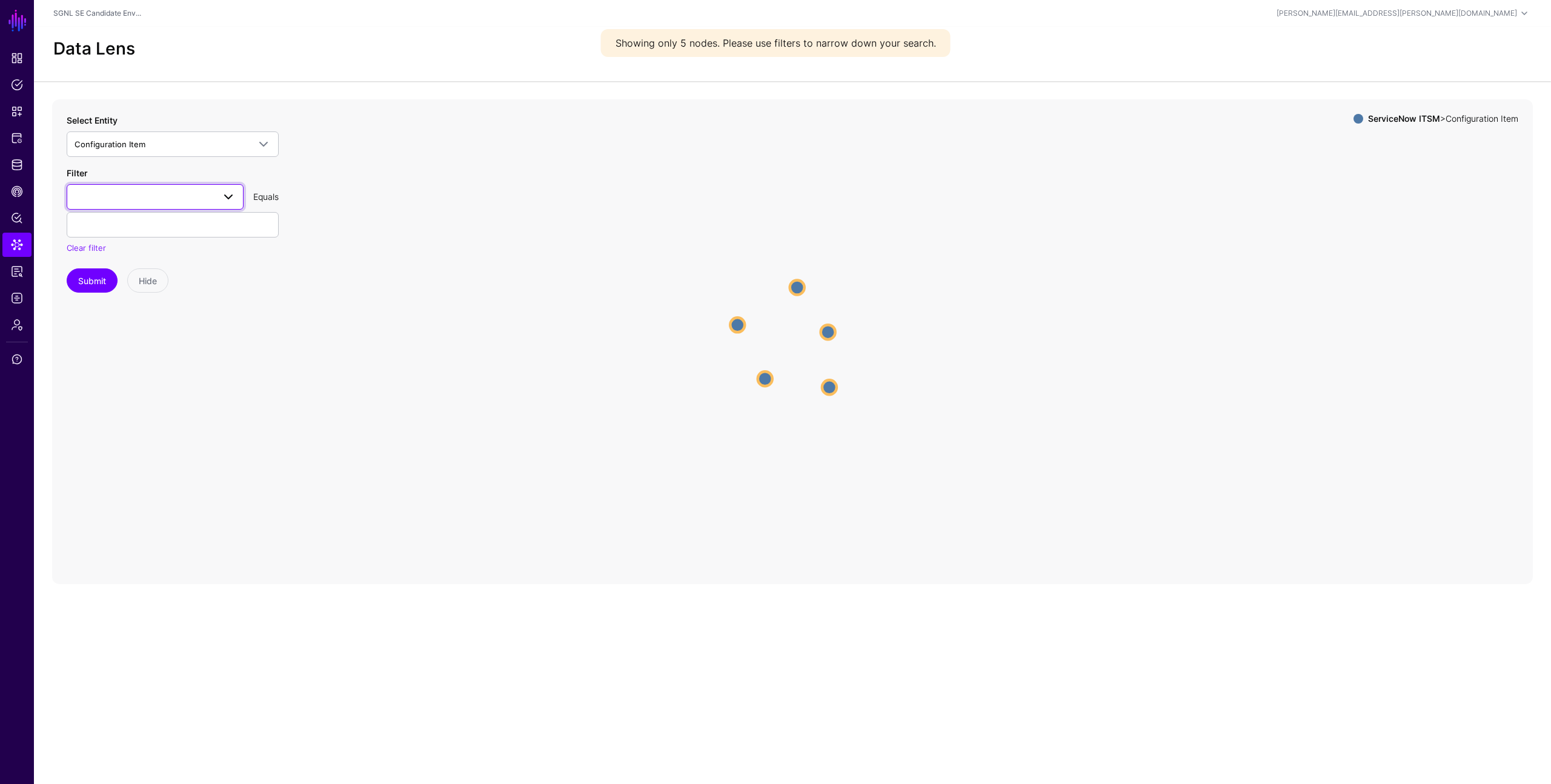
click at [208, 194] on span at bounding box center [155, 197] width 161 height 15
click at [147, 267] on div "assetTag" at bounding box center [155, 265] width 157 height 12
click at [91, 281] on button "Submit" at bounding box center [92, 280] width 51 height 25
click at [738, 324] on circle at bounding box center [735, 324] width 15 height 15
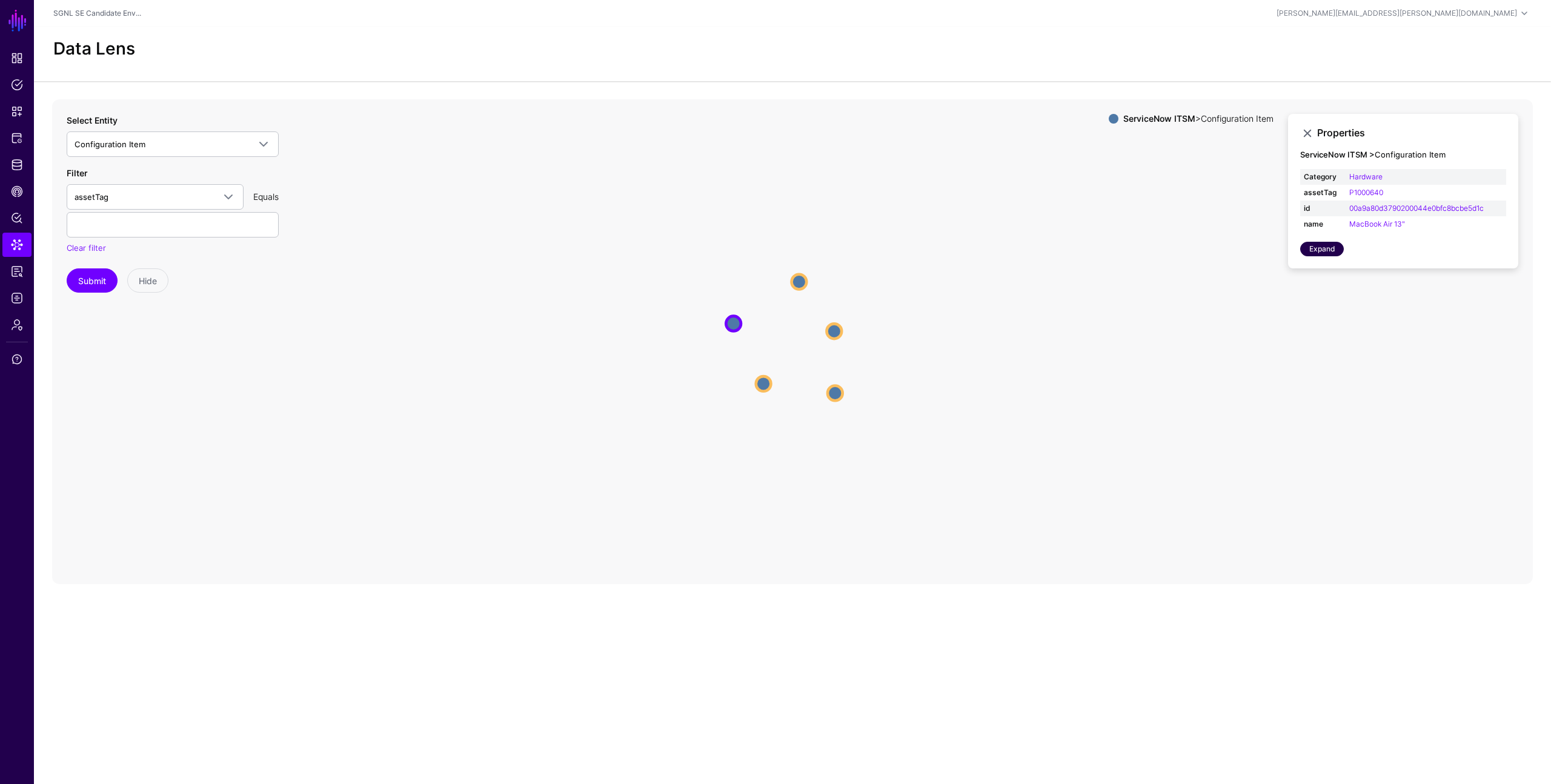
click at [1330, 248] on link "Expand" at bounding box center [1321, 249] width 43 height 15
click at [837, 330] on circle at bounding box center [834, 330] width 15 height 15
click at [832, 390] on circle at bounding box center [836, 394] width 15 height 15
click at [761, 384] on circle at bounding box center [762, 385] width 15 height 15
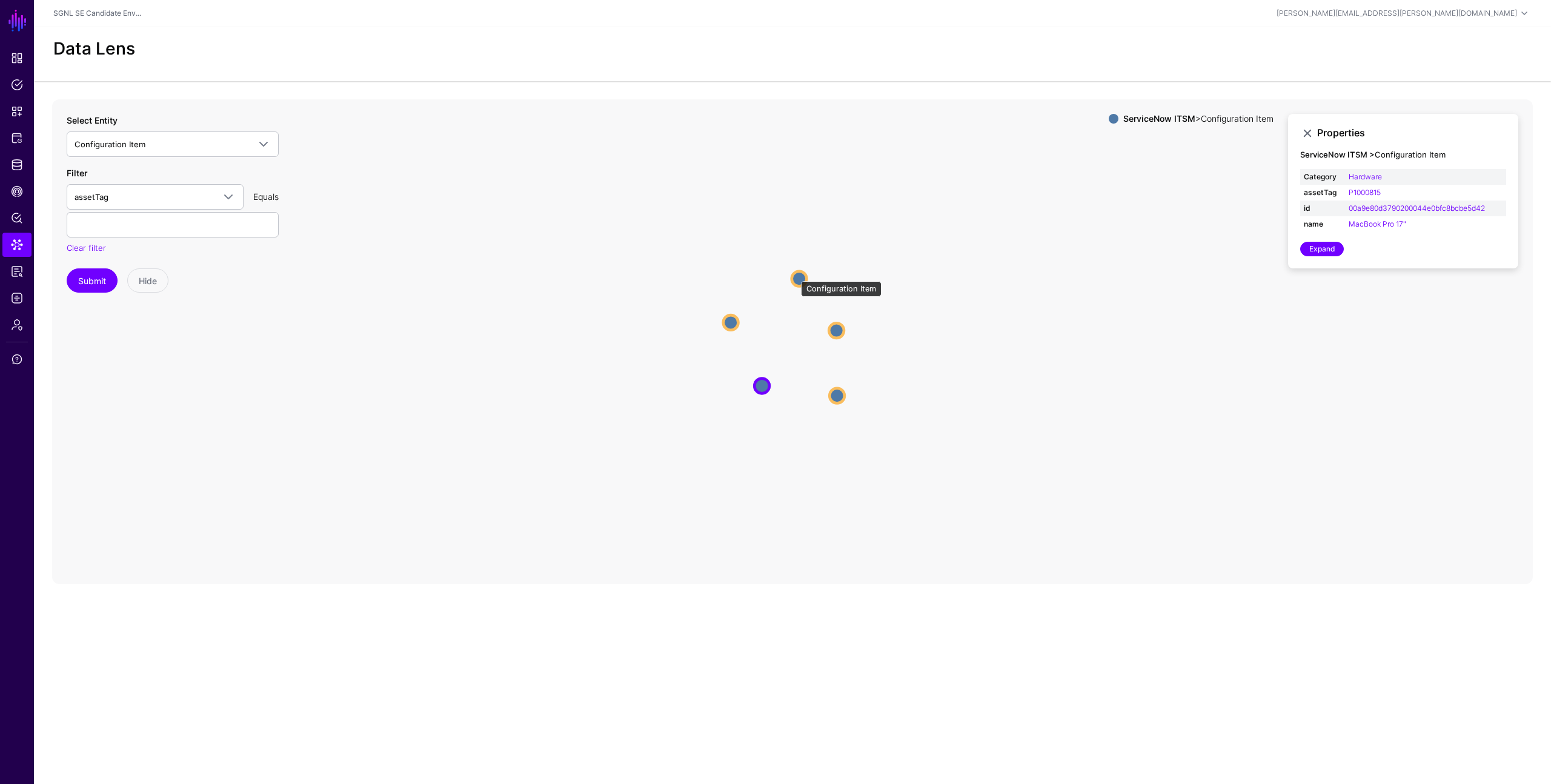
click at [795, 275] on circle at bounding box center [799, 278] width 15 height 15
click at [731, 320] on circle at bounding box center [730, 321] width 15 height 15
click at [592, 312] on icon "Configuration Item Configuration Item Configuration Item Configuration Item Con…" at bounding box center [792, 341] width 1480 height 485
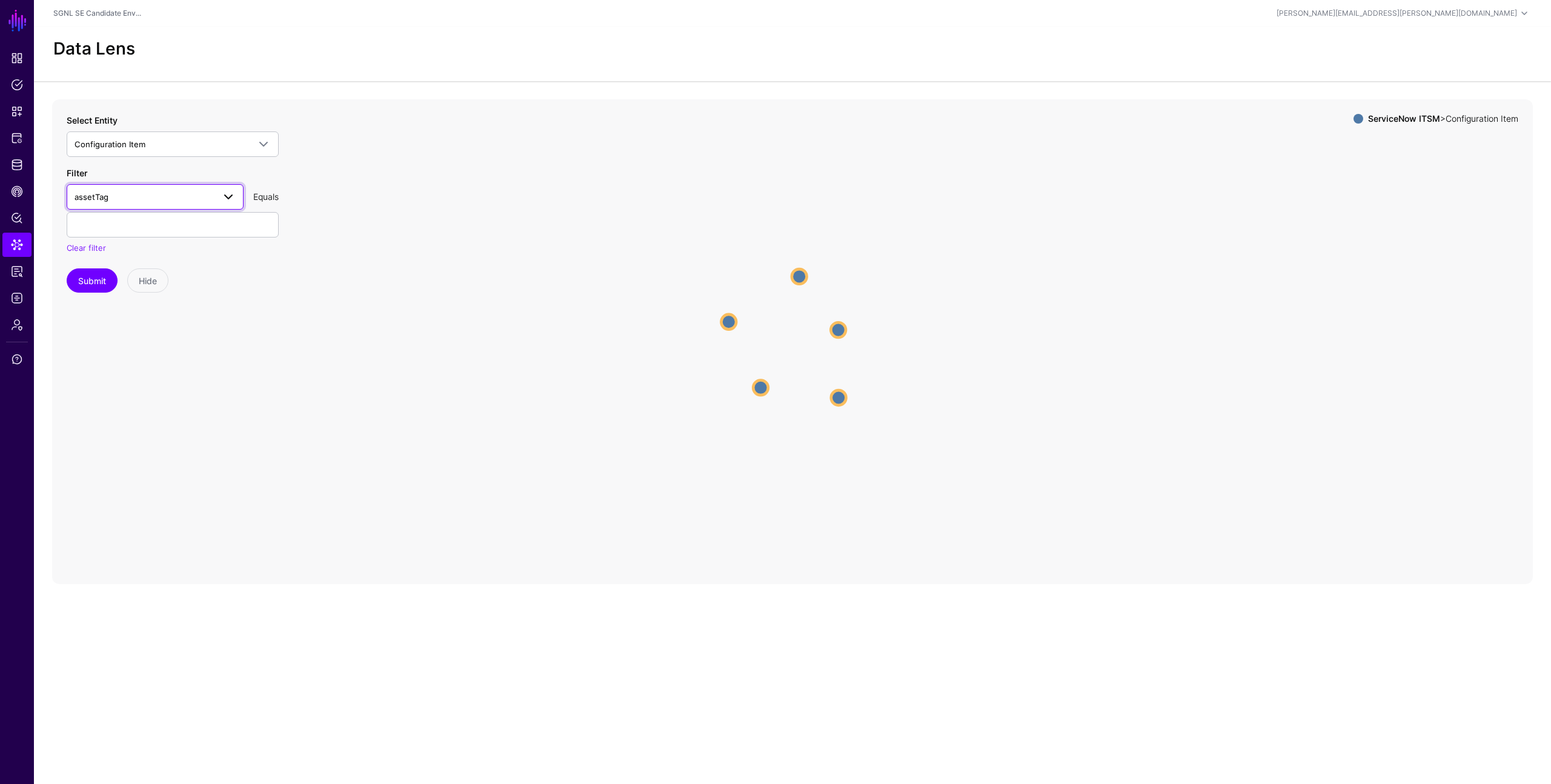
click at [217, 196] on span at bounding box center [225, 197] width 22 height 15
click at [157, 375] on div "name" at bounding box center [155, 380] width 157 height 12
click at [106, 280] on button "Submit" at bounding box center [92, 280] width 51 height 25
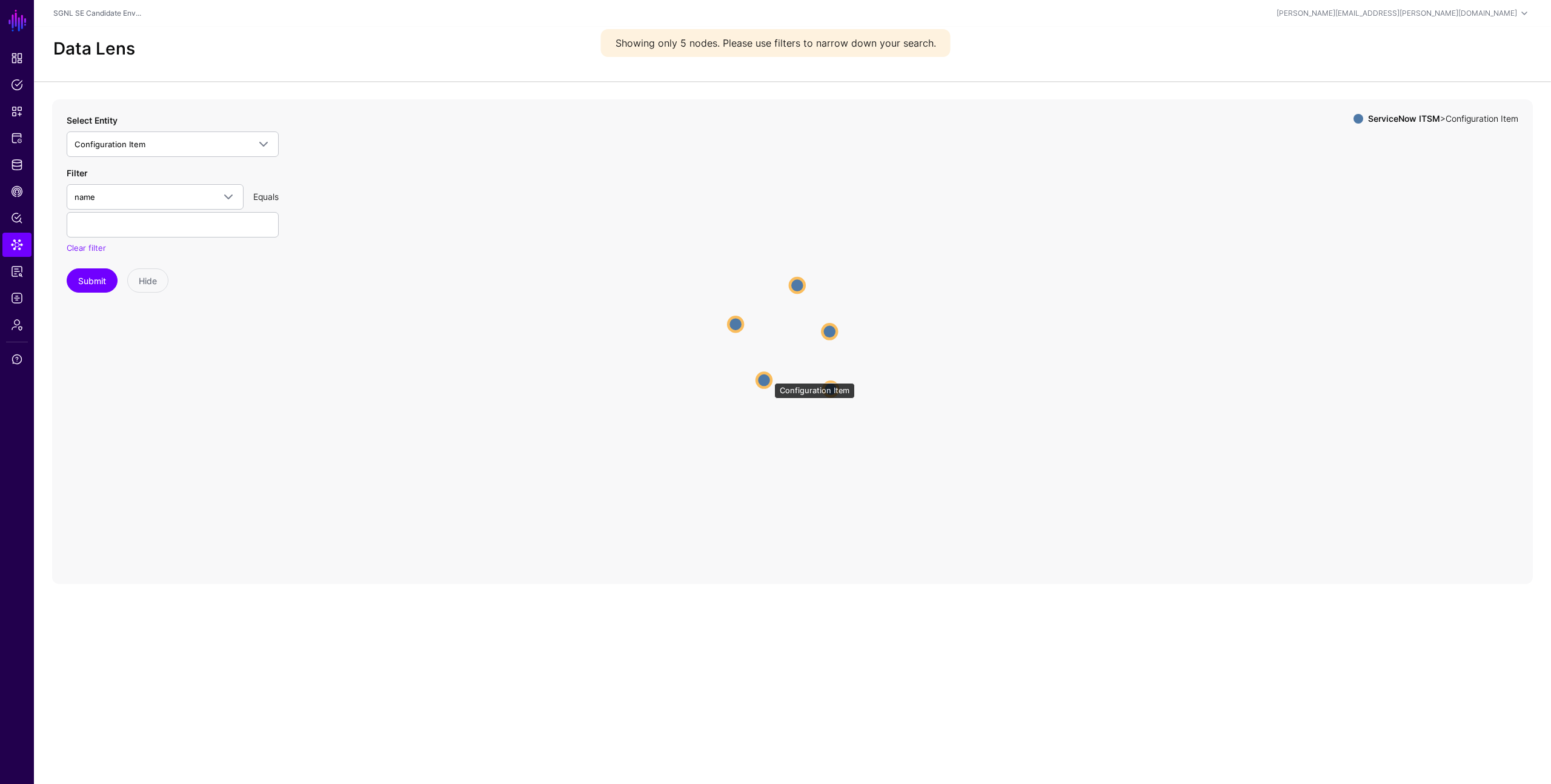
click at [769, 376] on circle at bounding box center [764, 380] width 15 height 15
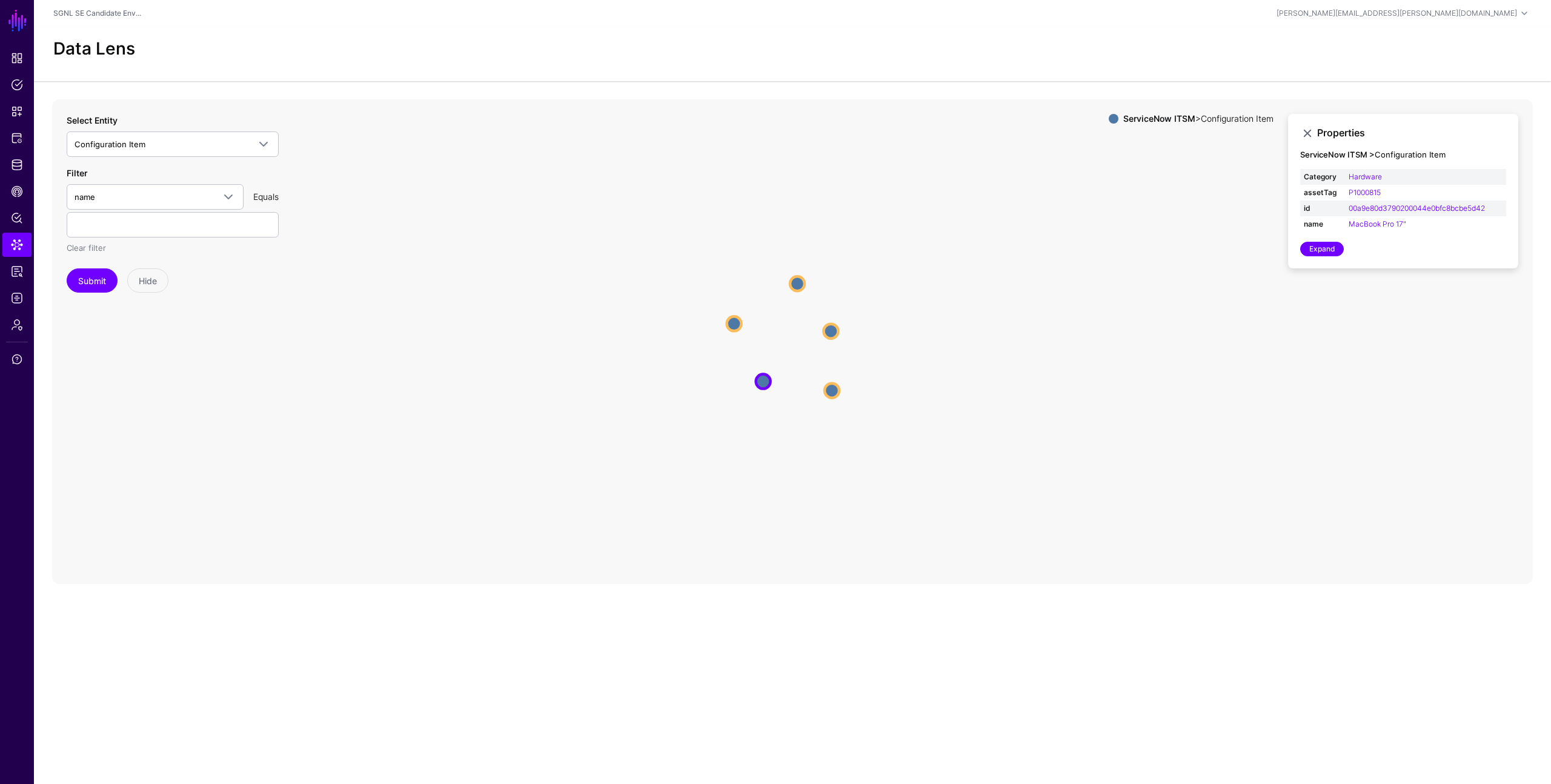
click at [85, 247] on link "Clear filter" at bounding box center [86, 248] width 39 height 10
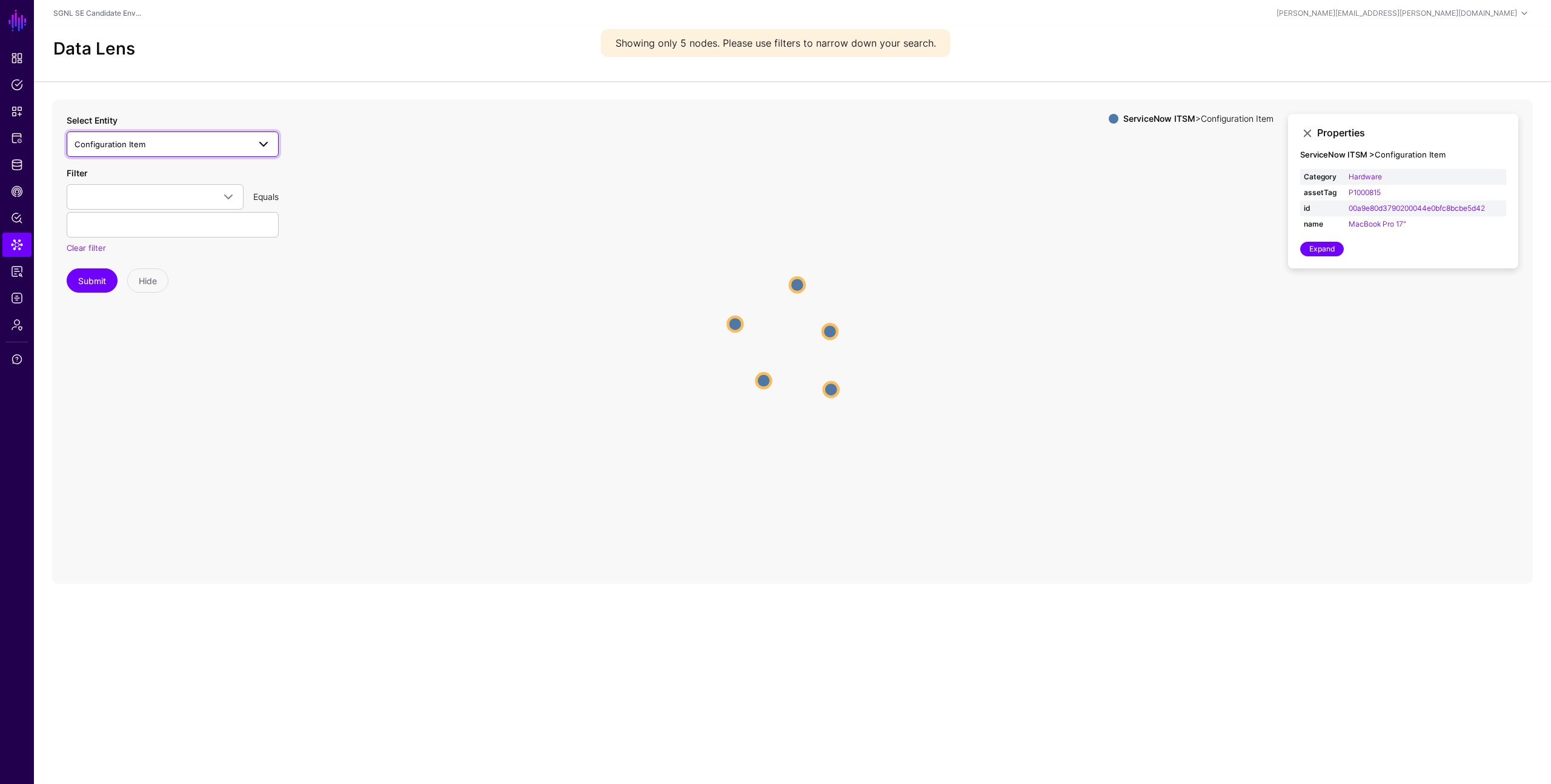
click at [129, 143] on span "Configuration Item" at bounding box center [110, 144] width 71 height 10
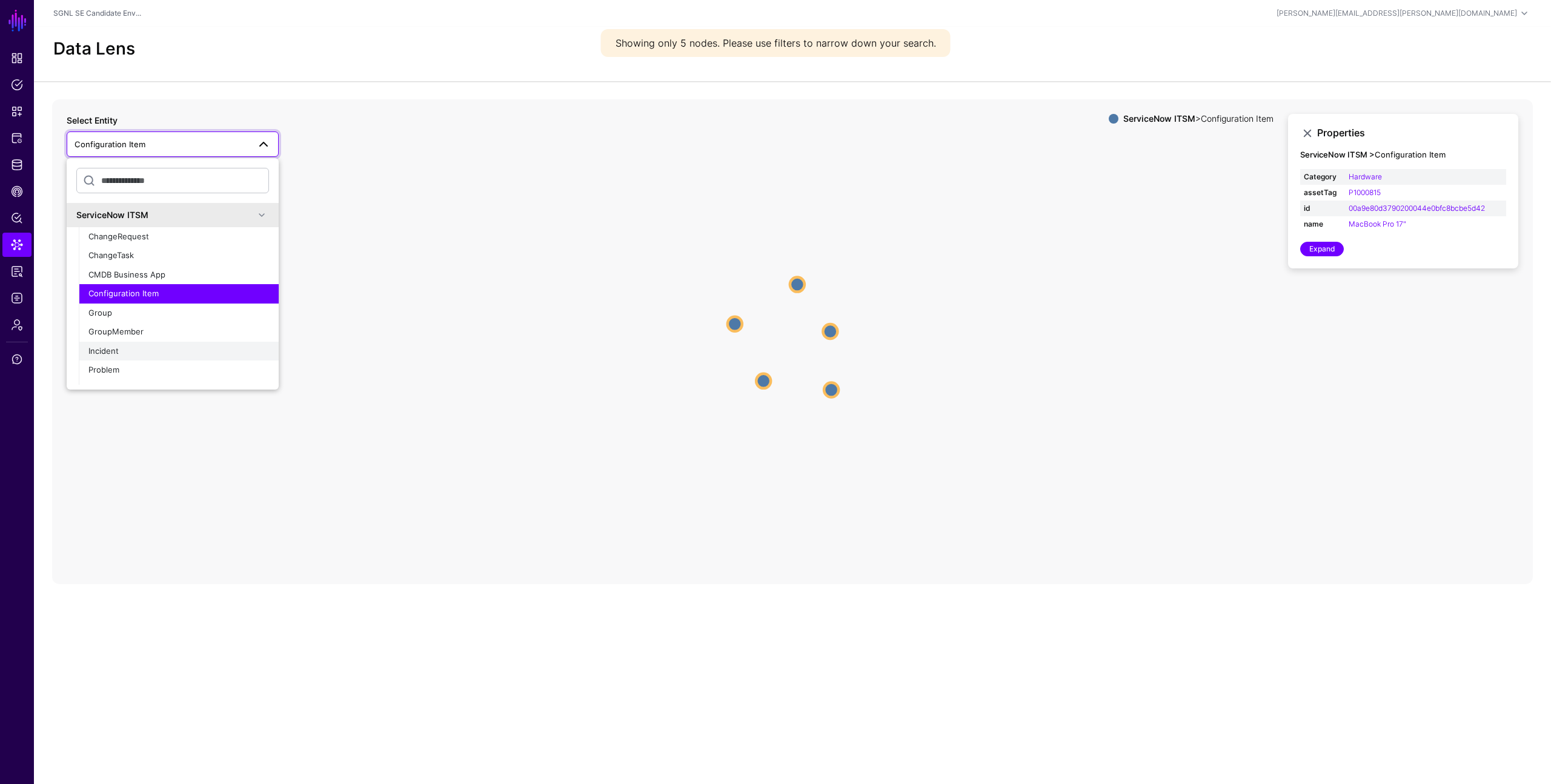
click at [128, 345] on div "Incident" at bounding box center [179, 351] width 180 height 12
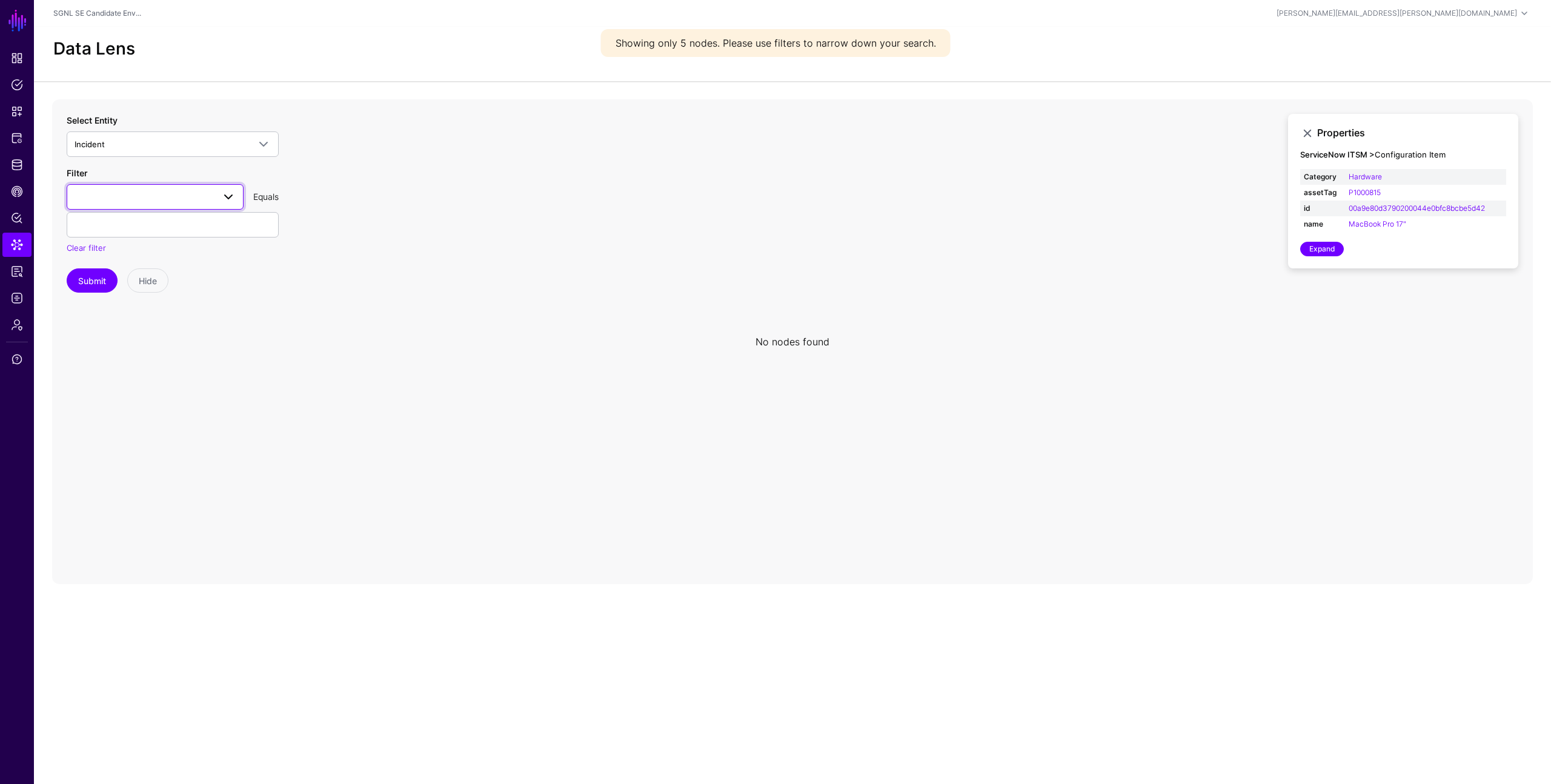
click at [149, 200] on span at bounding box center [155, 197] width 161 height 15
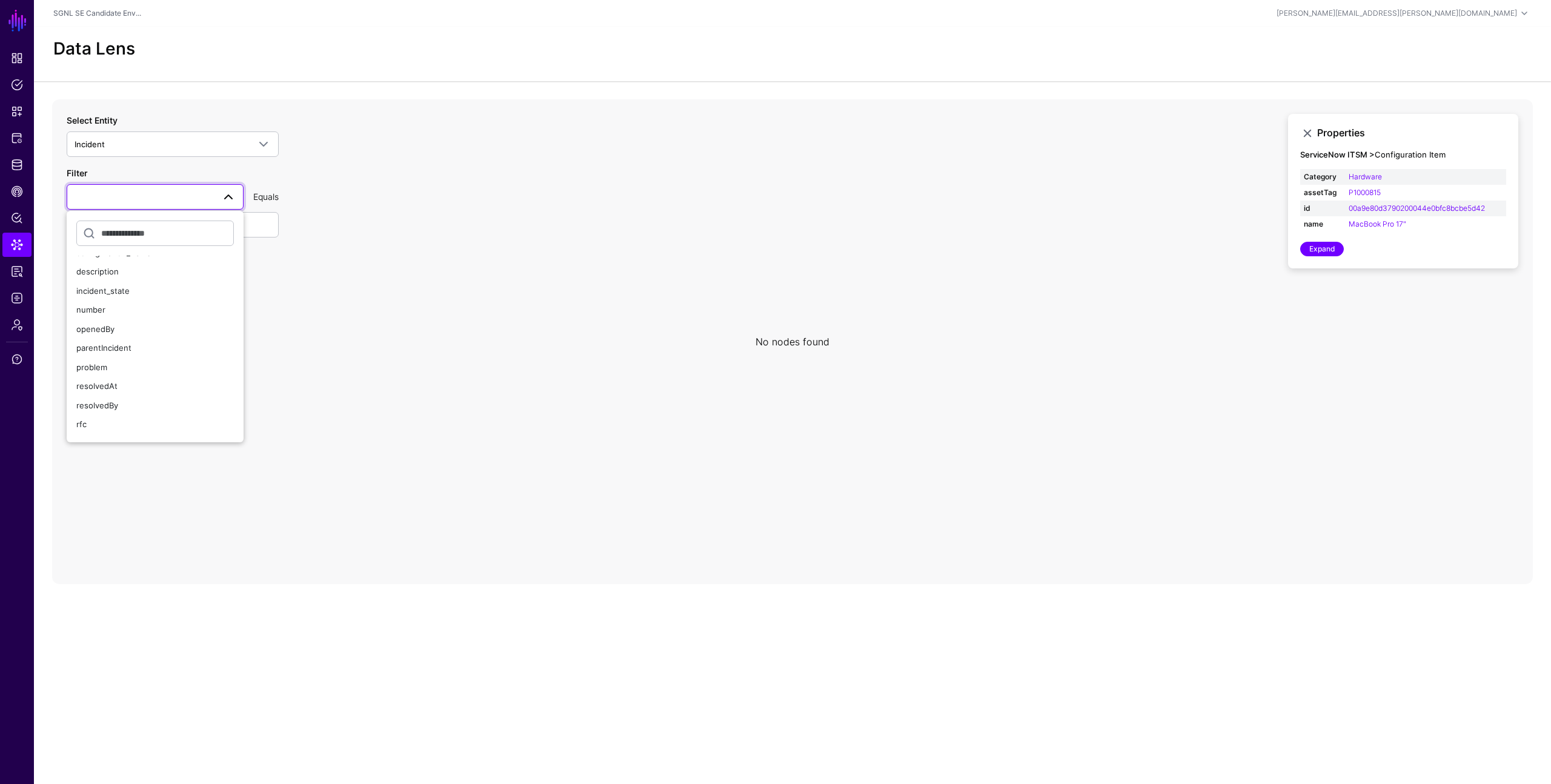
scroll to position [238, 0]
click at [120, 316] on div "resolvedAt" at bounding box center [155, 313] width 157 height 12
click at [100, 289] on button "Submit" at bounding box center [92, 280] width 51 height 25
click at [16, 89] on span "Policies" at bounding box center [16, 84] width 12 height 12
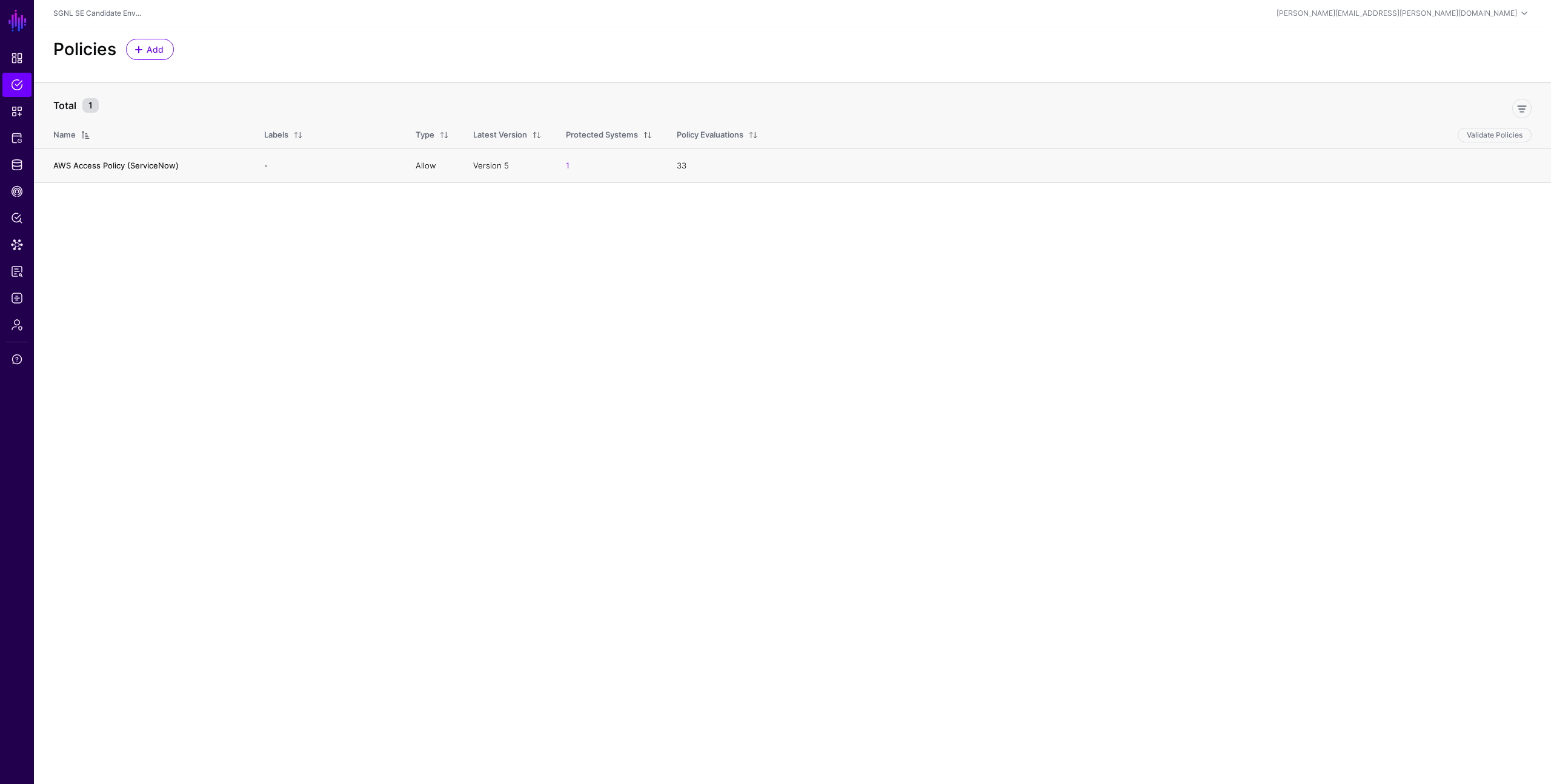
click at [84, 165] on link "AWS Access Policy (ServiceNow)" at bounding box center [116, 166] width 125 height 10
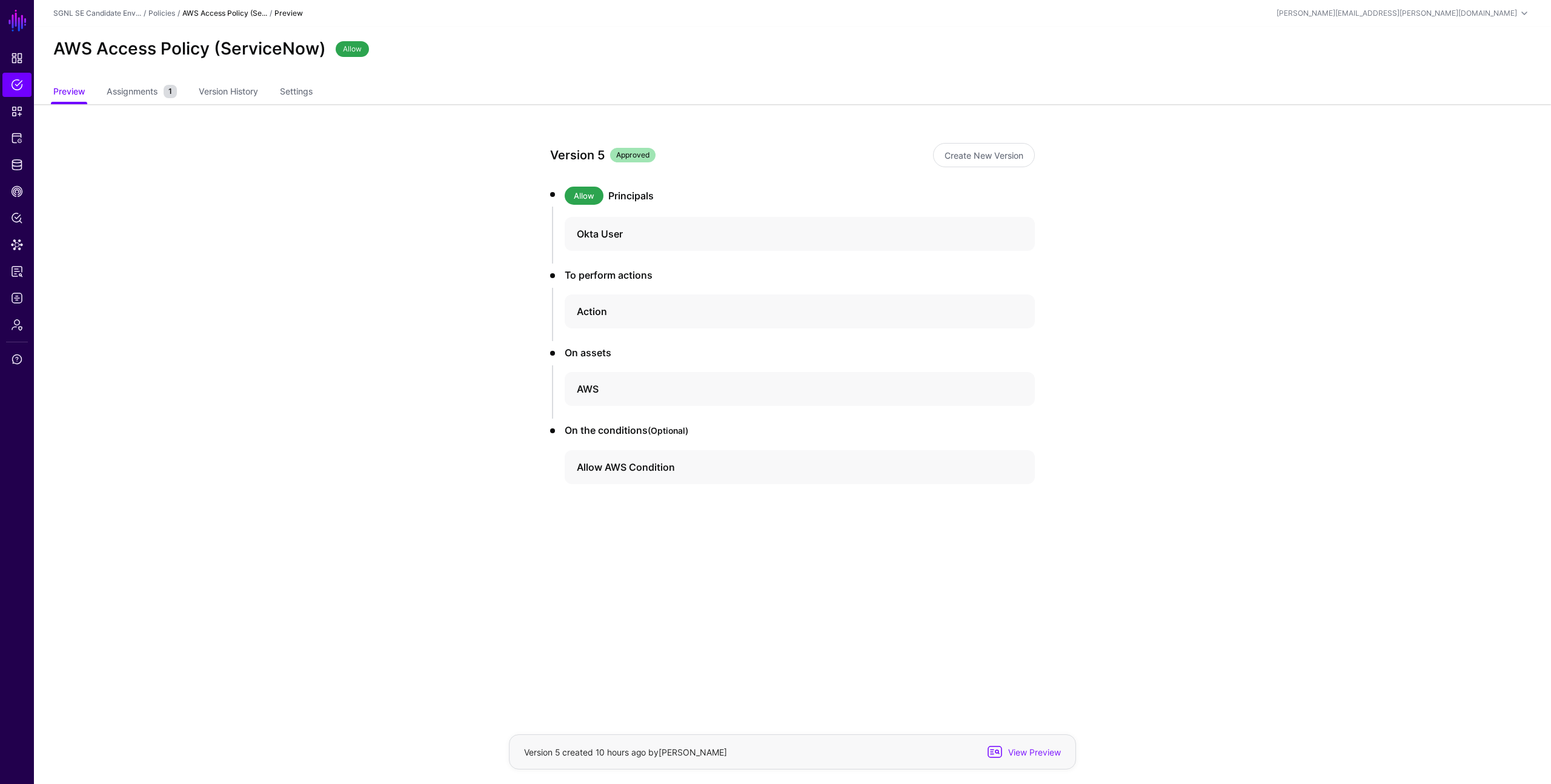
click at [632, 193] on h3 "Principals" at bounding box center [822, 196] width 427 height 15
click at [587, 308] on h4 "Action" at bounding box center [788, 312] width 424 height 15
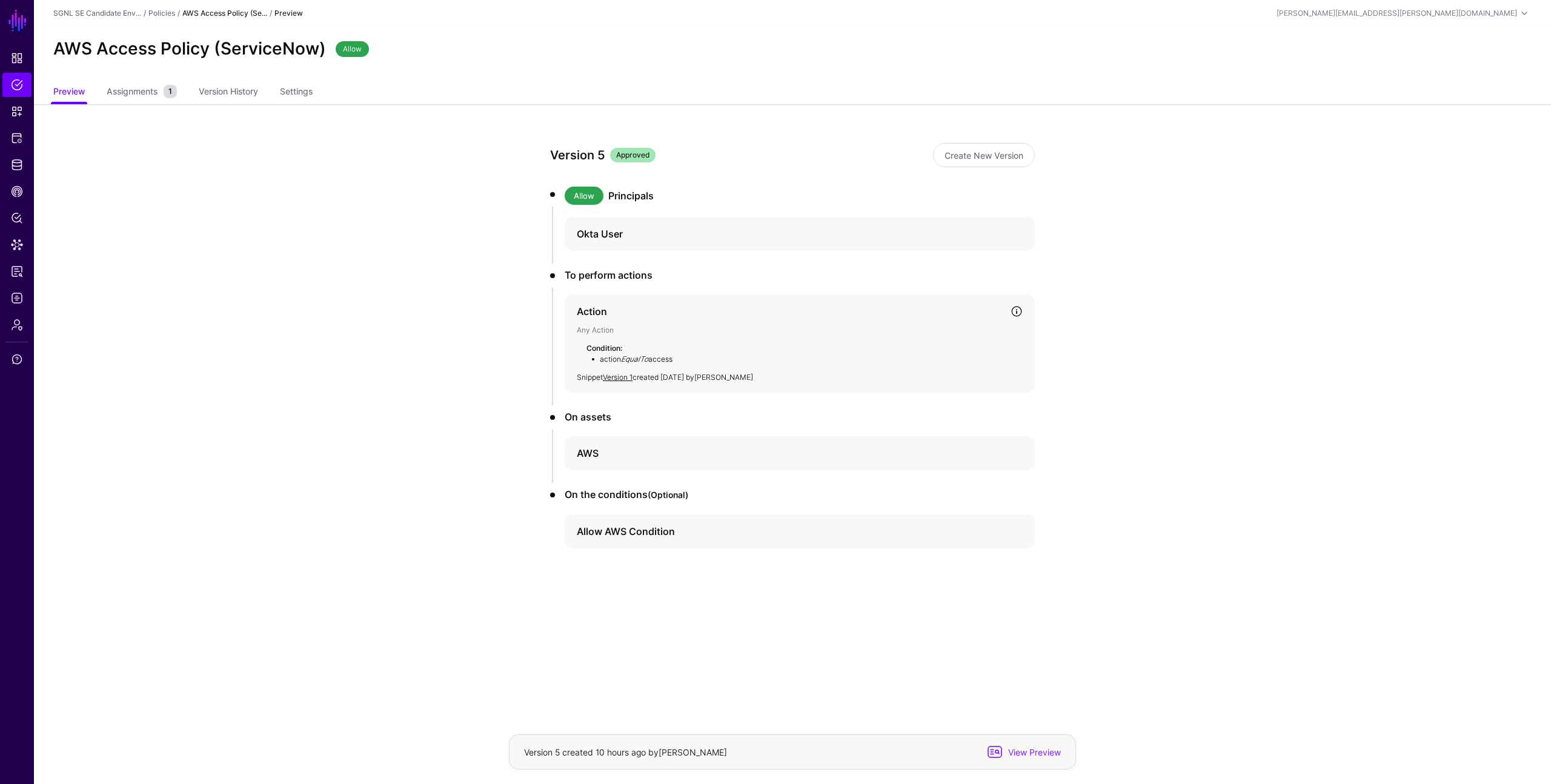
click at [601, 311] on h4 "Action" at bounding box center [788, 312] width 424 height 15
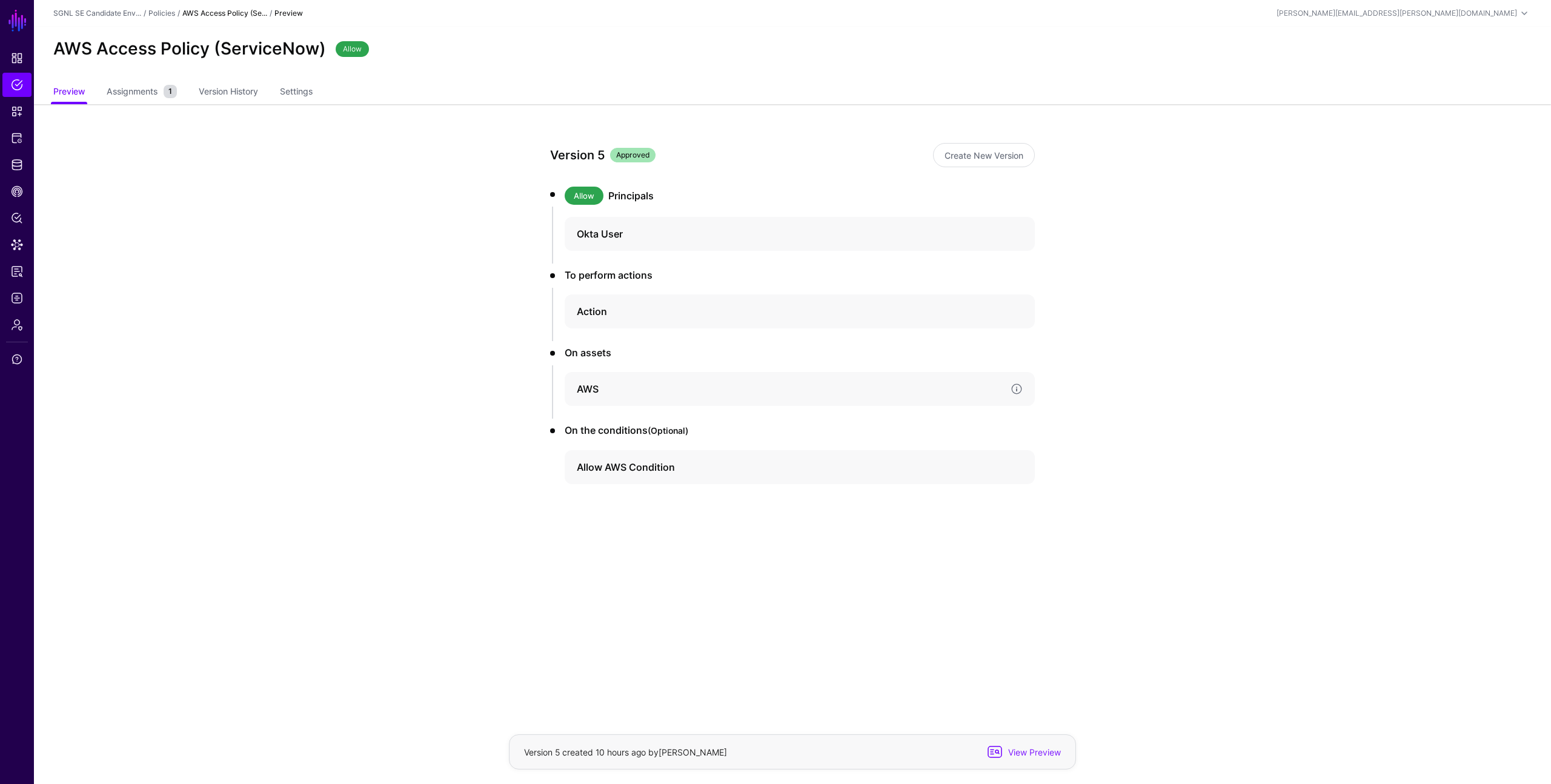
click at [589, 383] on h4 "AWS" at bounding box center [788, 389] width 424 height 15
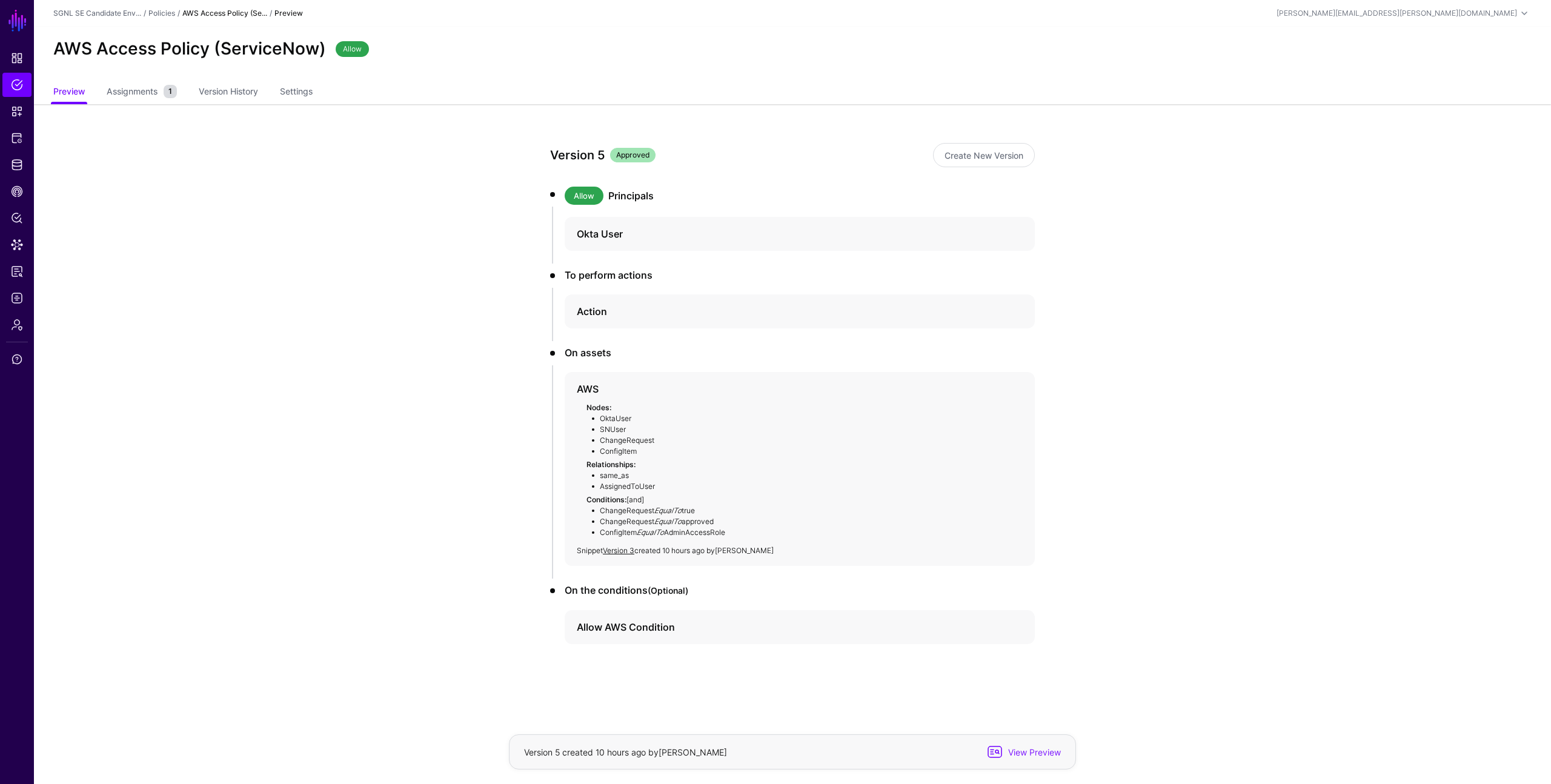
click at [479, 385] on app-policies-v2-item-preview "Version 5 Approved Create New Version Allow Principals Okta User To perform act…" at bounding box center [792, 436] width 1517 height 664
click at [1065, 438] on div "Version 5 Approved Create New Version Allow Principals Okta User To perform act…" at bounding box center [791, 436] width 562 height 664
click at [506, 456] on app-policies-v2-item-preview "Version 5 Approved Create New Version Allow Principals Okta User To perform act…" at bounding box center [792, 436] width 1517 height 664
click at [1039, 752] on span "View Preview" at bounding box center [1033, 752] width 59 height 13
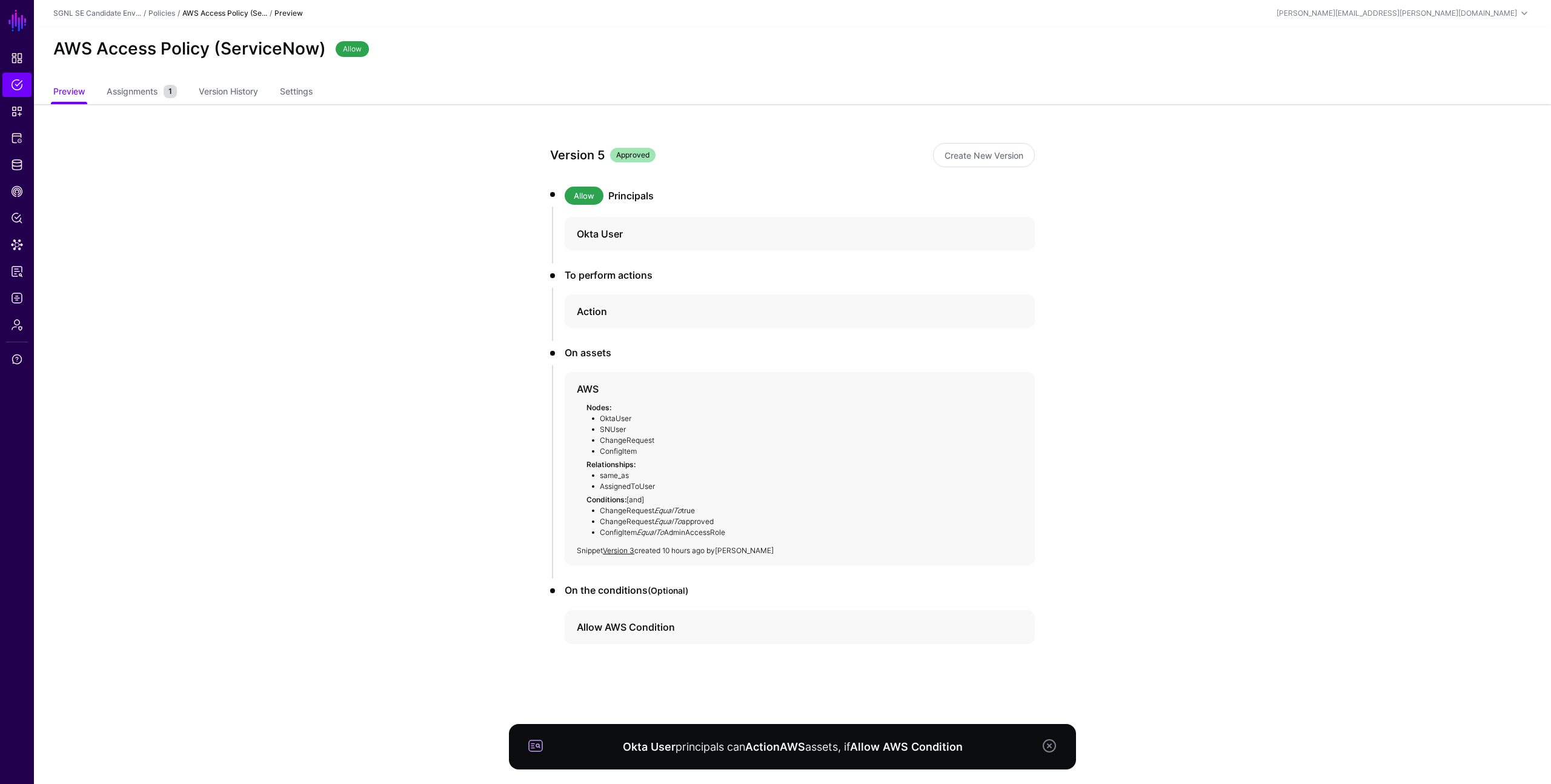
click at [1097, 595] on app-policies-v2-item-preview "Version 5 Approved Create New Version Allow Principals Okta User To perform act…" at bounding box center [792, 436] width 1517 height 664
click at [1088, 502] on app-policies-v2-item-preview "Version 5 Approved Create New Version Allow Principals Okta User To perform act…" at bounding box center [792, 436] width 1517 height 664
click at [13, 221] on span "Policy Lens" at bounding box center [16, 218] width 12 height 12
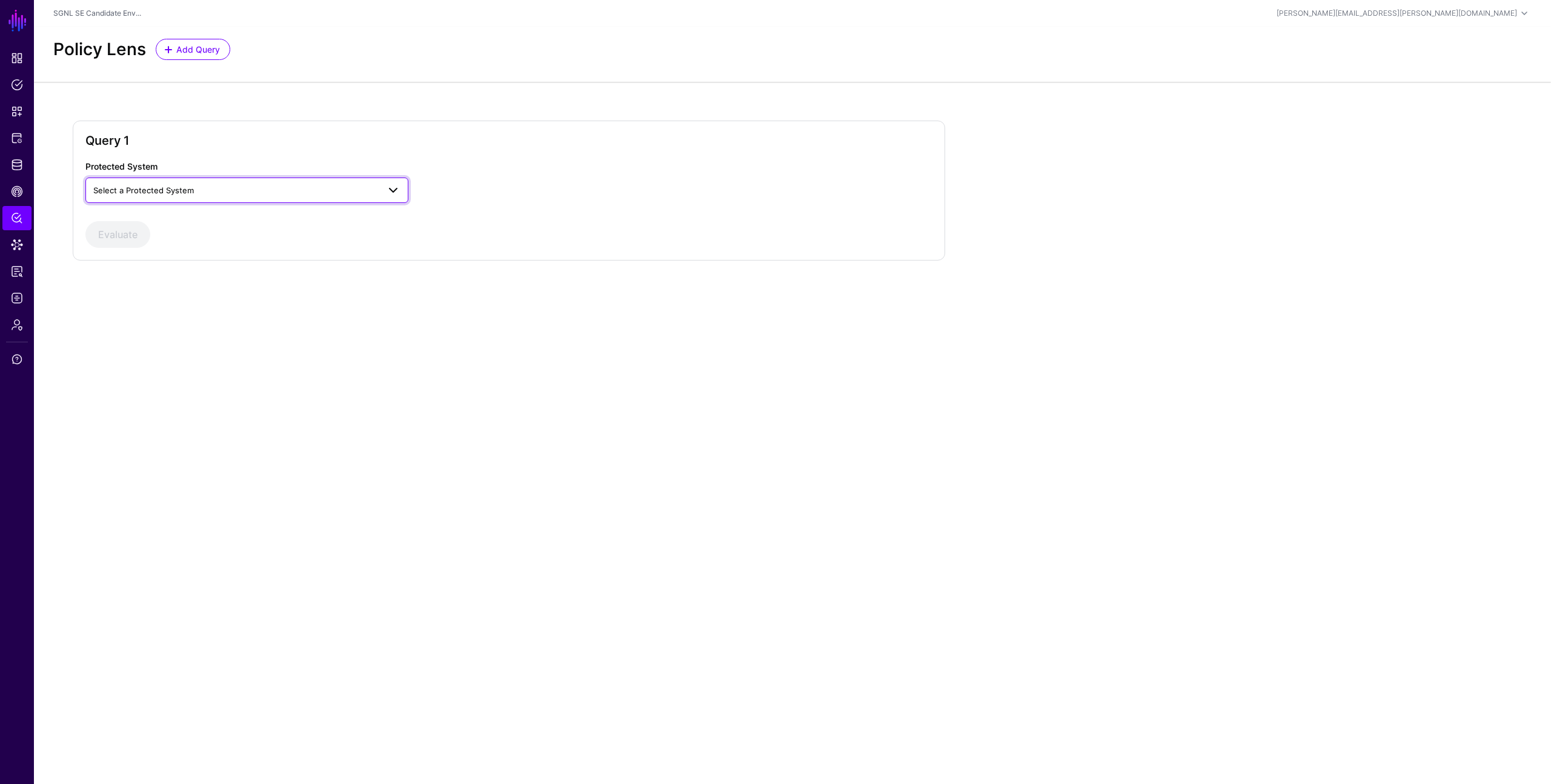
click at [205, 184] on span "Select a Protected System" at bounding box center [236, 190] width 285 height 13
click at [196, 218] on div "AWS" at bounding box center [247, 218] width 303 height 12
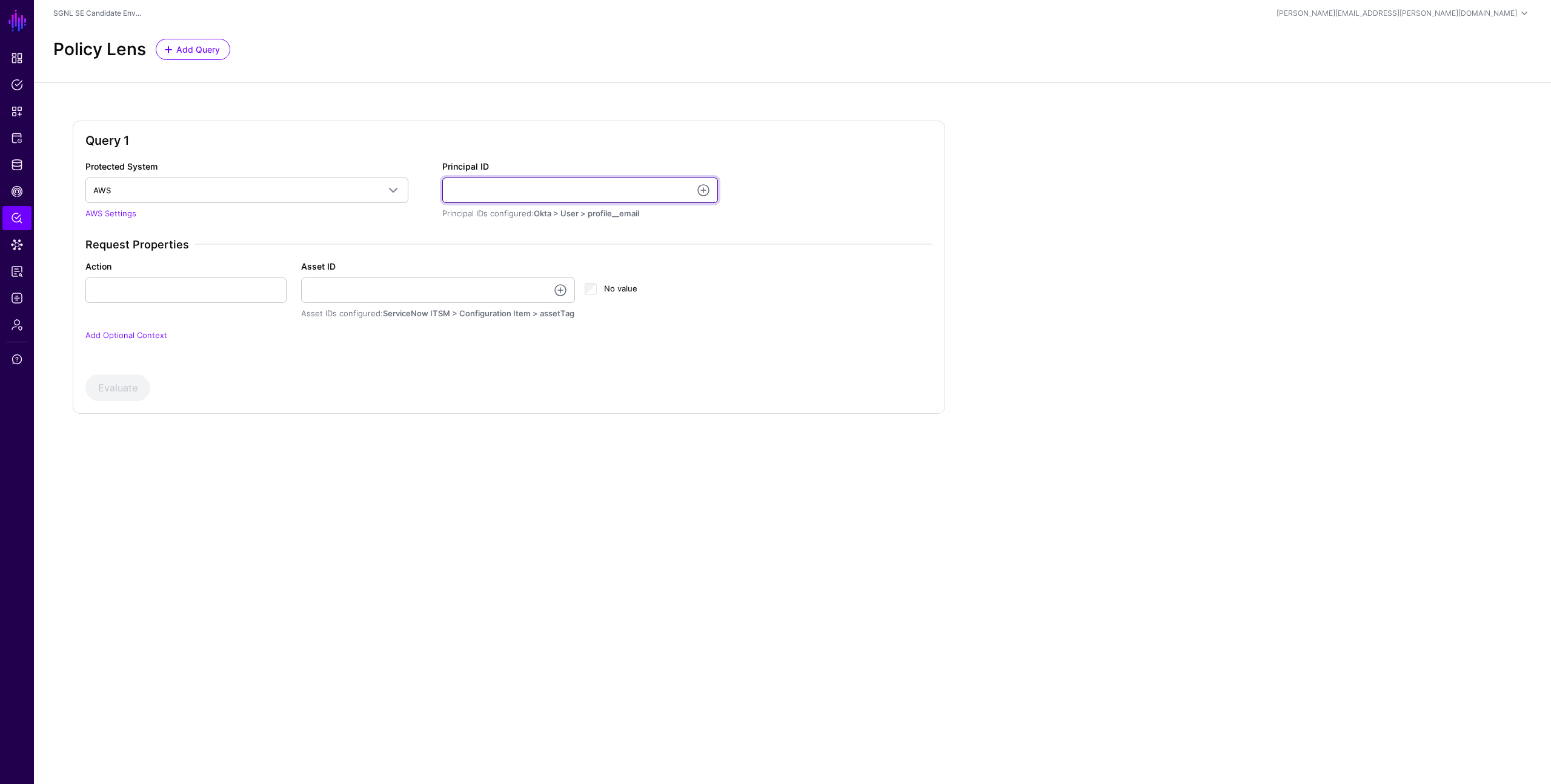
click at [700, 177] on input "Principal ID" at bounding box center [580, 189] width 276 height 25
type input "**********"
click at [212, 288] on input "Action" at bounding box center [185, 289] width 201 height 25
type input "******"
click at [560, 291] on link at bounding box center [560, 290] width 15 height 15
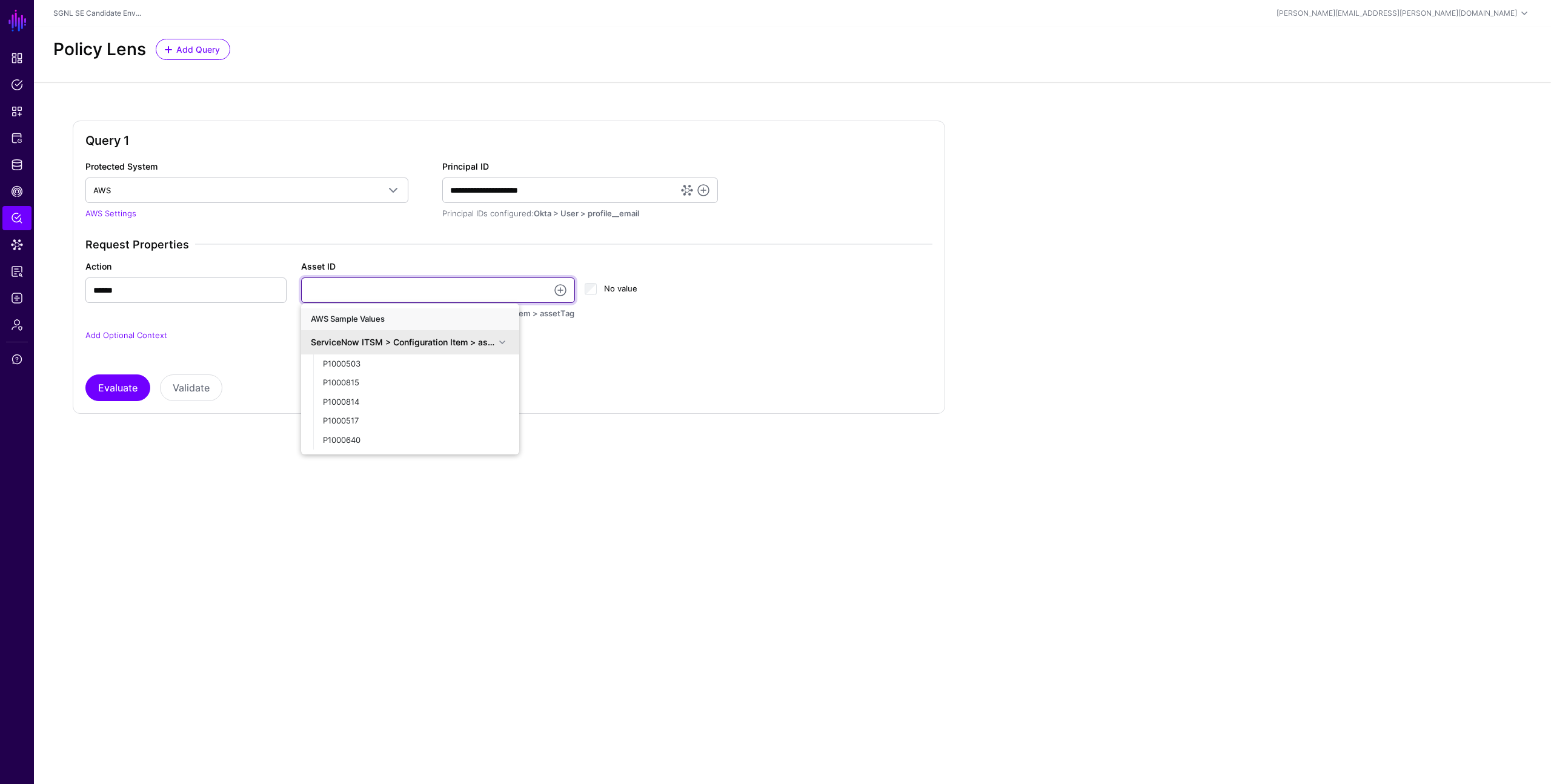
click at [440, 299] on input "Asset ID" at bounding box center [438, 289] width 275 height 25
type input "**********"
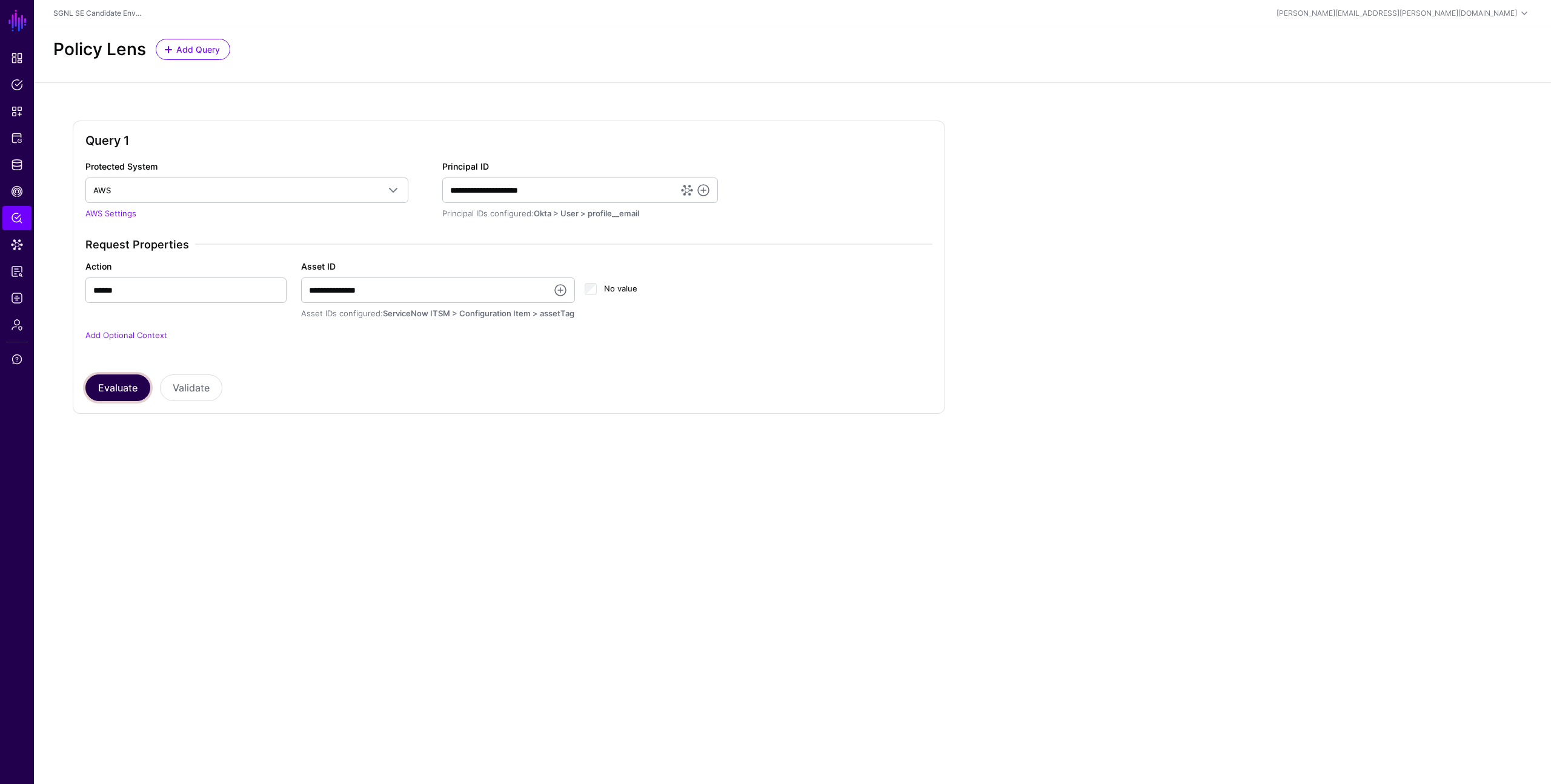
click at [118, 393] on button "Evaluate" at bounding box center [117, 388] width 65 height 27
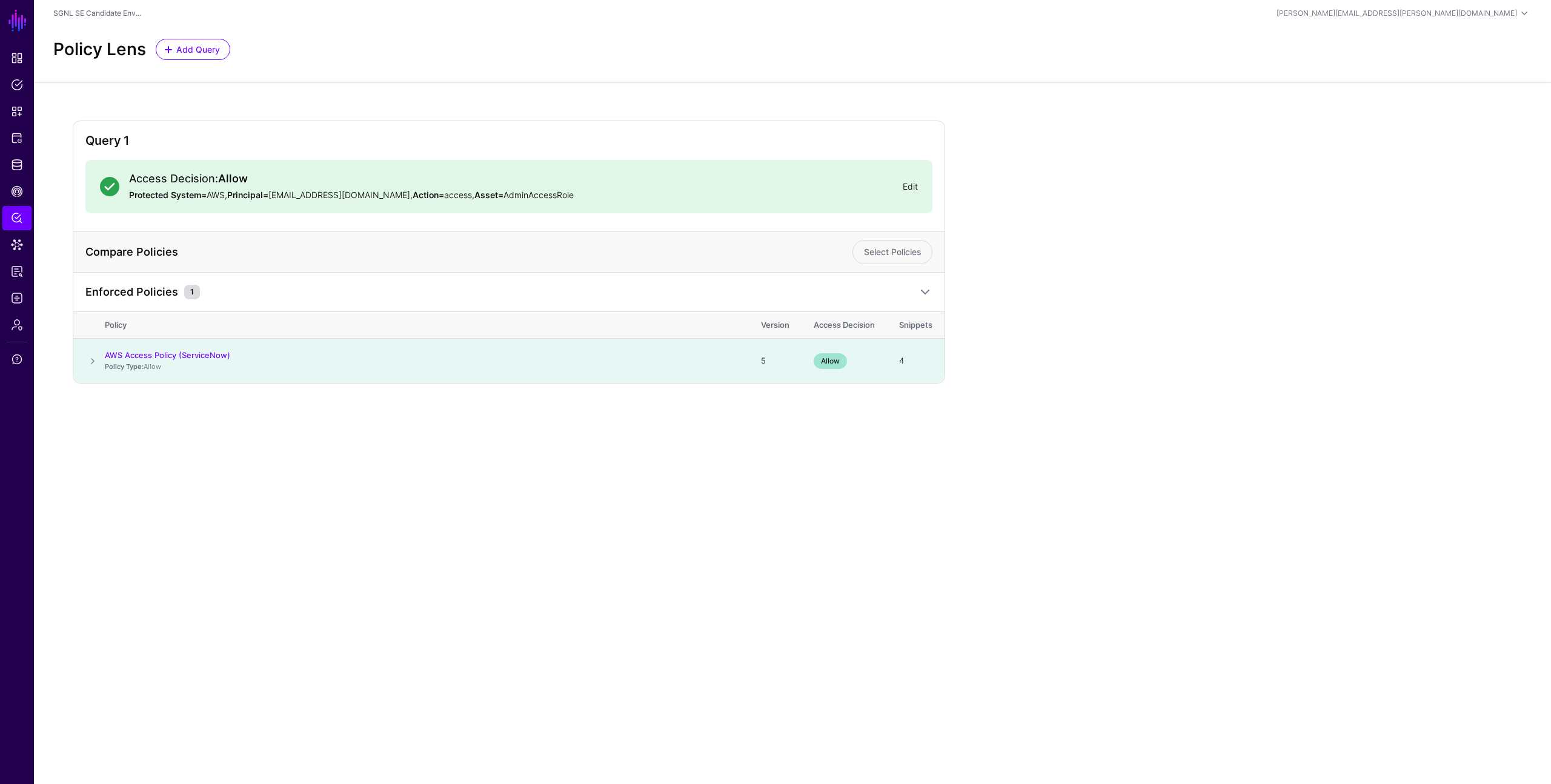
click at [911, 184] on link "Edit" at bounding box center [910, 186] width 15 height 11
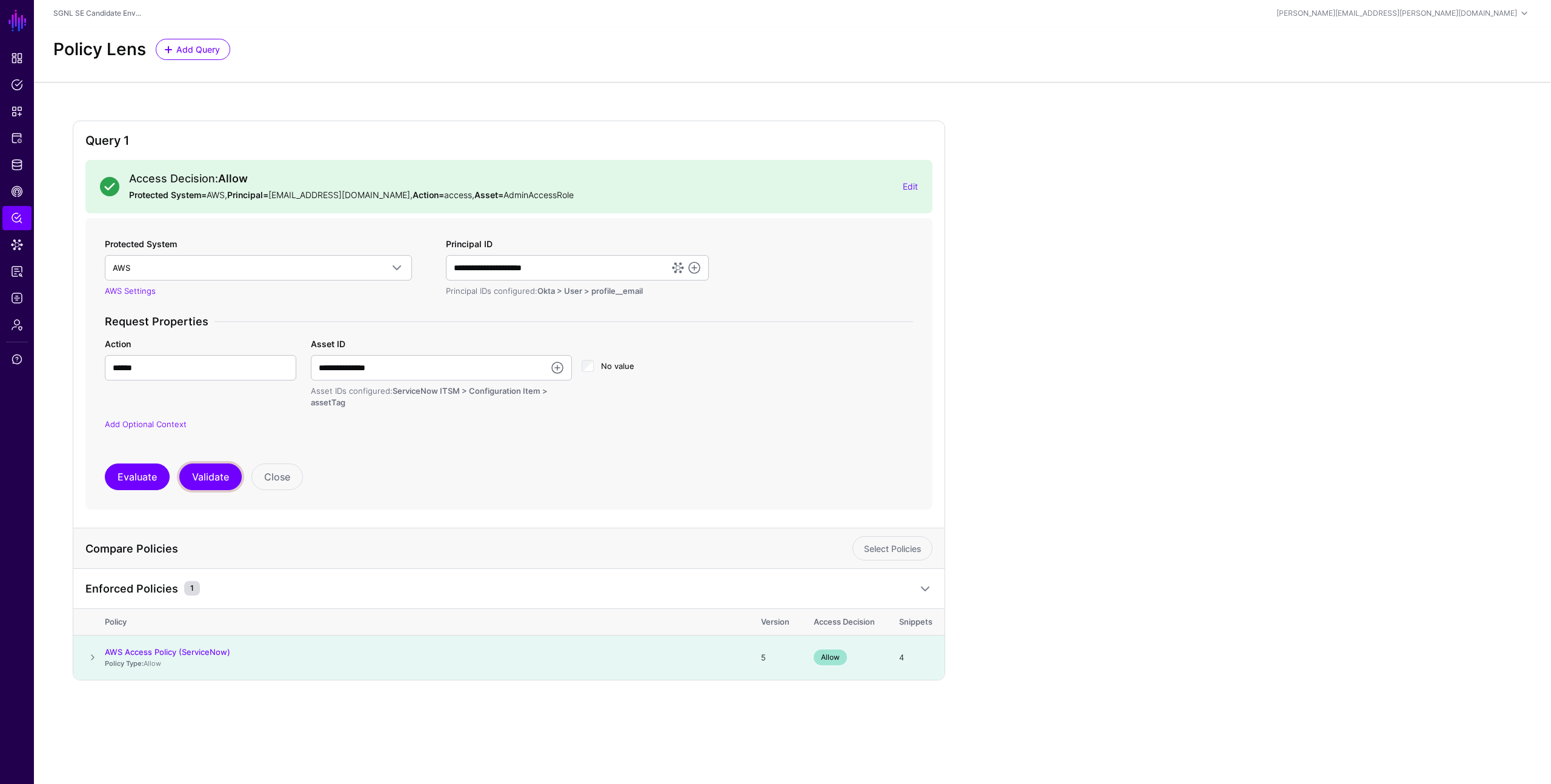
click at [203, 481] on button "Validate" at bounding box center [211, 476] width 62 height 27
click at [288, 478] on button "Close" at bounding box center [277, 476] width 52 height 27
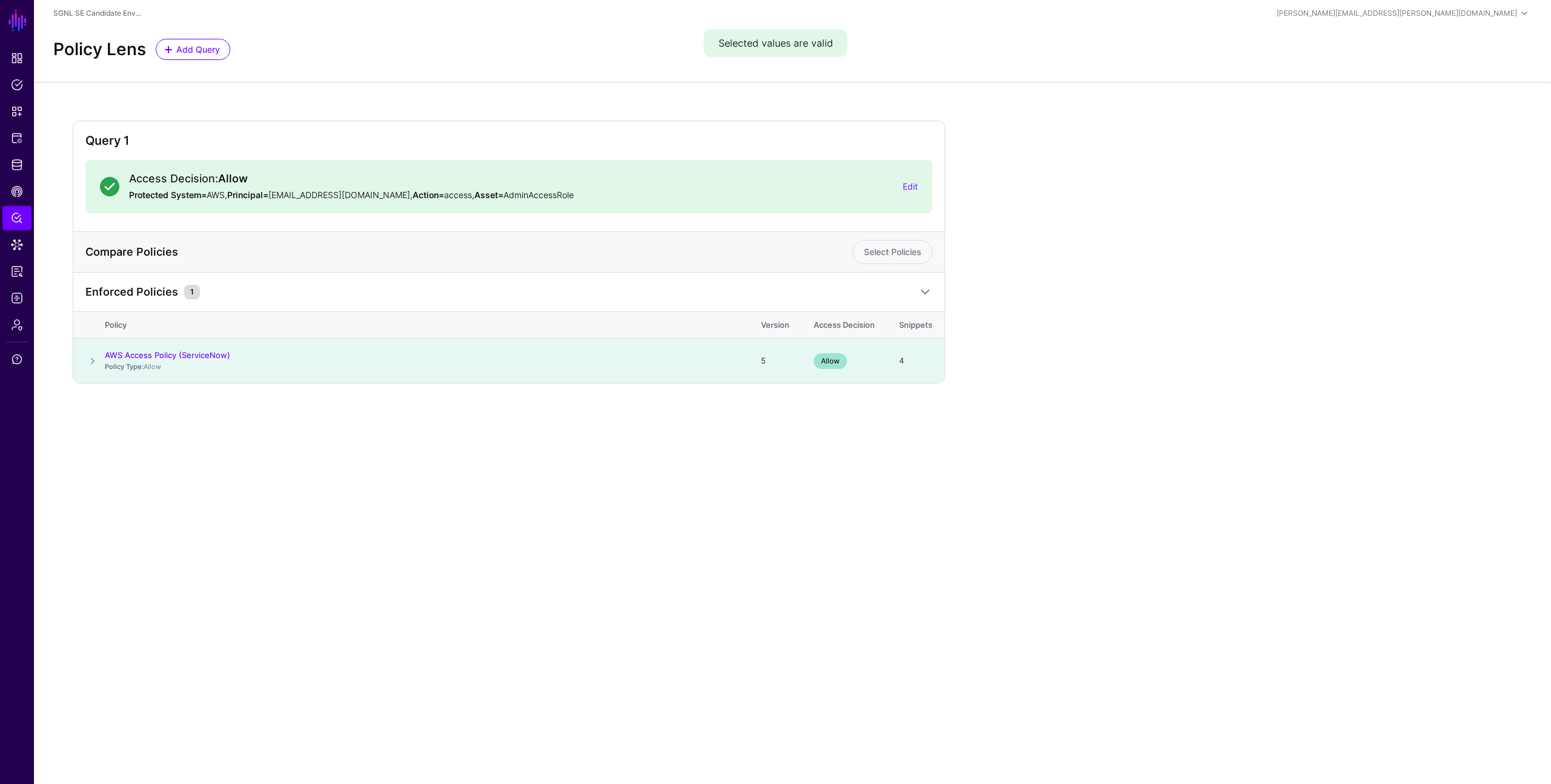
click at [89, 367] on span at bounding box center [93, 361] width 15 height 15
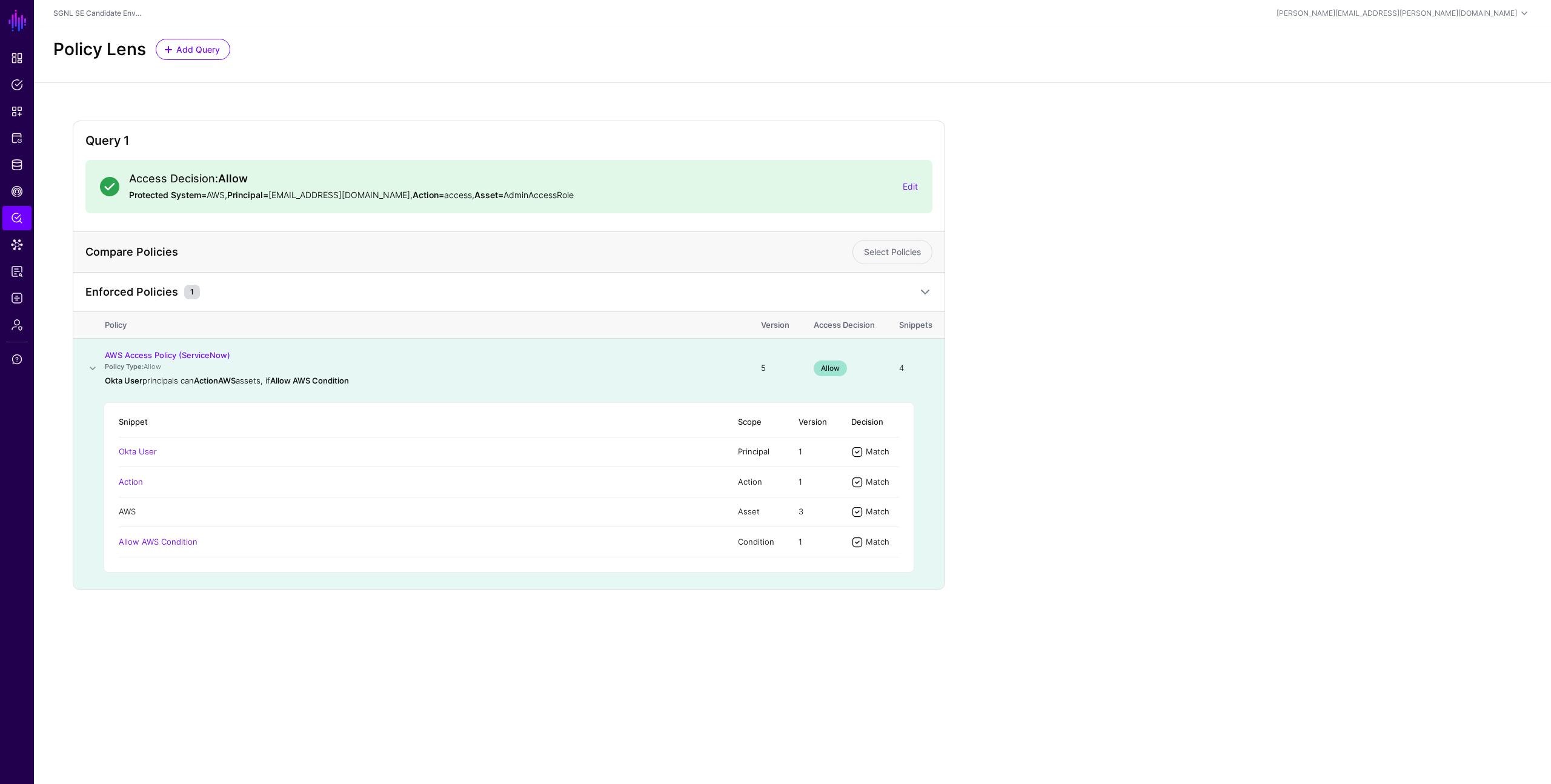
click at [135, 509] on link "AWS" at bounding box center [127, 512] width 17 height 10
click at [337, 93] on div "Query 1 Access Decision: Allow Protected System= AWS, Principal= demouser@demop…" at bounding box center [792, 365] width 1517 height 567
drag, startPoint x: 818, startPoint y: 367, endPoint x: 846, endPoint y: 373, distance: 28.6
click at [846, 373] on div "Allow" at bounding box center [844, 368] width 62 height 16
click at [846, 374] on div "Allow" at bounding box center [844, 368] width 62 height 16
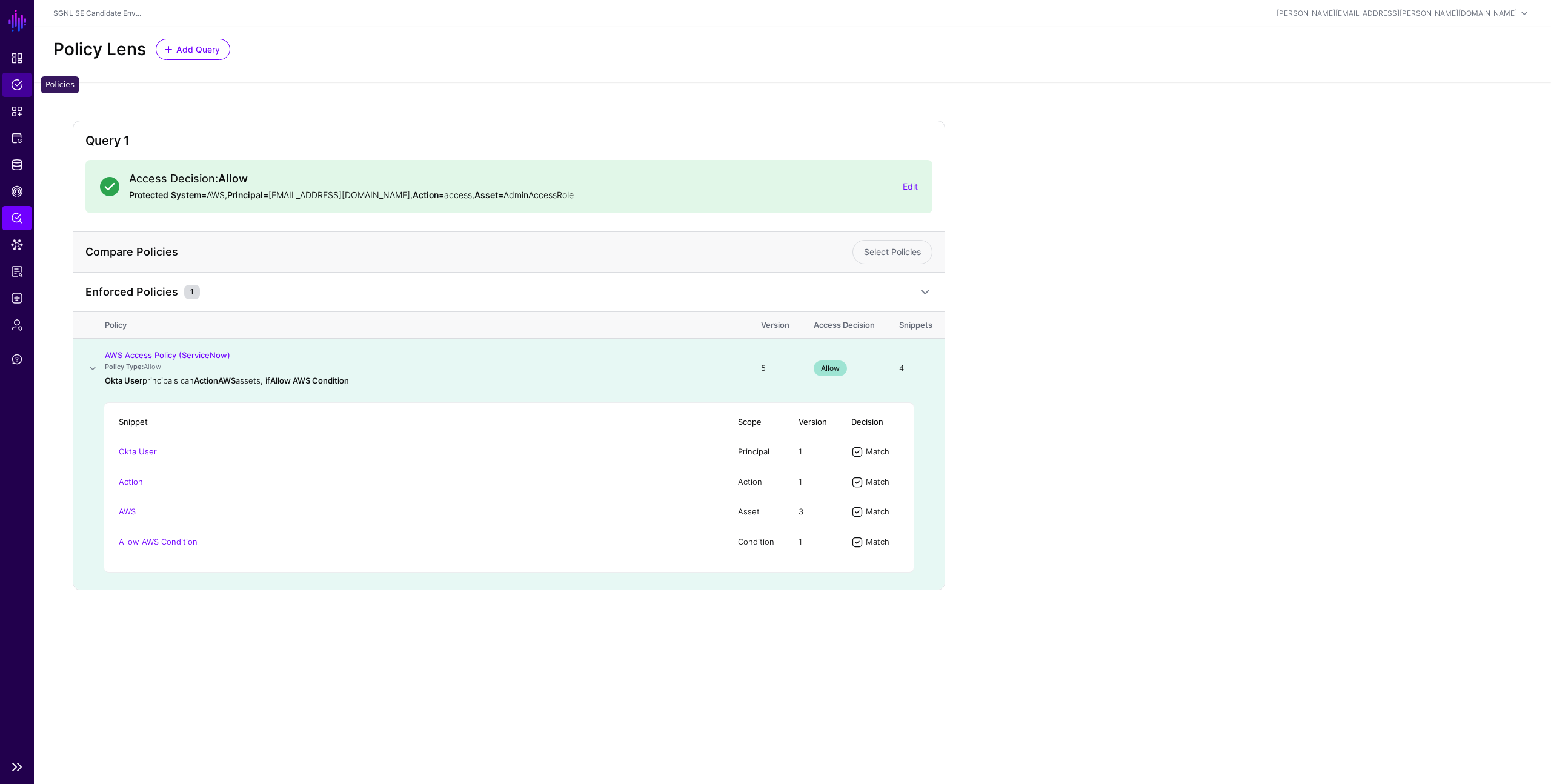
click at [14, 82] on span "Policies" at bounding box center [16, 84] width 12 height 12
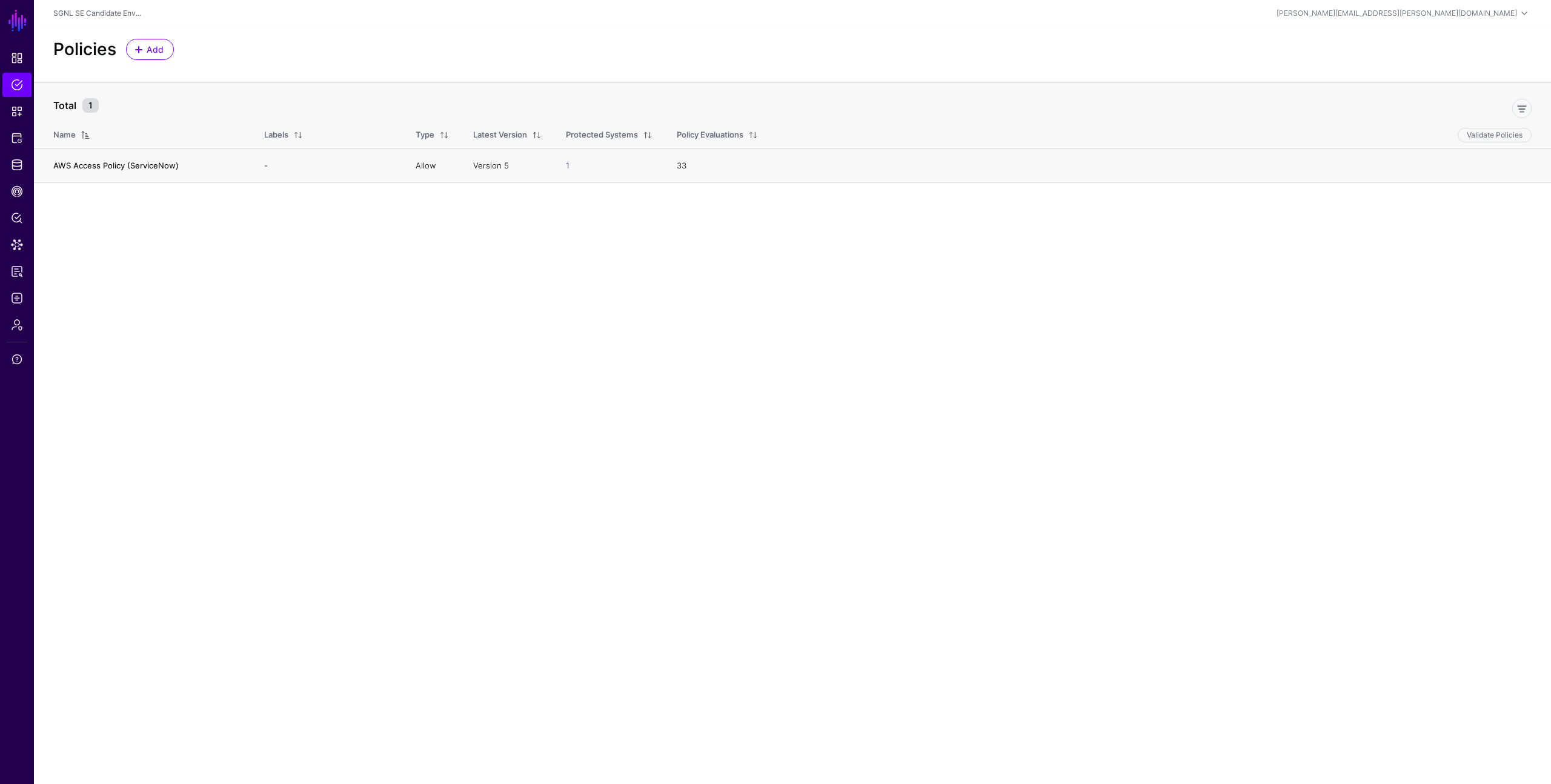
click at [104, 163] on link "AWS Access Policy (ServiceNow)" at bounding box center [116, 166] width 125 height 10
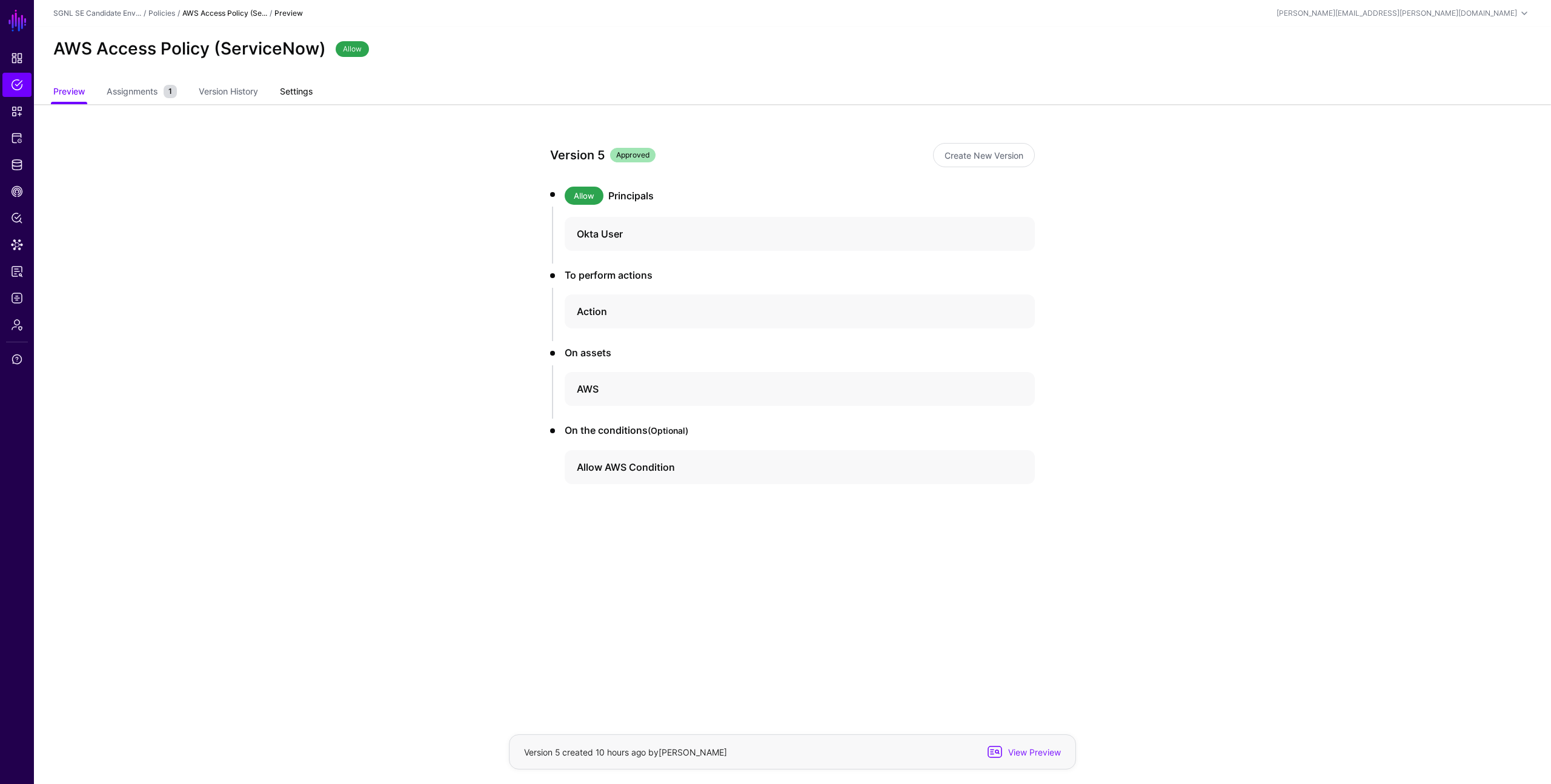
click at [303, 94] on link "Settings" at bounding box center [296, 93] width 33 height 23
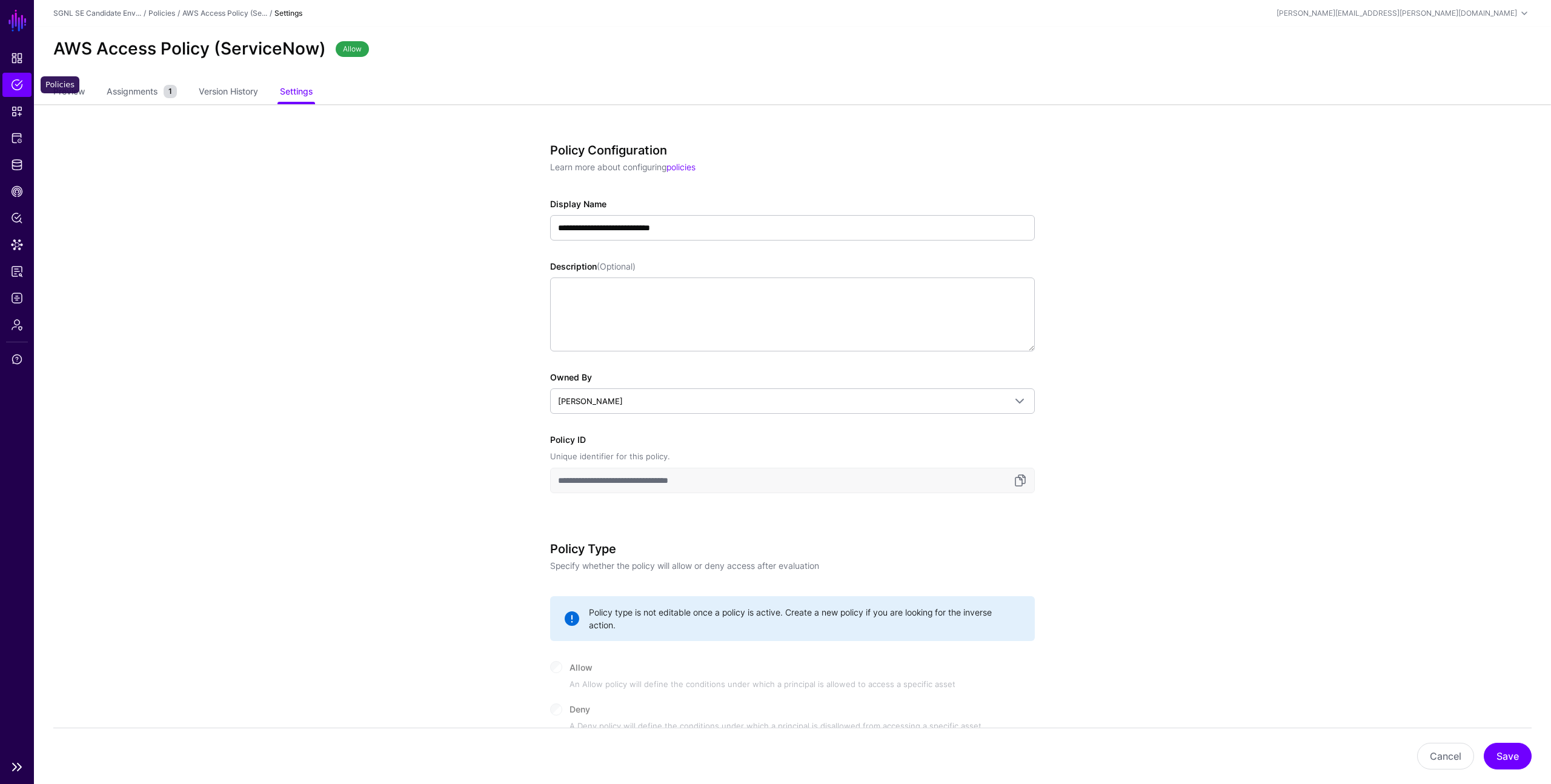
click at [17, 85] on span "Policies" at bounding box center [16, 84] width 12 height 12
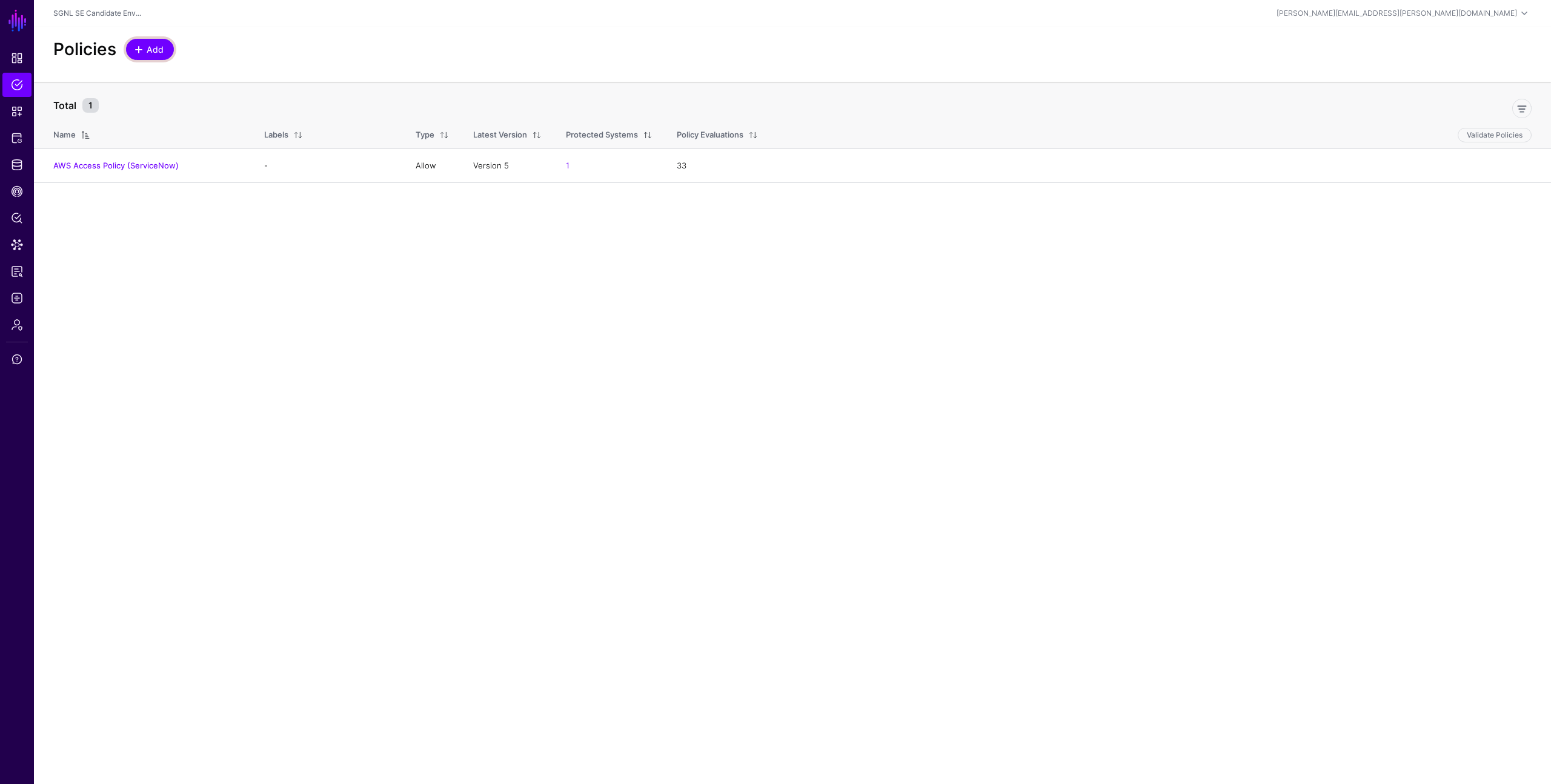
click at [143, 46] on span at bounding box center [139, 50] width 10 height 10
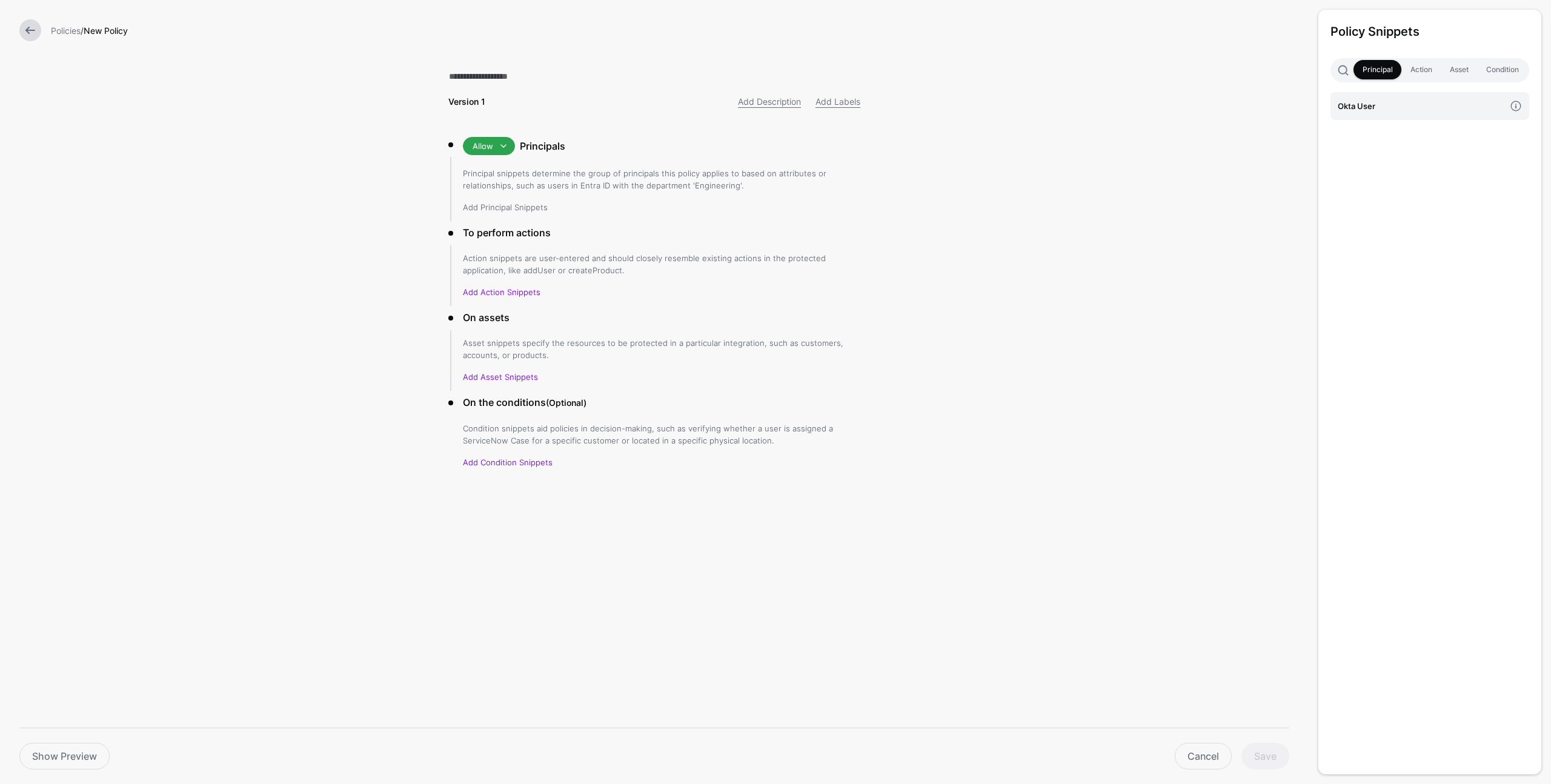
click at [497, 210] on link "Add Principal Snippets" at bounding box center [504, 207] width 84 height 10
click at [1377, 108] on h4 "Okta User" at bounding box center [1421, 106] width 167 height 13
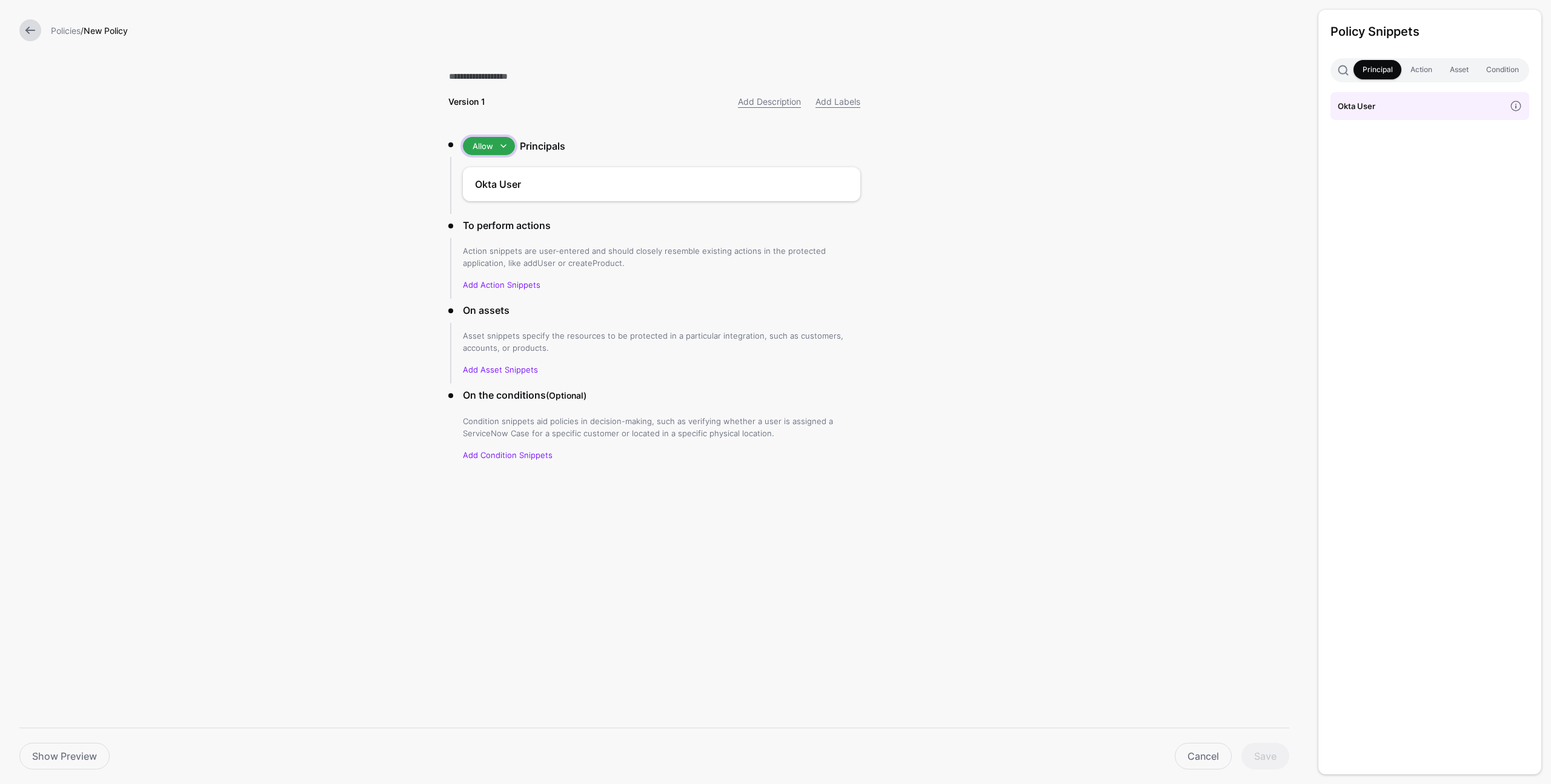
click at [503, 143] on span at bounding box center [504, 146] width 15 height 15
click at [495, 191] on div "Deny" at bounding box center [511, 190] width 78 height 12
click at [516, 282] on link "Add Action Snippets" at bounding box center [501, 285] width 78 height 10
click at [1371, 103] on h4 "Action" at bounding box center [1421, 106] width 167 height 13
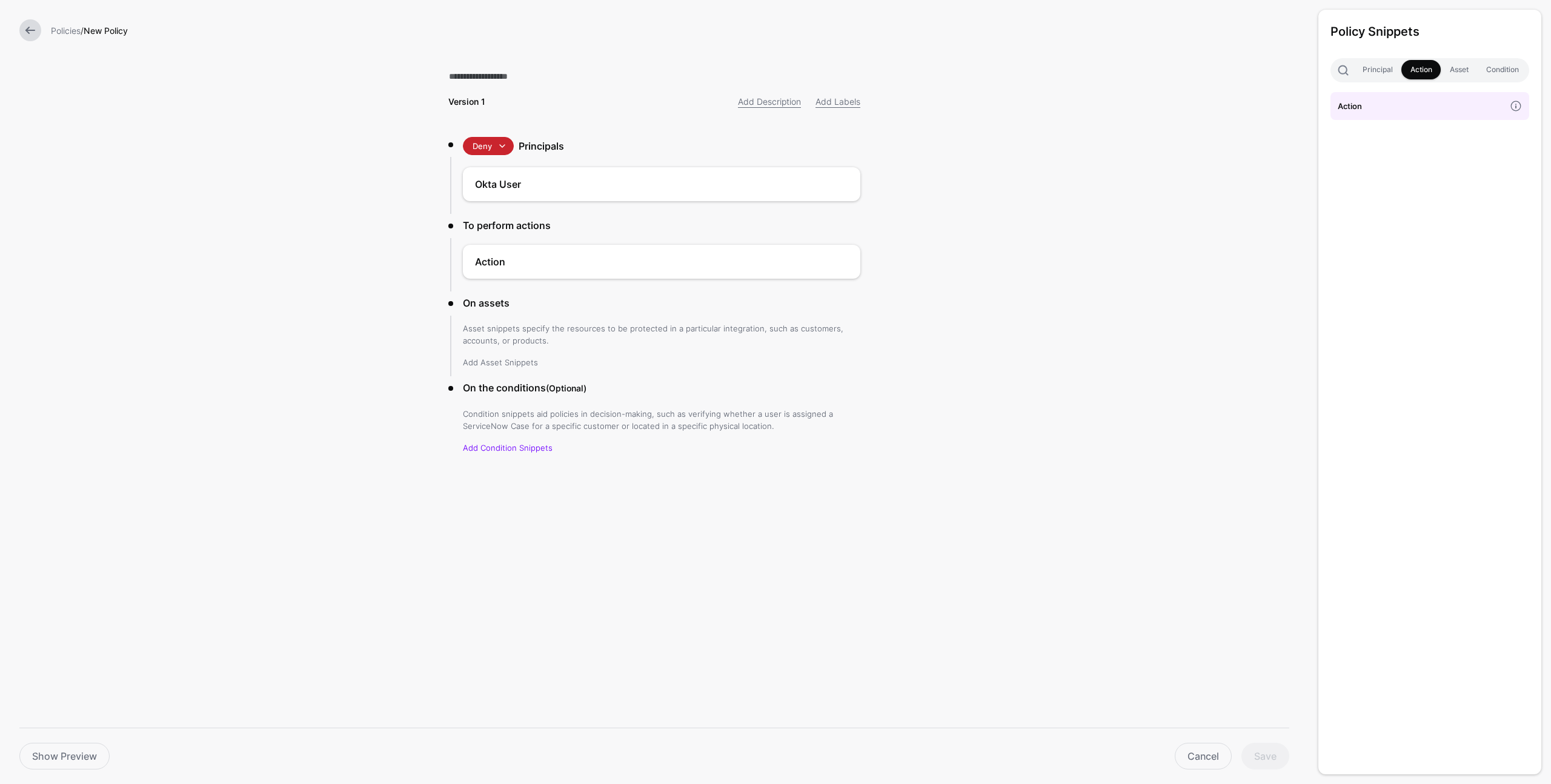
click at [489, 362] on link "Add Asset Snippets" at bounding box center [500, 362] width 75 height 10
click at [502, 446] on link "Add Condition Snippets" at bounding box center [507, 448] width 89 height 10
click at [1396, 107] on h4 "Allow AWS Condition" at bounding box center [1421, 106] width 167 height 13
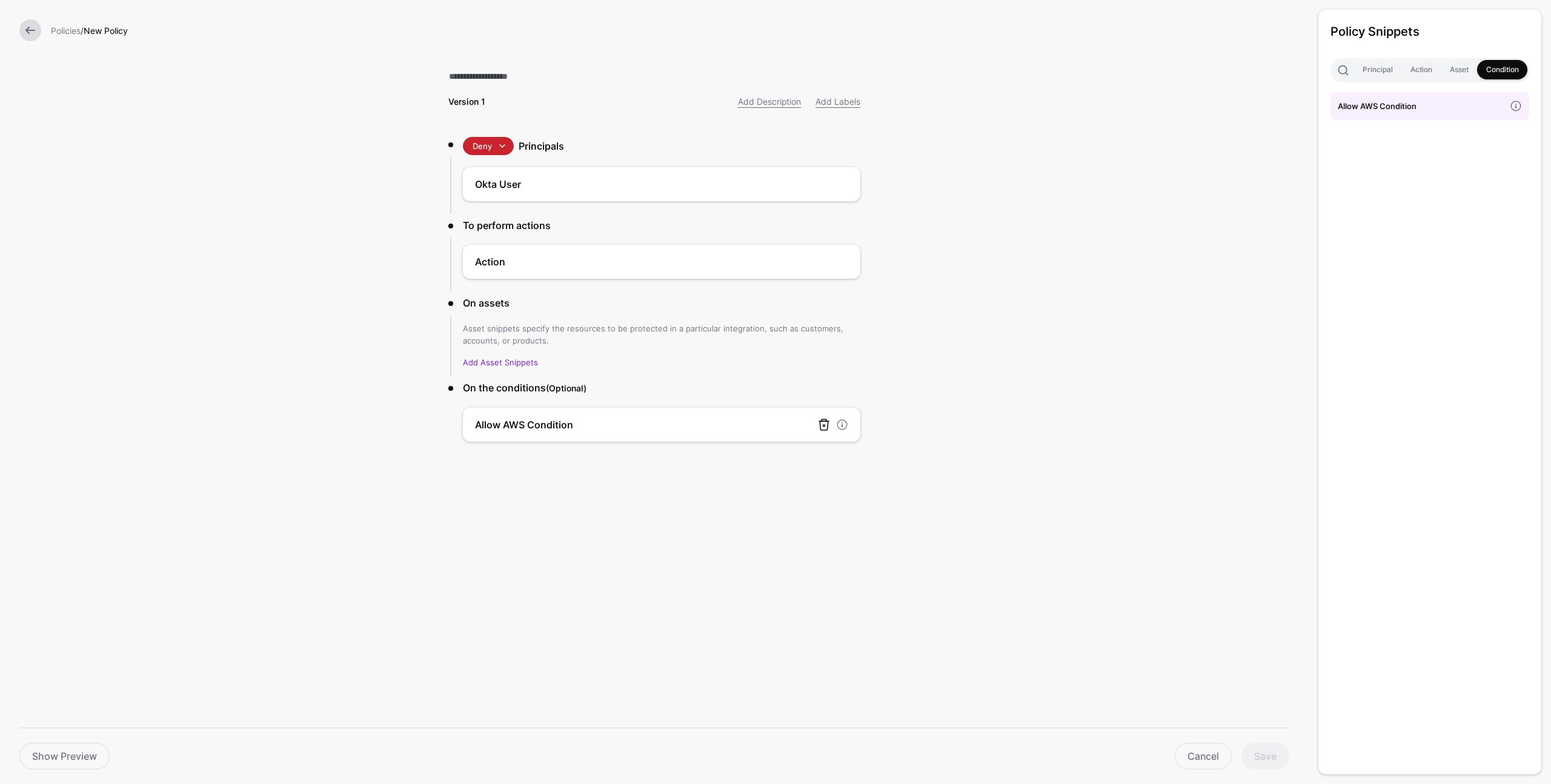
click at [827, 423] on link at bounding box center [824, 425] width 15 height 15
click at [508, 362] on link "Add Asset Snippets" at bounding box center [500, 362] width 75 height 10
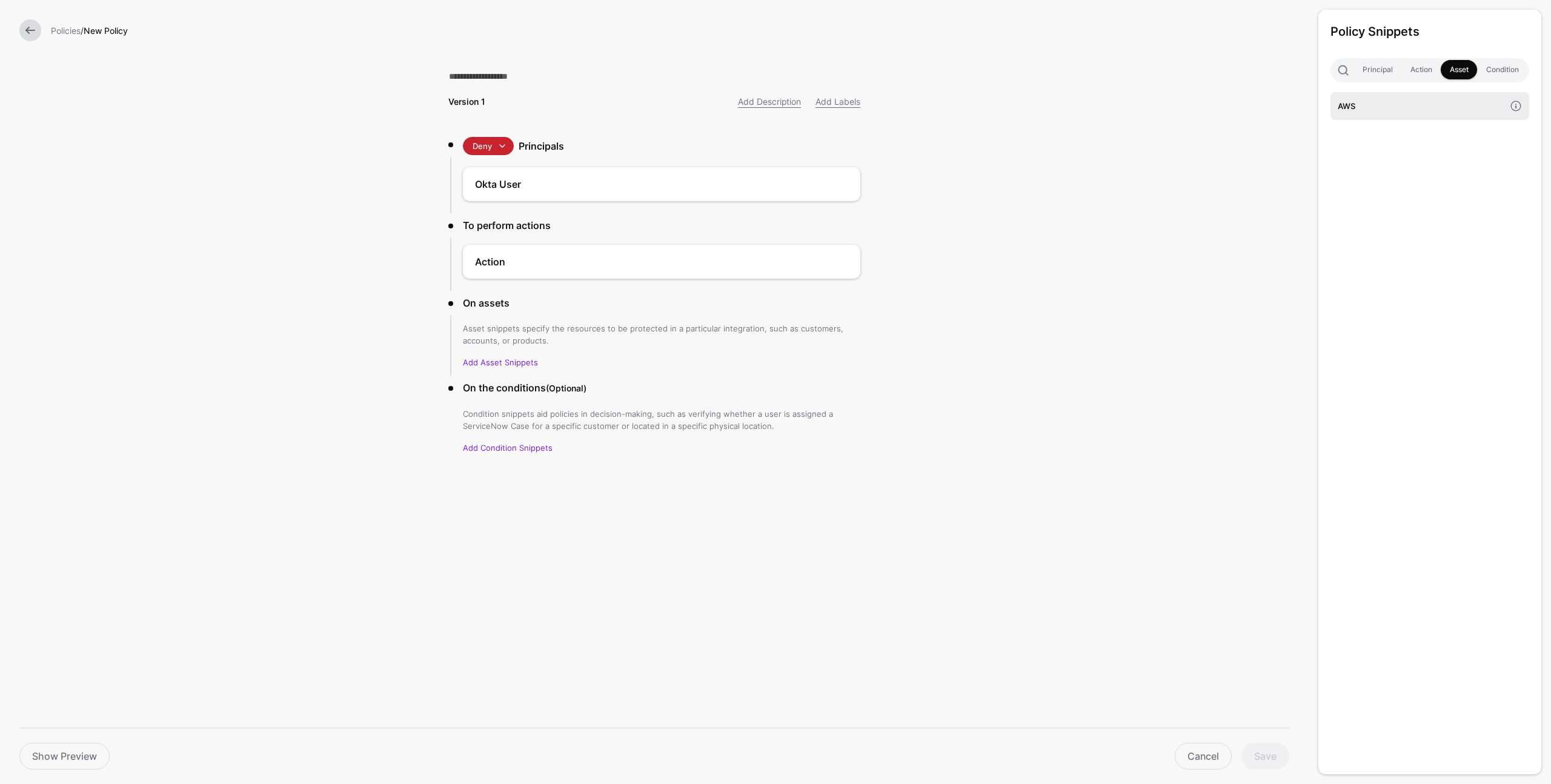
click at [1375, 105] on h4 "AWS" at bounding box center [1421, 106] width 167 height 13
click at [593, 417] on p "Condition snippets aid policies in decision-making, such as verifying whether a…" at bounding box center [661, 413] width 398 height 25
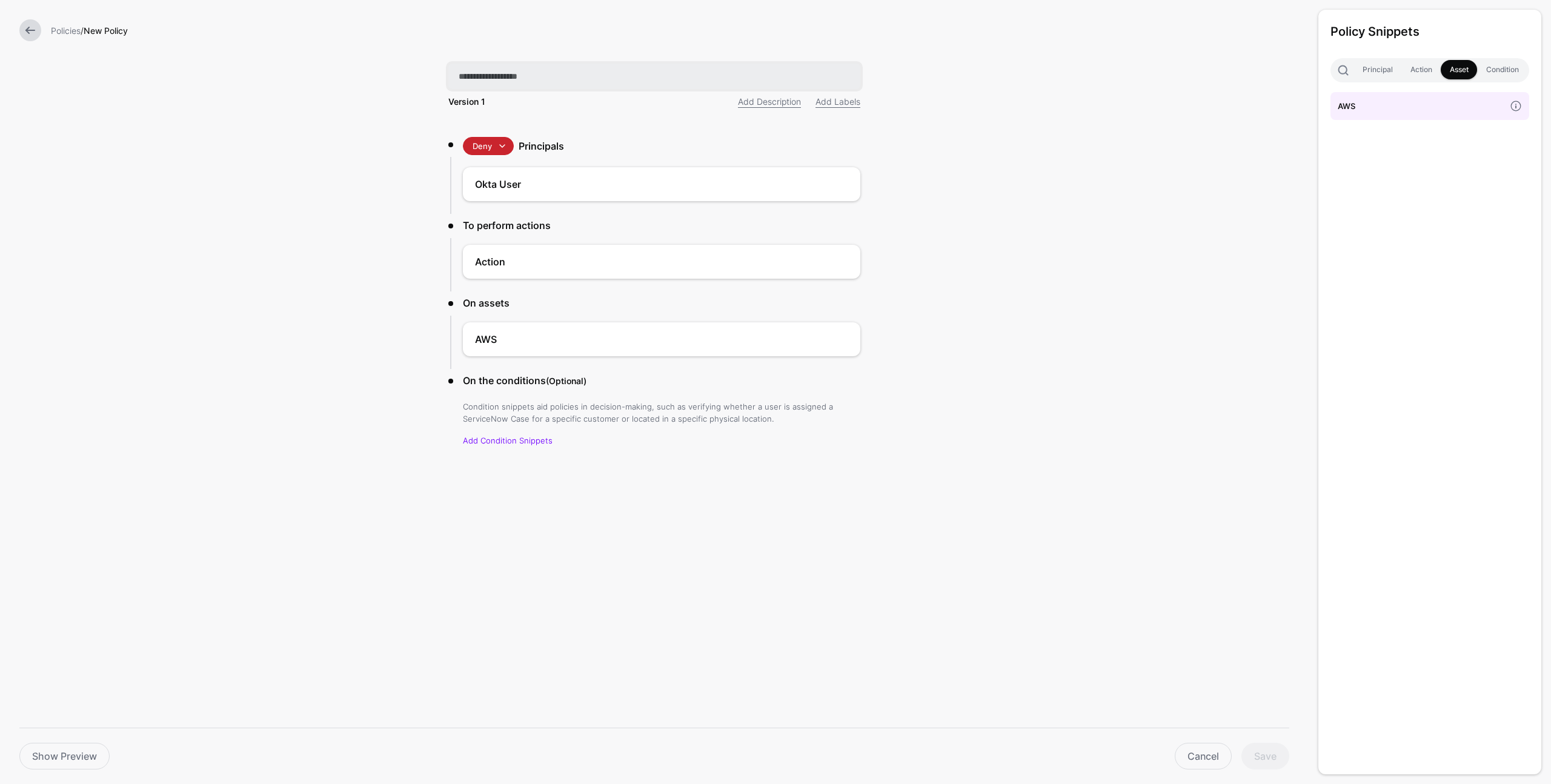
click at [484, 76] on input "text" at bounding box center [655, 76] width 412 height 25
type input "**********"
click at [506, 439] on link "Add Condition Snippets" at bounding box center [507, 440] width 89 height 10
click at [1262, 752] on button "Save" at bounding box center [1266, 756] width 48 height 27
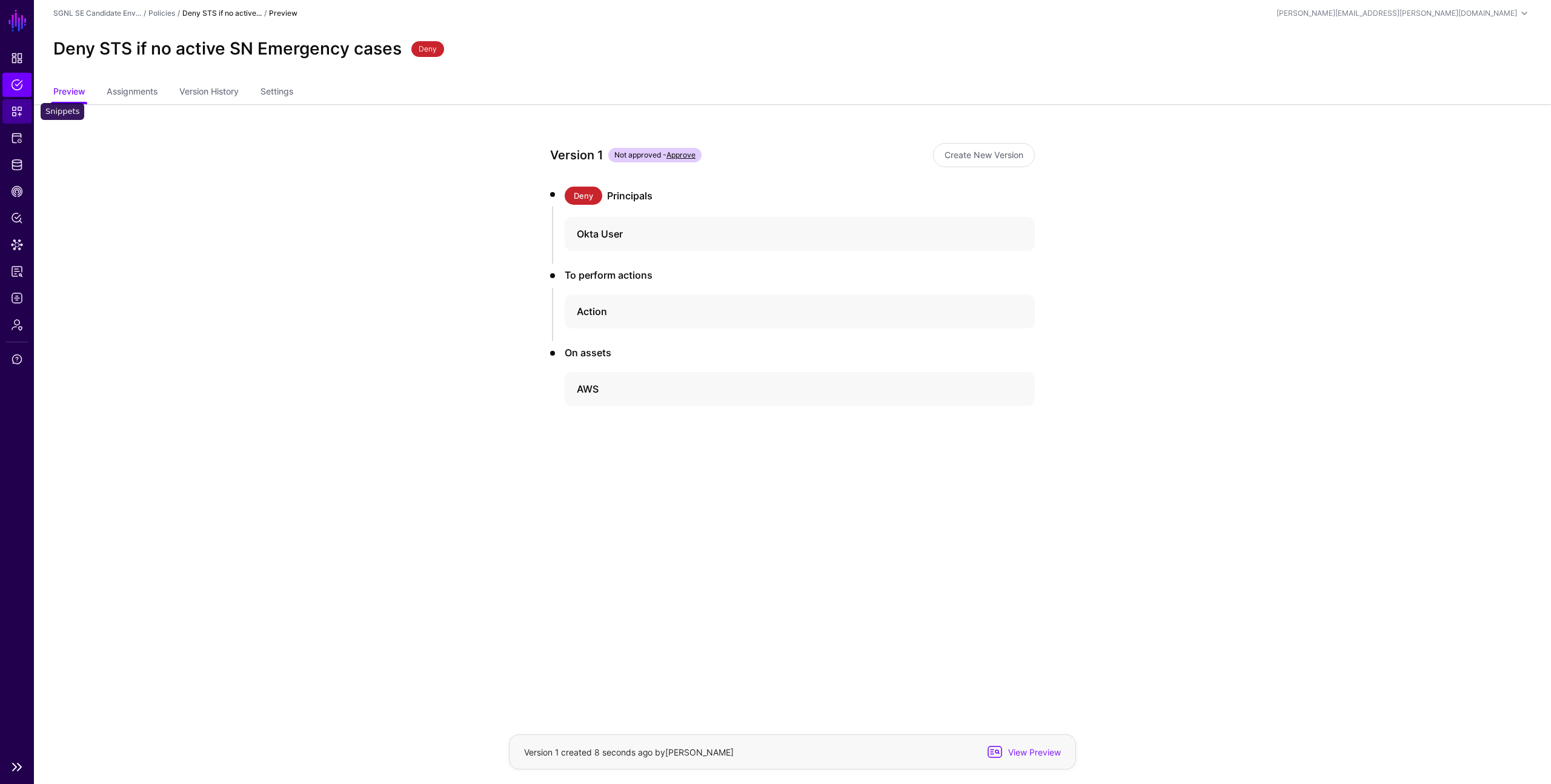
click at [18, 112] on span "Snippets" at bounding box center [16, 112] width 12 height 12
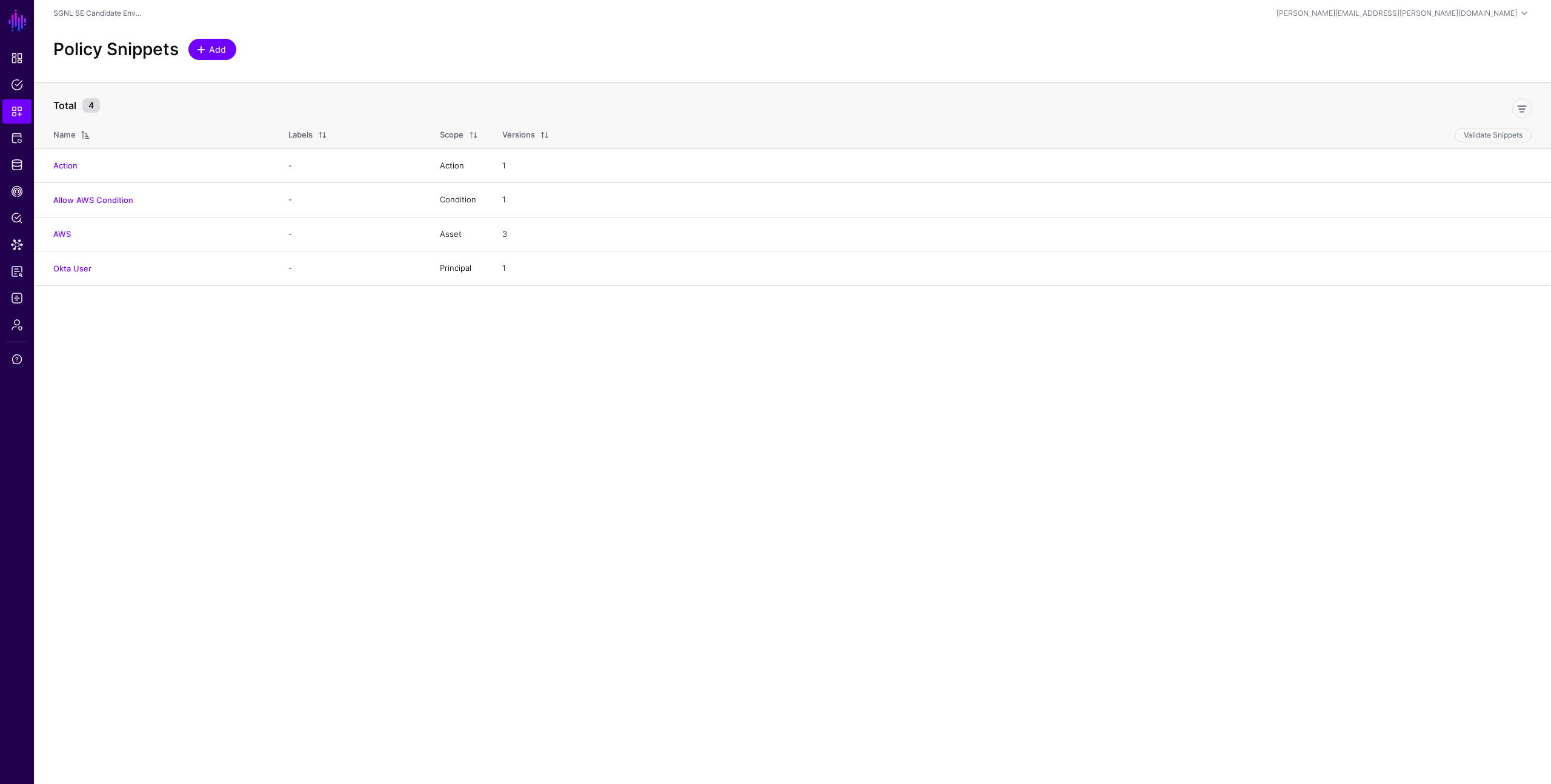
click at [212, 45] on span "Add" at bounding box center [217, 49] width 20 height 13
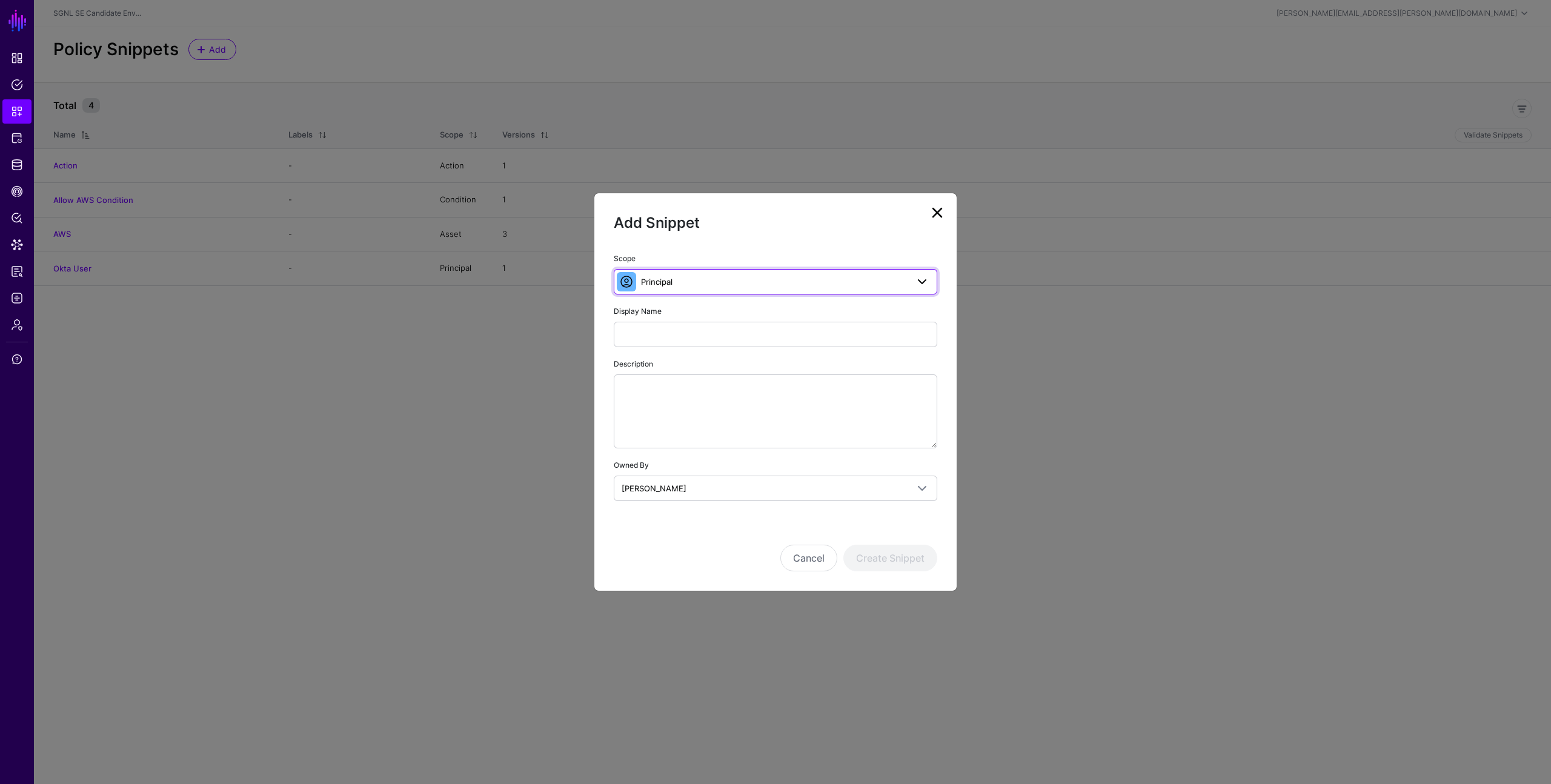
click at [655, 273] on link "Principal" at bounding box center [775, 281] width 323 height 25
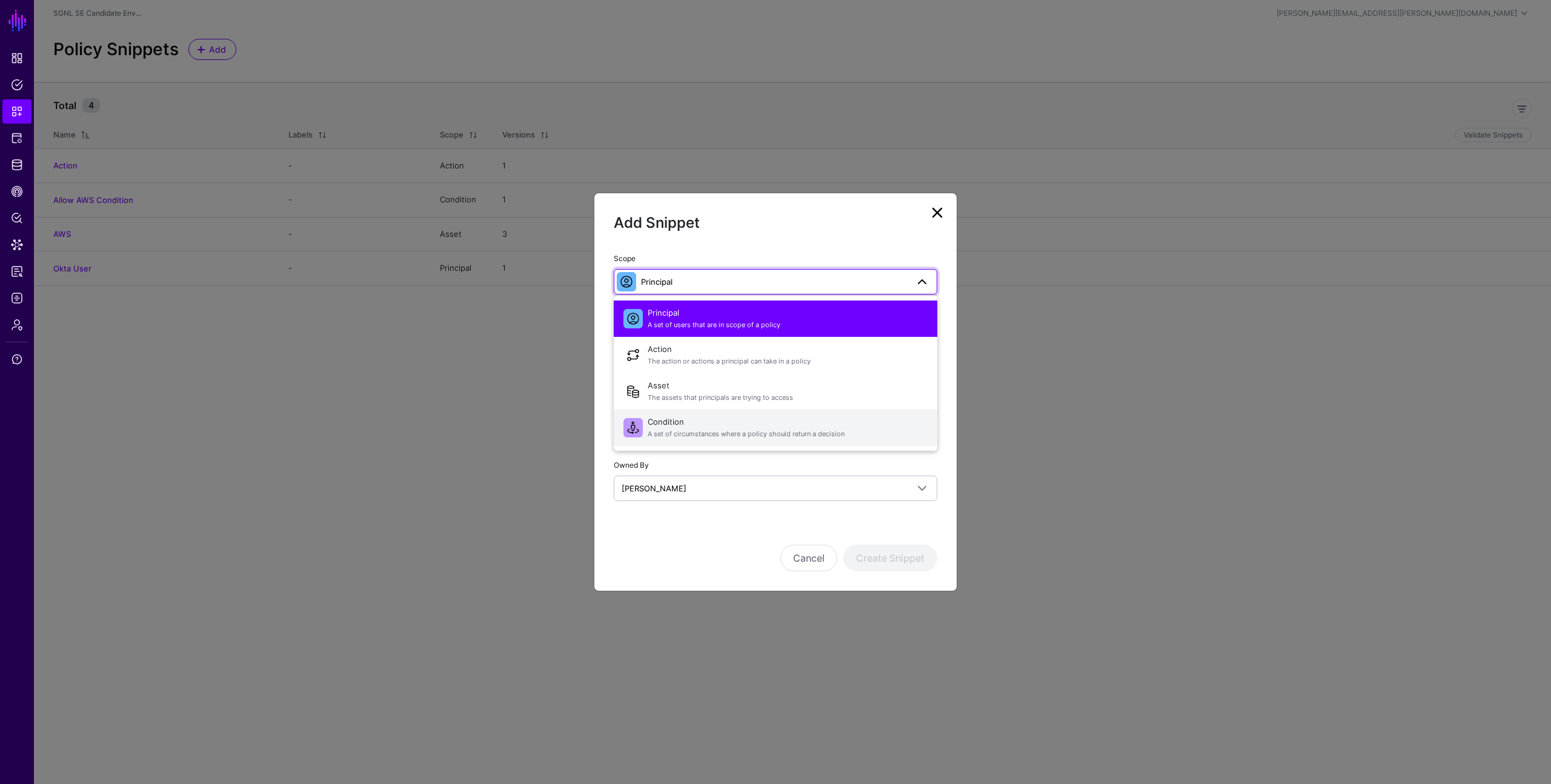
click at [669, 421] on span "Condition A set of circumstances where a policy should return a decision" at bounding box center [787, 427] width 280 height 29
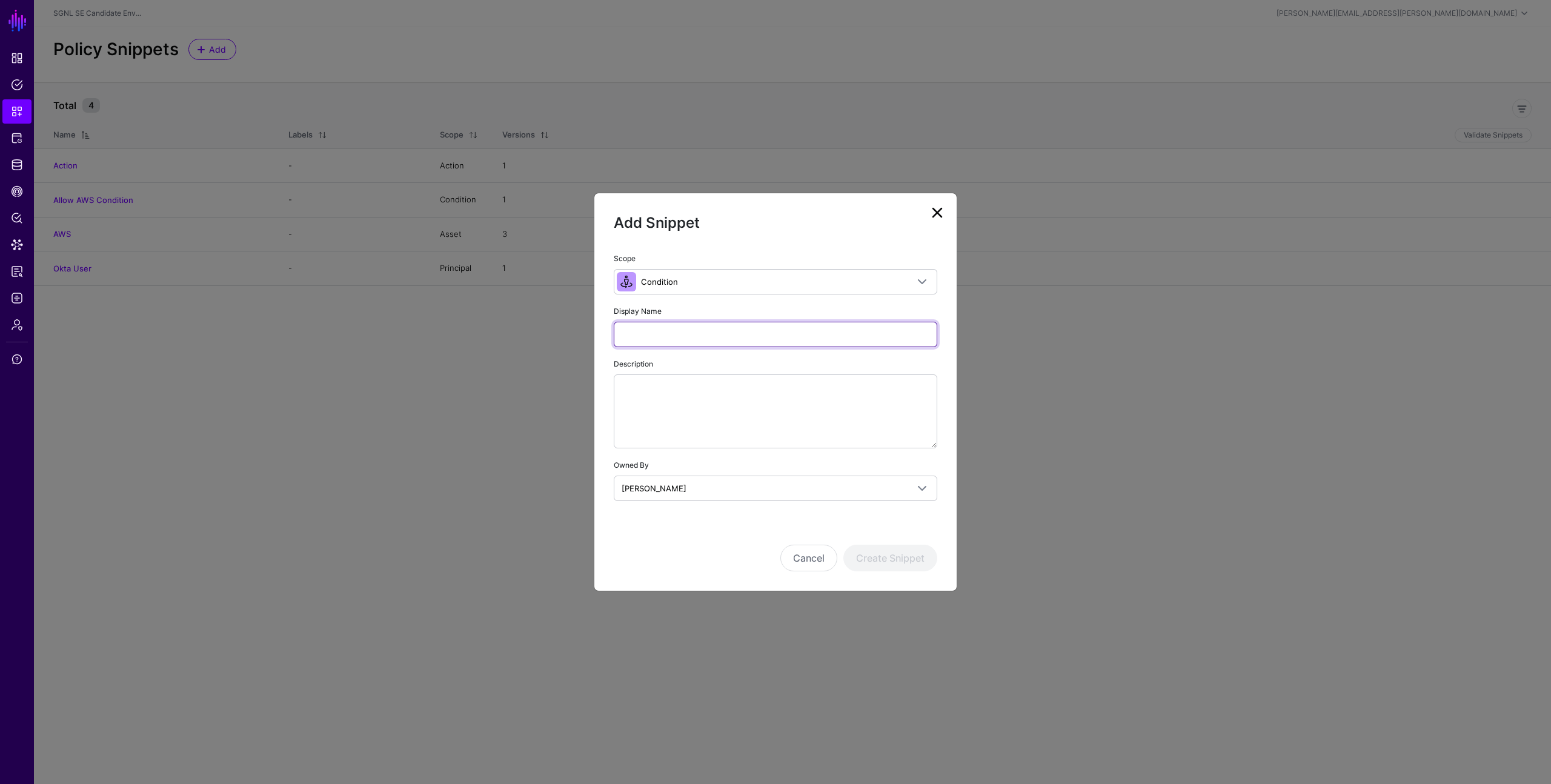
click at [656, 340] on input "Display Name" at bounding box center [775, 334] width 323 height 25
type input "**********"
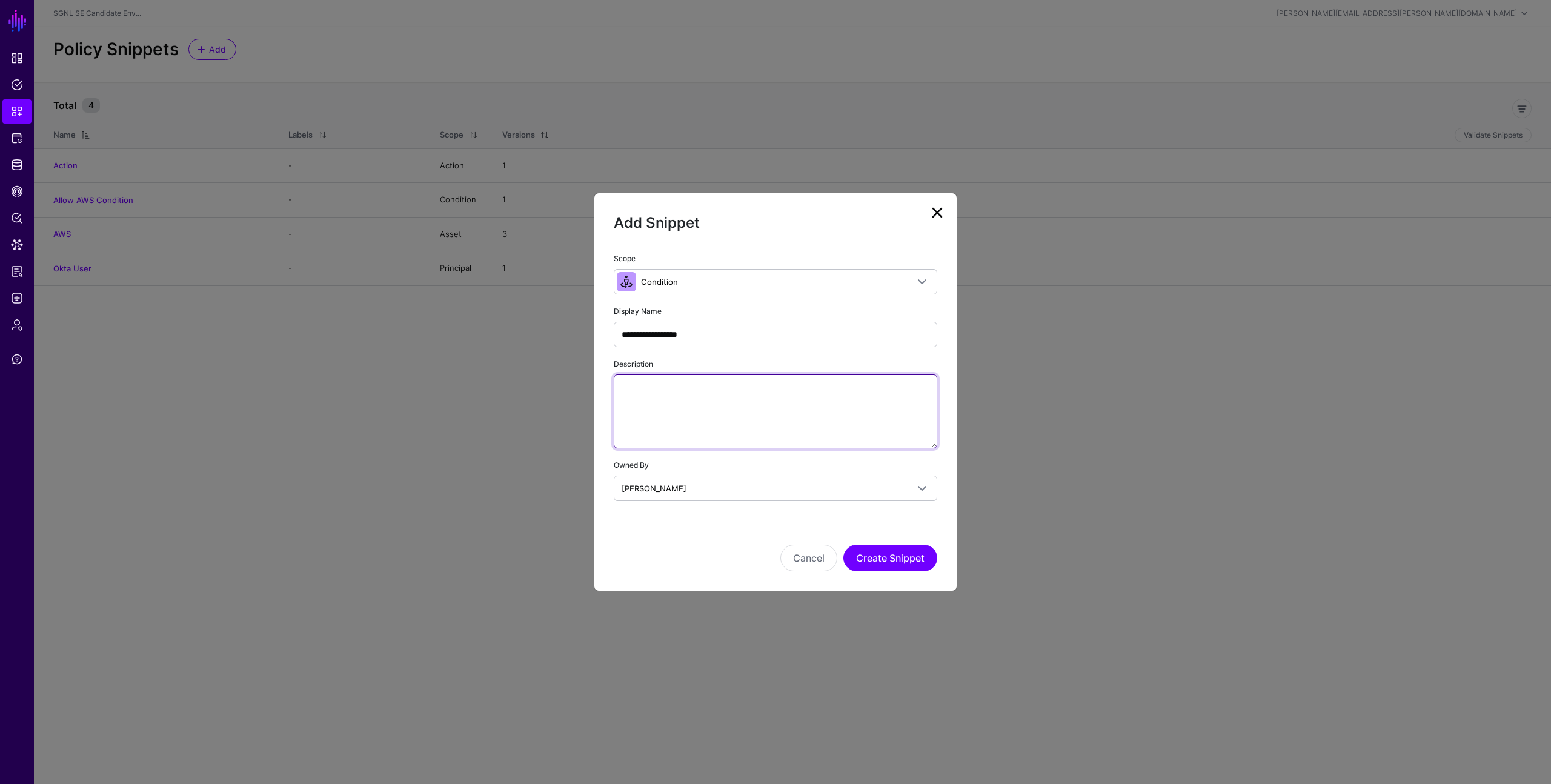
click at [678, 388] on textarea "Description" at bounding box center [775, 412] width 323 height 74
type textarea "**********"
click at [864, 554] on button "Create Snippet" at bounding box center [890, 558] width 94 height 27
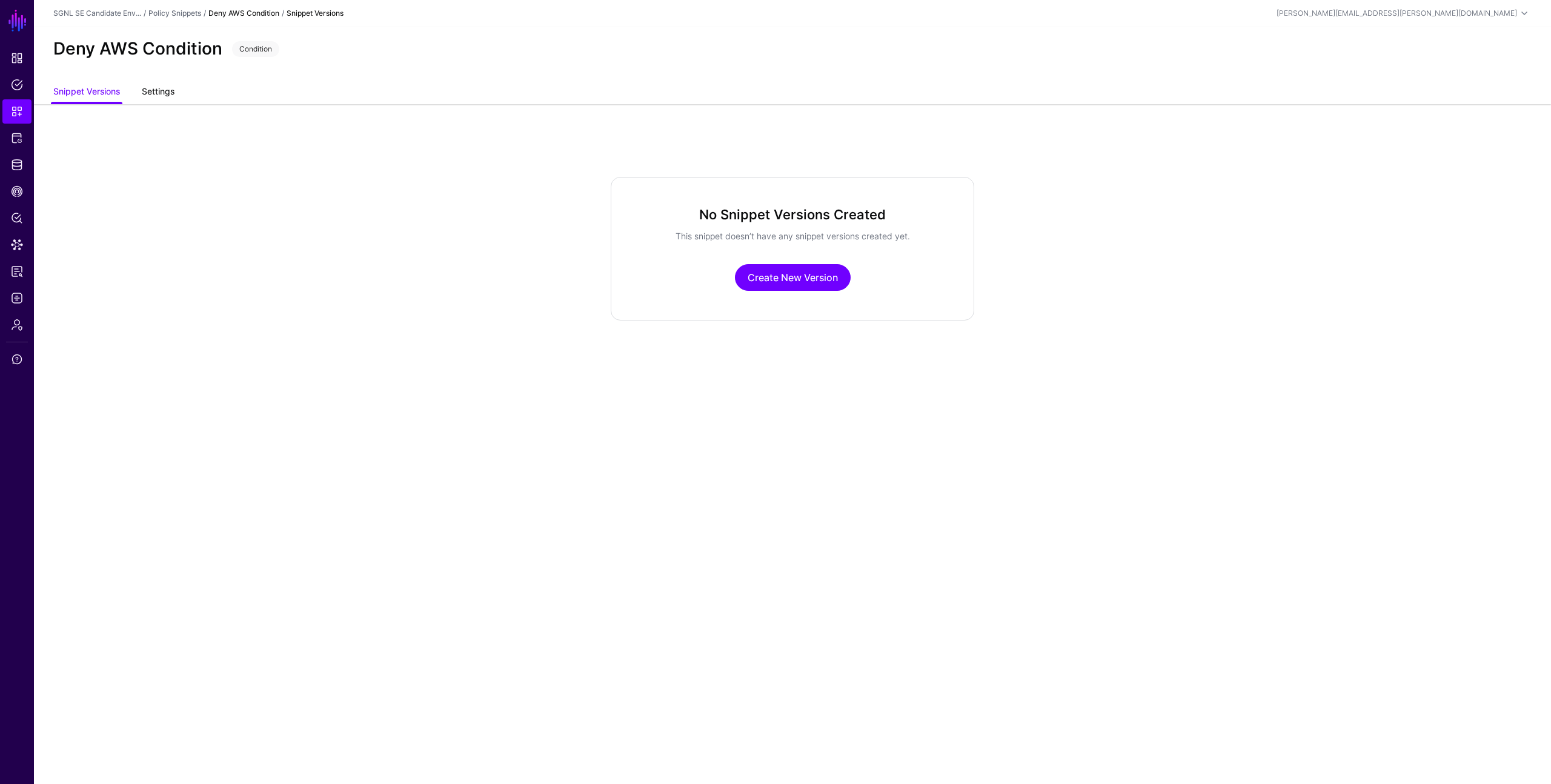
click at [165, 93] on link "Settings" at bounding box center [158, 93] width 33 height 23
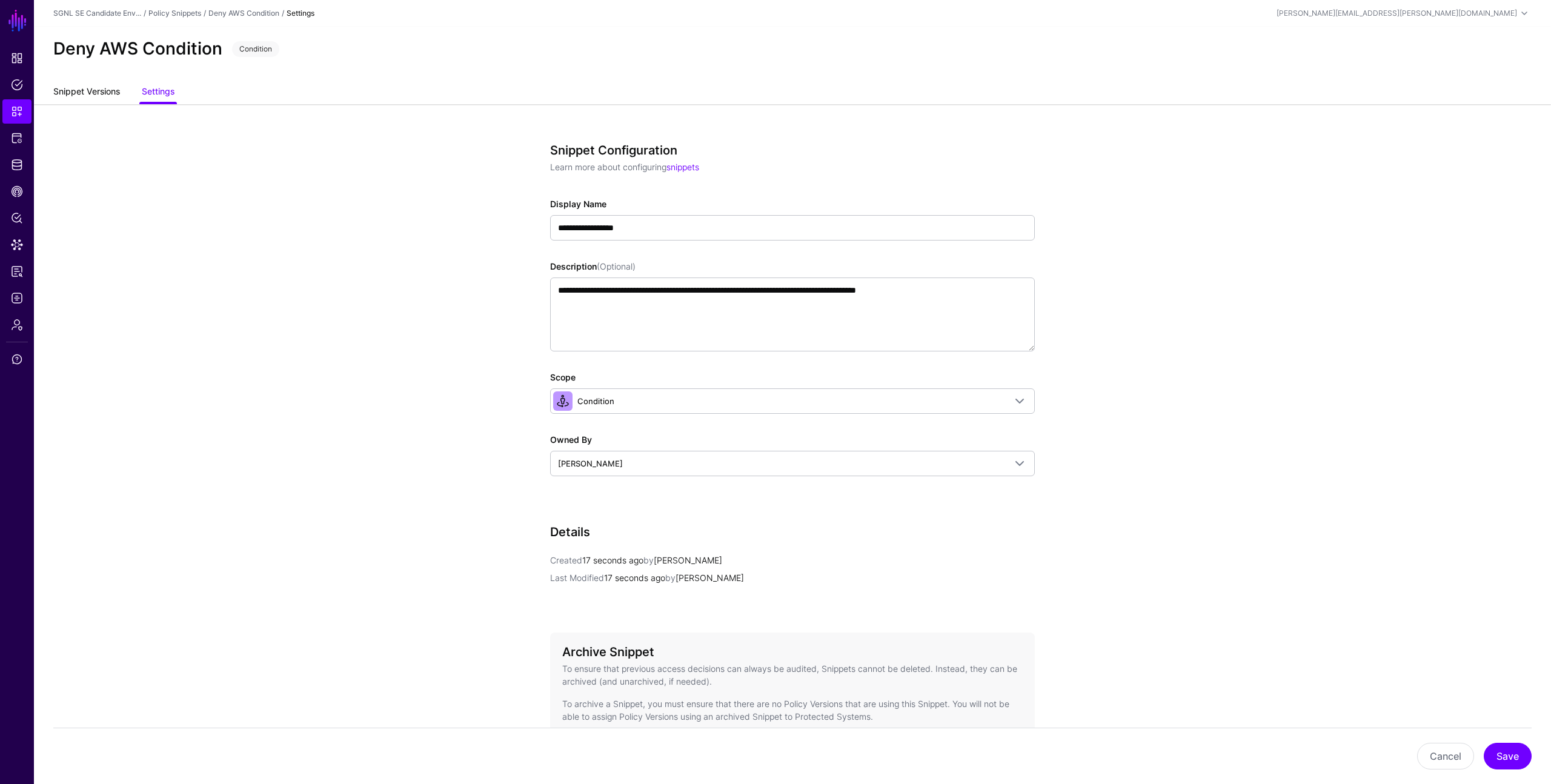
click at [92, 97] on link "Snippet Versions" at bounding box center [86, 93] width 66 height 23
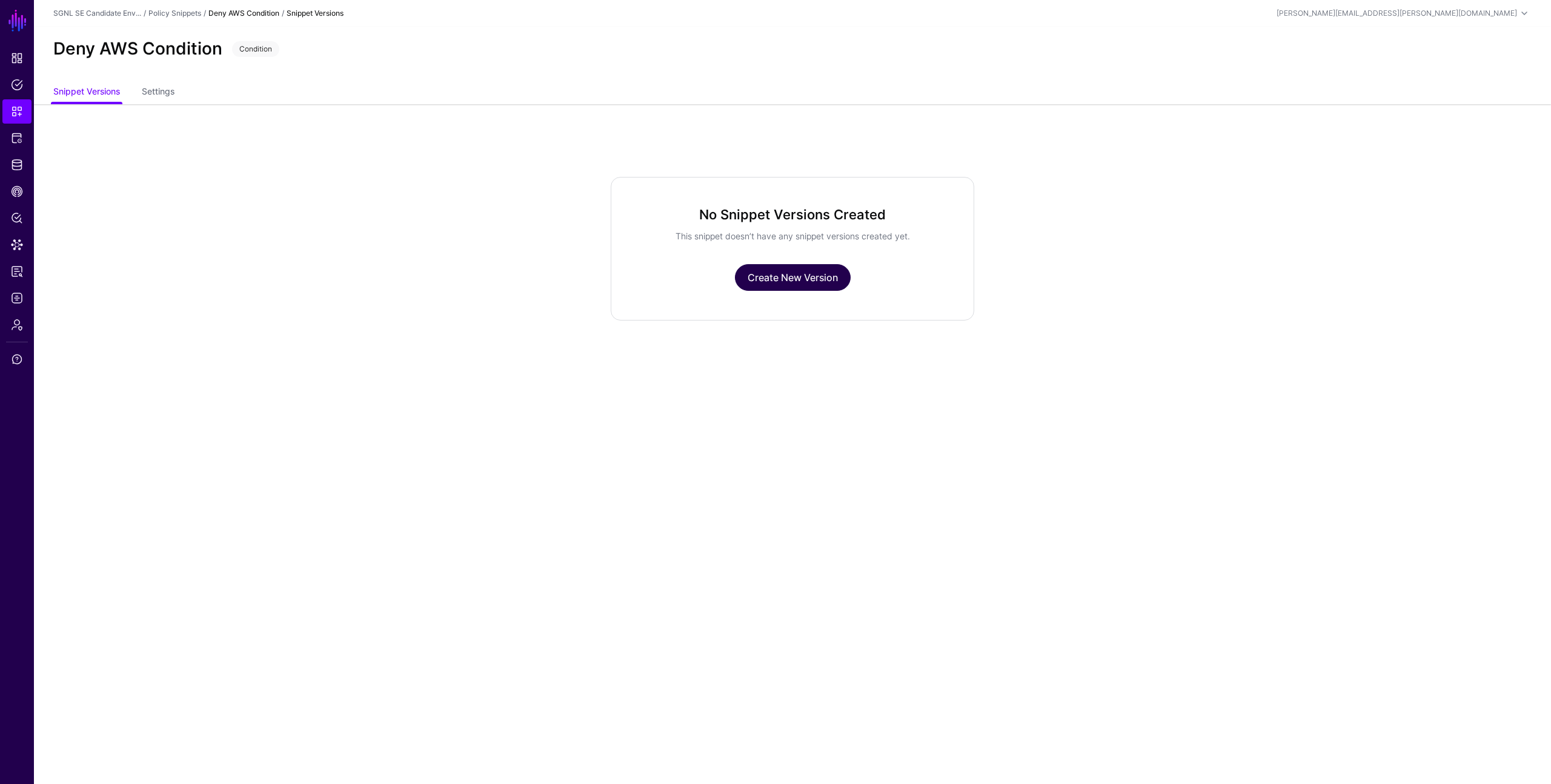
click at [780, 272] on link "Create New Version" at bounding box center [792, 277] width 116 height 27
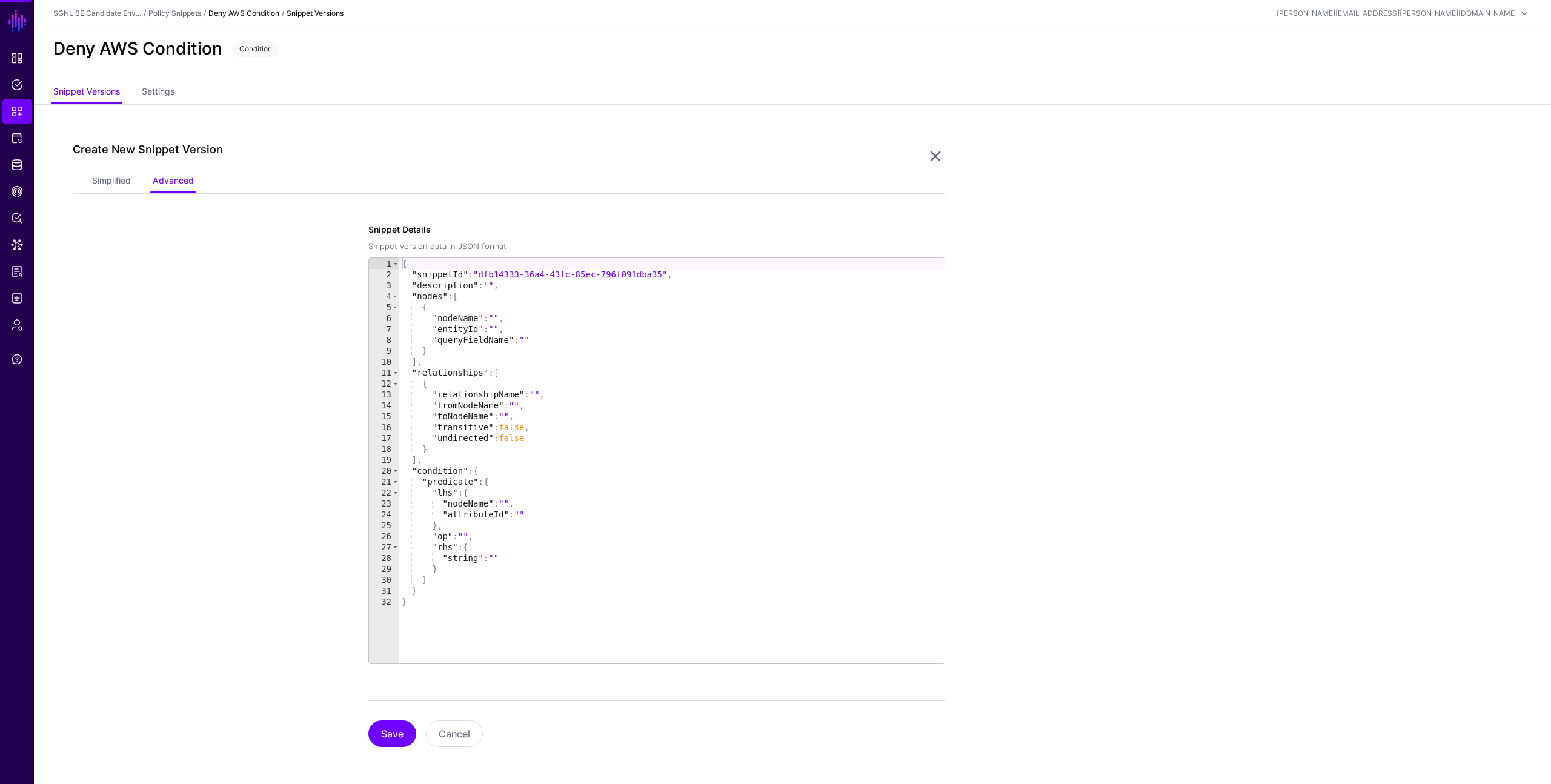
scroll to position [2, 0]
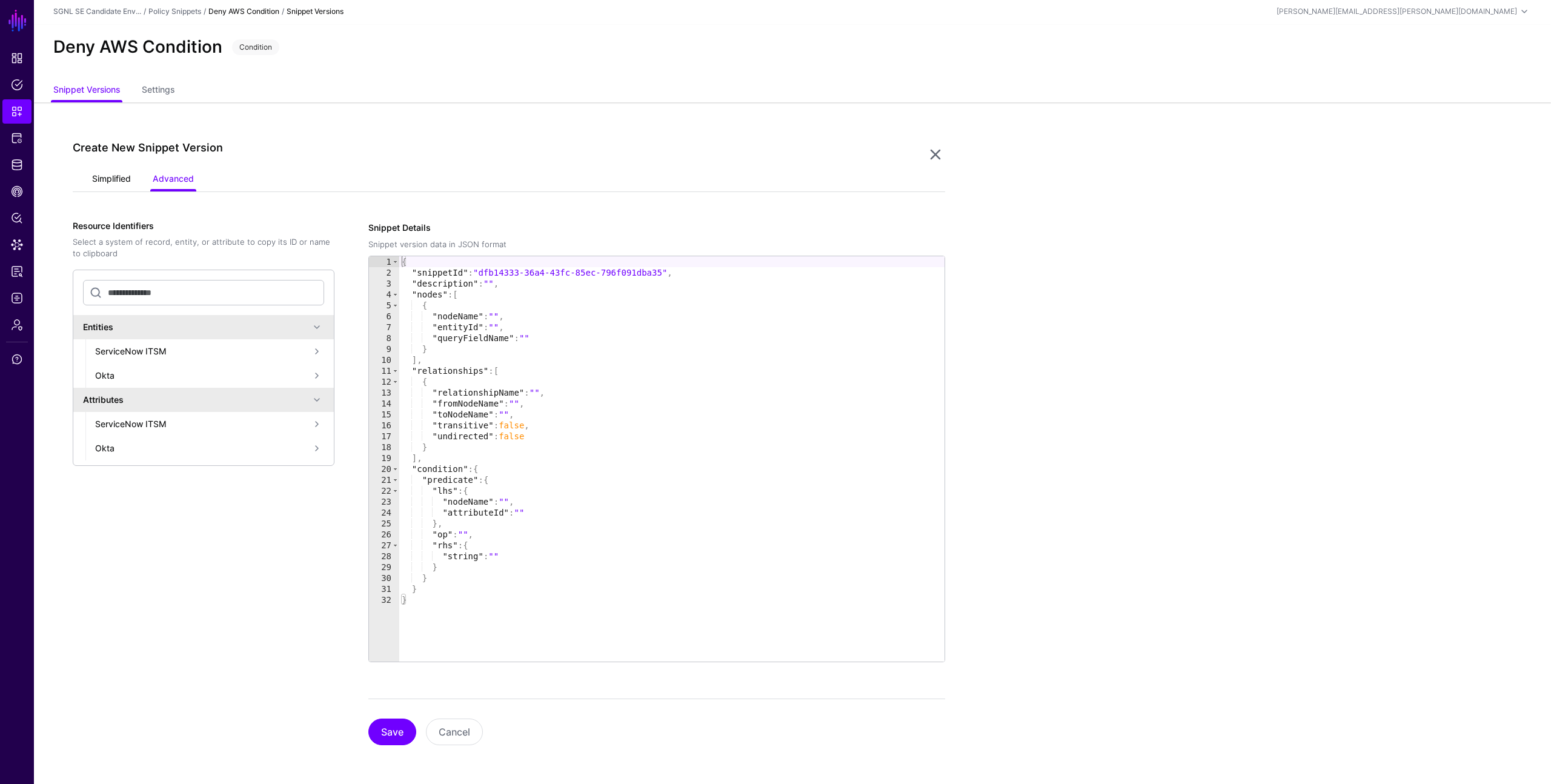
click at [104, 185] on link "Simplified" at bounding box center [111, 180] width 39 height 23
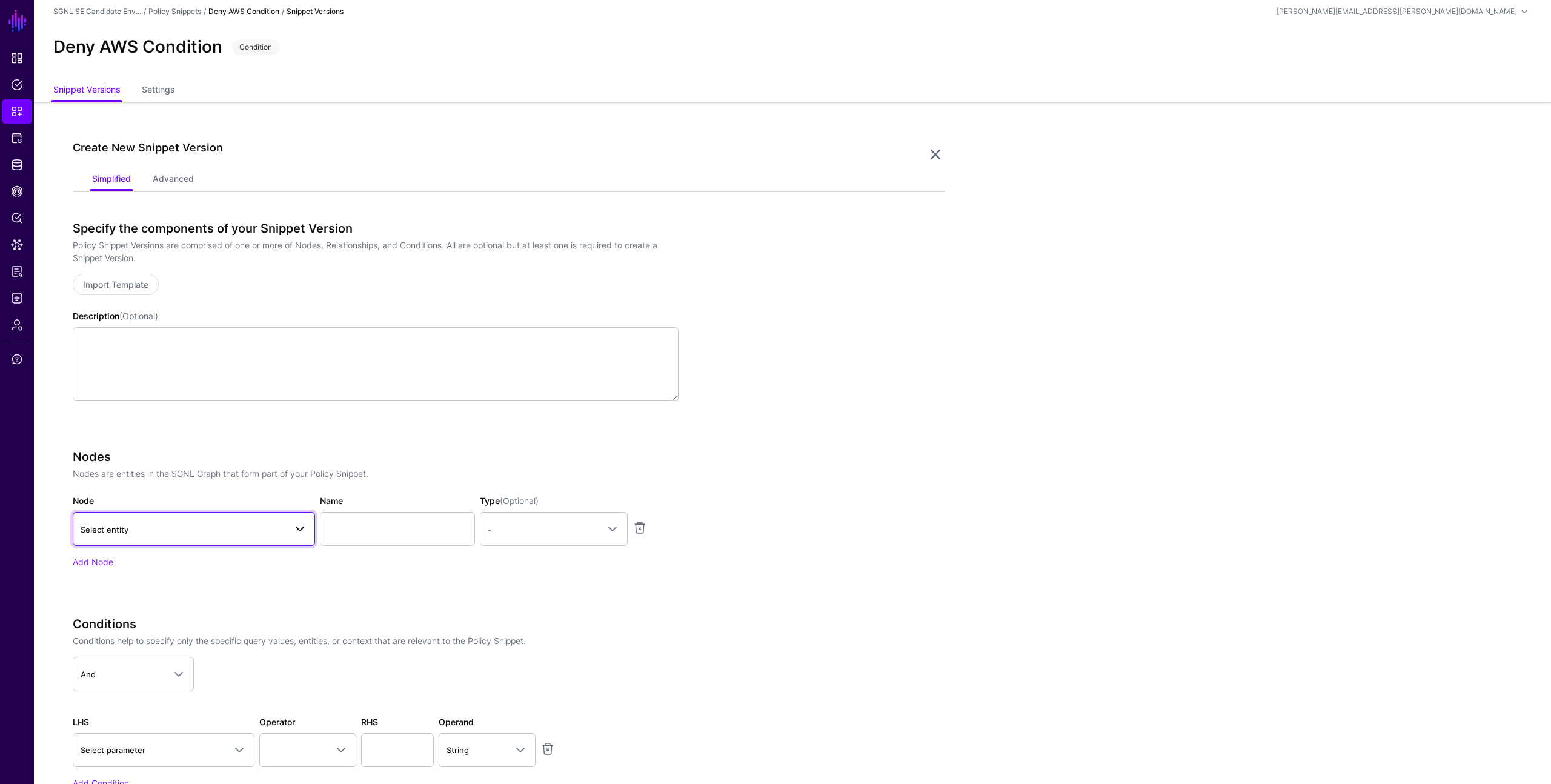
click at [194, 522] on span "Select entity" at bounding box center [183, 529] width 205 height 13
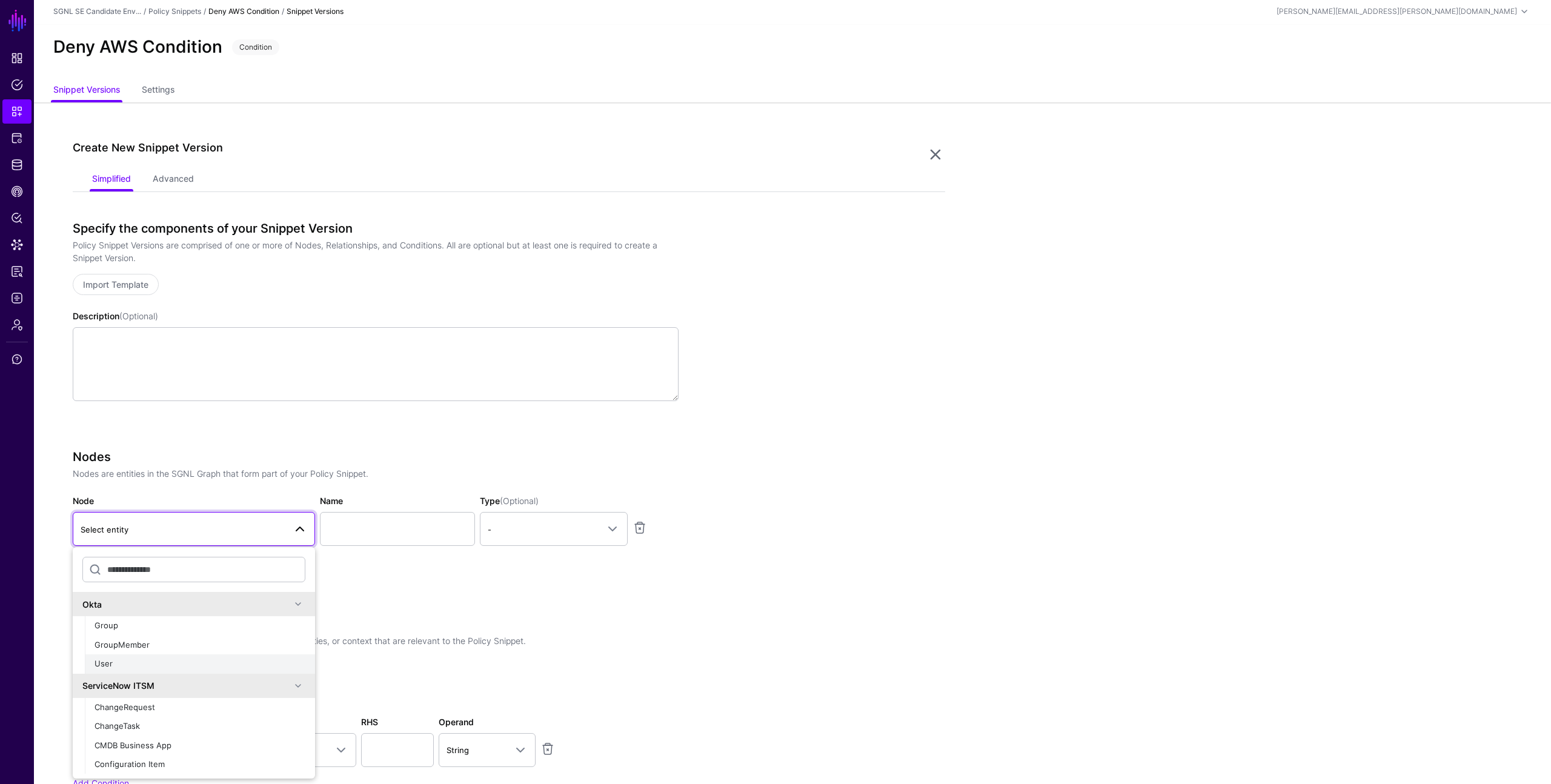
click at [164, 663] on div "User" at bounding box center [199, 663] width 211 height 12
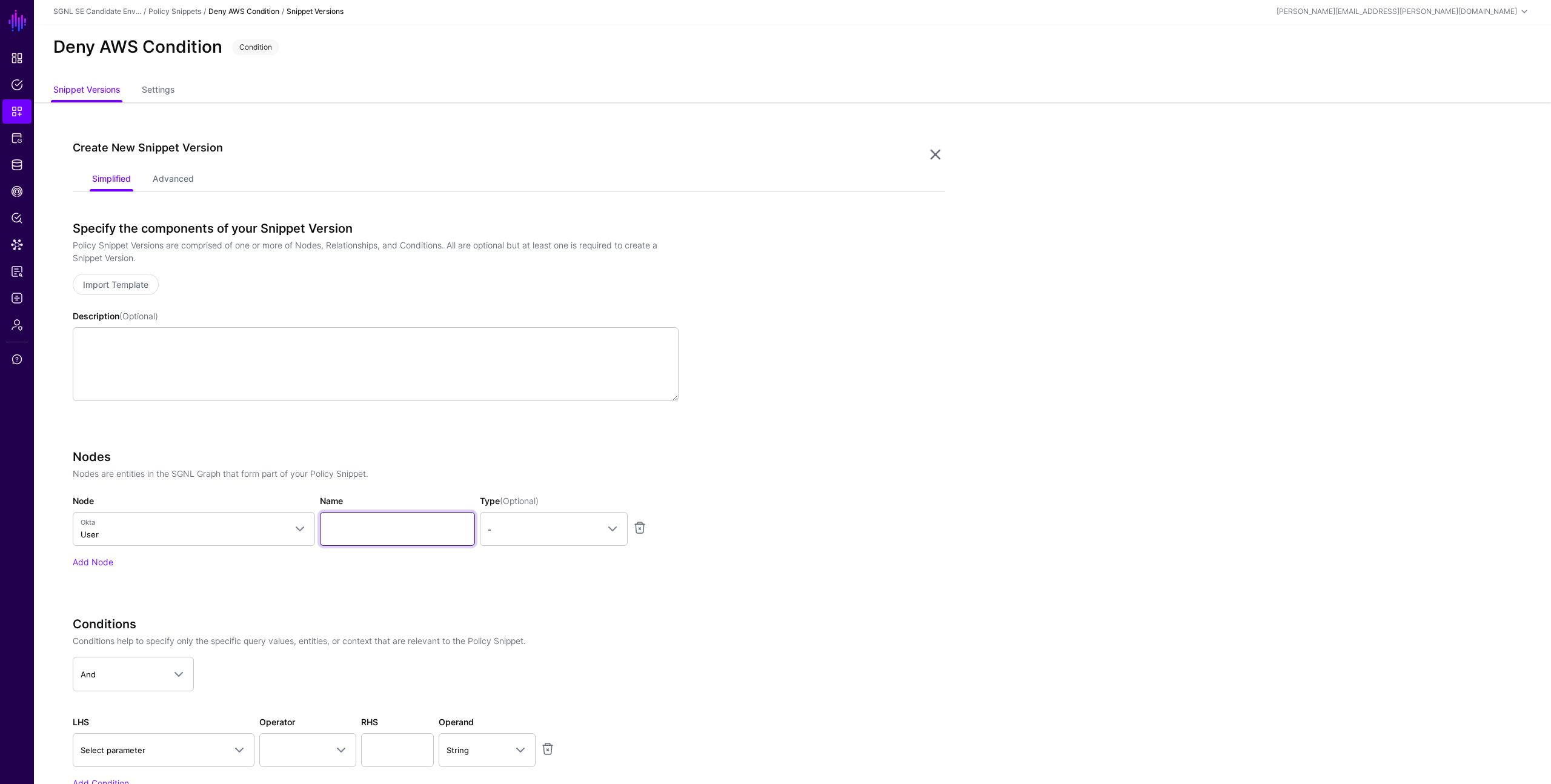
click at [345, 522] on input "Name" at bounding box center [397, 528] width 155 height 34
type input "********"
click at [550, 535] on span "-" at bounding box center [543, 529] width 110 height 13
click at [530, 576] on div "Principal" at bounding box center [554, 581] width 129 height 12
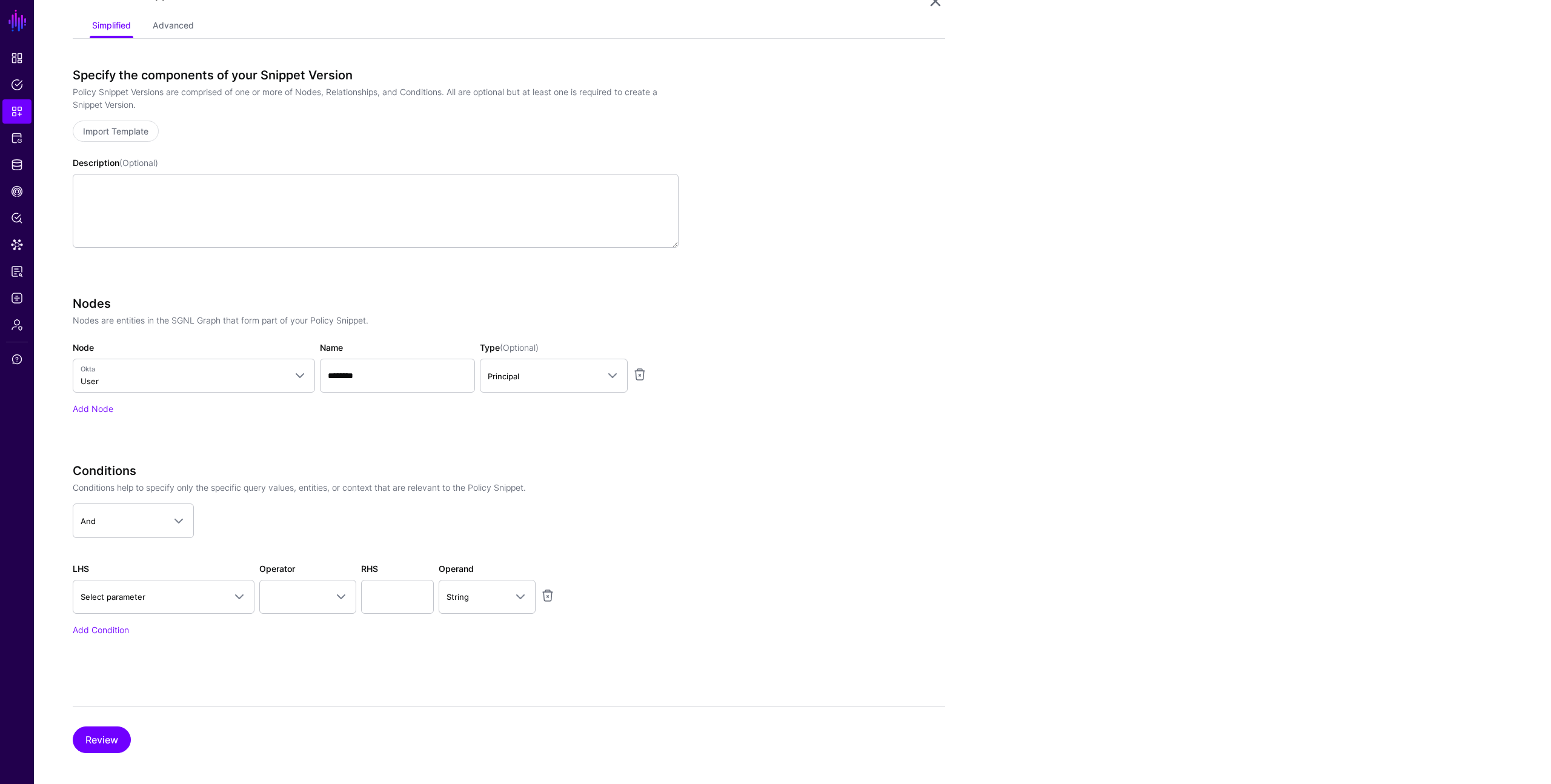
scroll to position [163, 0]
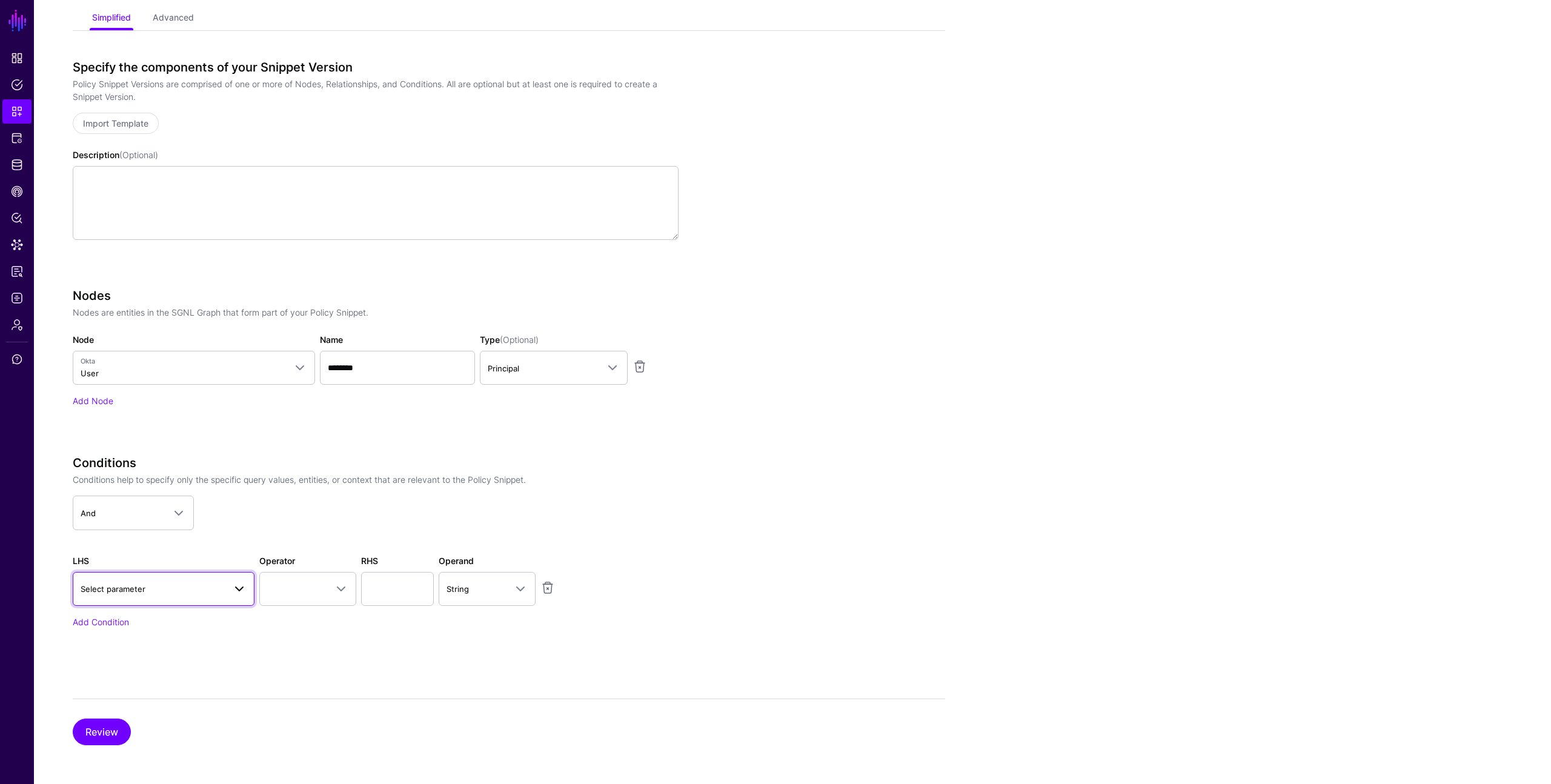
click at [187, 586] on span "Select parameter" at bounding box center [153, 589] width 144 height 13
click at [281, 524] on app-dropdown "And And Or Not" at bounding box center [376, 512] width 606 height 34
click at [14, 107] on span "Snippets" at bounding box center [16, 112] width 12 height 12
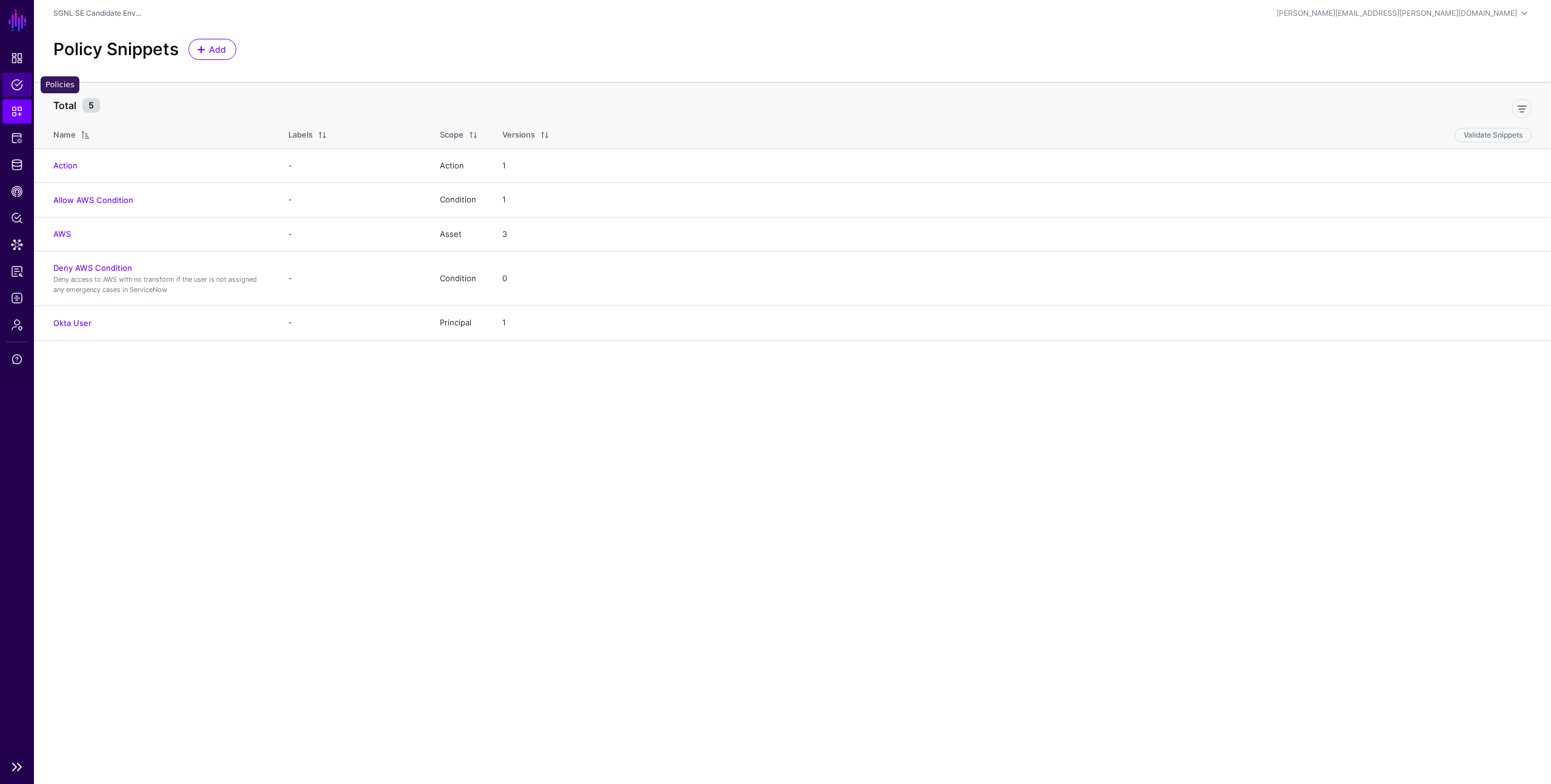
click at [18, 84] on span "Policies" at bounding box center [16, 84] width 12 height 12
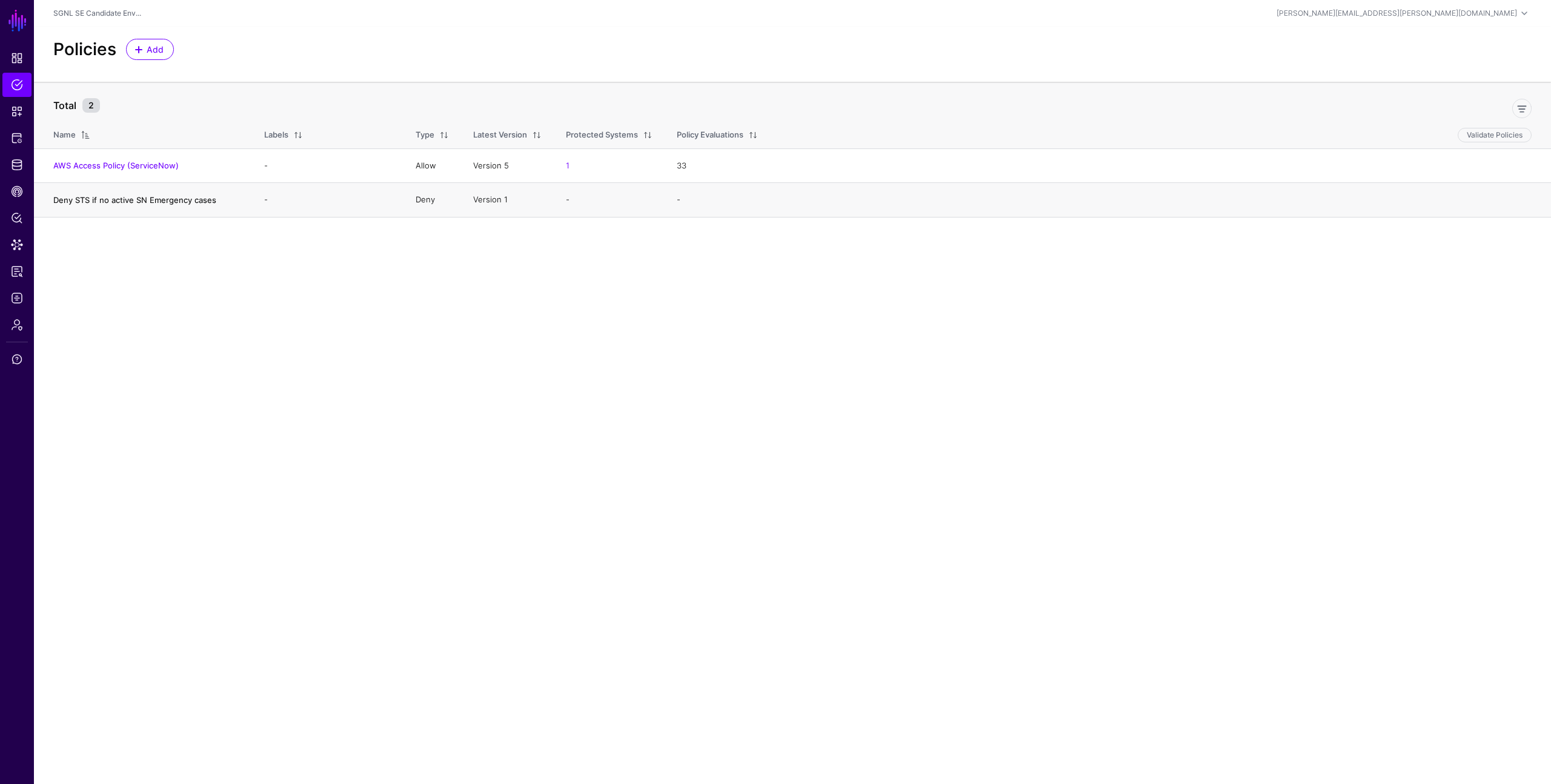
click at [84, 202] on link "Deny STS if no active SN Emergency cases" at bounding box center [135, 200] width 163 height 10
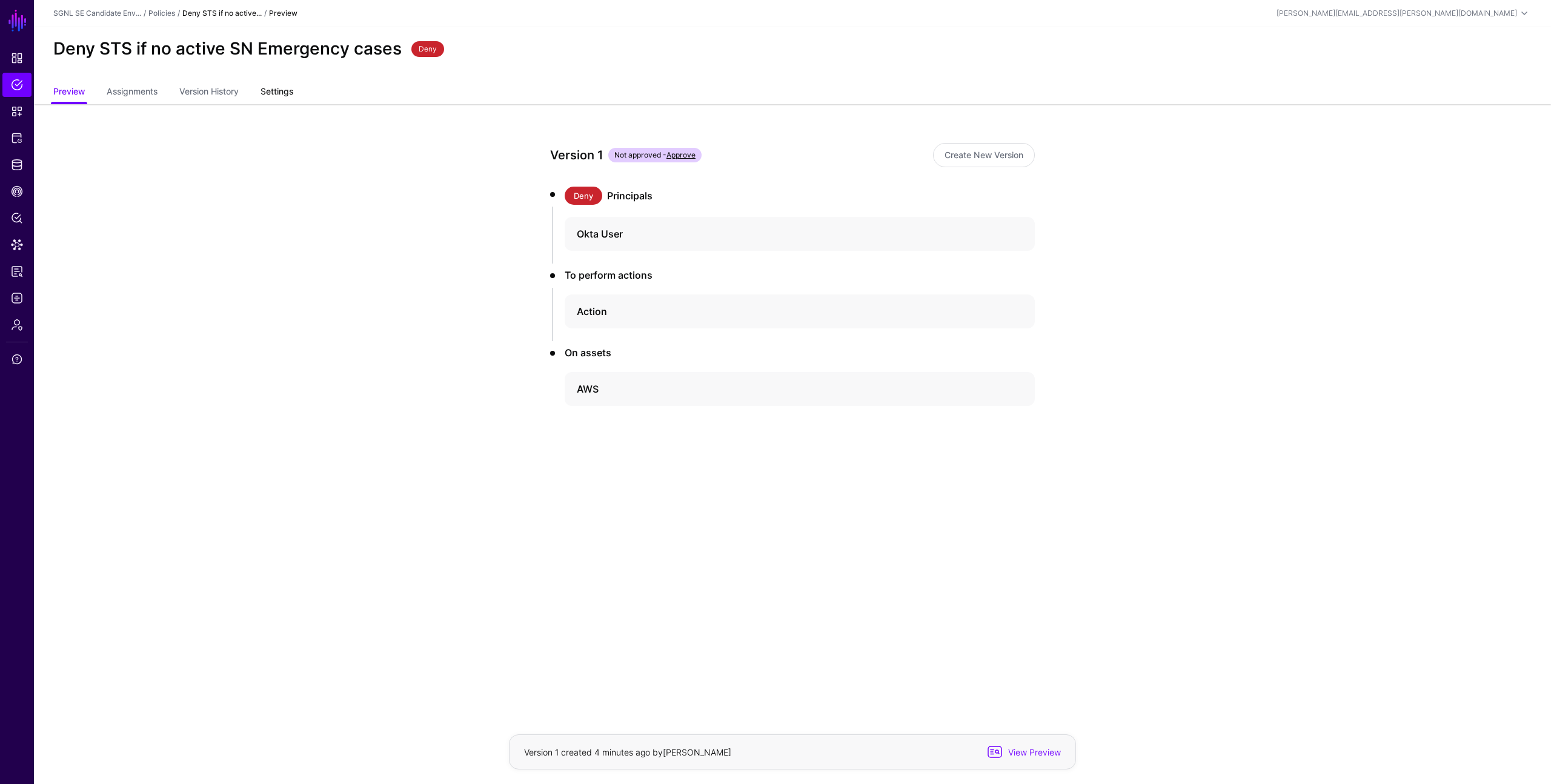
click at [266, 96] on link "Settings" at bounding box center [277, 93] width 33 height 23
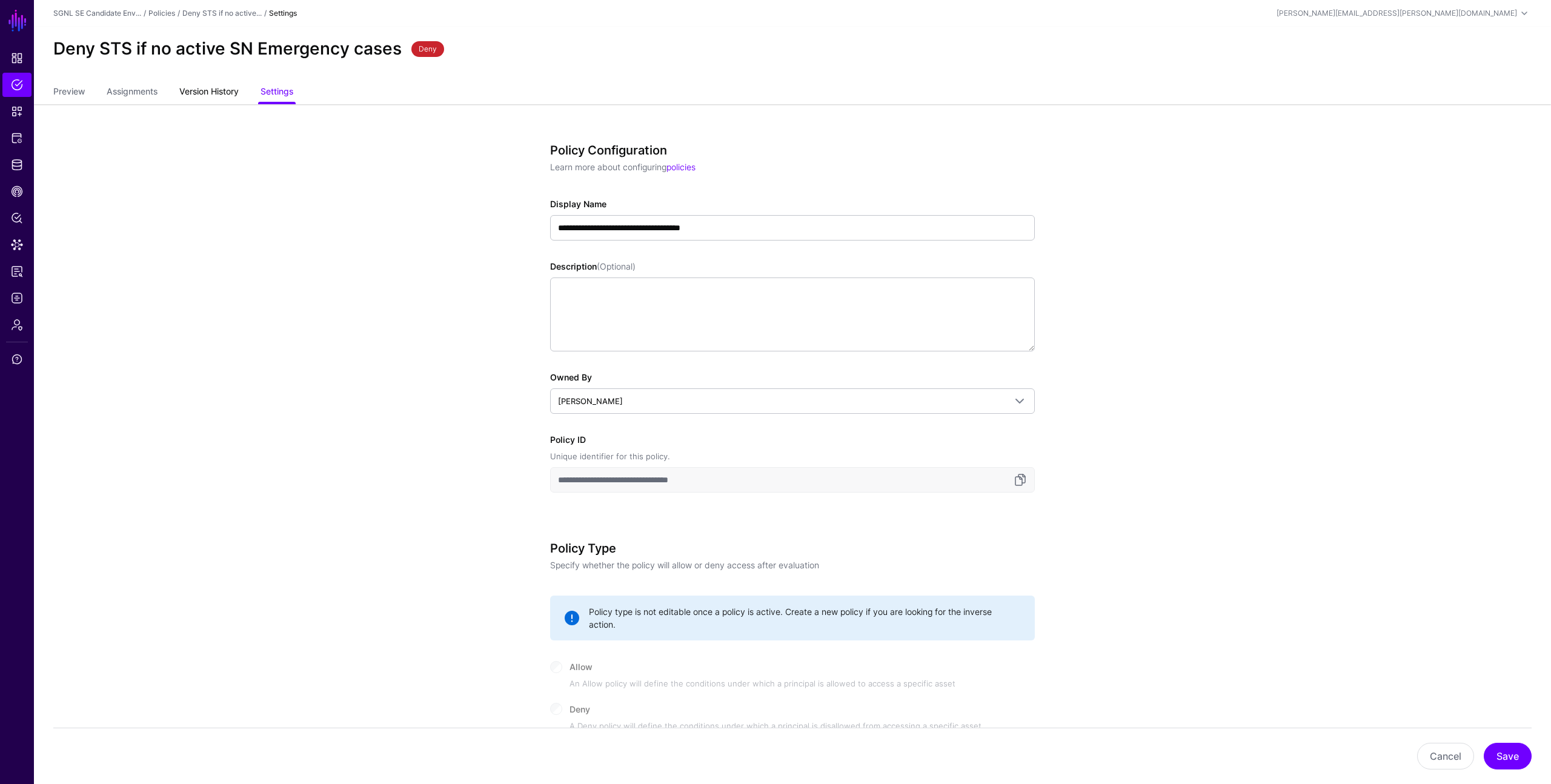
click at [221, 93] on link "Version History" at bounding box center [209, 93] width 59 height 23
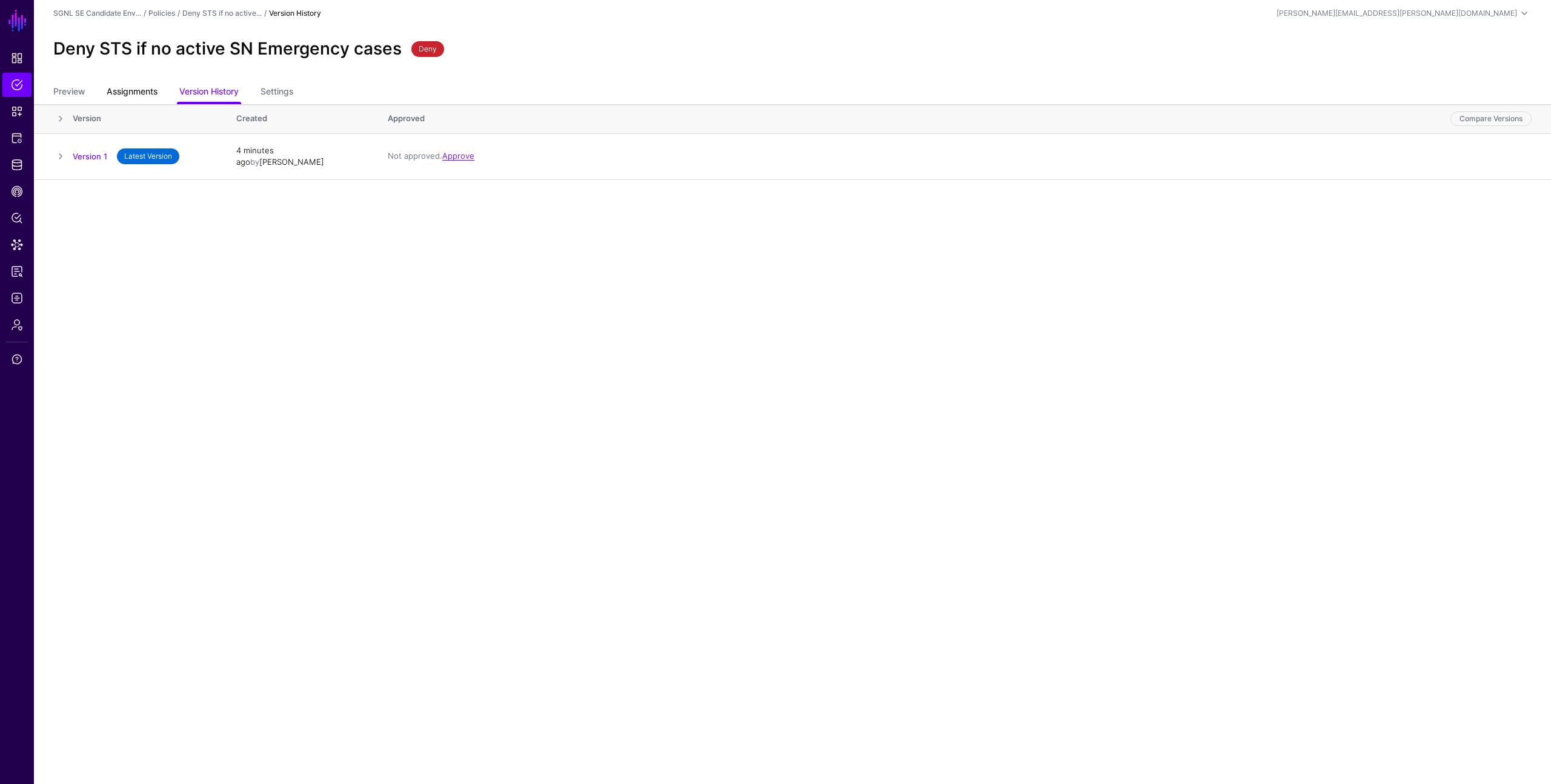
click at [152, 90] on span "Assignments" at bounding box center [131, 91] width 57 height 13
click at [214, 95] on link "Version History" at bounding box center [209, 93] width 59 height 23
click at [167, 13] on link "Policies" at bounding box center [162, 12] width 27 height 9
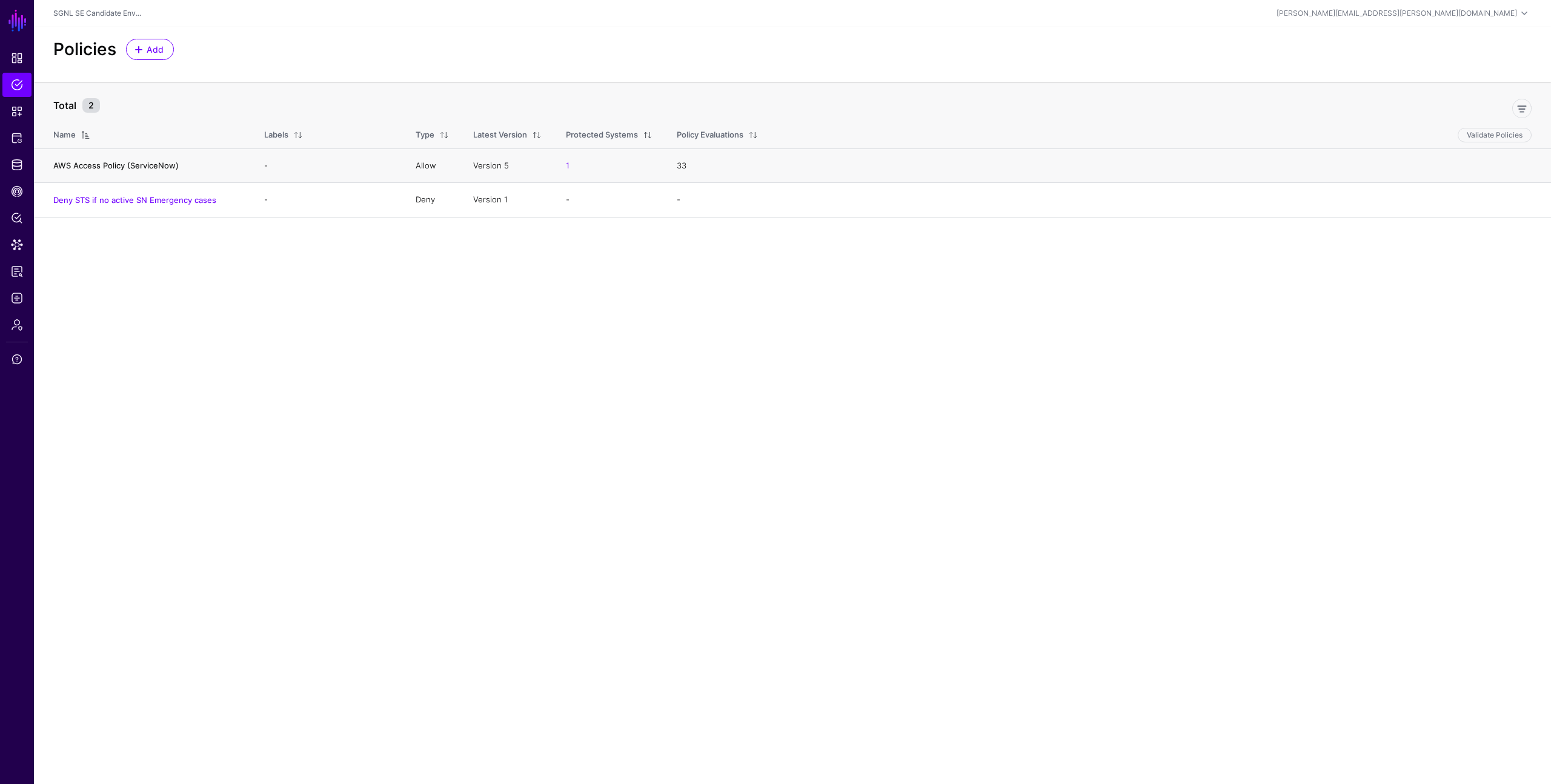
click at [143, 164] on link "AWS Access Policy (ServiceNow)" at bounding box center [116, 166] width 125 height 10
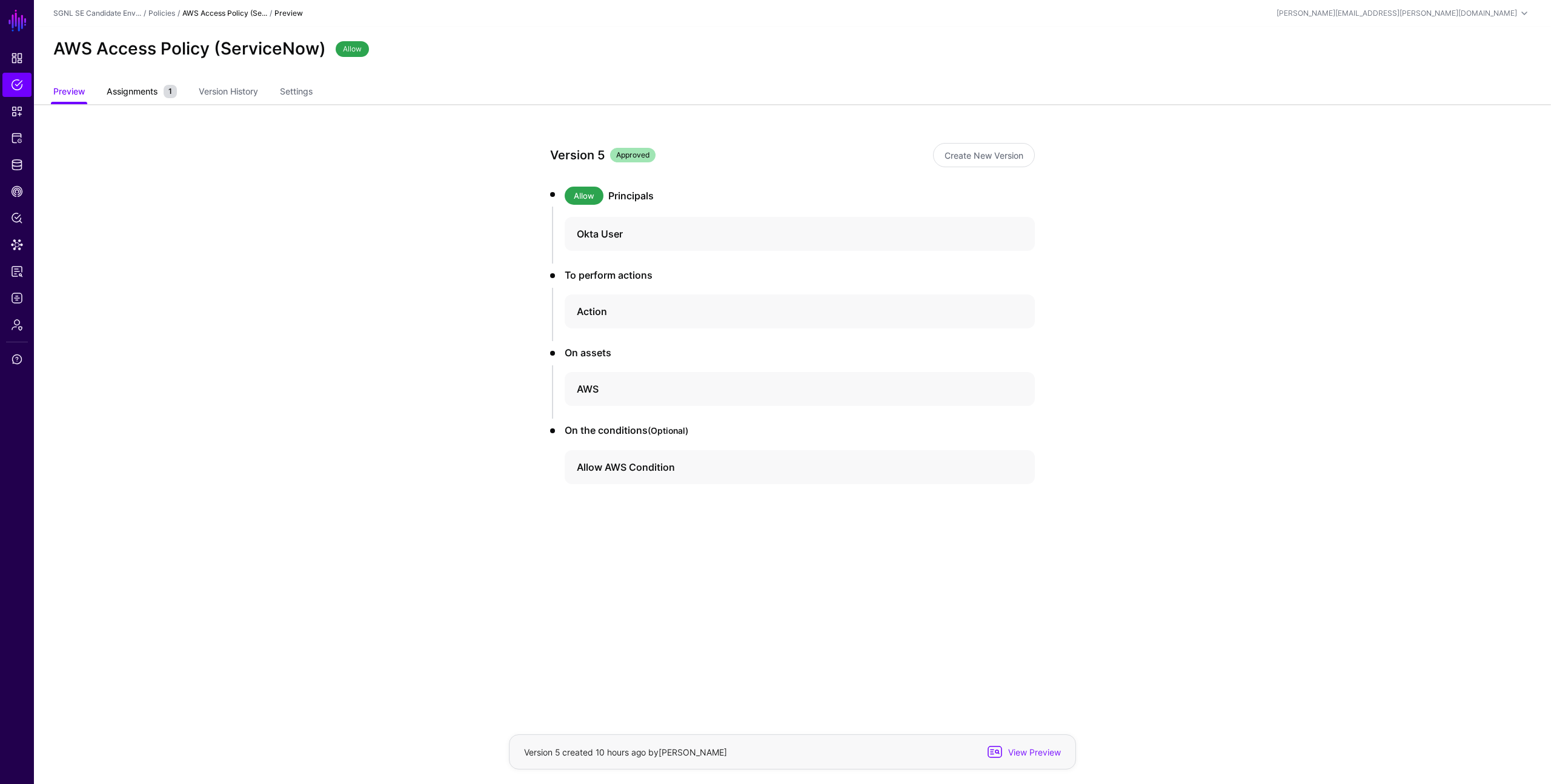
click at [153, 93] on span "Assignments" at bounding box center [131, 91] width 57 height 13
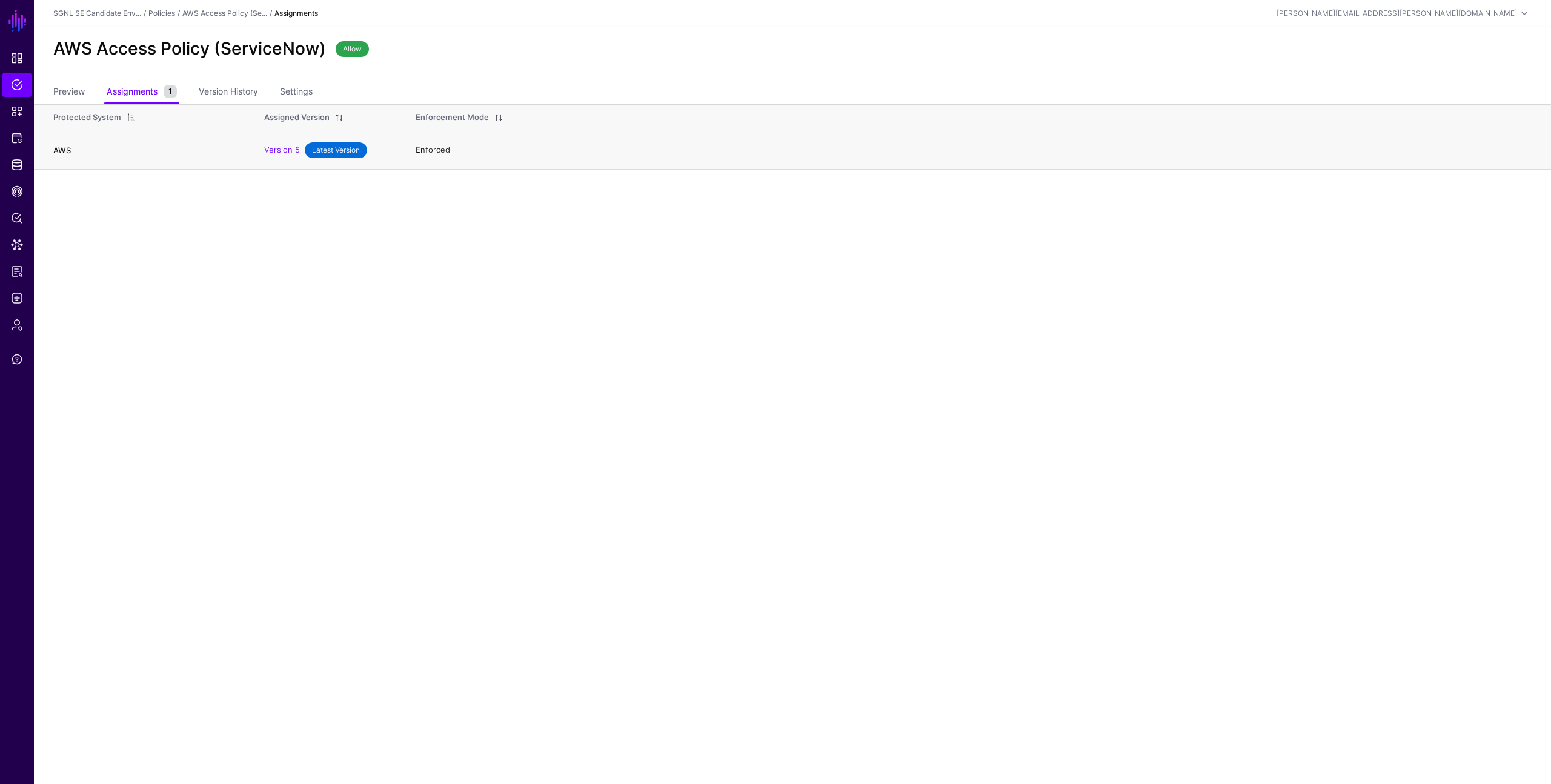
click at [68, 146] on link "AWS" at bounding box center [62, 150] width 17 height 10
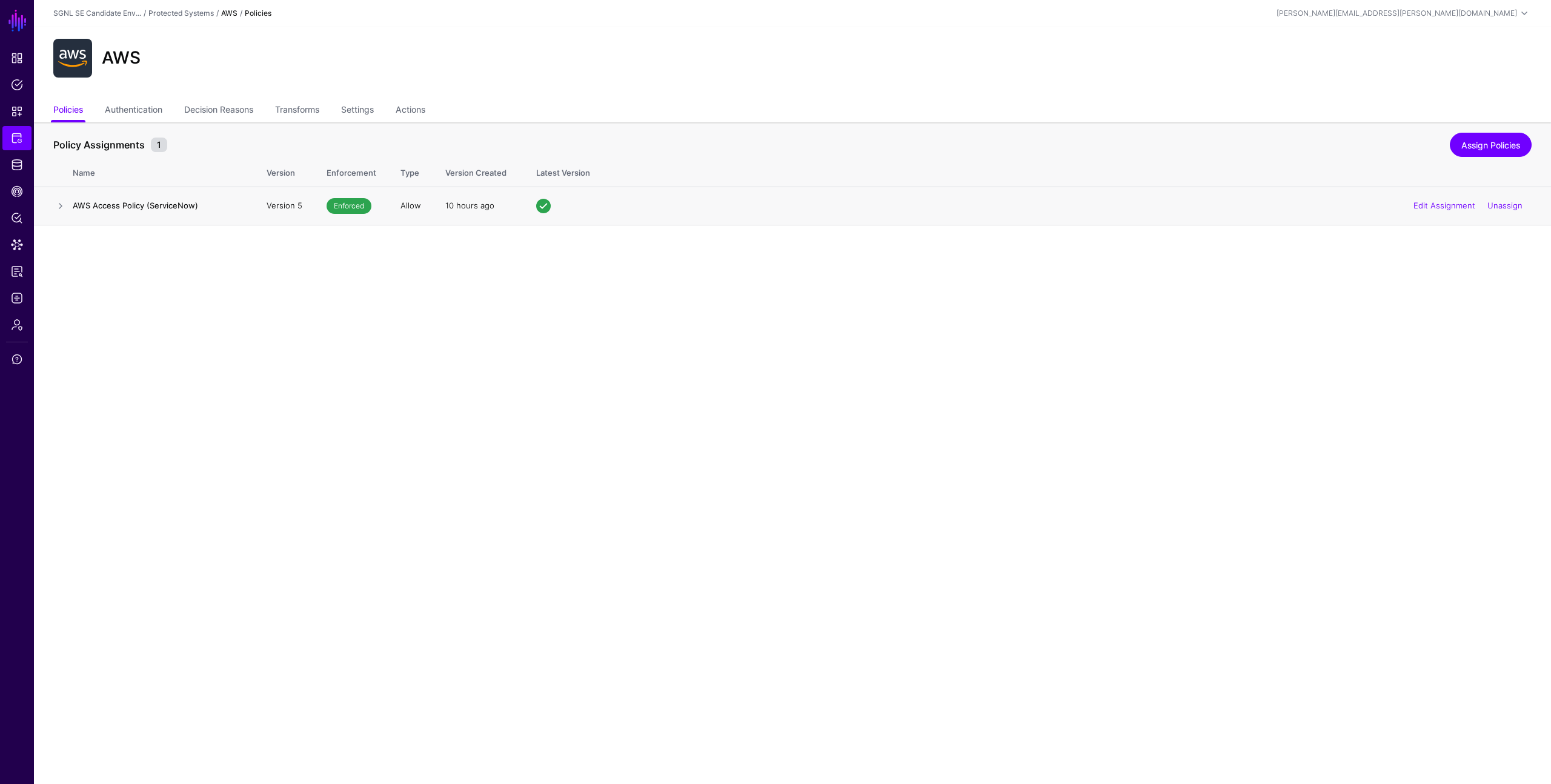
click at [78, 203] on h4 "AWS Access Policy (ServiceNow)" at bounding box center [157, 205] width 170 height 11
click at [66, 205] on link at bounding box center [61, 206] width 15 height 15
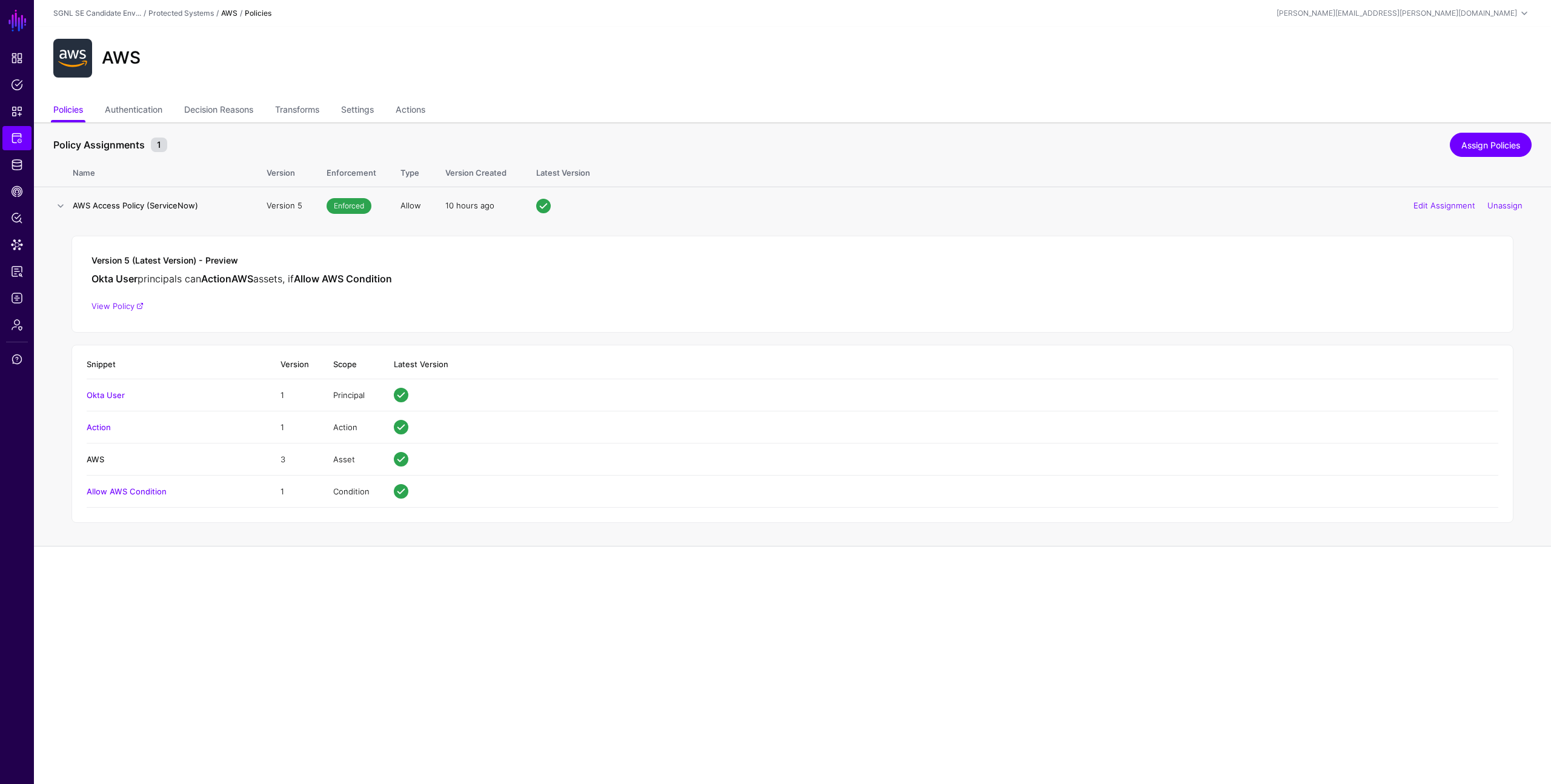
click at [98, 456] on link "AWS" at bounding box center [95, 459] width 17 height 10
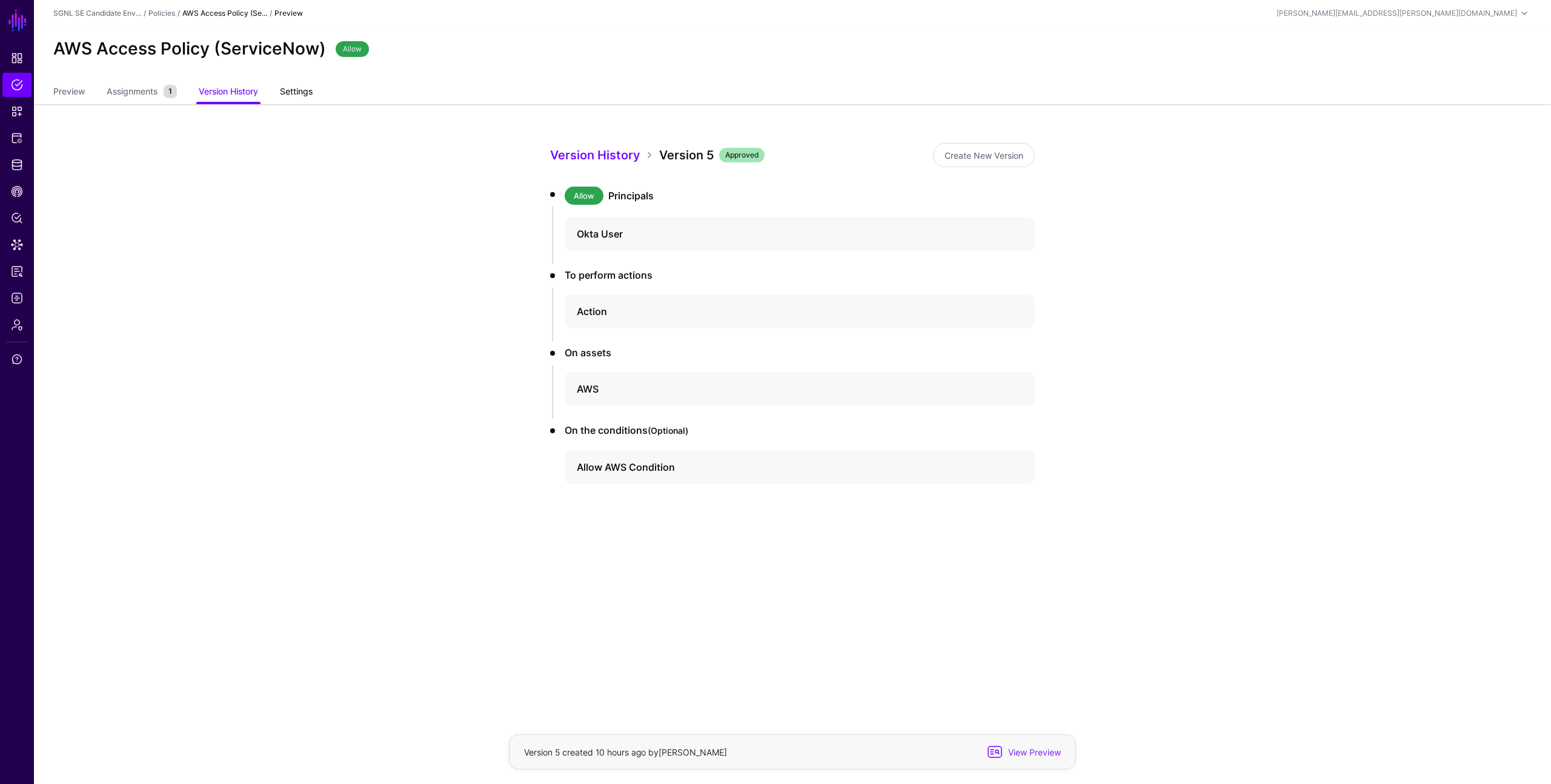
click at [306, 101] on link "Settings" at bounding box center [296, 93] width 33 height 23
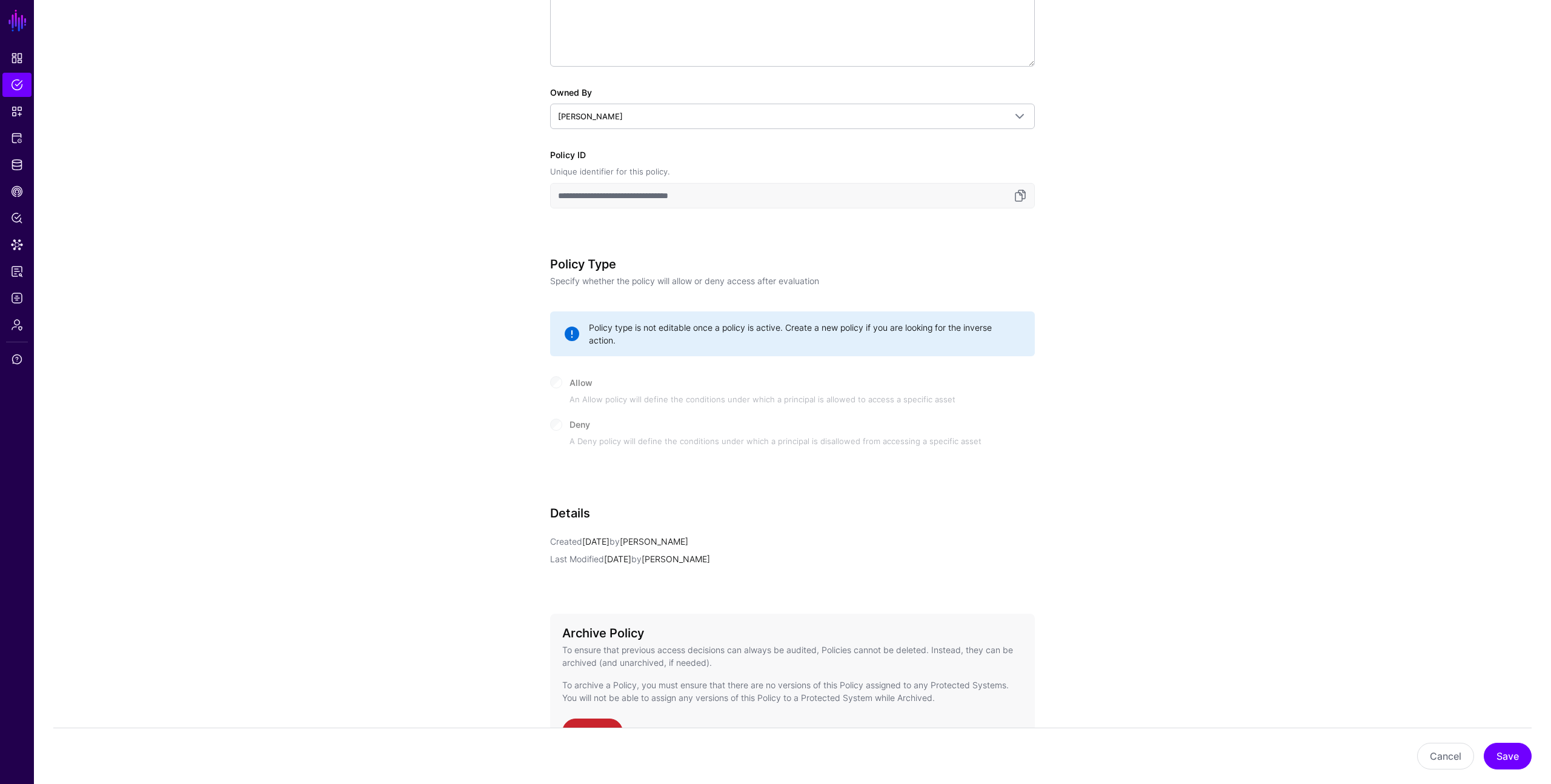
scroll to position [370, 0]
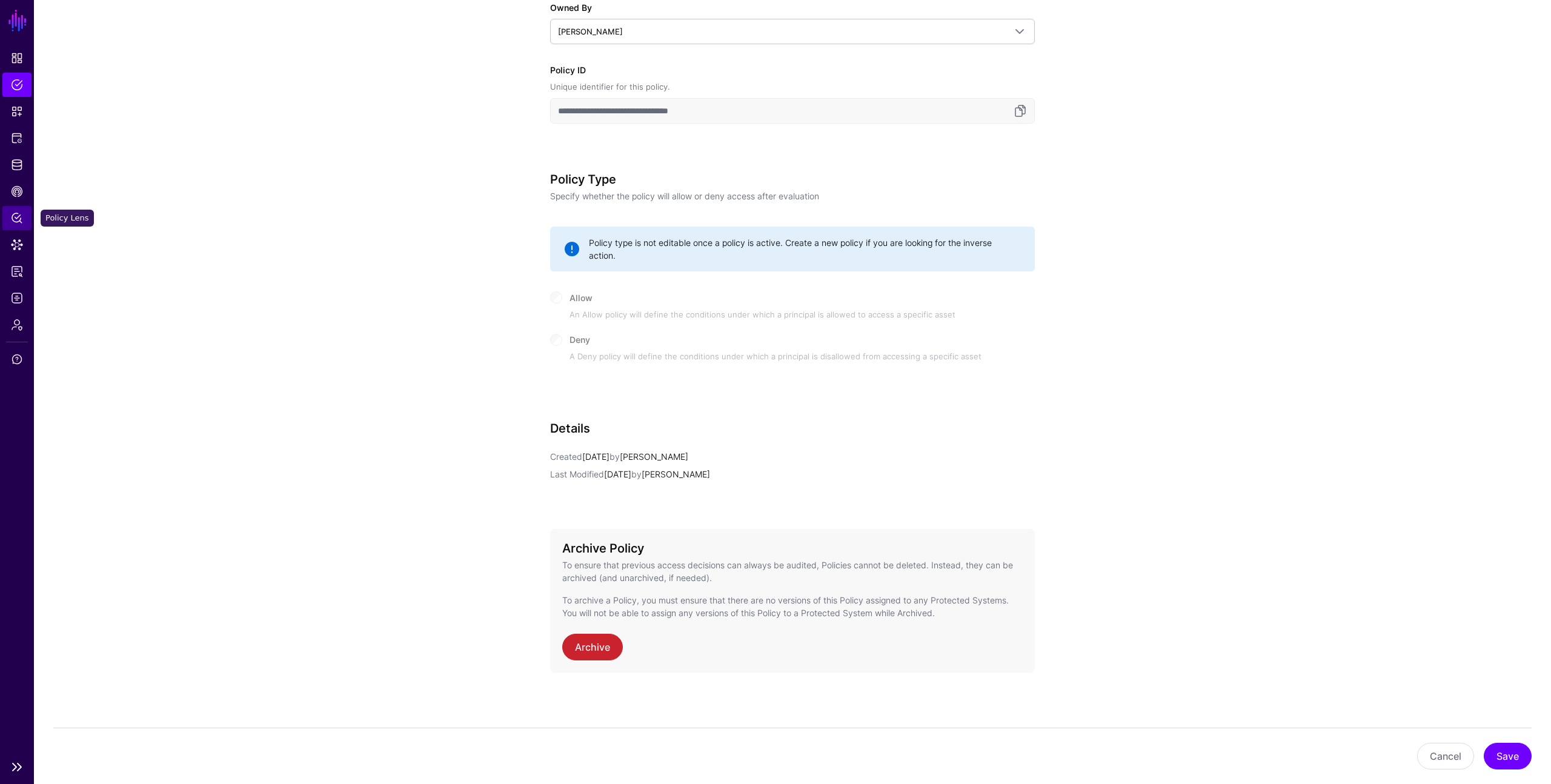
click at [16, 224] on link "Policy Lens" at bounding box center [16, 218] width 29 height 25
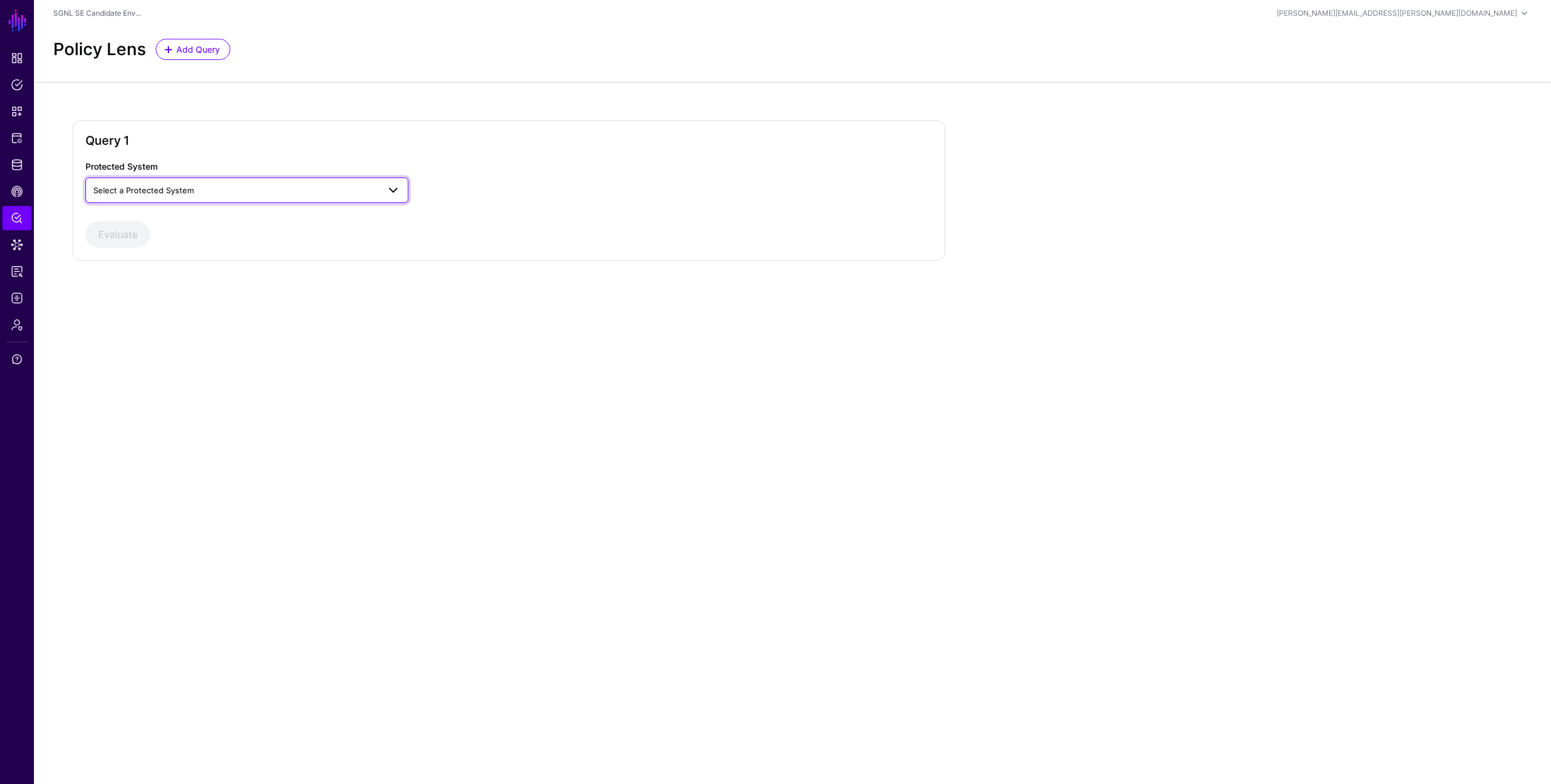
click at [186, 187] on span "Select a Protected System" at bounding box center [144, 190] width 101 height 10
click at [42, 426] on main "SGNL Dashboard Policies Snippets Protected Systems Identity Data Fabric CAEP Hu…" at bounding box center [775, 392] width 1551 height 784
click at [161, 190] on span "Select a Protected System" at bounding box center [144, 190] width 101 height 10
click at [148, 221] on div "AWS" at bounding box center [247, 218] width 303 height 12
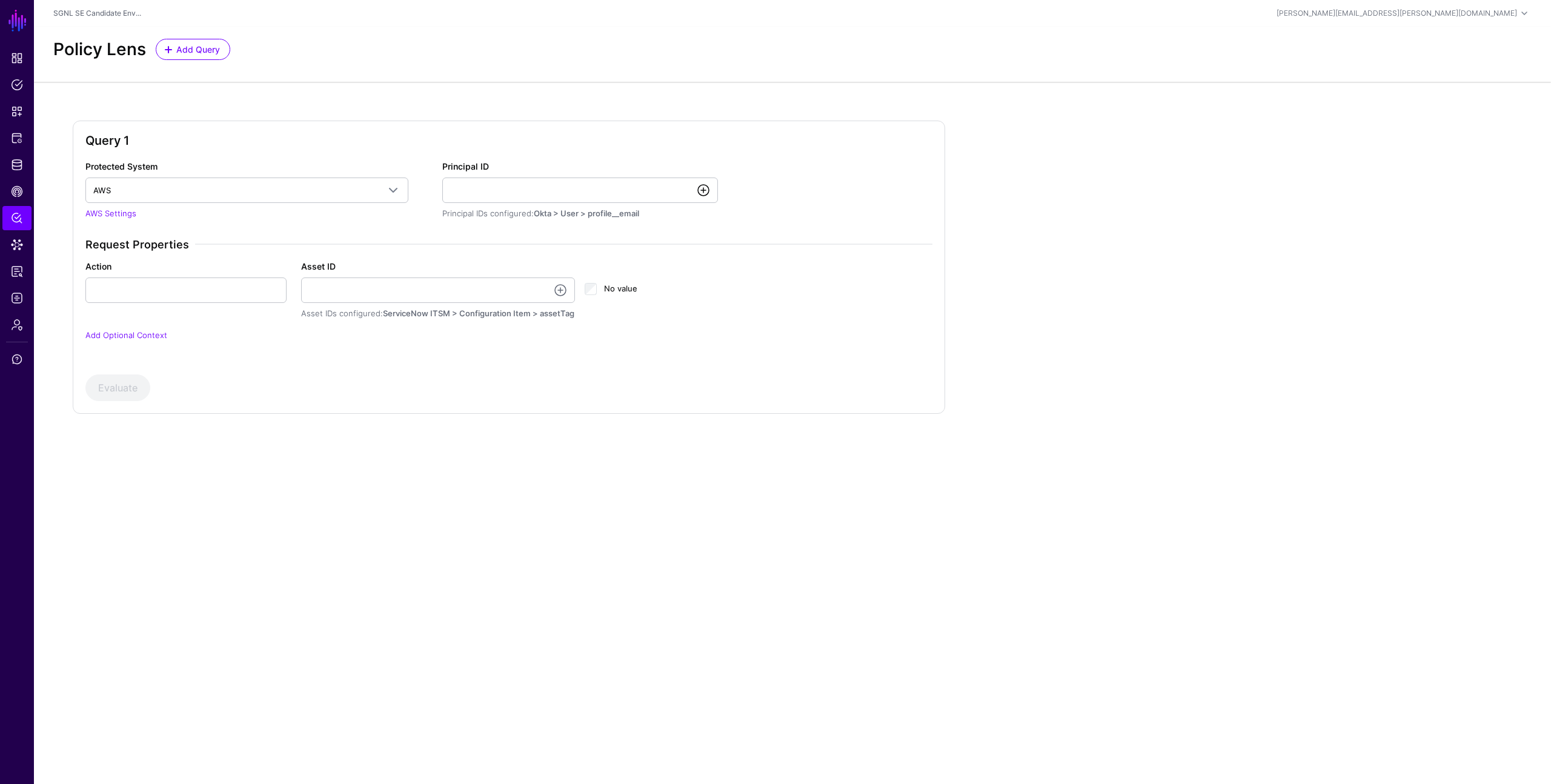
click at [705, 188] on link at bounding box center [704, 190] width 15 height 15
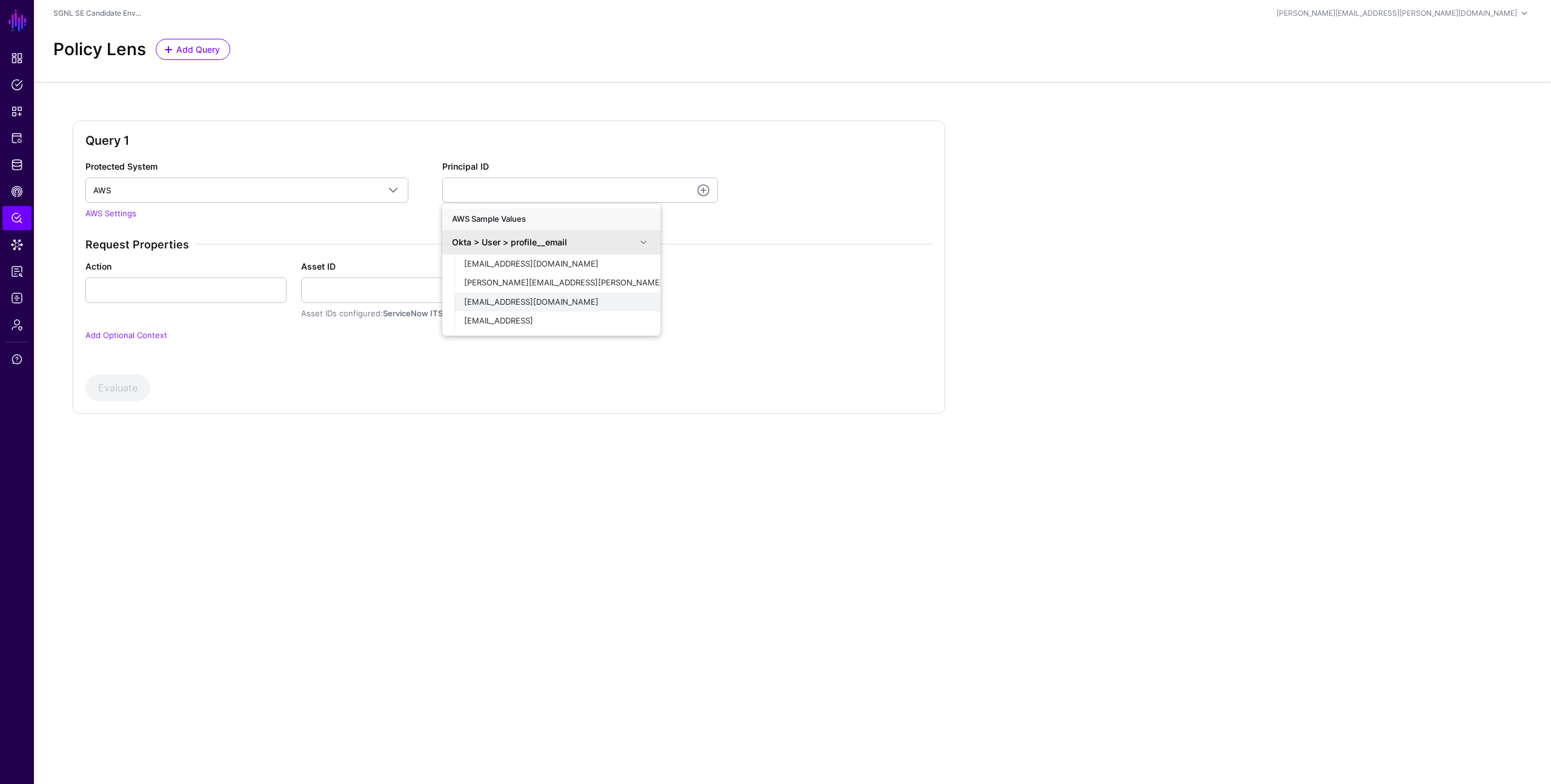
click at [536, 293] on button "[EMAIL_ADDRESS][DOMAIN_NAME]" at bounding box center [557, 303] width 206 height 20
type input "**********"
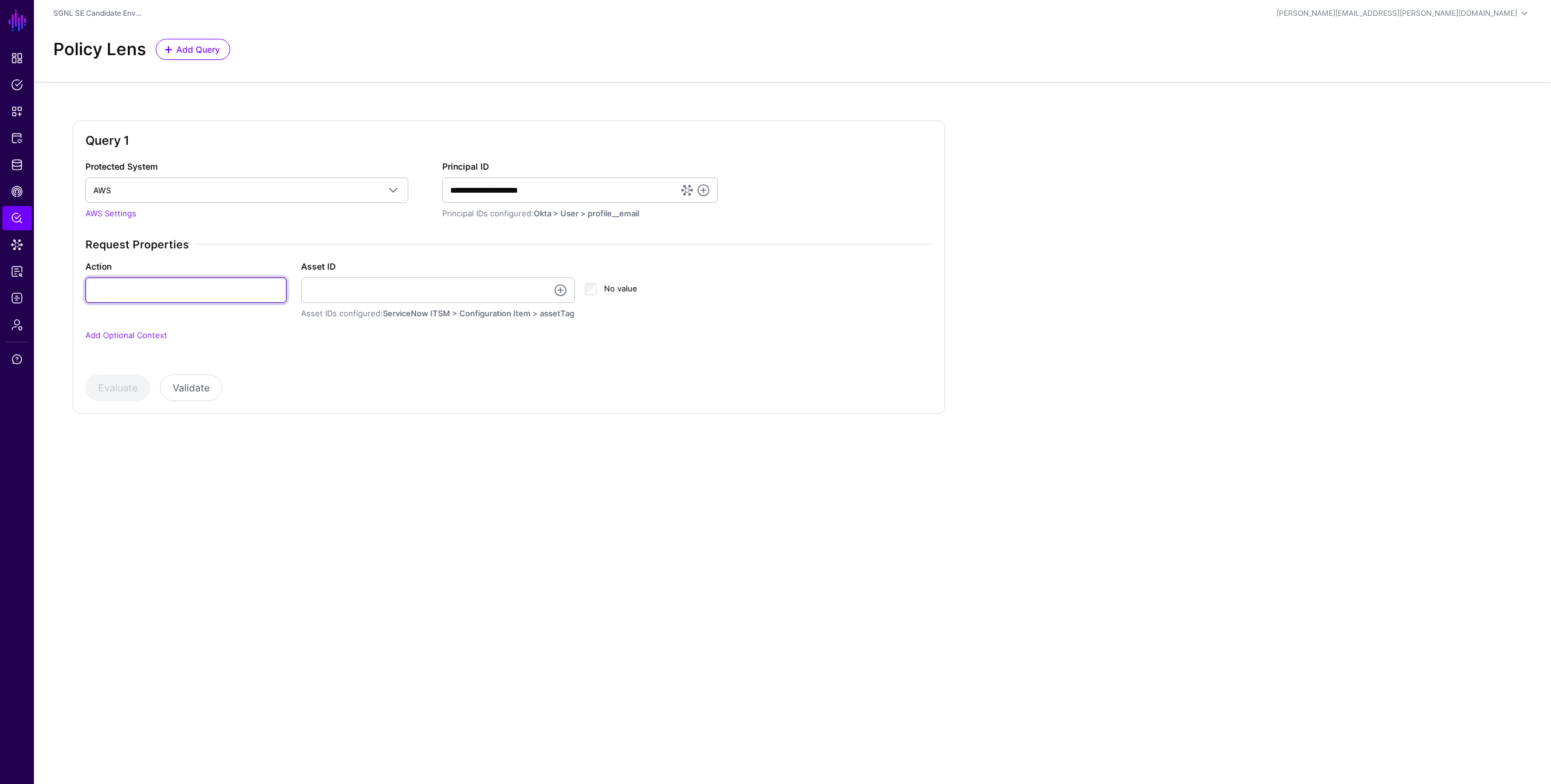
click at [208, 294] on input "Action" at bounding box center [185, 289] width 201 height 25
type input "******"
click at [559, 289] on link at bounding box center [560, 290] width 15 height 15
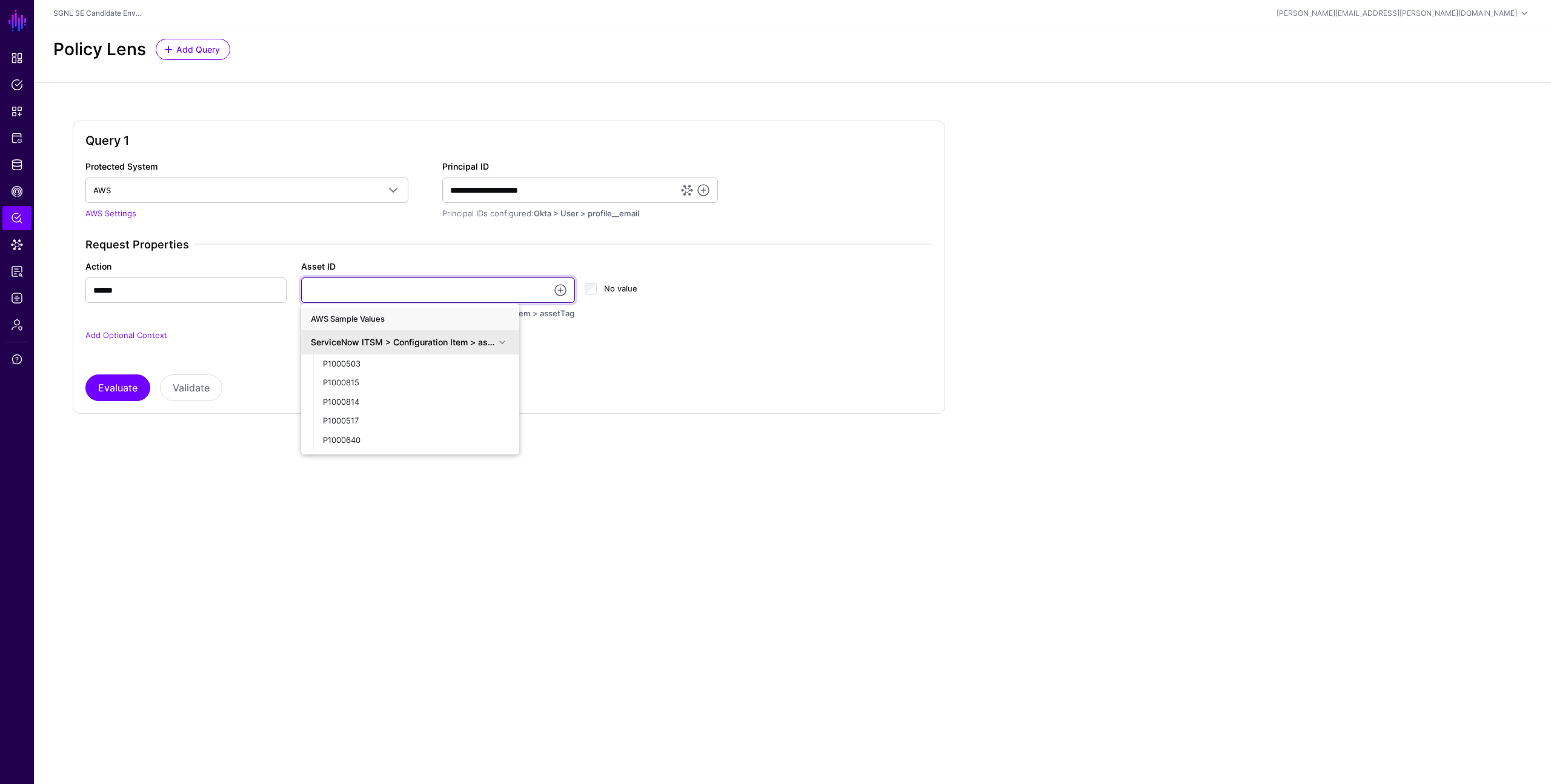
click at [428, 289] on input "Asset ID" at bounding box center [438, 289] width 275 height 25
type input "**********"
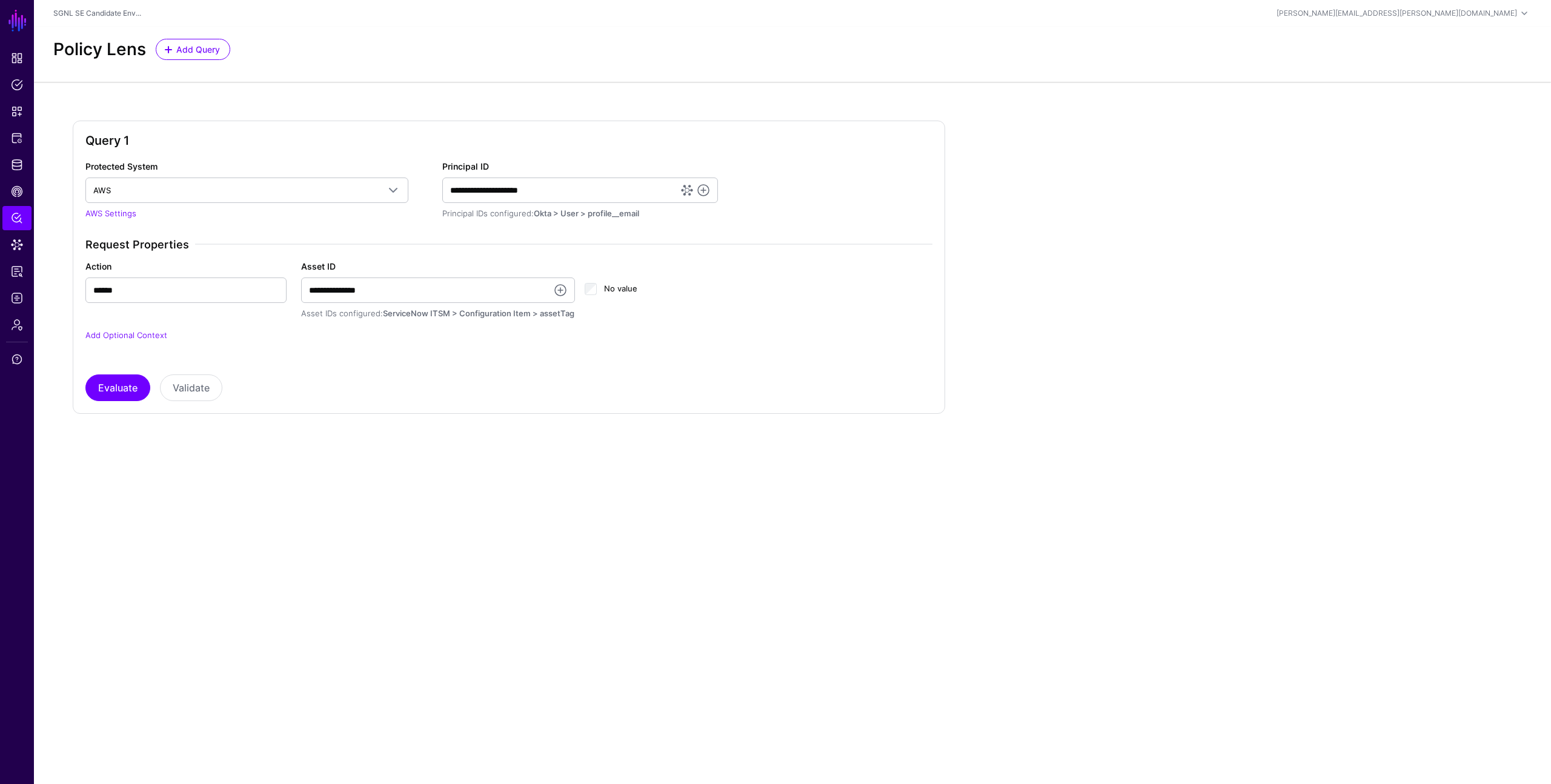
click at [397, 372] on div "**********" at bounding box center [509, 280] width 847 height 241
click at [120, 334] on link "Add Optional Context" at bounding box center [126, 335] width 82 height 10
click at [109, 402] on button "Evaluate" at bounding box center [117, 403] width 65 height 27
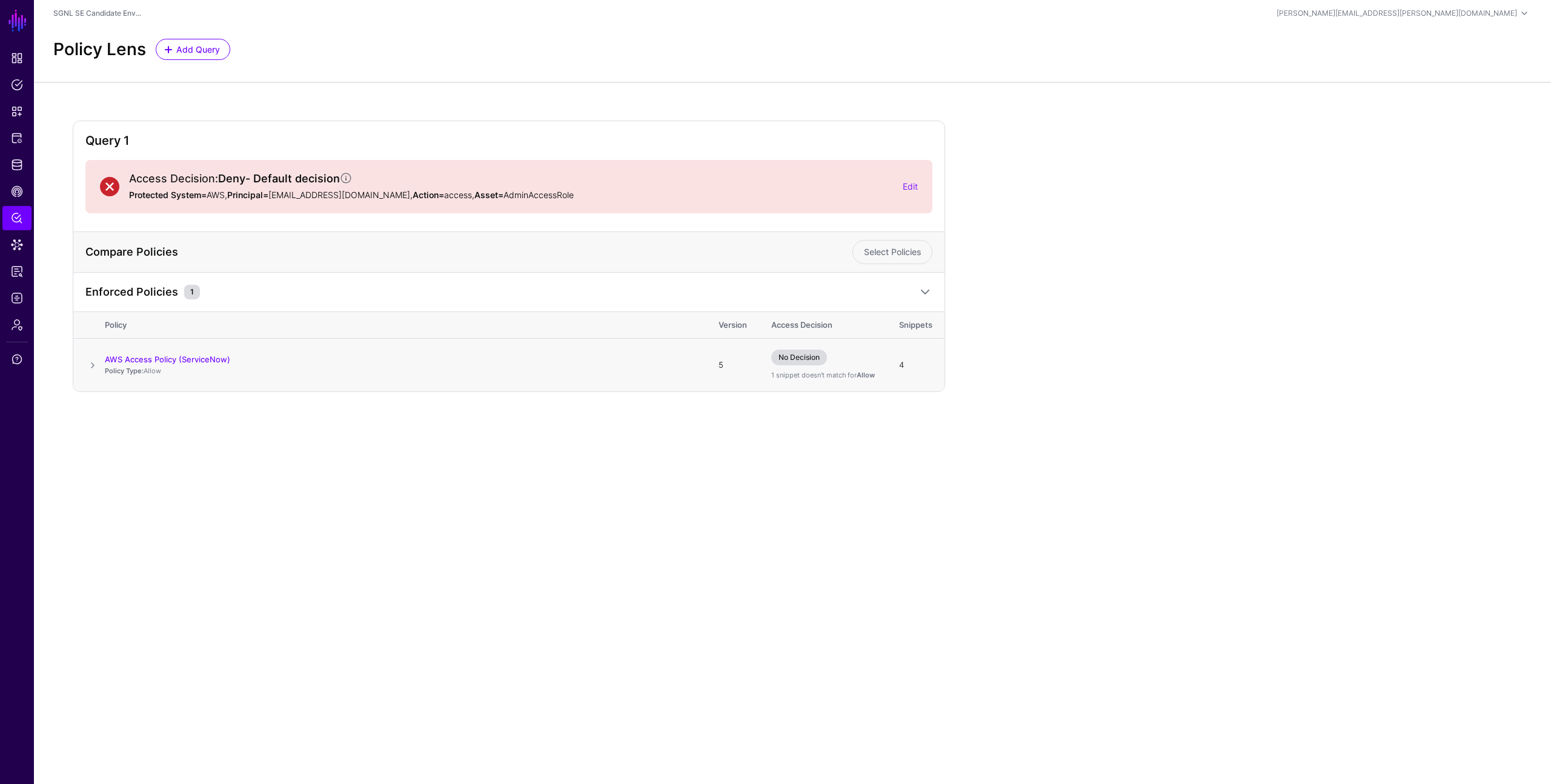
click at [96, 364] on span at bounding box center [93, 366] width 15 height 15
click at [135, 539] on link "Allow AWS Condition" at bounding box center [158, 541] width 79 height 10
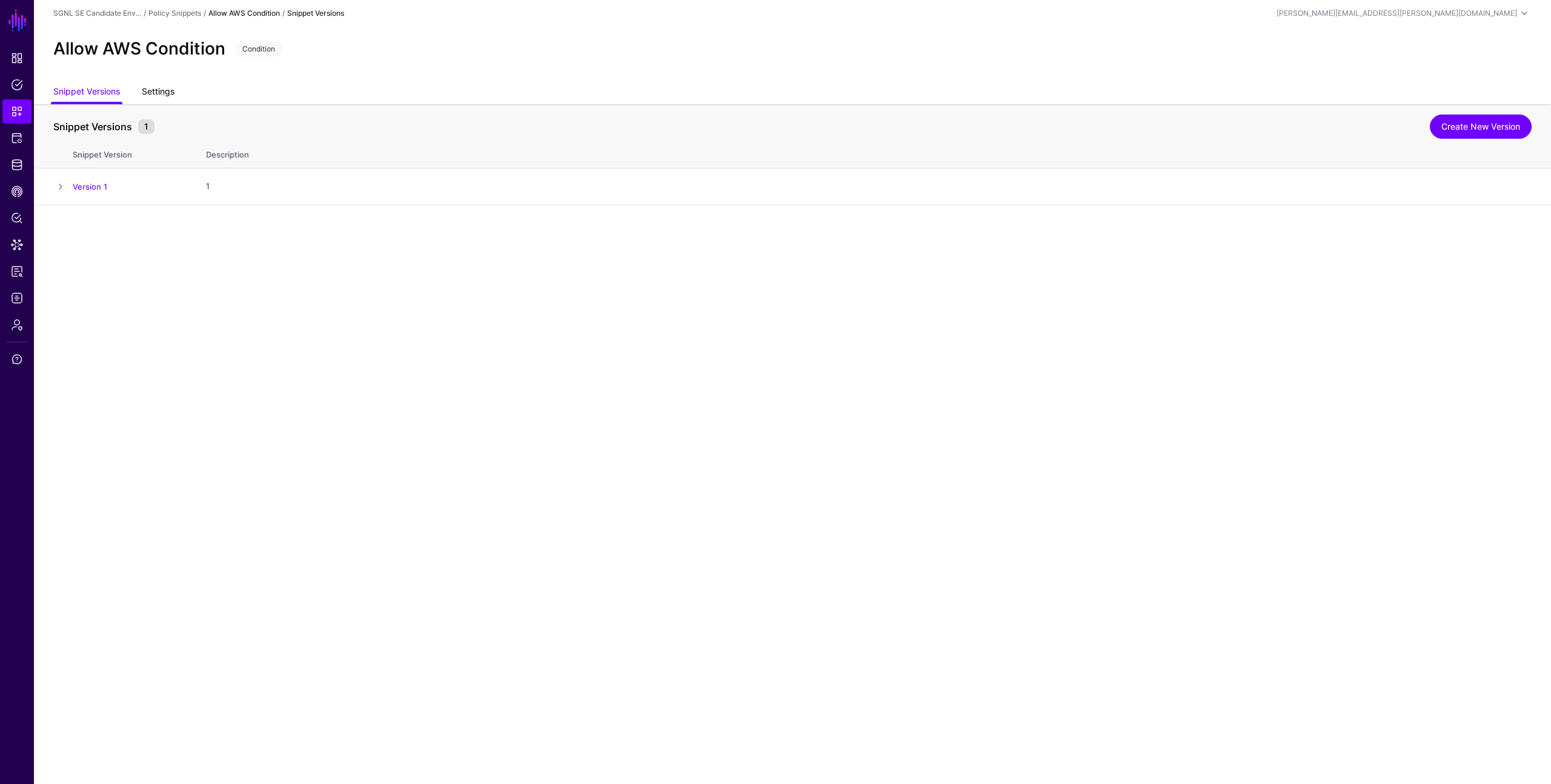
click at [157, 89] on link "Settings" at bounding box center [158, 93] width 33 height 23
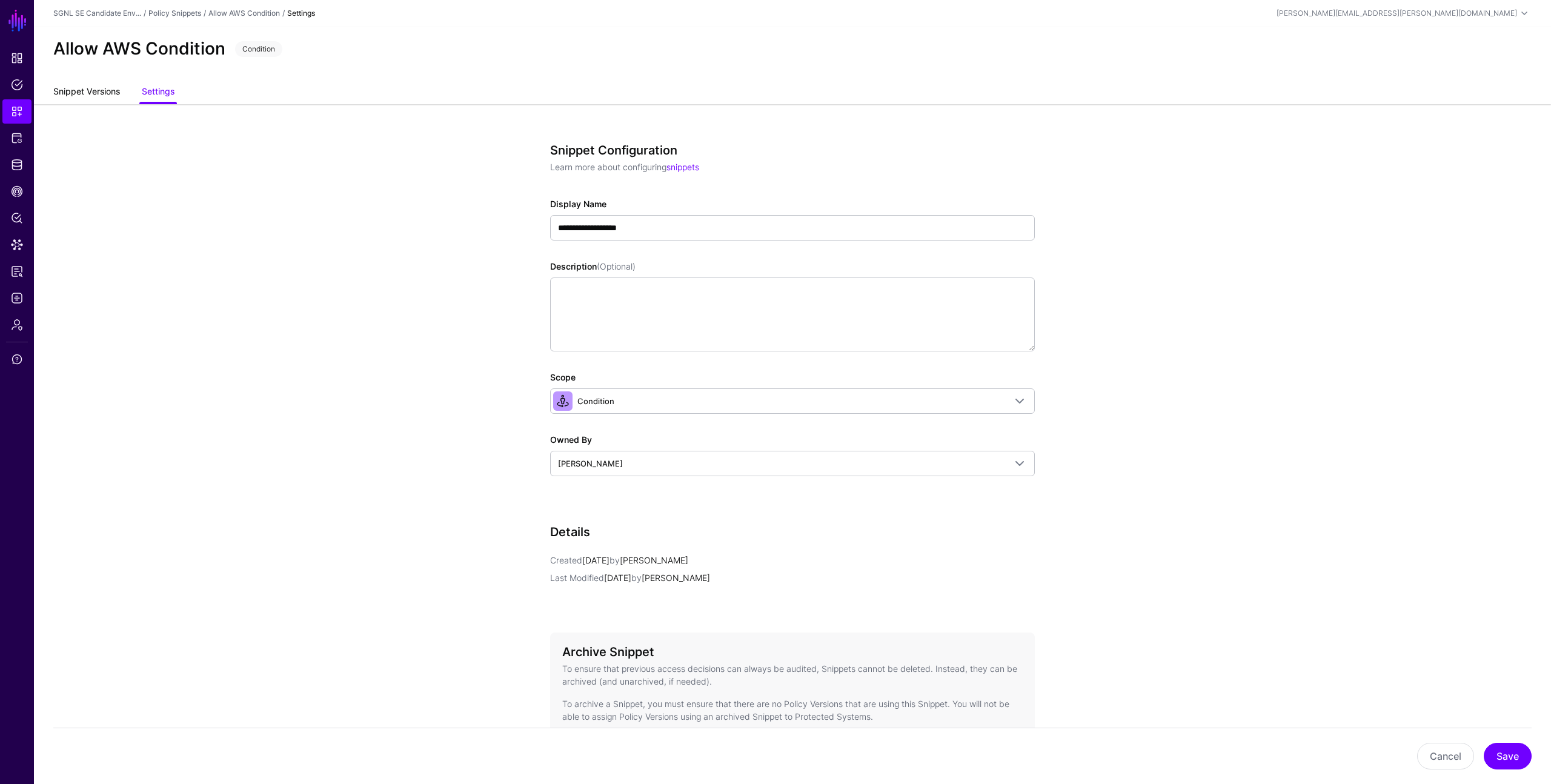
click at [104, 95] on link "Snippet Versions" at bounding box center [86, 93] width 66 height 23
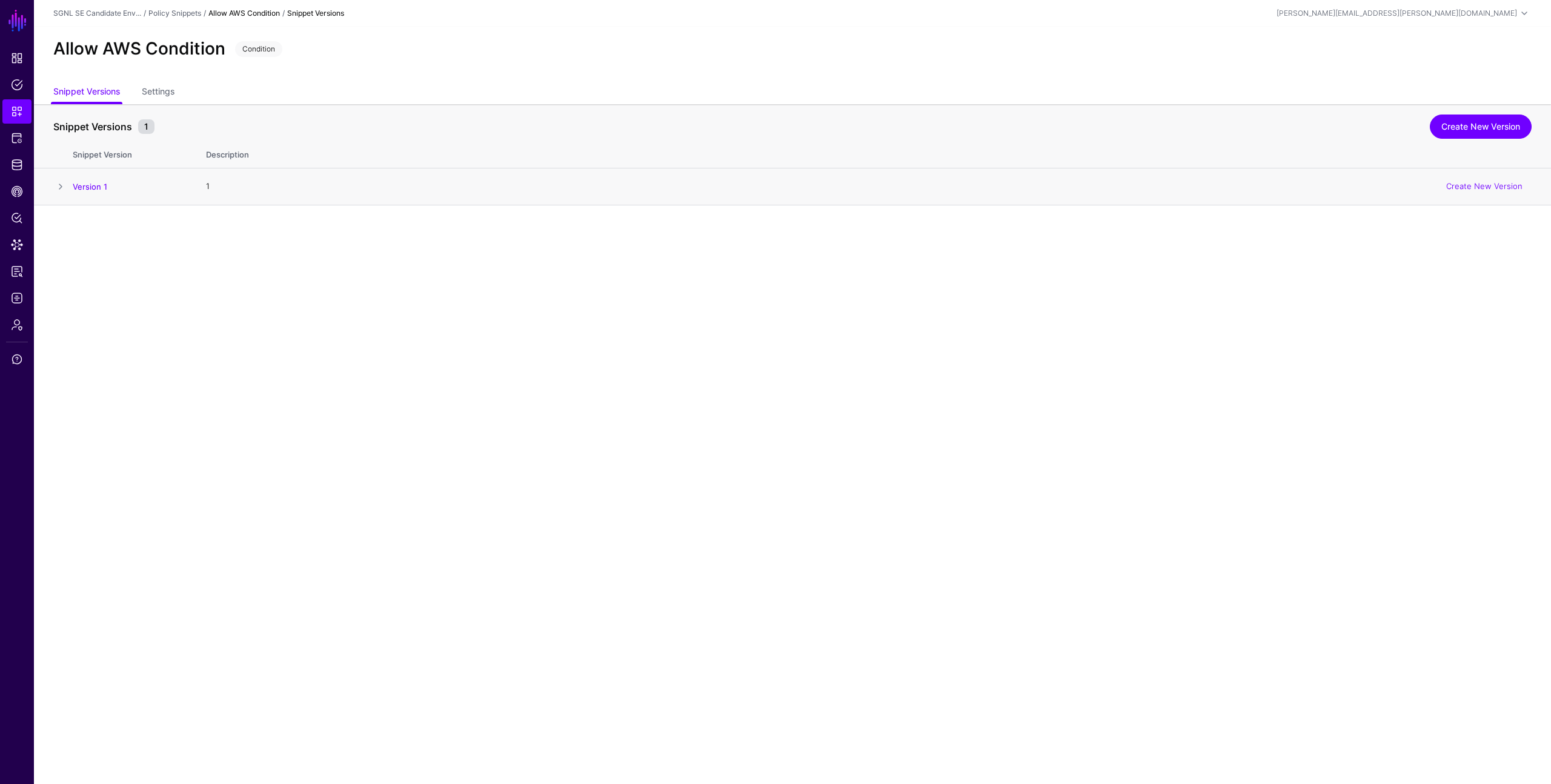
click at [65, 185] on span at bounding box center [61, 187] width 15 height 15
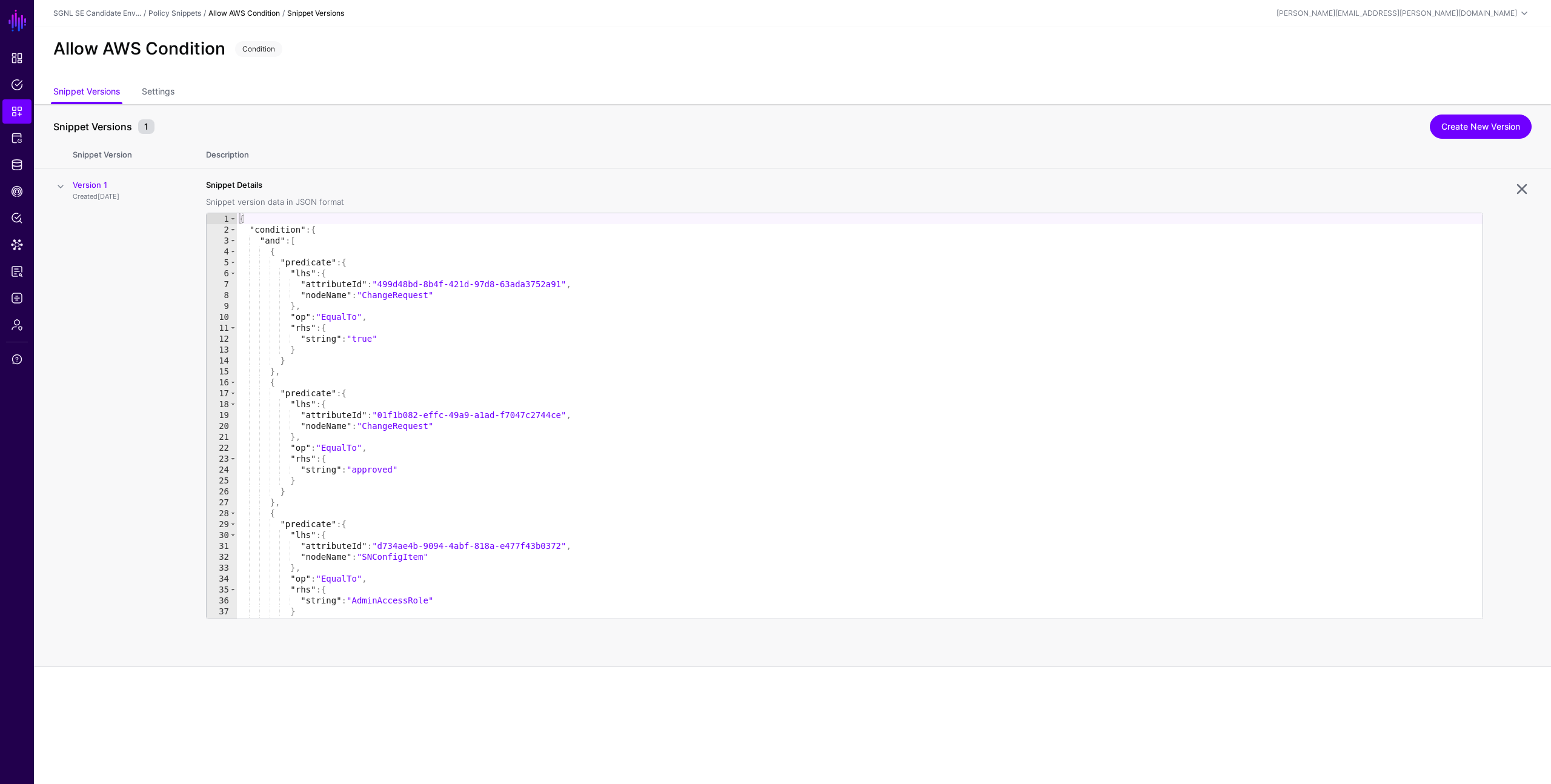
click at [116, 270] on td "Version 1 Created [DATE]" at bounding box center [134, 417] width 121 height 499
click at [59, 185] on span at bounding box center [61, 187] width 15 height 15
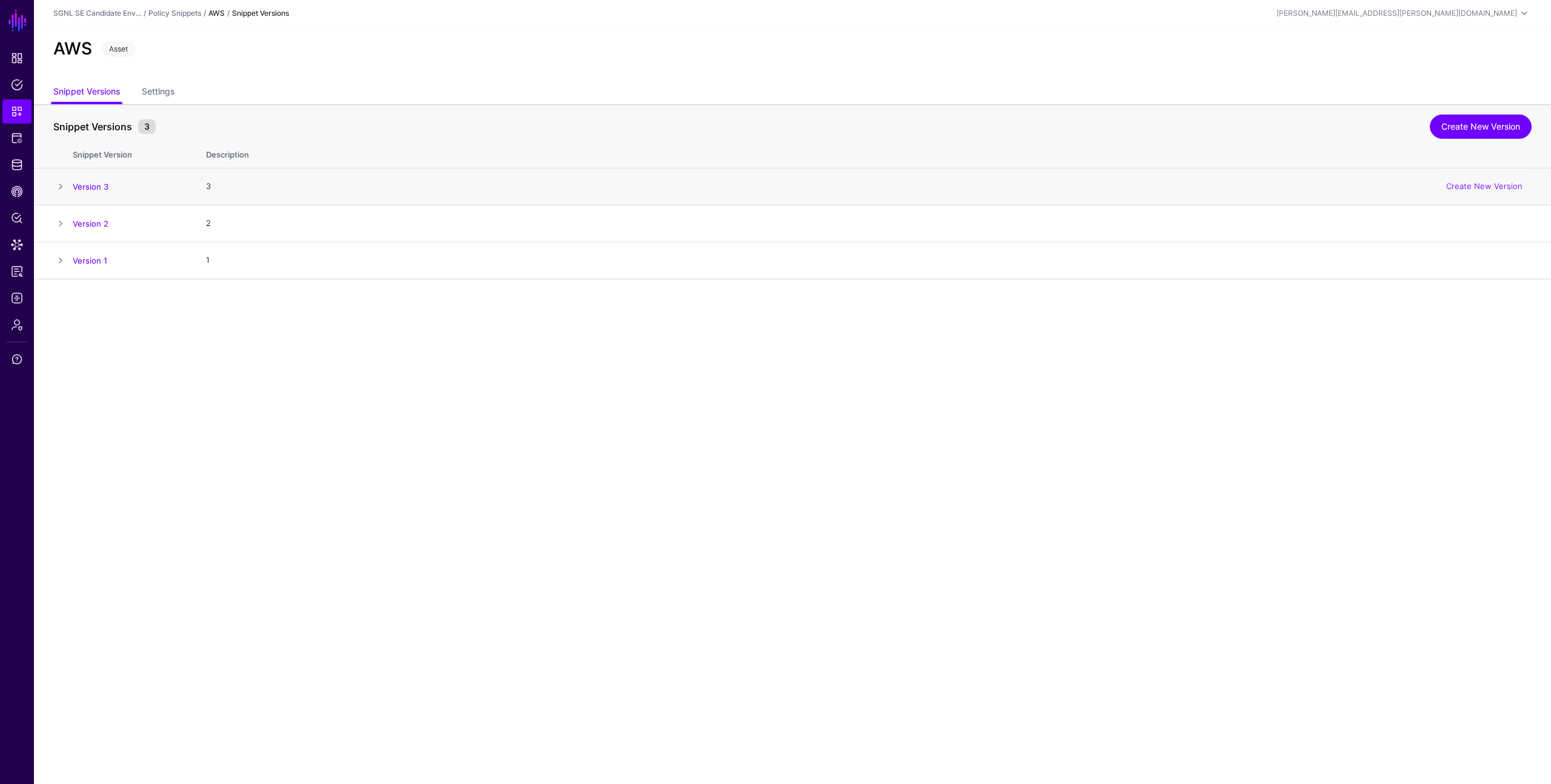
click at [60, 184] on span at bounding box center [61, 187] width 15 height 15
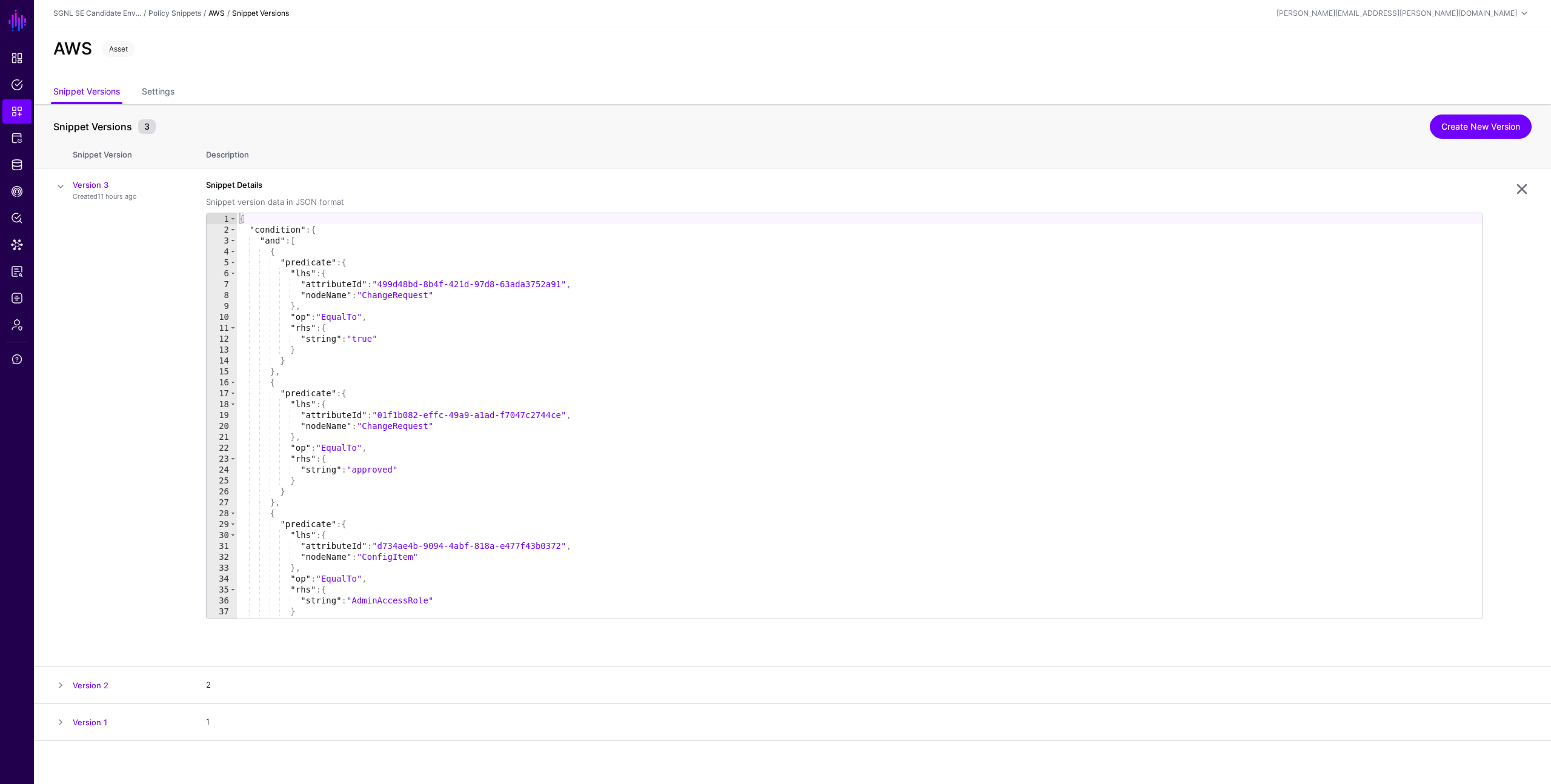
click at [645, 148] on th "Description" at bounding box center [872, 153] width 1357 height 31
click at [1450, 129] on link "Create New Version" at bounding box center [1480, 127] width 102 height 25
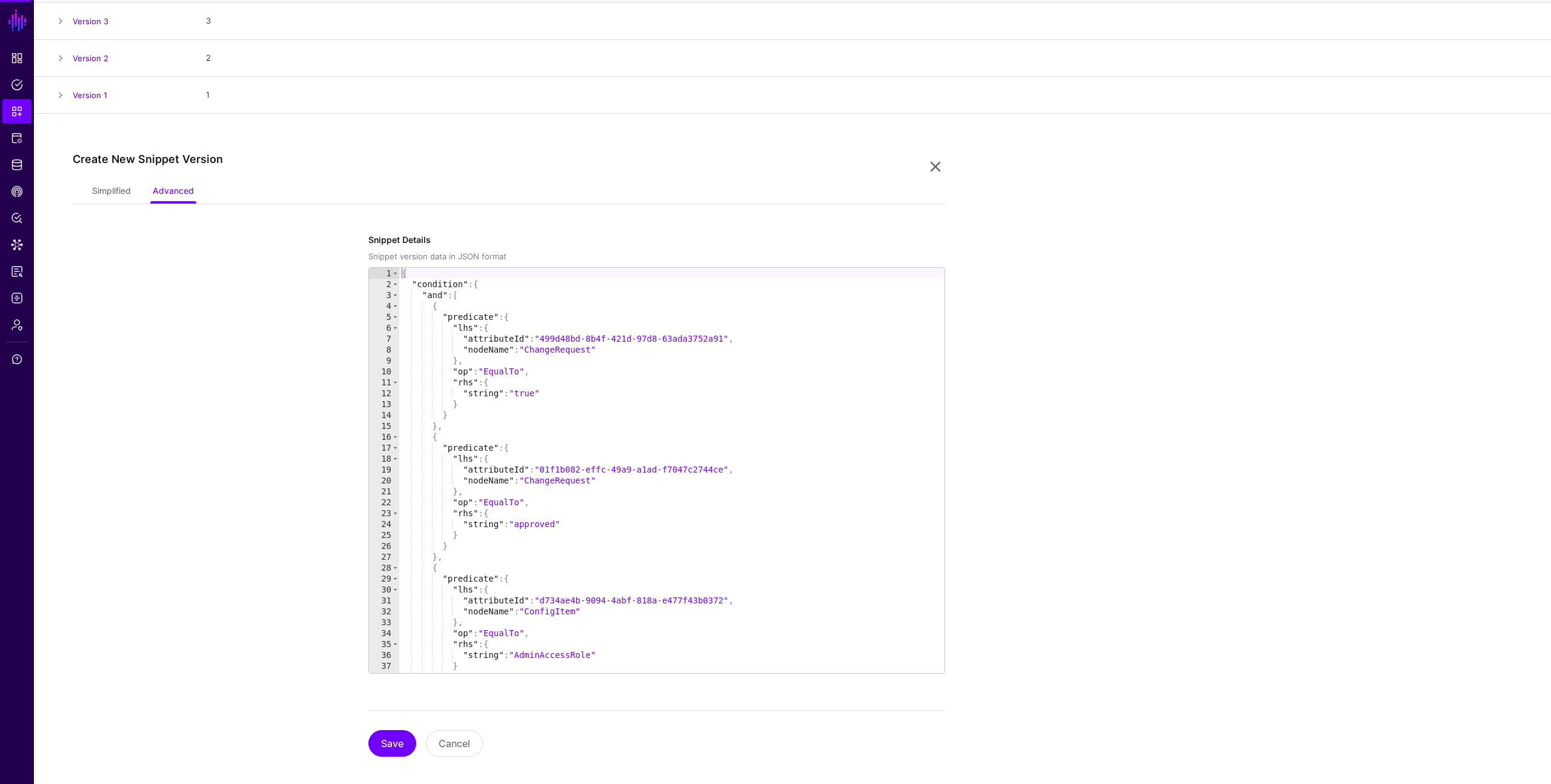
scroll to position [177, 0]
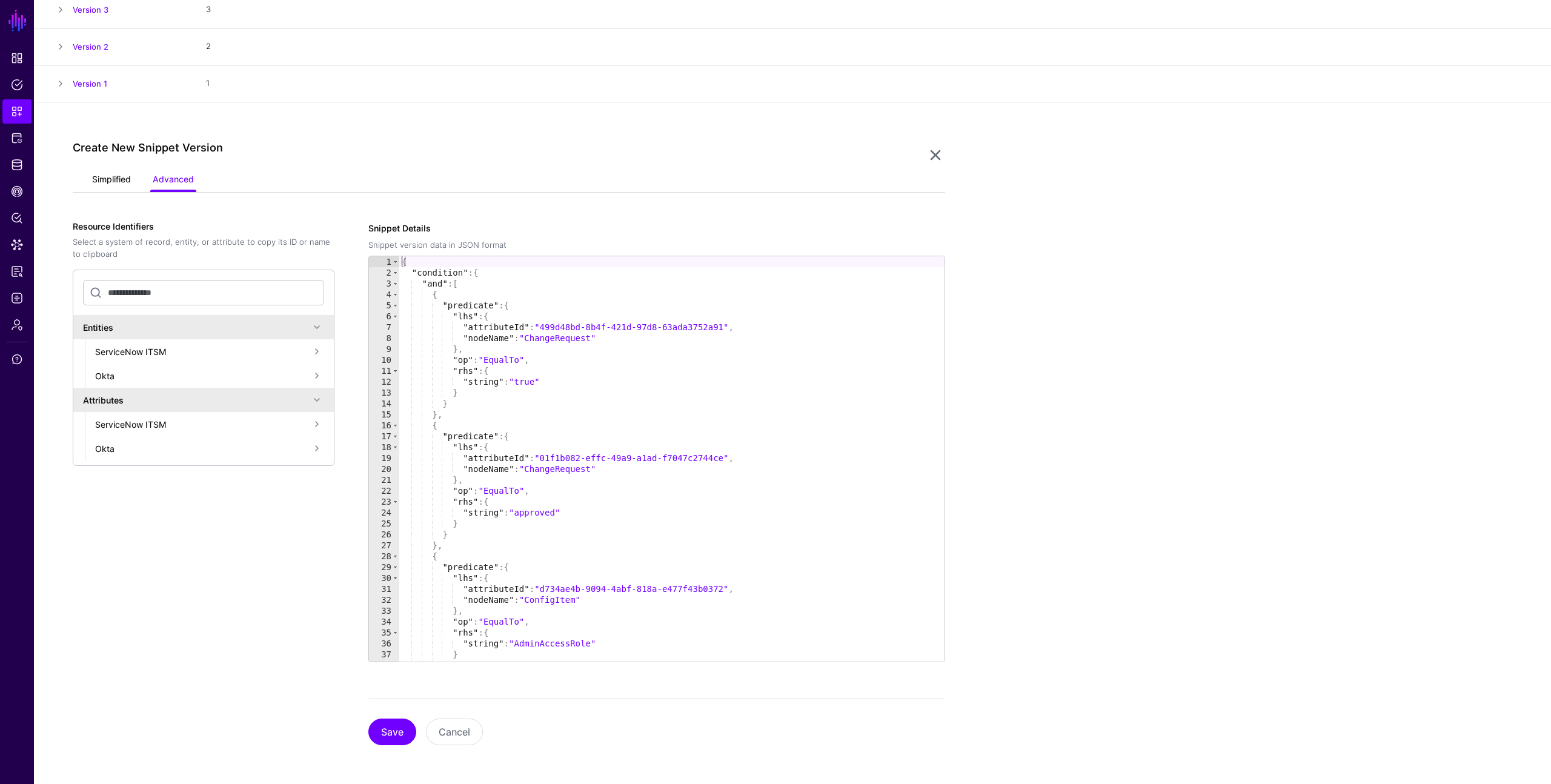
click at [107, 187] on link "Simplified" at bounding box center [111, 180] width 39 height 23
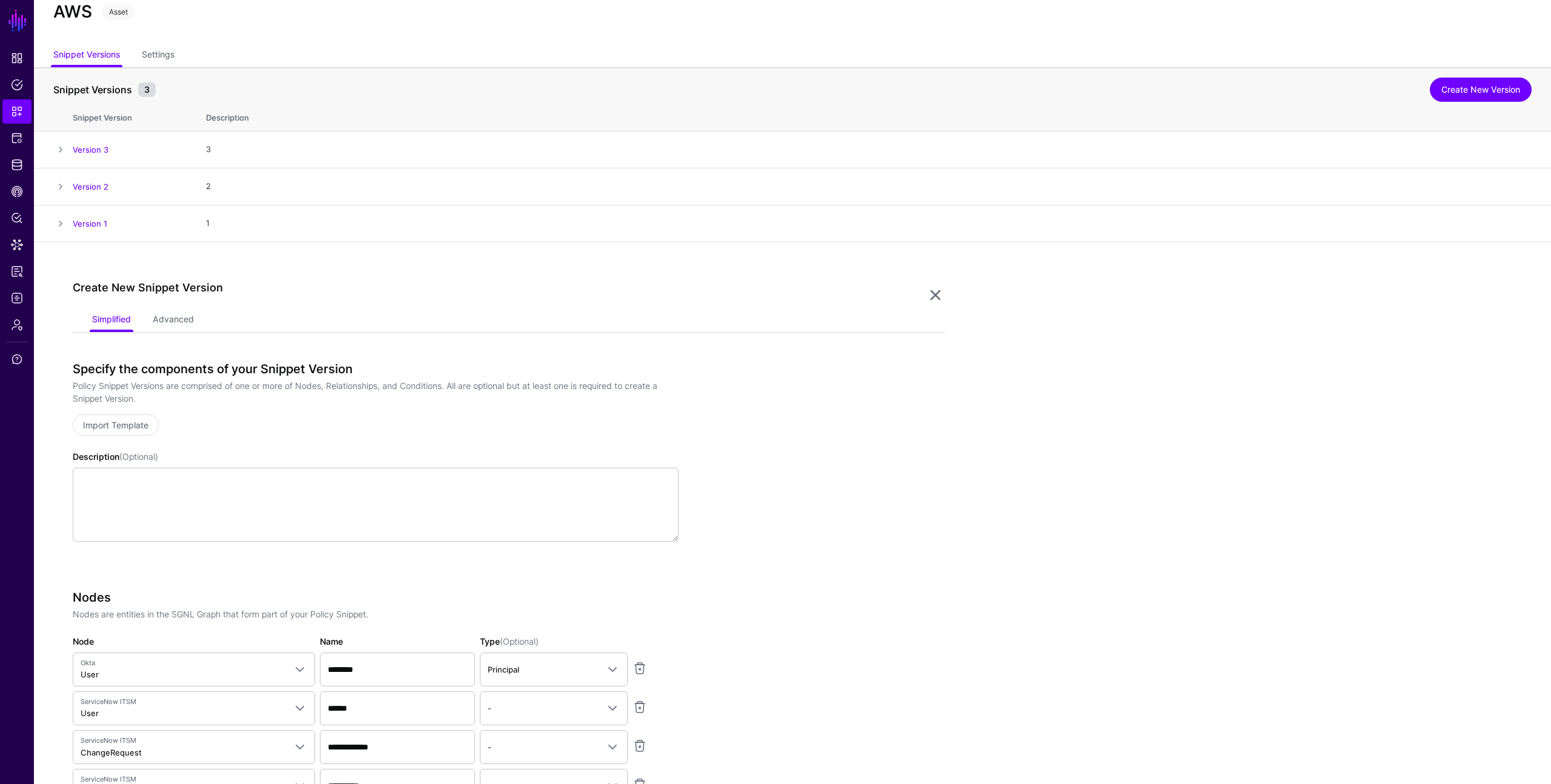
scroll to position [0, 0]
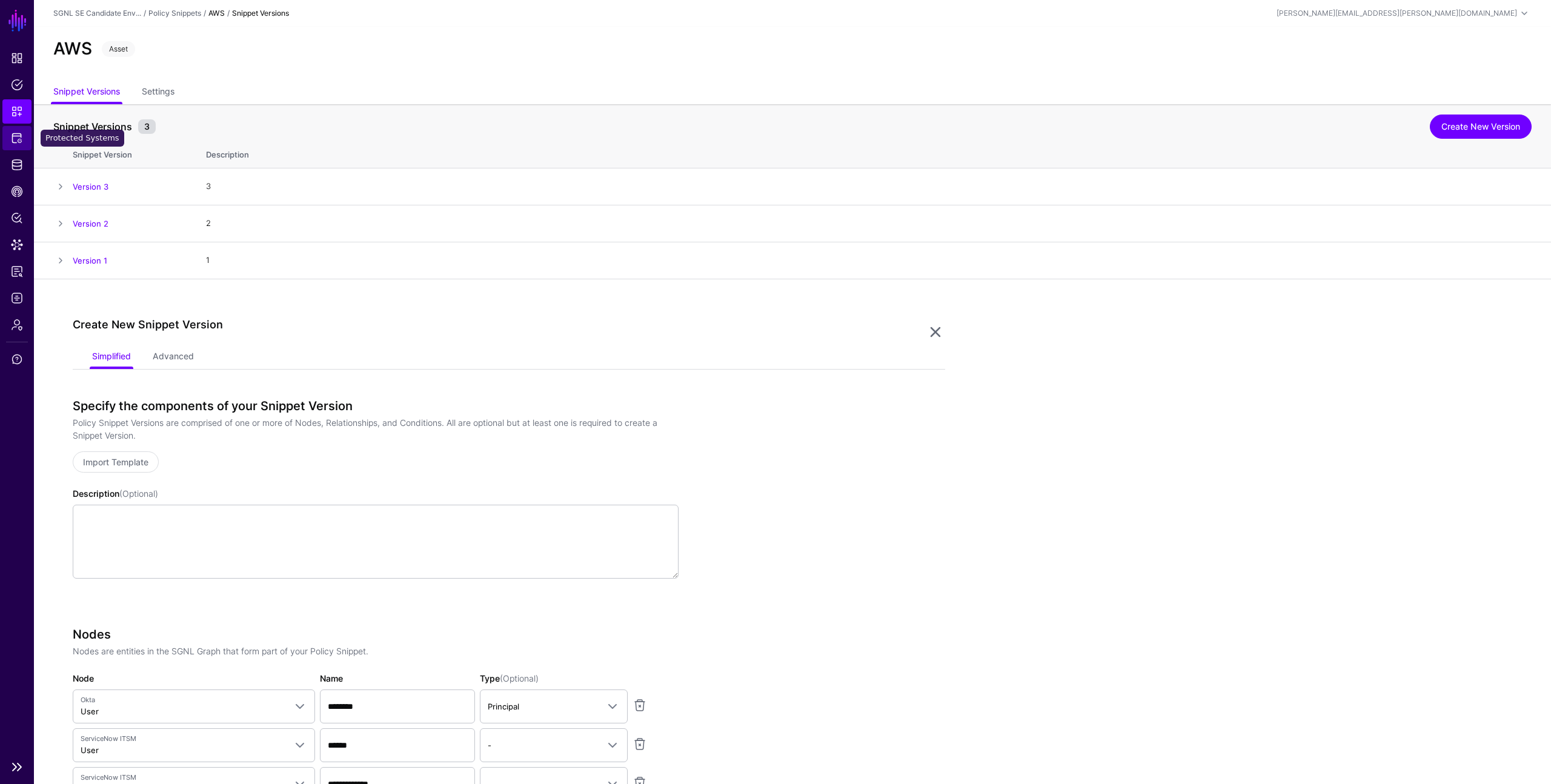
click at [17, 138] on span "Protected Systems" at bounding box center [16, 138] width 12 height 12
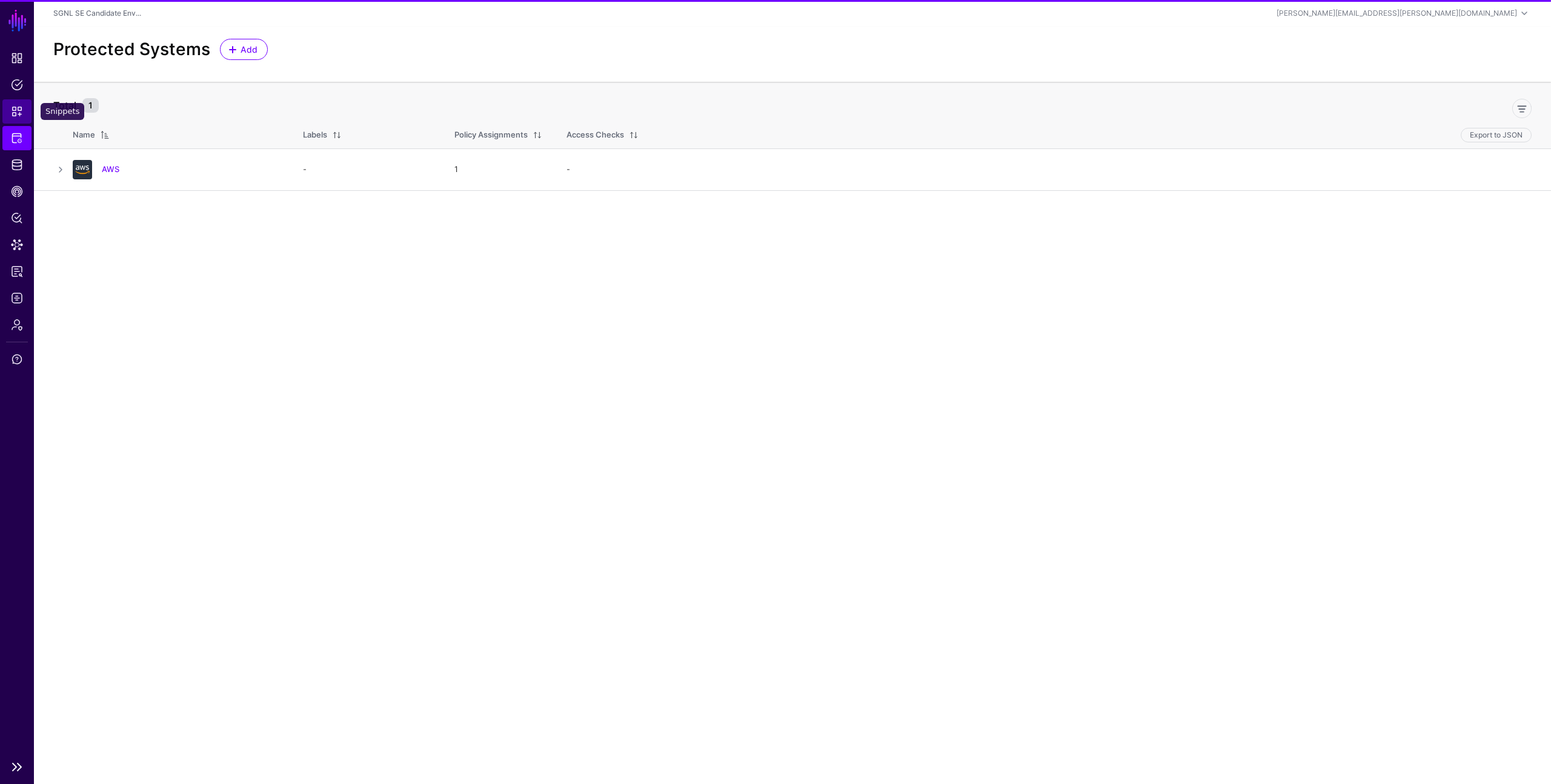
click at [17, 117] on span "Snippets" at bounding box center [16, 112] width 12 height 12
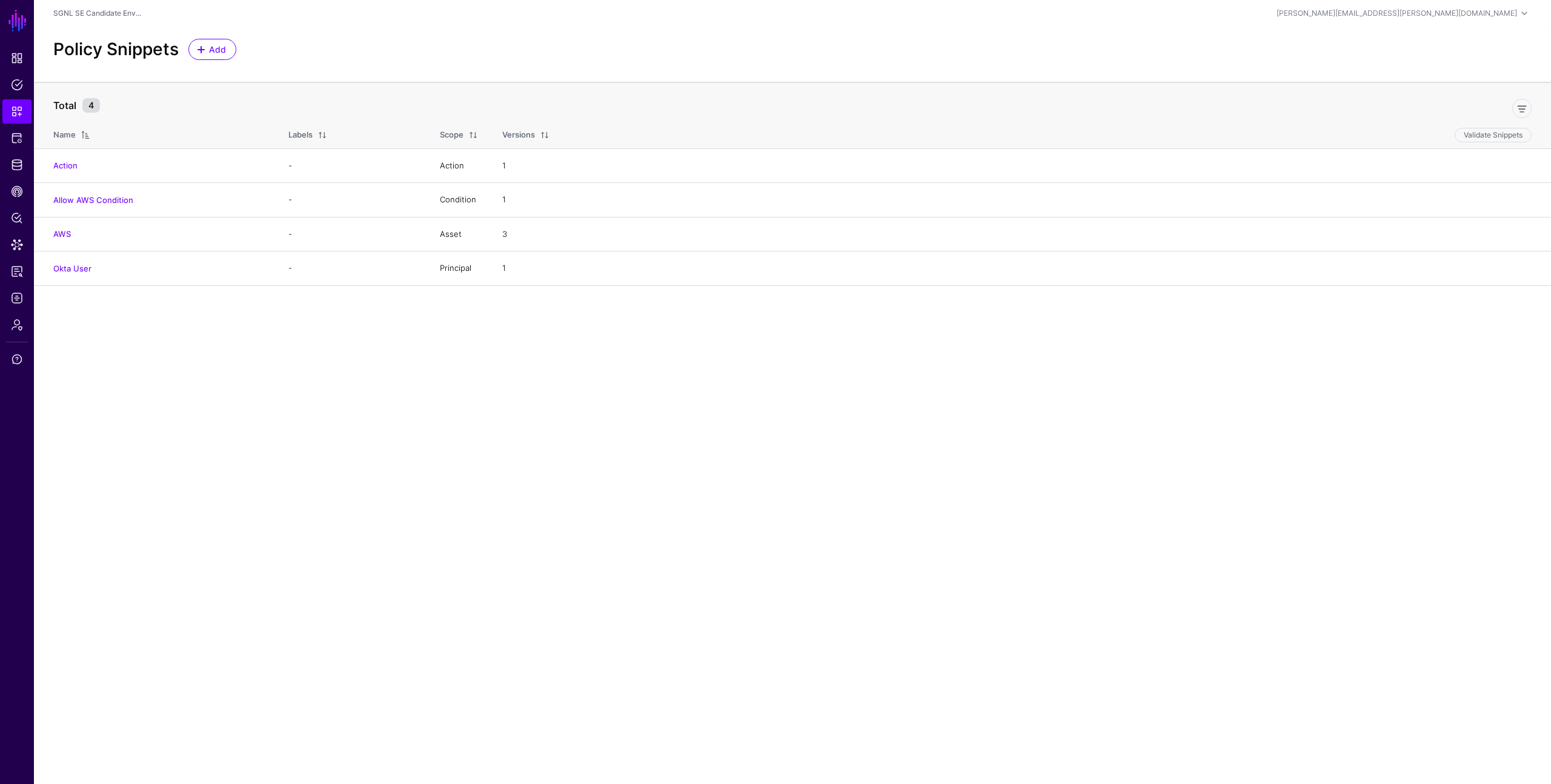
click at [799, 50] on div "Policy Snippets Add" at bounding box center [792, 49] width 1488 height 21
click at [64, 238] on link "AWS" at bounding box center [62, 234] width 17 height 10
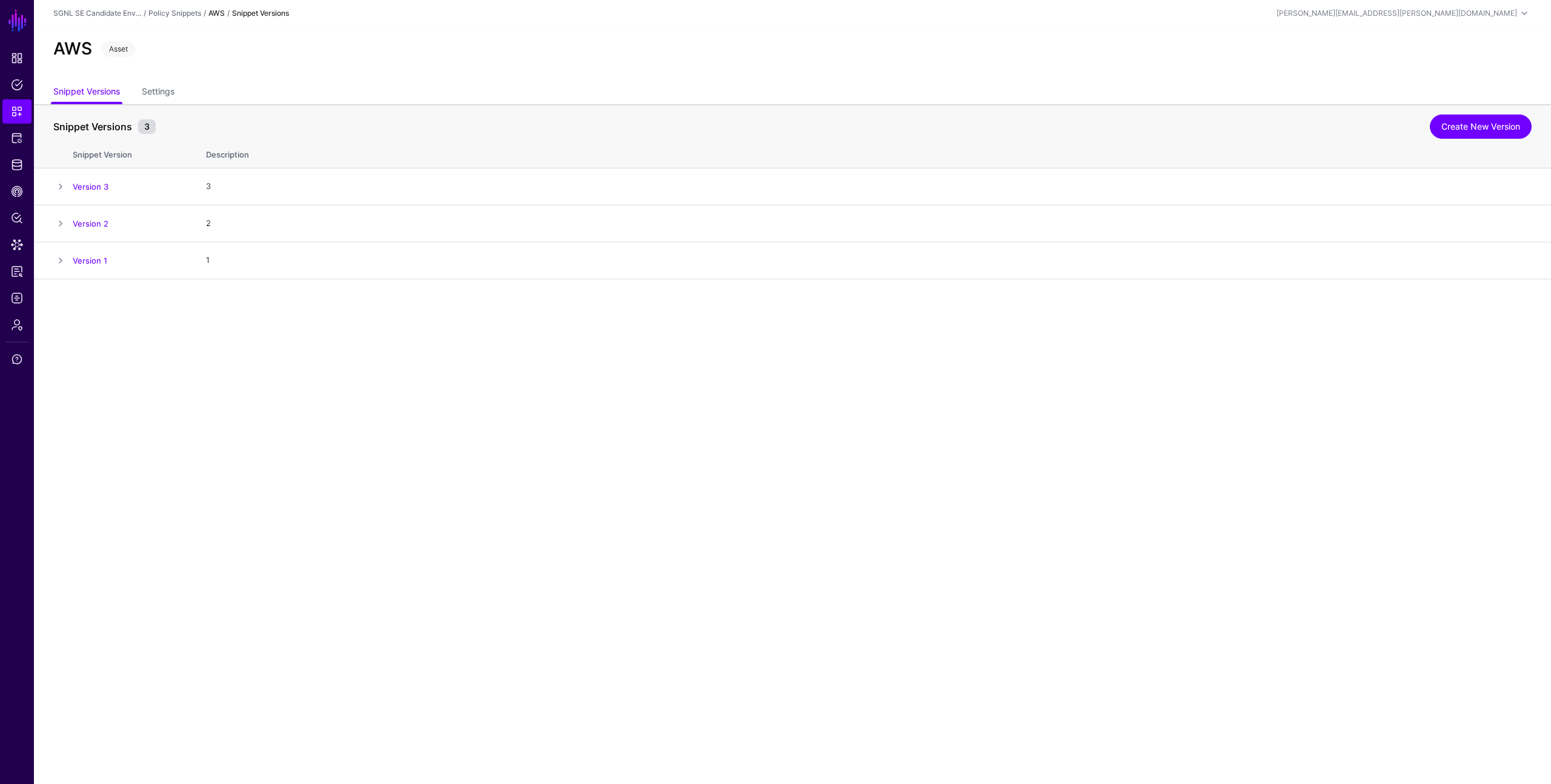
click at [211, 80] on div "AWS Asset" at bounding box center [792, 54] width 1517 height 54
click at [165, 91] on link "Settings" at bounding box center [158, 93] width 33 height 23
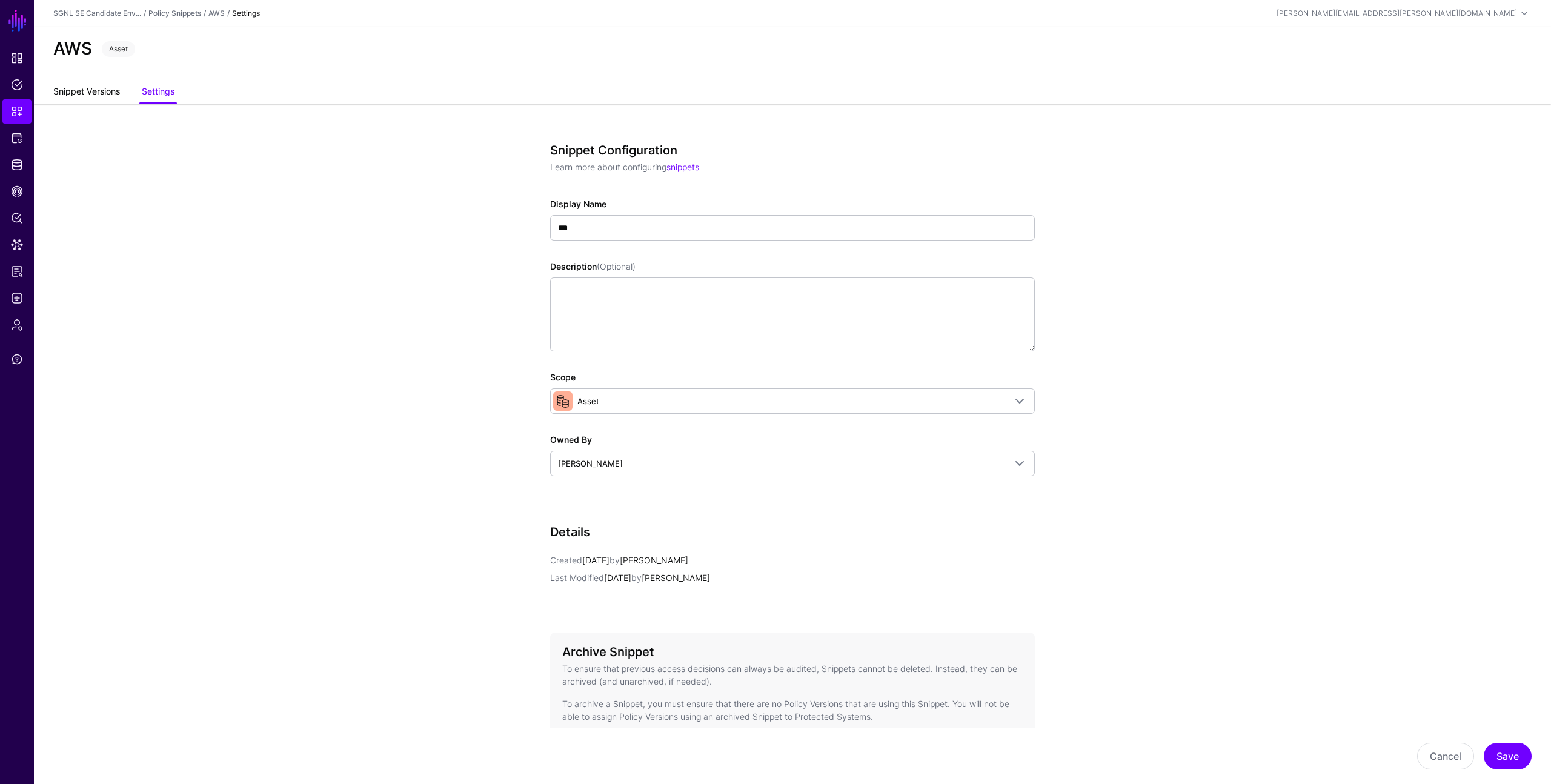
click at [104, 103] on link "Snippet Versions" at bounding box center [86, 93] width 66 height 23
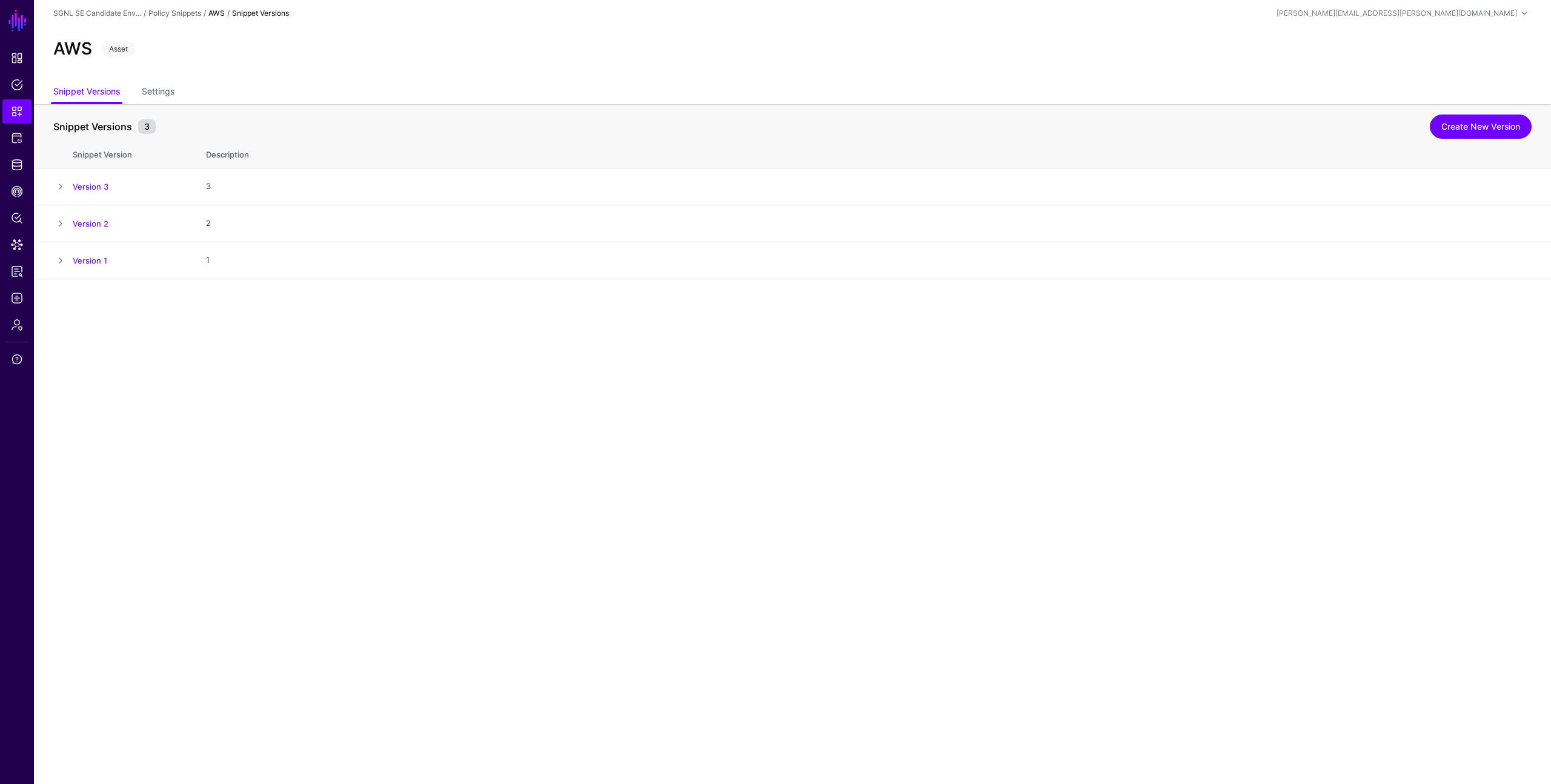
click at [384, 66] on div "AWS Asset" at bounding box center [792, 54] width 1517 height 54
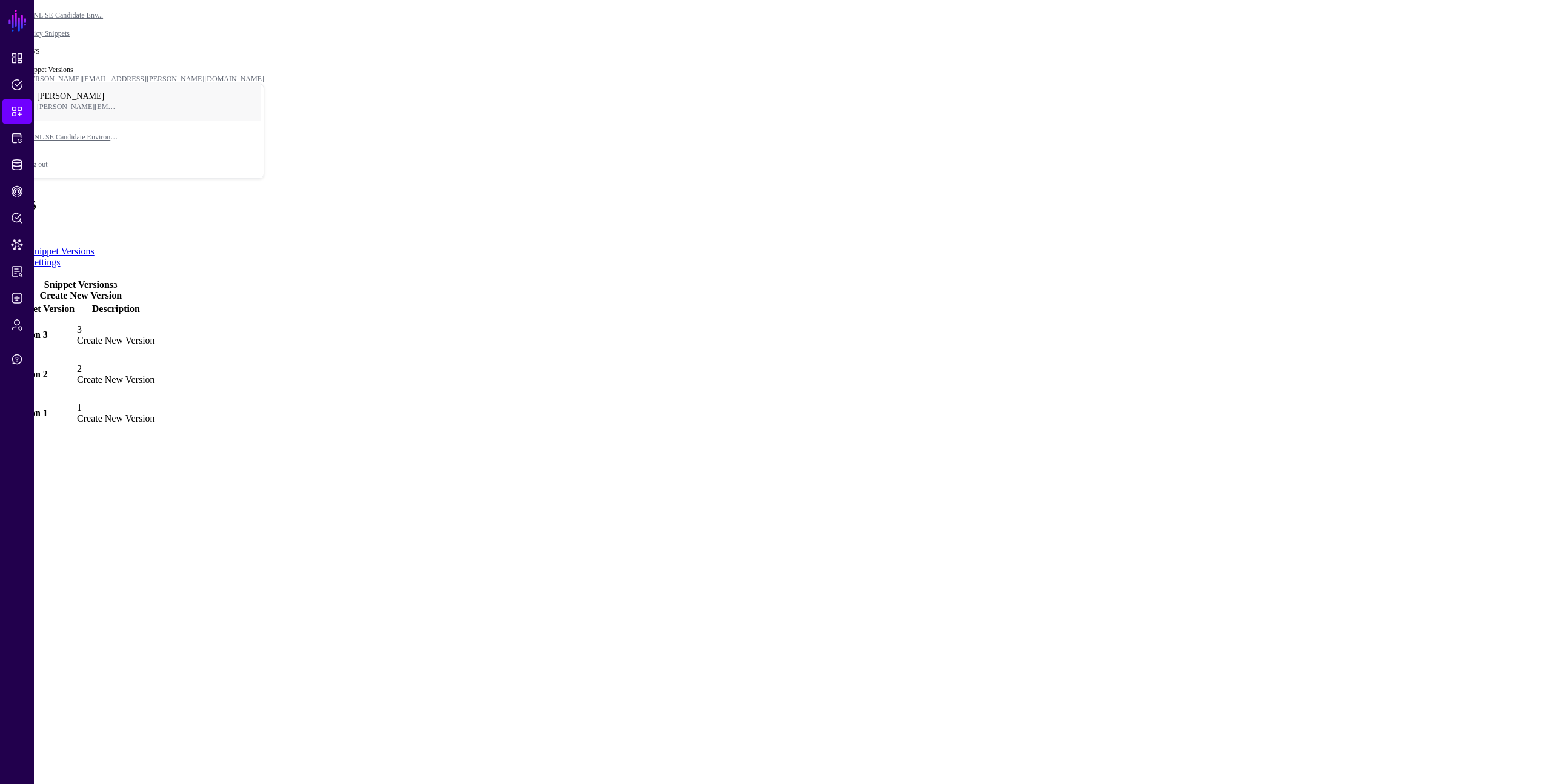
click at [61, 257] on link "Settings" at bounding box center [44, 262] width 31 height 11
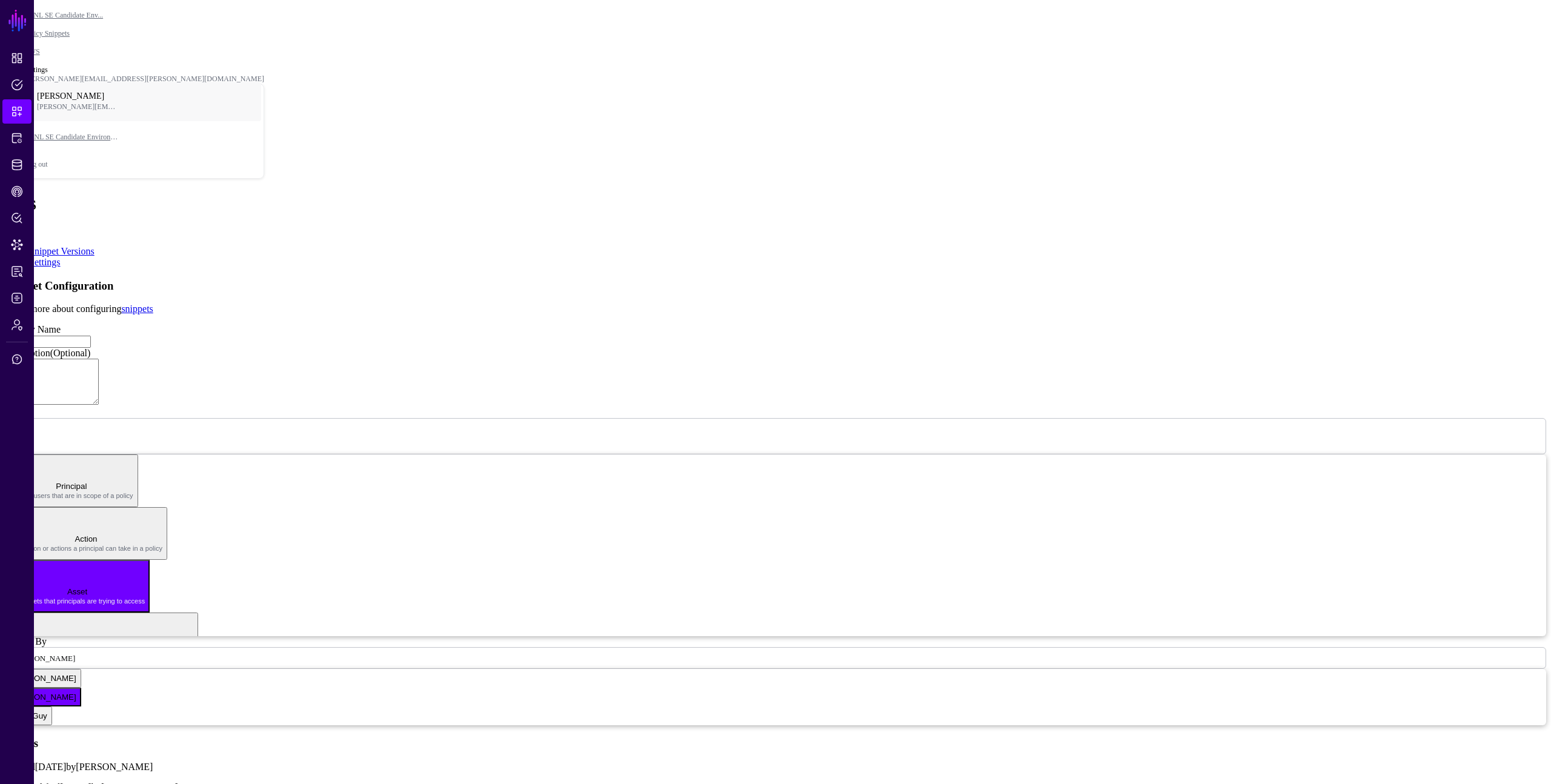
click at [94, 246] on link "Snippet Versions" at bounding box center [62, 251] width 66 height 11
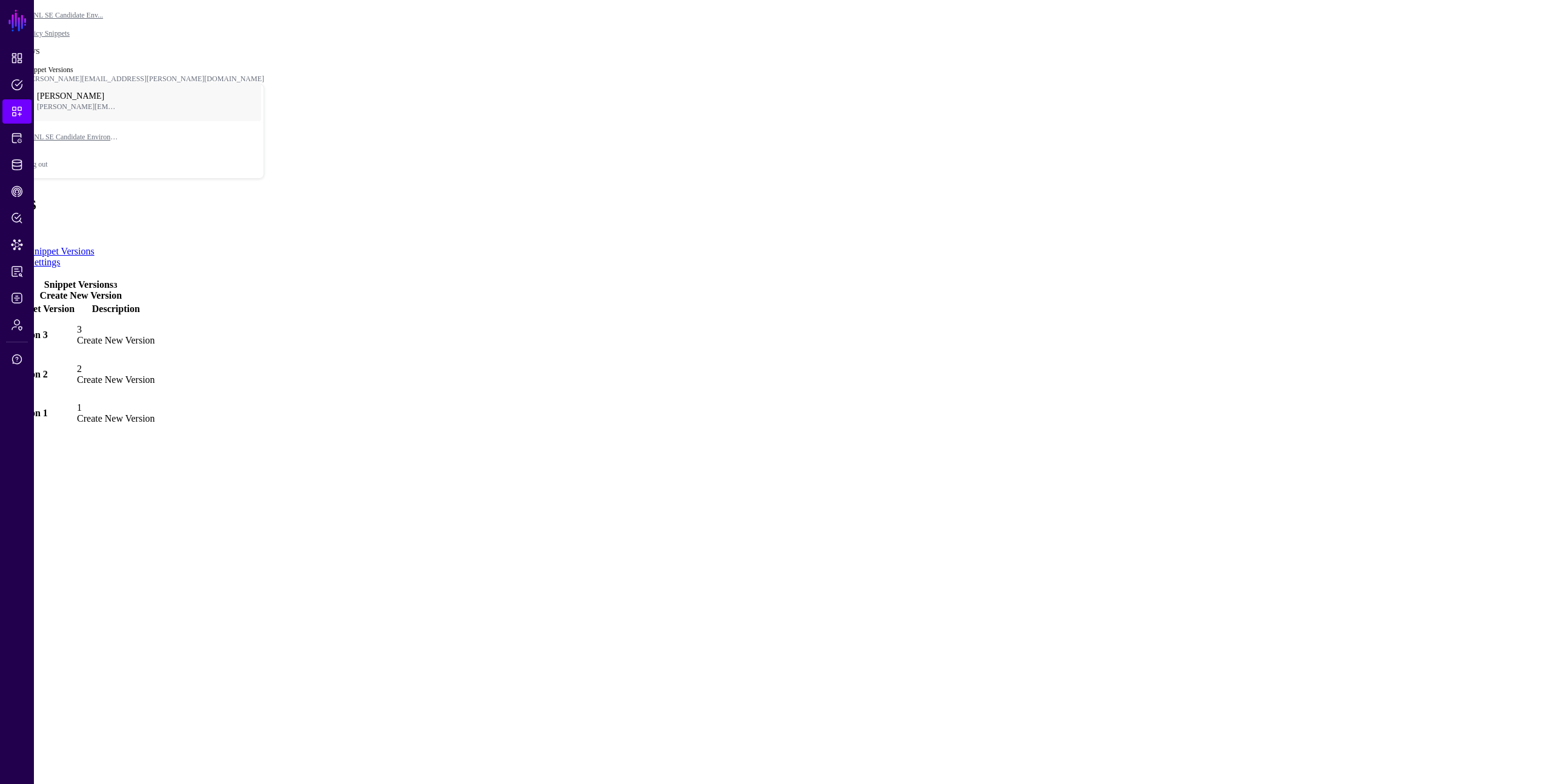
click at [121, 290] on link "Create New Version" at bounding box center [80, 295] width 82 height 11
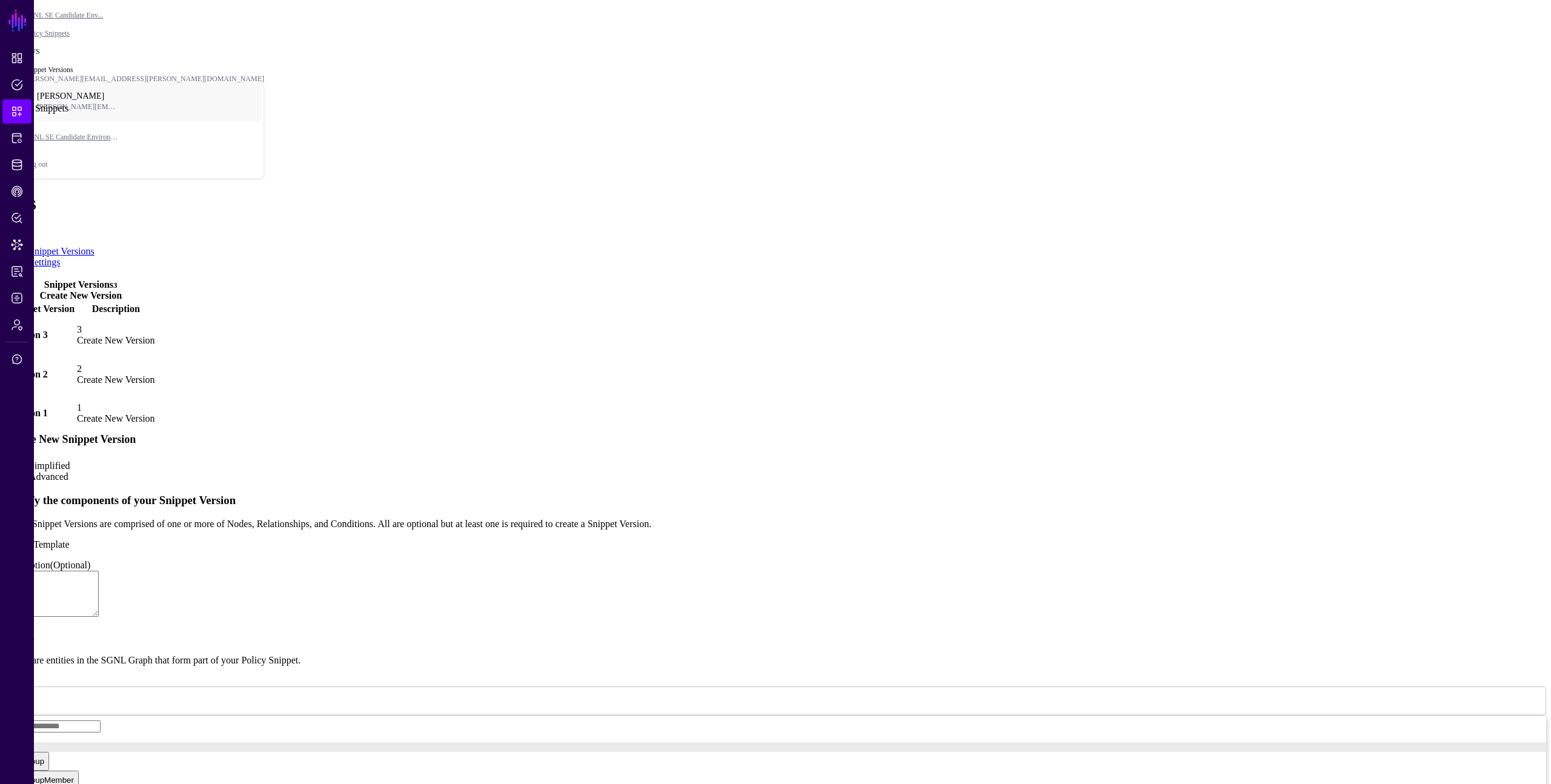
click at [14, 110] on span "Snippets" at bounding box center [16, 112] width 12 height 12
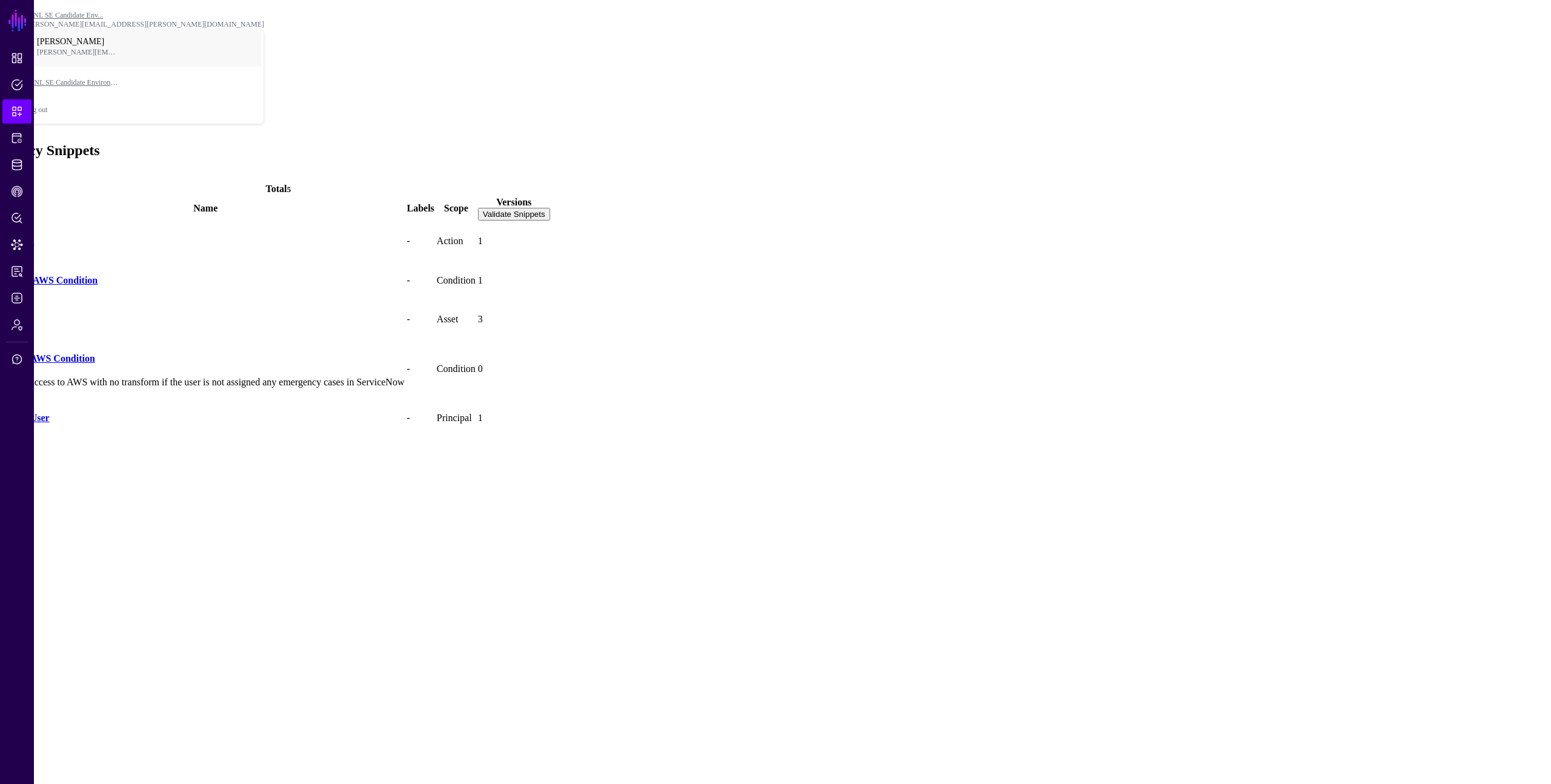
click at [80, 275] on link "Allow AWS Condition" at bounding box center [52, 280] width 91 height 11
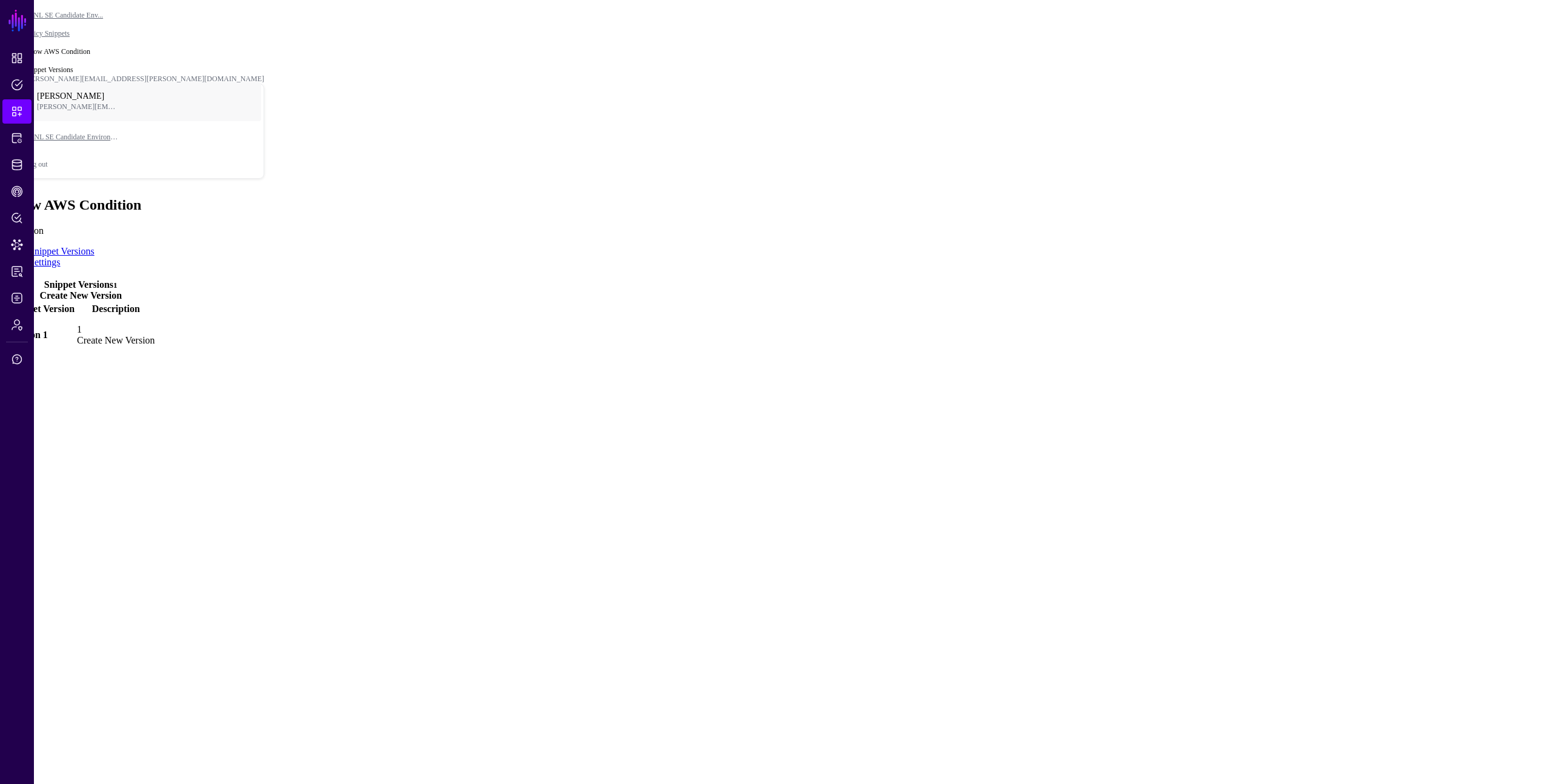
click at [61, 257] on link "Settings" at bounding box center [44, 262] width 31 height 11
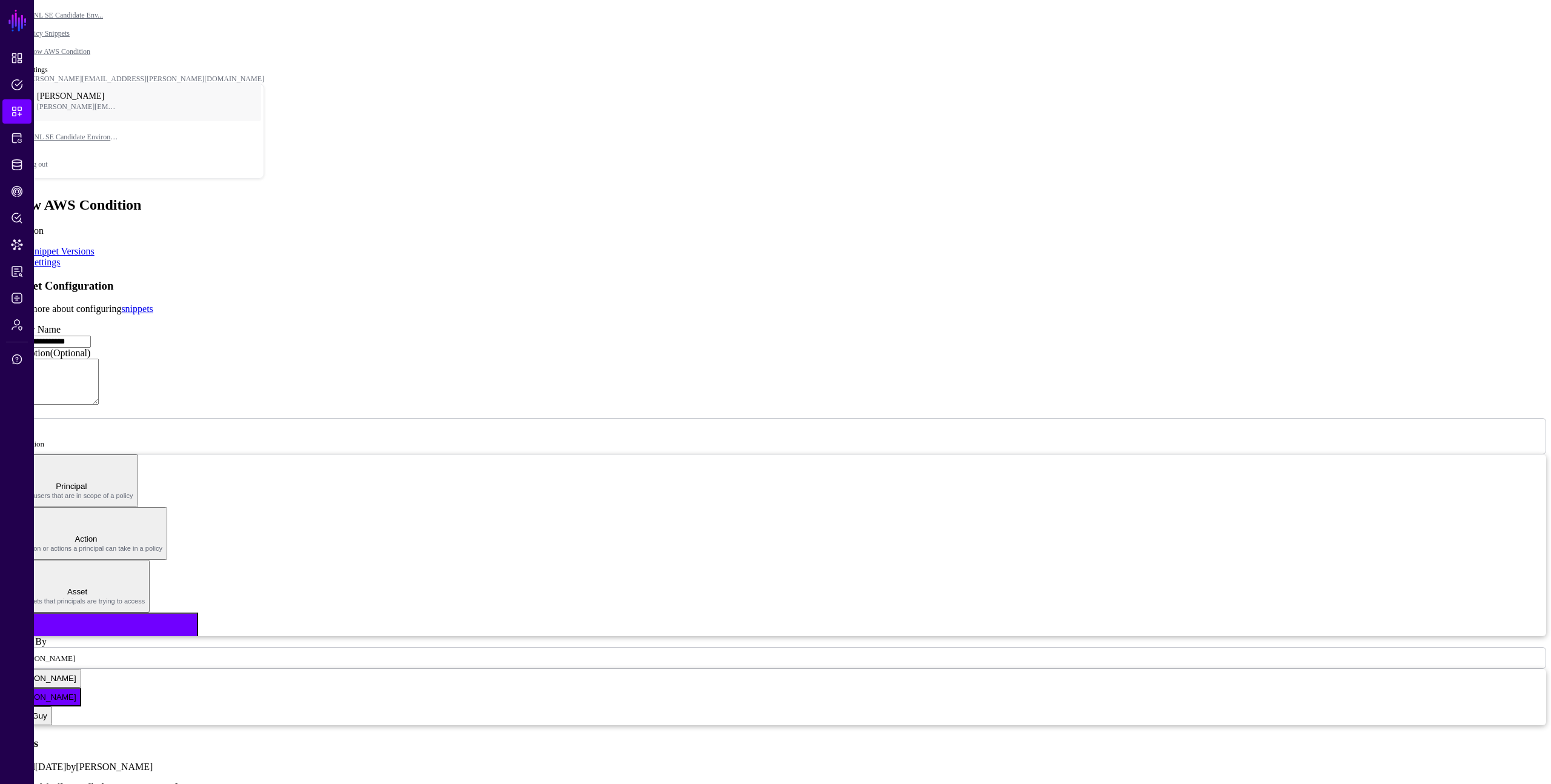
click at [94, 246] on link "Snippet Versions" at bounding box center [62, 251] width 66 height 11
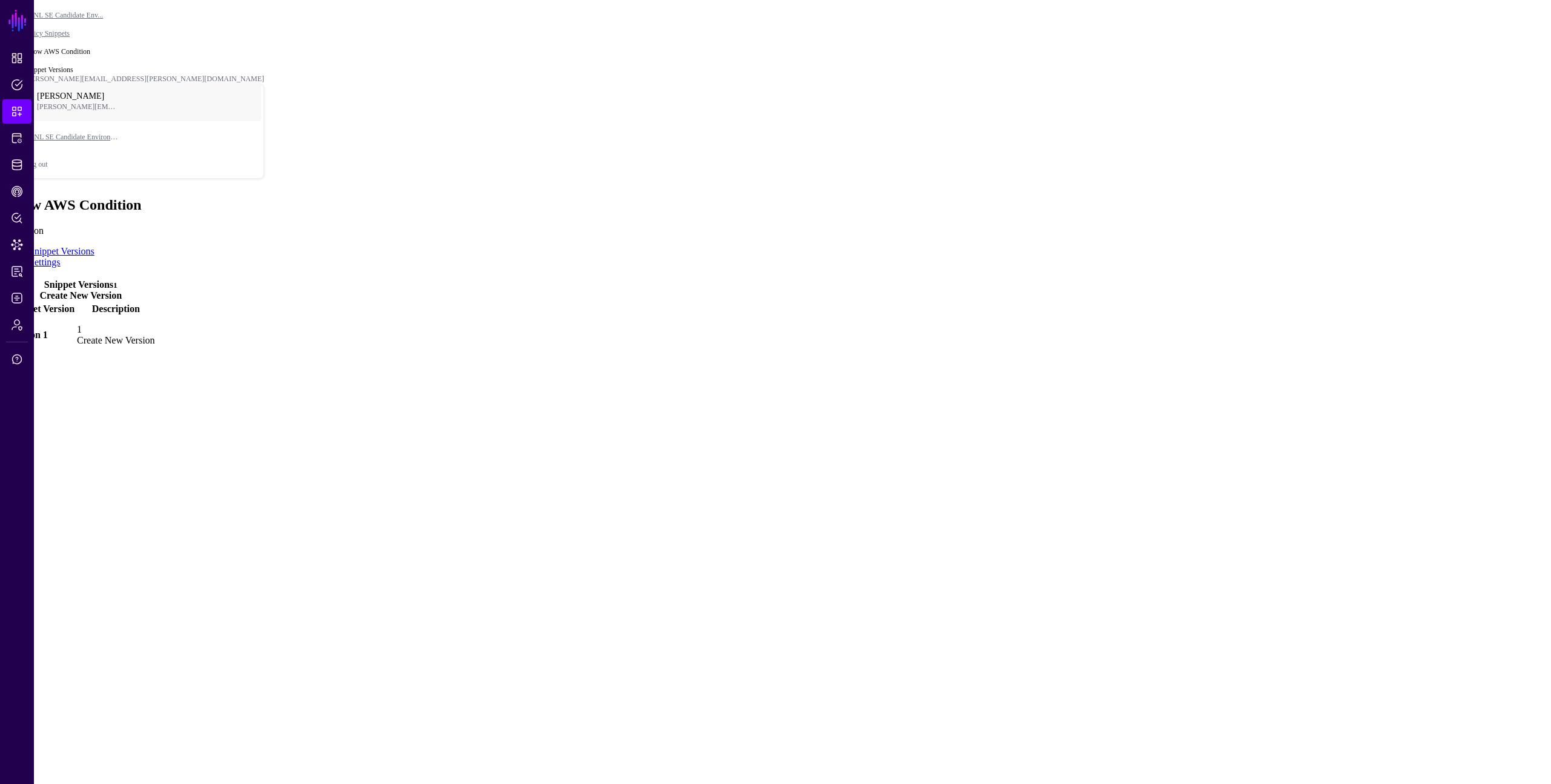
click at [121, 290] on link "Create New Version" at bounding box center [80, 295] width 82 height 11
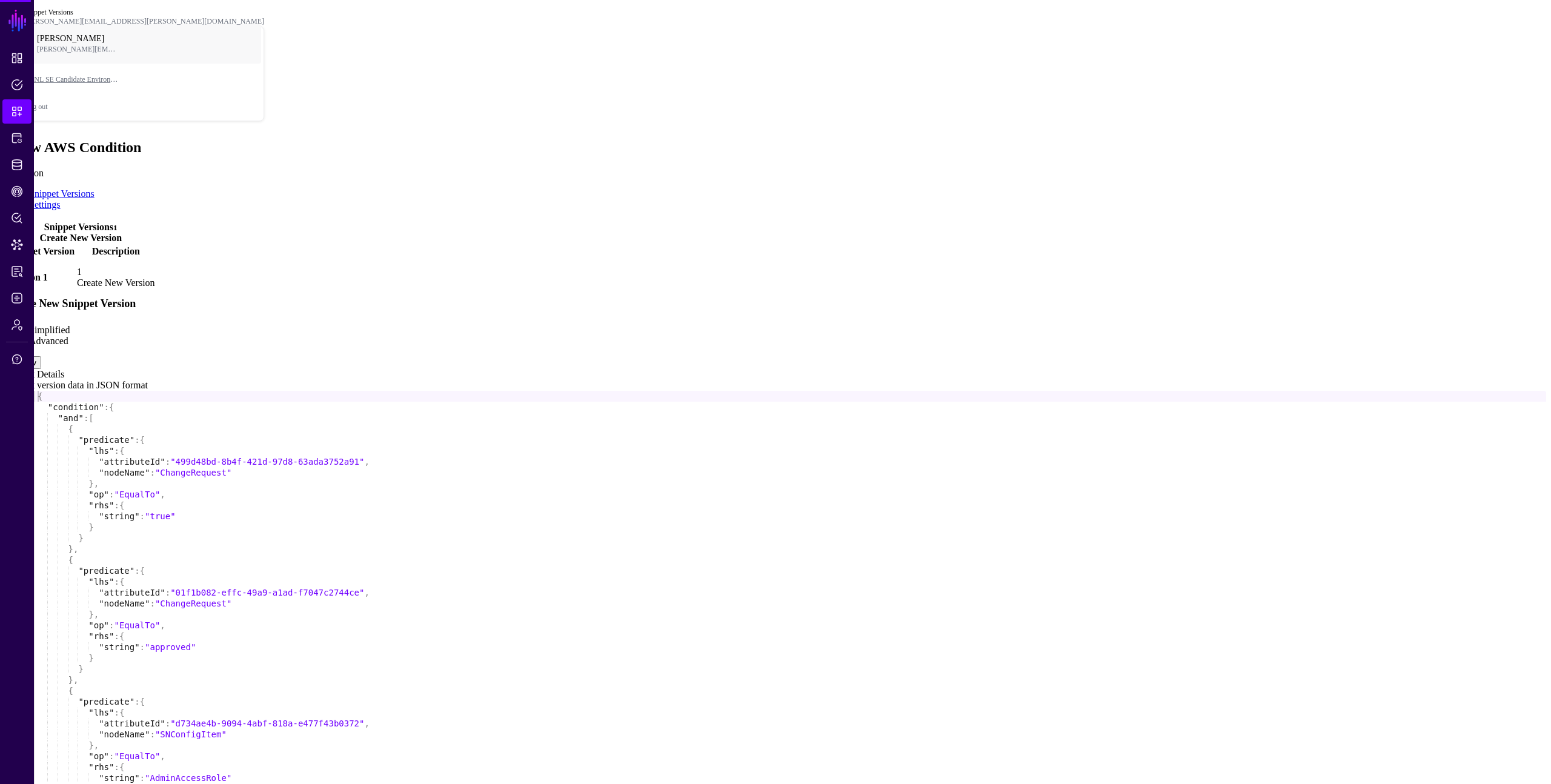
scroll to position [103, 0]
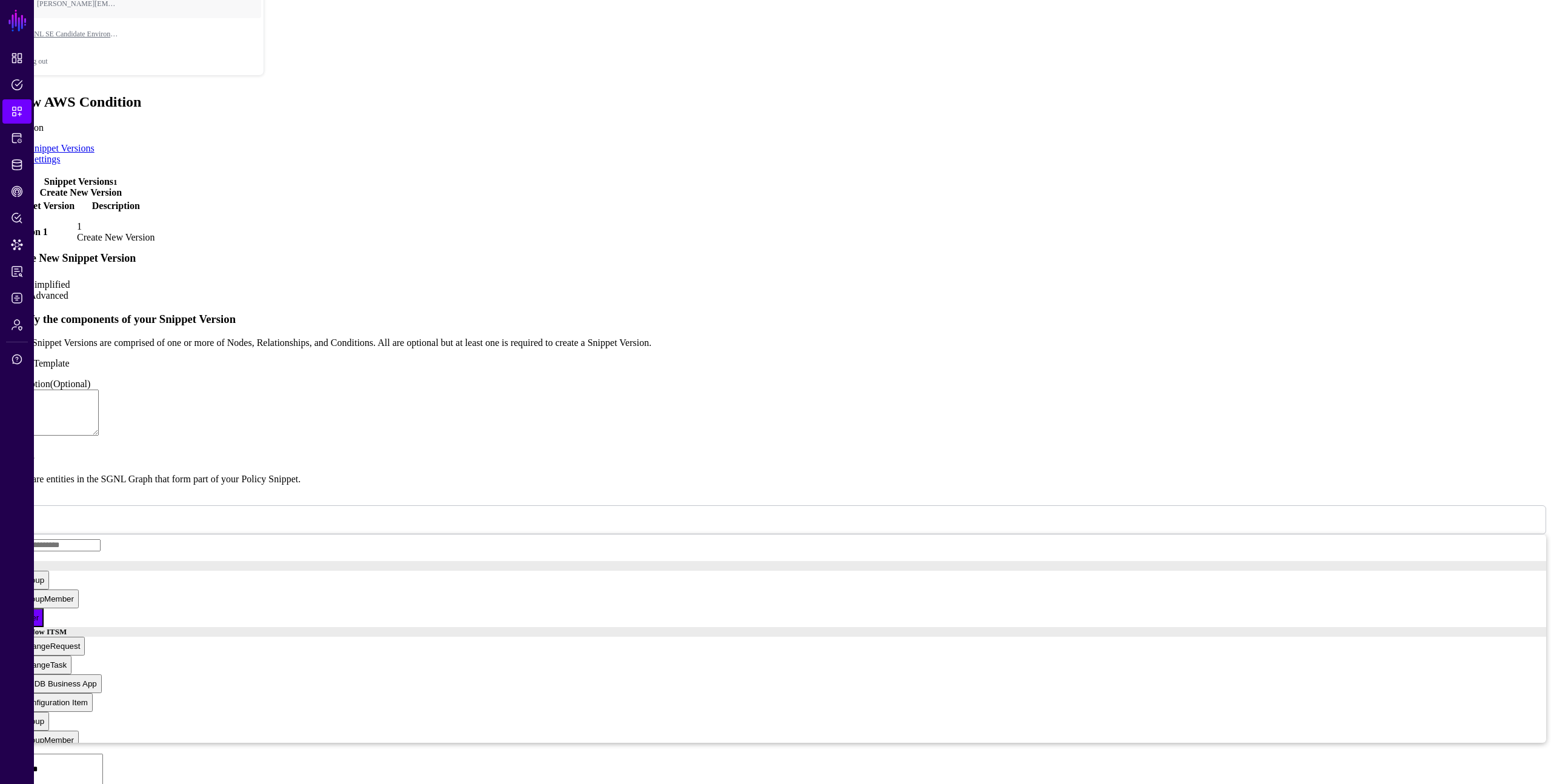
click at [71, 280] on link "Simplified" at bounding box center [49, 285] width 41 height 11
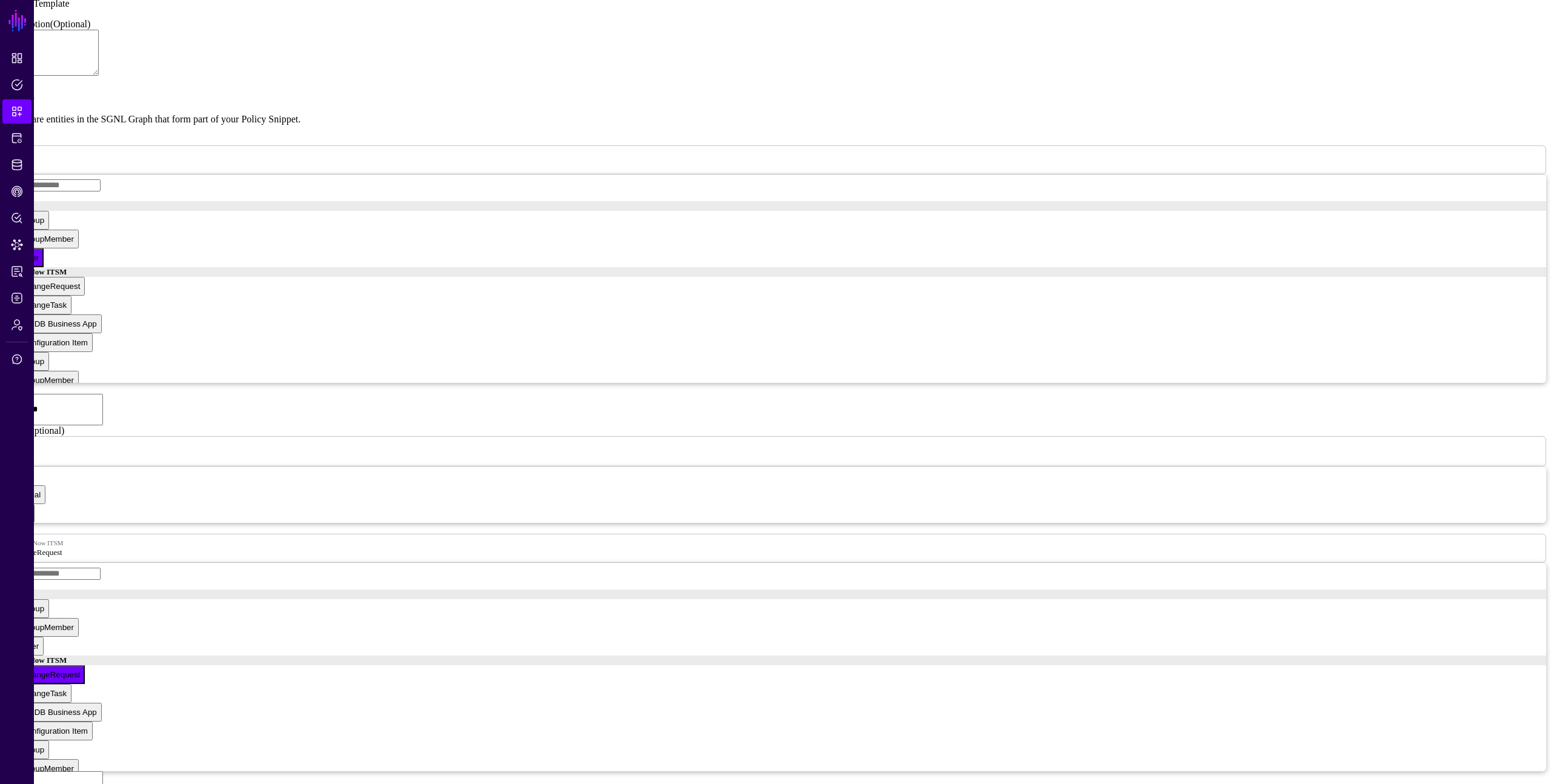
scroll to position [467, 0]
click at [17, 112] on span "Snippets" at bounding box center [16, 112] width 12 height 12
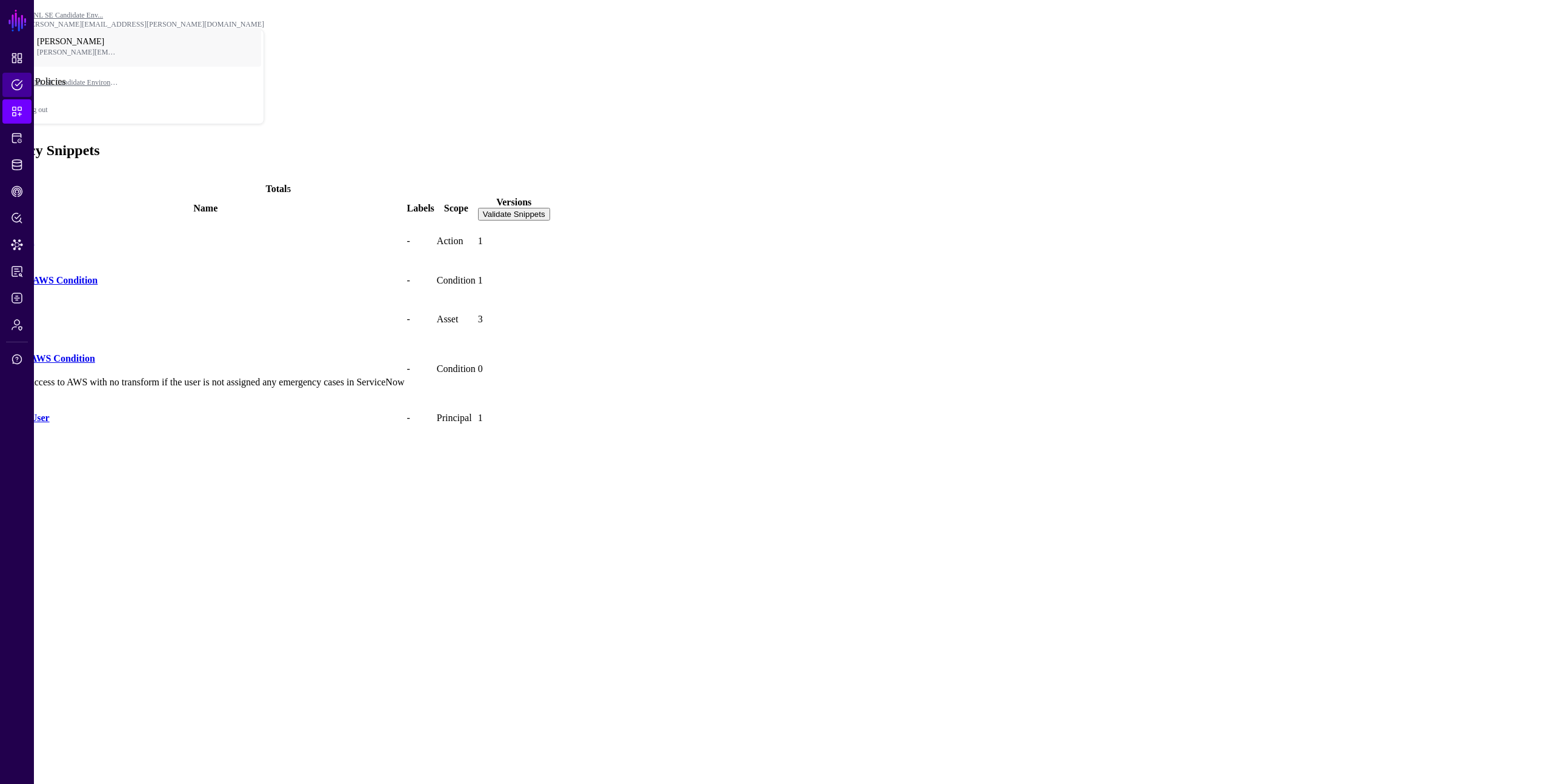
click at [17, 80] on span "Policies" at bounding box center [16, 84] width 12 height 12
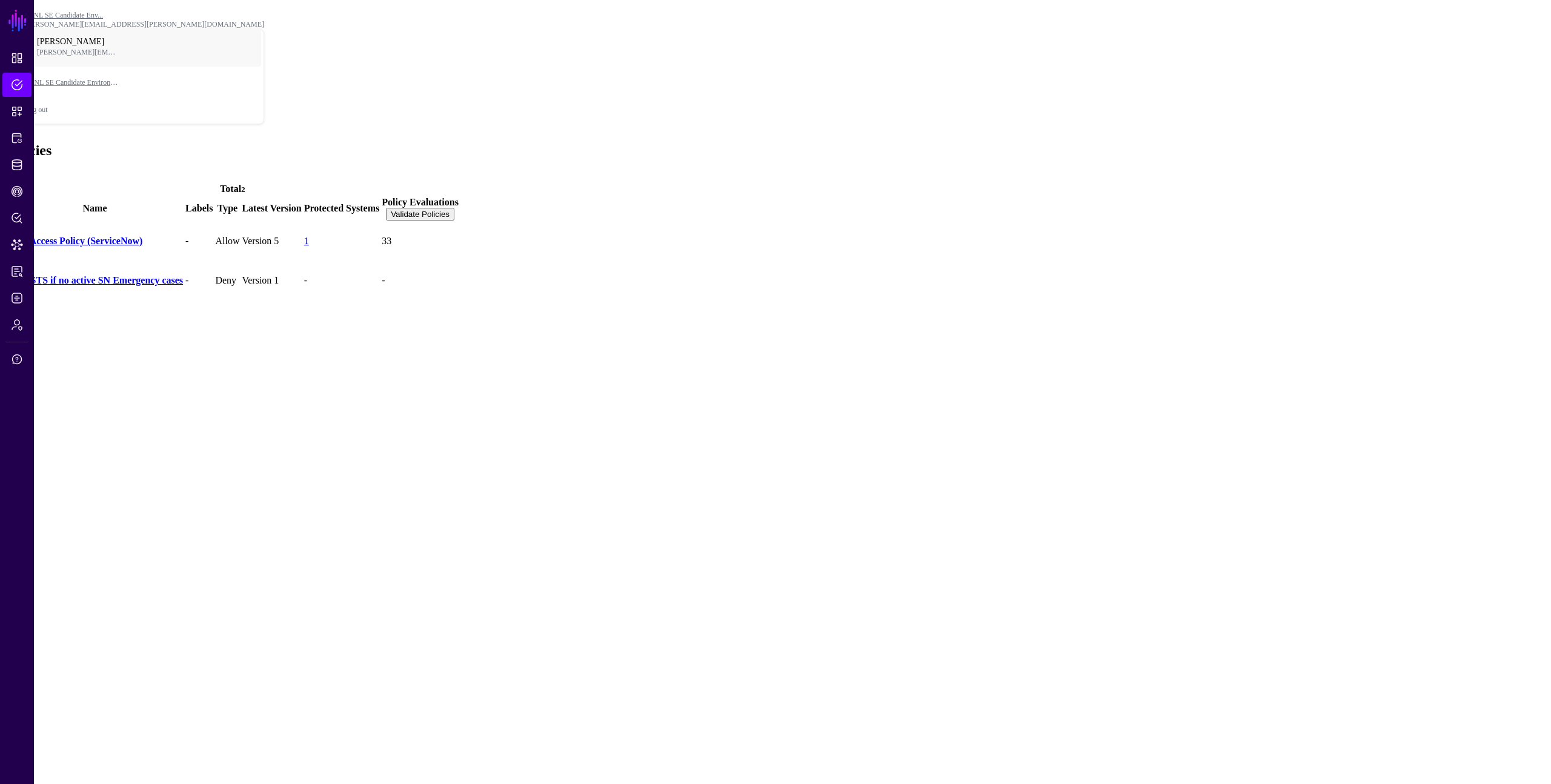
click at [426, 300] on main "SGNL Dashboard Policies Snippets Protected Systems Identity Data Fabric CAEP Hu…" at bounding box center [775, 153] width 1541 height 295
click at [454, 207] on button "Validate Policies" at bounding box center [420, 214] width 68 height 13
click at [381, 261] on td "-" at bounding box center [342, 280] width 77 height 39
click at [168, 275] on link "Deny STS if no active SN Emergency cases" at bounding box center [94, 280] width 176 height 11
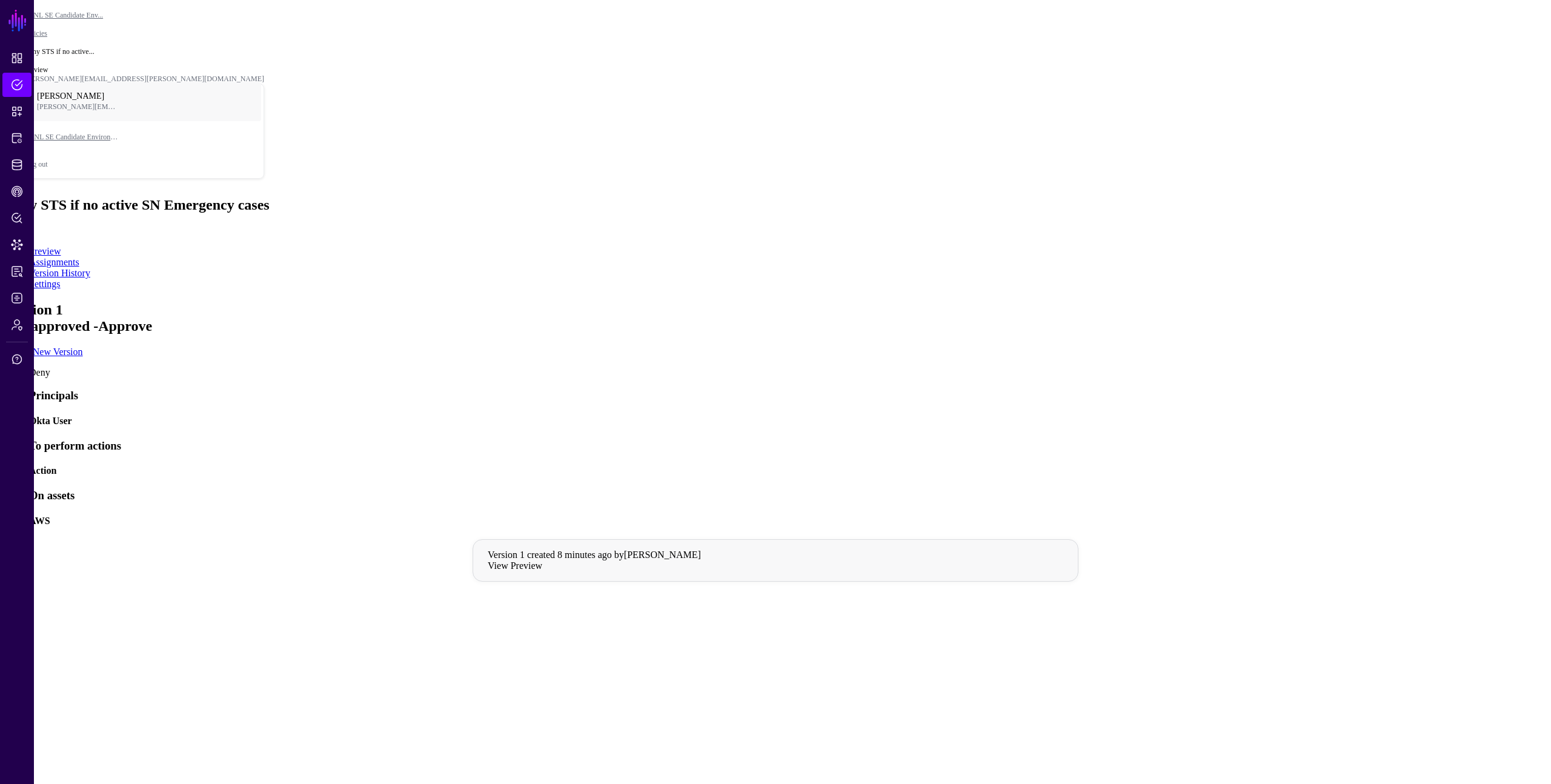
click at [80, 257] on span "Assignments" at bounding box center [53, 262] width 50 height 11
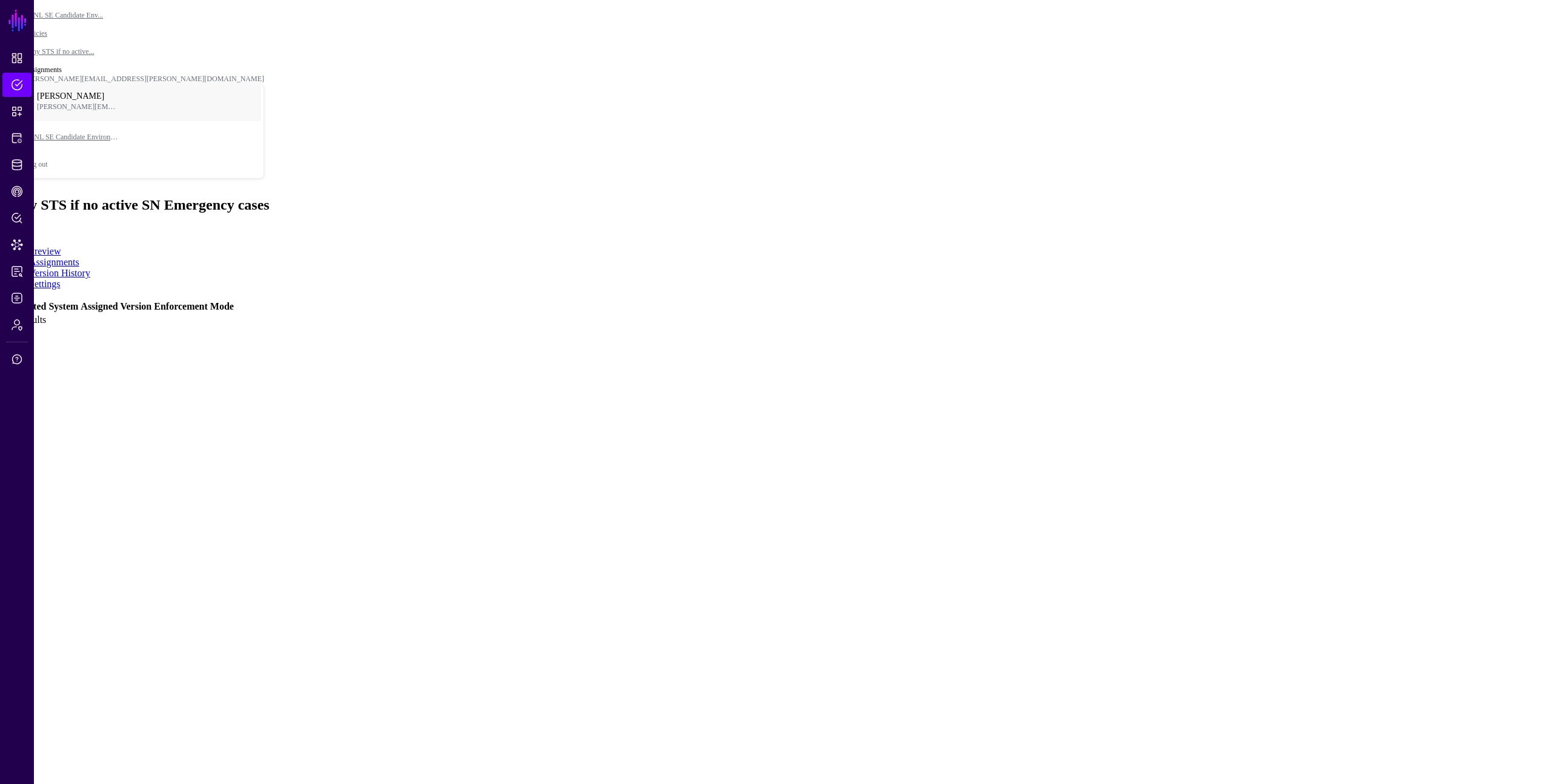
click at [90, 267] on link "Version History" at bounding box center [59, 272] width 62 height 11
click at [61, 279] on link "Settings" at bounding box center [44, 284] width 31 height 11
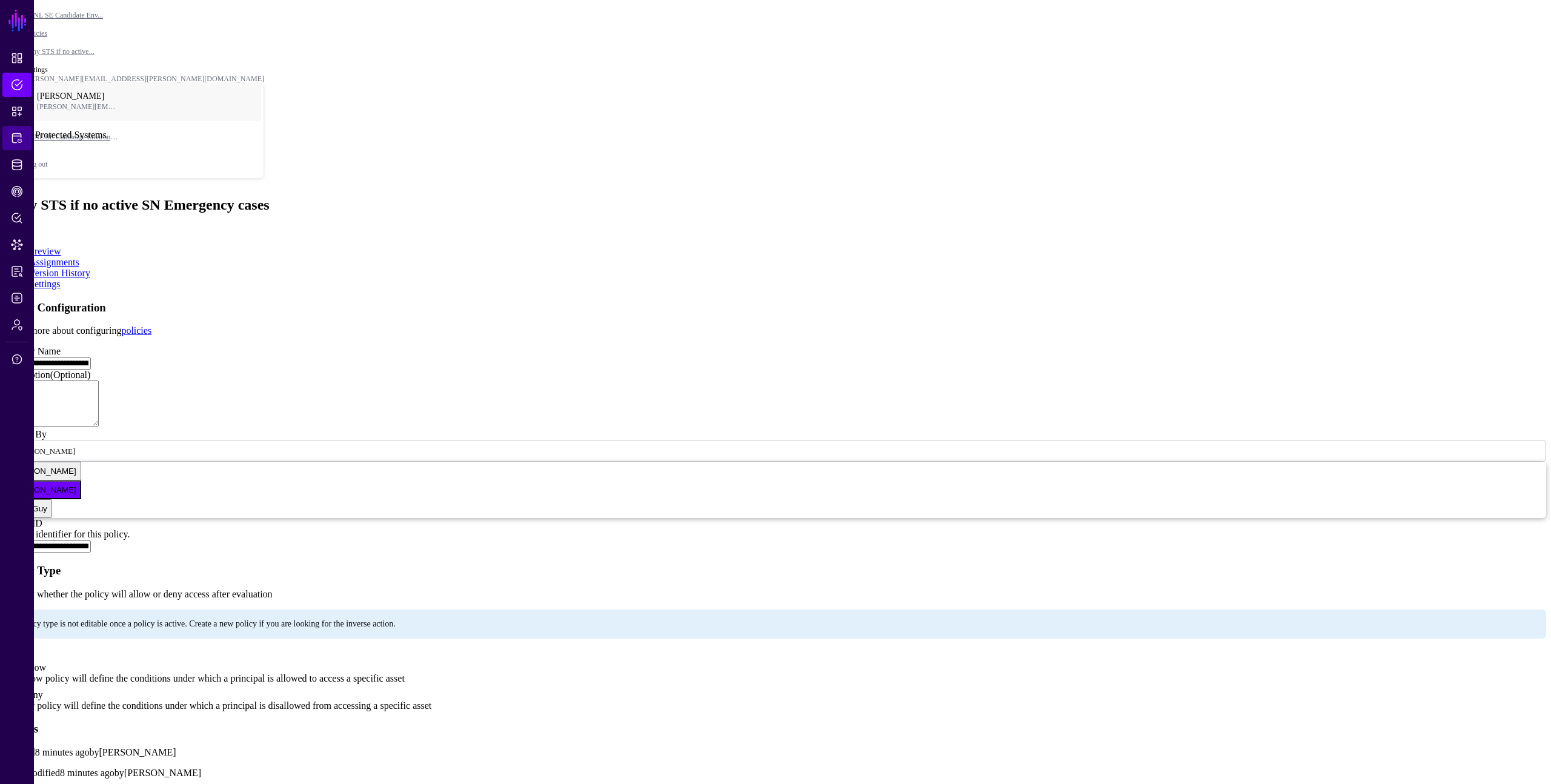
click at [20, 140] on span "Protected Systems" at bounding box center [16, 138] width 12 height 12
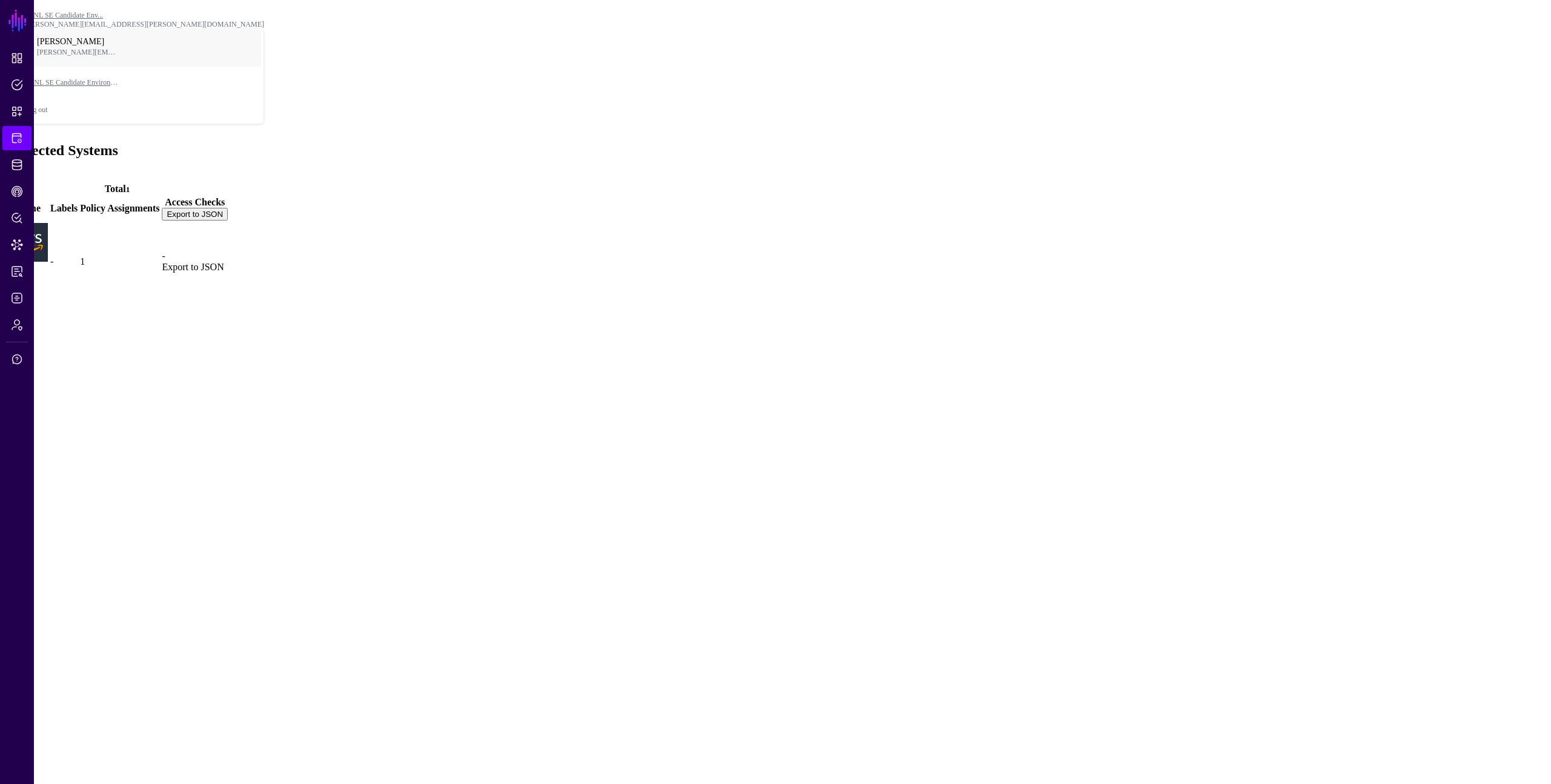
click at [7, 262] on link at bounding box center [7, 262] width 0 height 0
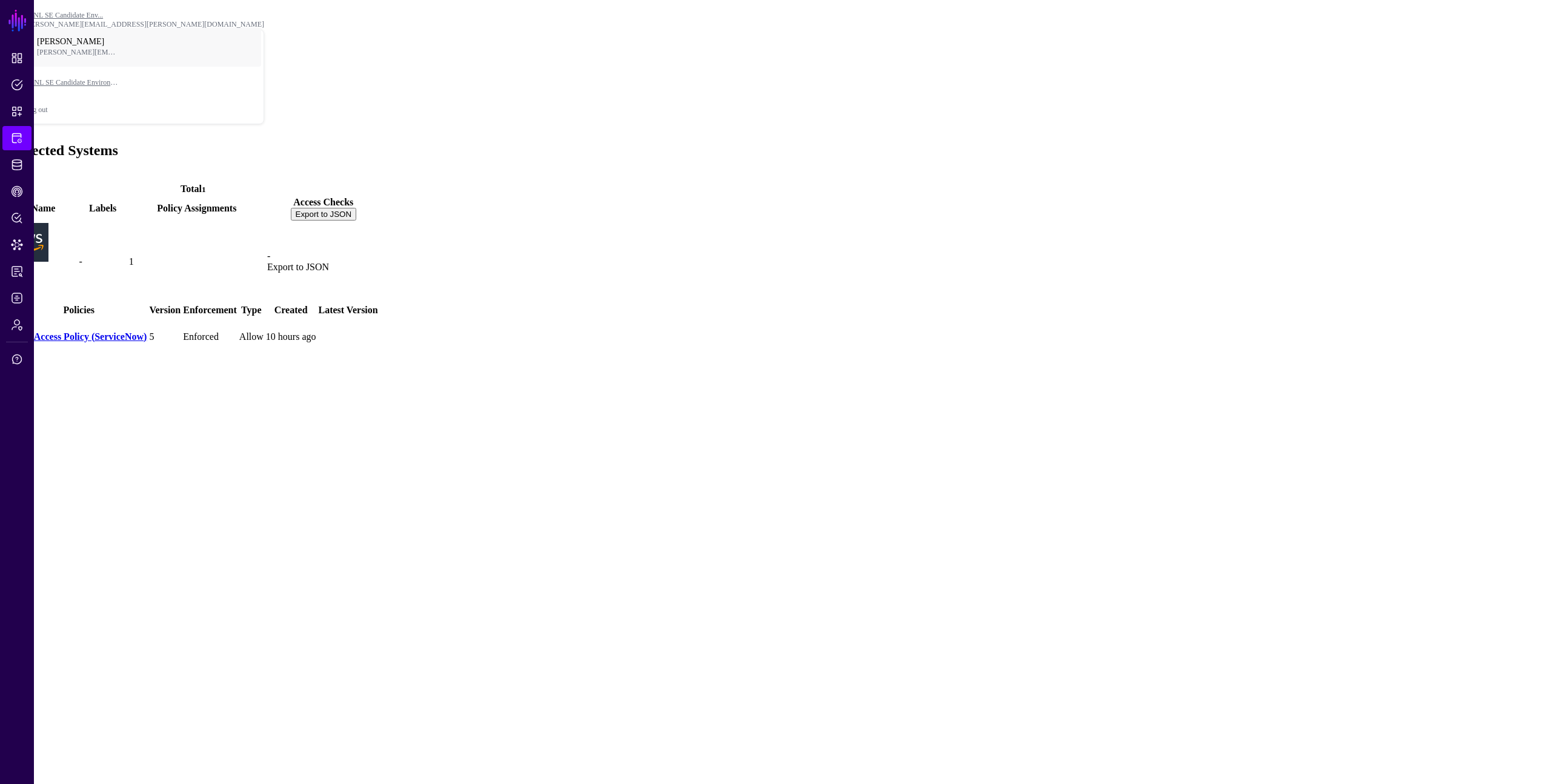
click at [31, 277] on link "AWS" at bounding box center [21, 282] width 21 height 11
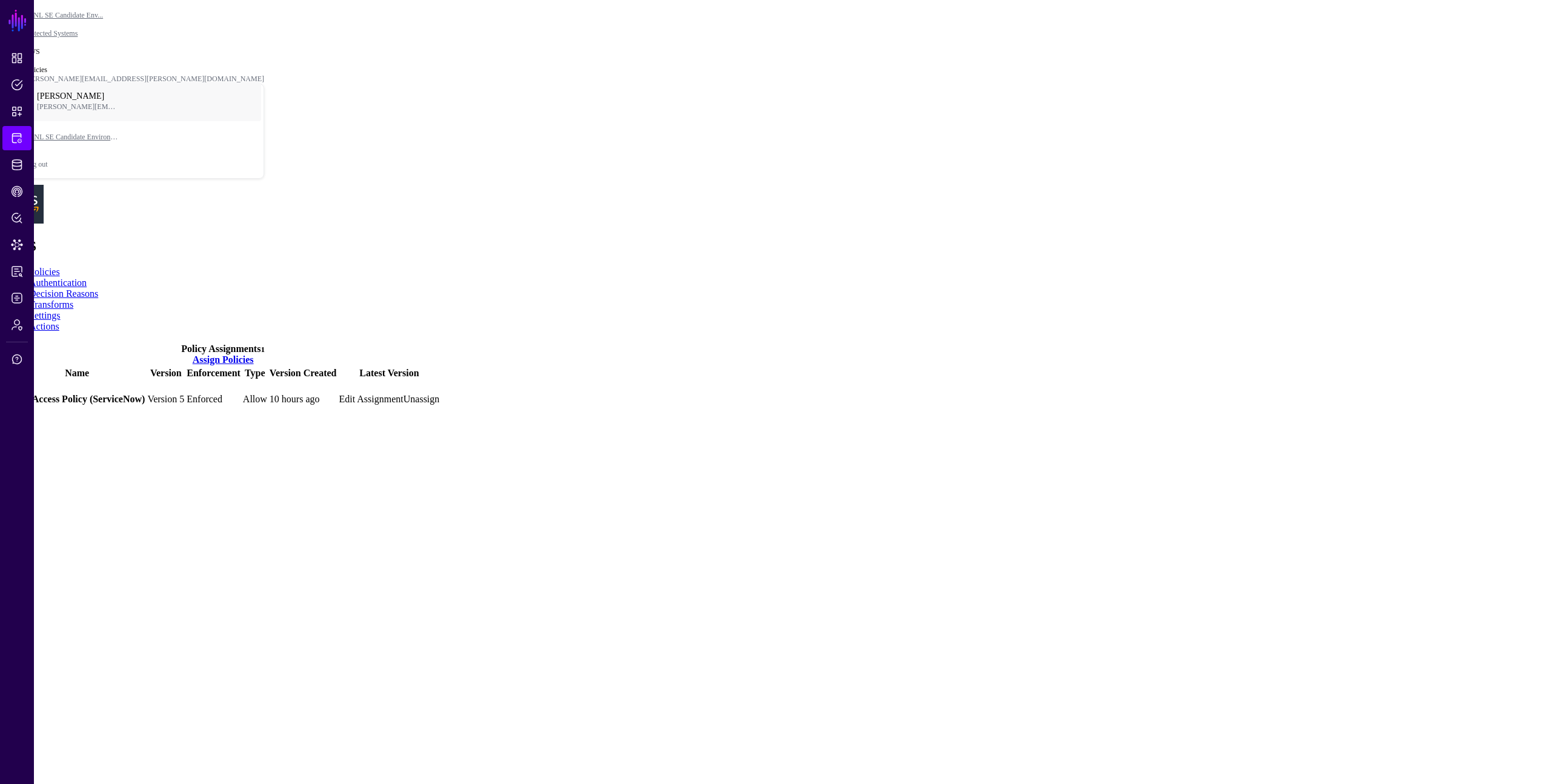
click at [87, 277] on link "Authentication" at bounding box center [57, 282] width 57 height 11
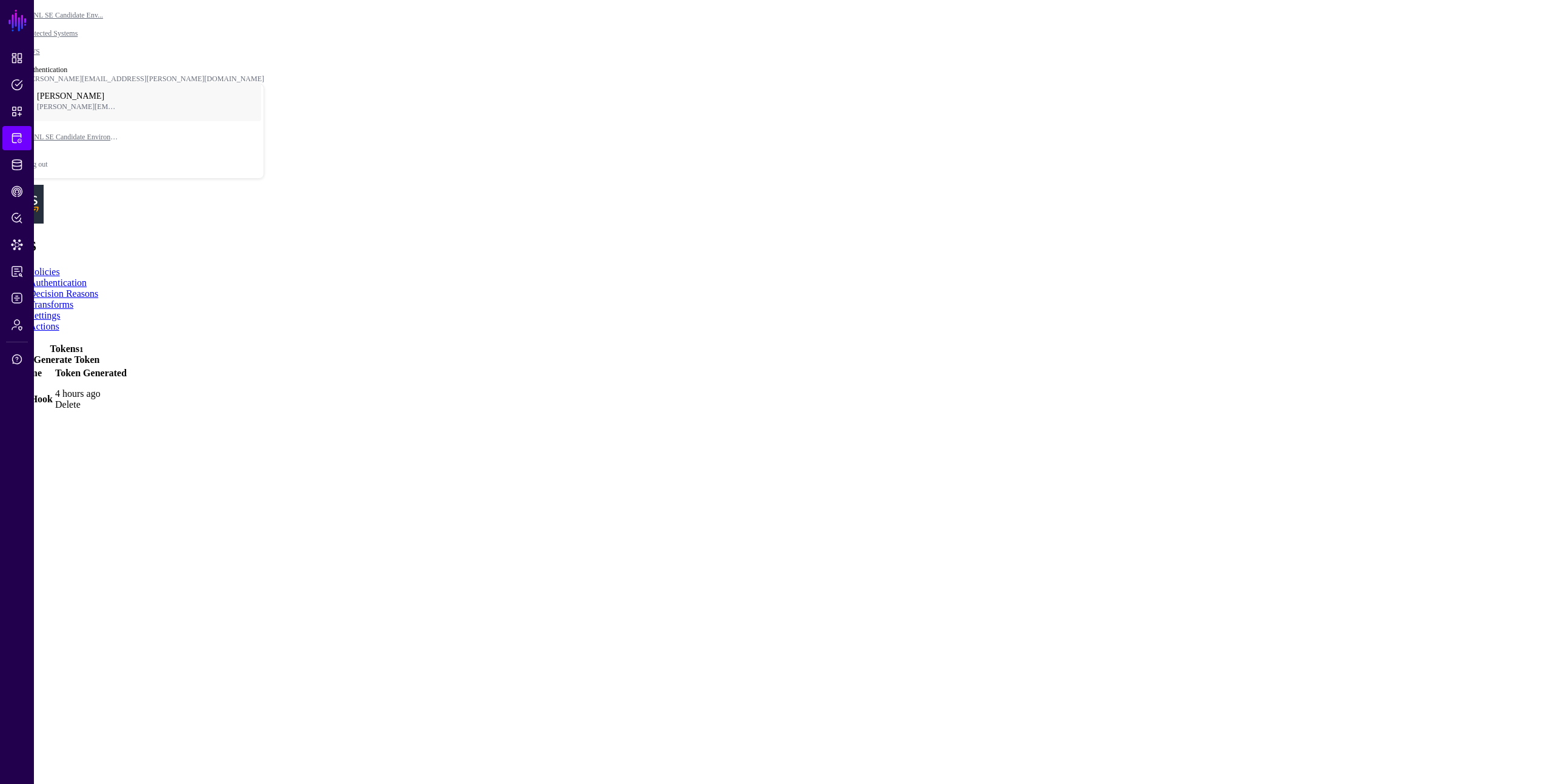
click at [98, 289] on link "Decision Reasons" at bounding box center [63, 294] width 69 height 11
click at [73, 299] on link "Transforms" at bounding box center [51, 304] width 44 height 11
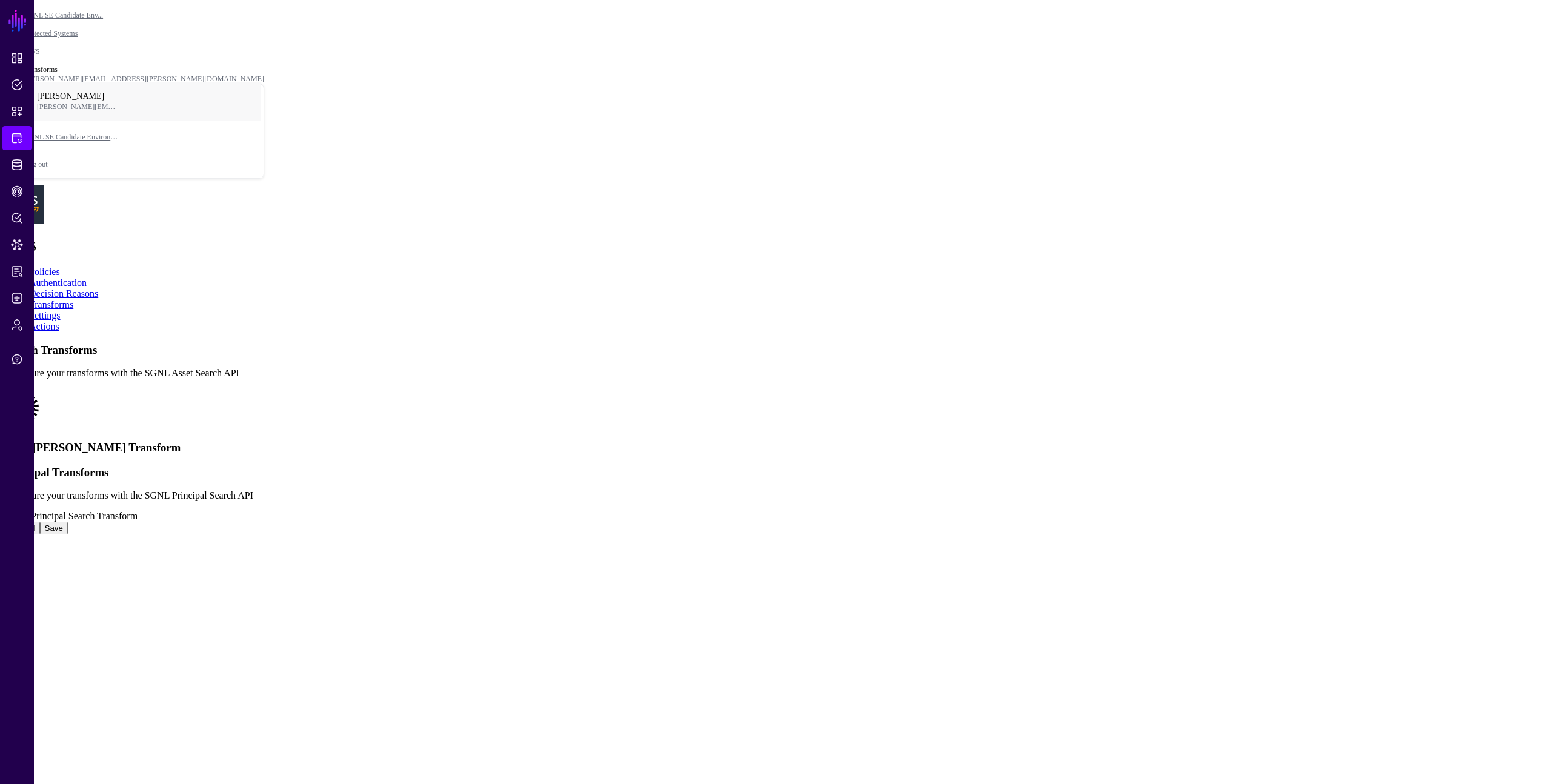
click at [61, 310] on link "Settings" at bounding box center [44, 315] width 31 height 11
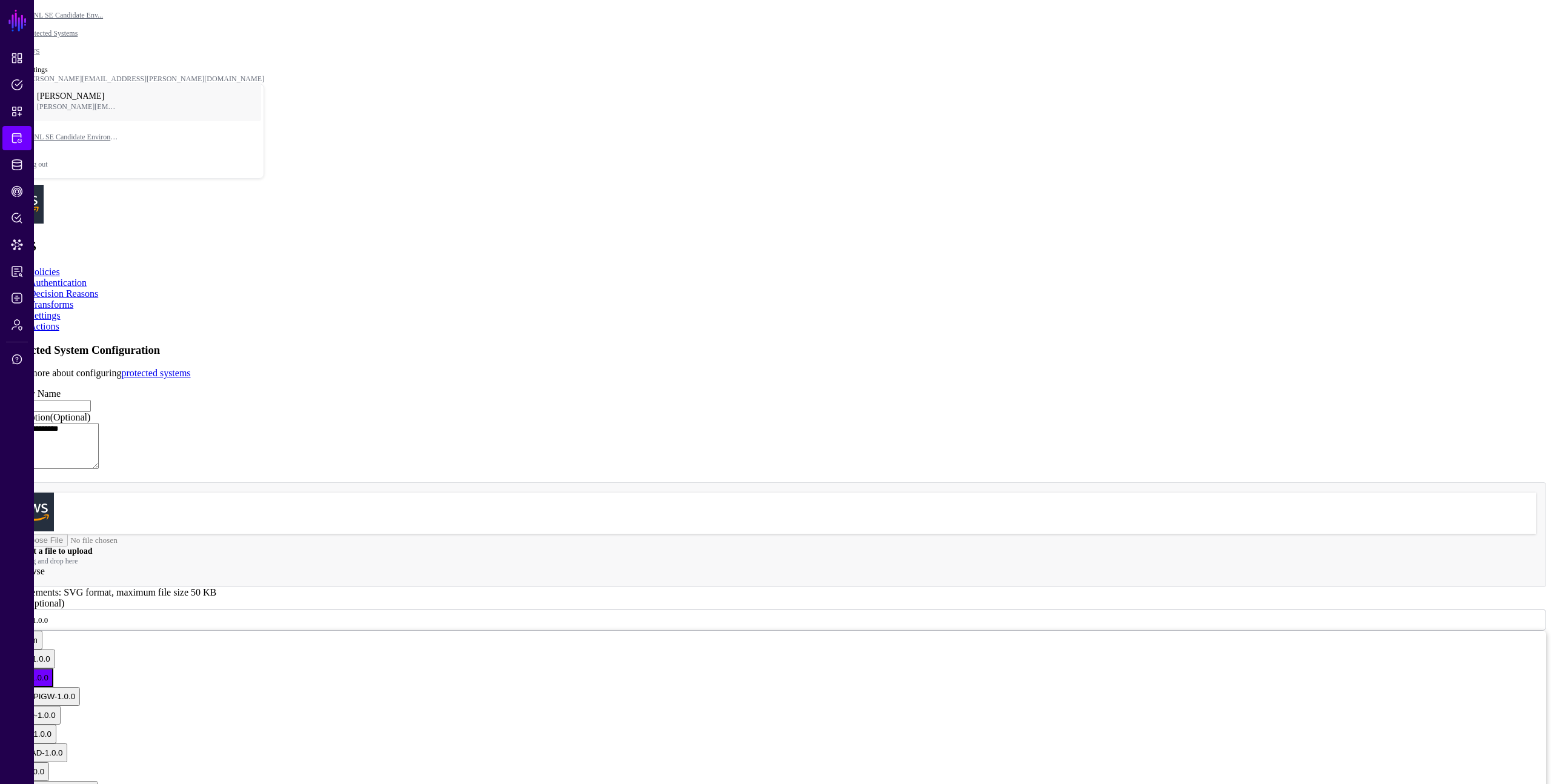
click at [59, 321] on link "Actions" at bounding box center [43, 326] width 30 height 11
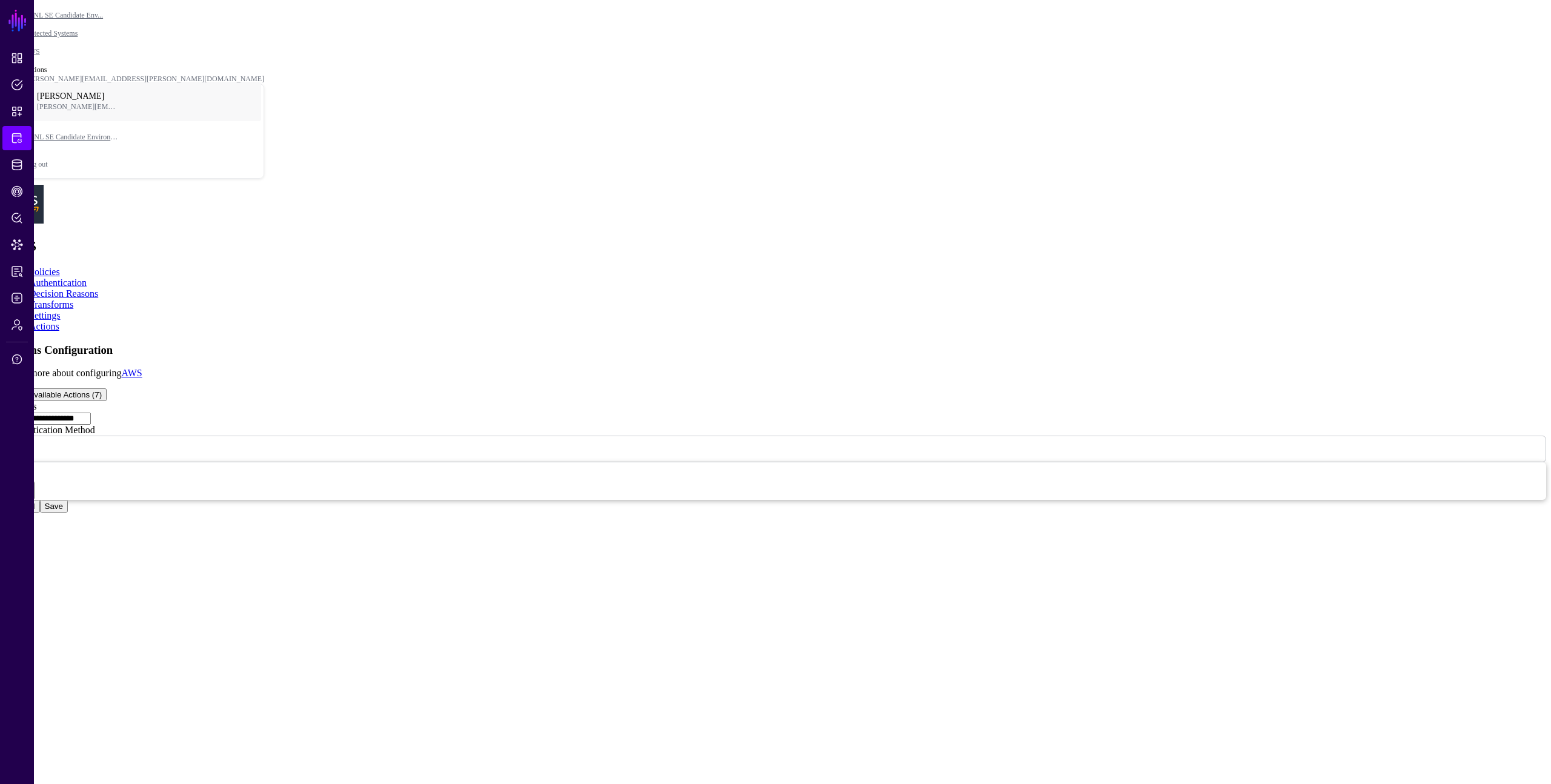
click at [61, 310] on link "Settings" at bounding box center [44, 315] width 31 height 11
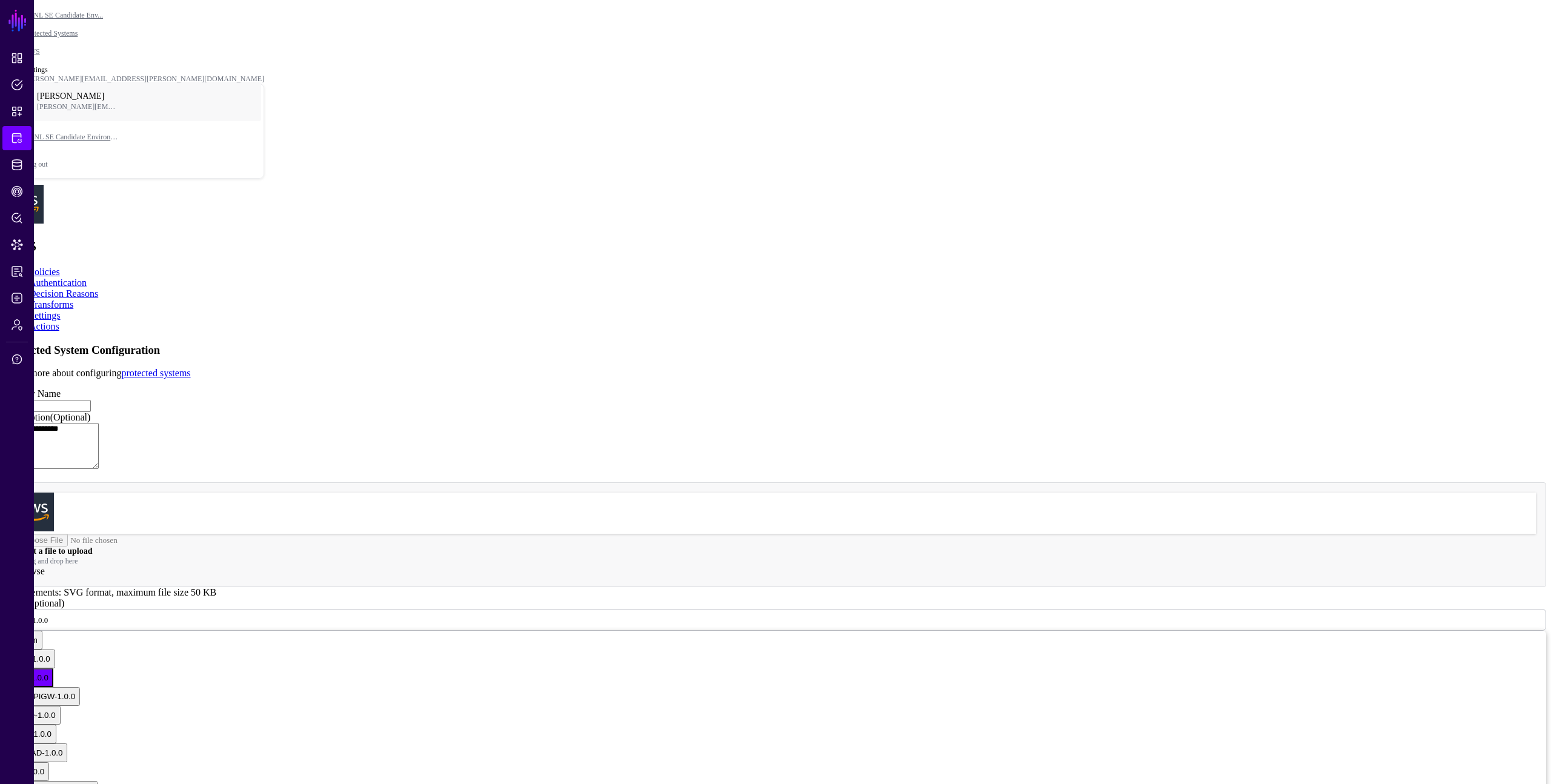
click at [73, 299] on link "Transforms" at bounding box center [51, 304] width 44 height 11
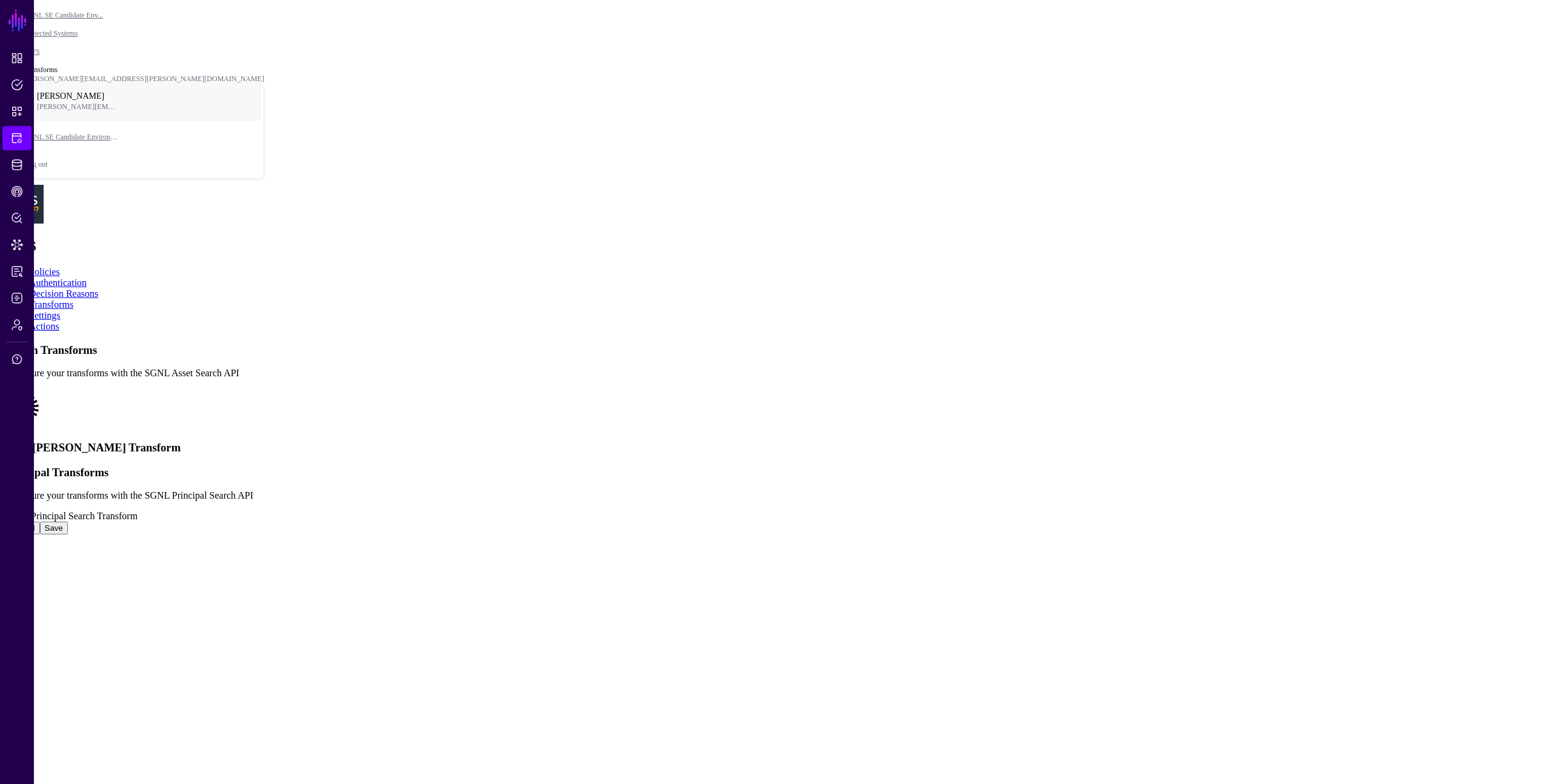
click at [98, 289] on link "Decision Reasons" at bounding box center [63, 294] width 69 height 11
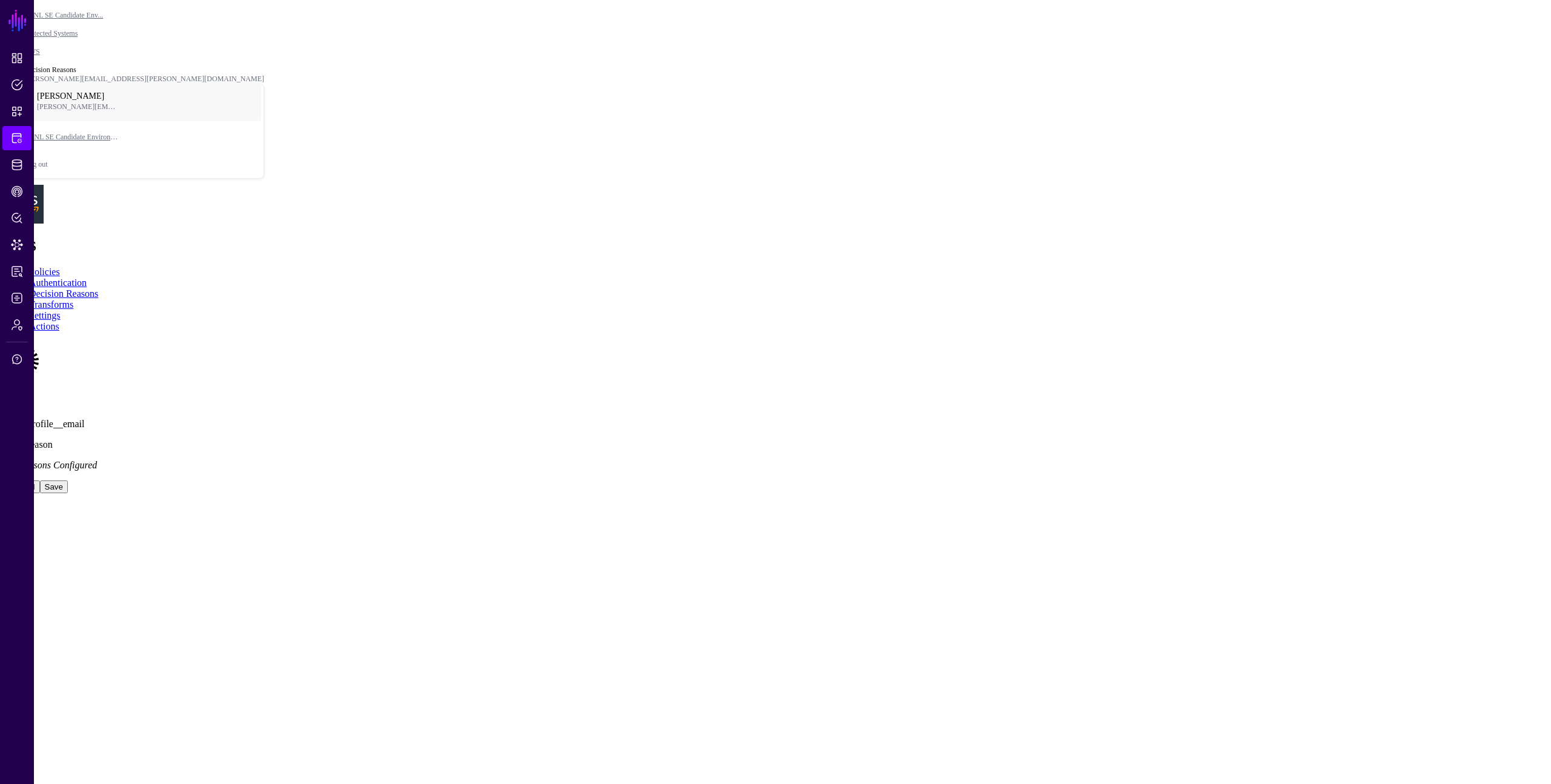
click at [52, 440] on span "Add Reason" at bounding box center [29, 444] width 48 height 11
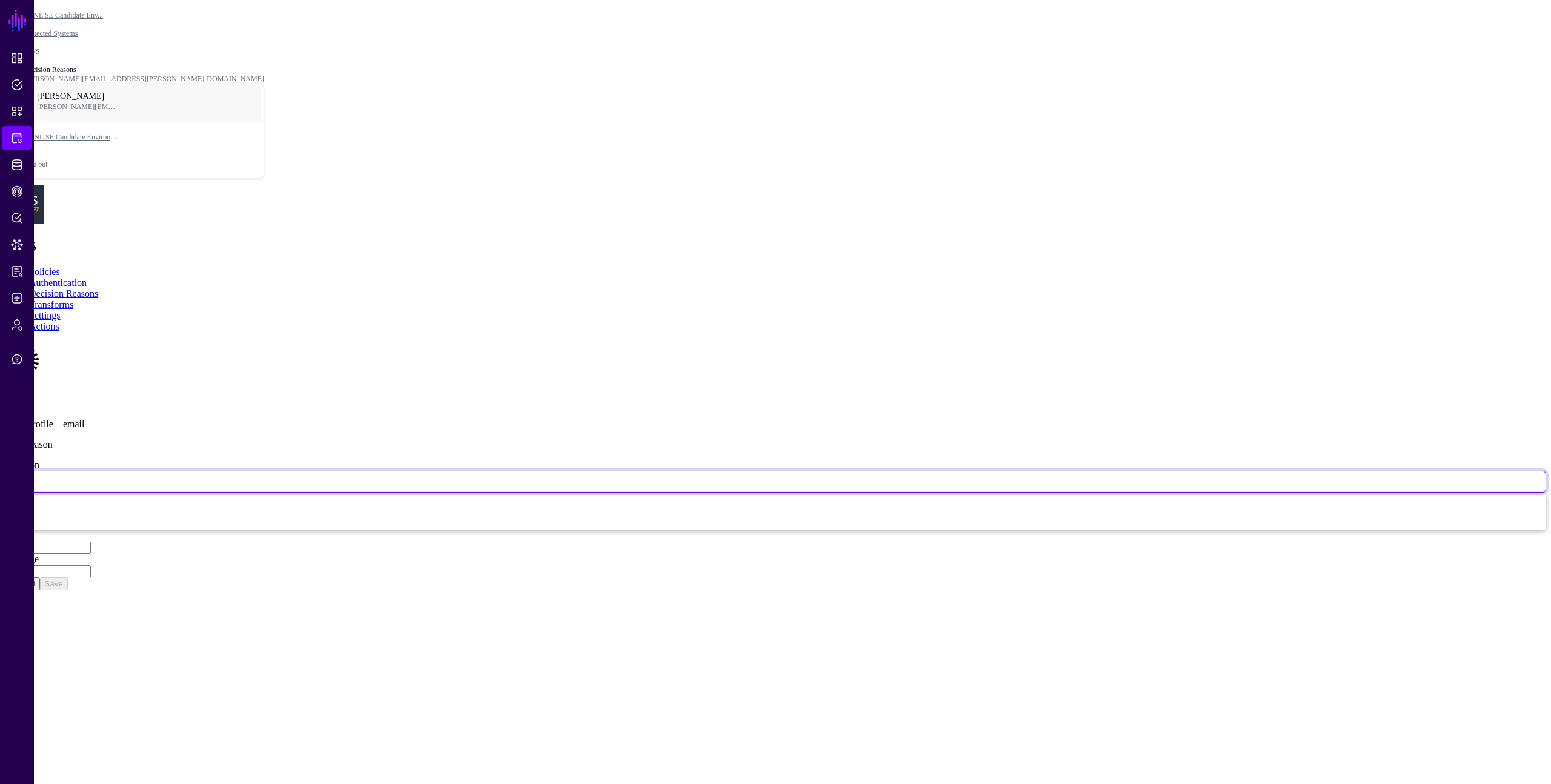
click at [33, 476] on span "Allow" at bounding box center [23, 481] width 20 height 11
click at [24, 59] on div "Deny" at bounding box center [14, 54] width 19 height 9
click at [30, 476] on span "Deny" at bounding box center [21, 481] width 17 height 11
click at [25, 40] on div "Allow" at bounding box center [15, 35] width 20 height 9
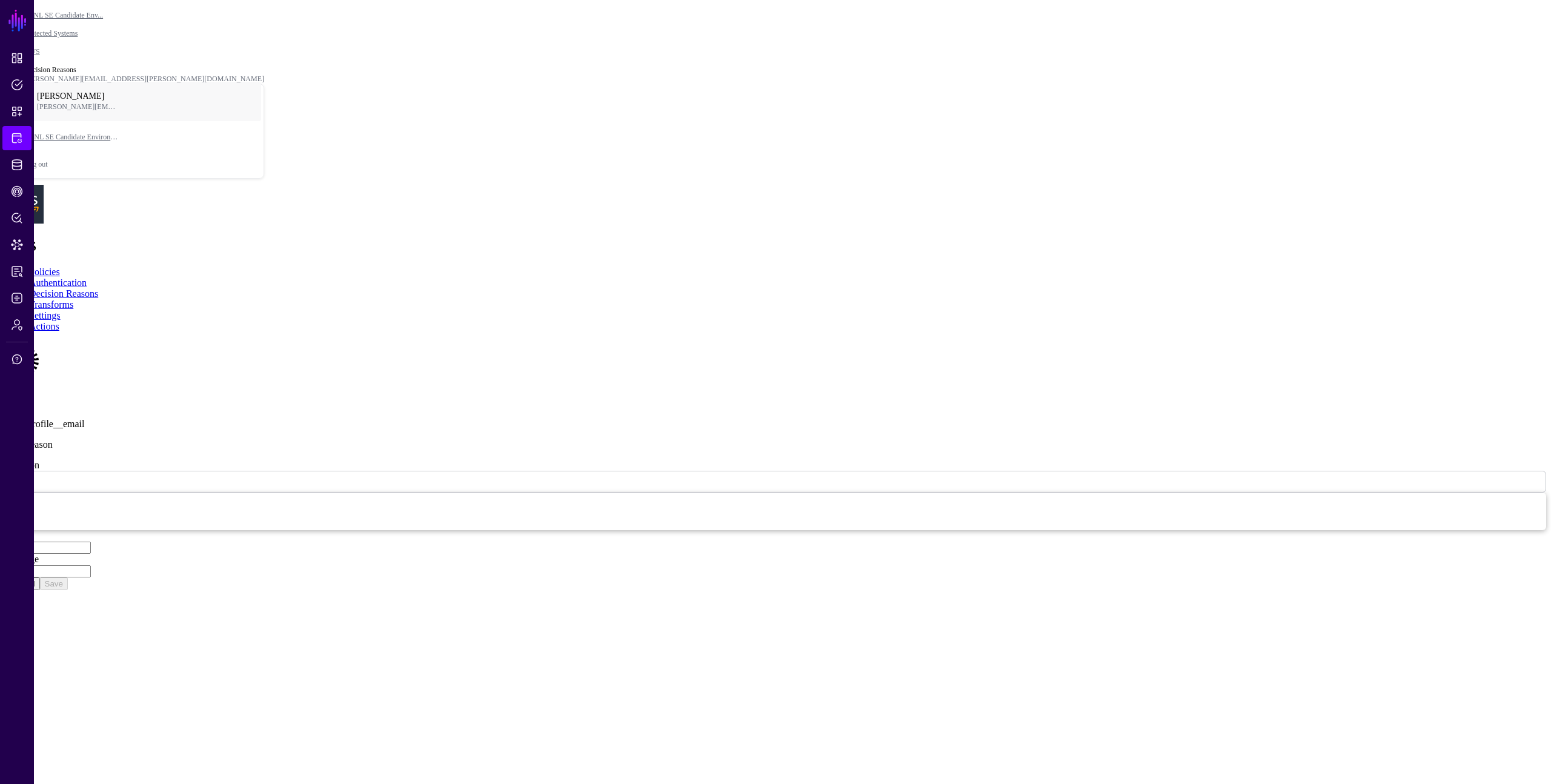
click at [5, 577] on link at bounding box center [5, 577] width 0 height 0
click at [87, 277] on link "Authentication" at bounding box center [57, 282] width 57 height 11
click at [59, 267] on link "Policies" at bounding box center [44, 271] width 31 height 11
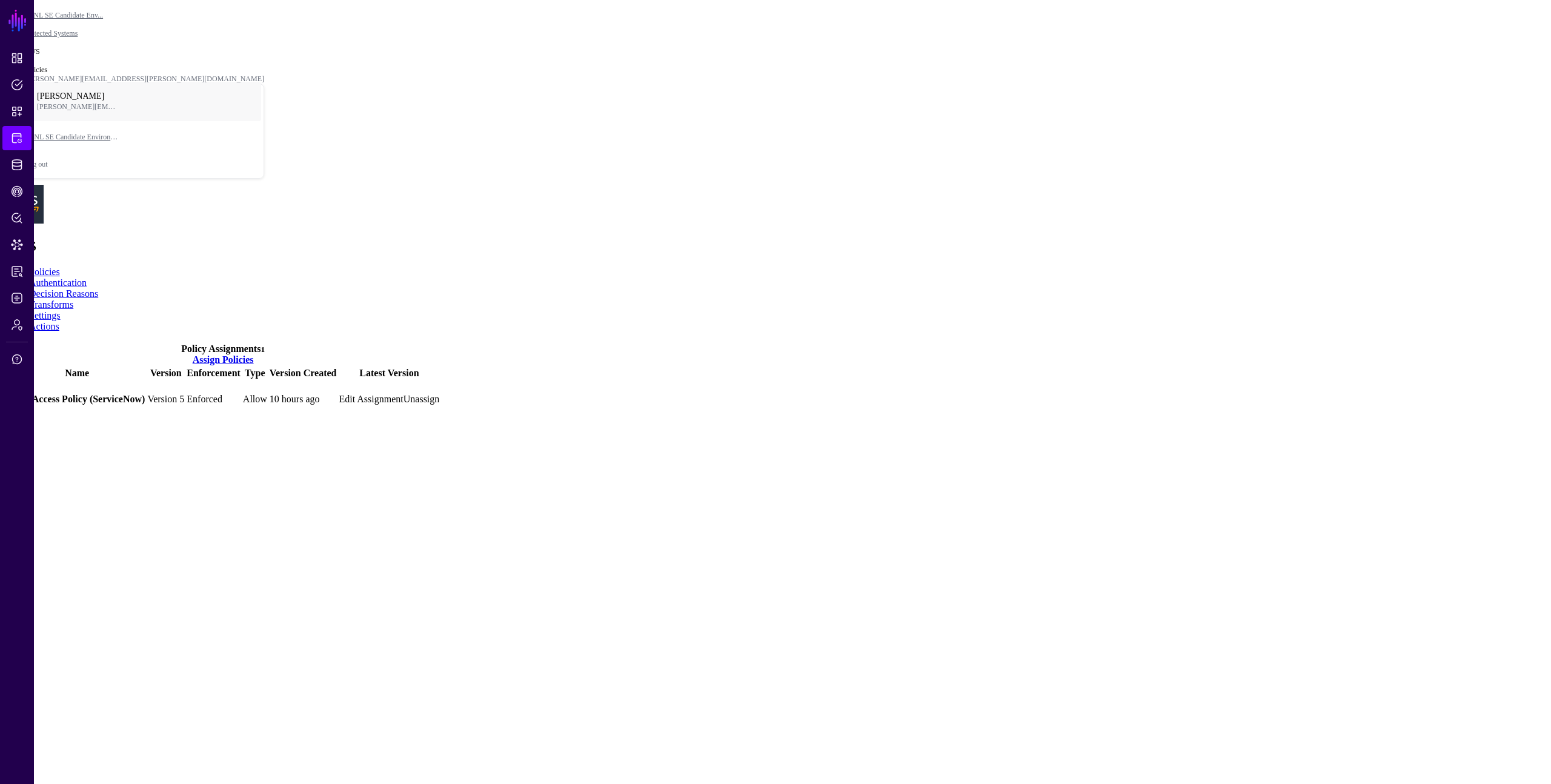
click at [254, 354] on link "Assign Policies" at bounding box center [223, 359] width 62 height 11
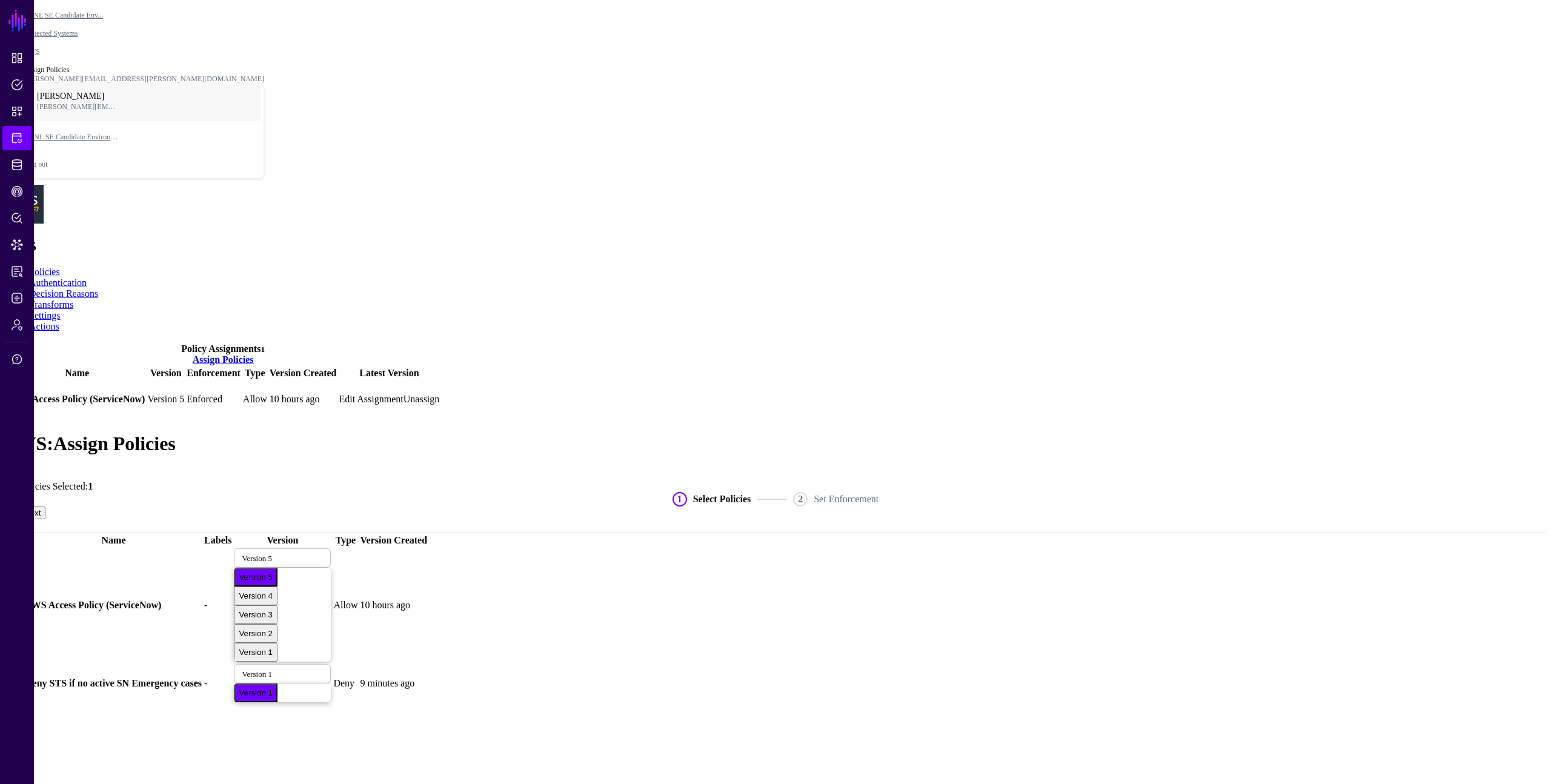
click at [45, 507] on button "Next" at bounding box center [33, 513] width 26 height 13
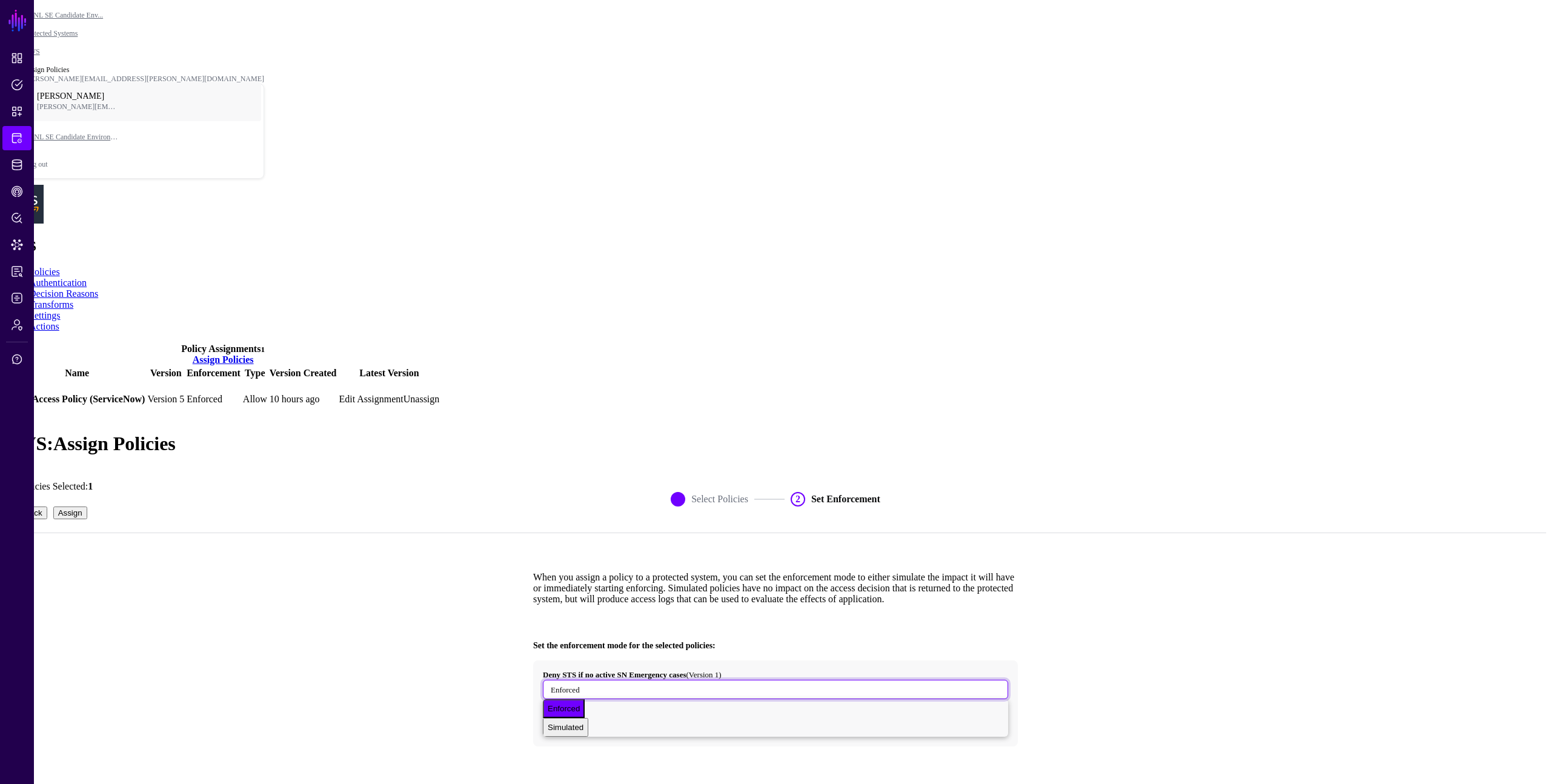
click at [580, 684] on span "Enforced" at bounding box center [564, 689] width 29 height 11
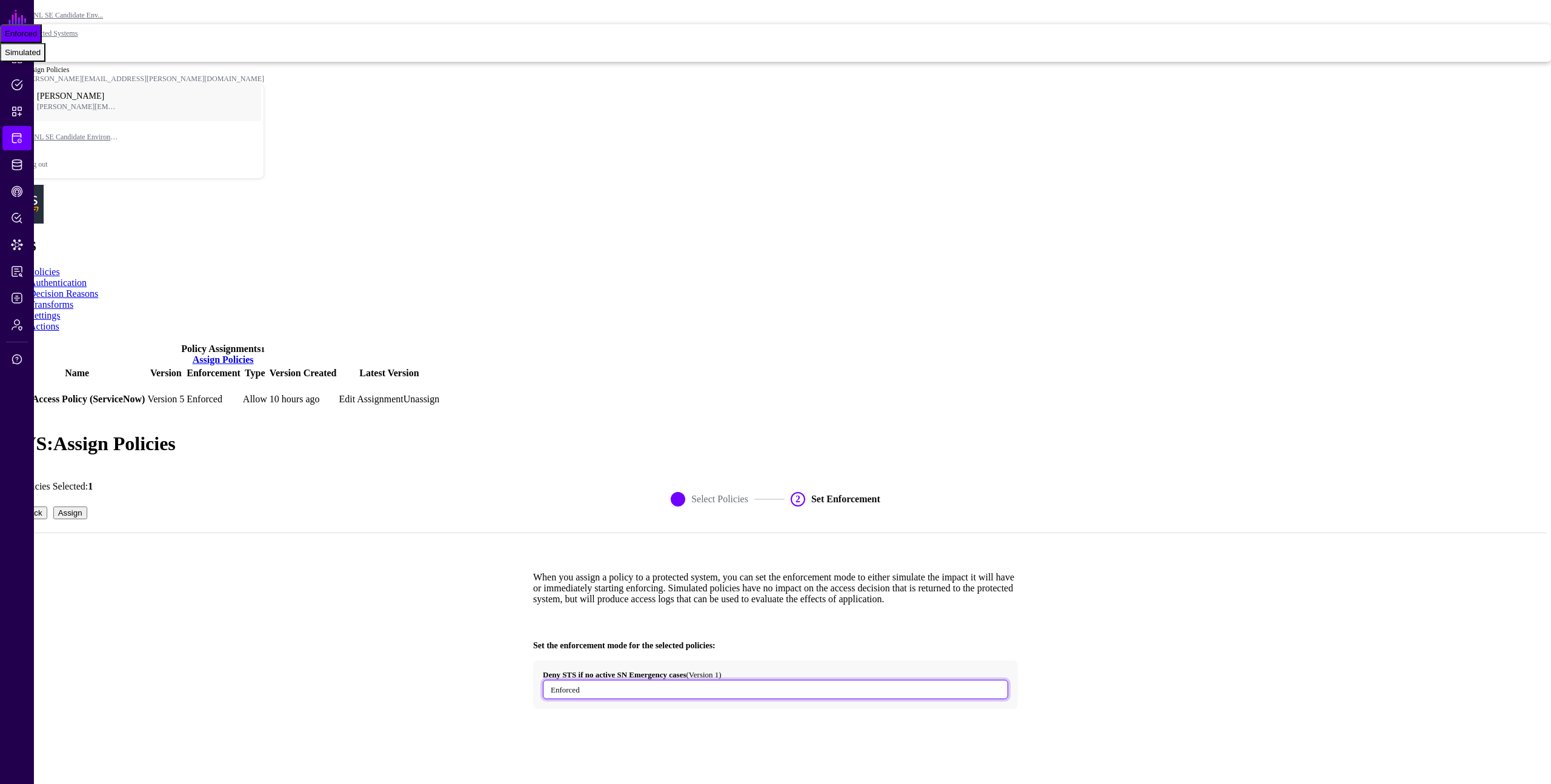
click at [40, 57] on div "Simulated" at bounding box center [23, 52] width 36 height 9
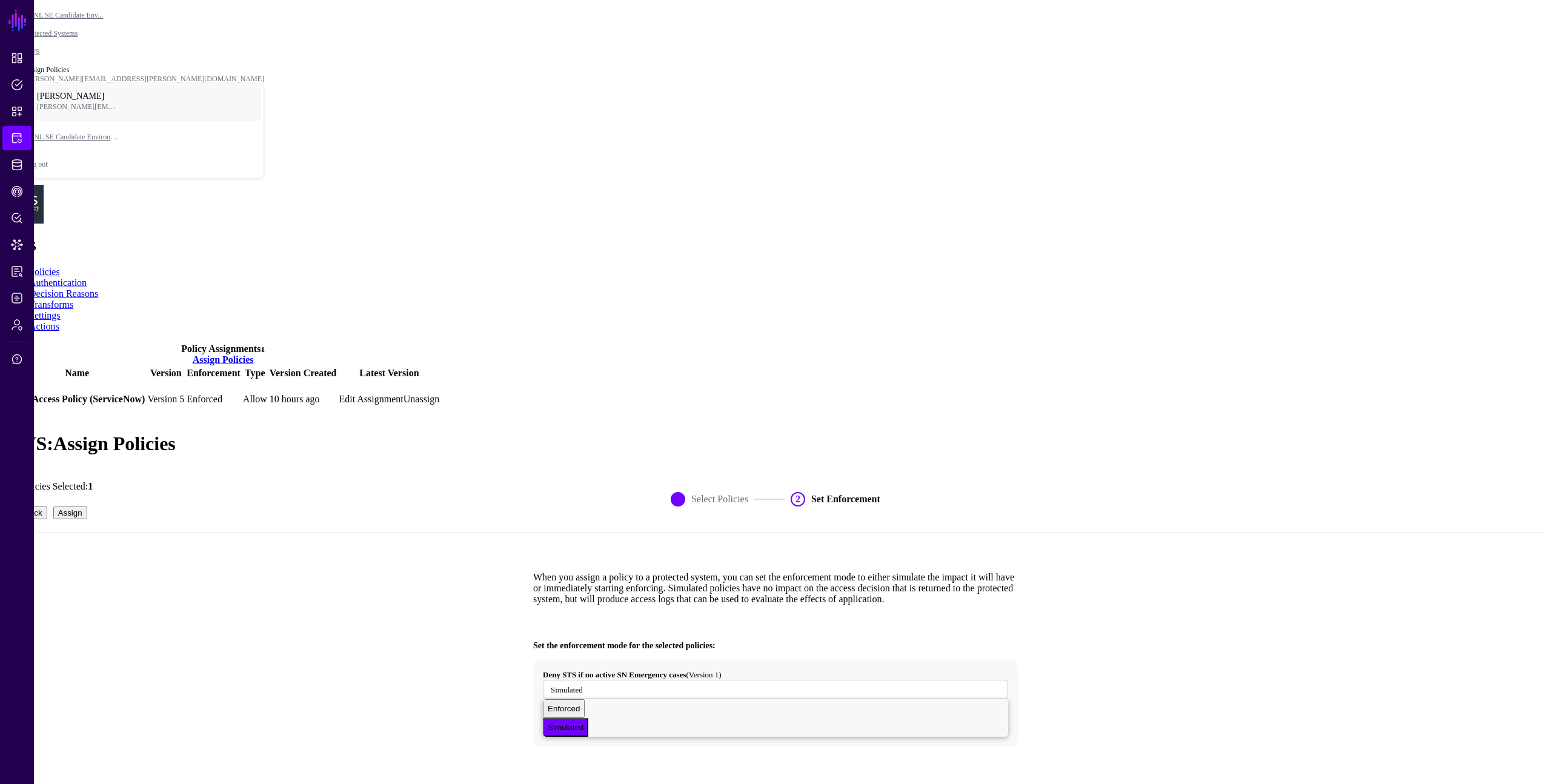
click at [87, 507] on button "Assign" at bounding box center [70, 513] width 34 height 13
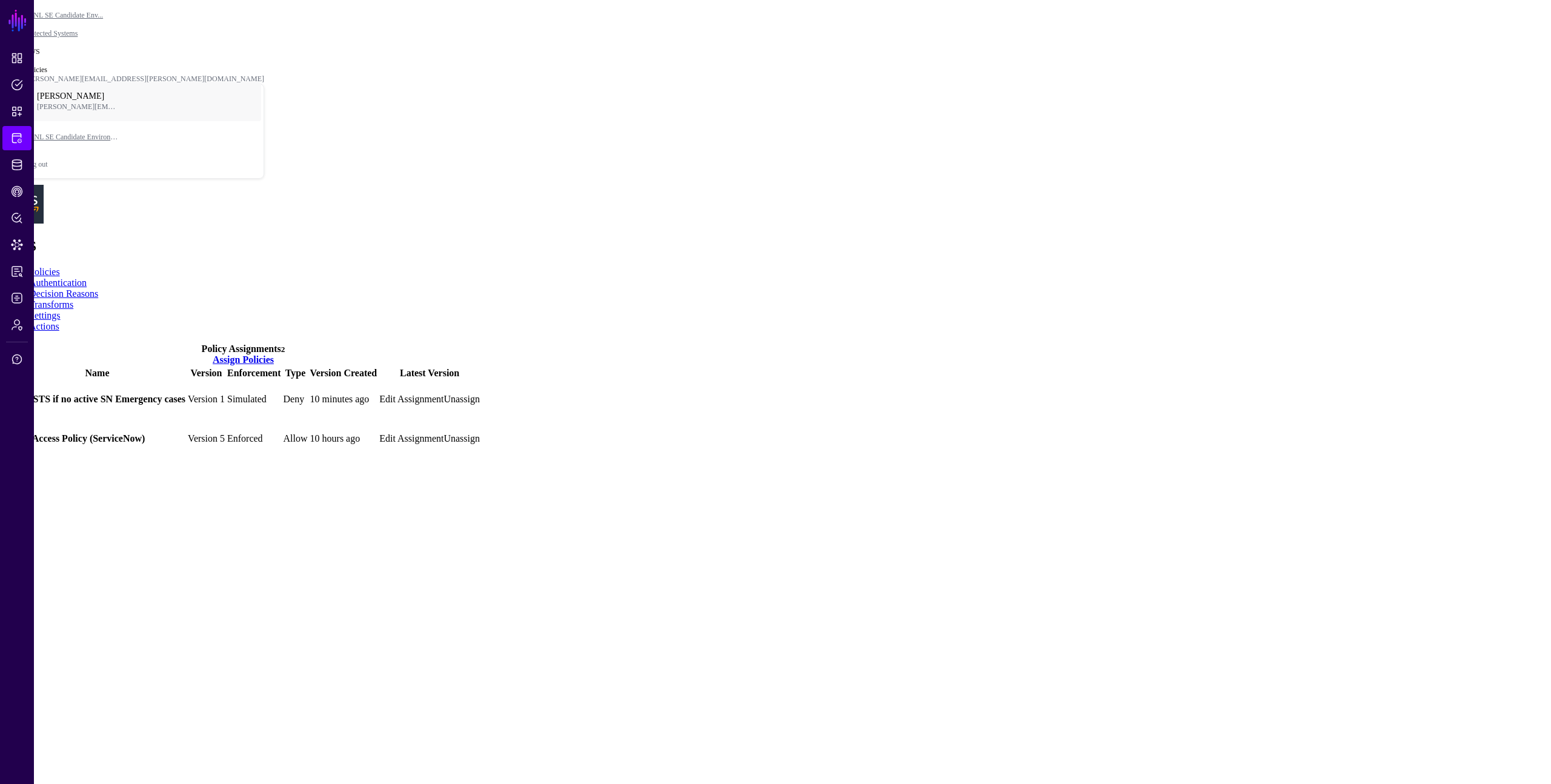
click at [593, 393] on main "SGNL Dashboard Policies Snippets Protected Systems Identity Data Fabric CAEP Hu…" at bounding box center [775, 231] width 1541 height 454
click at [11, 247] on span "Data Lens" at bounding box center [16, 244] width 12 height 12
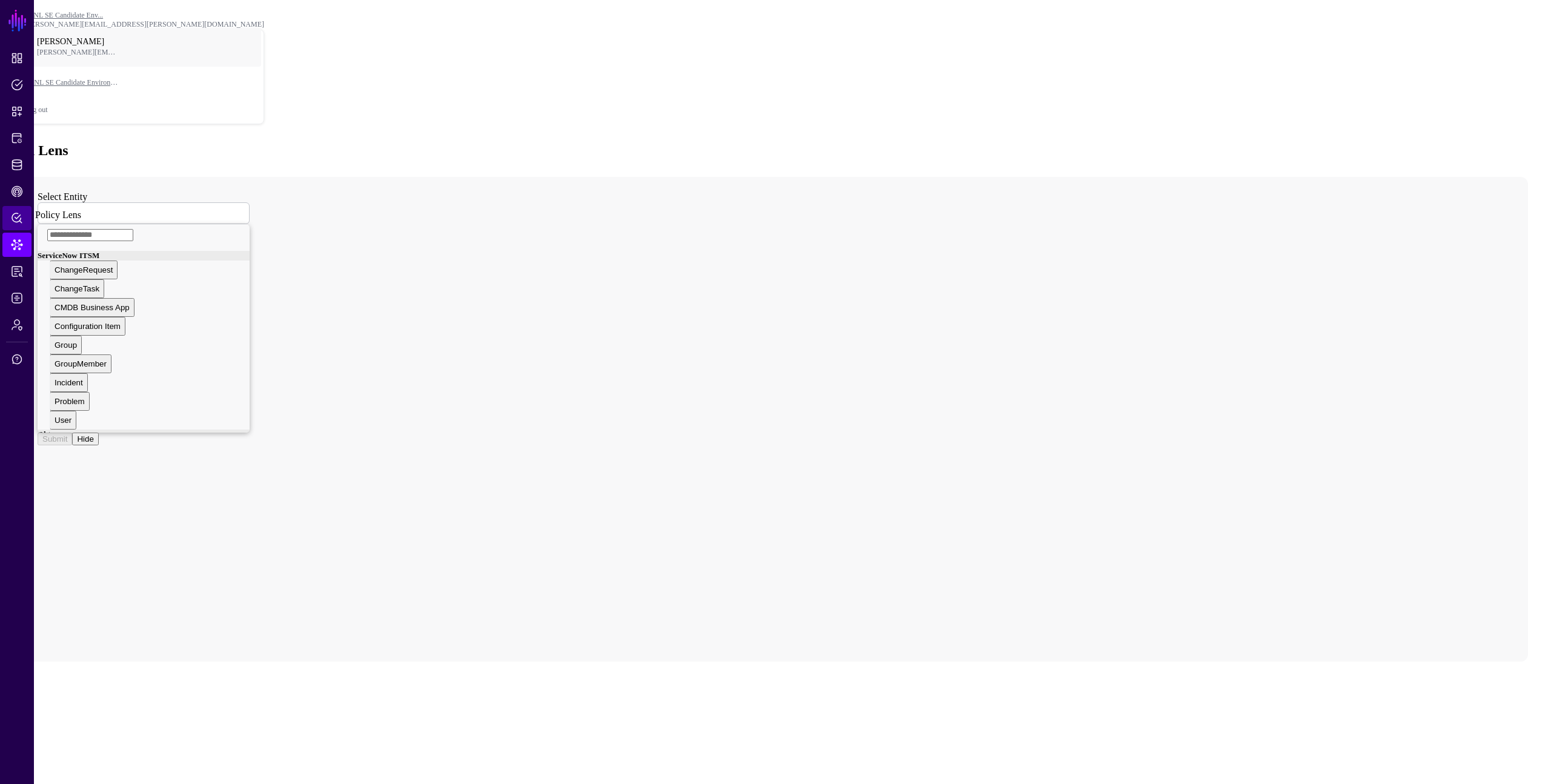
click at [16, 212] on span "Policy Lens" at bounding box center [16, 218] width 12 height 12
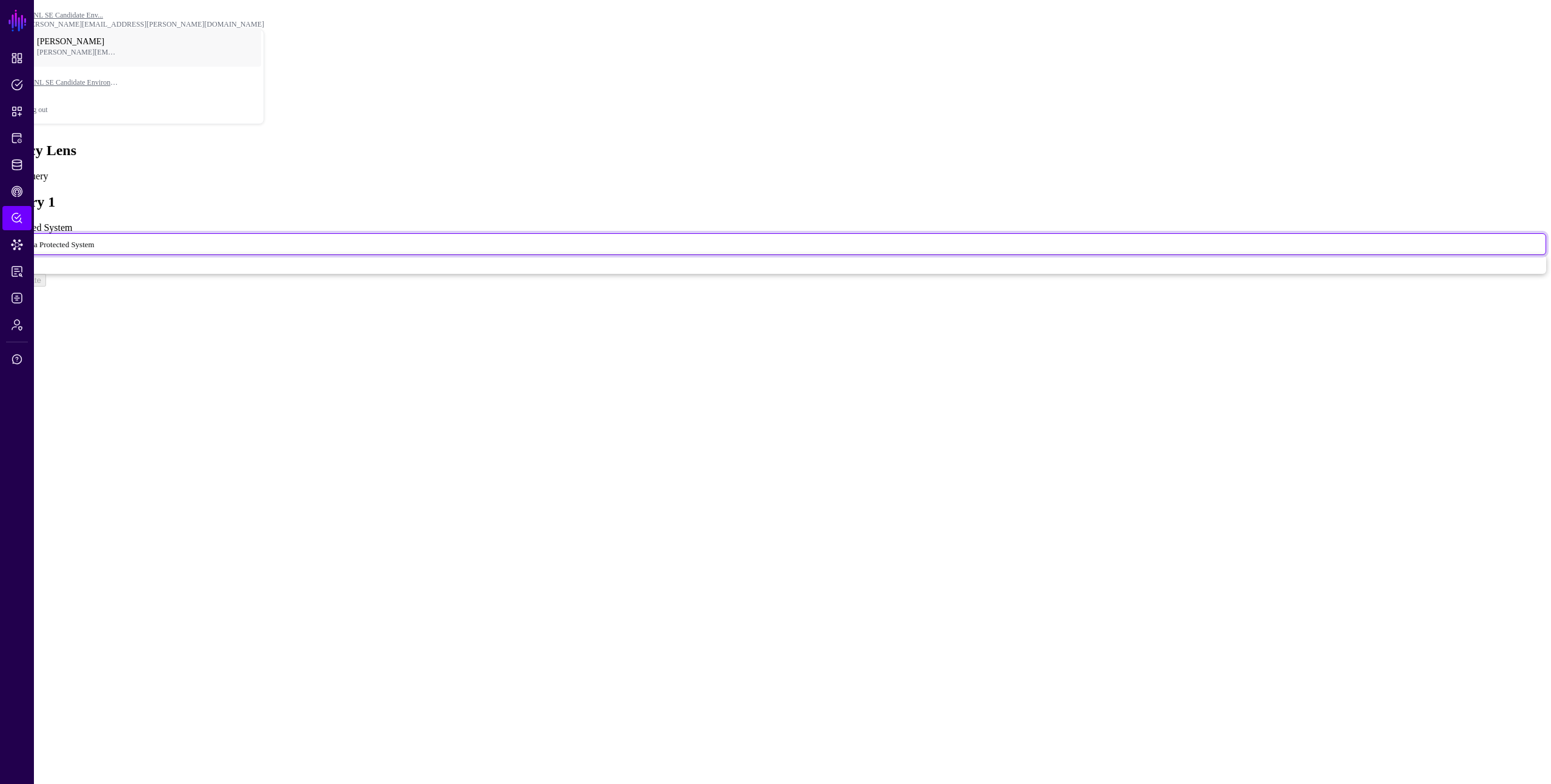
click at [94, 240] on span "Select a Protected System" at bounding box center [54, 244] width 82 height 9
click at [23, 40] on div "AWS" at bounding box center [14, 35] width 18 height 9
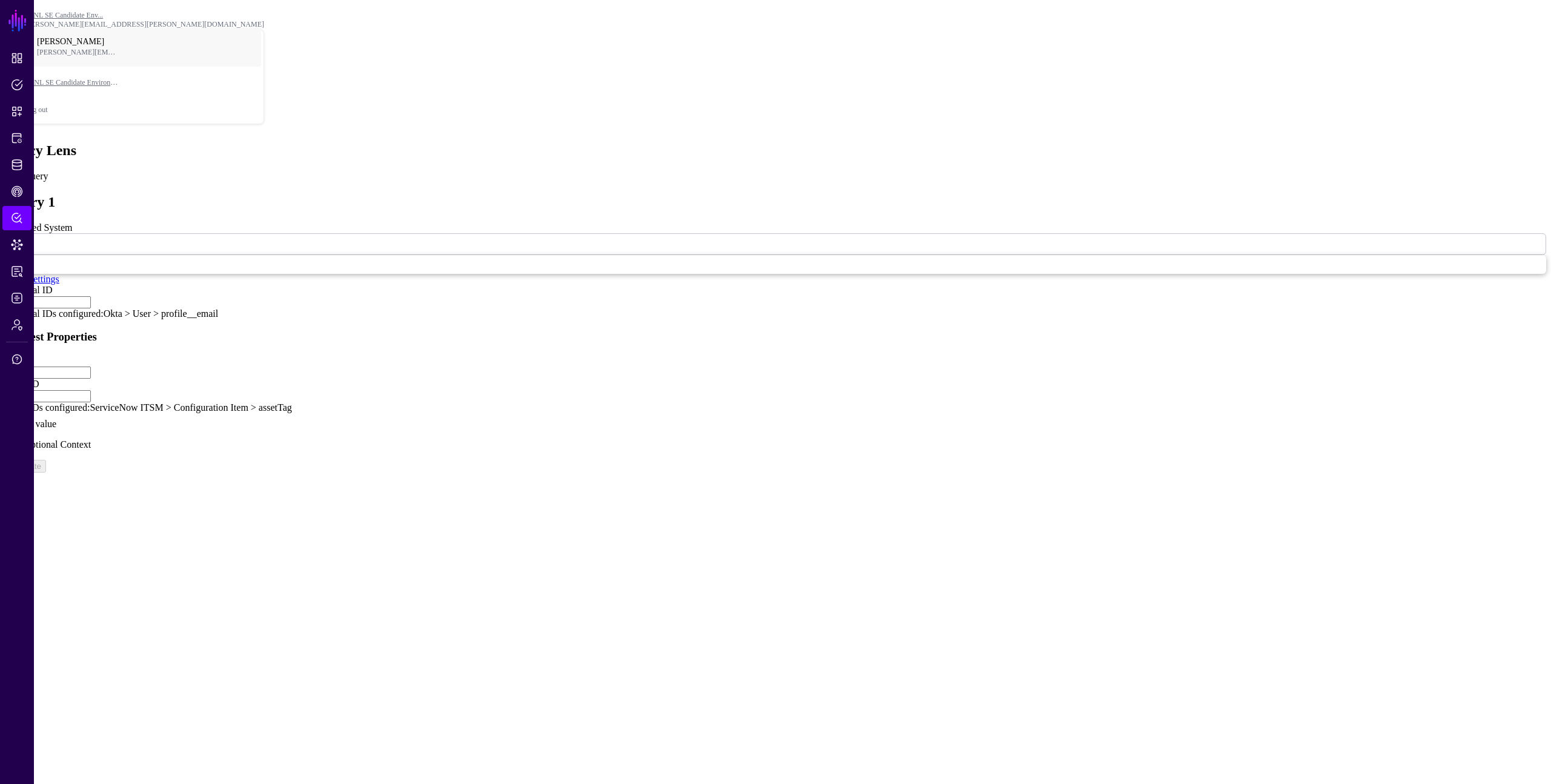
click at [5, 308] on link at bounding box center [5, 308] width 0 height 0
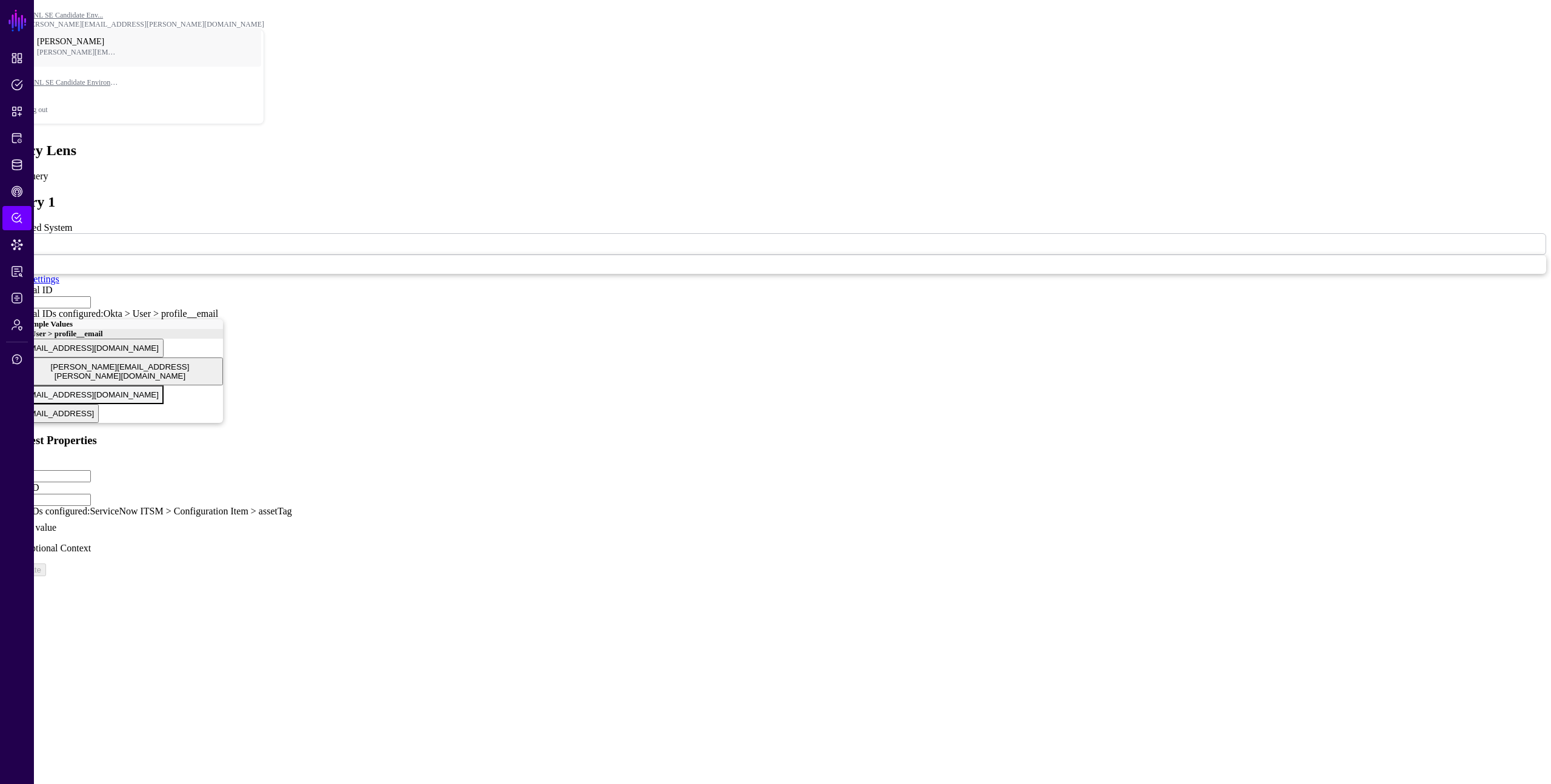
click at [159, 390] on span "demouser@demopanel.com" at bounding box center [90, 394] width 137 height 9
type input "**********"
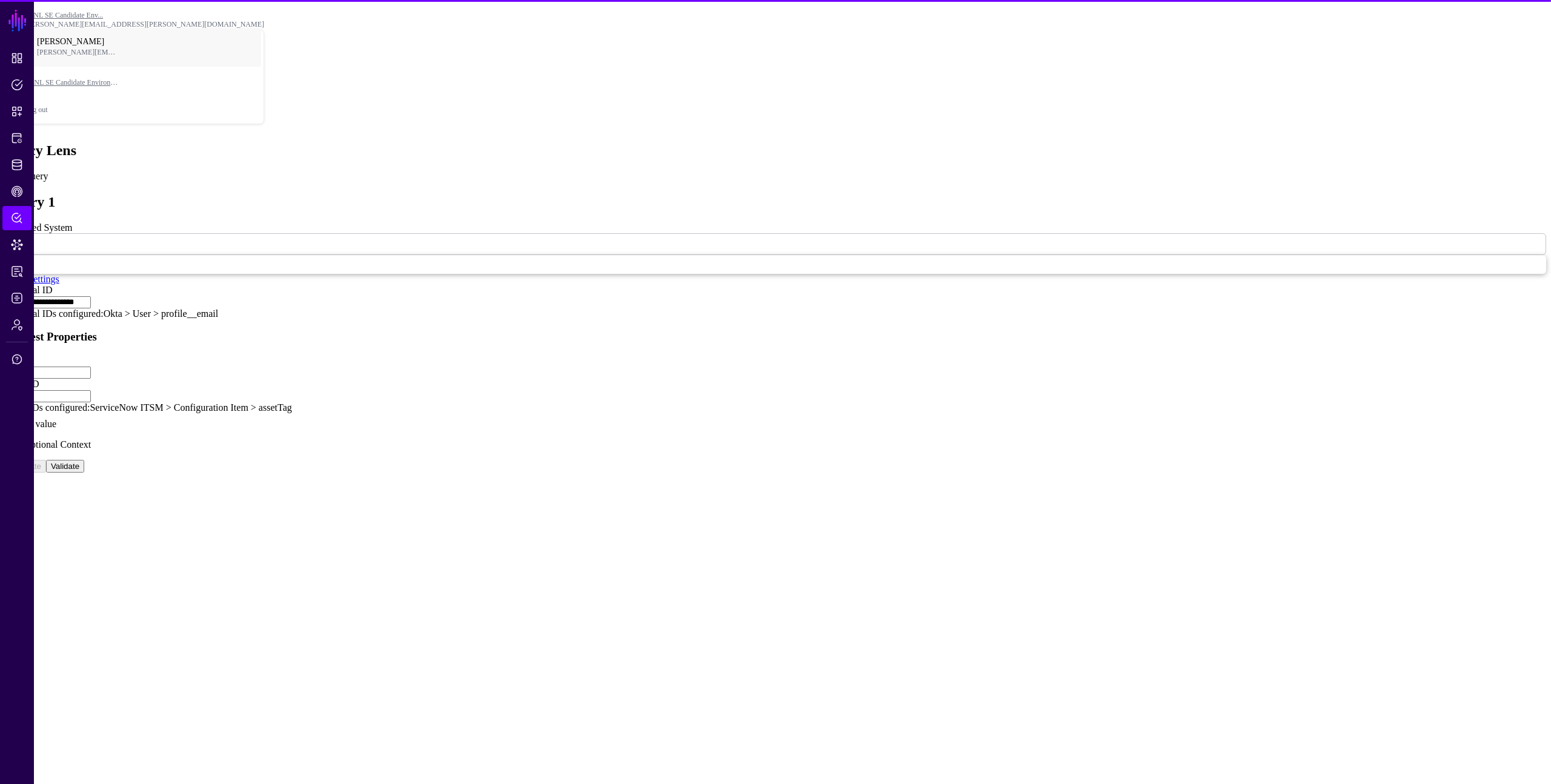
click at [91, 367] on input "Action" at bounding box center [48, 372] width 86 height 12
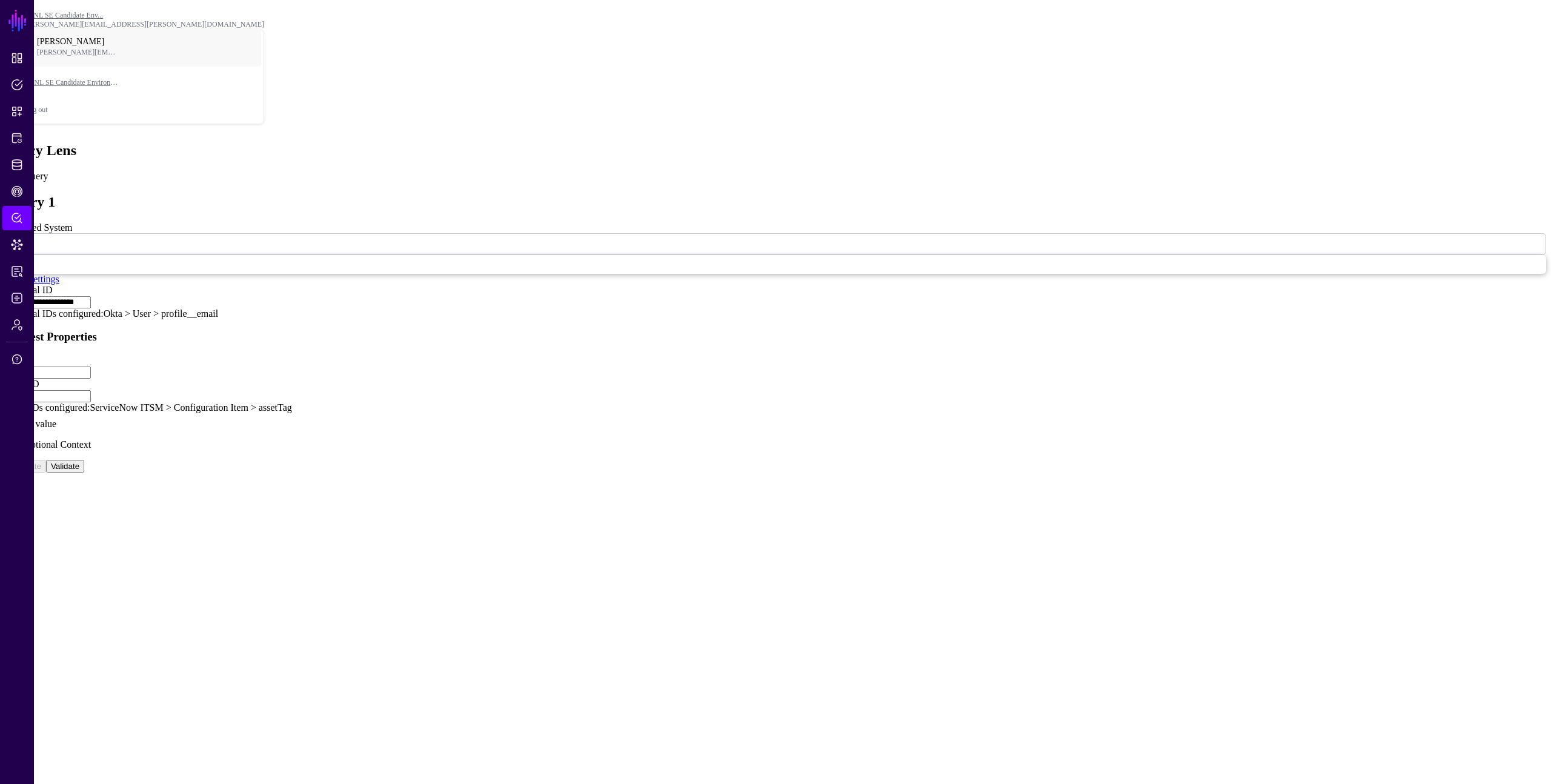
type input "******"
click at [5, 402] on link at bounding box center [5, 402] width 0 height 0
click at [91, 390] on input "Asset ID" at bounding box center [48, 396] width 86 height 12
type input "**********"
click at [46, 460] on button "Evaluate" at bounding box center [25, 467] width 41 height 13
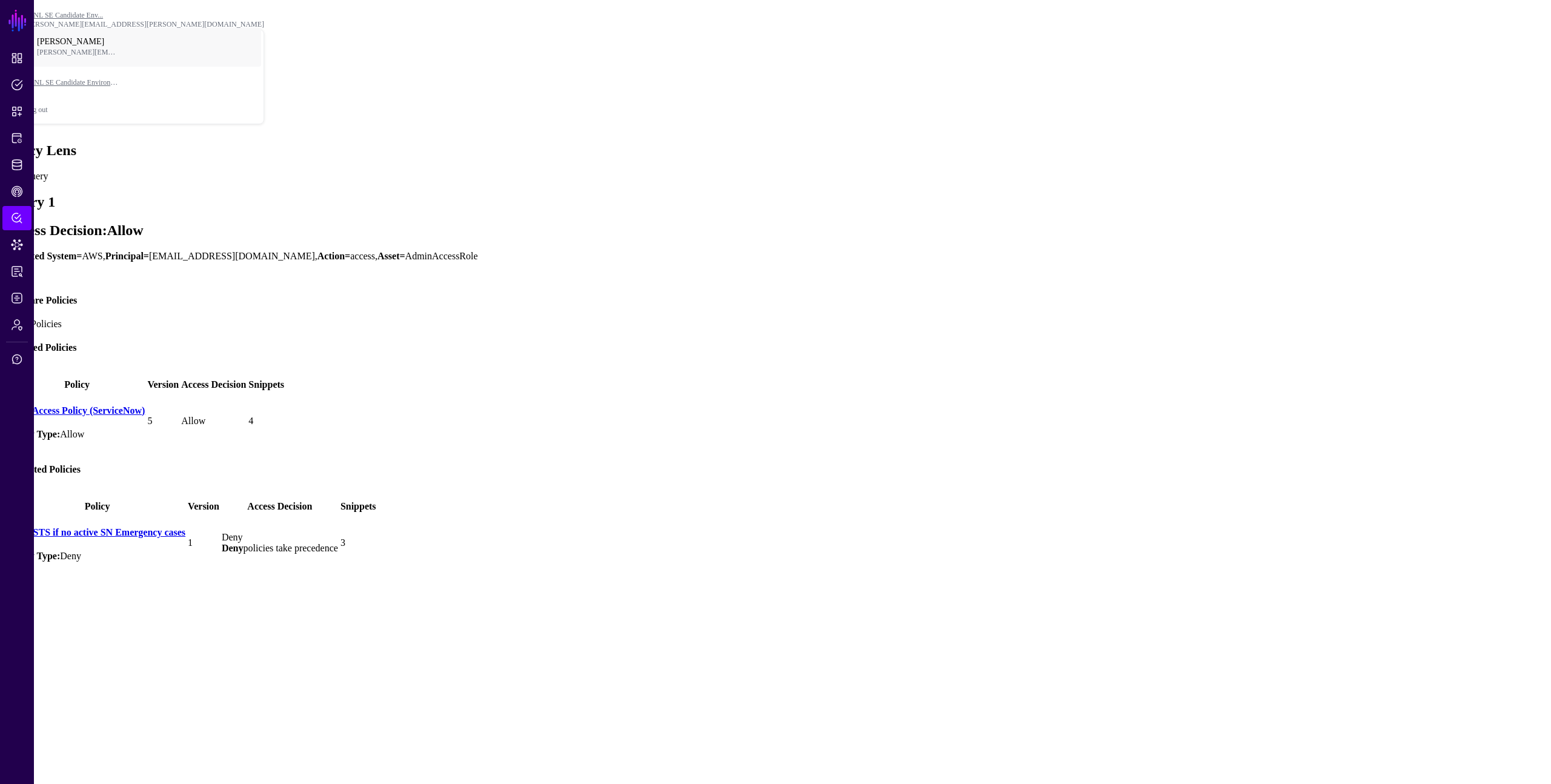
click at [7, 543] on span at bounding box center [7, 543] width 0 height 0
click at [184, 500] on th "Policy" at bounding box center [99, 506] width 182 height 12
click at [29, 627] on link "AWS" at bounding box center [18, 631] width 21 height 11
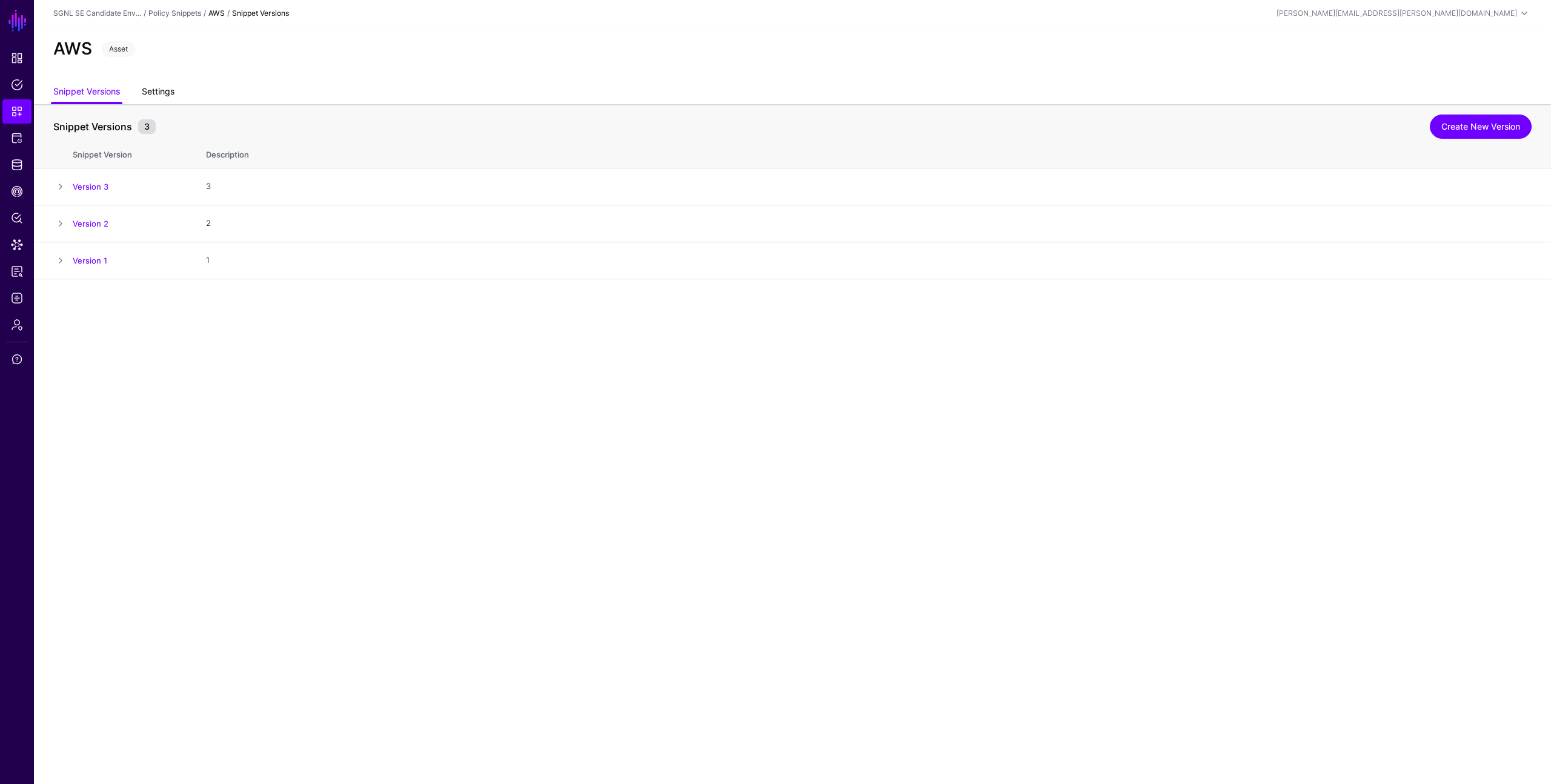
click at [155, 89] on link "Settings" at bounding box center [158, 93] width 33 height 23
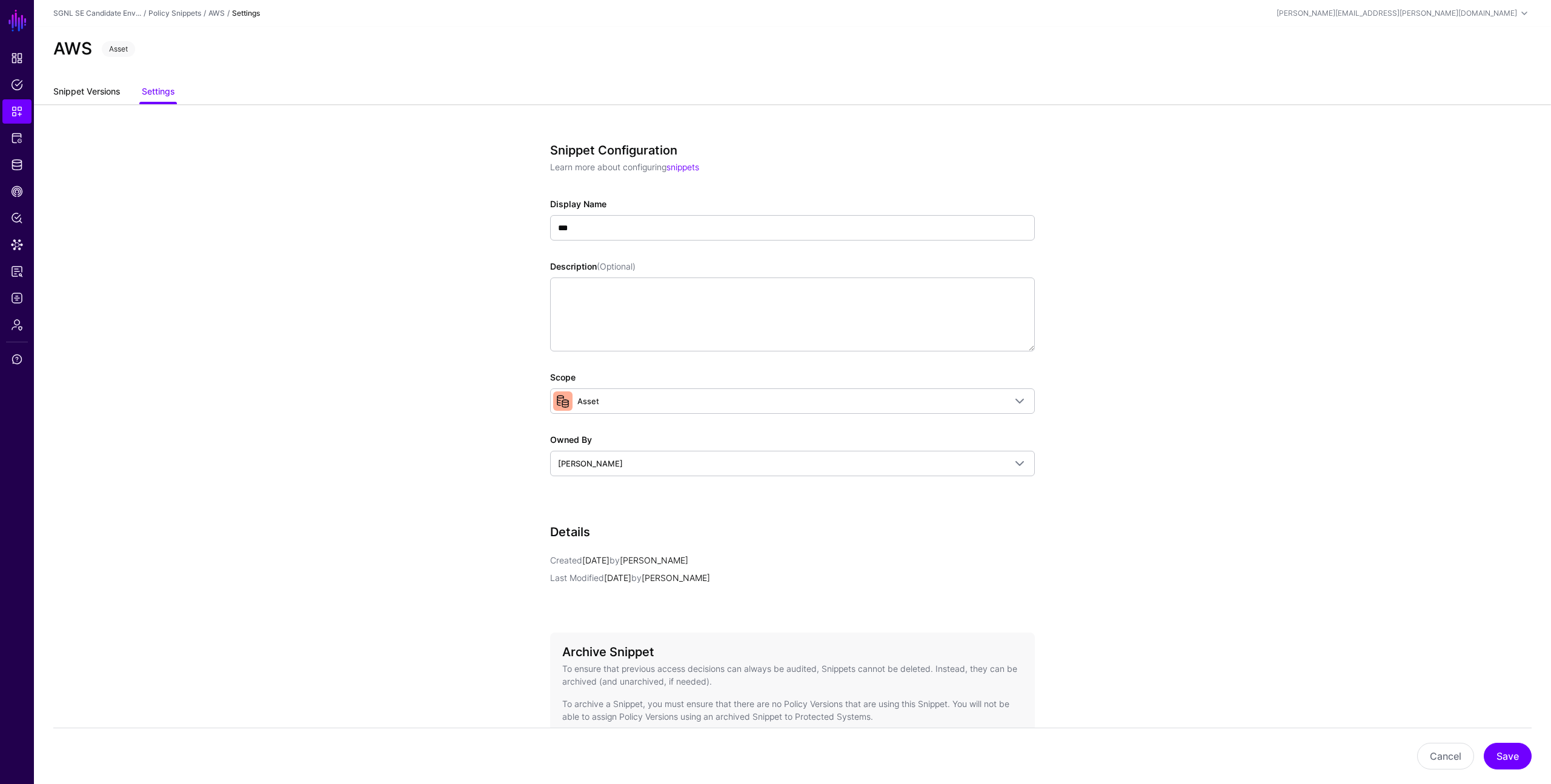
click at [120, 93] on link "Snippet Versions" at bounding box center [86, 93] width 66 height 23
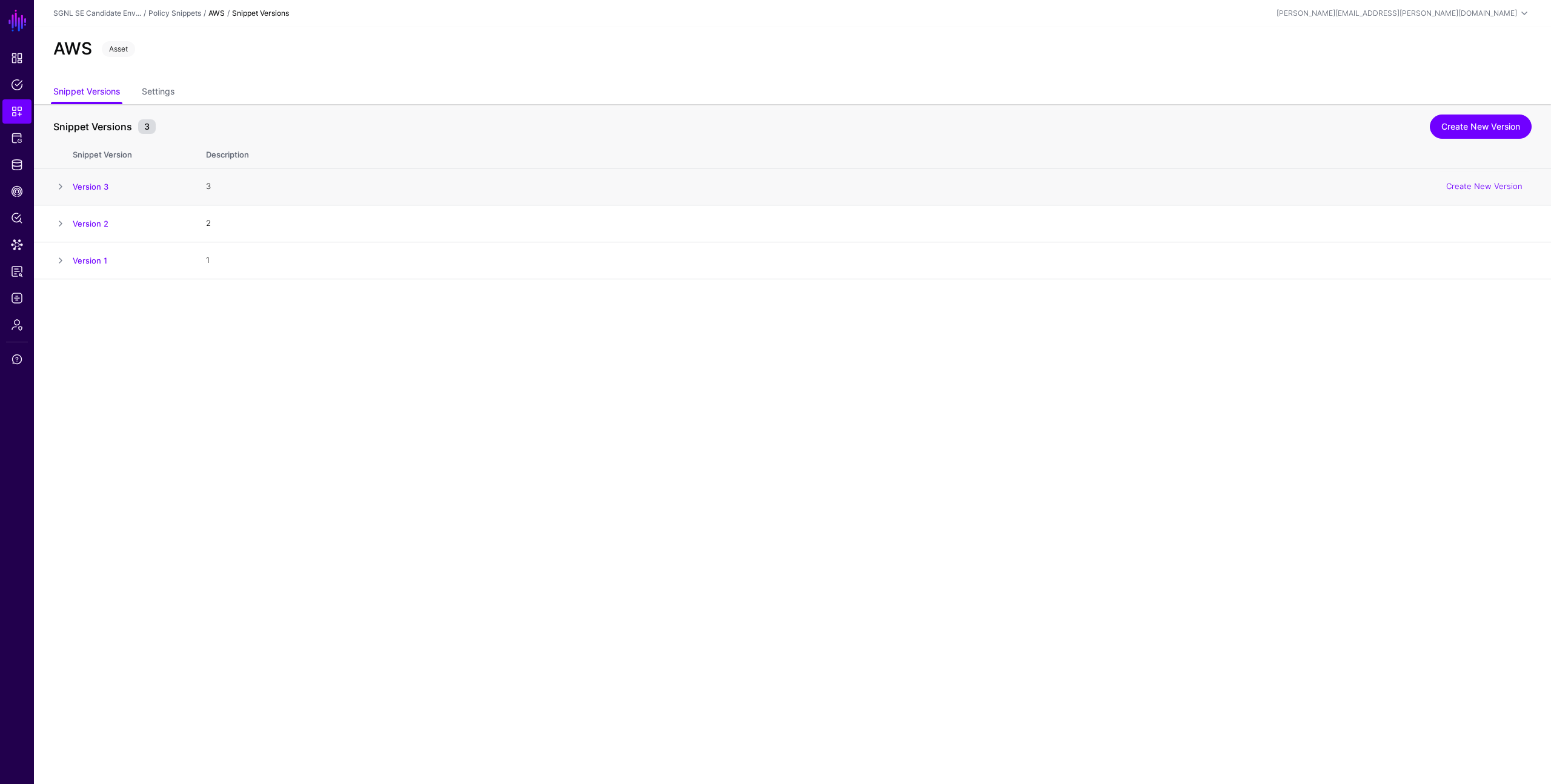
click at [62, 184] on span at bounding box center [61, 187] width 15 height 15
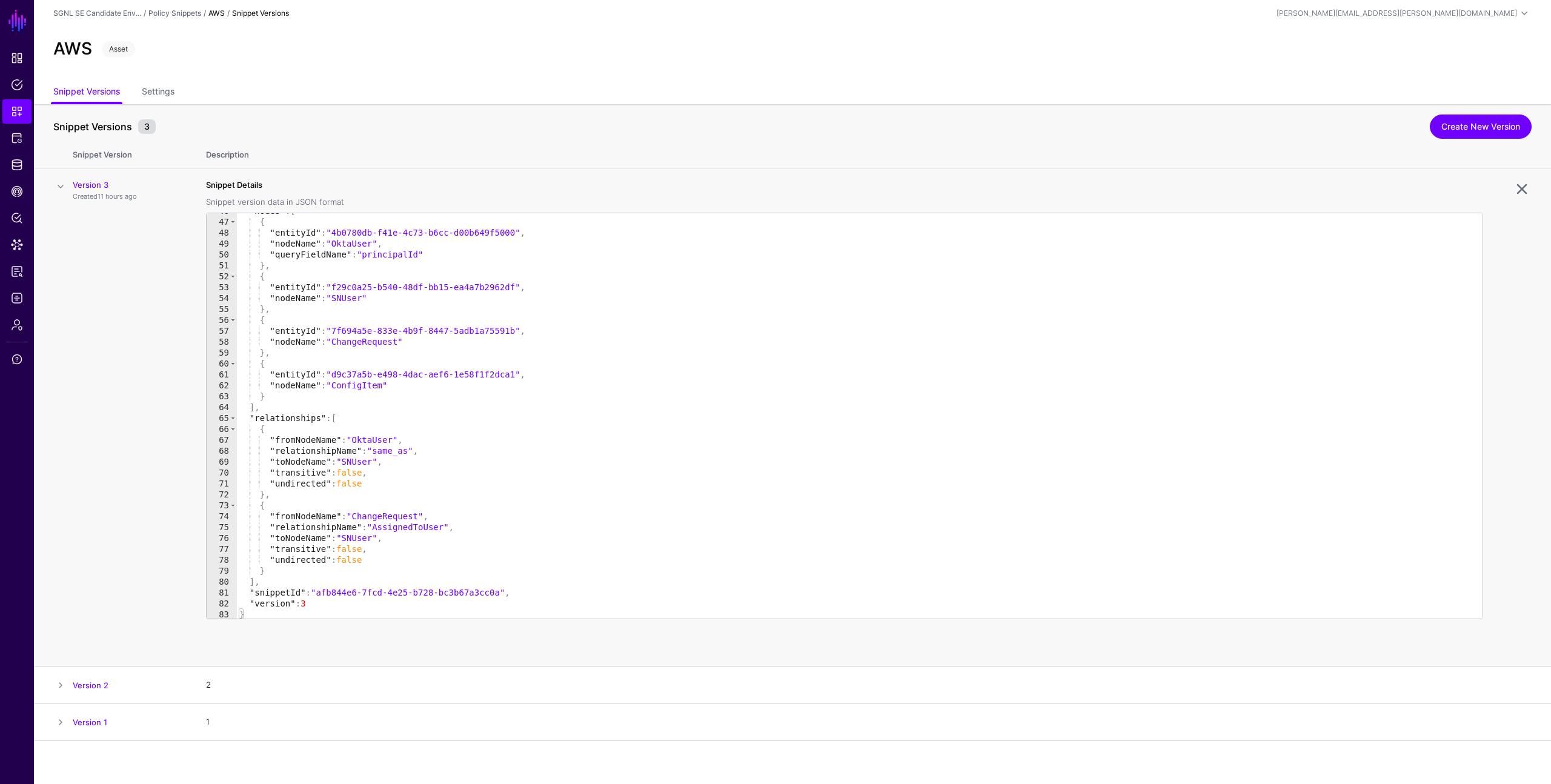
scroll to position [499, 0]
click at [13, 111] on span "Snippets" at bounding box center [16, 112] width 12 height 12
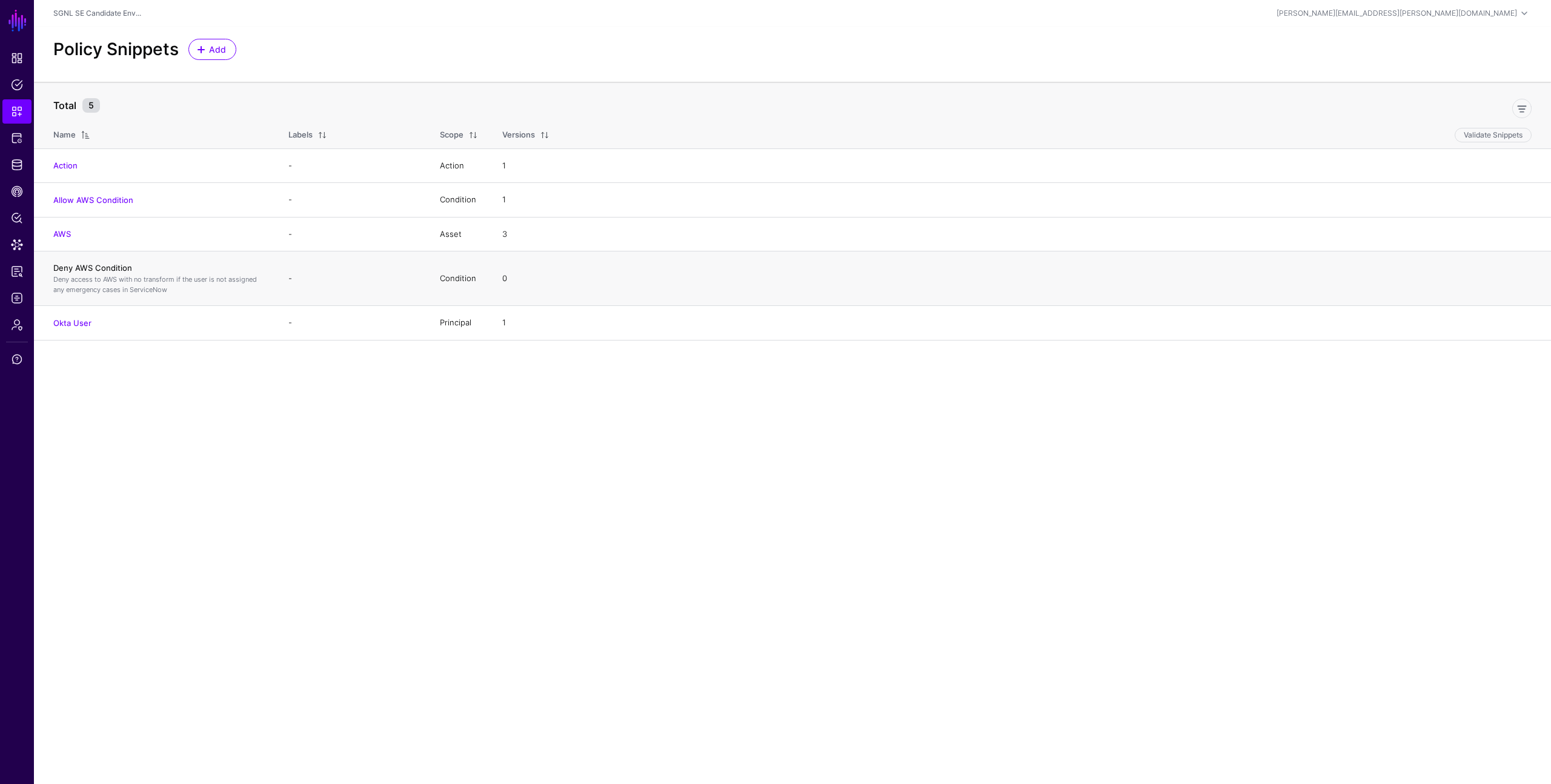
click at [110, 270] on link "Deny AWS Condition" at bounding box center [93, 268] width 79 height 10
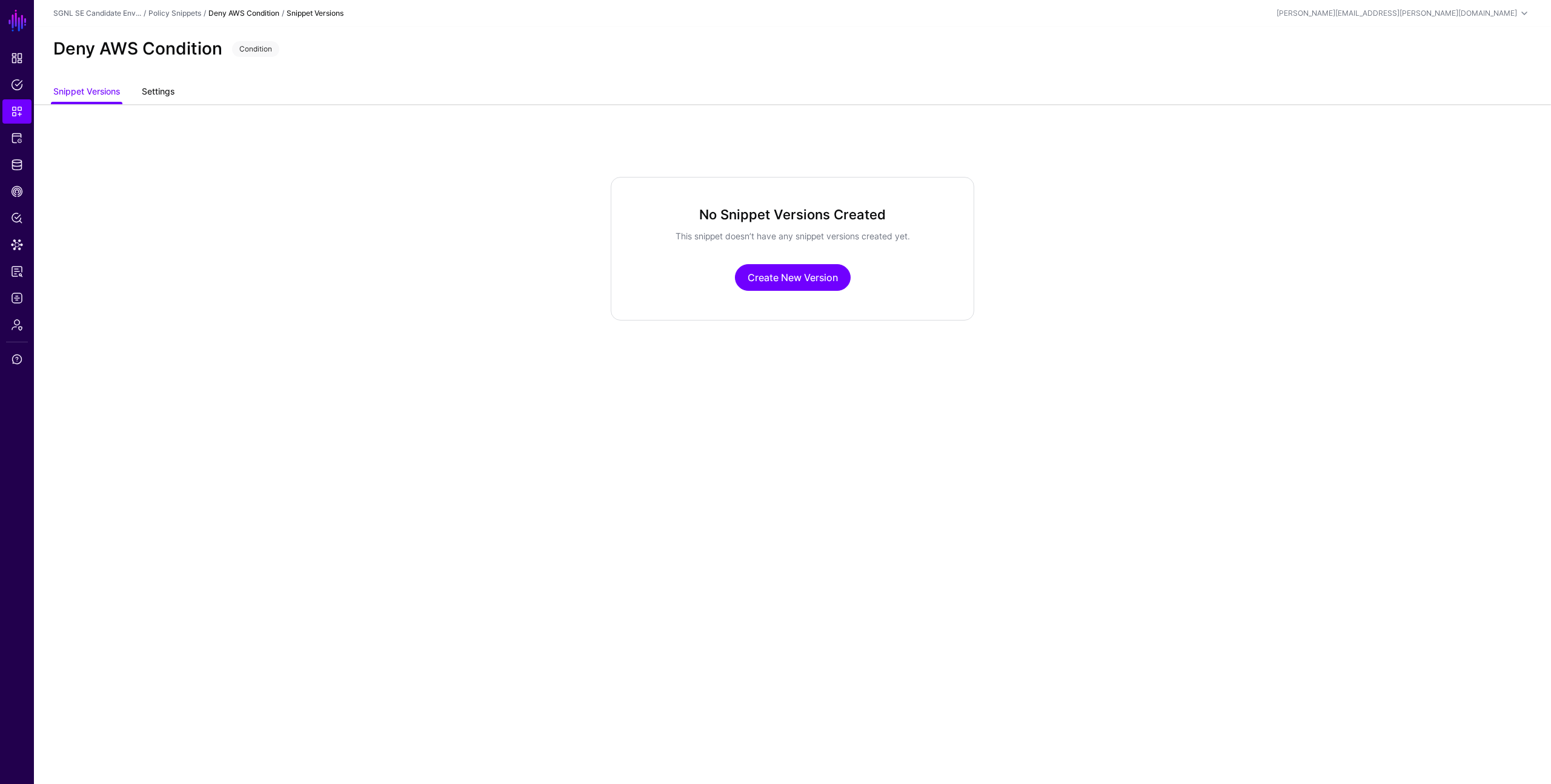
click at [145, 93] on link "Settings" at bounding box center [158, 93] width 33 height 23
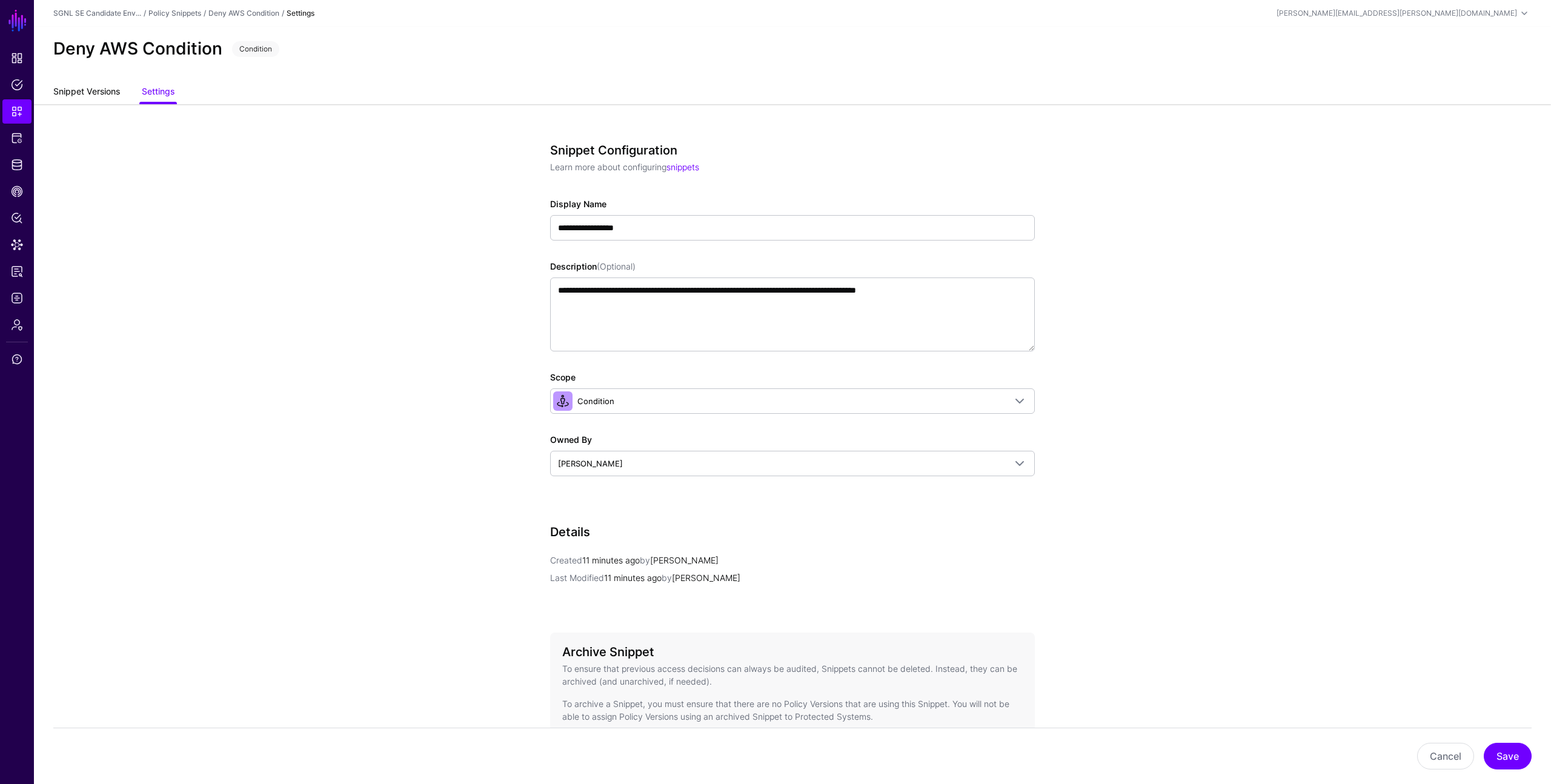
click at [104, 93] on link "Snippet Versions" at bounding box center [86, 93] width 66 height 23
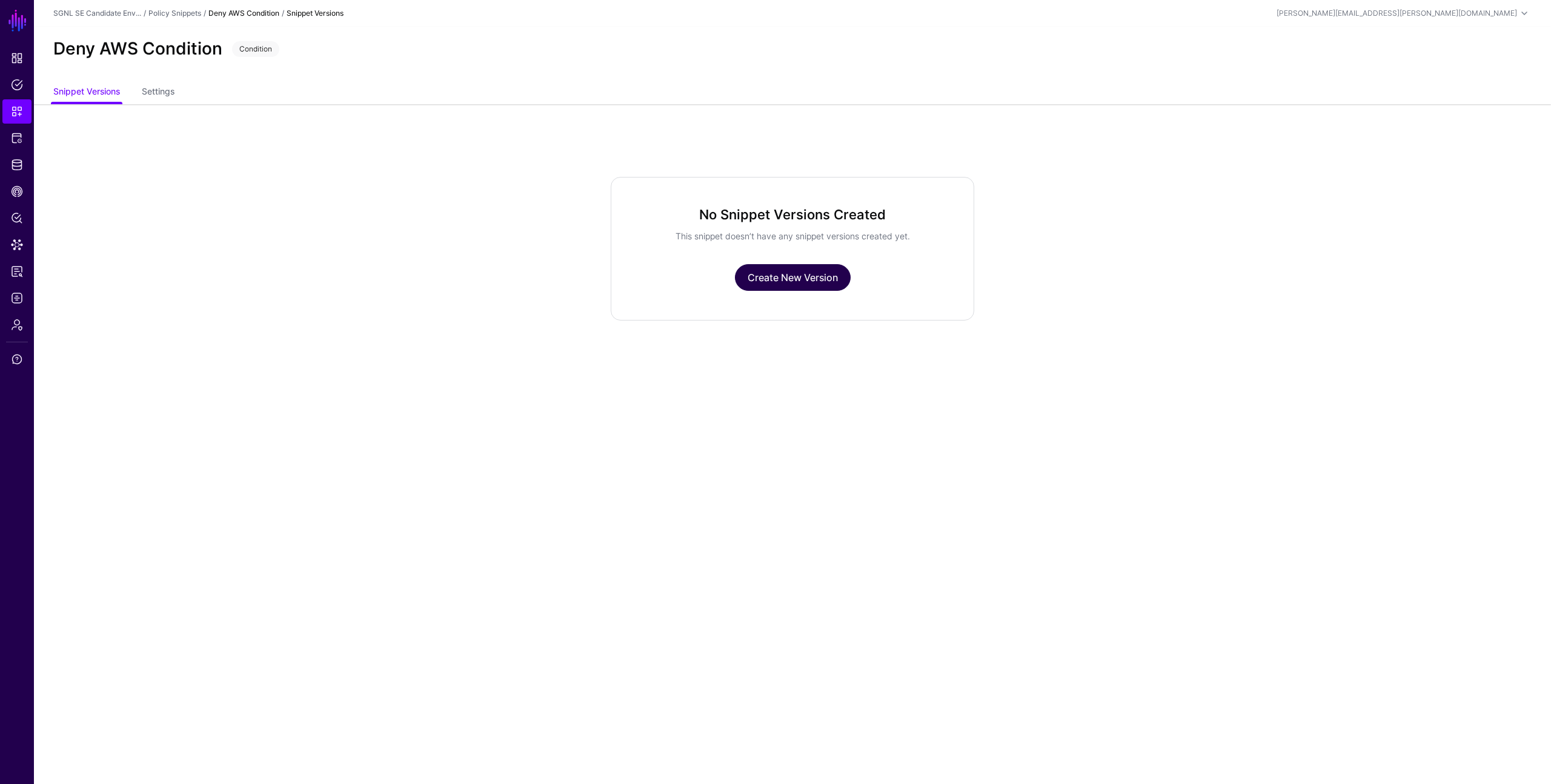
click at [747, 280] on link "Create New Version" at bounding box center [792, 277] width 116 height 27
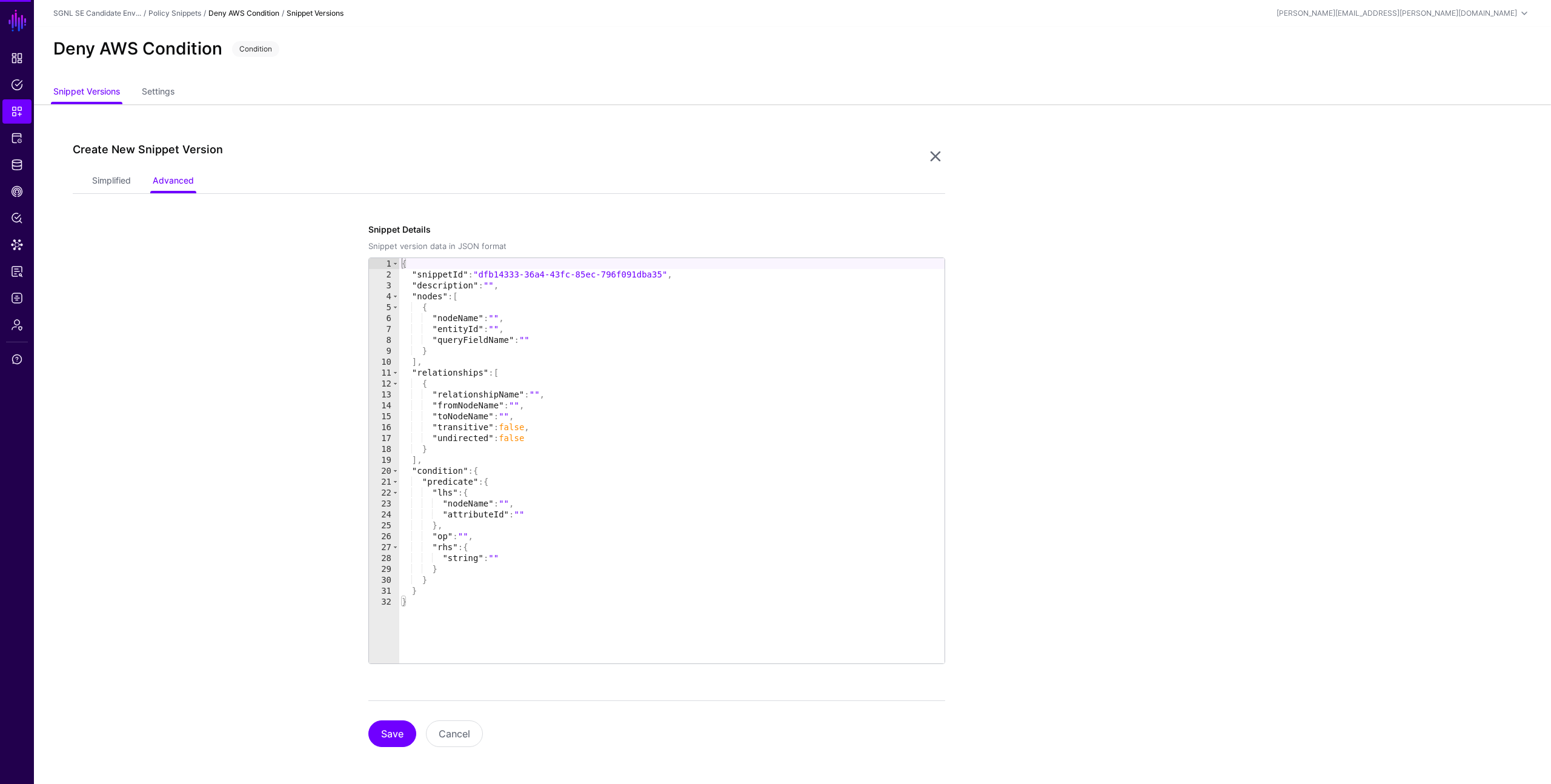
scroll to position [2, 0]
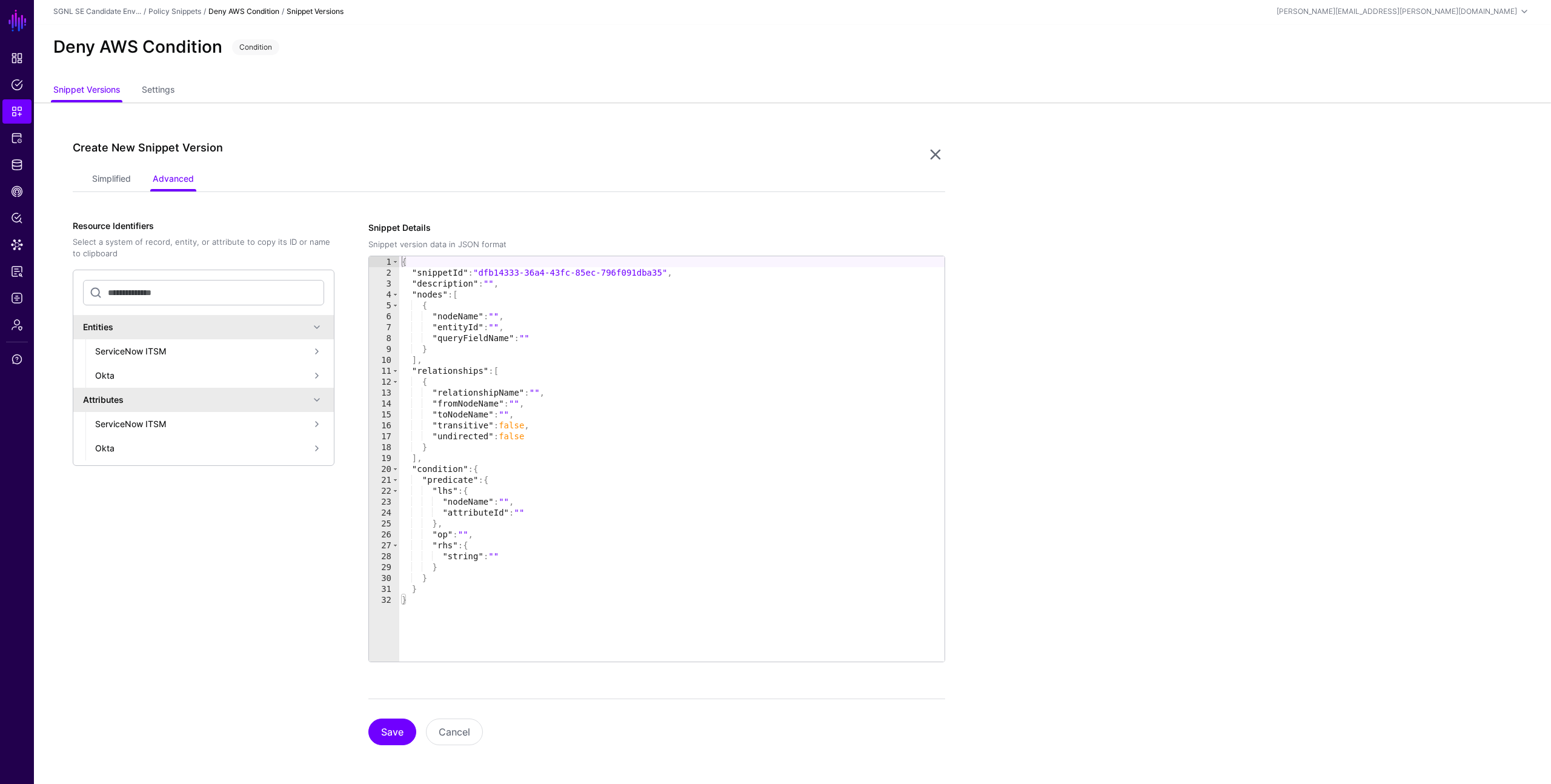
click at [197, 346] on div "ServiceNow ITSM" at bounding box center [202, 351] width 214 height 13
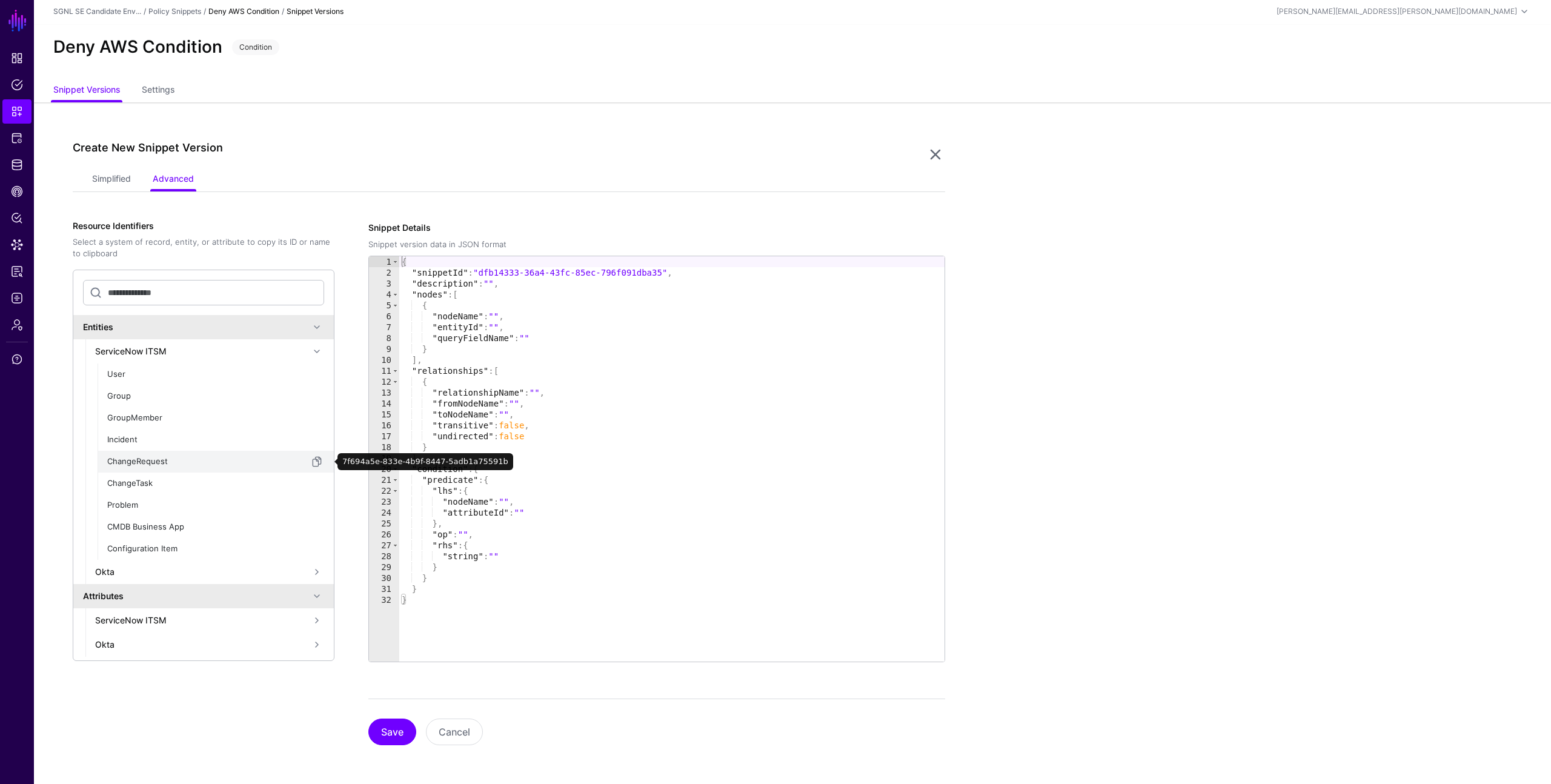
click at [159, 458] on div "ChangeRequest" at bounding box center [208, 461] width 203 height 12
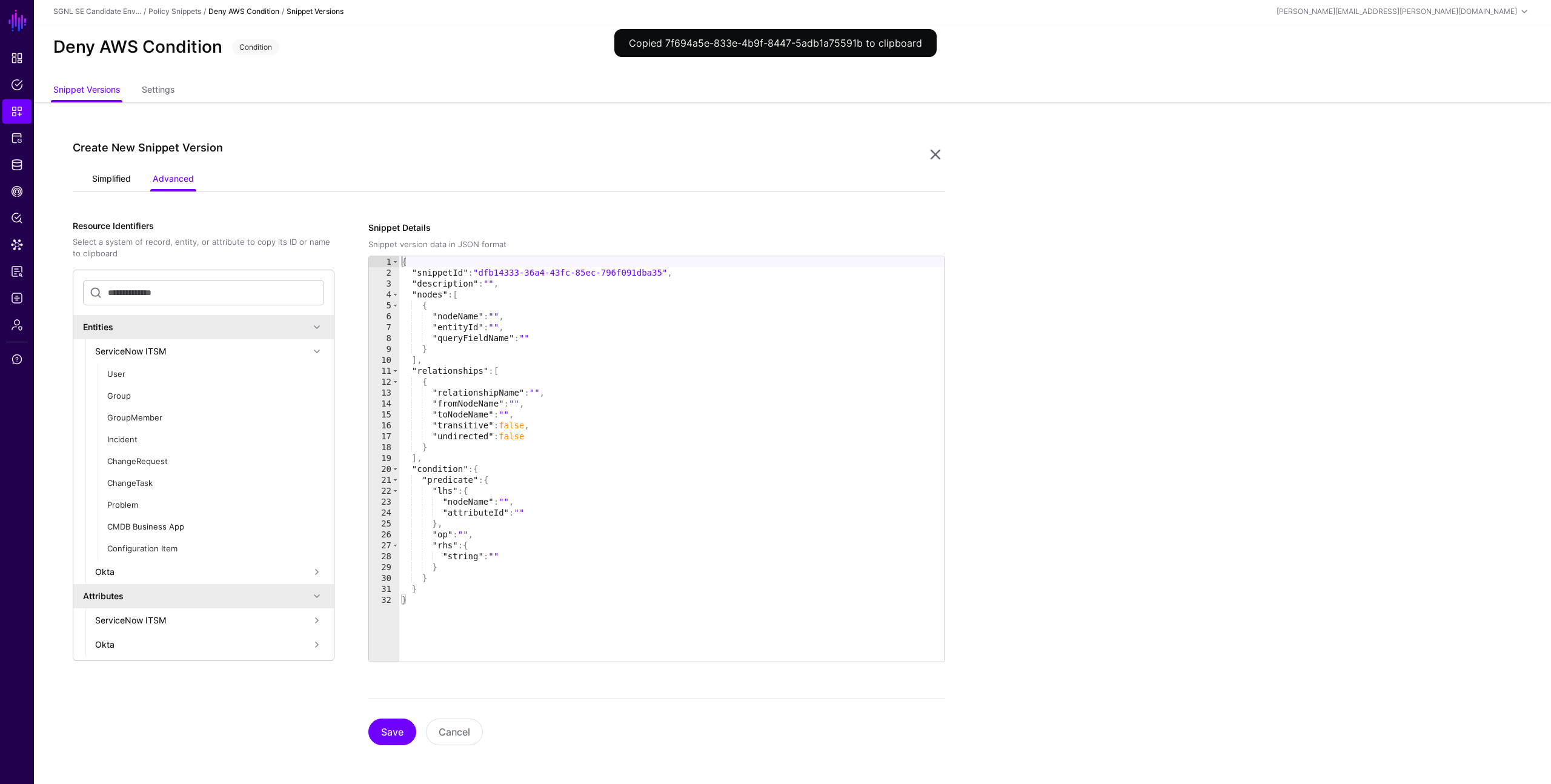
click at [104, 177] on link "Simplified" at bounding box center [111, 180] width 39 height 23
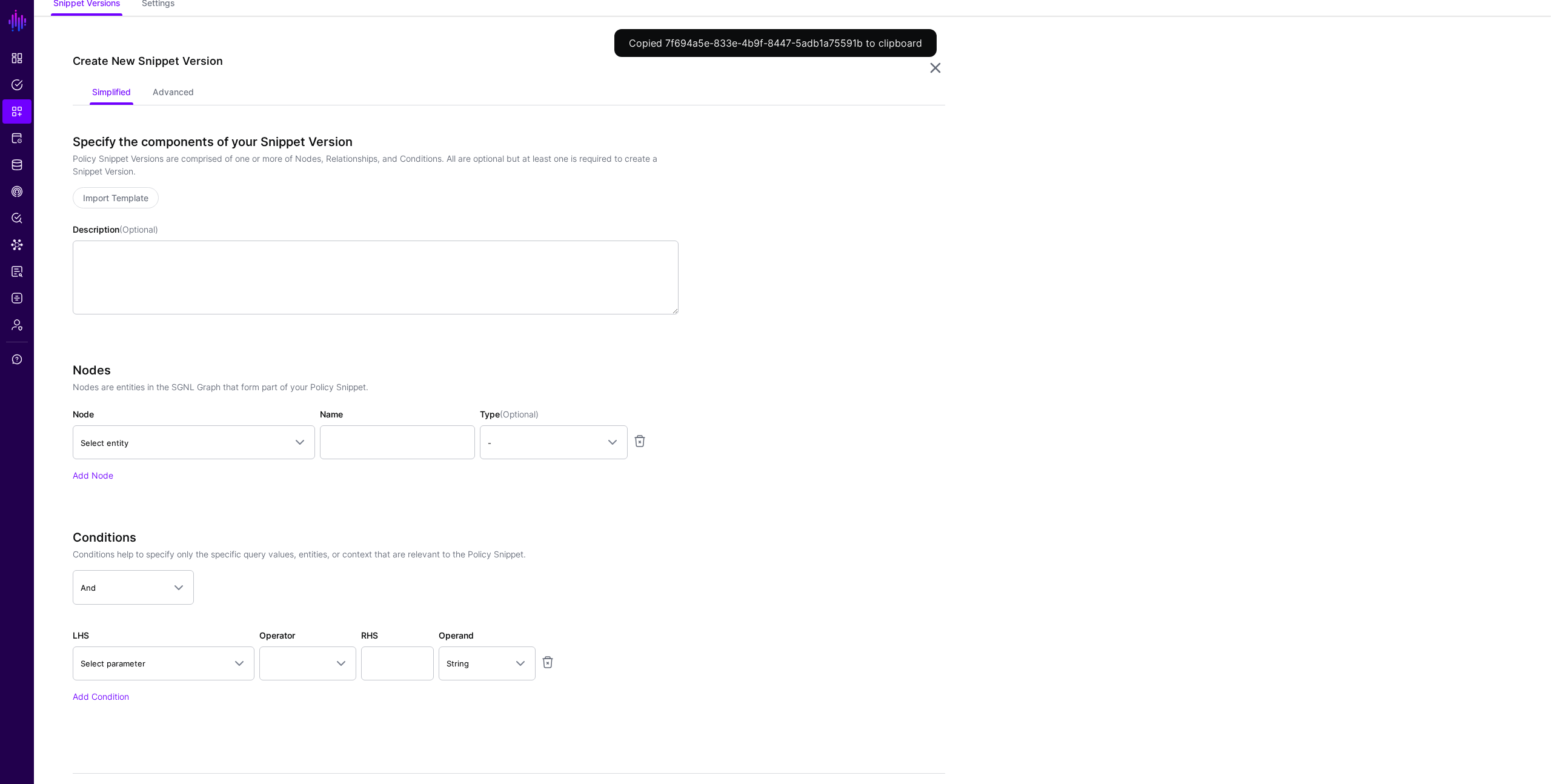
scroll to position [89, 0]
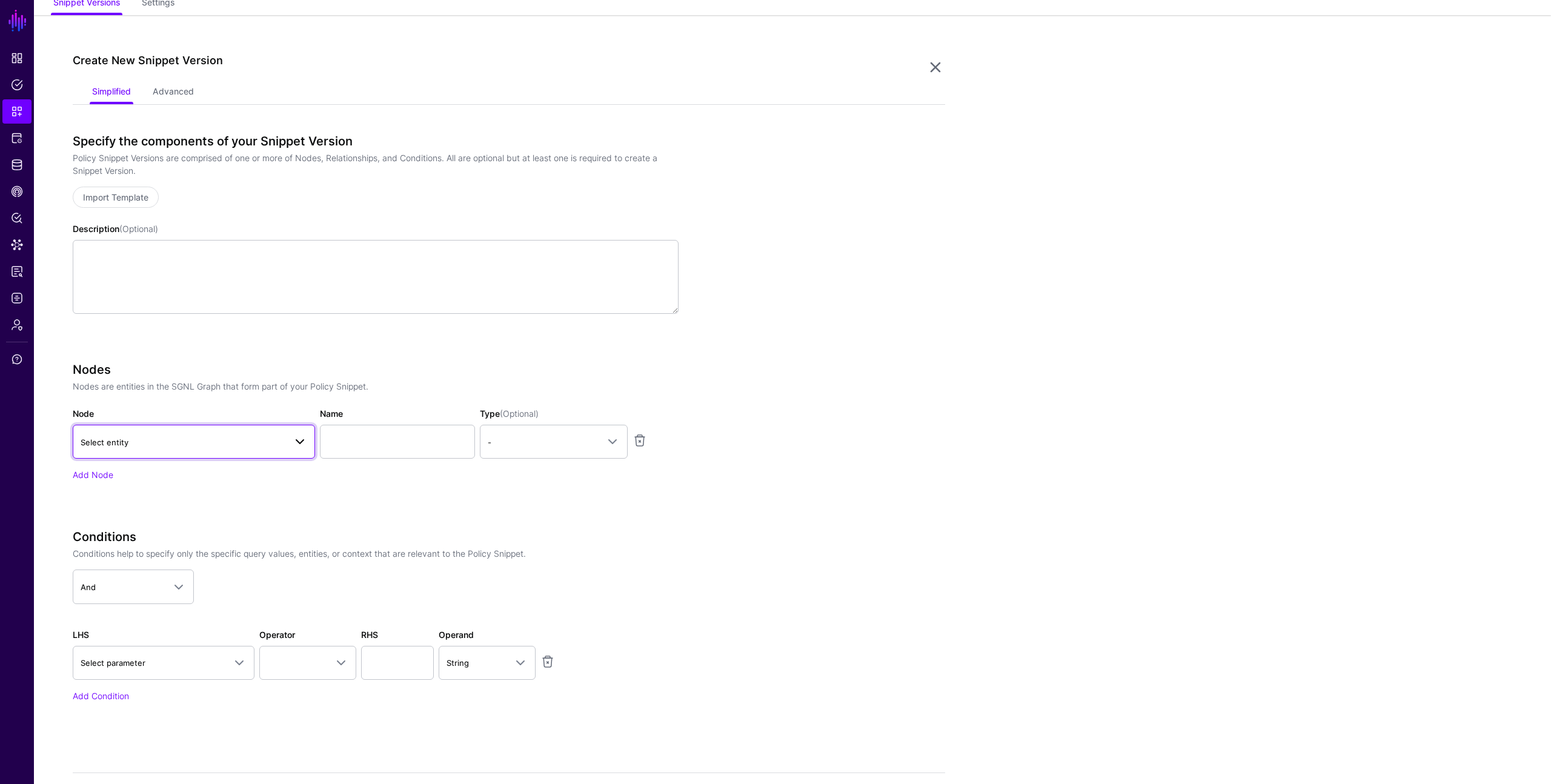
click at [135, 438] on span "Select entity" at bounding box center [183, 442] width 205 height 13
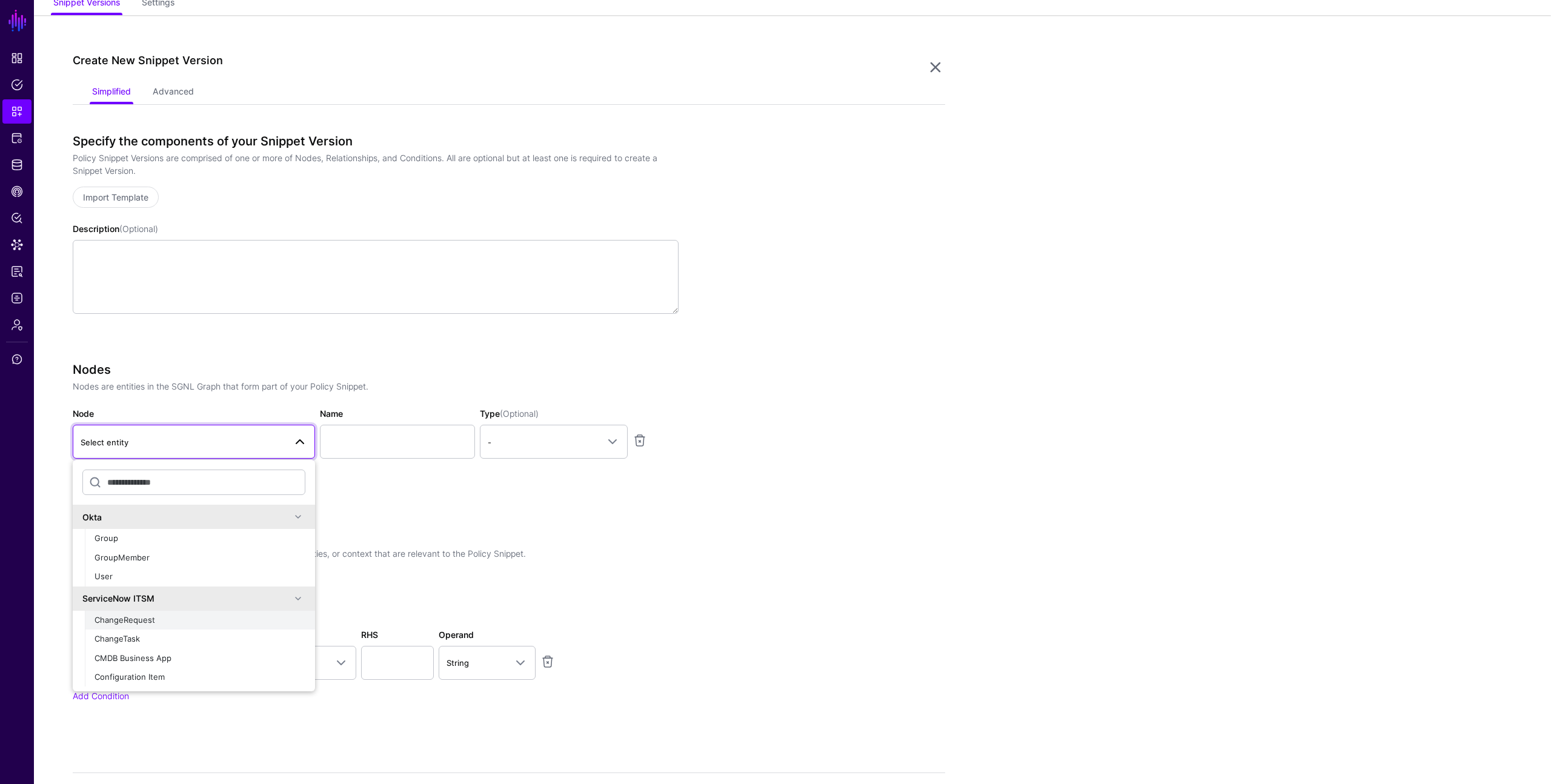
click at [130, 615] on span "ChangeRequest" at bounding box center [125, 620] width 61 height 10
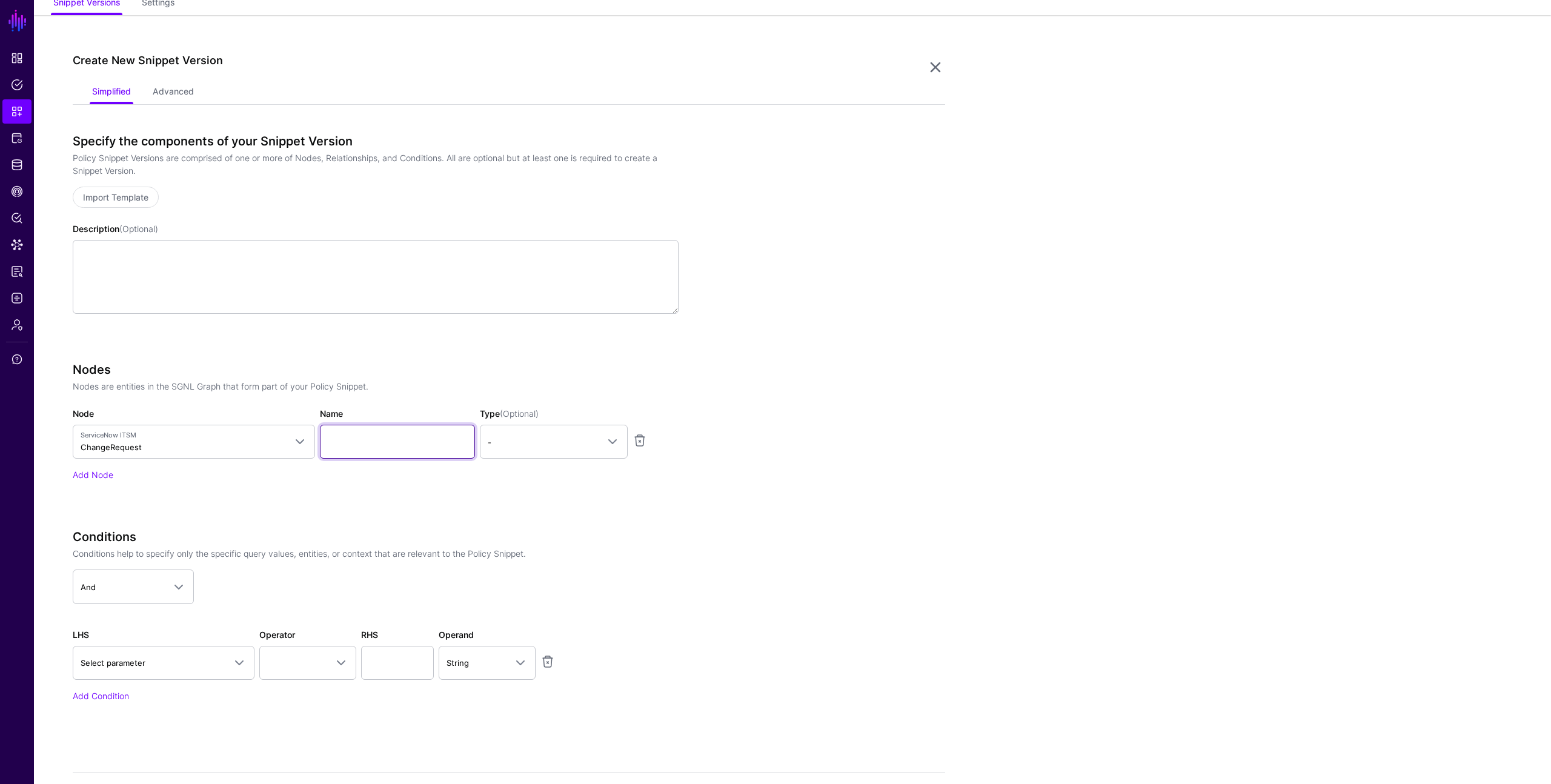
click at [349, 444] on input "Name" at bounding box center [397, 441] width 155 height 34
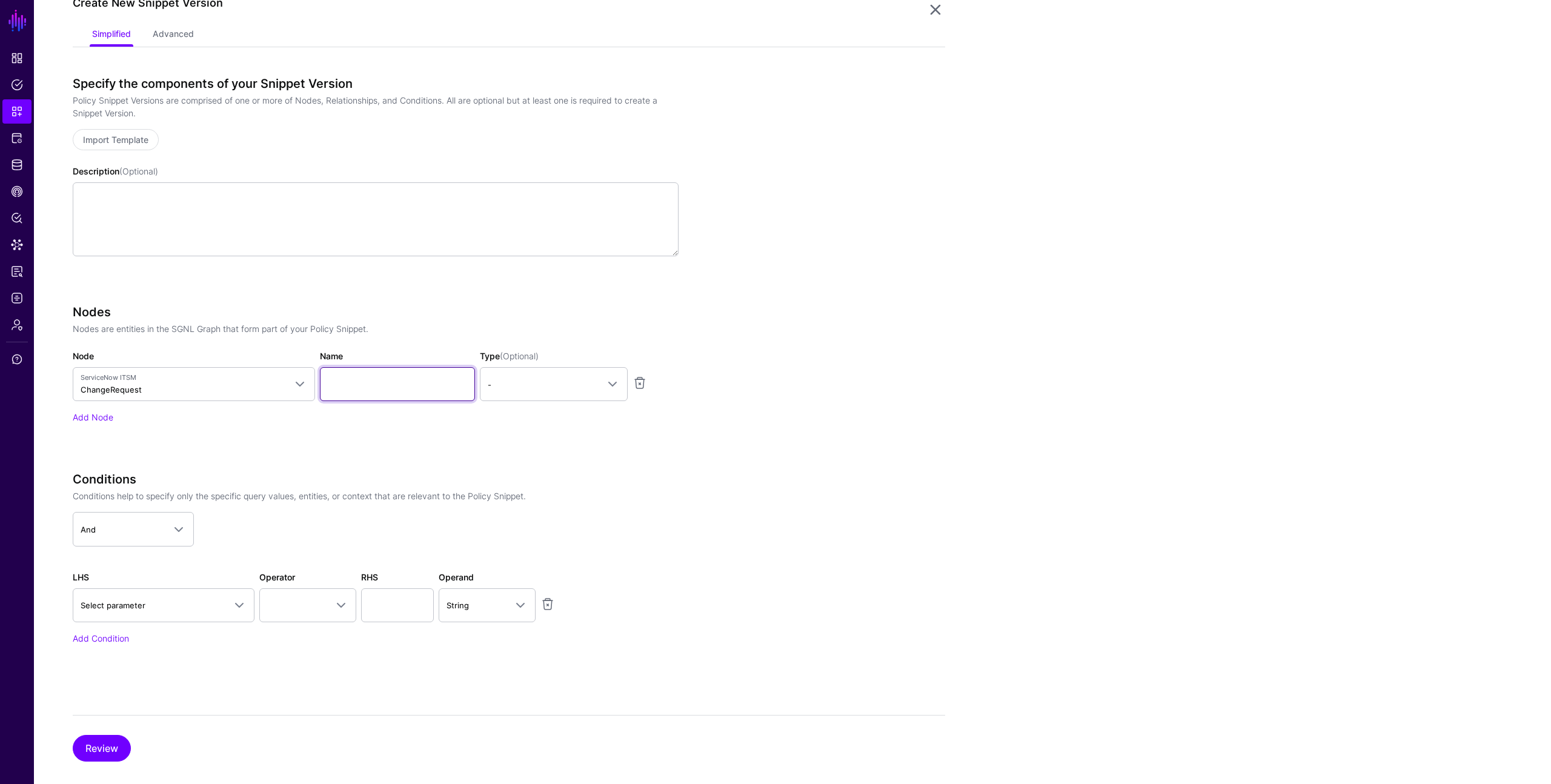
scroll to position [163, 0]
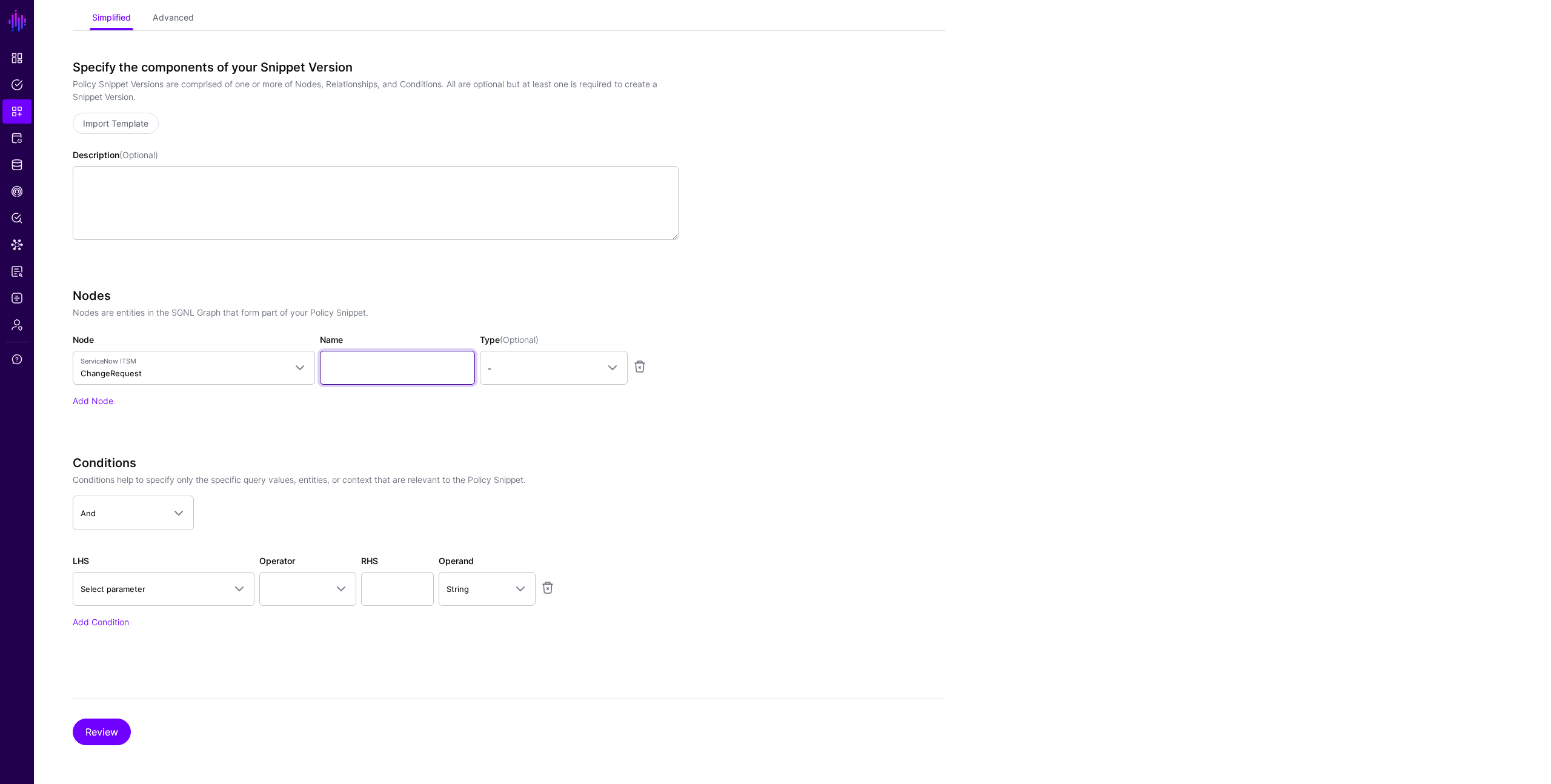
click at [427, 371] on input "Name" at bounding box center [397, 367] width 155 height 34
type input "******"
click at [516, 366] on span "-" at bounding box center [543, 368] width 110 height 13
click at [504, 422] on span "Principal" at bounding box center [505, 419] width 31 height 10
click at [169, 510] on span at bounding box center [175, 513] width 22 height 15
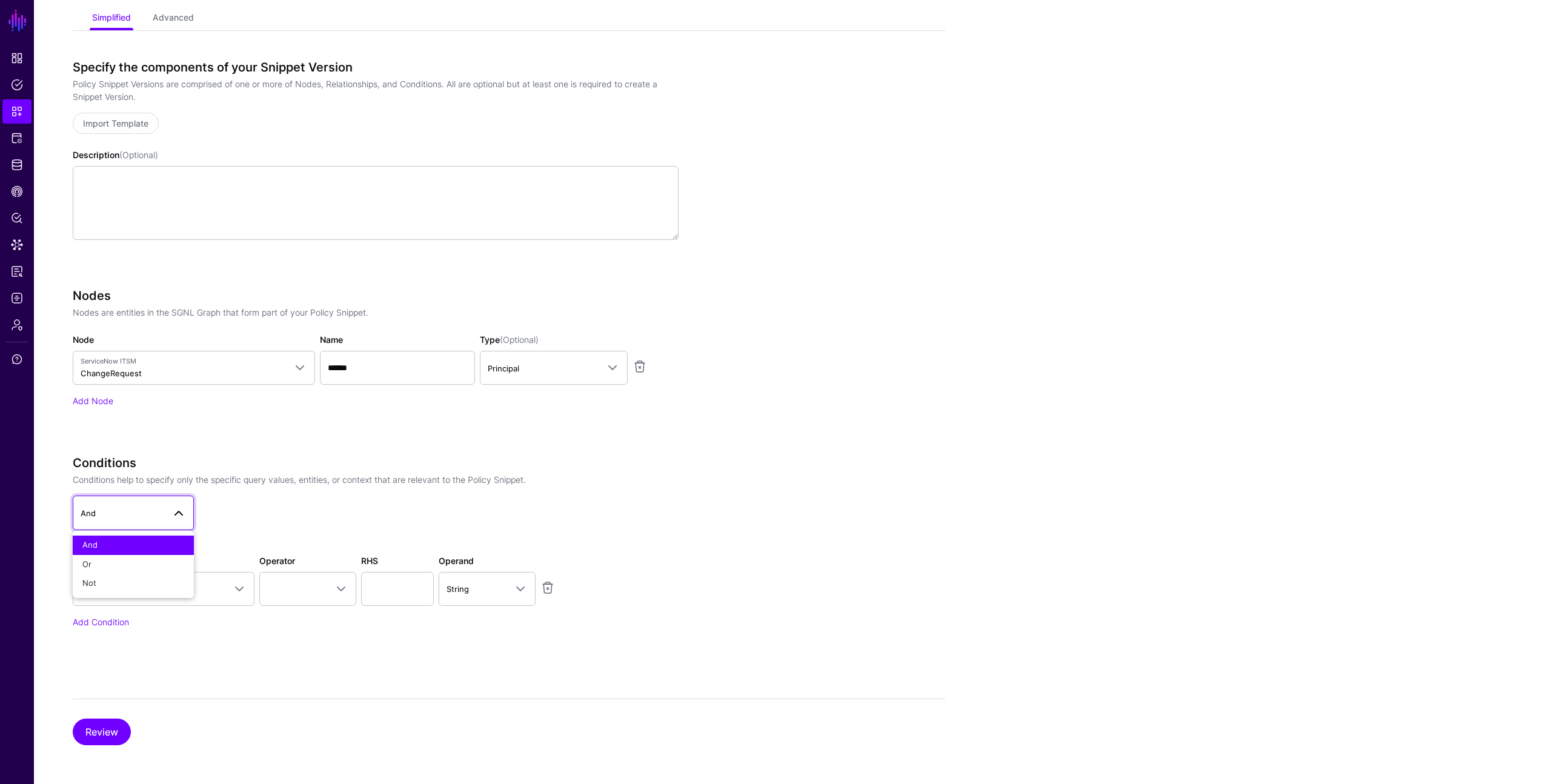
click at [189, 417] on div "Nodes Nodes are entities in the SGNL Graph that form part of your Policy Snippe…" at bounding box center [376, 365] width 606 height 153
click at [102, 396] on link "Add Node" at bounding box center [93, 400] width 40 height 11
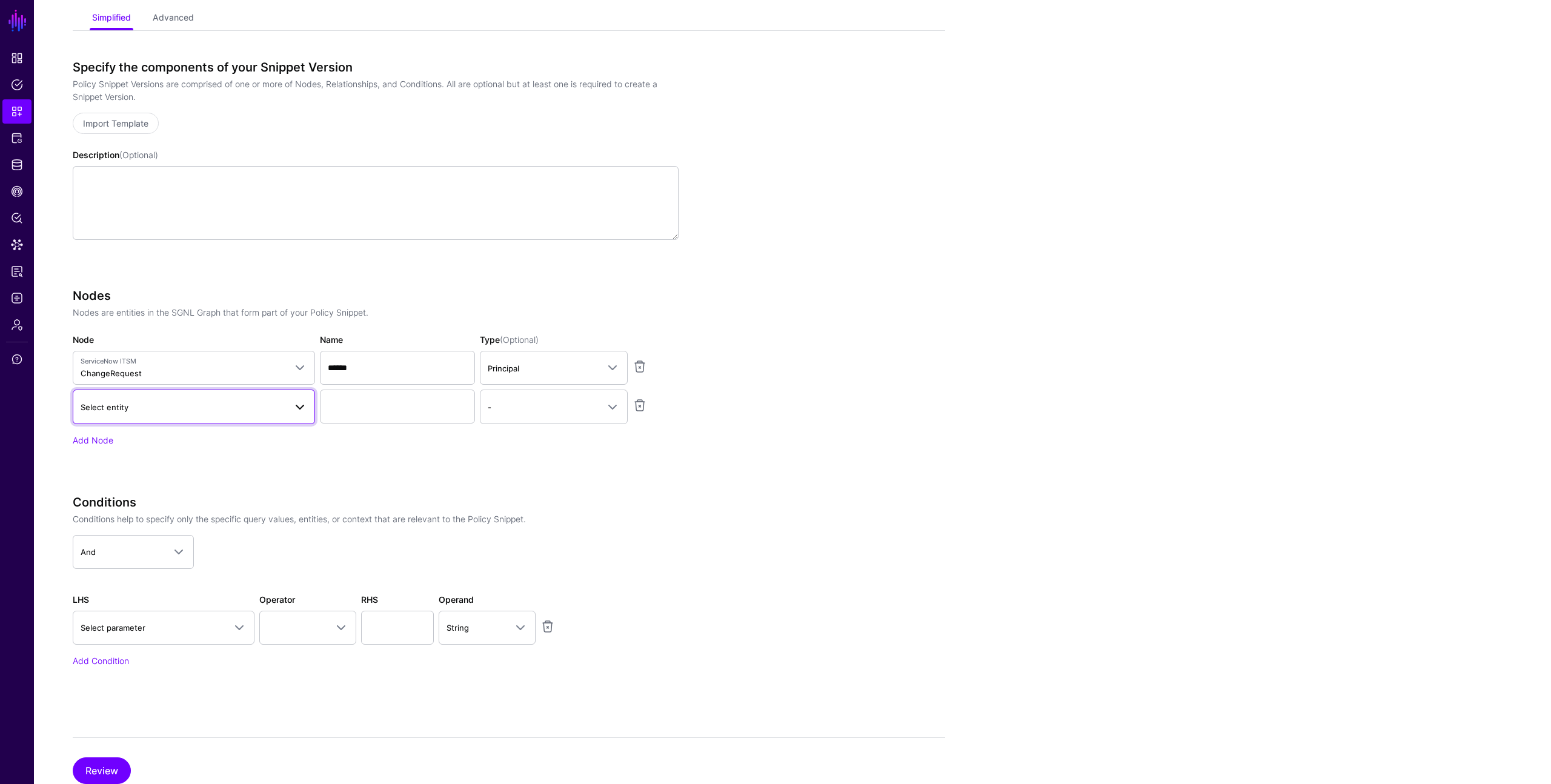
click at [129, 409] on span "Select entity" at bounding box center [183, 407] width 205 height 13
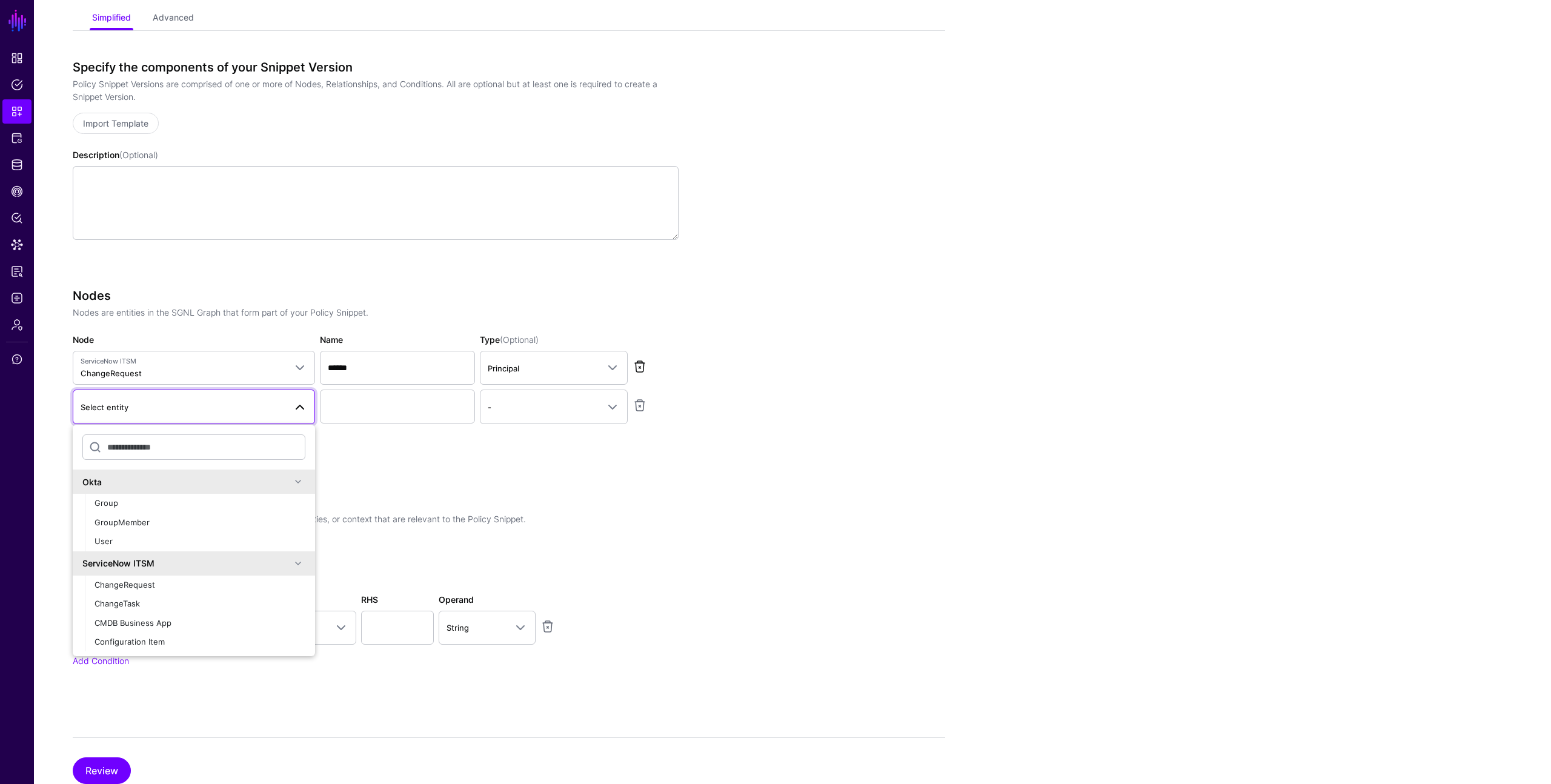
click at [638, 367] on link at bounding box center [640, 367] width 15 height 15
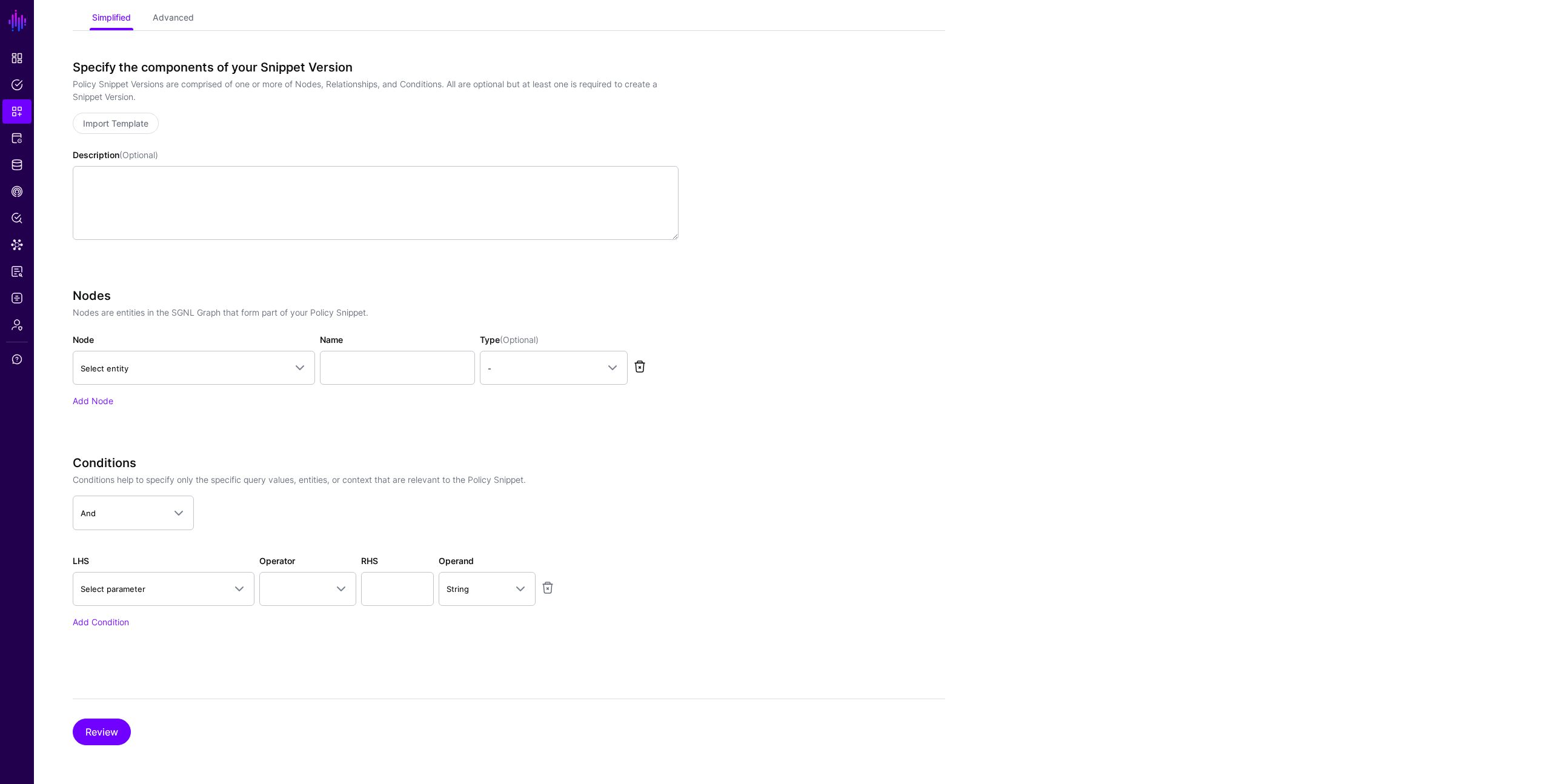
click at [638, 368] on link at bounding box center [640, 367] width 15 height 15
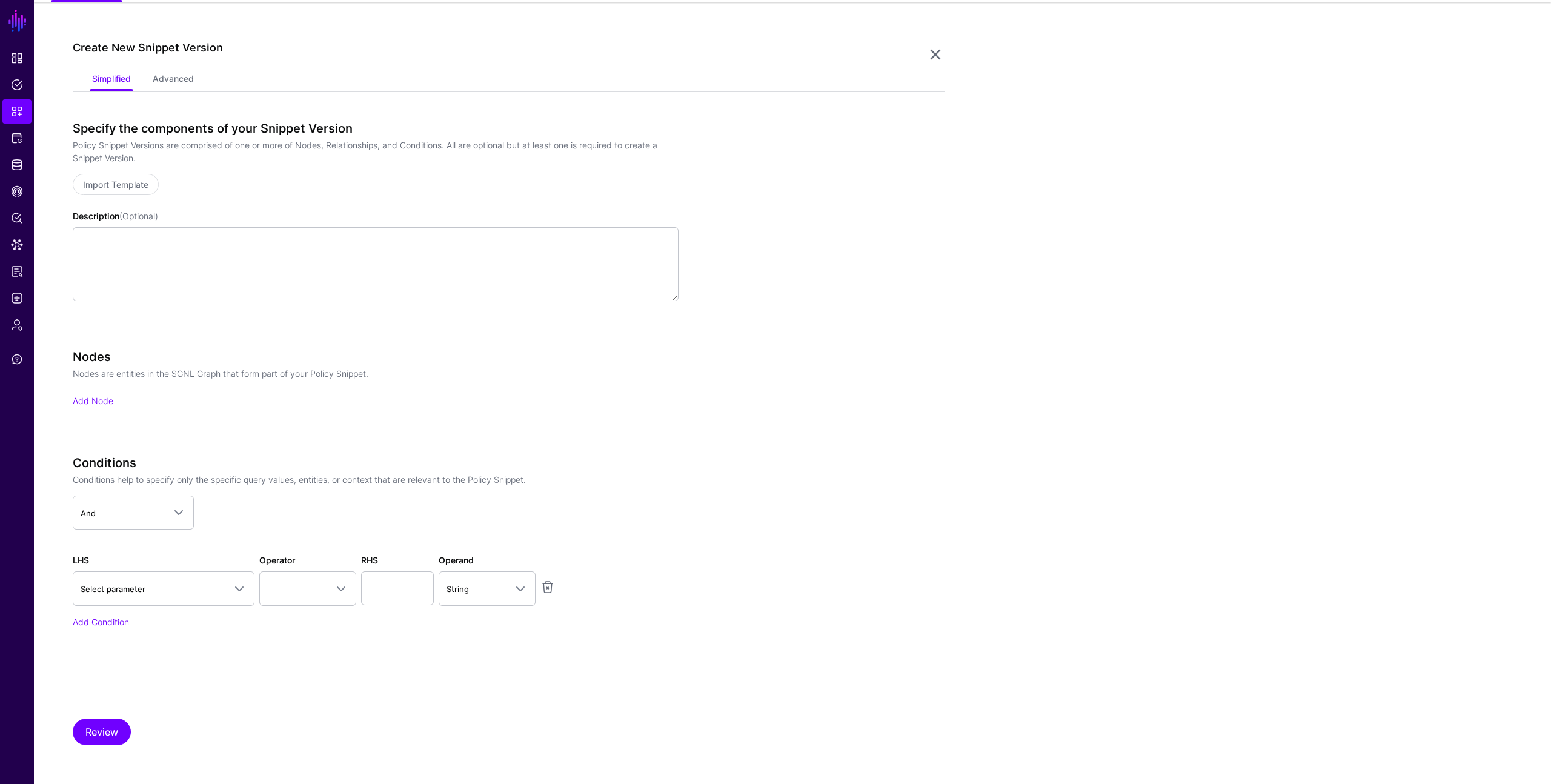
scroll to position [102, 0]
click at [17, 82] on span "Policies" at bounding box center [16, 84] width 12 height 12
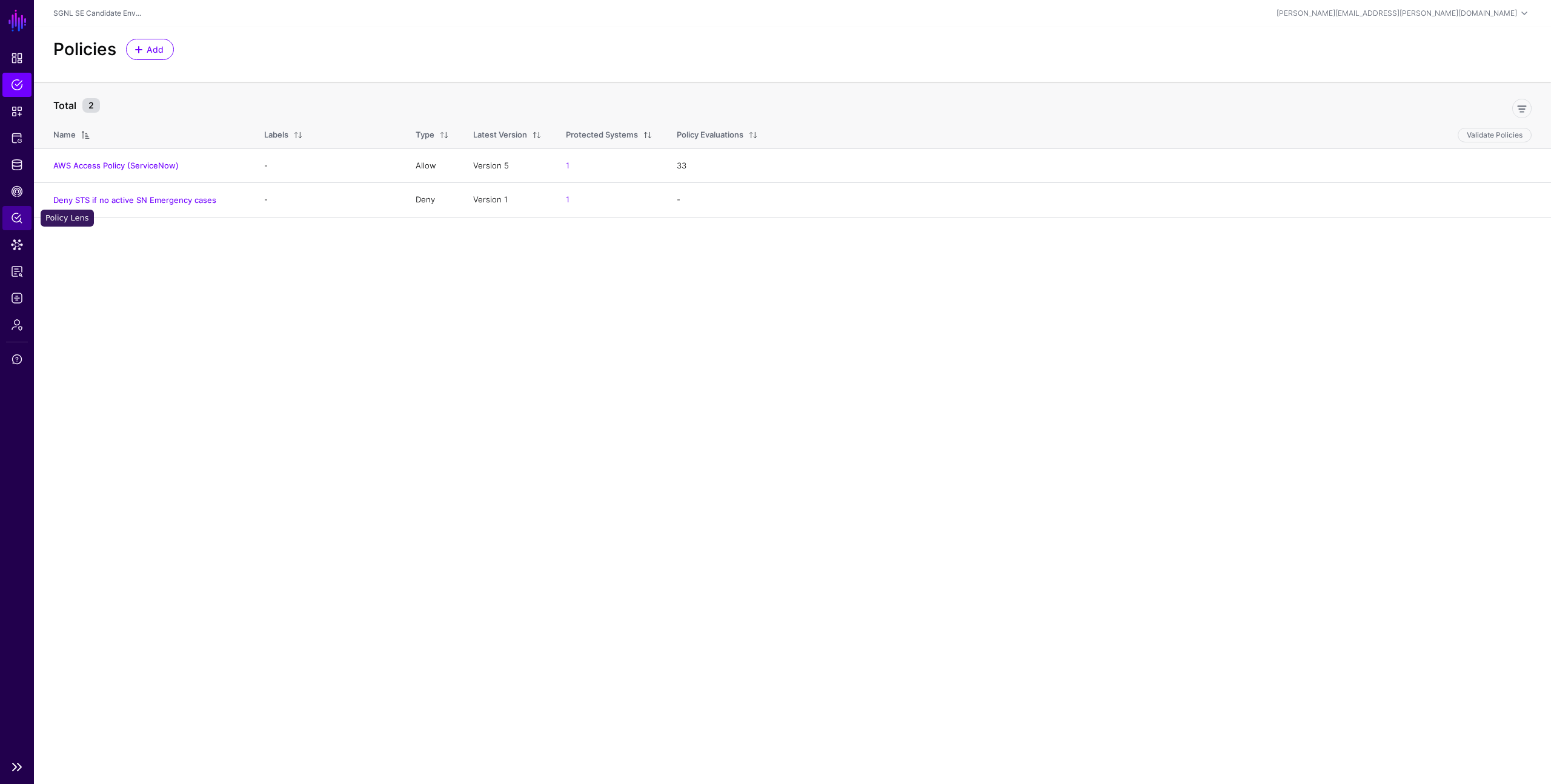
click at [15, 215] on span "Policy Lens" at bounding box center [16, 218] width 12 height 12
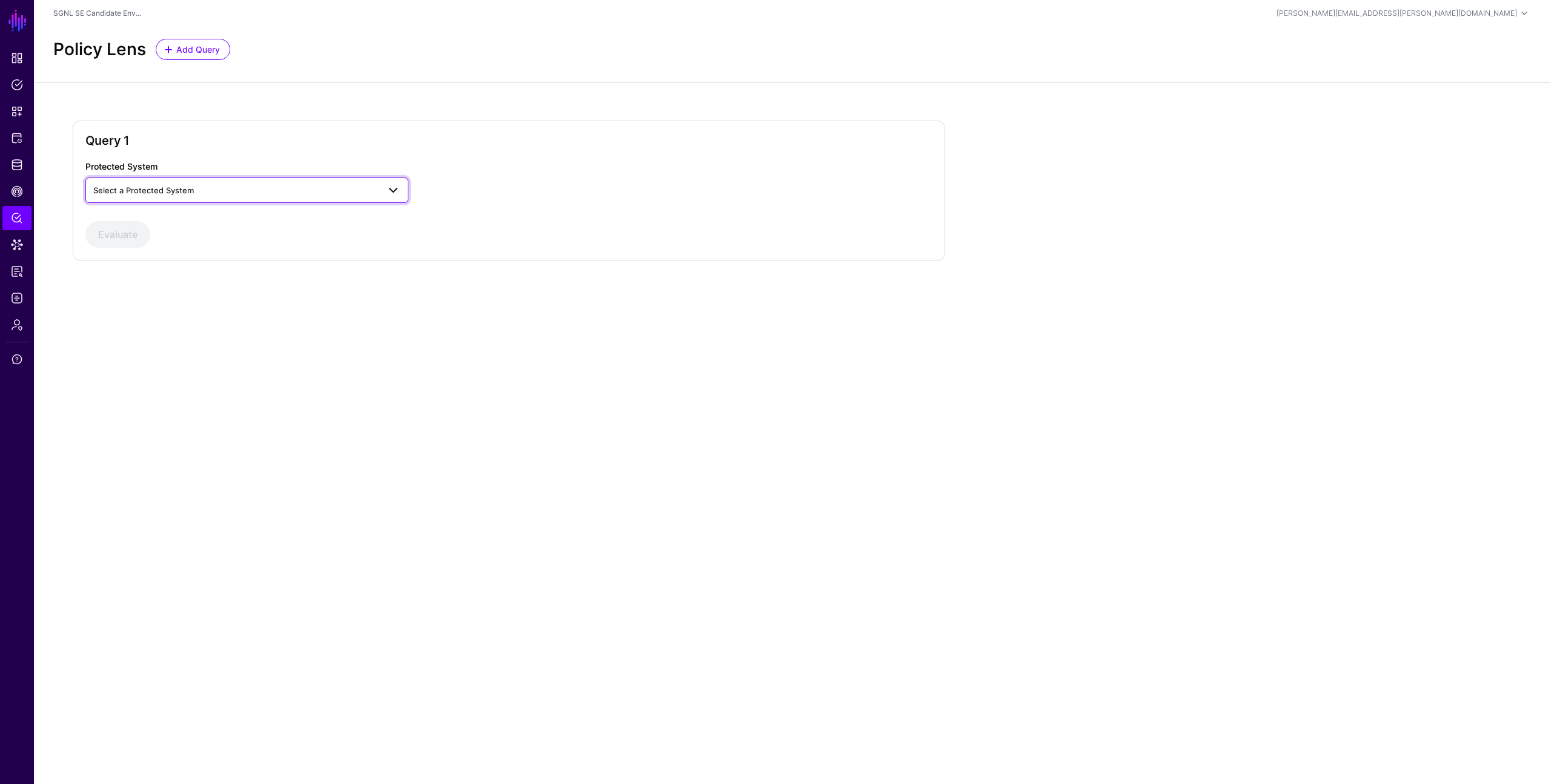
click at [135, 192] on span "Select a Protected System" at bounding box center [144, 190] width 101 height 10
click at [129, 212] on button "AWS" at bounding box center [247, 219] width 323 height 20
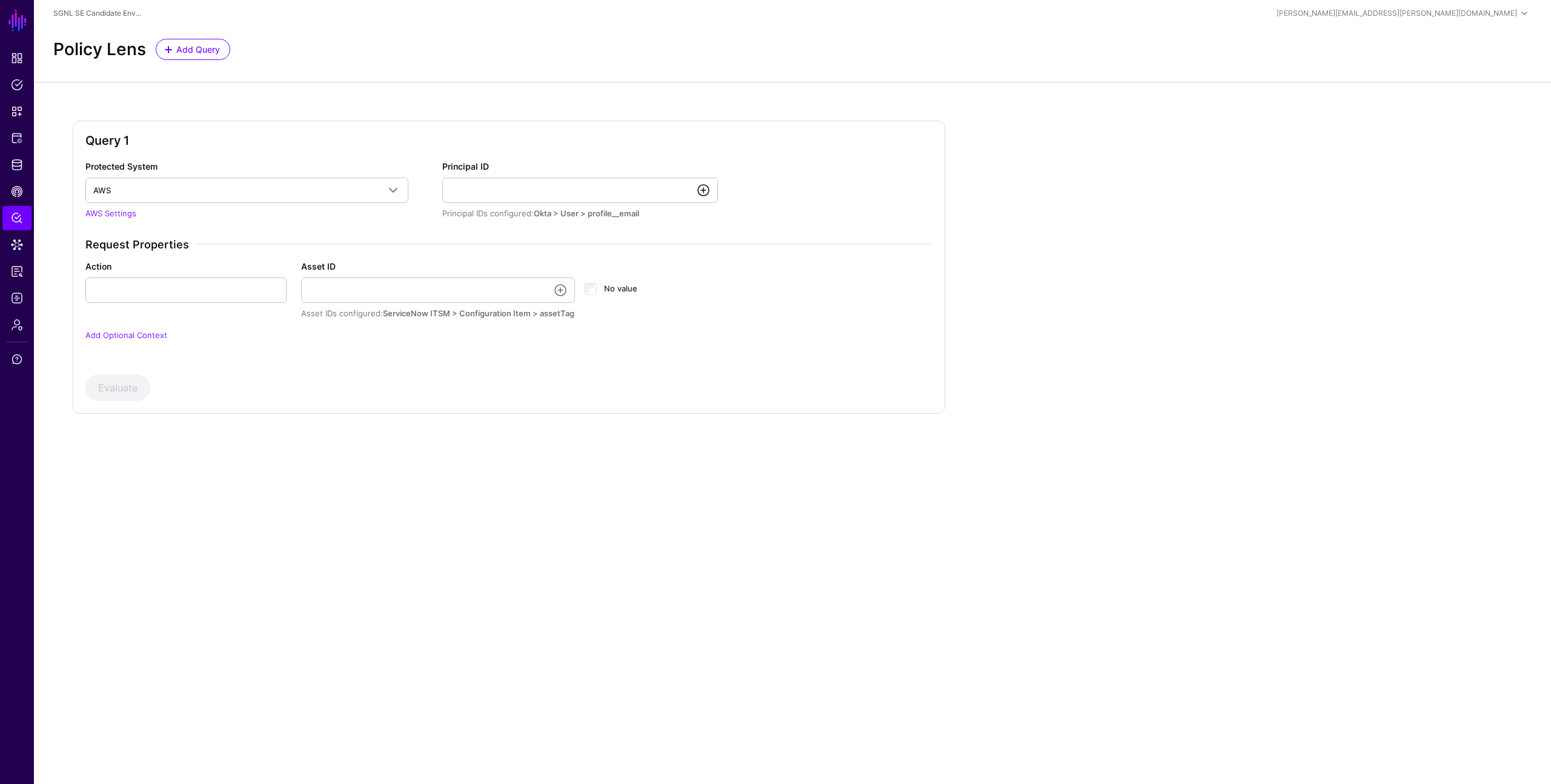
click at [701, 189] on link at bounding box center [704, 190] width 15 height 15
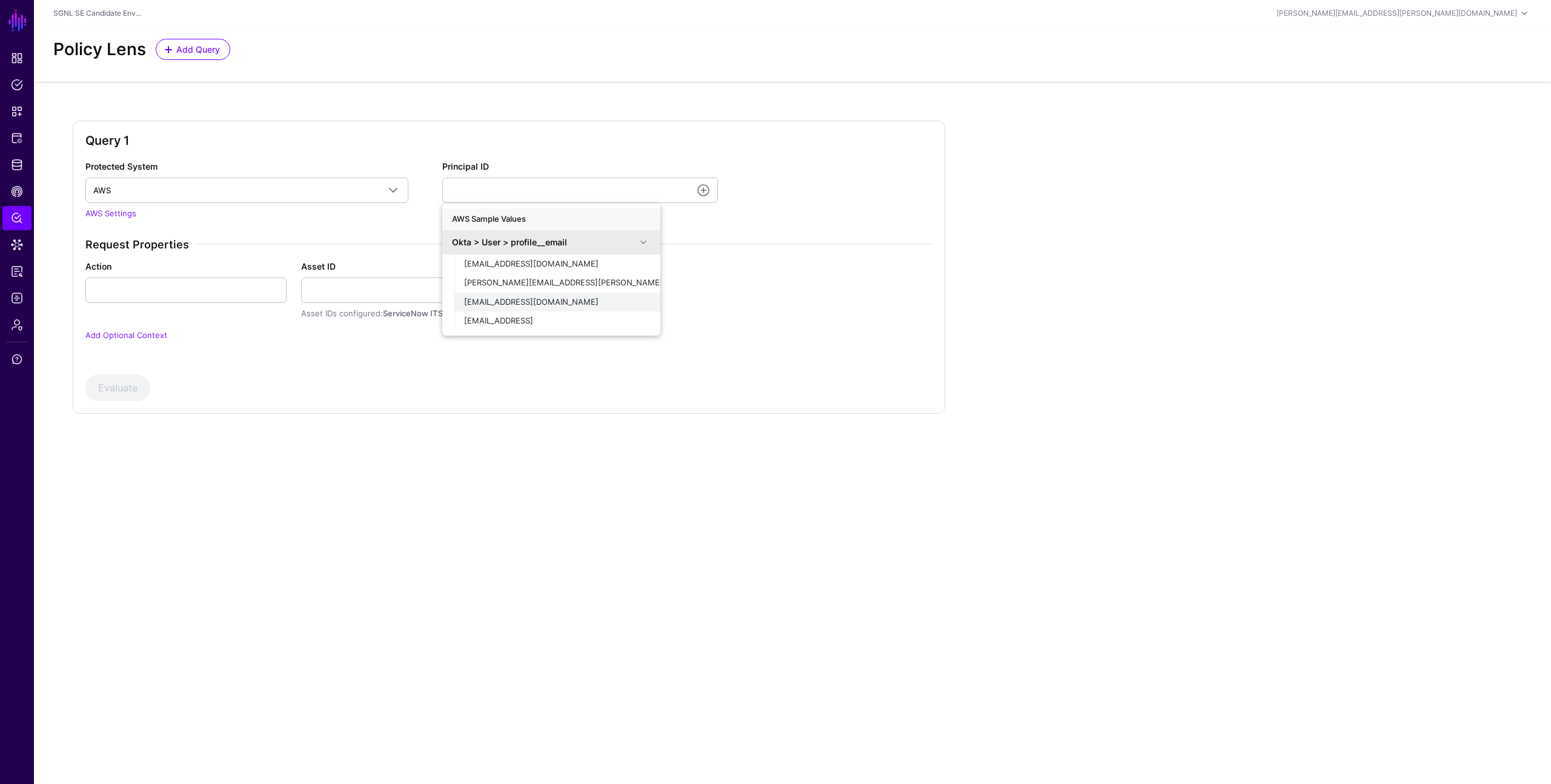
click at [522, 303] on span "[EMAIL_ADDRESS][DOMAIN_NAME]" at bounding box center [531, 302] width 135 height 10
type input "**********"
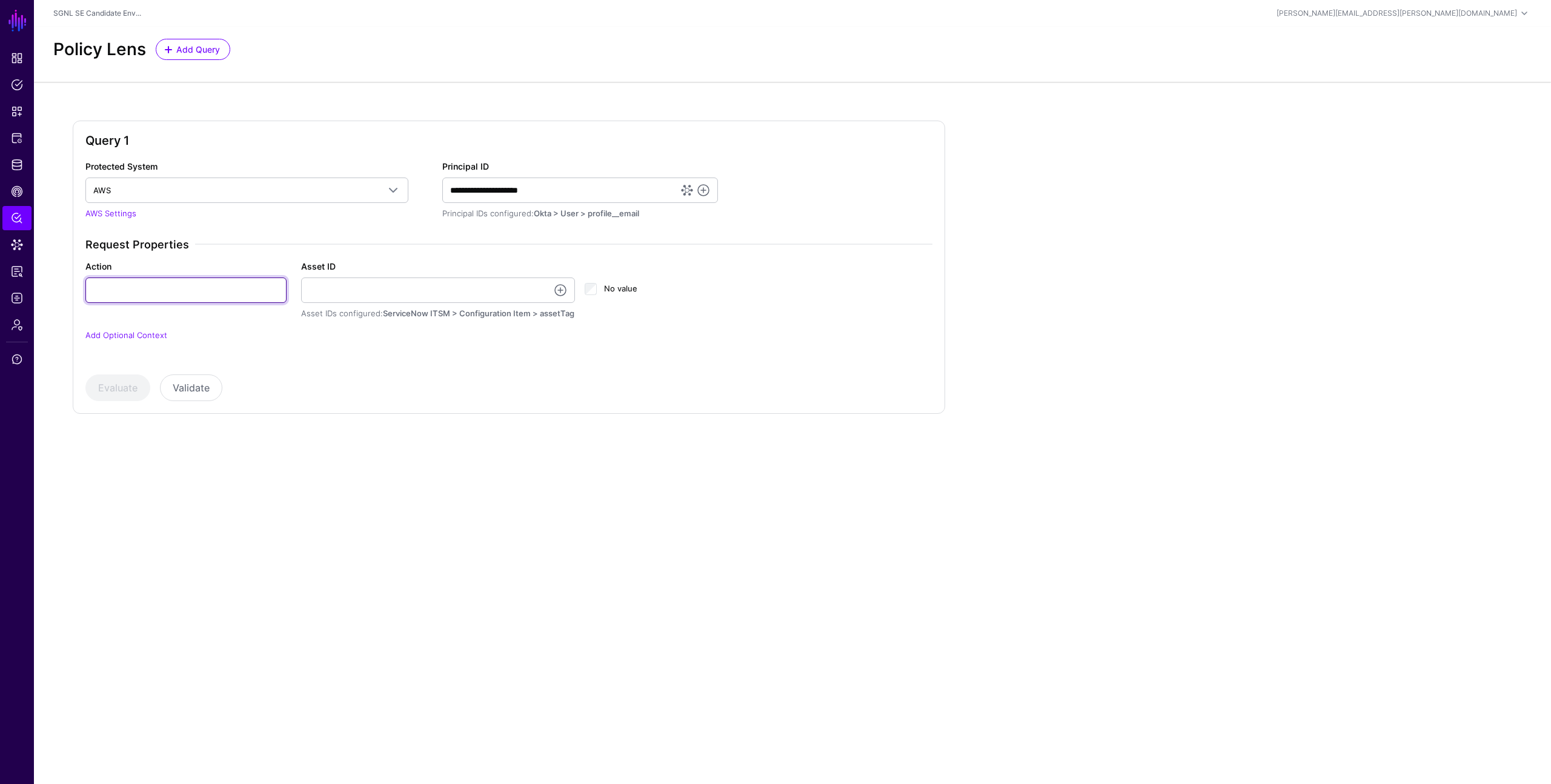
click at [237, 289] on input "Action" at bounding box center [185, 289] width 201 height 25
type input "******"
click at [562, 291] on link at bounding box center [560, 290] width 15 height 15
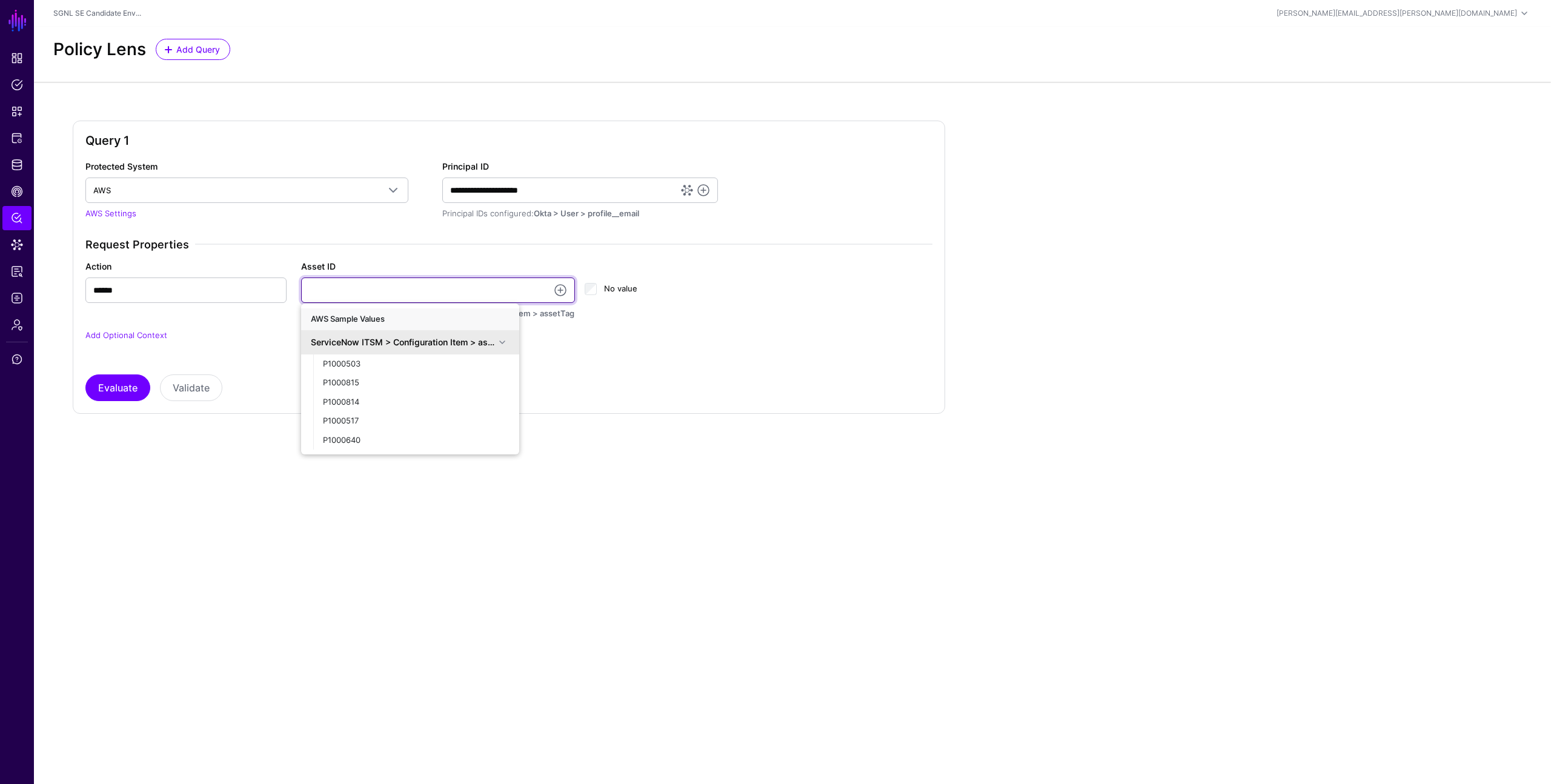
click at [412, 290] on input "Asset ID" at bounding box center [438, 289] width 275 height 25
type input "**********"
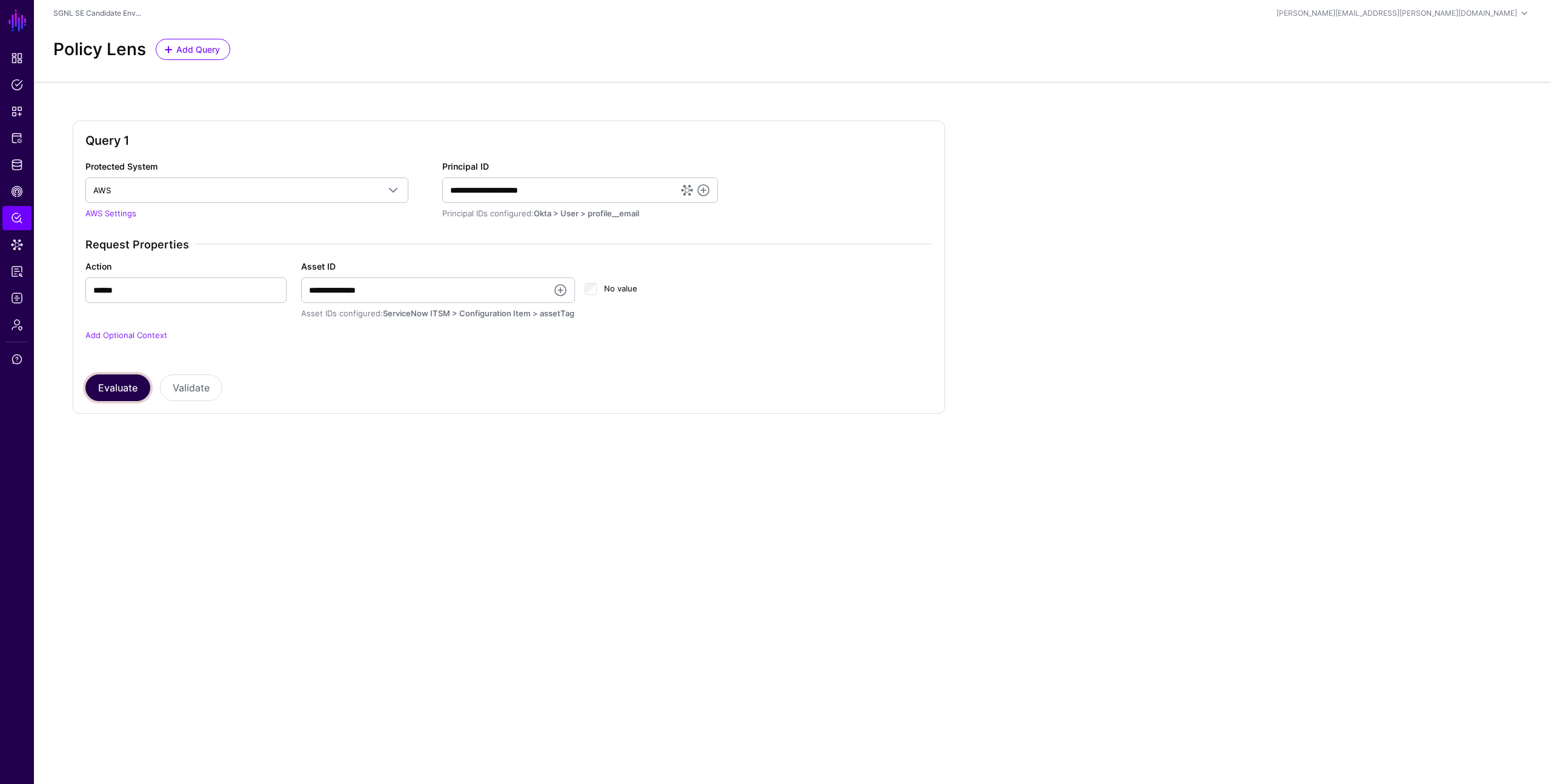
click at [132, 386] on button "Evaluate" at bounding box center [117, 388] width 65 height 27
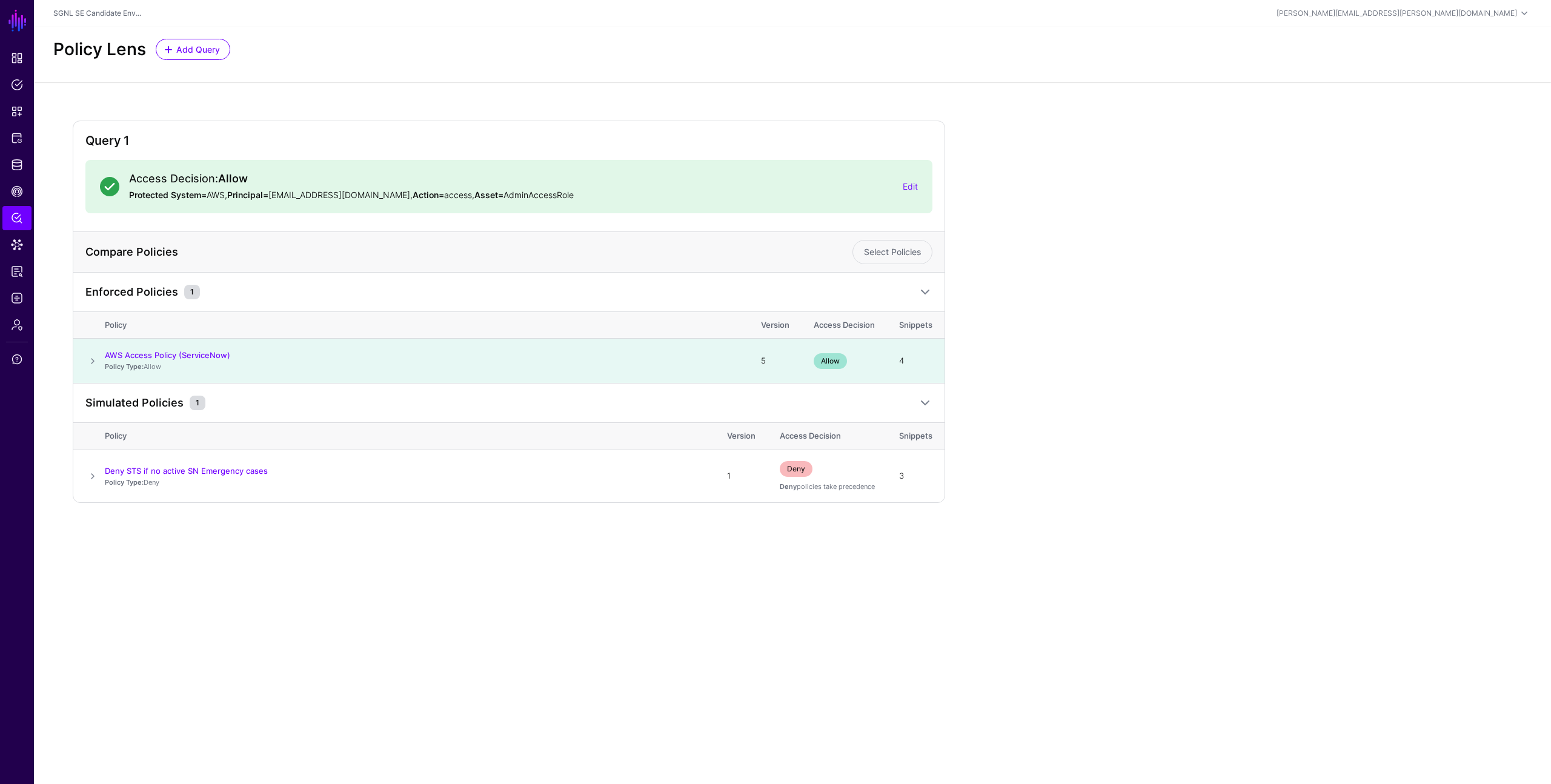
click at [292, 405] on div "Simulated Policies 1" at bounding box center [496, 403] width 829 height 15
click at [965, 351] on div "Query 1 Access Decision: Allow Protected System= AWS, Principal= [EMAIL_ADDRESS…" at bounding box center [792, 312] width 1439 height 382
click at [980, 289] on div "Query 1 Access Decision: Allow Protected System= AWS, Principal= [EMAIL_ADDRESS…" at bounding box center [792, 312] width 1439 height 382
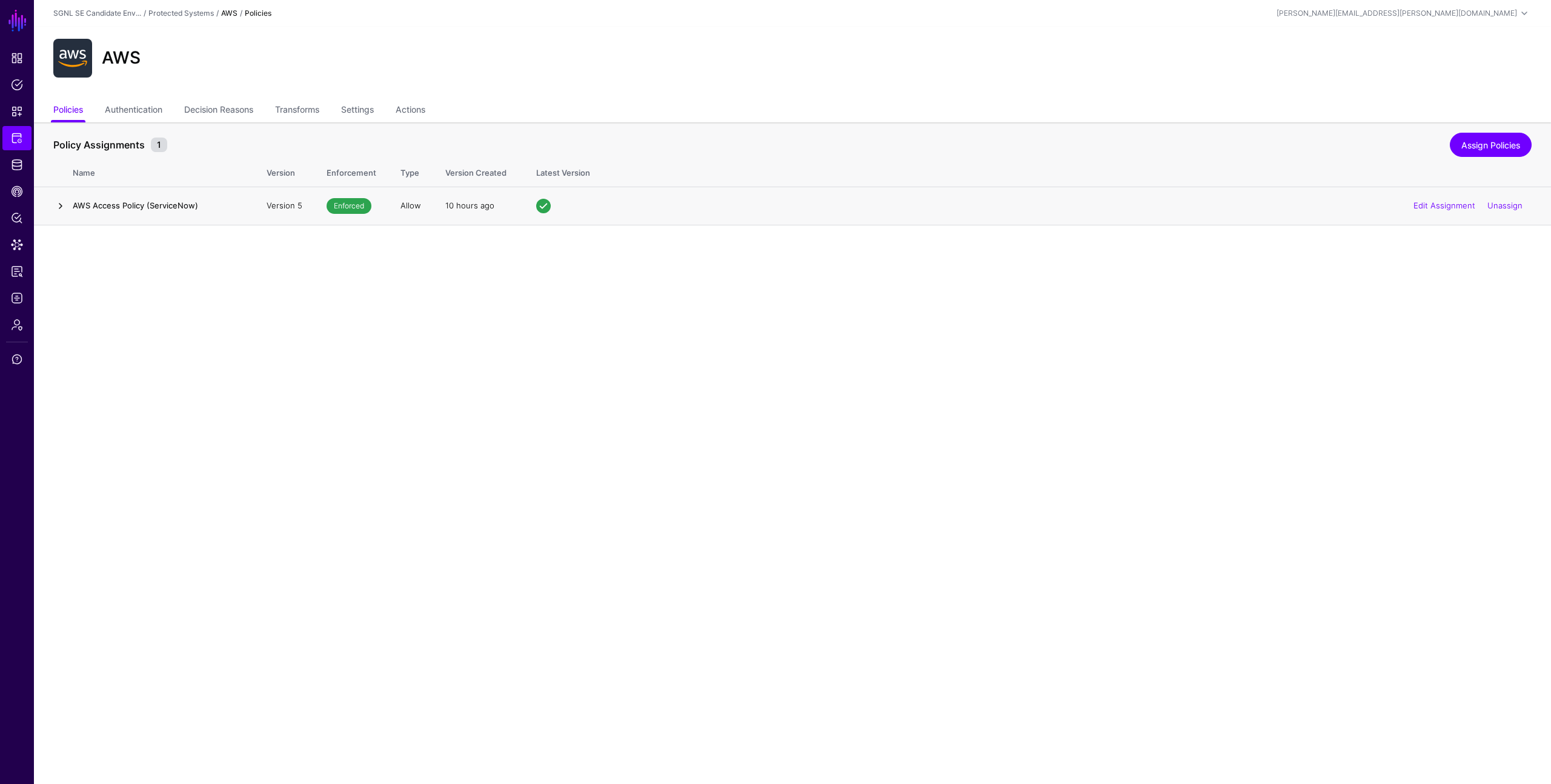
click at [62, 203] on link at bounding box center [61, 206] width 15 height 15
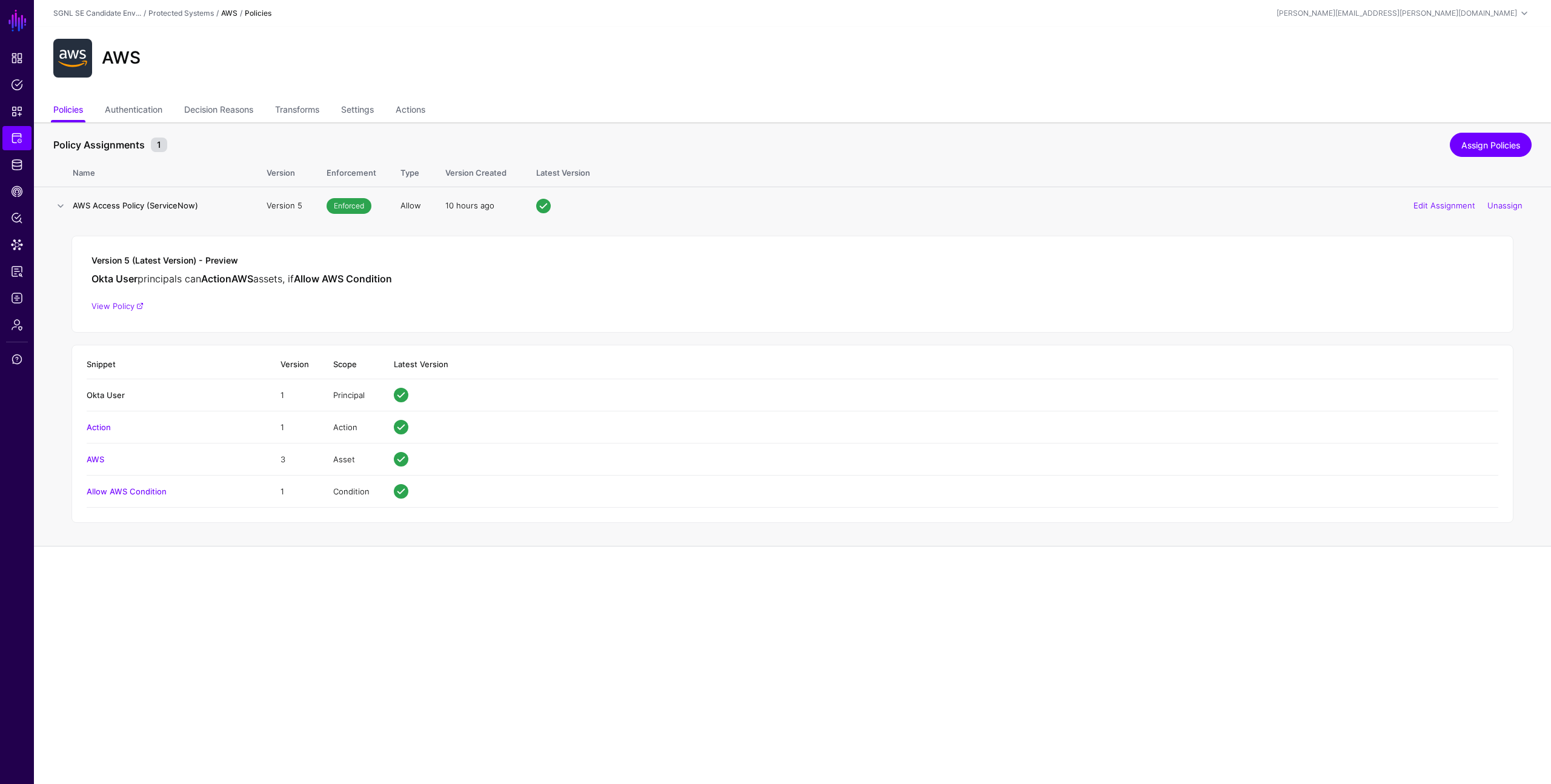
click at [112, 395] on link "Okta User" at bounding box center [106, 395] width 39 height 10
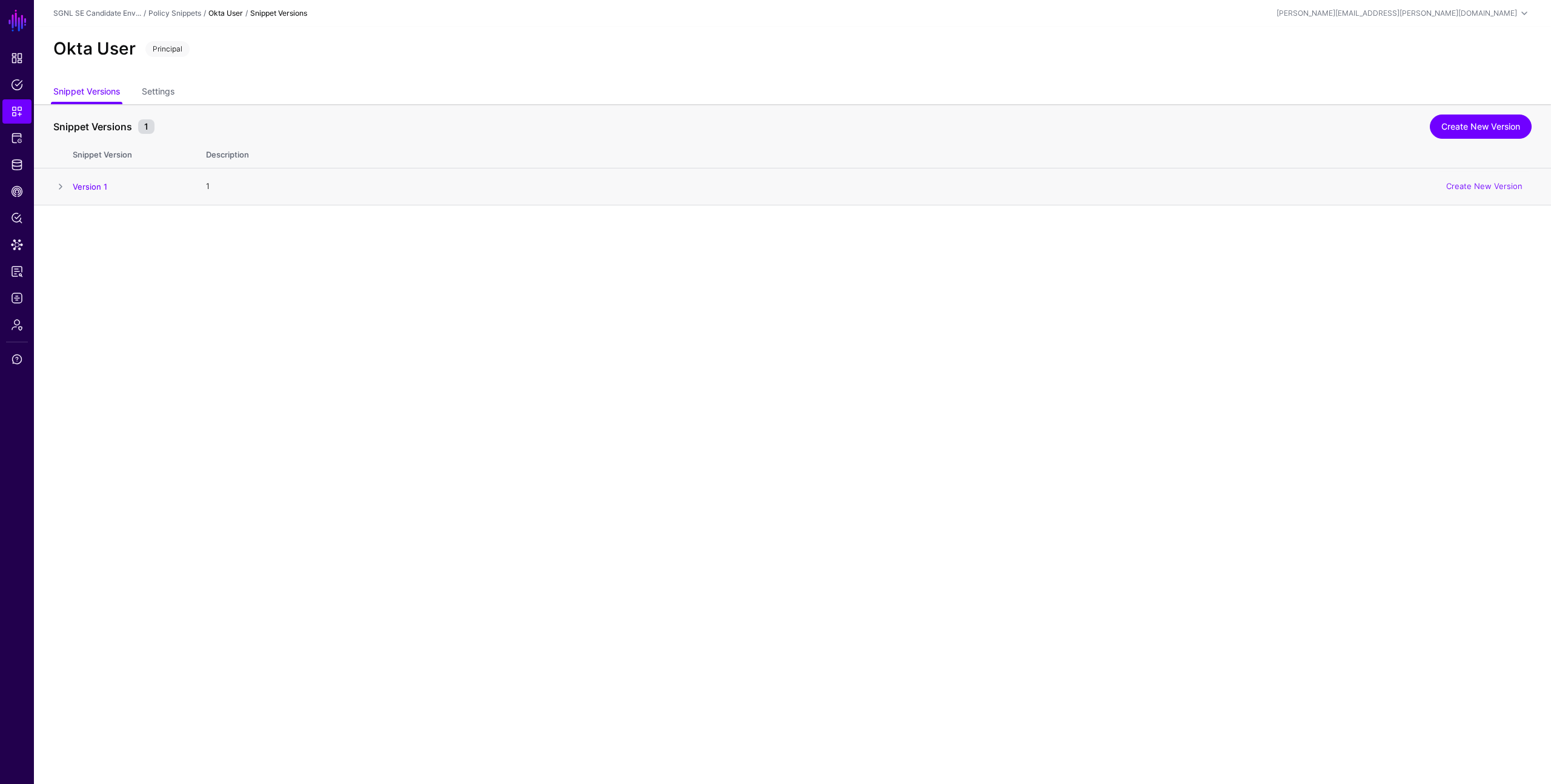
click at [63, 185] on span at bounding box center [61, 187] width 15 height 15
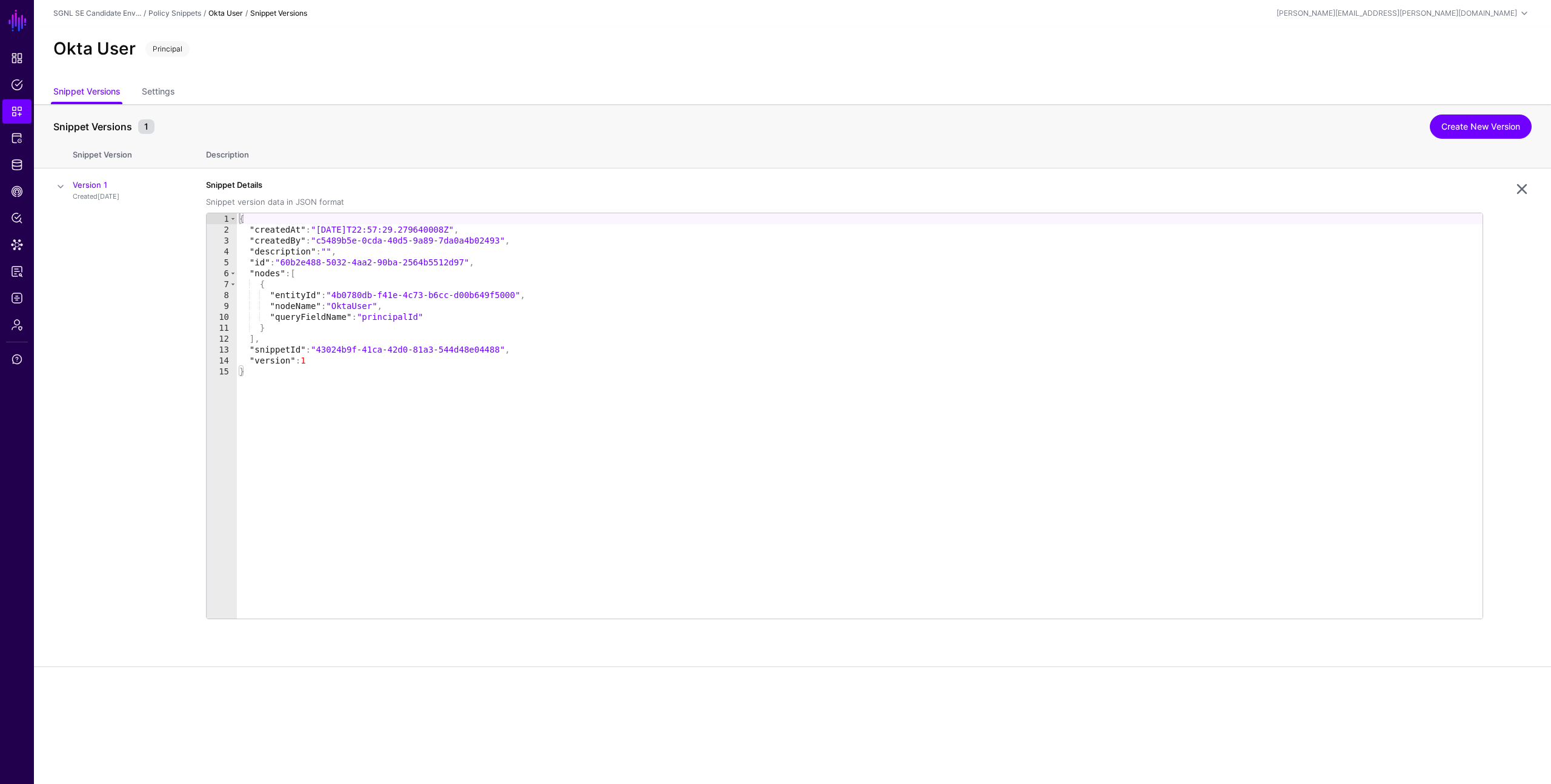
click at [222, 12] on strong "Okta User" at bounding box center [226, 12] width 34 height 9
click at [163, 91] on link "Settings" at bounding box center [158, 93] width 33 height 23
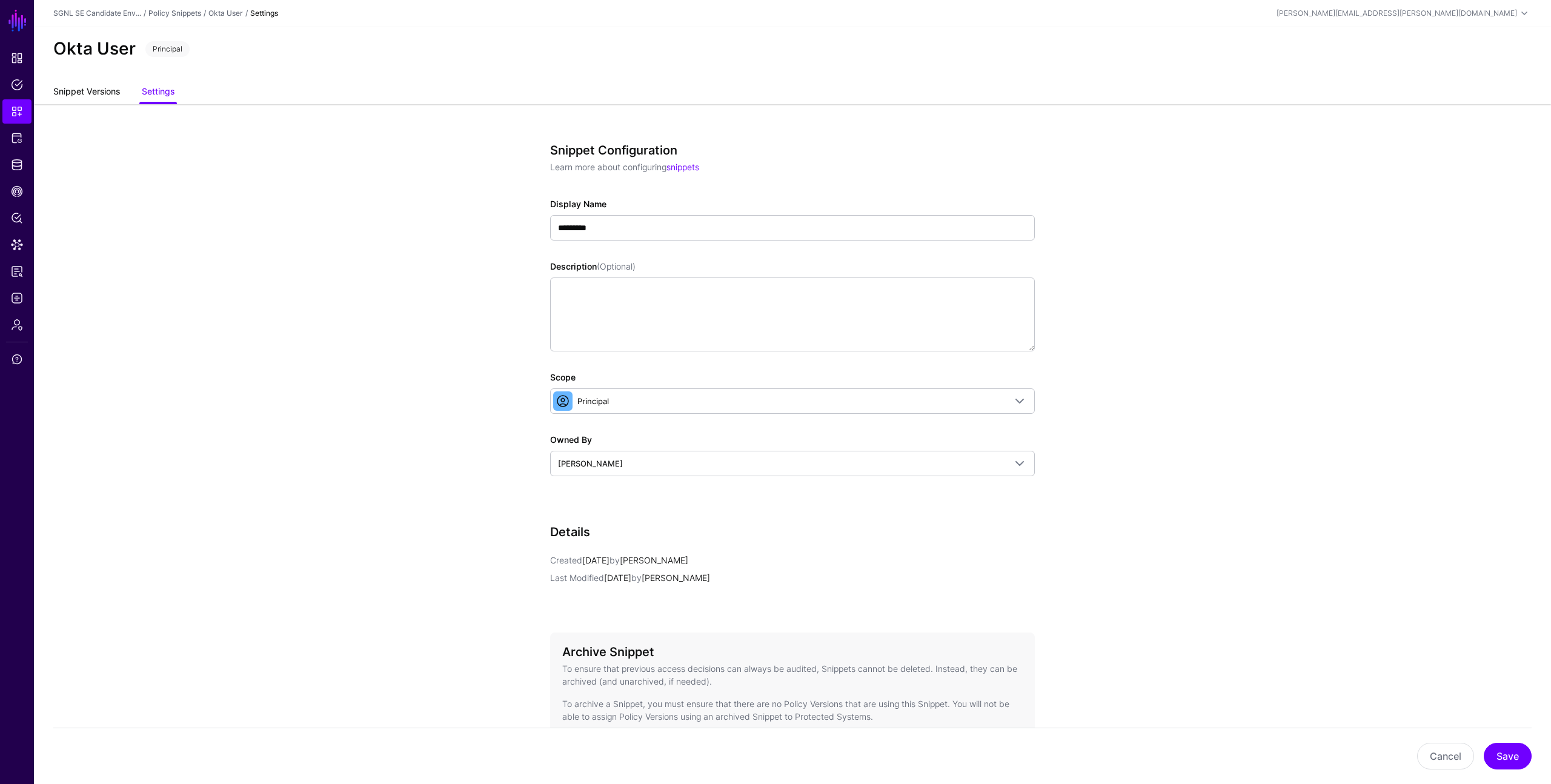
click at [104, 92] on link "Snippet Versions" at bounding box center [86, 93] width 66 height 23
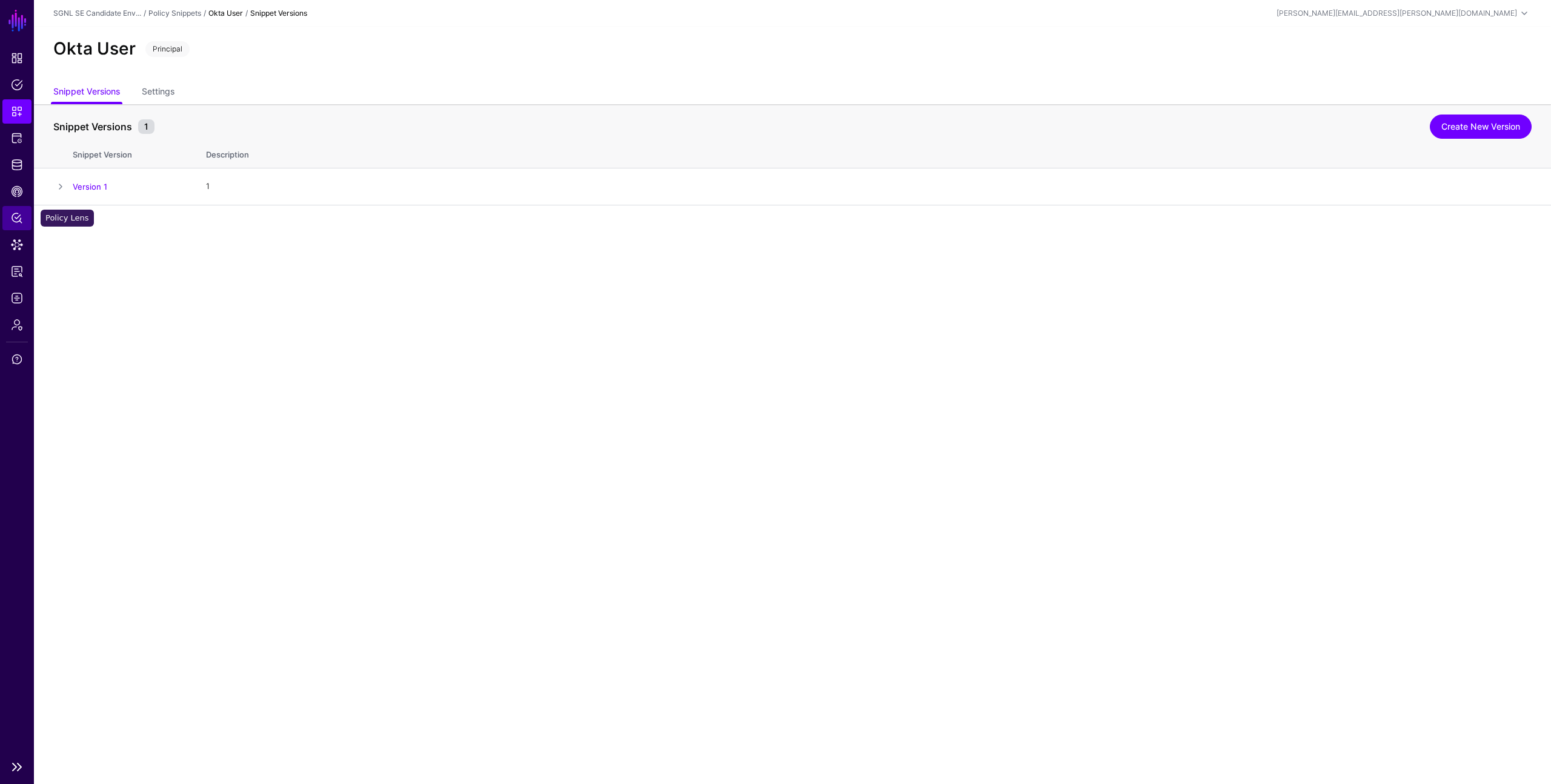
click at [17, 221] on span "Policy Lens" at bounding box center [16, 218] width 12 height 12
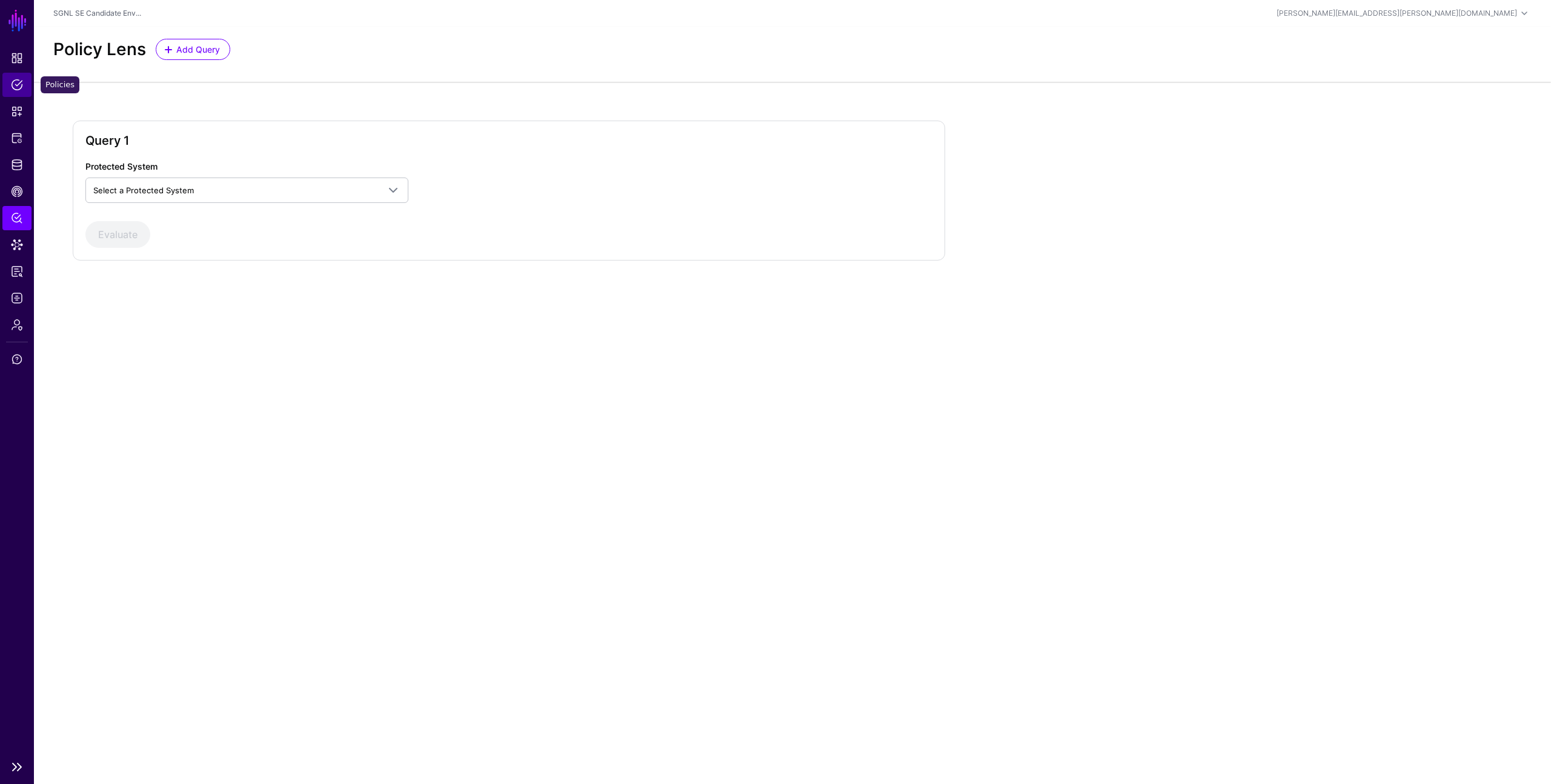
click at [13, 92] on link "Policies" at bounding box center [16, 85] width 29 height 25
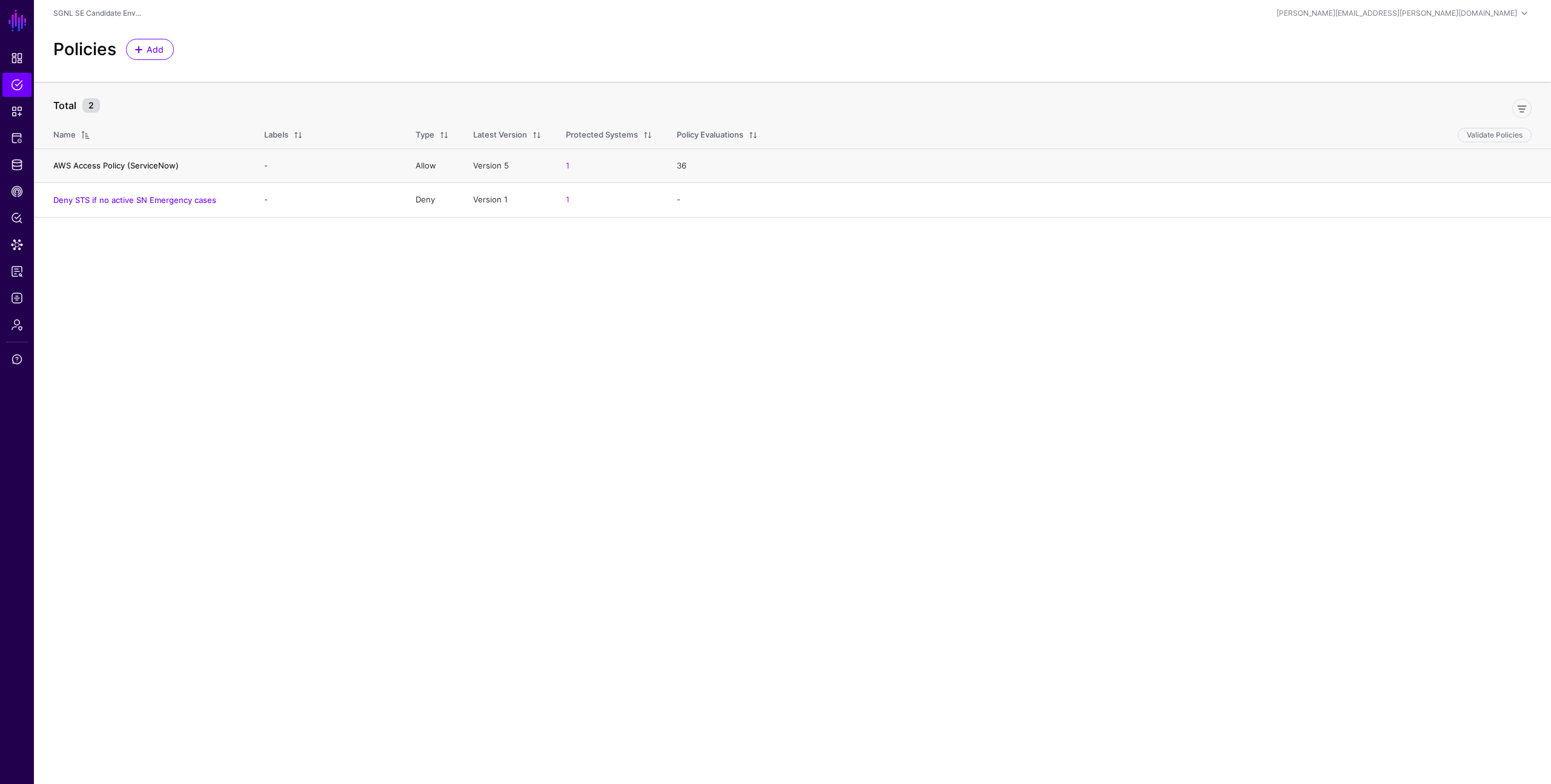
click at [96, 168] on link "AWS Access Policy (ServiceNow)" at bounding box center [116, 166] width 125 height 10
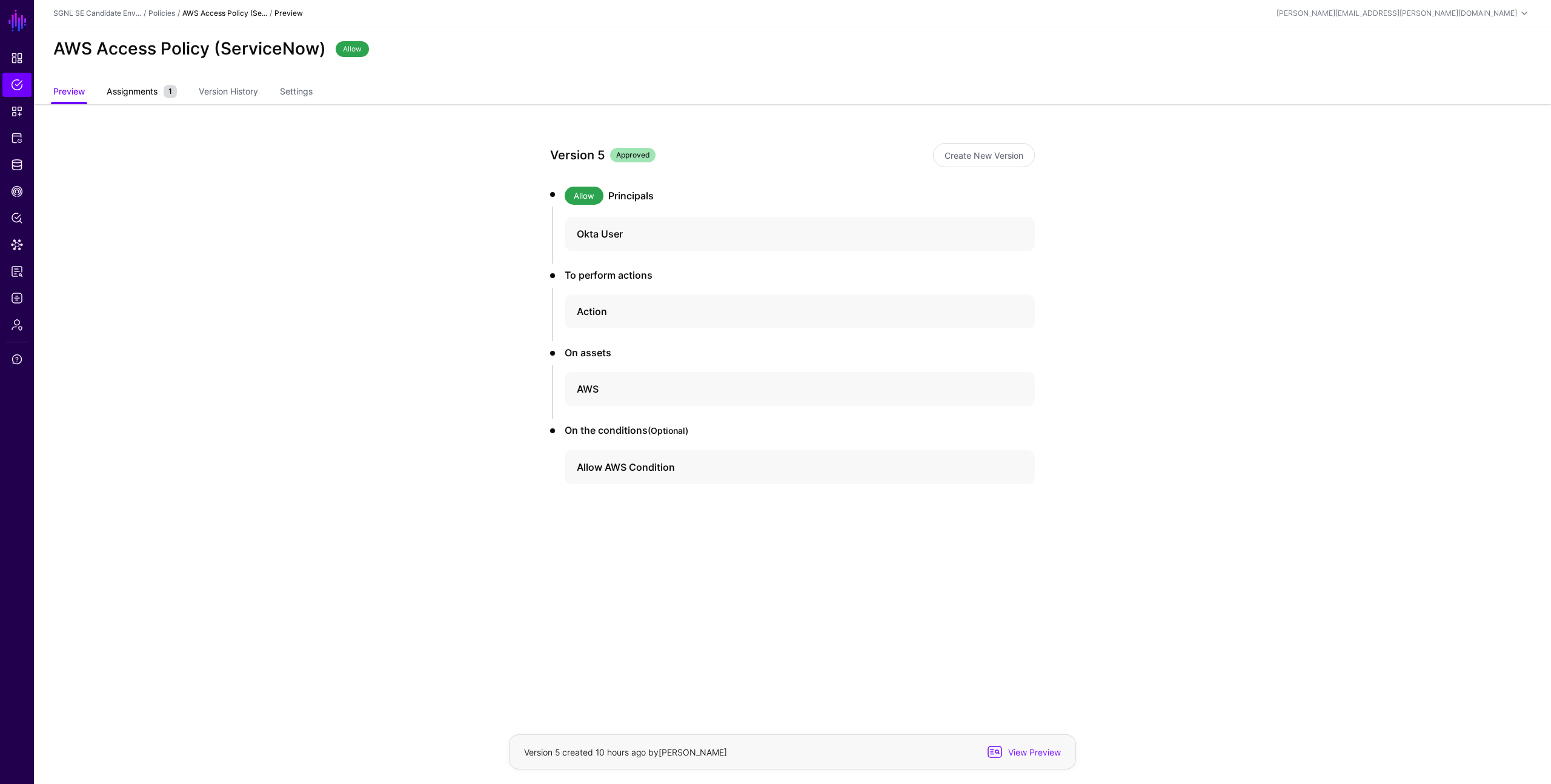
click at [142, 98] on link "Assignments 1" at bounding box center [142, 93] width 71 height 23
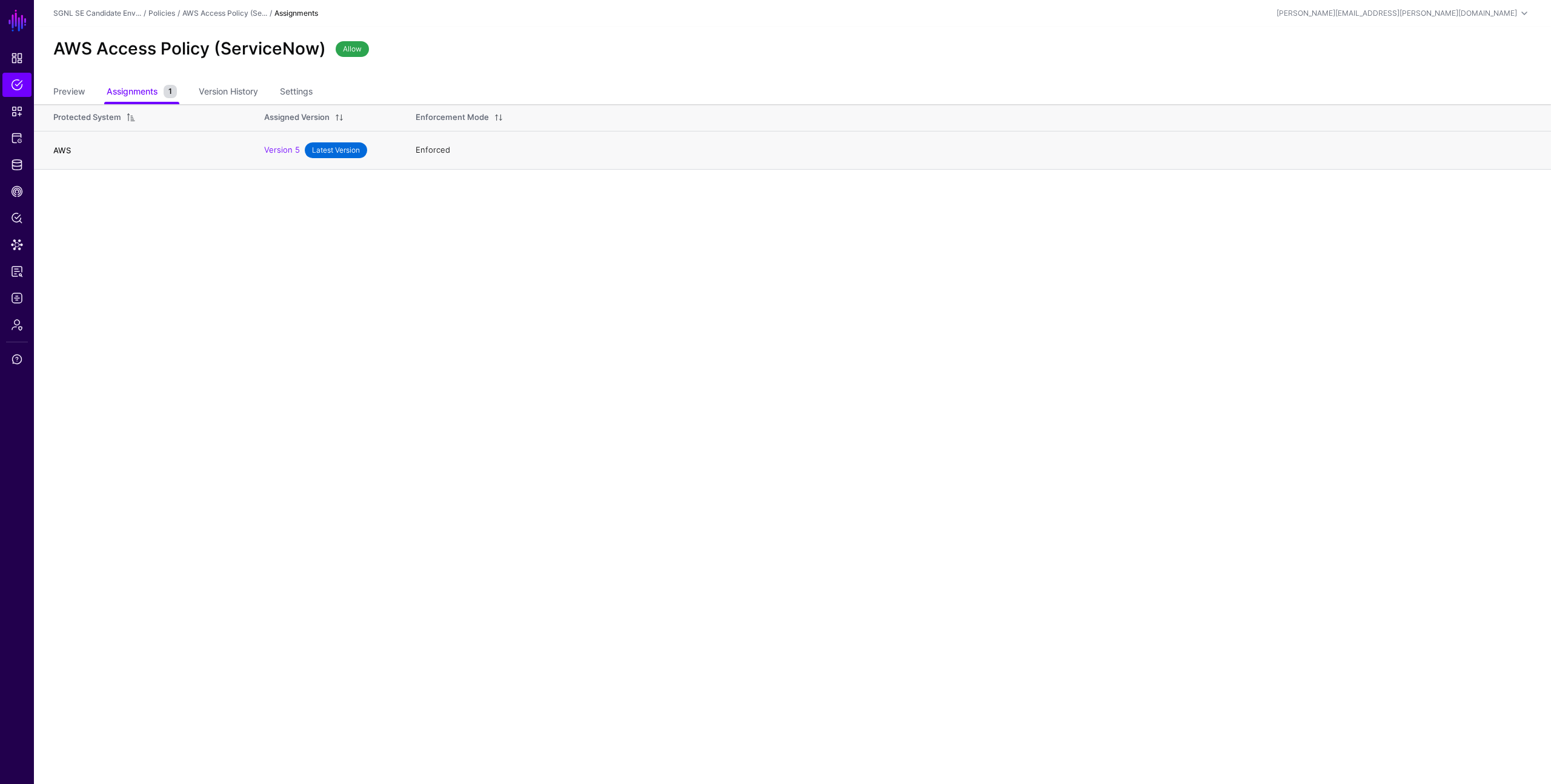
click at [69, 148] on link "AWS" at bounding box center [62, 150] width 17 height 10
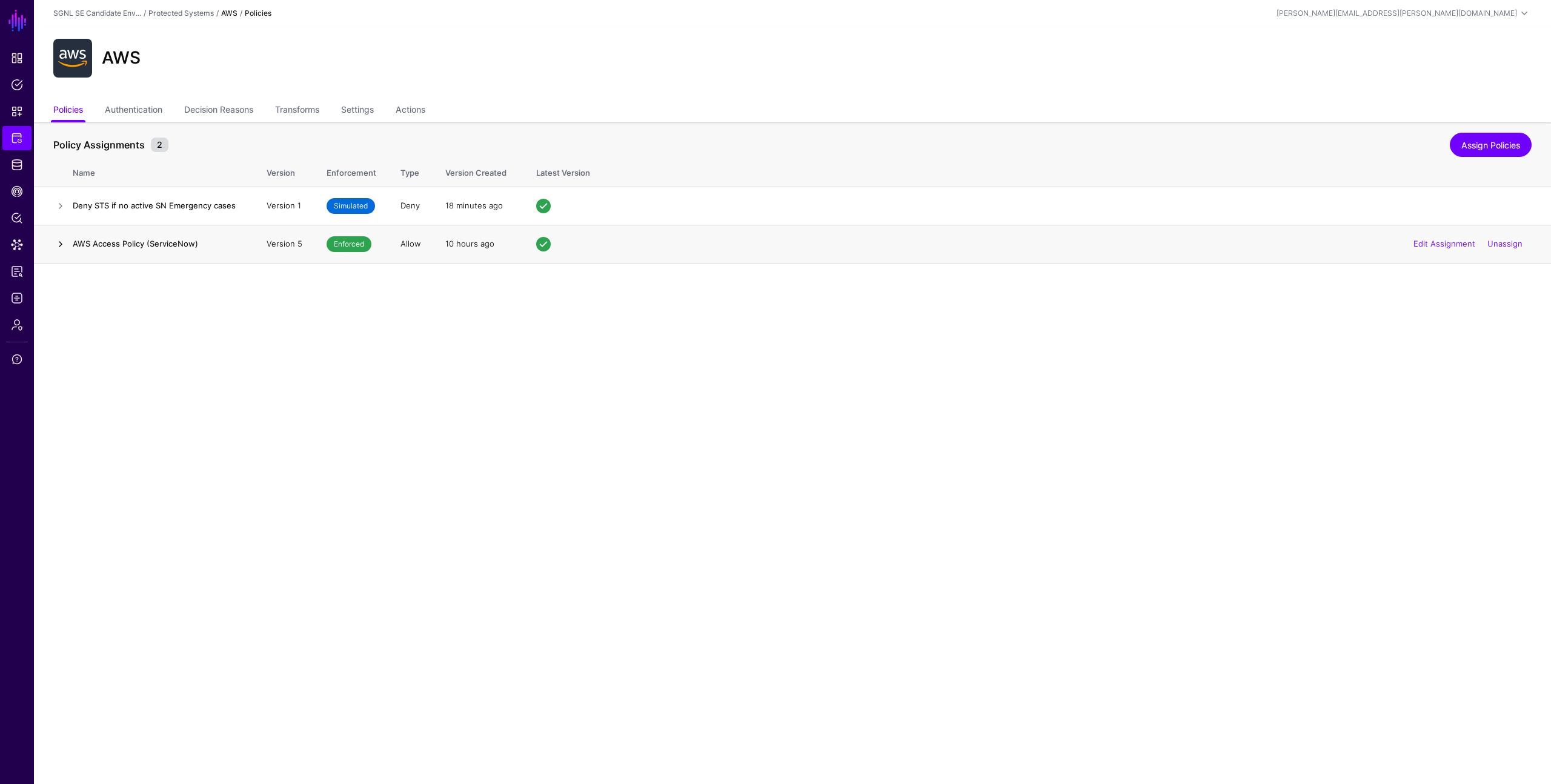
click at [59, 243] on link at bounding box center [61, 244] width 15 height 15
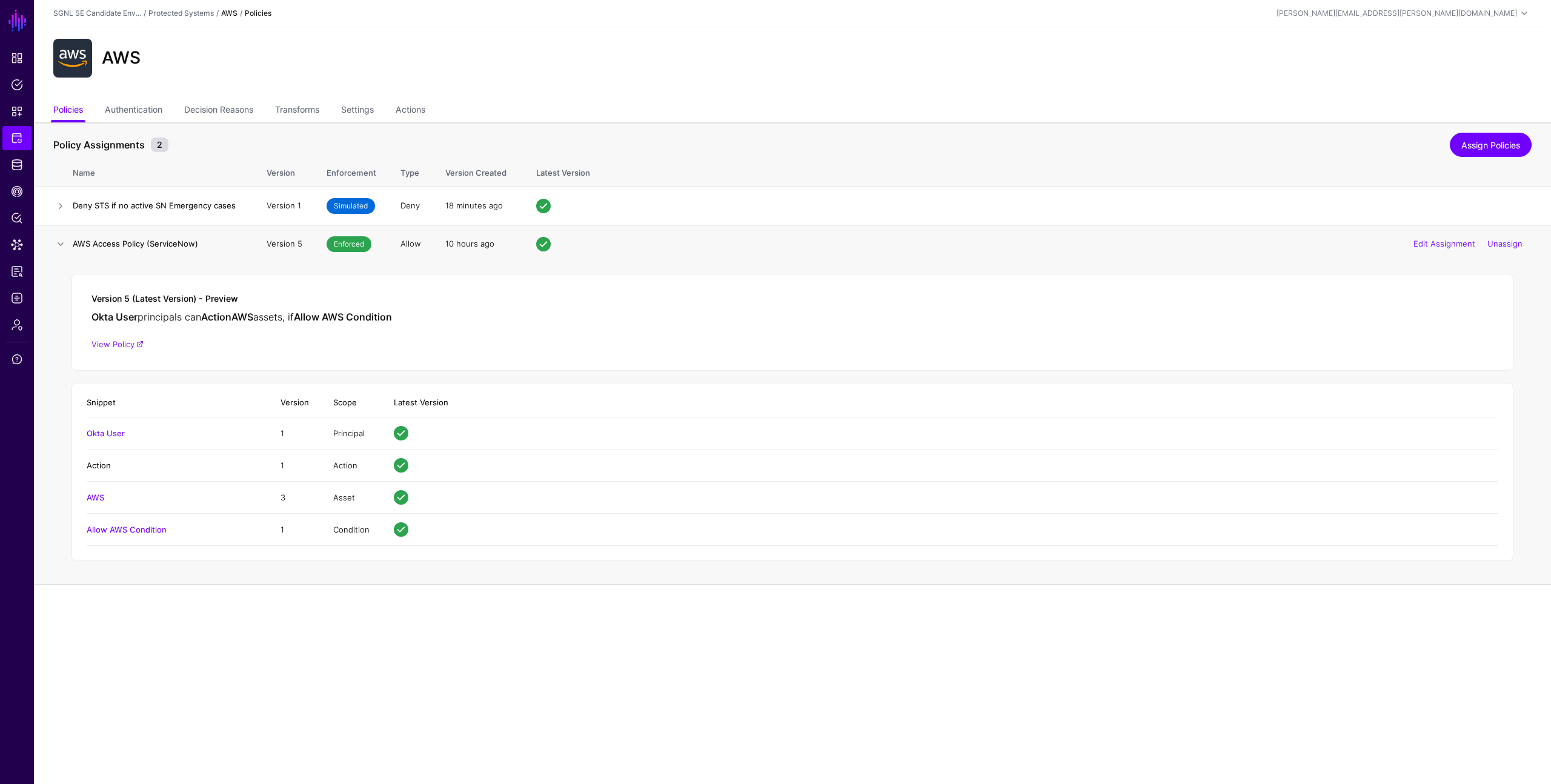
click at [104, 465] on link "Action" at bounding box center [99, 465] width 25 height 10
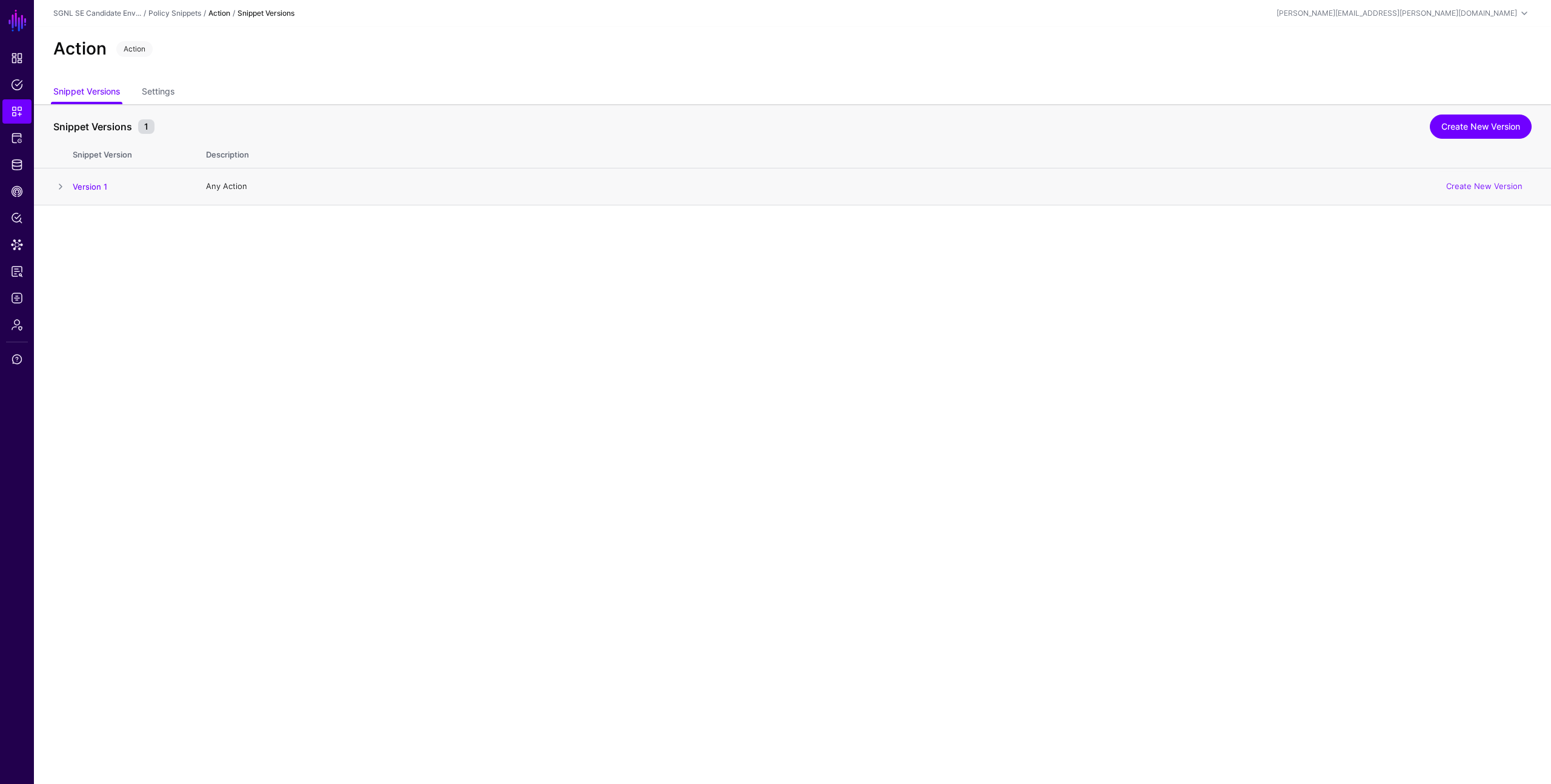
click at [59, 185] on span at bounding box center [61, 187] width 15 height 15
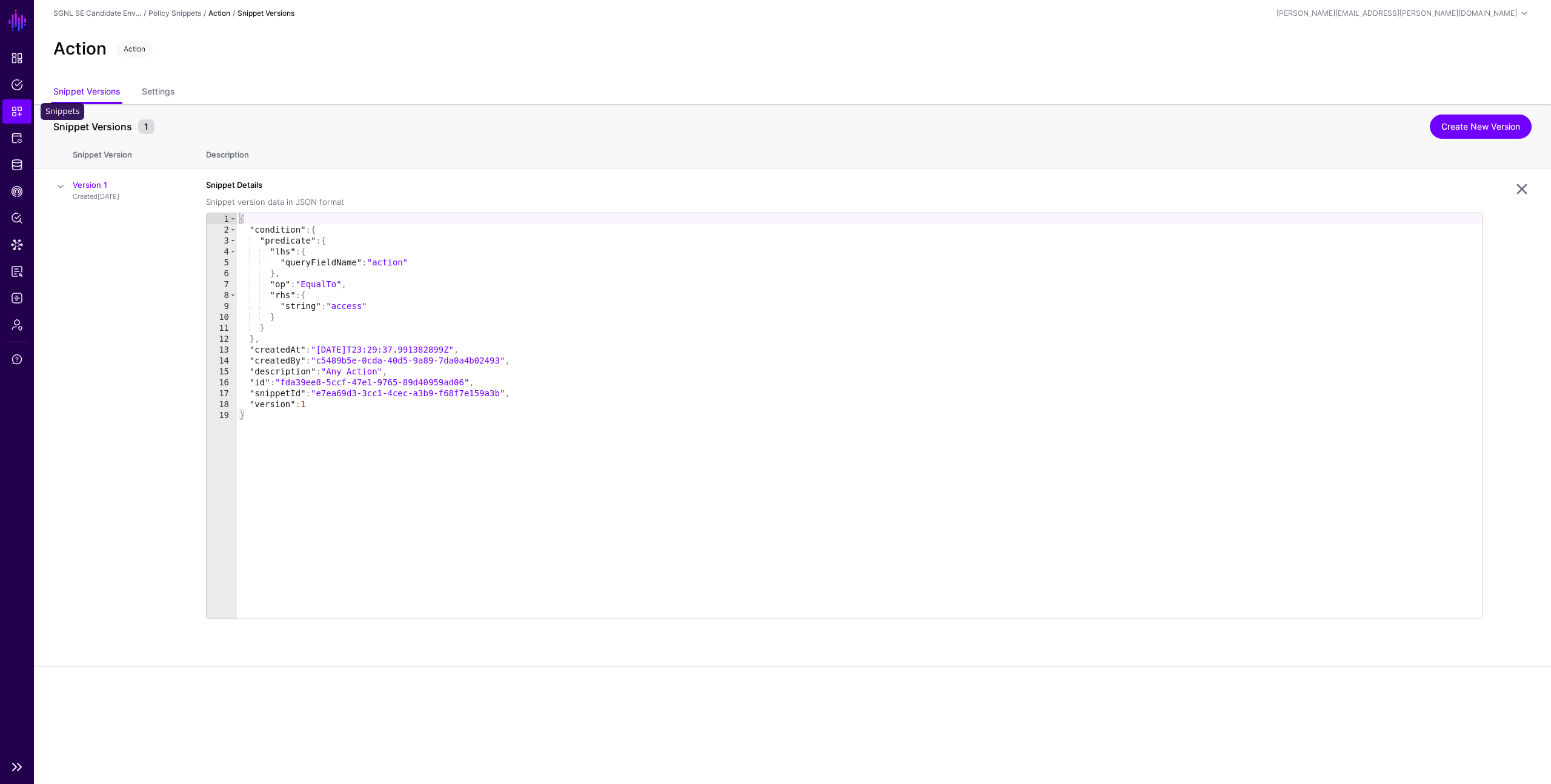
click at [18, 114] on span "Snippets" at bounding box center [16, 112] width 12 height 12
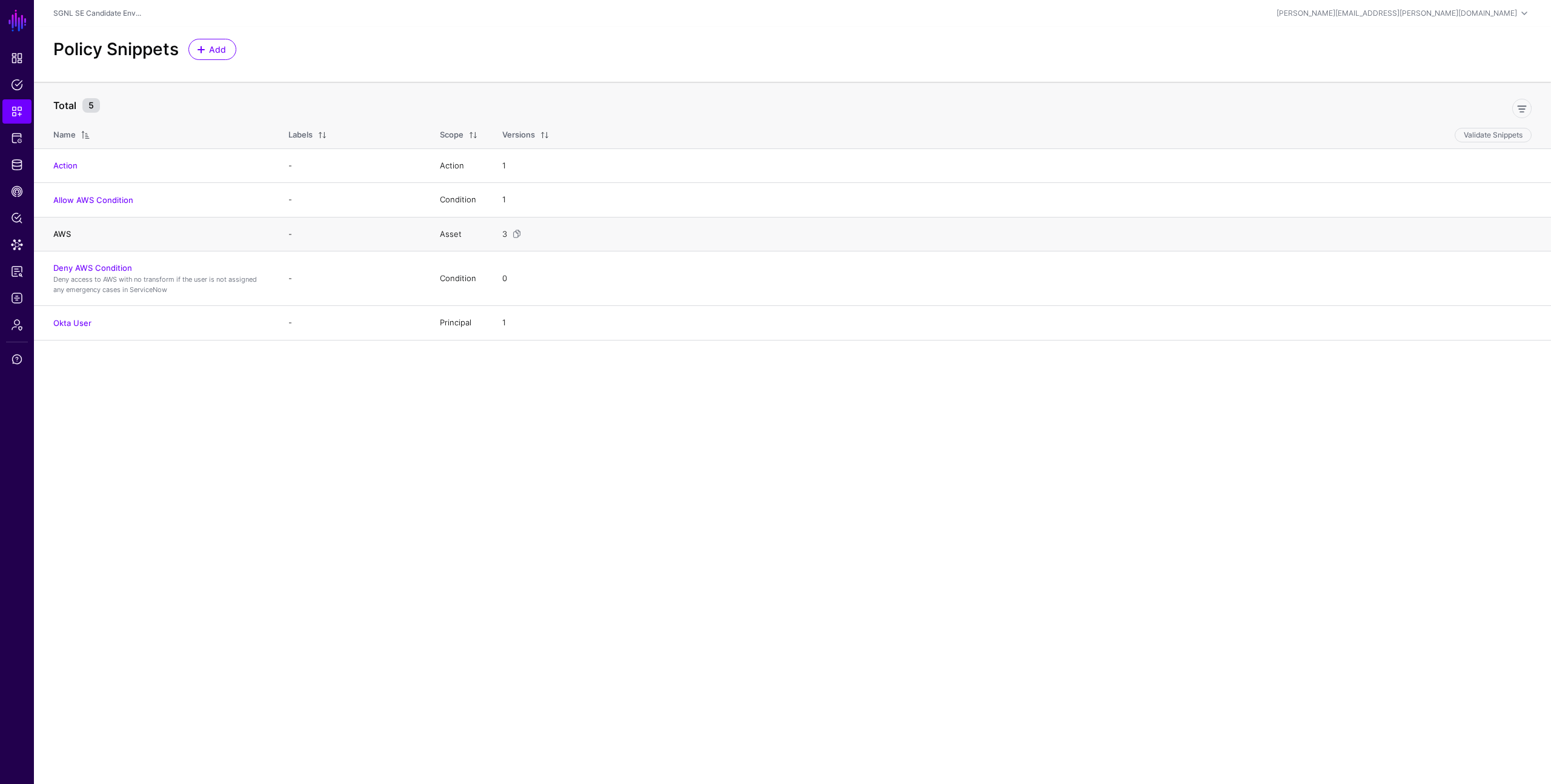
click at [64, 233] on link "AWS" at bounding box center [62, 234] width 17 height 10
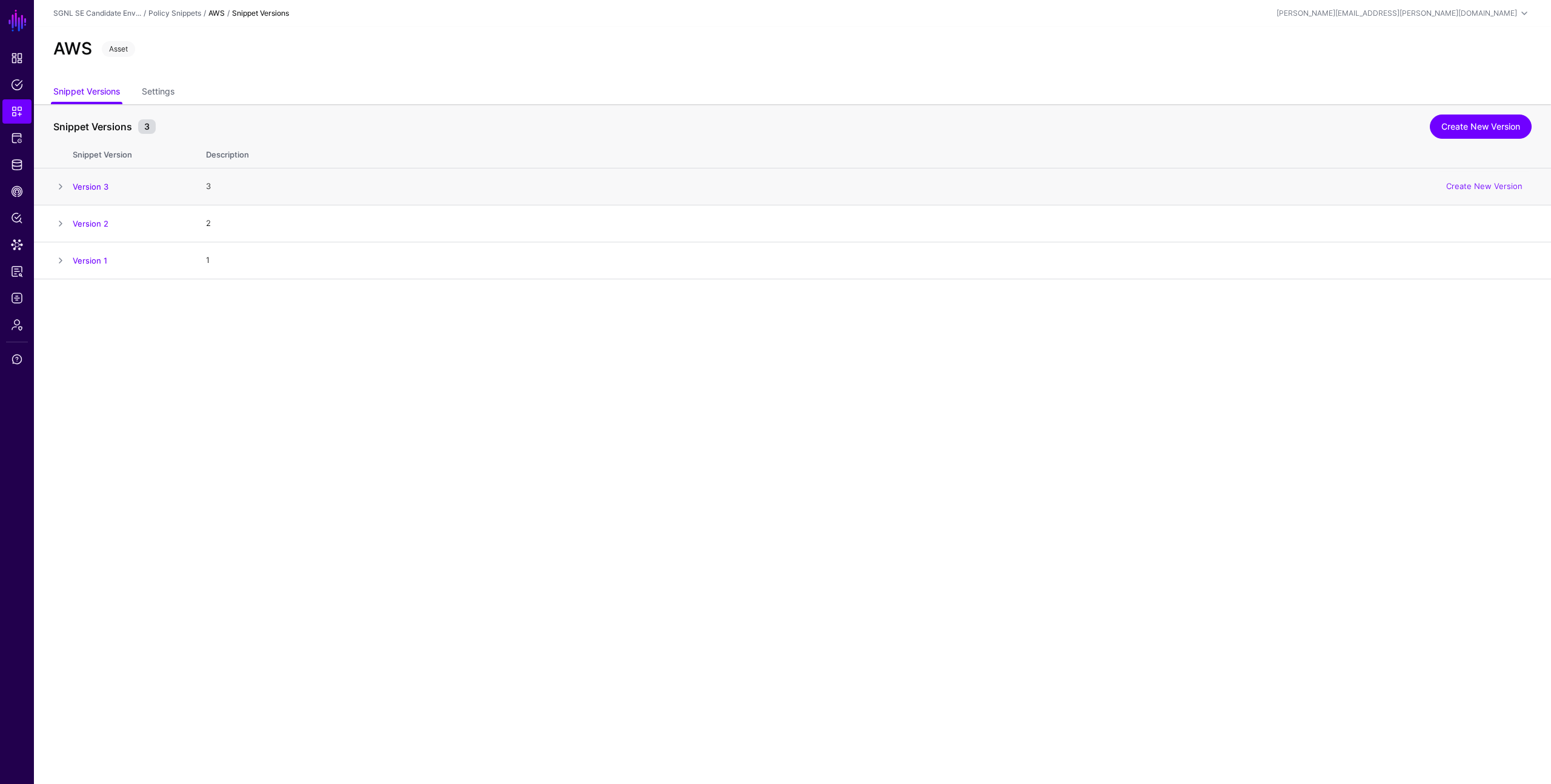
click at [61, 185] on span at bounding box center [61, 187] width 15 height 15
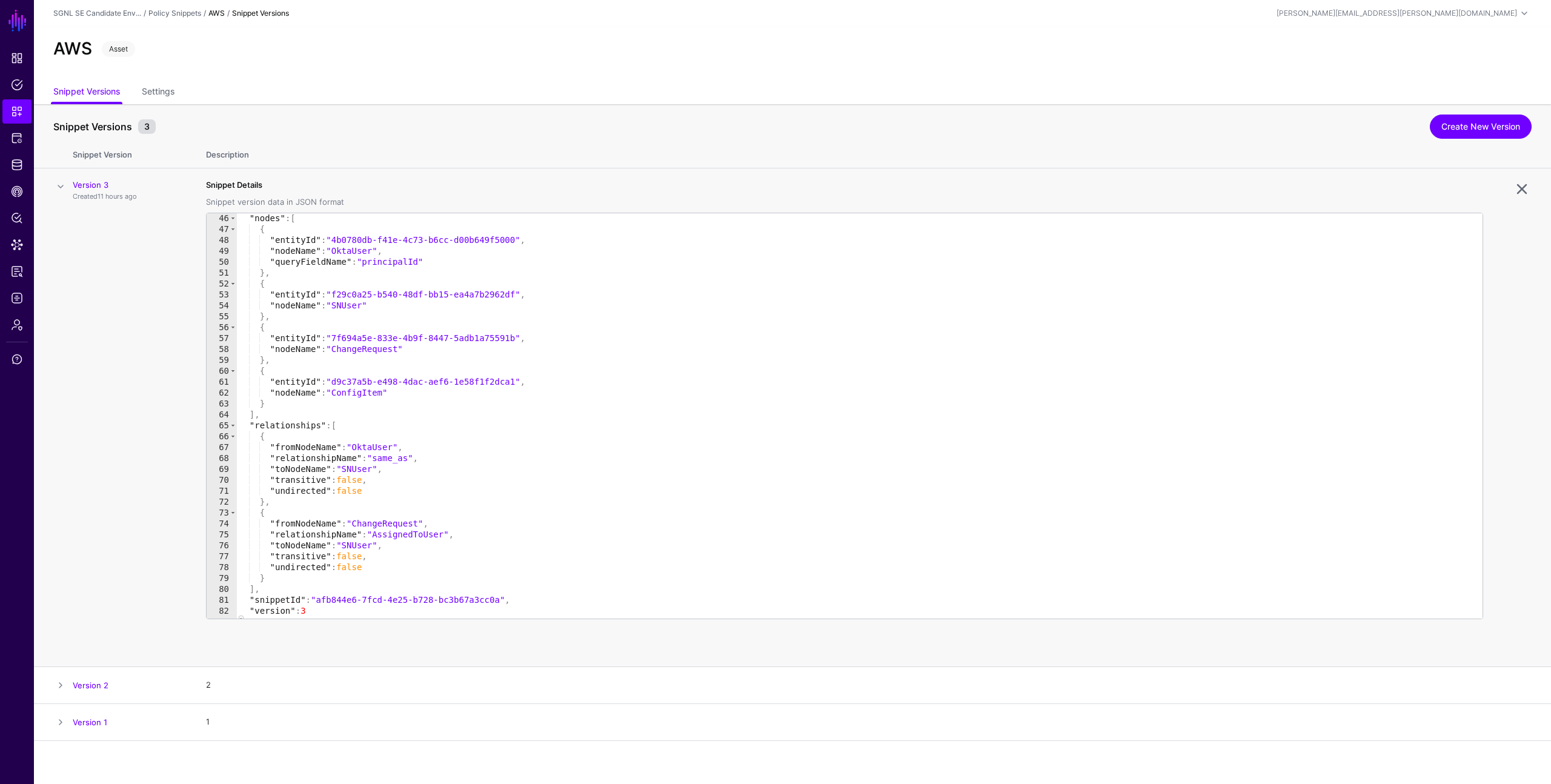
scroll to position [499, 0]
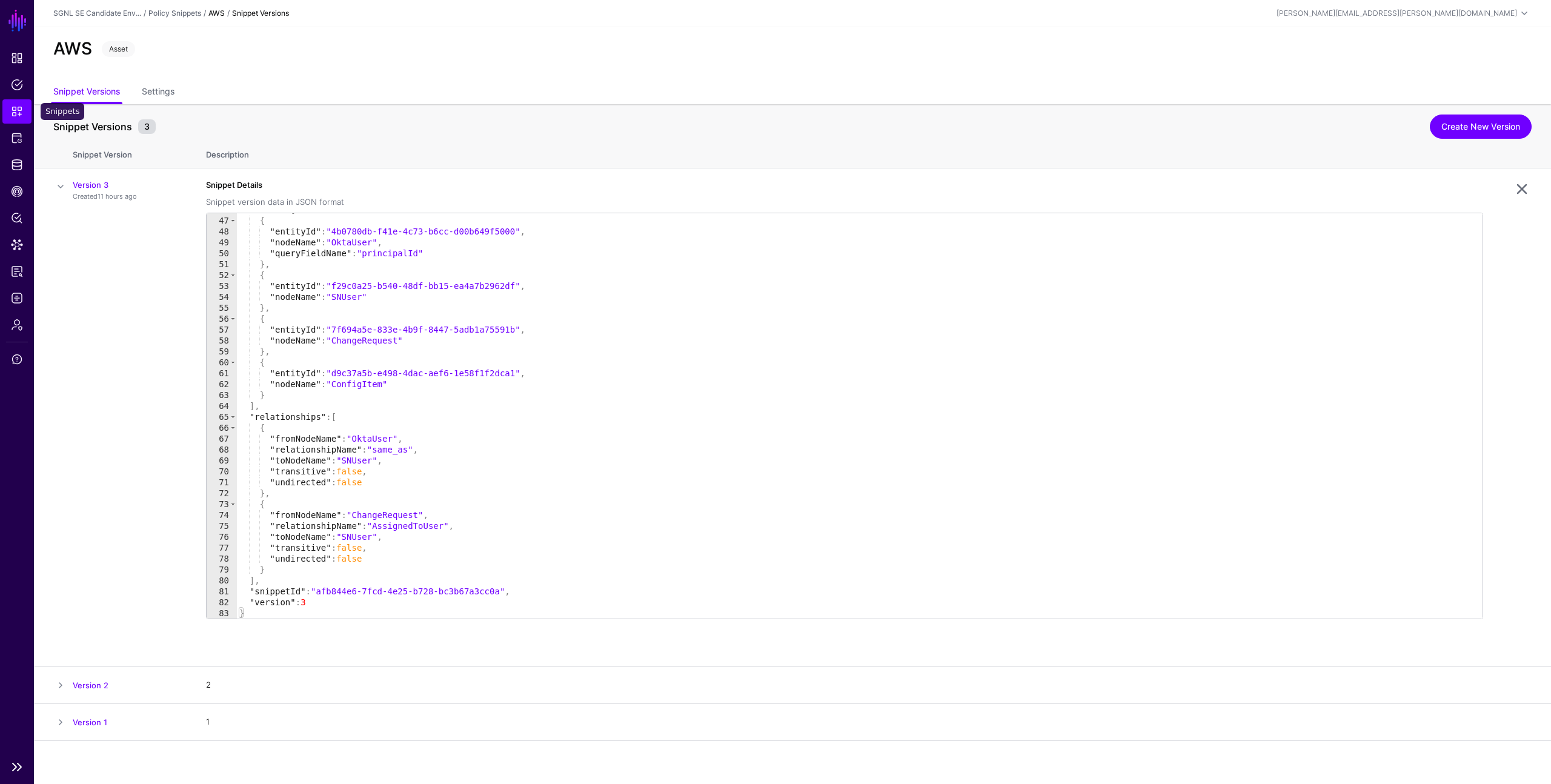
click at [18, 111] on span "Snippets" at bounding box center [16, 112] width 12 height 12
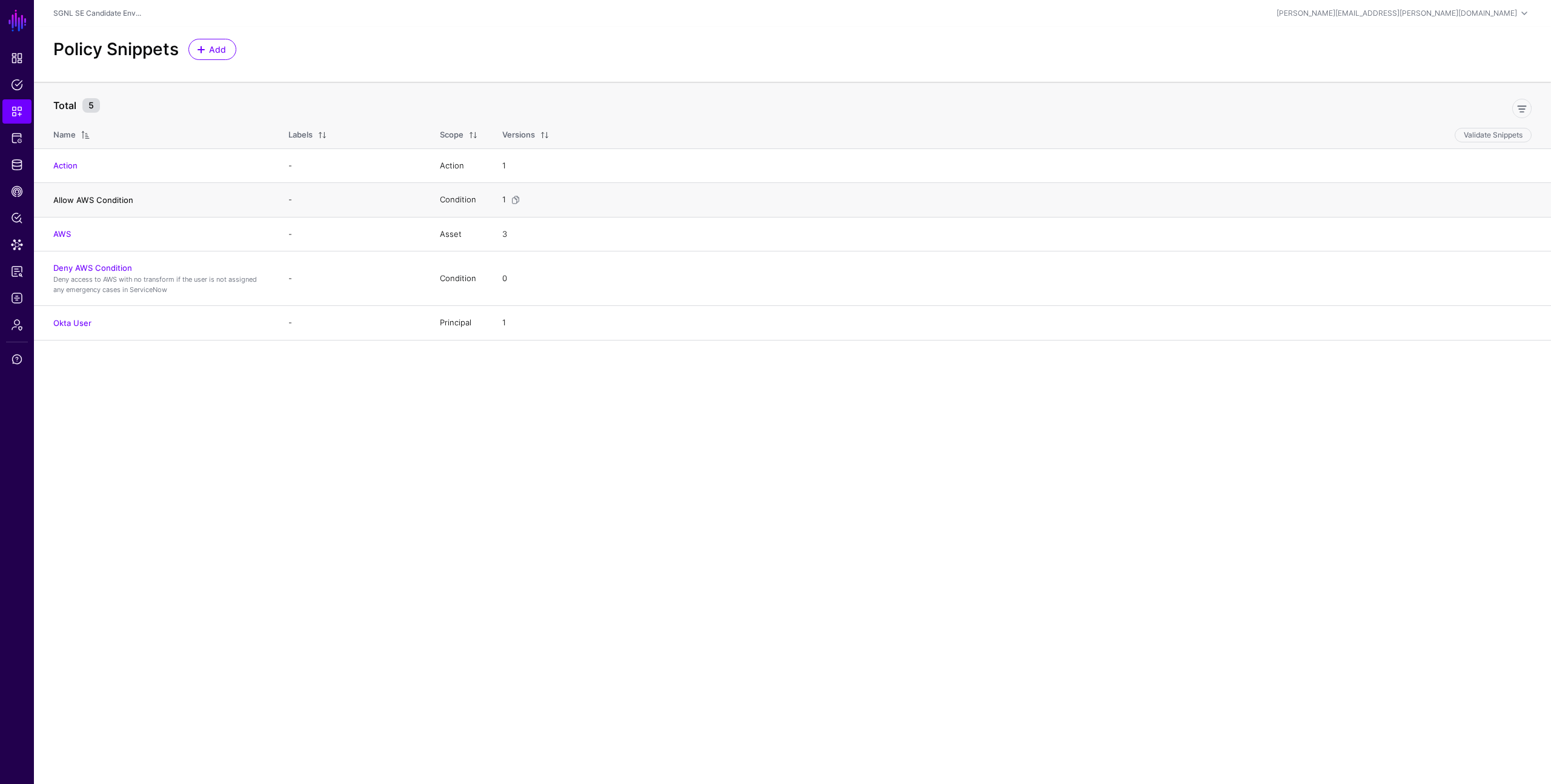
click at [103, 202] on link "Allow AWS Condition" at bounding box center [94, 200] width 80 height 10
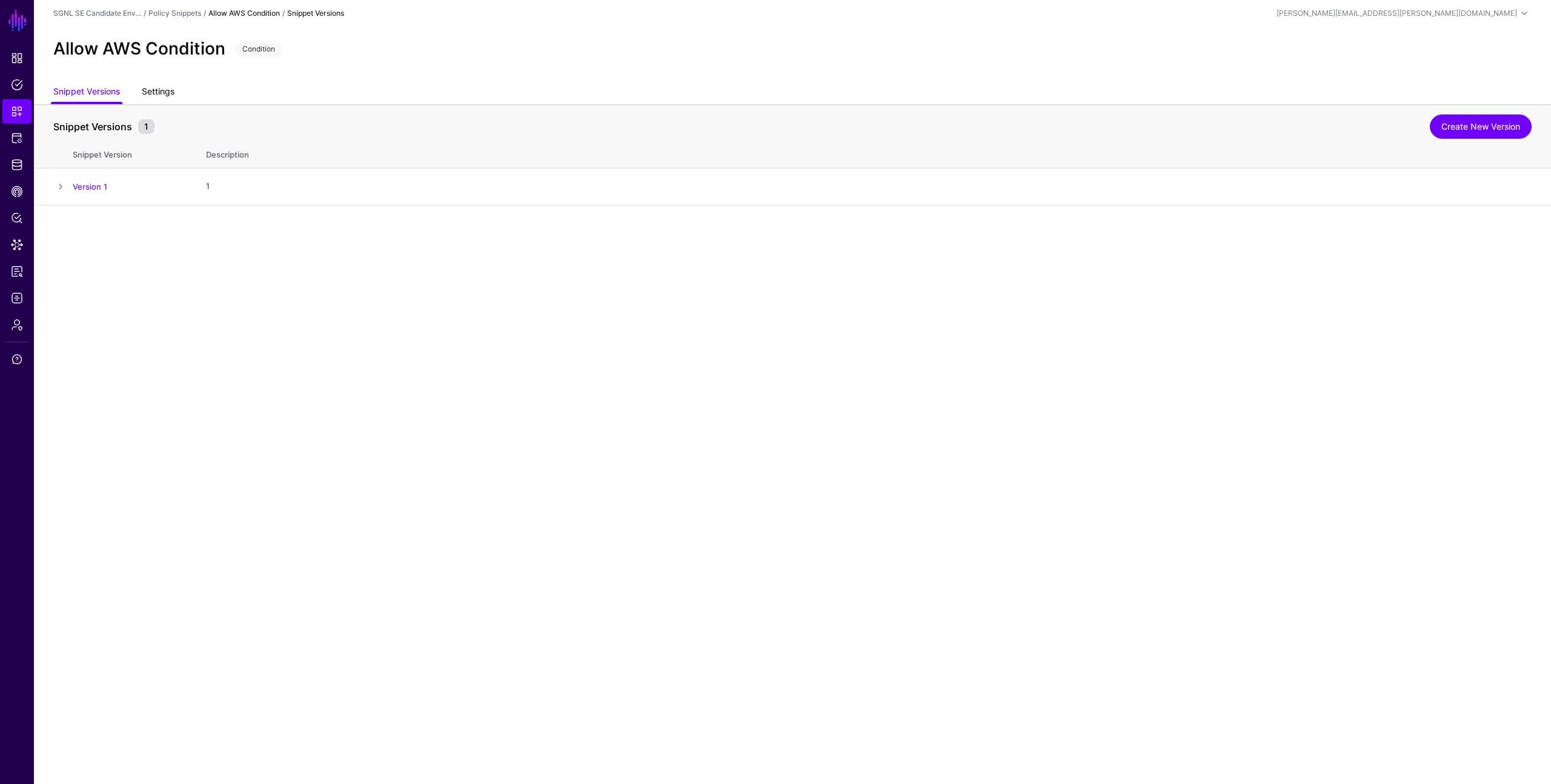
click at [175, 90] on link "Settings" at bounding box center [158, 93] width 33 height 23
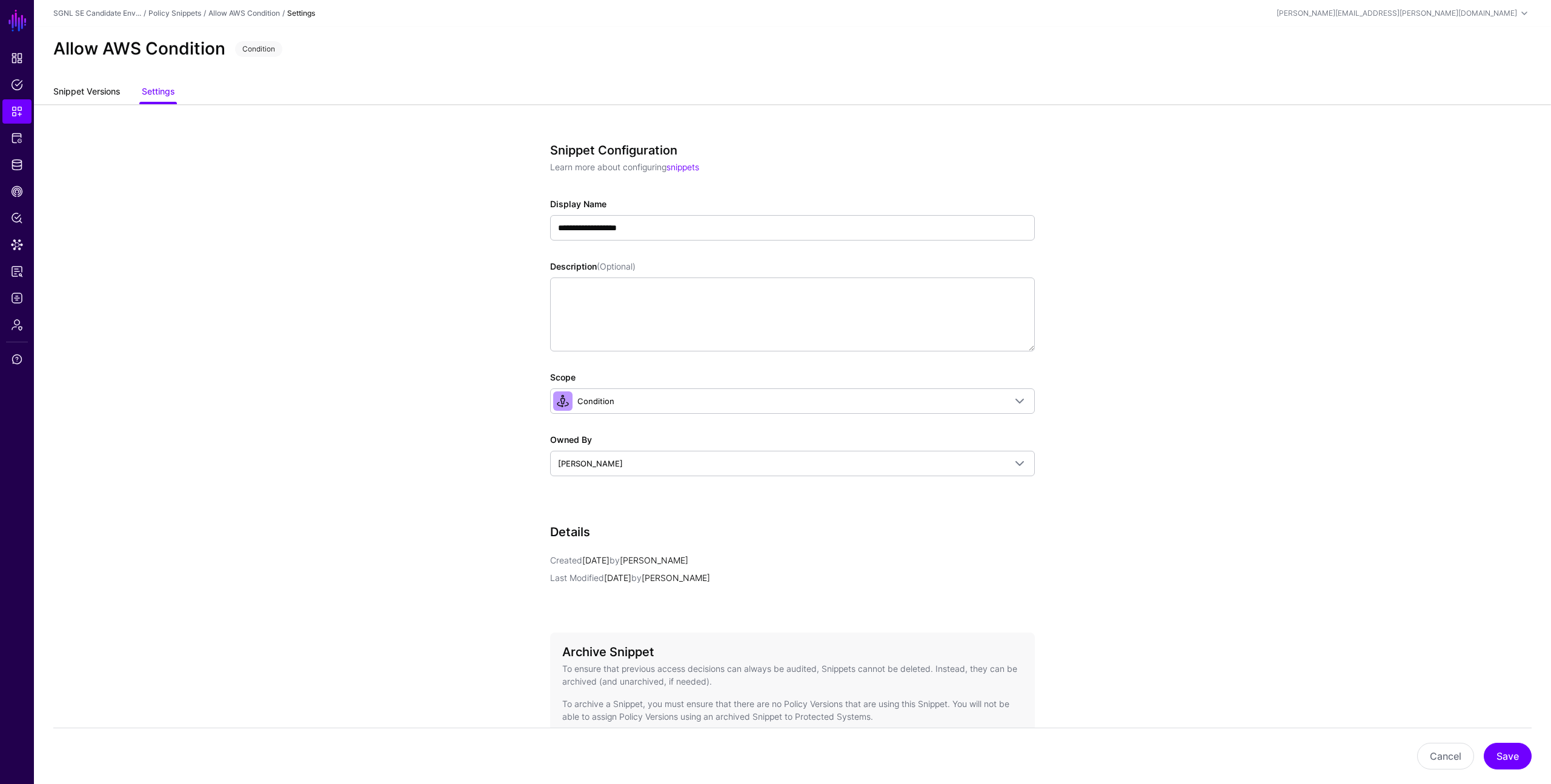
click at [117, 92] on link "Snippet Versions" at bounding box center [86, 93] width 66 height 23
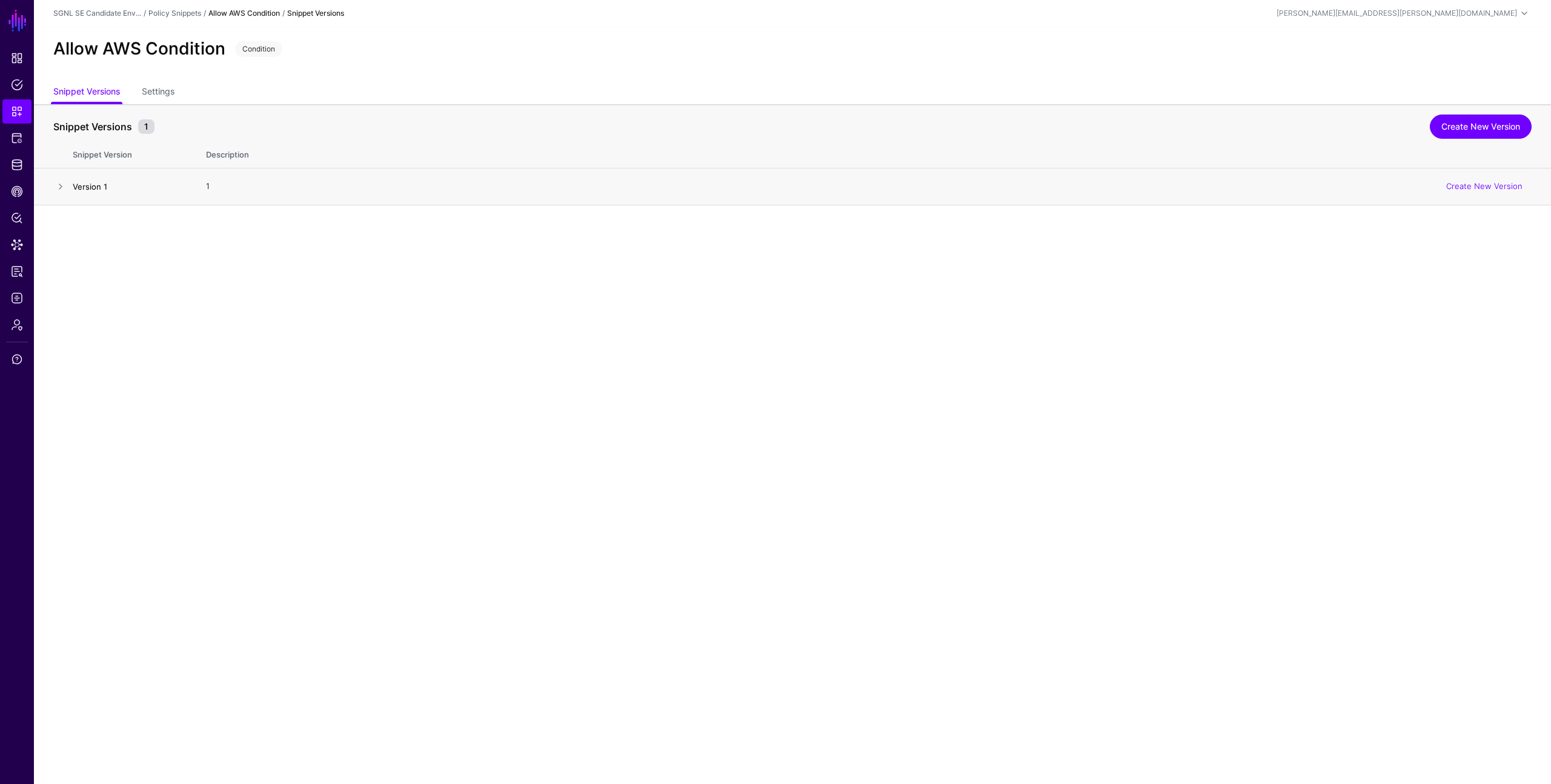
click at [100, 185] on link "Version 1" at bounding box center [90, 187] width 34 height 10
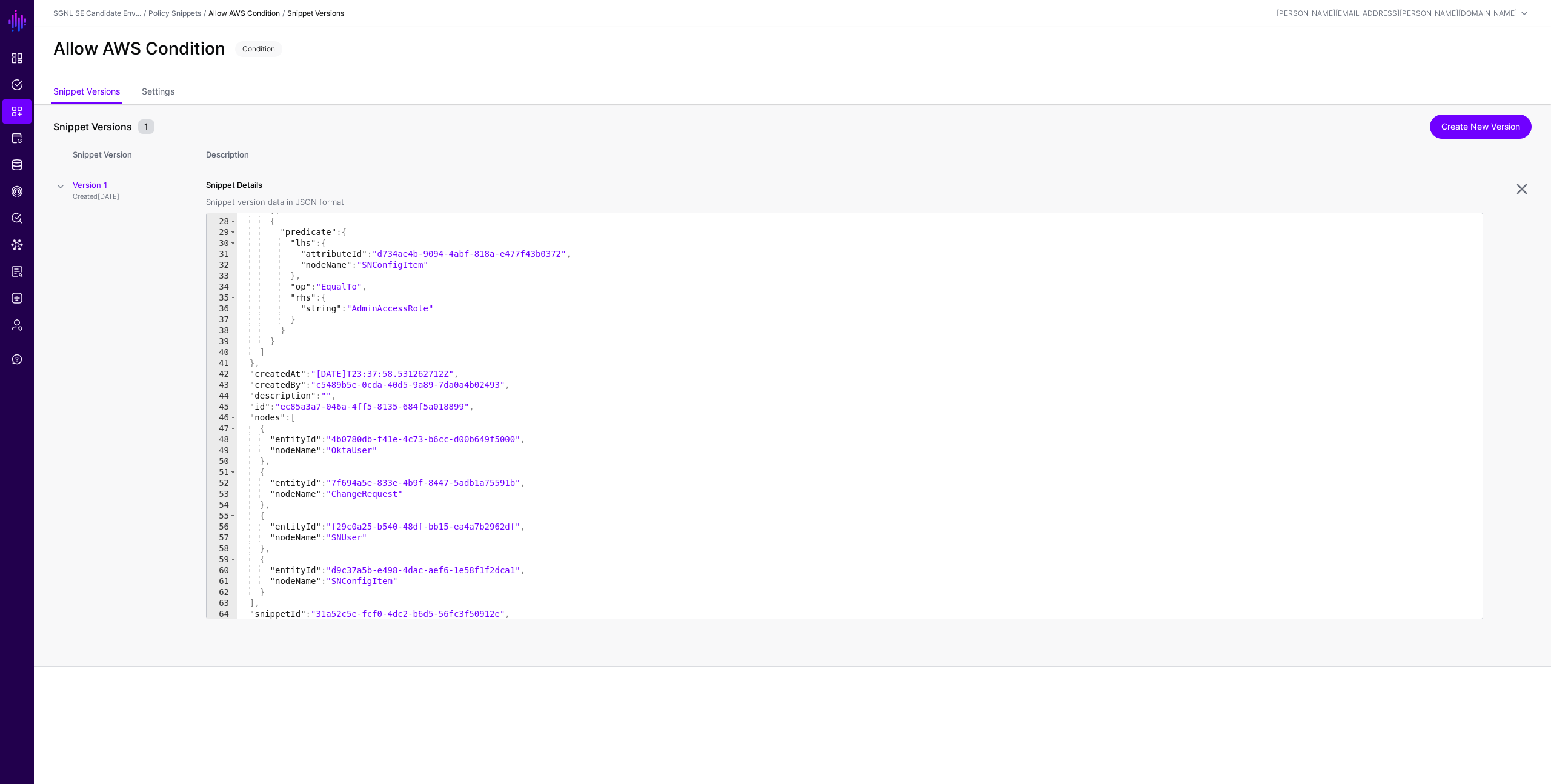
scroll to position [297, 0]
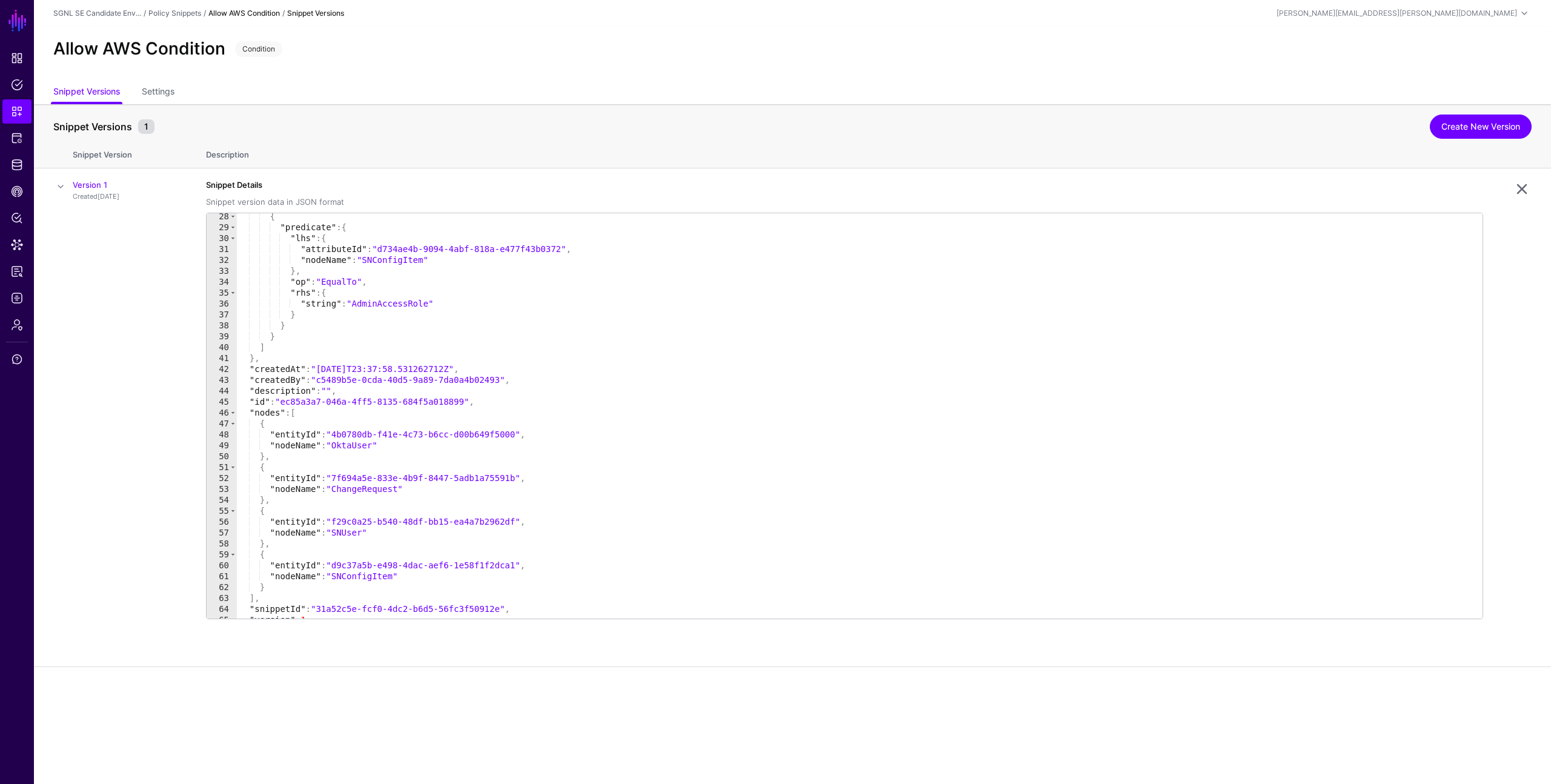
click at [481, 120] on div "Snippet Versions 1" at bounding box center [741, 127] width 1383 height 15
